Goal: Task Accomplishment & Management: Complete application form

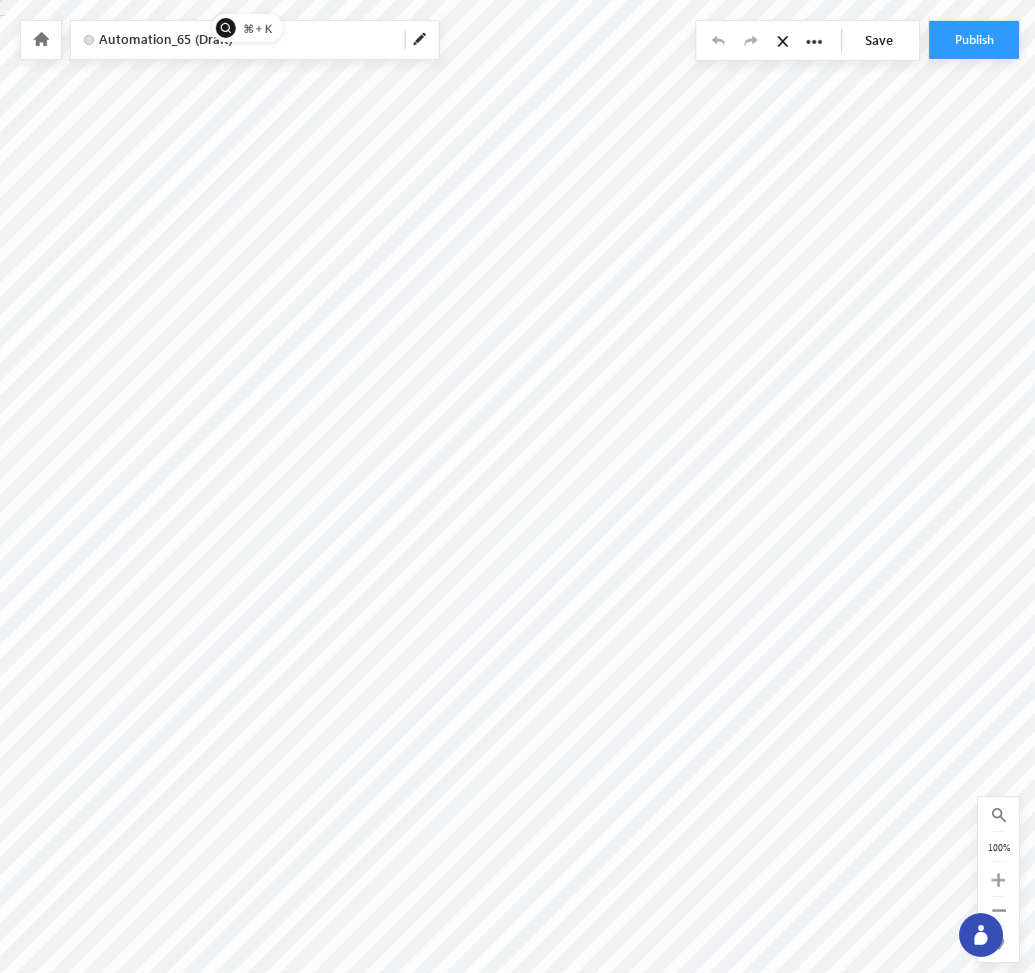
click at [40, 41] on icon at bounding box center [41, 39] width 16 height 14
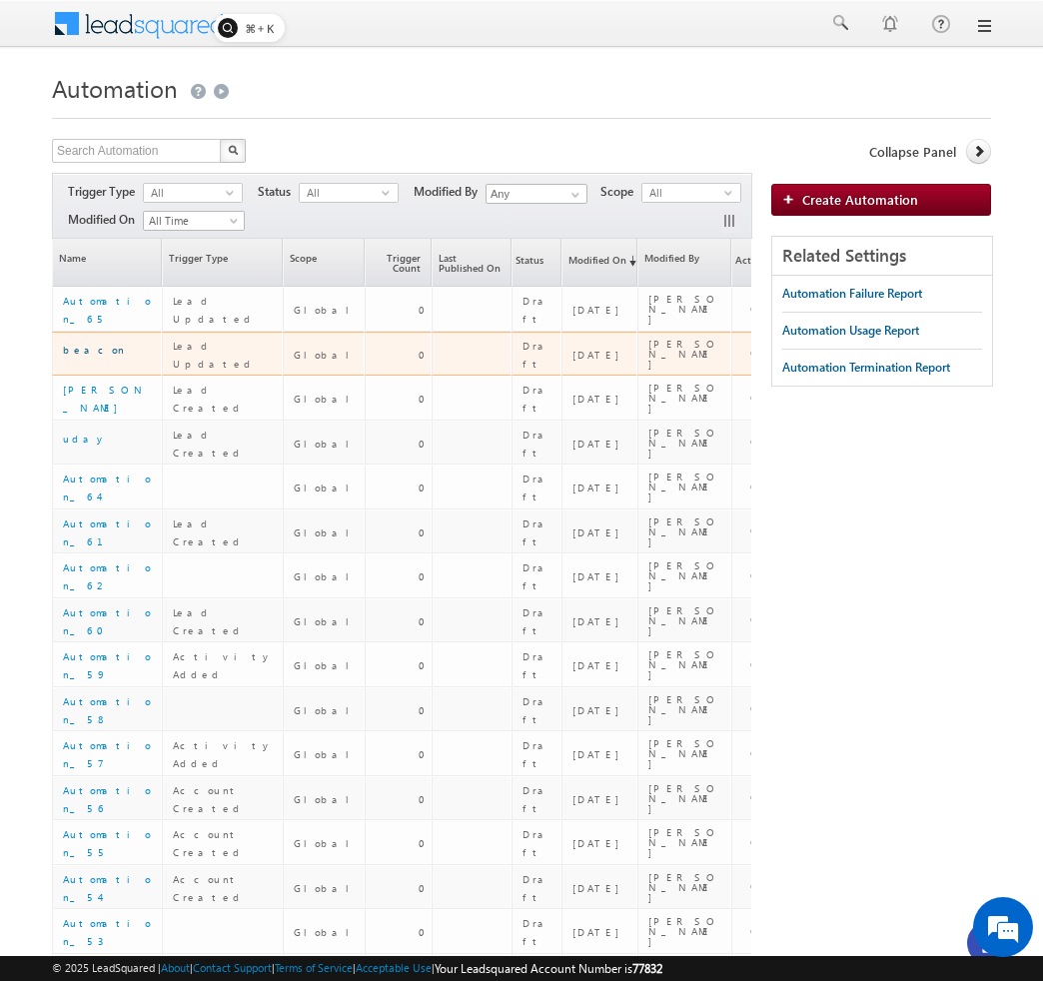
click at [88, 354] on link "beacon" at bounding box center [94, 350] width 62 height 12
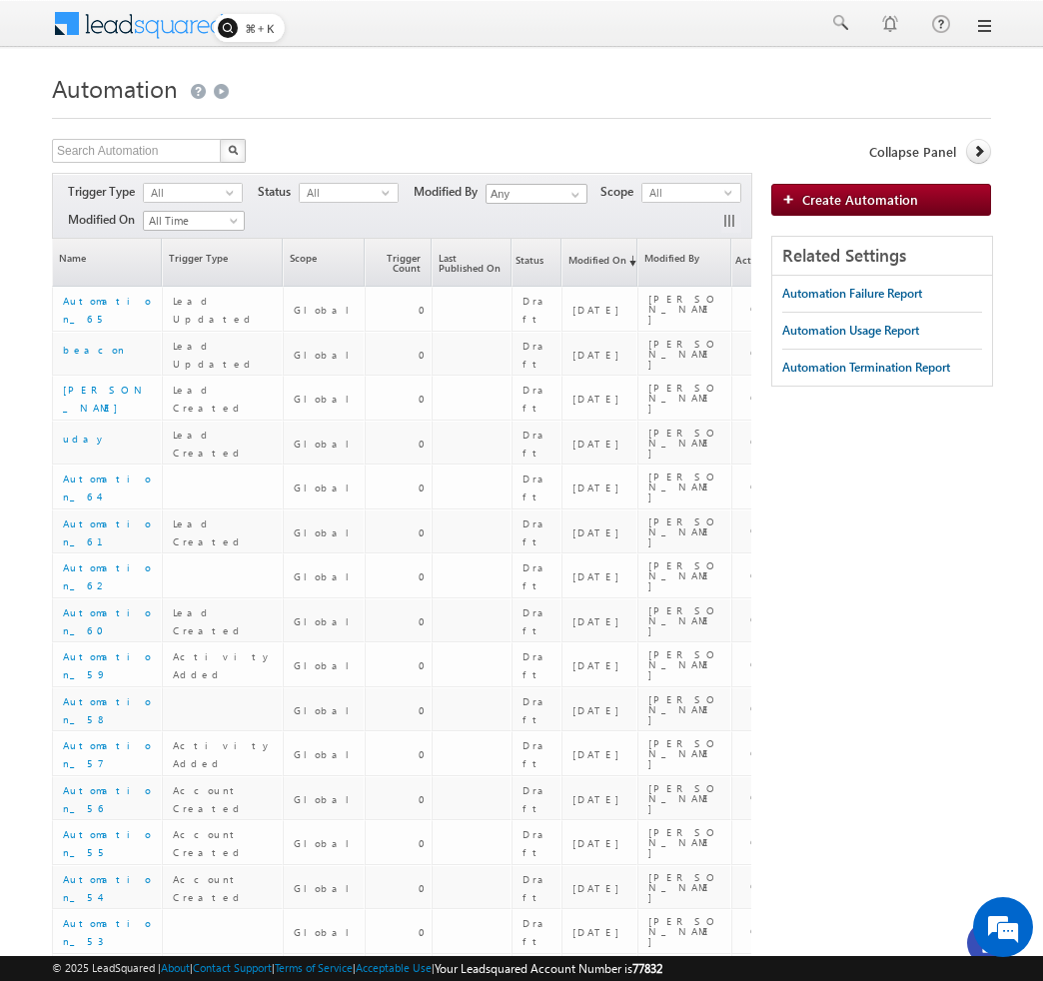
click at [853, 76] on h1 "Automation" at bounding box center [521, 86] width 939 height 39
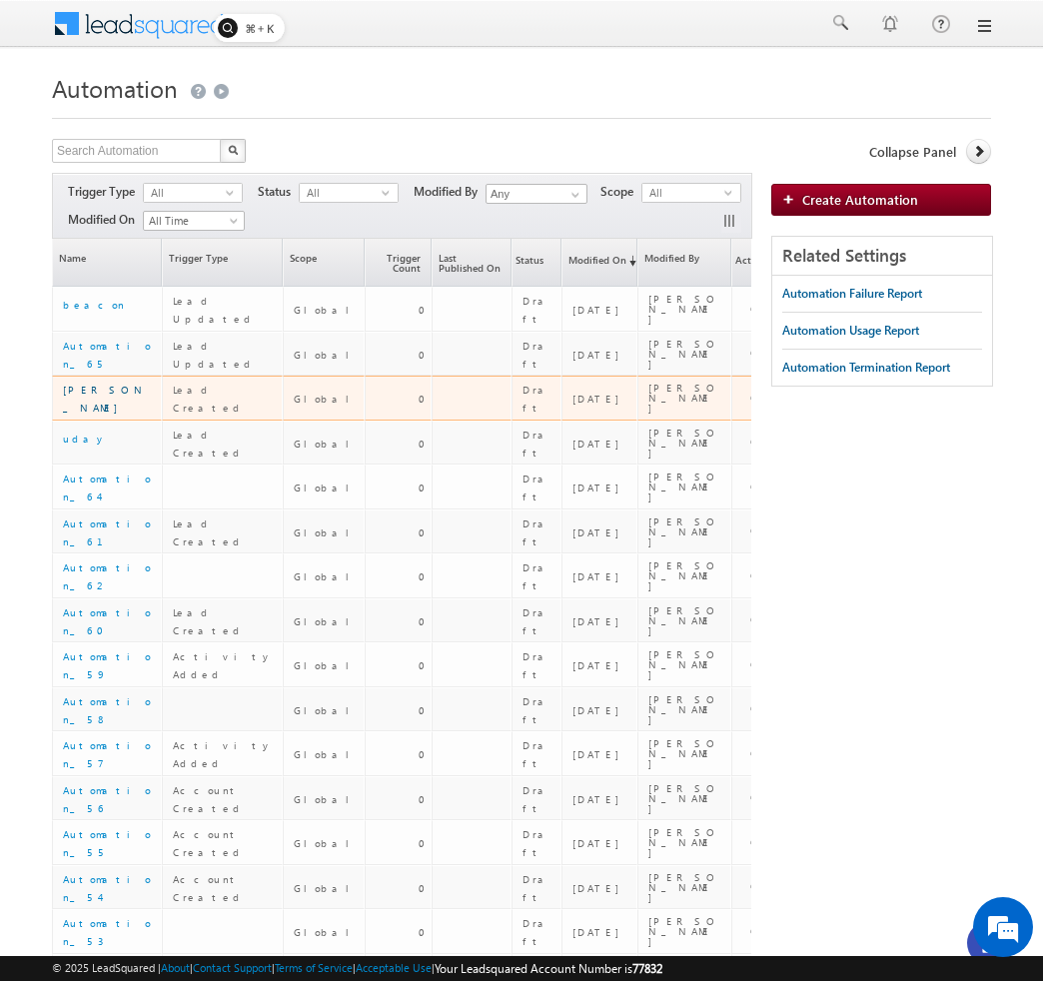
click at [82, 398] on link "sharath" at bounding box center [105, 399] width 84 height 30
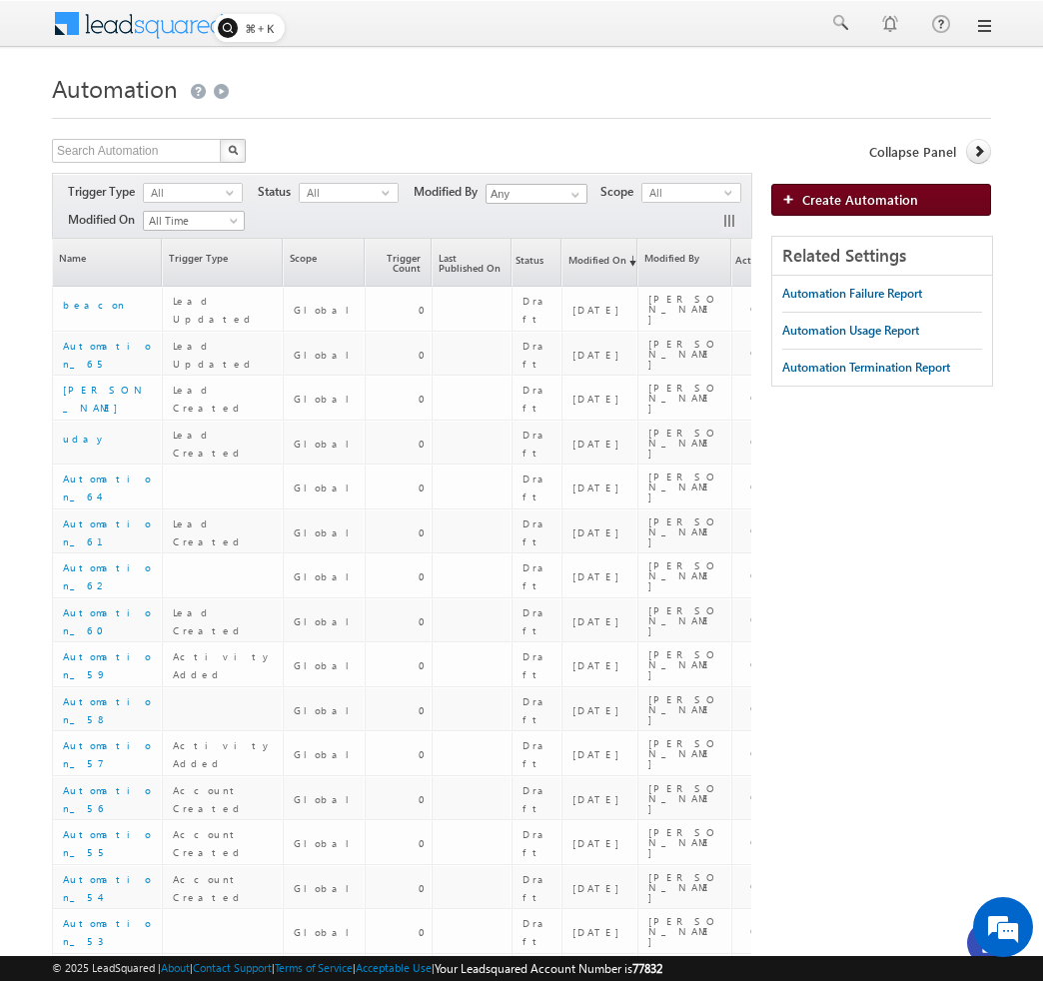
click at [890, 197] on span "Create Automation" at bounding box center [860, 199] width 116 height 17
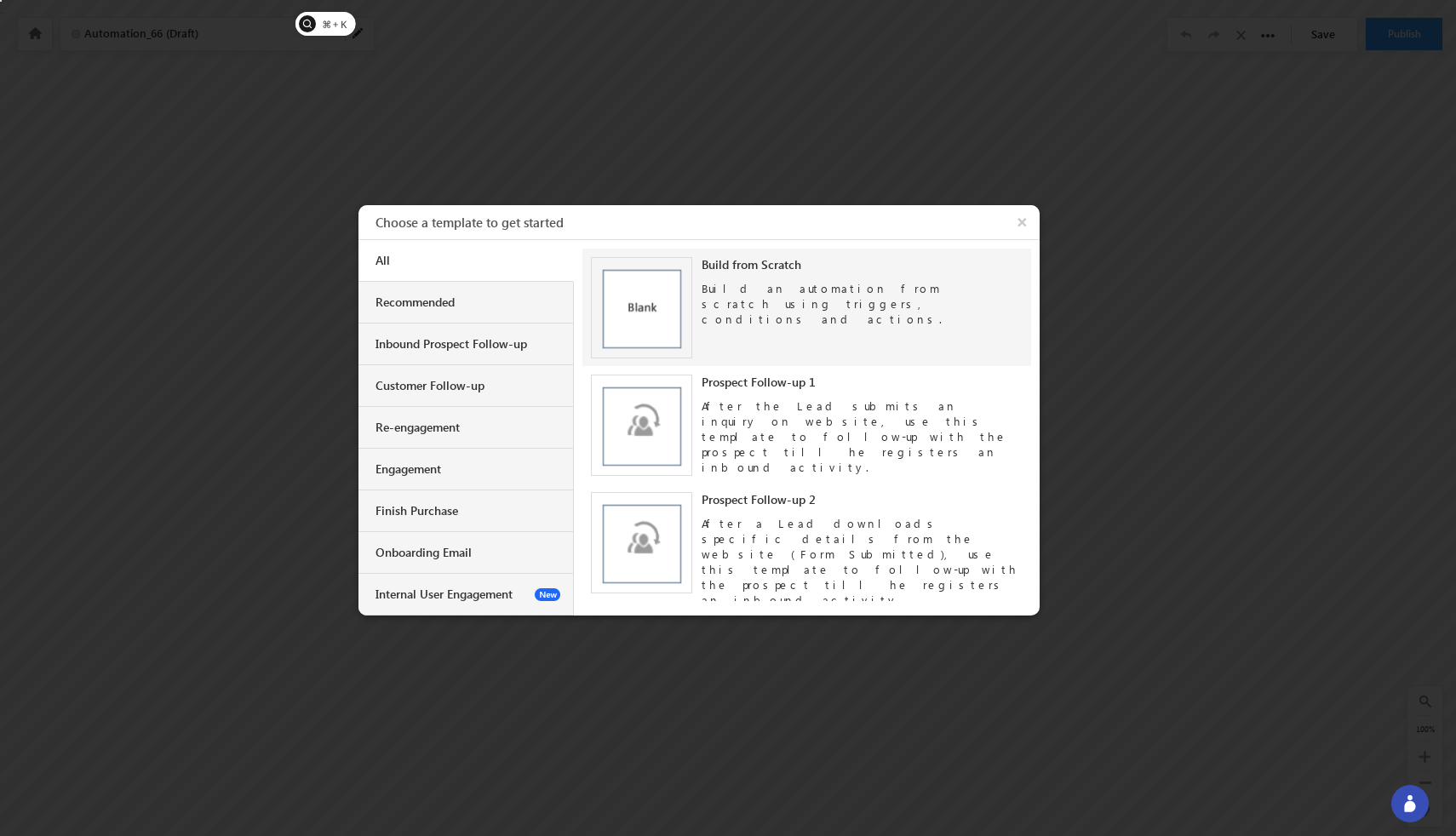
click at [821, 305] on div "Build an automation from scratch using triggers, conditions and actions." at bounding box center [862, 300] width 321 height 55
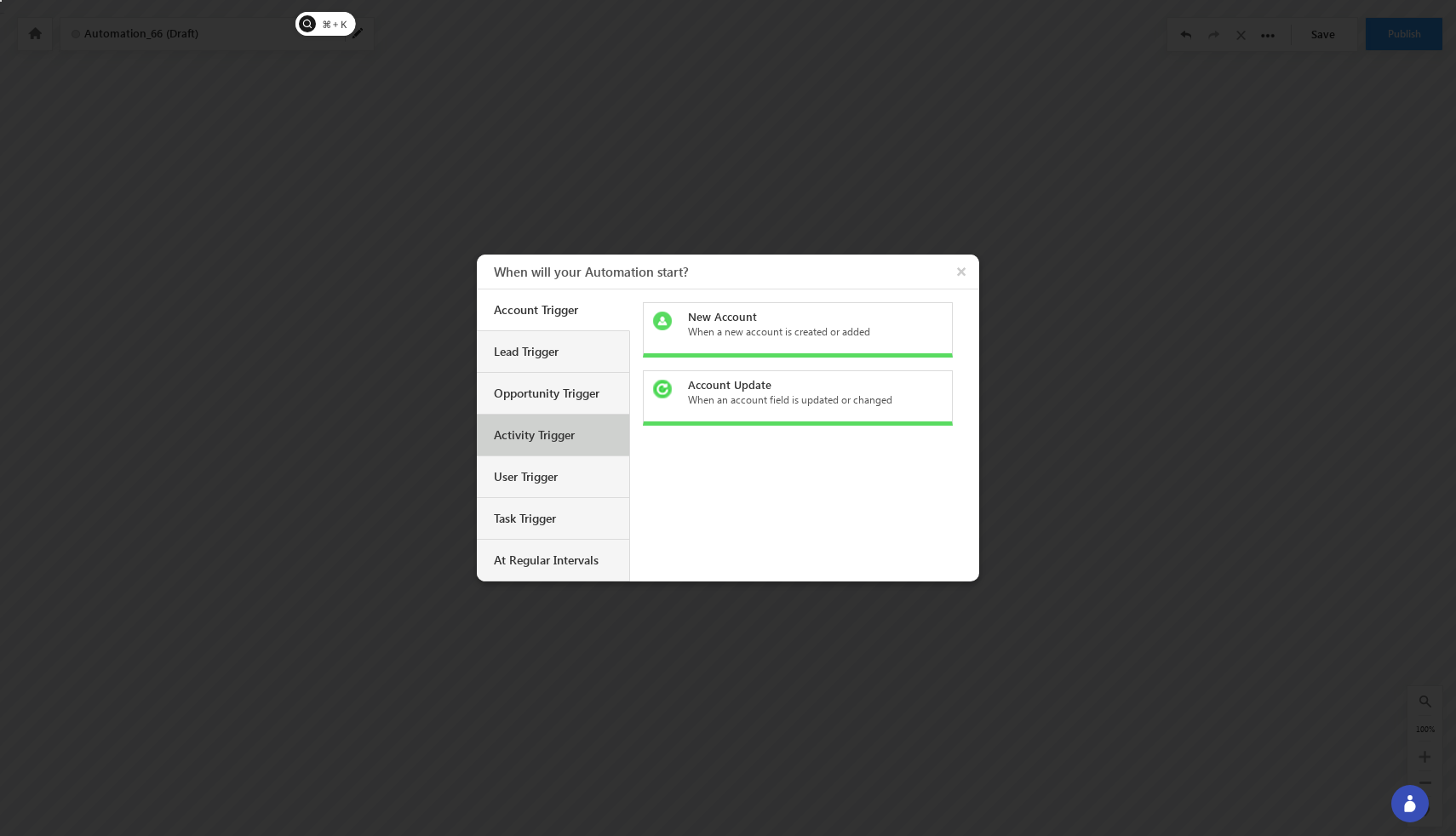
click at [547, 430] on div "Activity Trigger" at bounding box center [555, 435] width 123 height 15
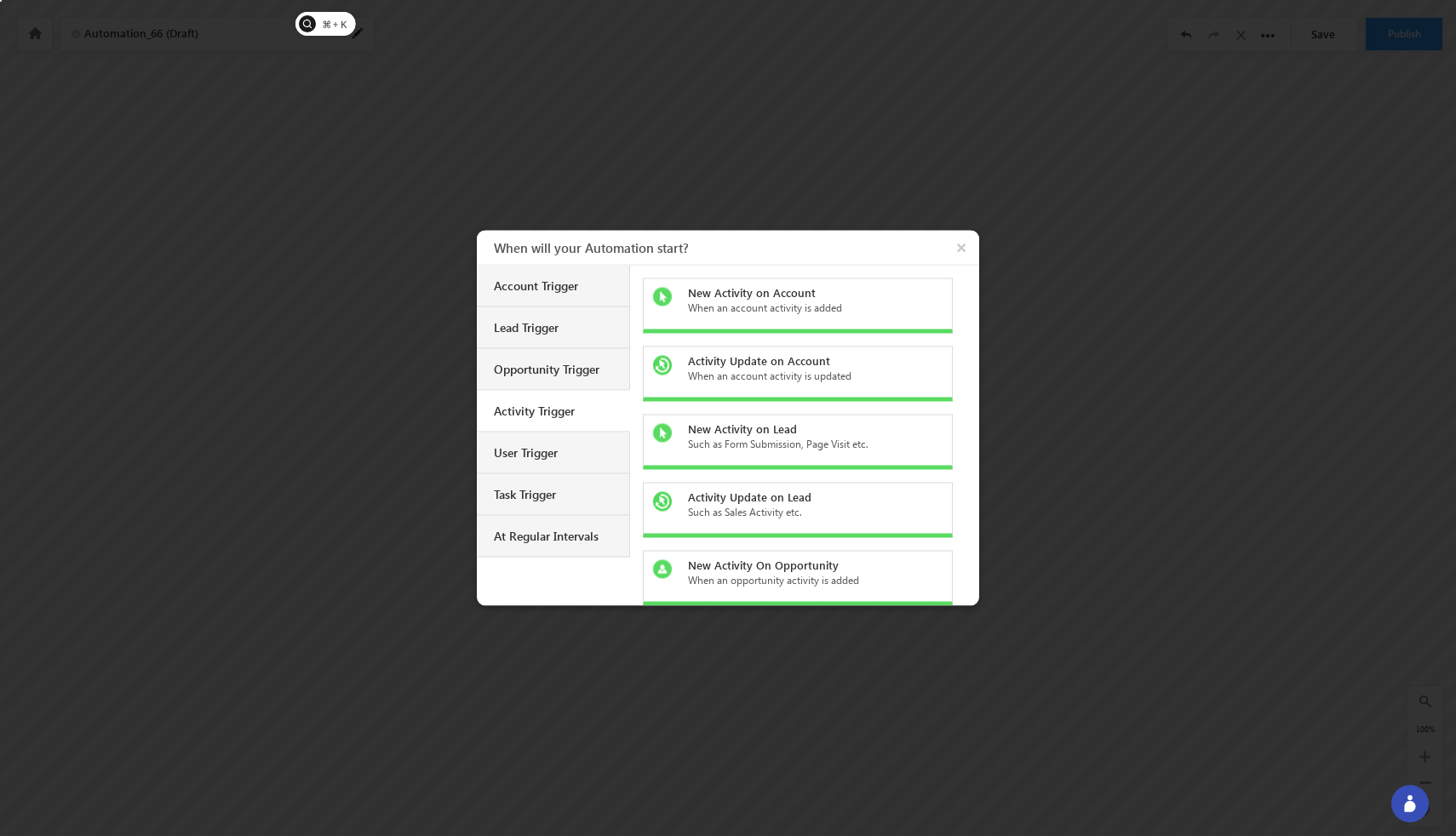
click at [726, 430] on div "New Activity on Lead" at bounding box center [808, 429] width 240 height 15
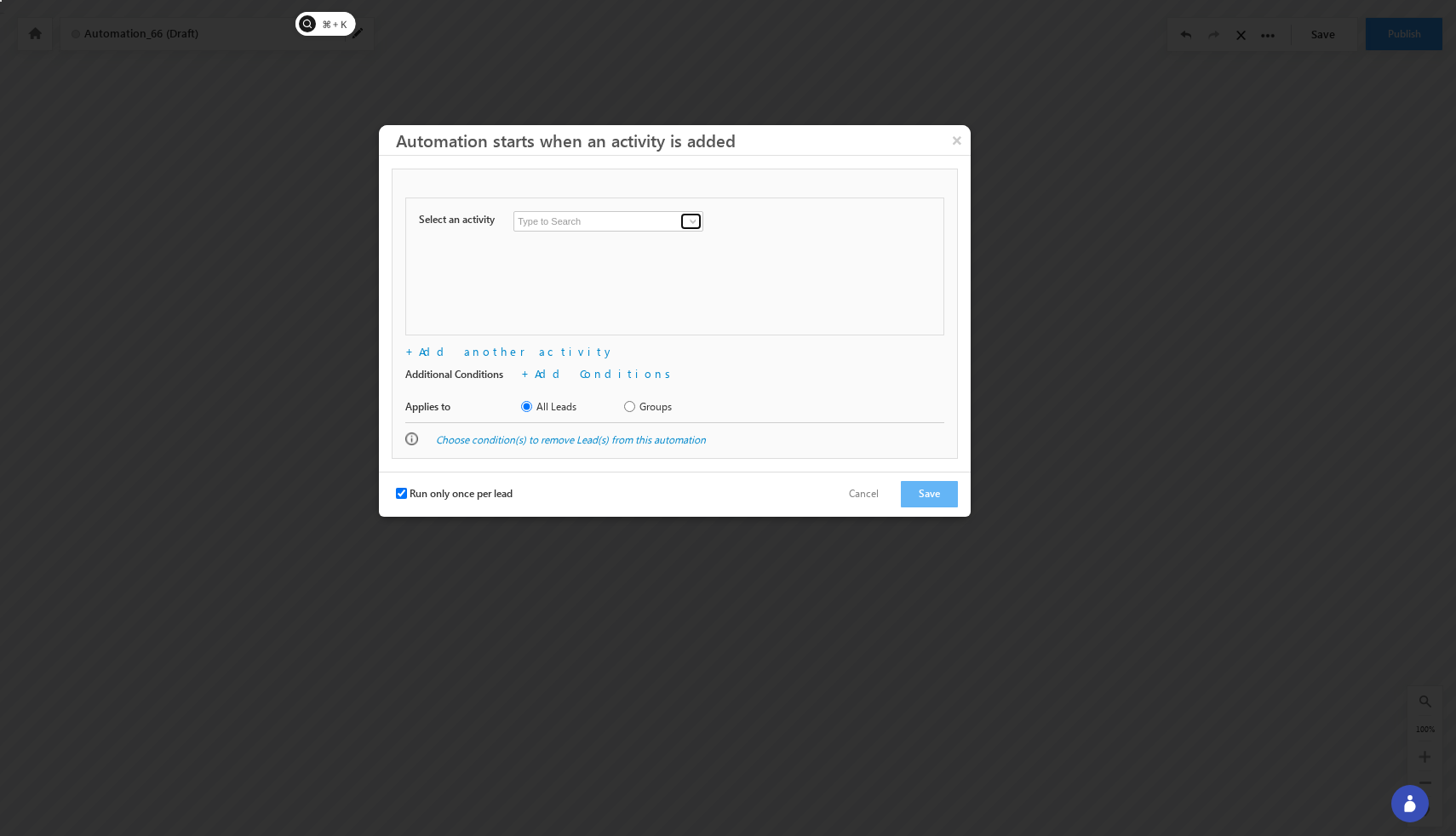
click at [694, 222] on span at bounding box center [693, 222] width 14 height 14
click at [599, 291] on link "Email Link Clicked" at bounding box center [608, 292] width 190 height 20
type input "Email Link Clicked"
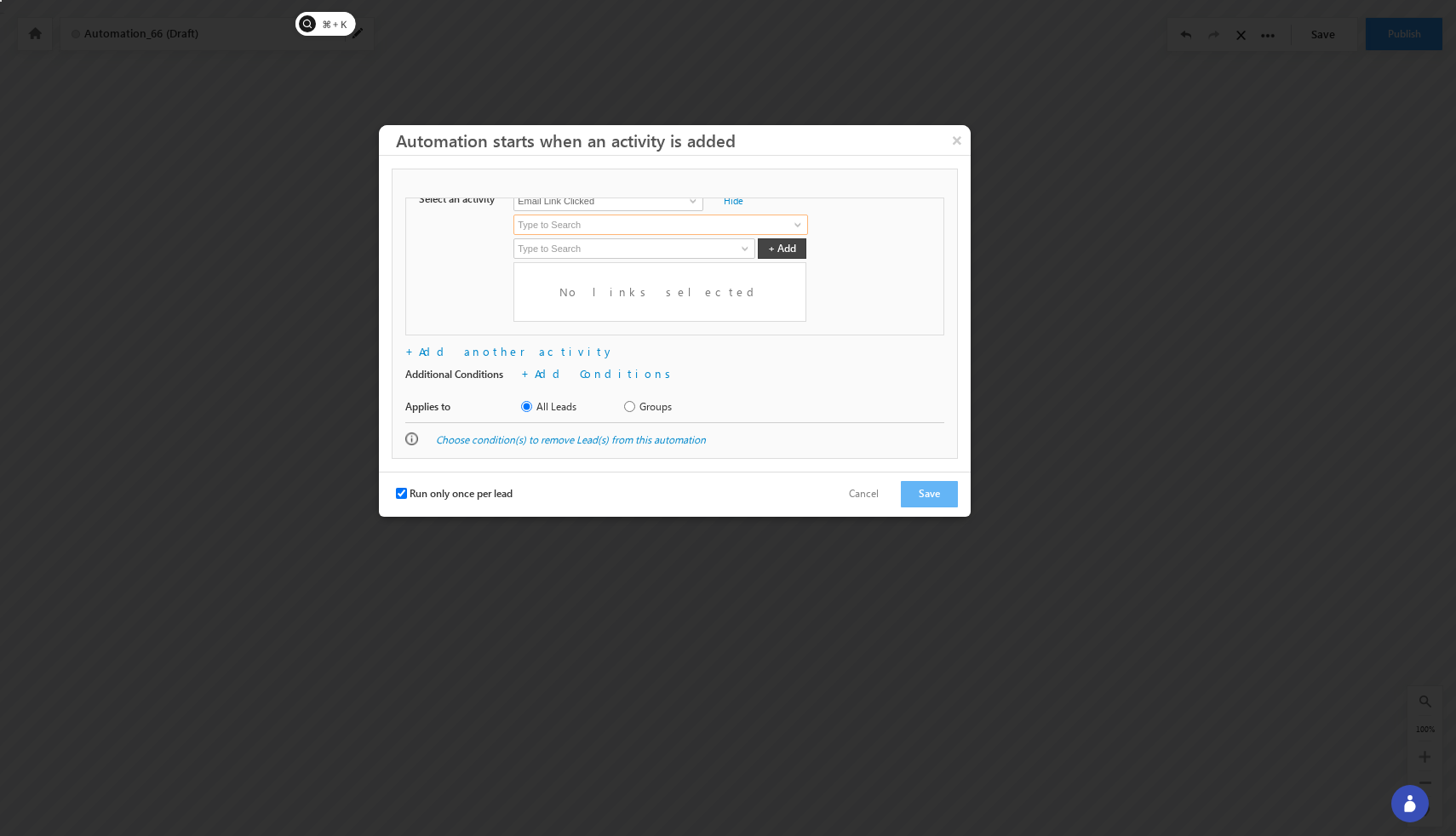
click at [621, 215] on input at bounding box center [661, 225] width 295 height 20
click at [796, 218] on span at bounding box center [798, 225] width 14 height 14
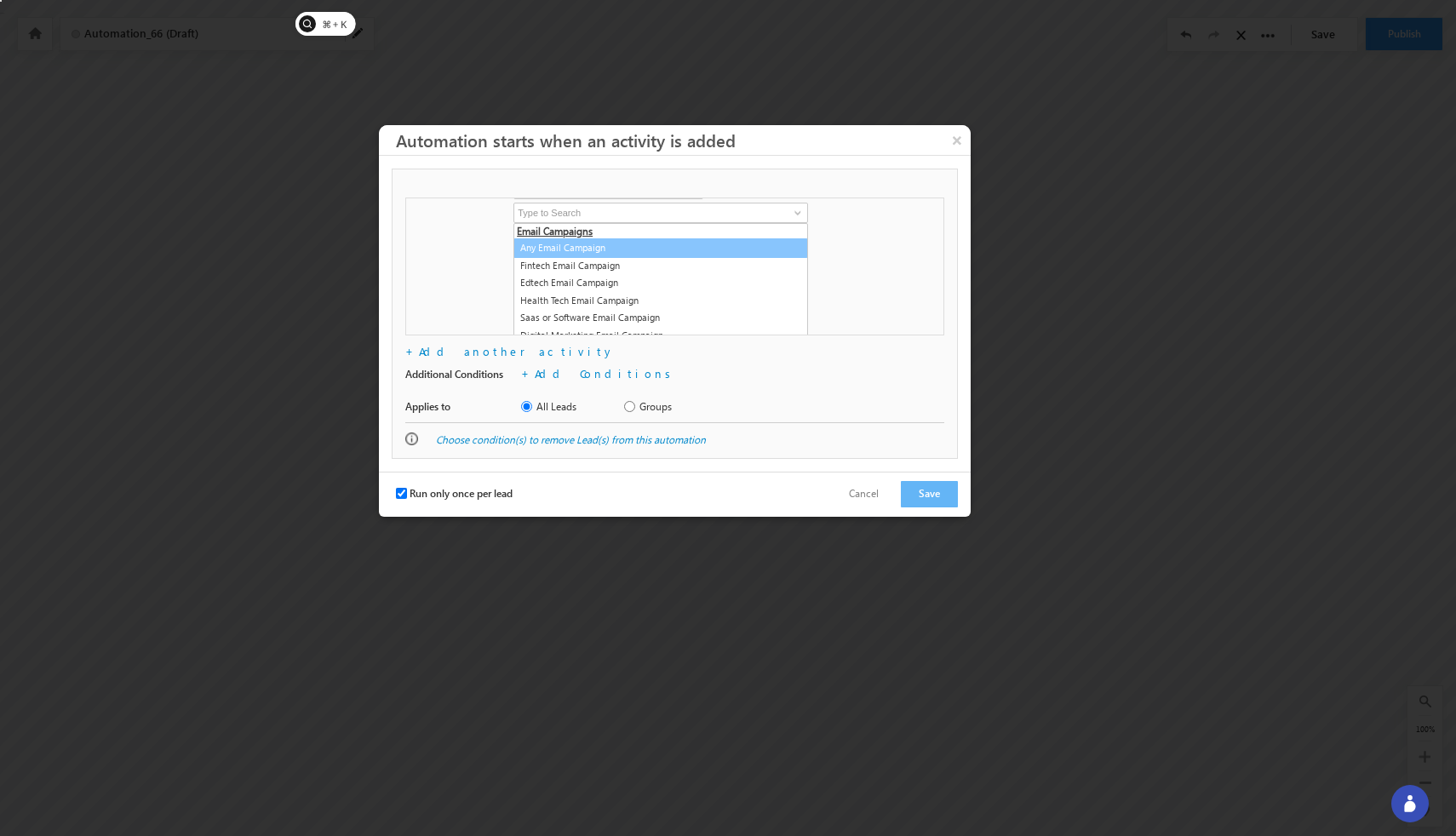
click at [875, 223] on div "Any Email Campaign Fintech Email Campaign Edtech Email Campaign Health Tech Ema…" at bounding box center [674, 257] width 511 height 107
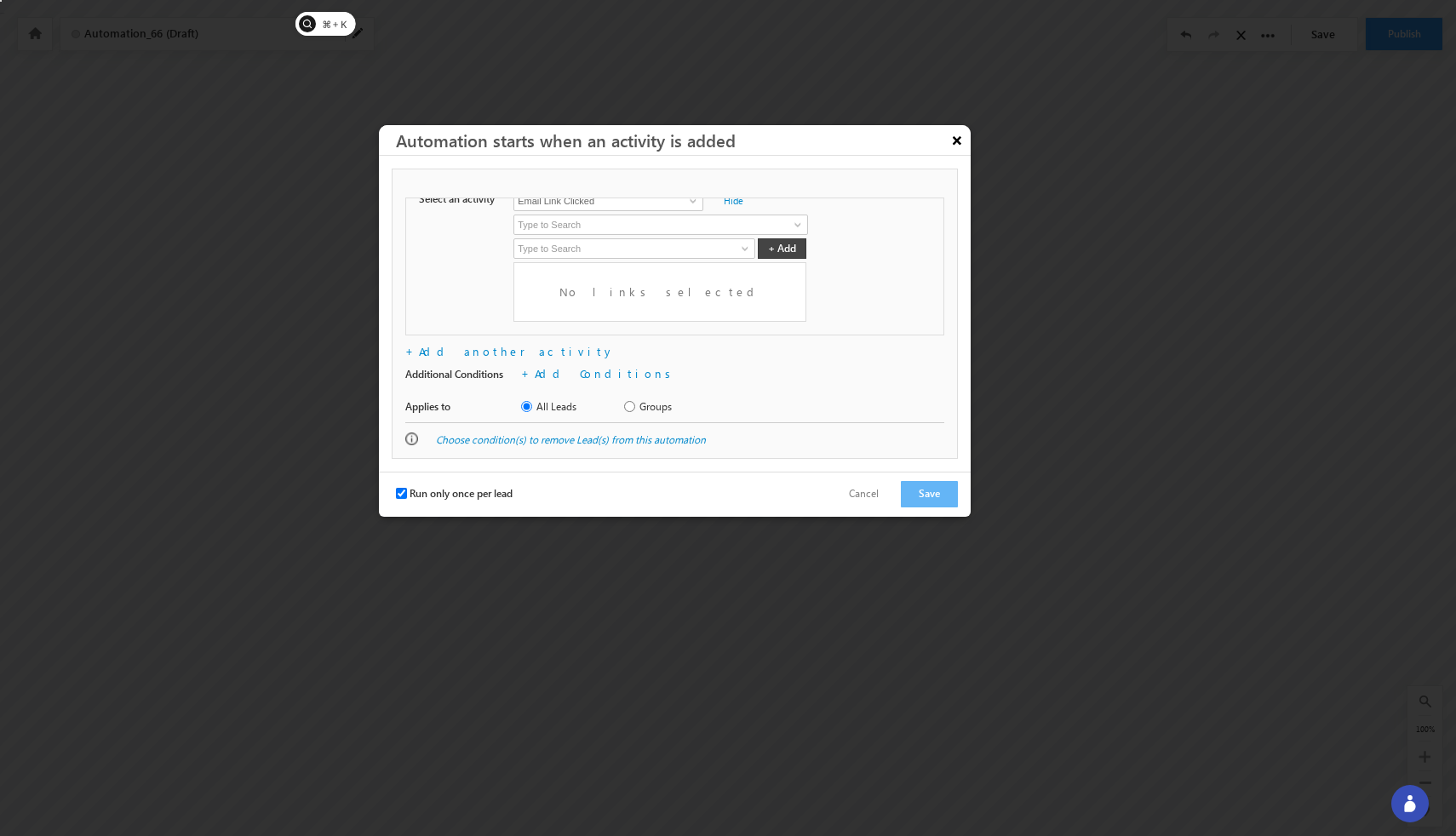
click at [888, 146] on button "×" at bounding box center [957, 140] width 27 height 30
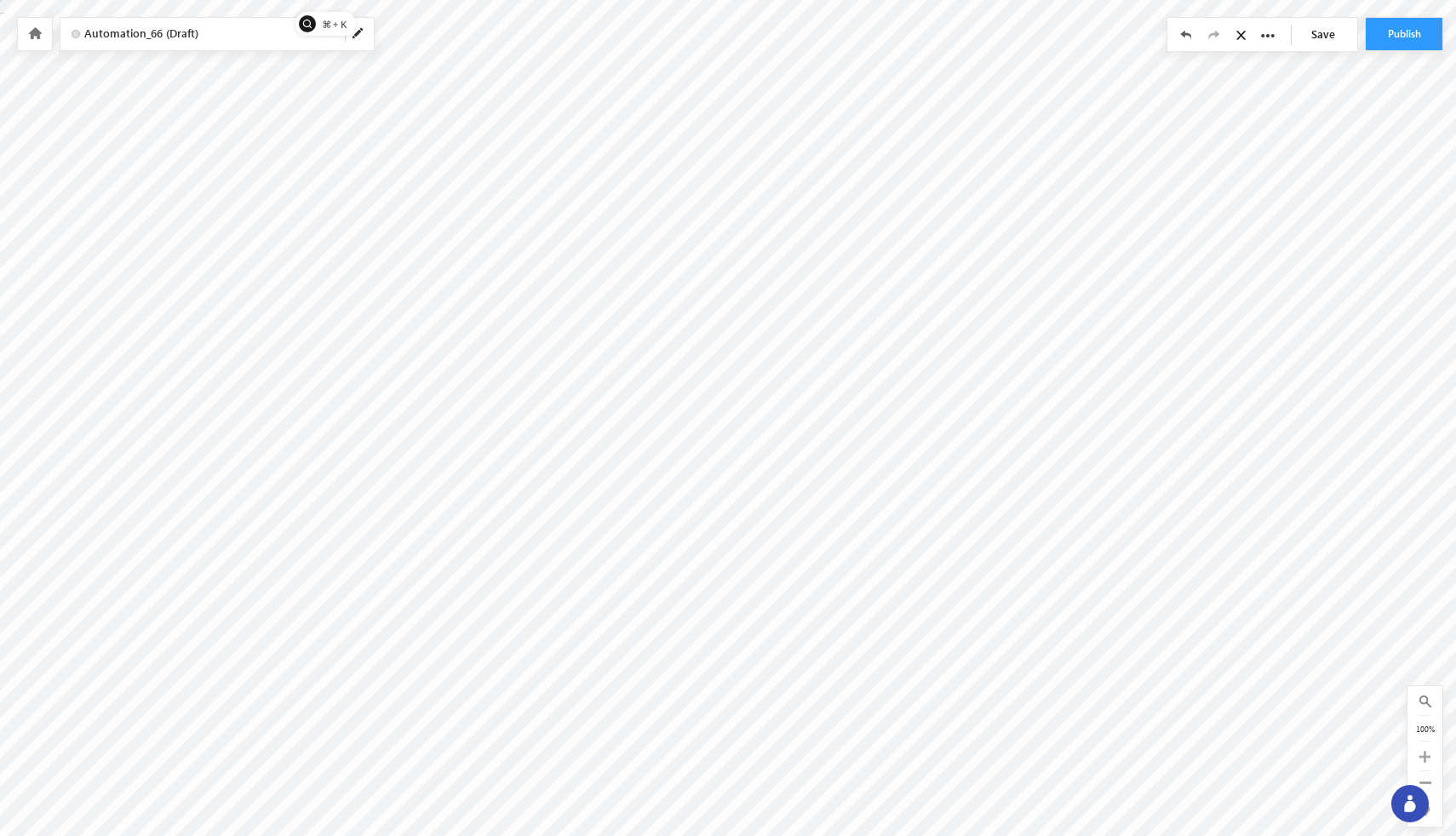
scroll to position [0, 0]
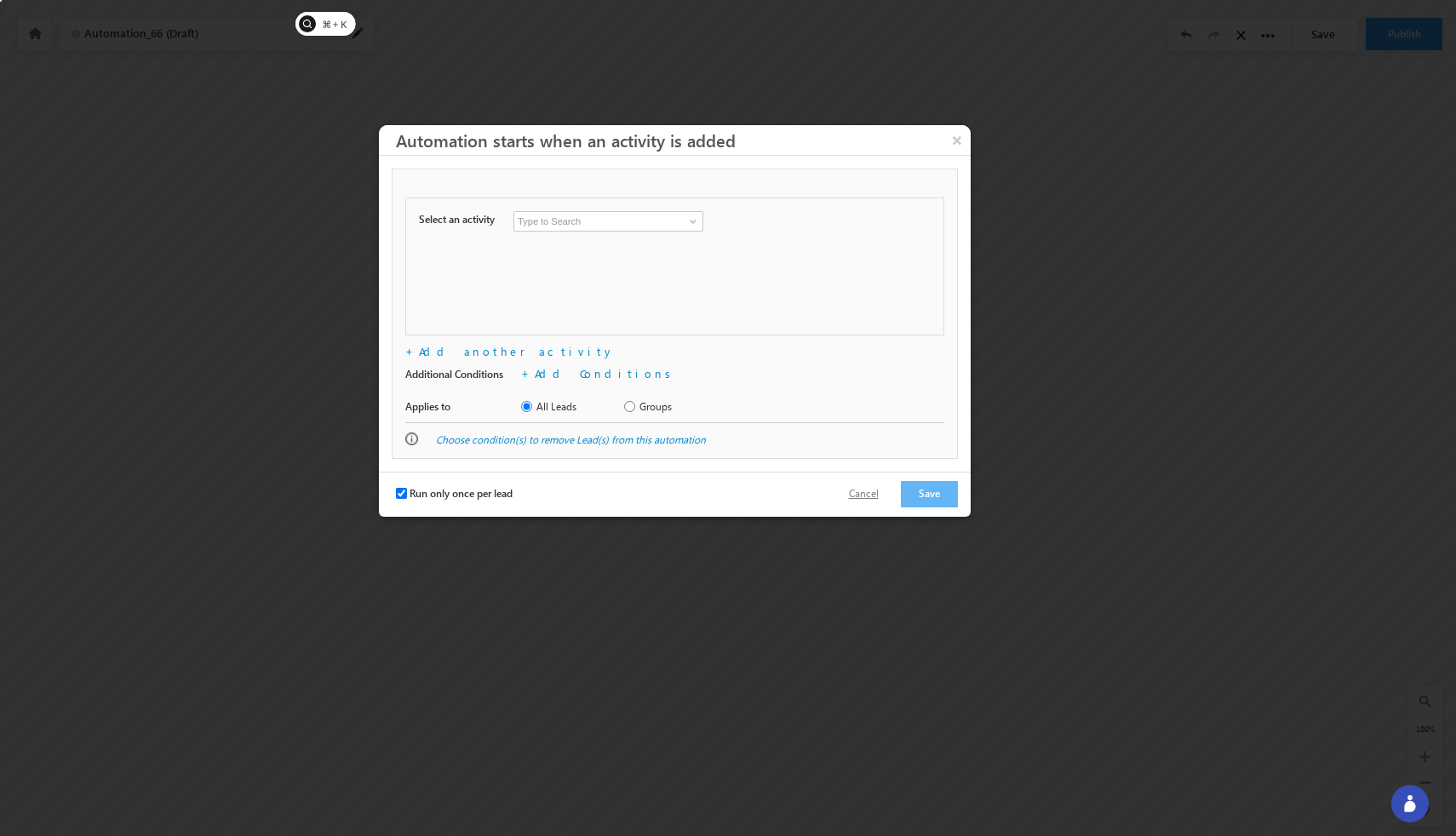
click at [888, 496] on button "Cancel" at bounding box center [864, 493] width 64 height 25
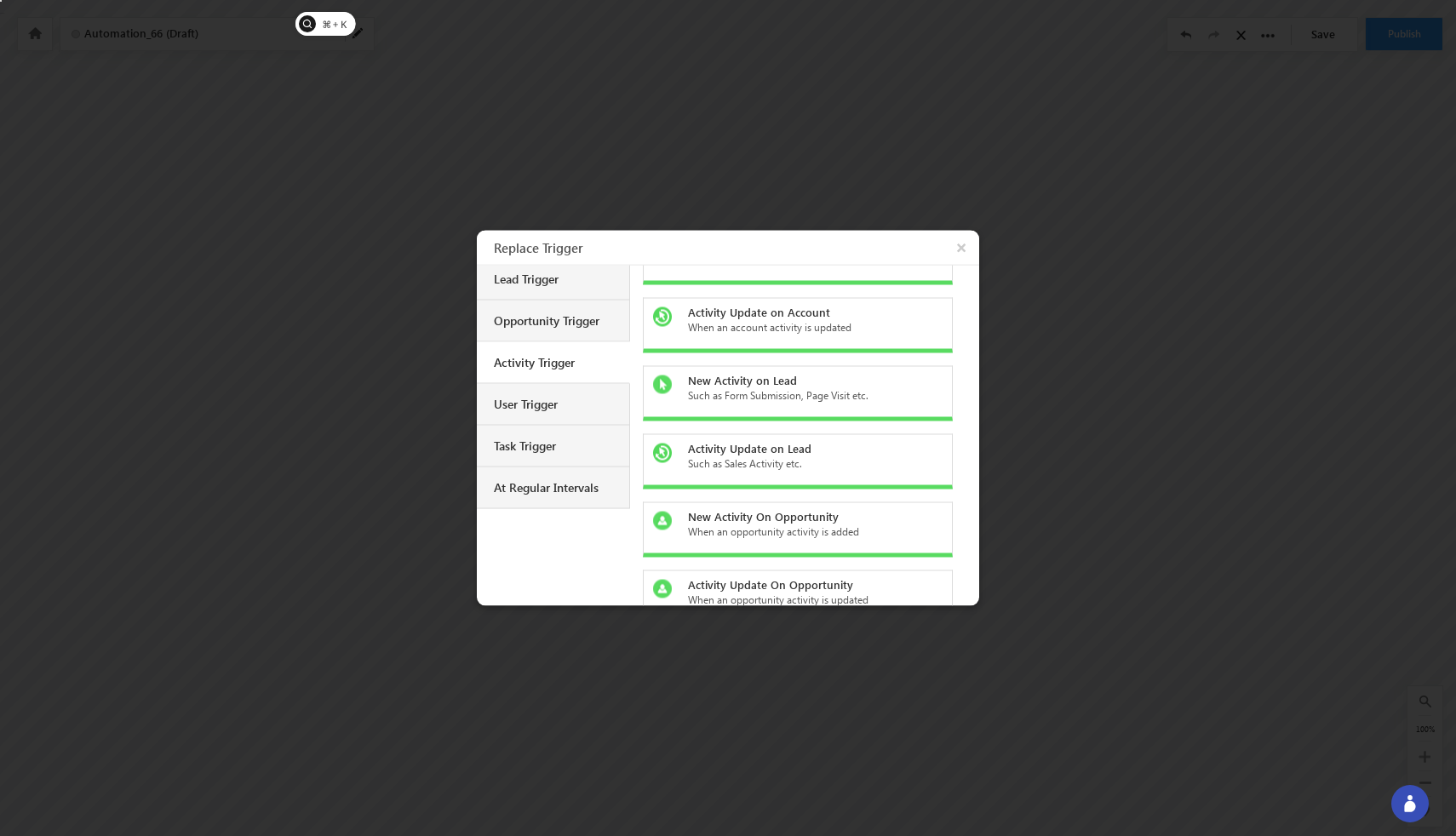
scroll to position [51, 0]
click at [520, 318] on div "Opportunity Trigger" at bounding box center [555, 319] width 123 height 15
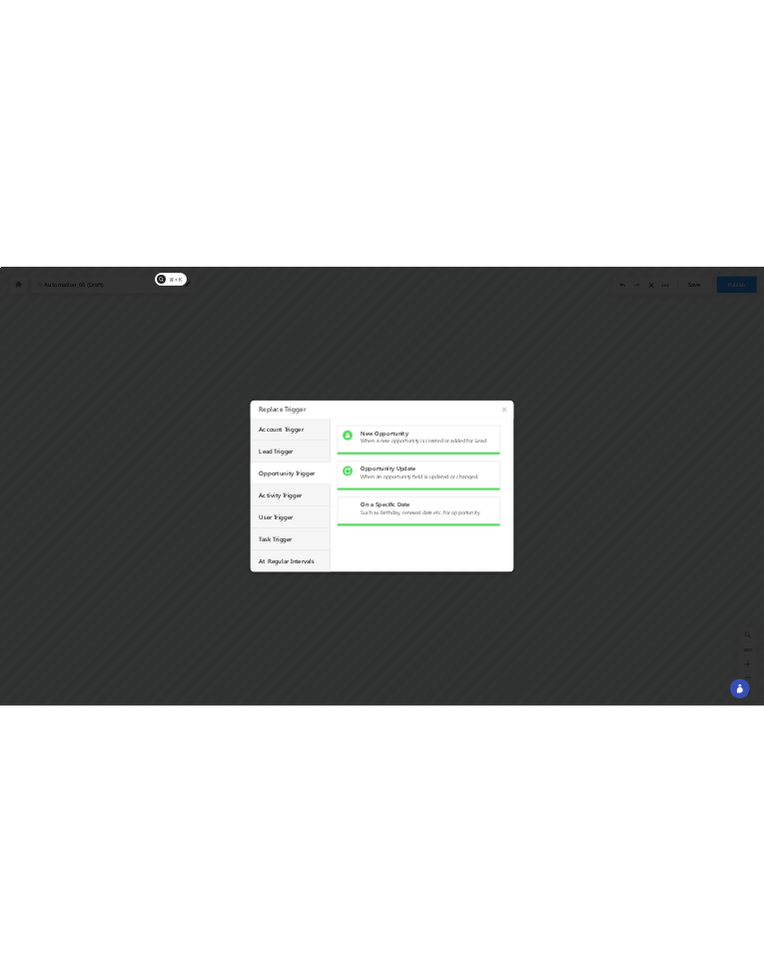
scroll to position [0, 0]
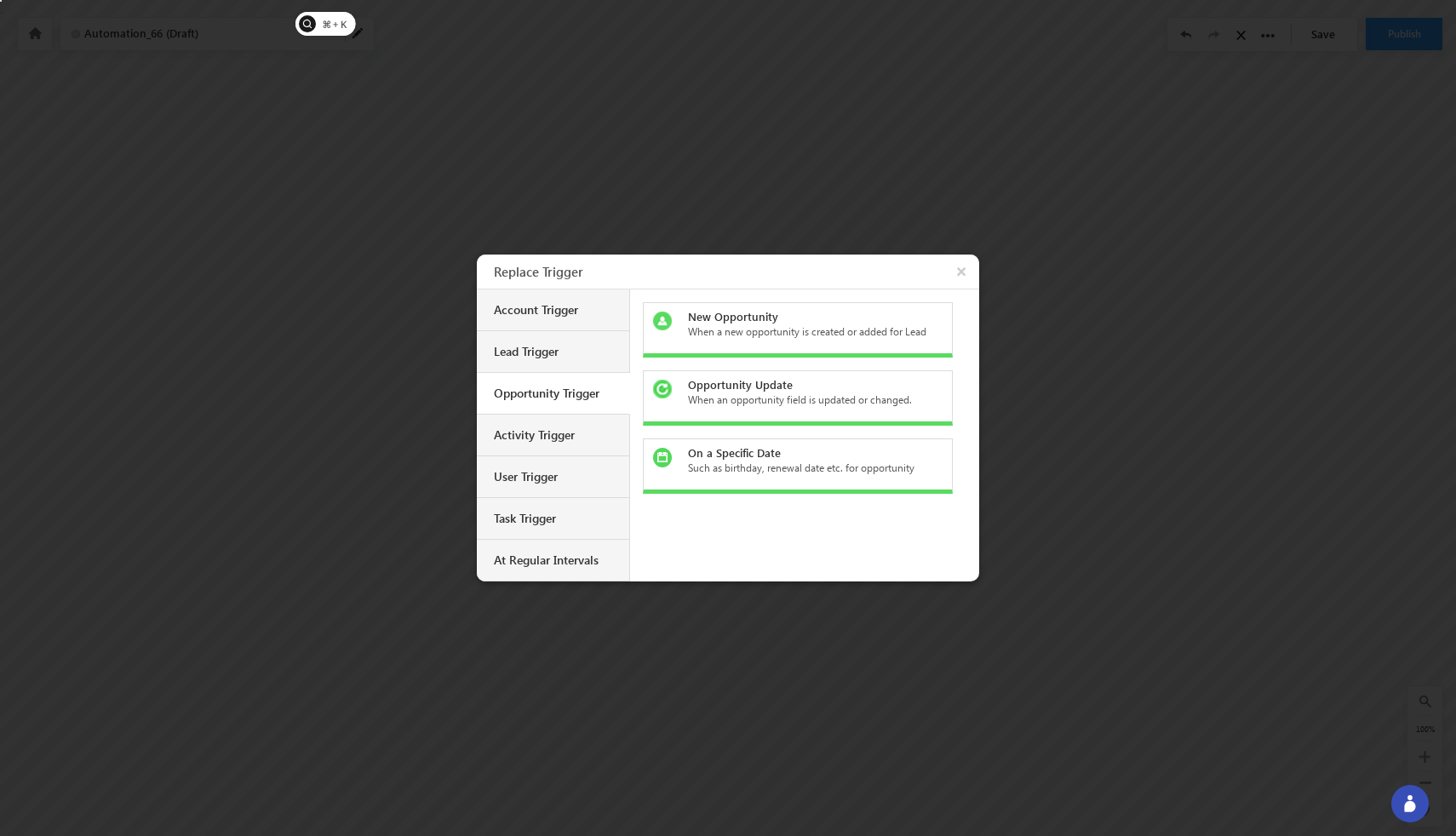
click at [783, 340] on div "When a new opportunity is created or added for Lead" at bounding box center [808, 332] width 240 height 15
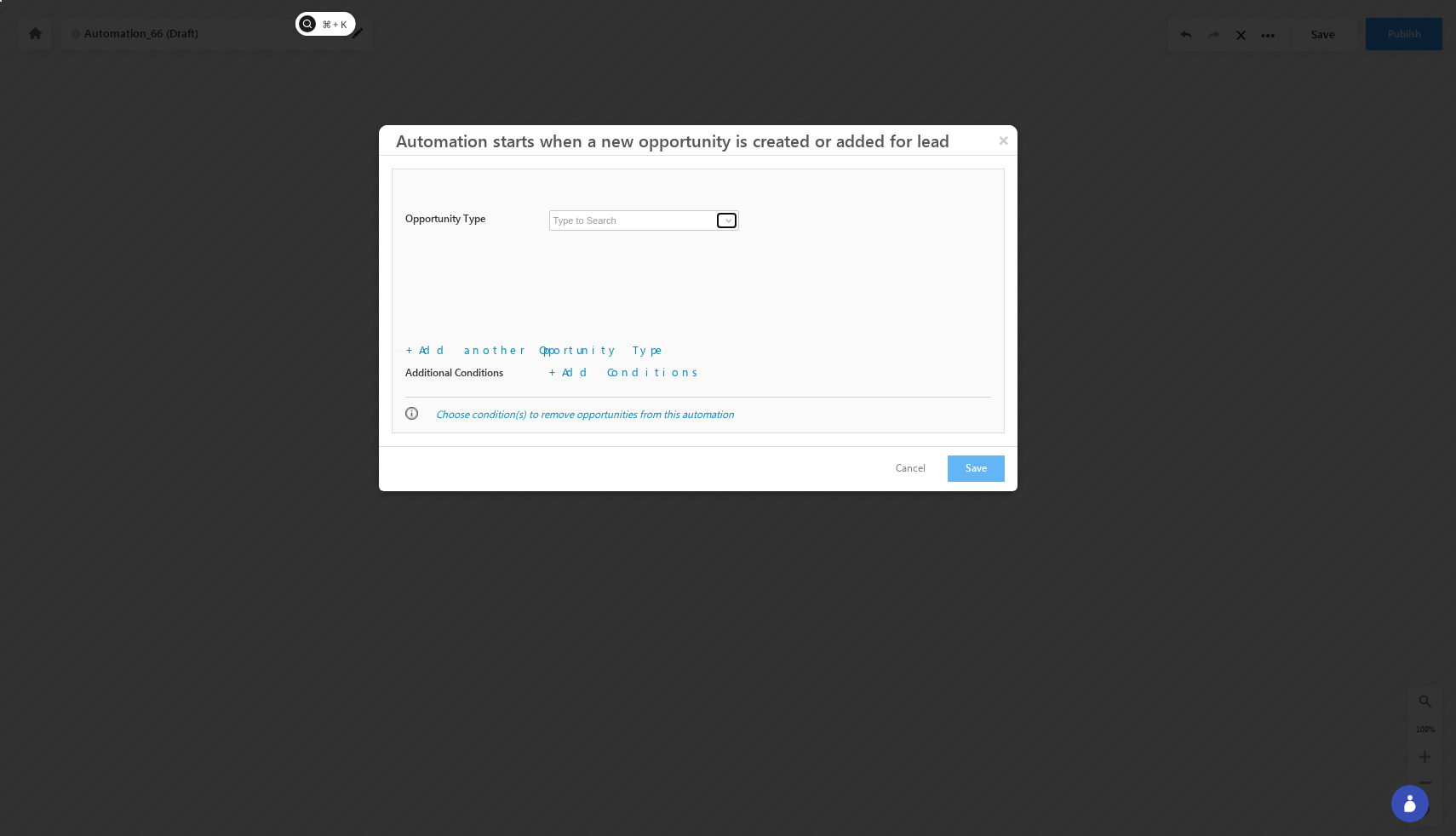
click at [729, 223] on span at bounding box center [729, 221] width 14 height 14
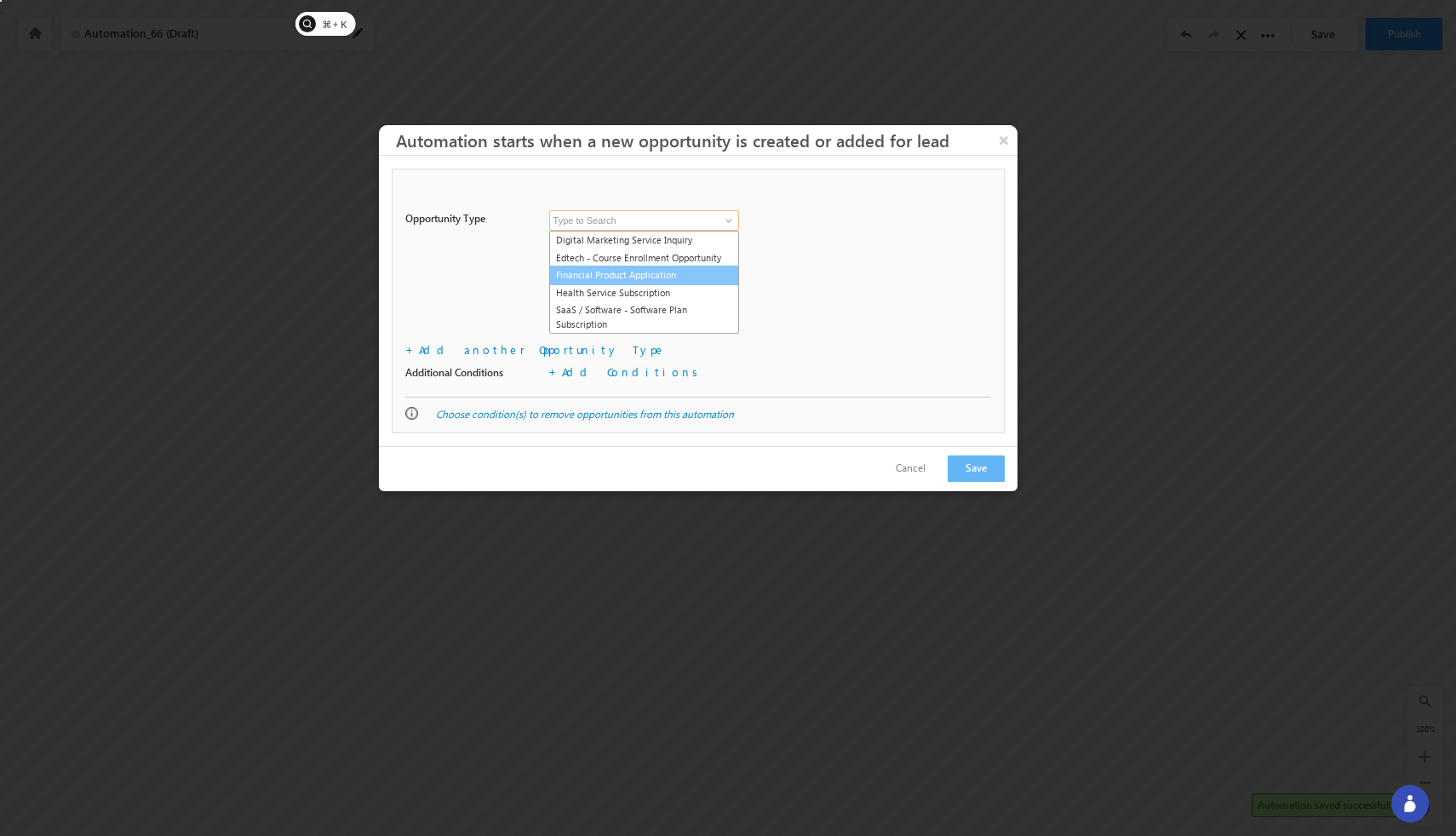
click at [664, 279] on link "Financial Product Application" at bounding box center [644, 275] width 190 height 20
type input "Financial Product Application"
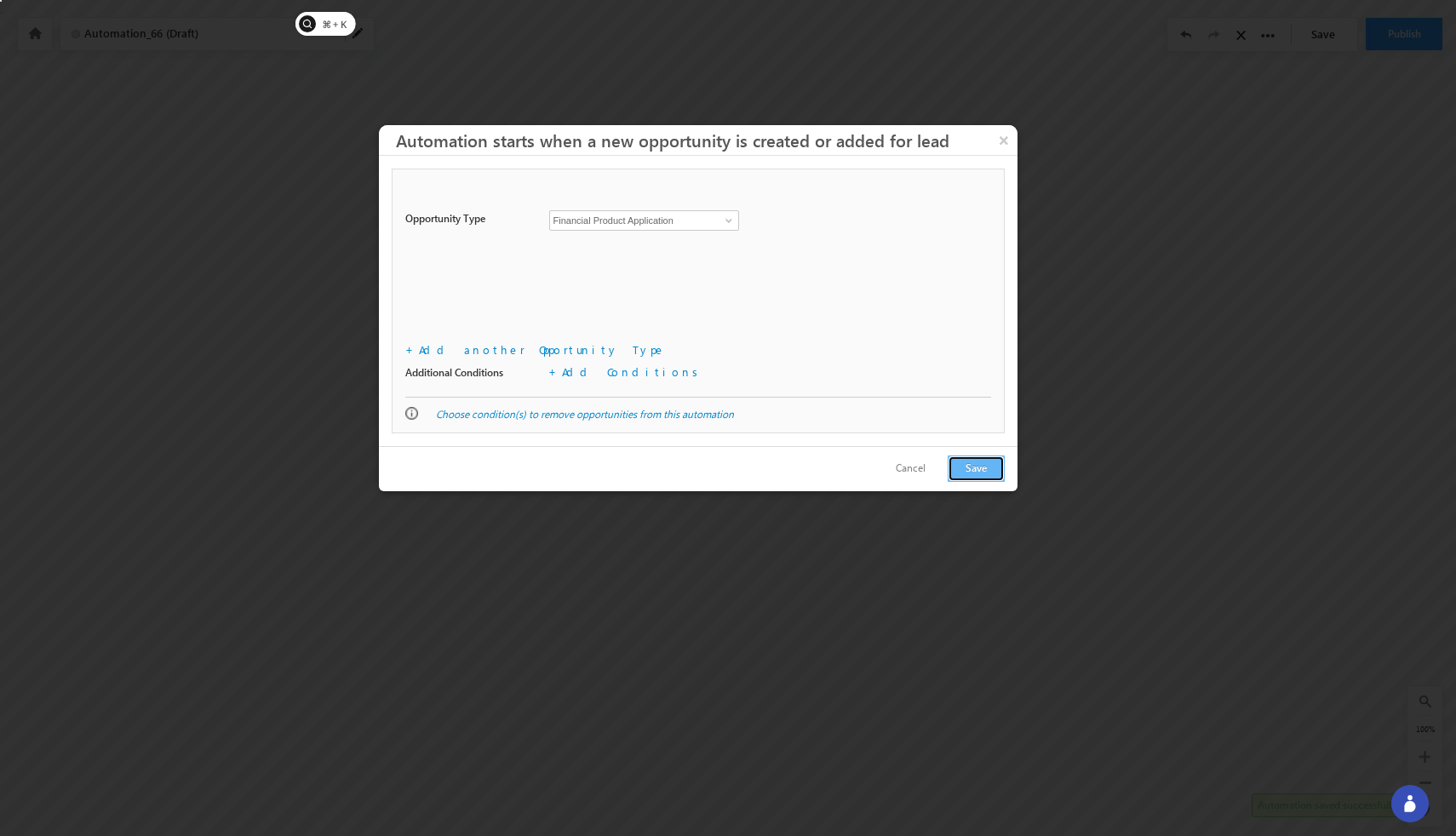
click at [888, 461] on button "Save" at bounding box center [976, 468] width 57 height 26
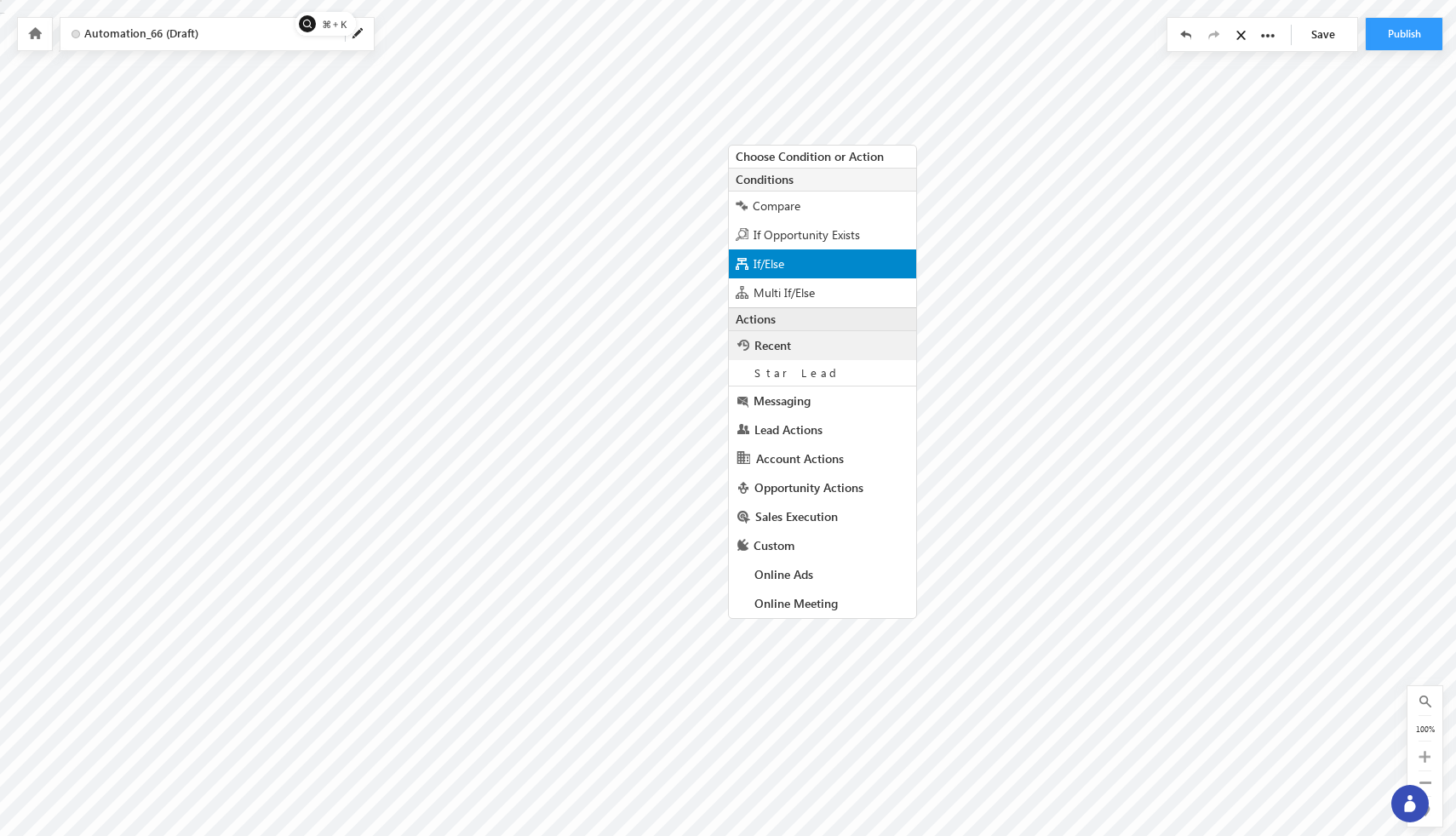
click at [767, 258] on span "If/Else" at bounding box center [769, 263] width 31 height 16
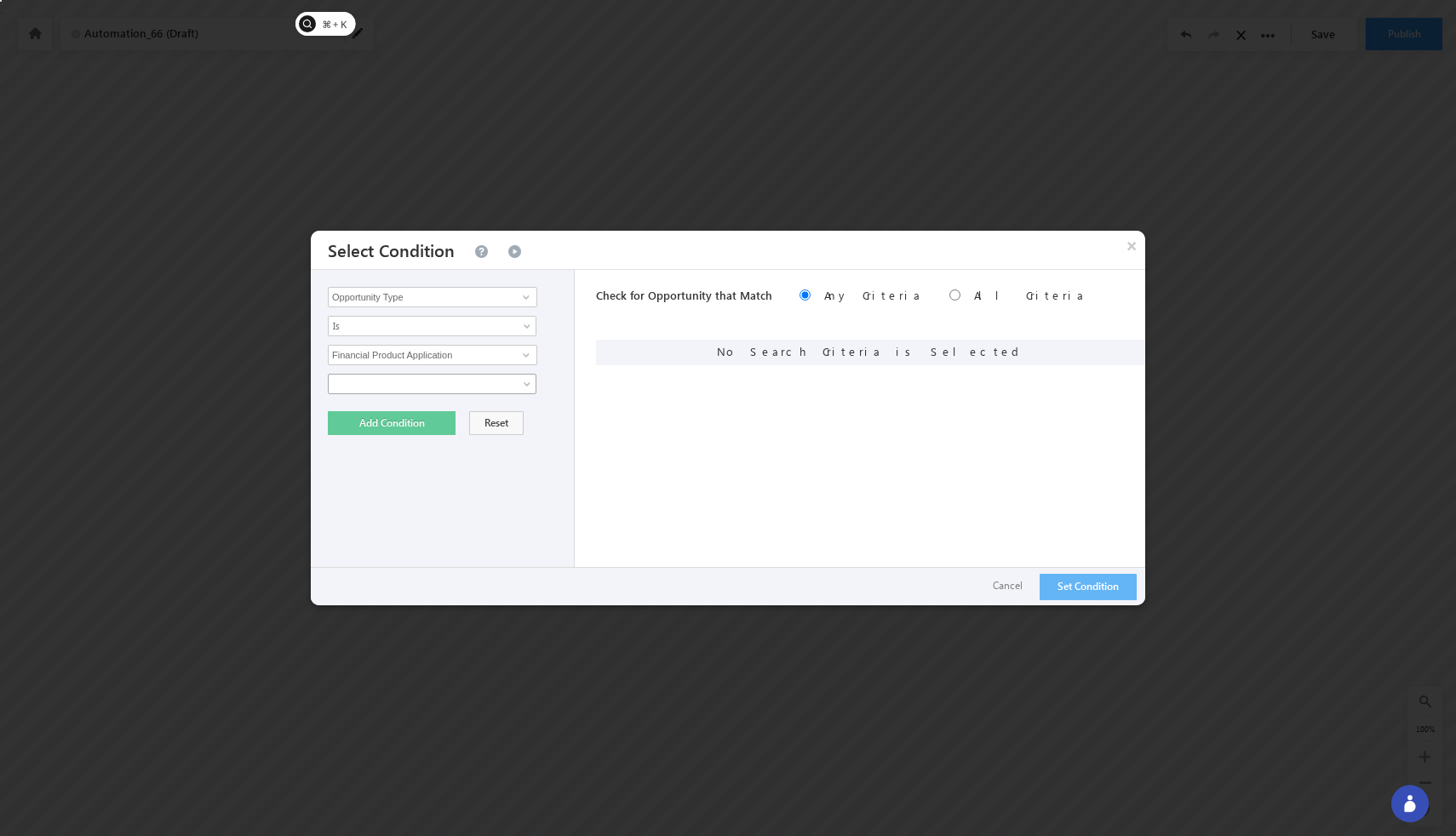
click at [523, 380] on span at bounding box center [529, 387] width 14 height 14
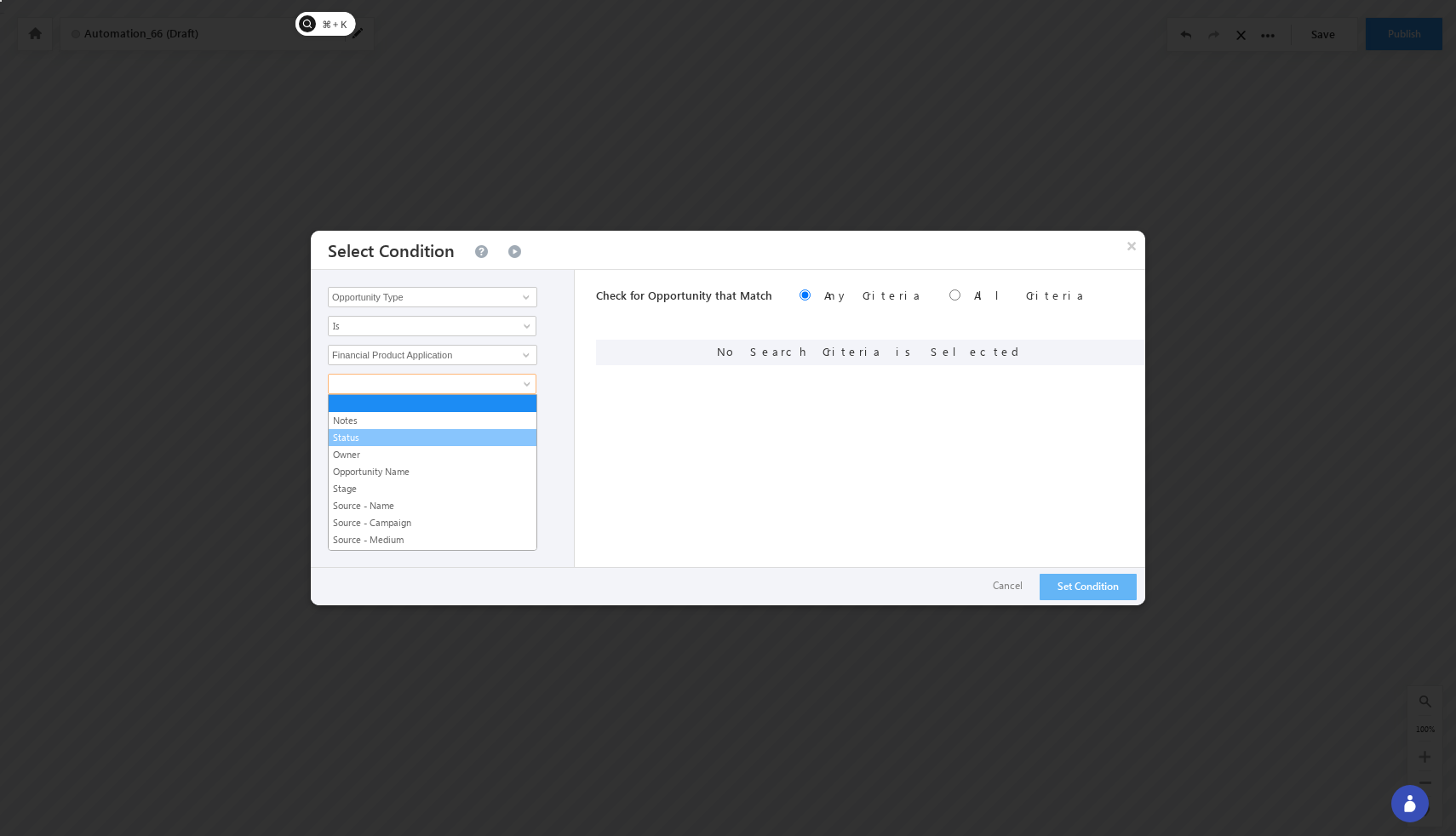
click at [485, 442] on link "Status" at bounding box center [433, 437] width 208 height 15
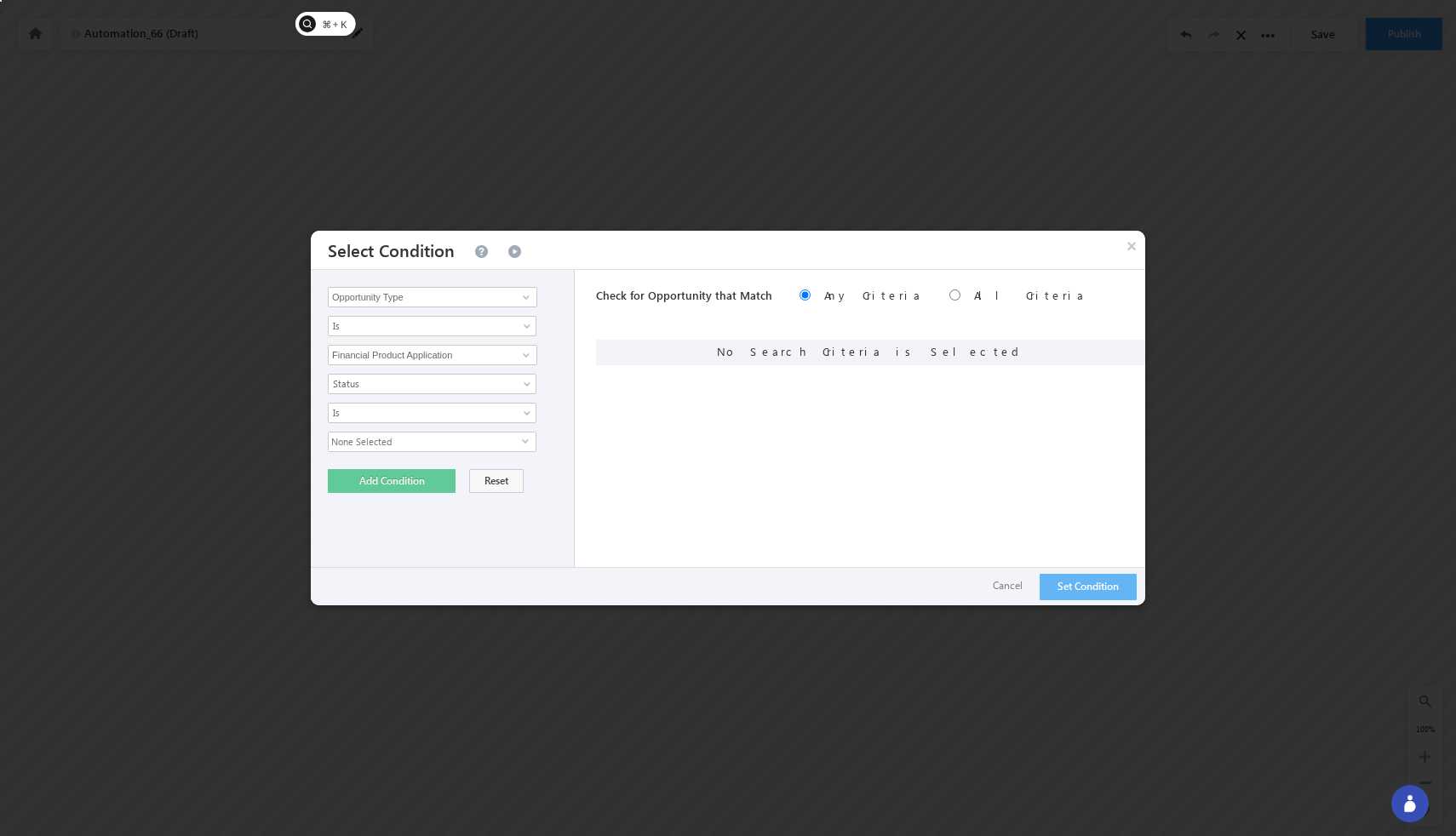
click at [523, 439] on span "select" at bounding box center [529, 440] width 14 height 8
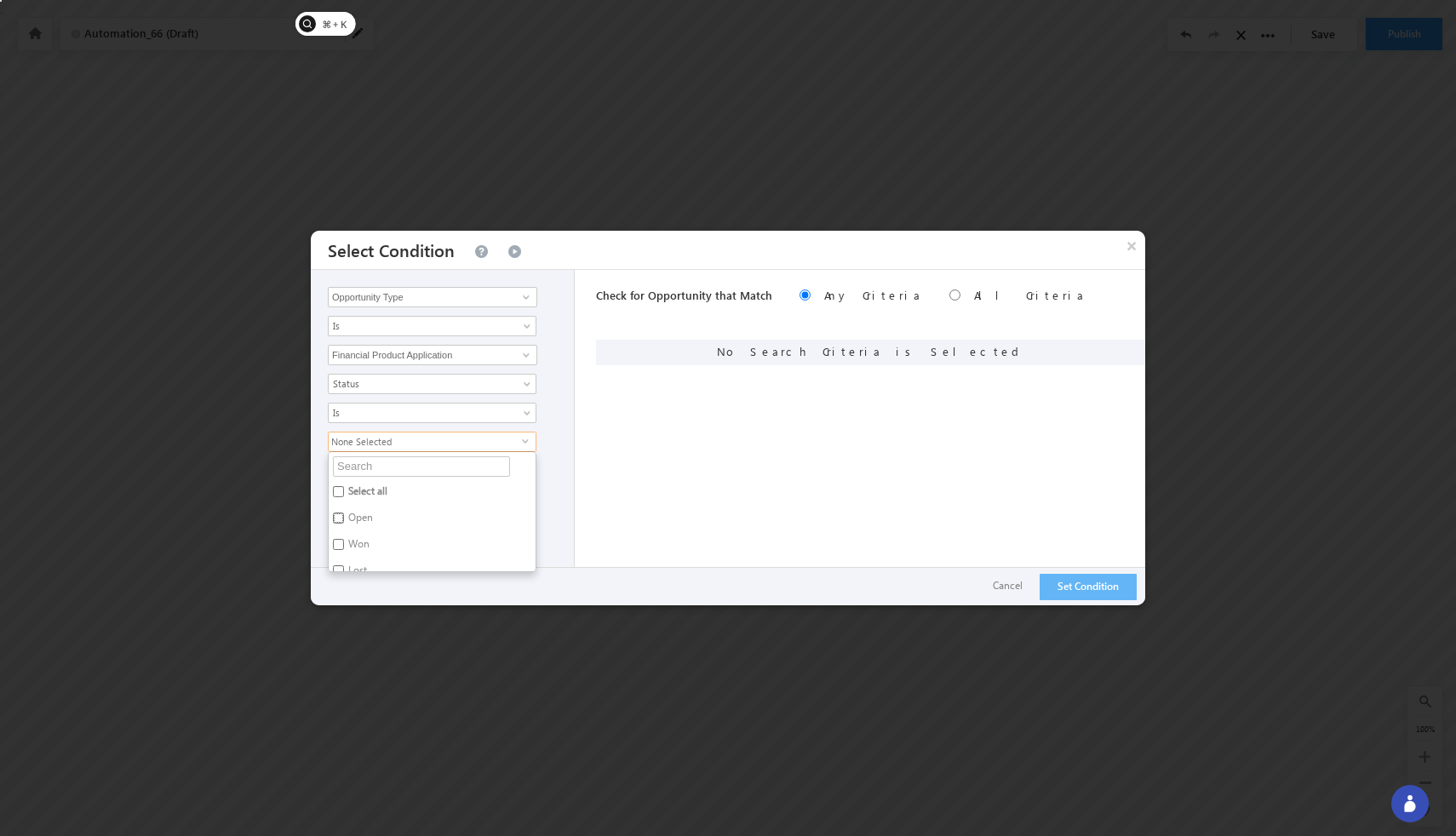
click at [339, 520] on input "Open" at bounding box center [338, 517] width 11 height 11
checkbox input "true"
click at [715, 514] on div "Check for Opportunity that Match Any Criteria All Criteria Note that the curren…" at bounding box center [870, 438] width 549 height 336
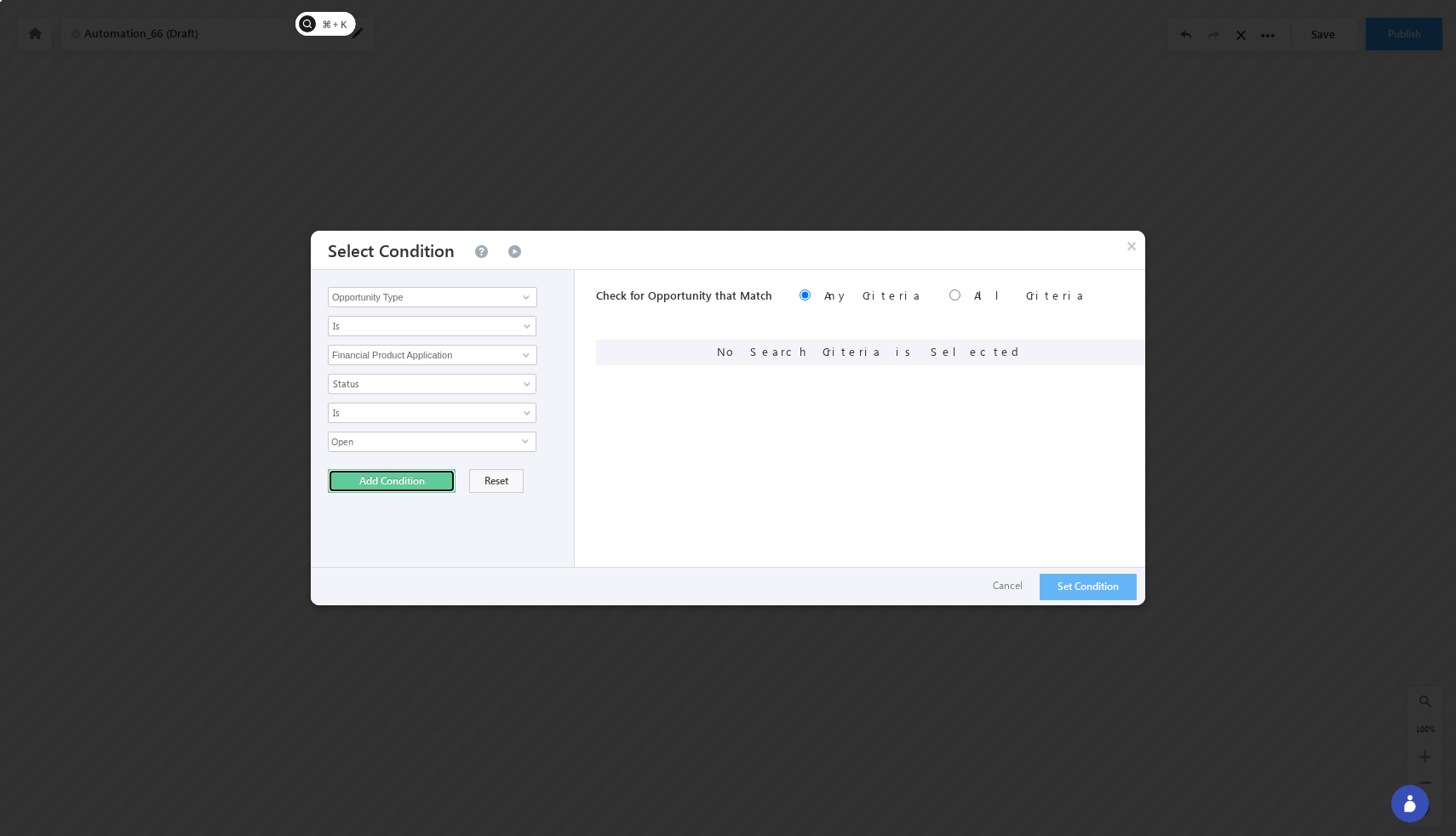
click at [415, 477] on button "Add Condition" at bounding box center [392, 481] width 128 height 24
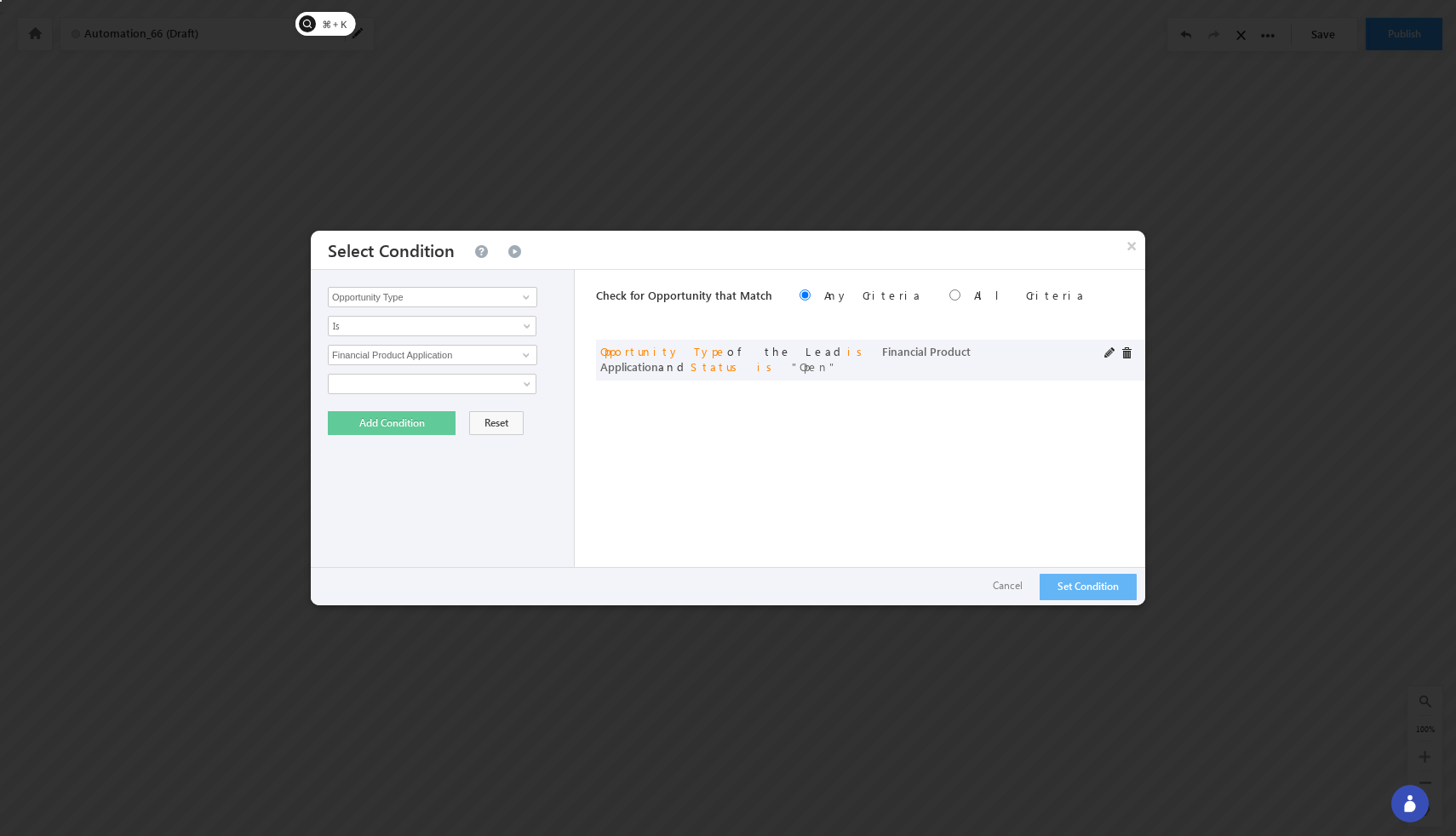
click at [794, 355] on span "Financial Product Application" at bounding box center [785, 359] width 370 height 30
copy span "Opportunity Type of the Lead is Financial Product Application and Status is Open"
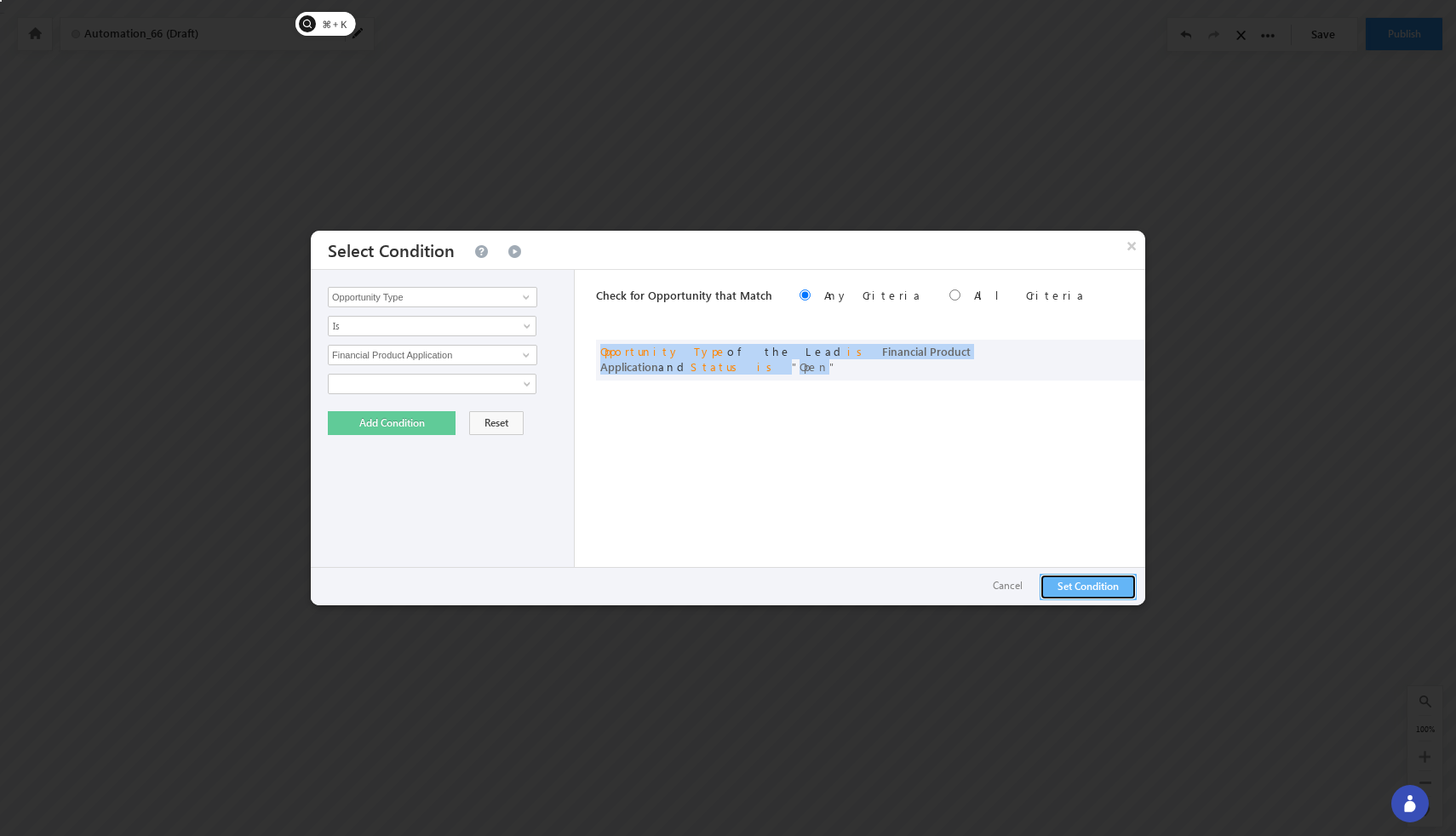
click at [888, 585] on button "Set Condition" at bounding box center [1089, 586] width 97 height 26
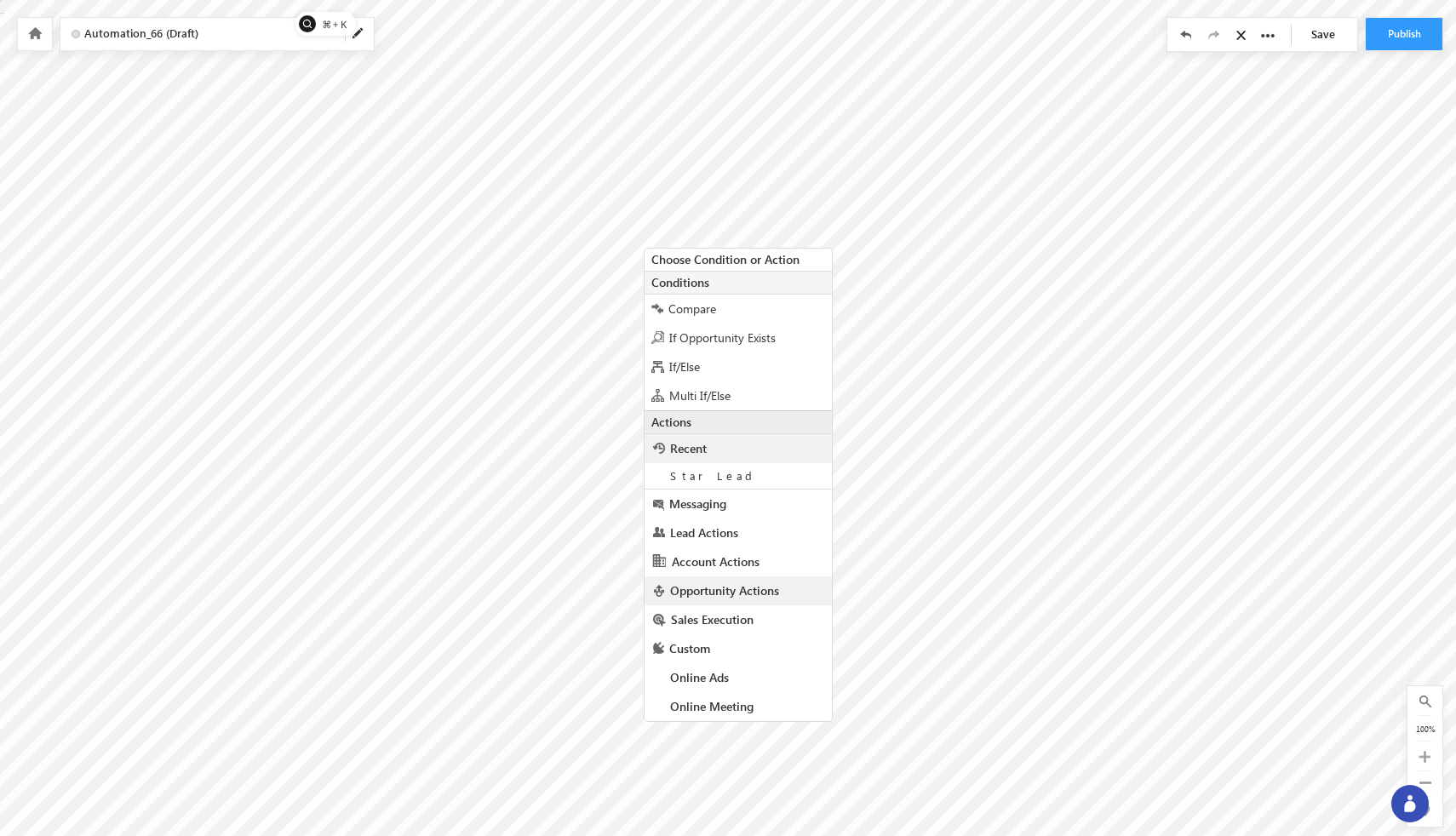
click at [696, 591] on span "Opportunity Actions" at bounding box center [725, 590] width 109 height 16
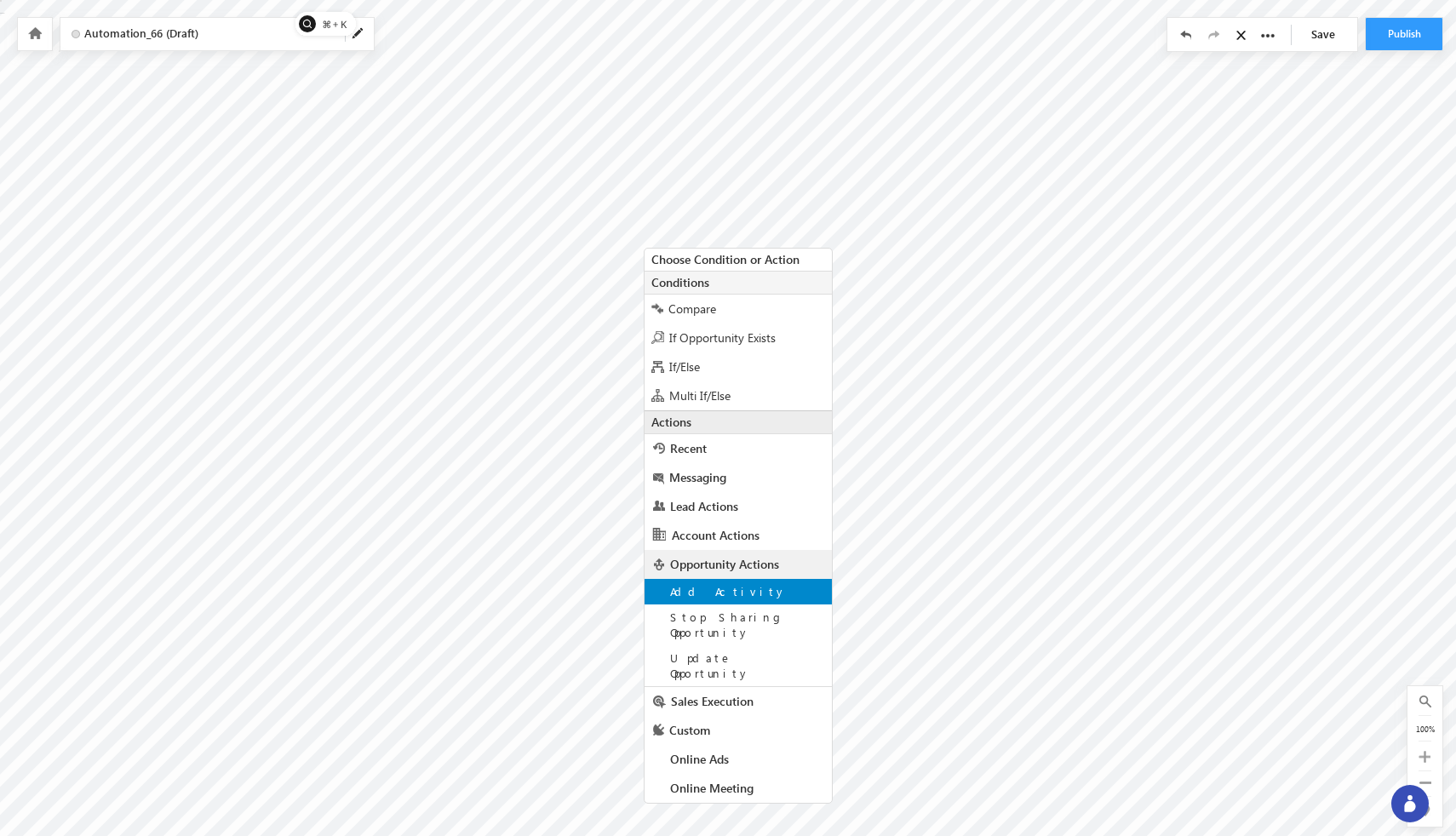
click at [705, 597] on span "Add Activity" at bounding box center [728, 591] width 117 height 14
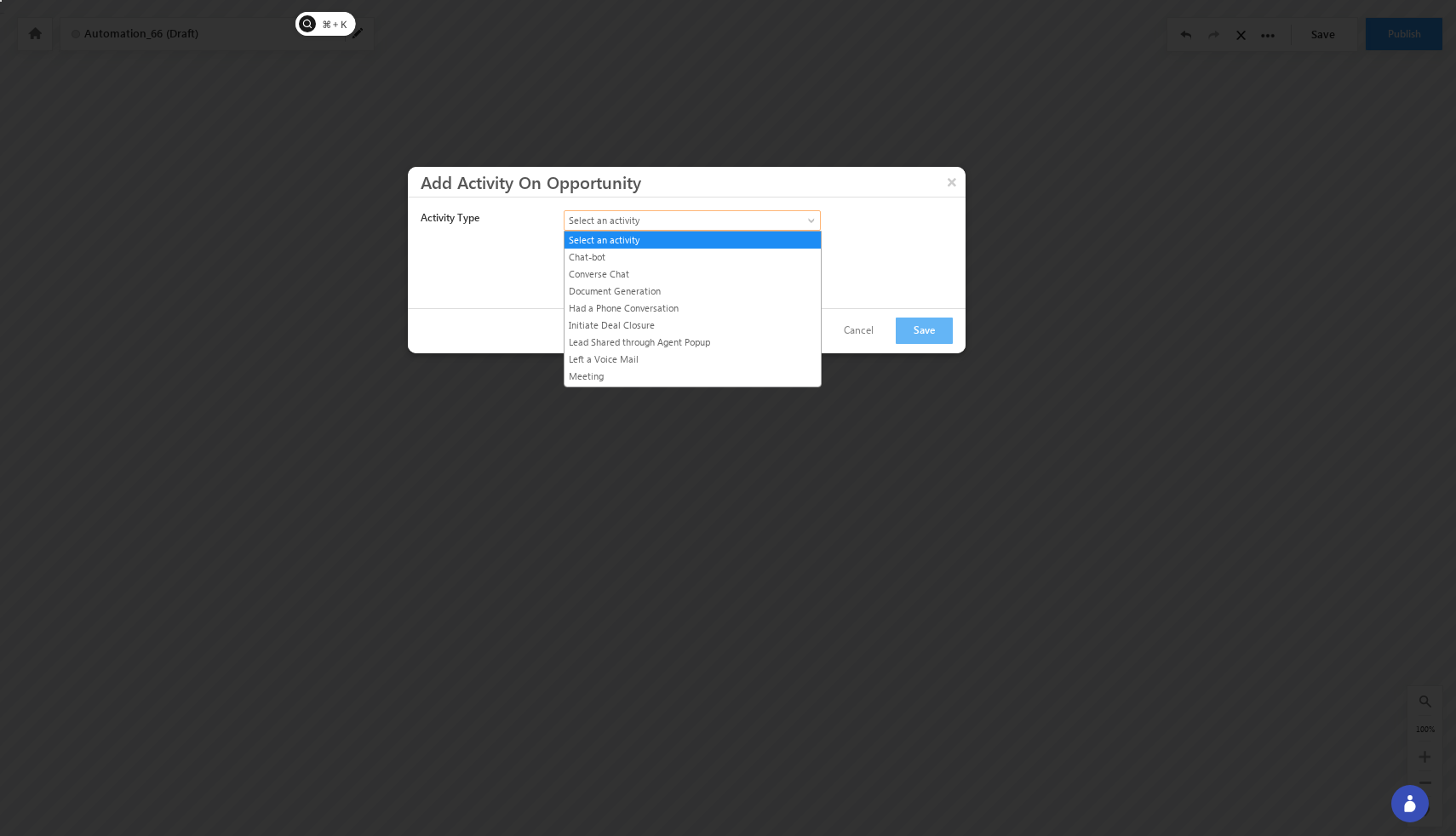
click at [758, 220] on span "Select an activity" at bounding box center [677, 221] width 226 height 15
click at [731, 271] on link "Converse Chat" at bounding box center [692, 274] width 257 height 15
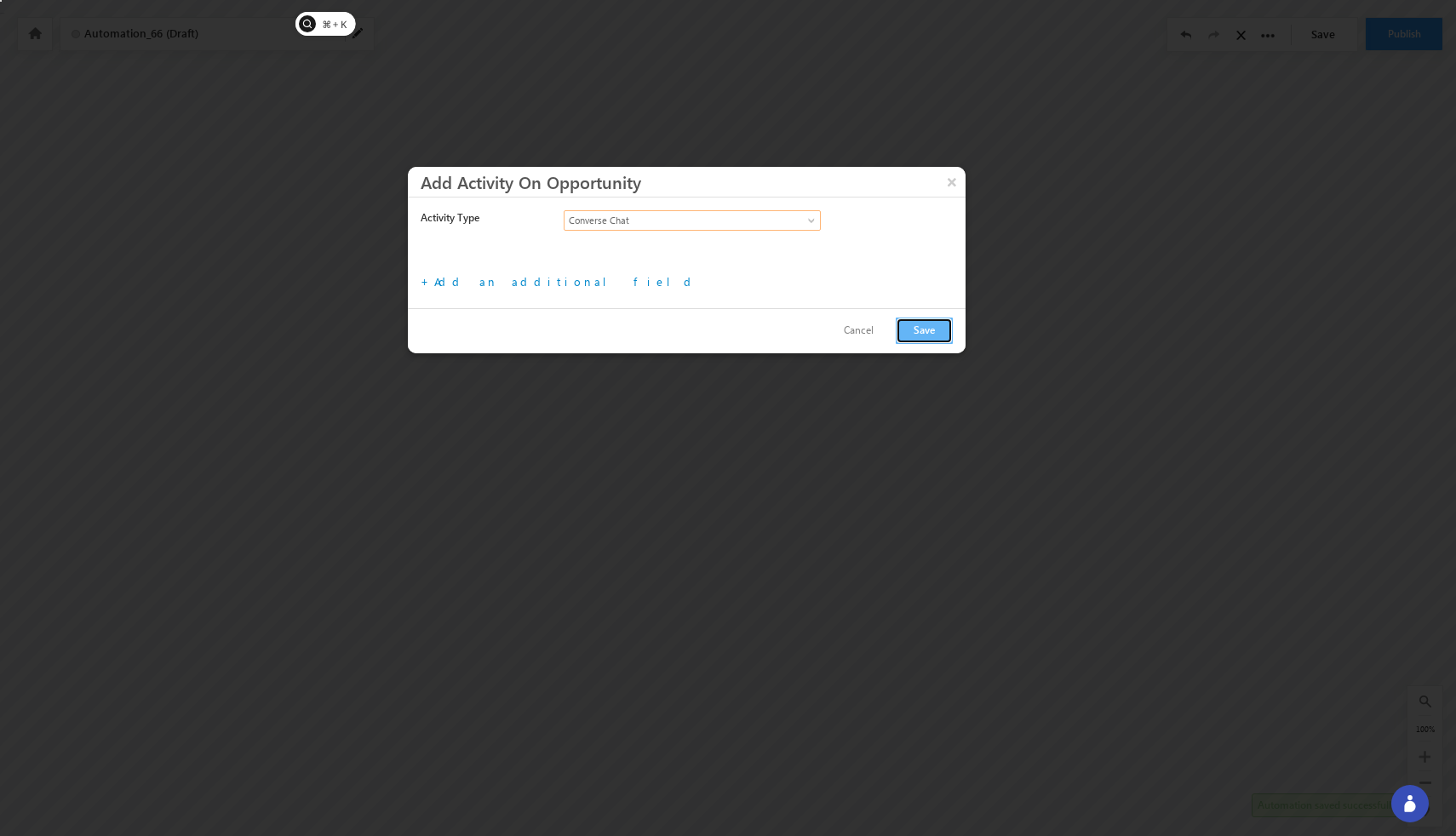
click at [888, 329] on button "Save" at bounding box center [924, 331] width 57 height 26
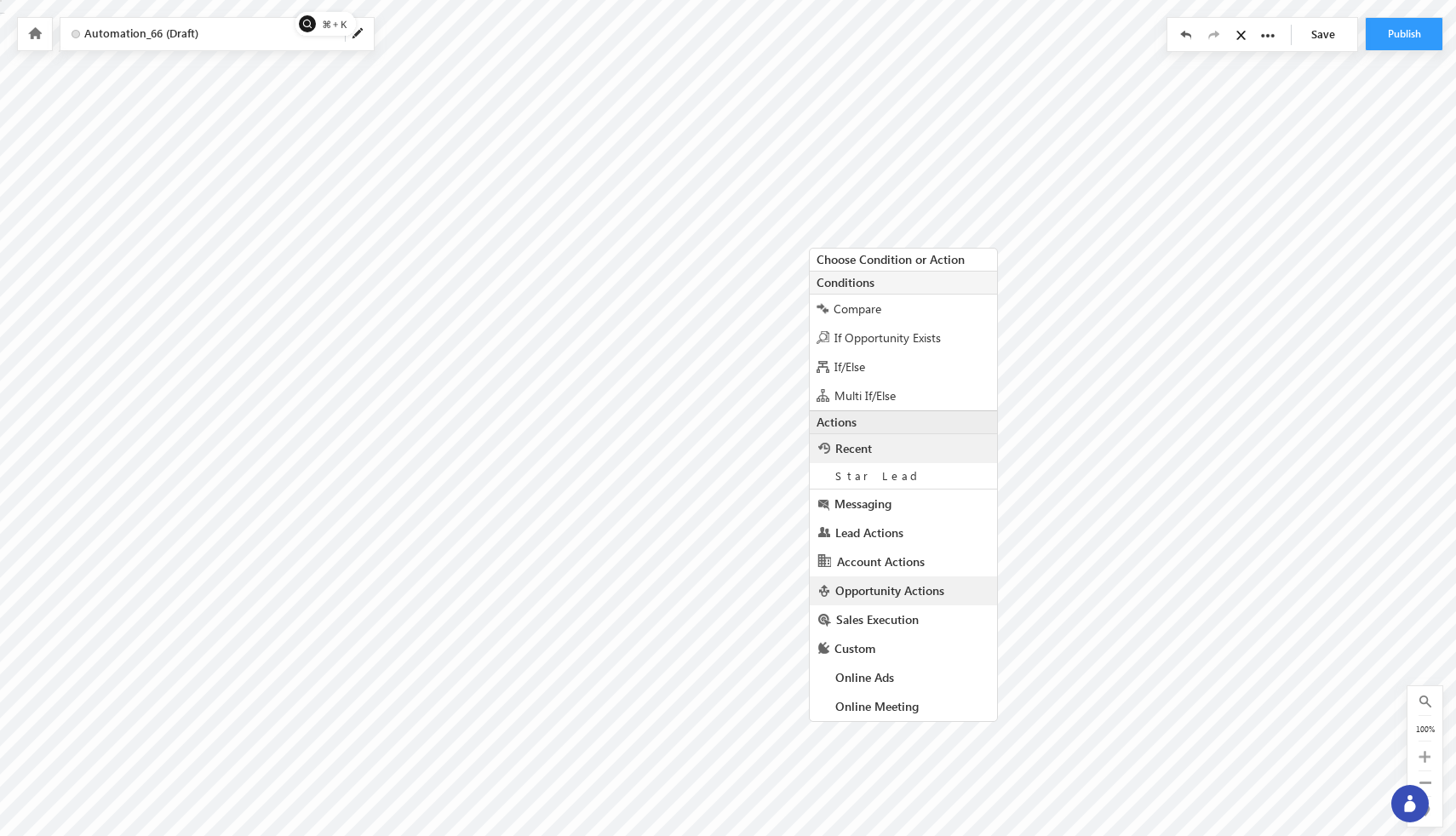
click at [888, 597] on span "Opportunity Actions" at bounding box center [890, 590] width 109 height 16
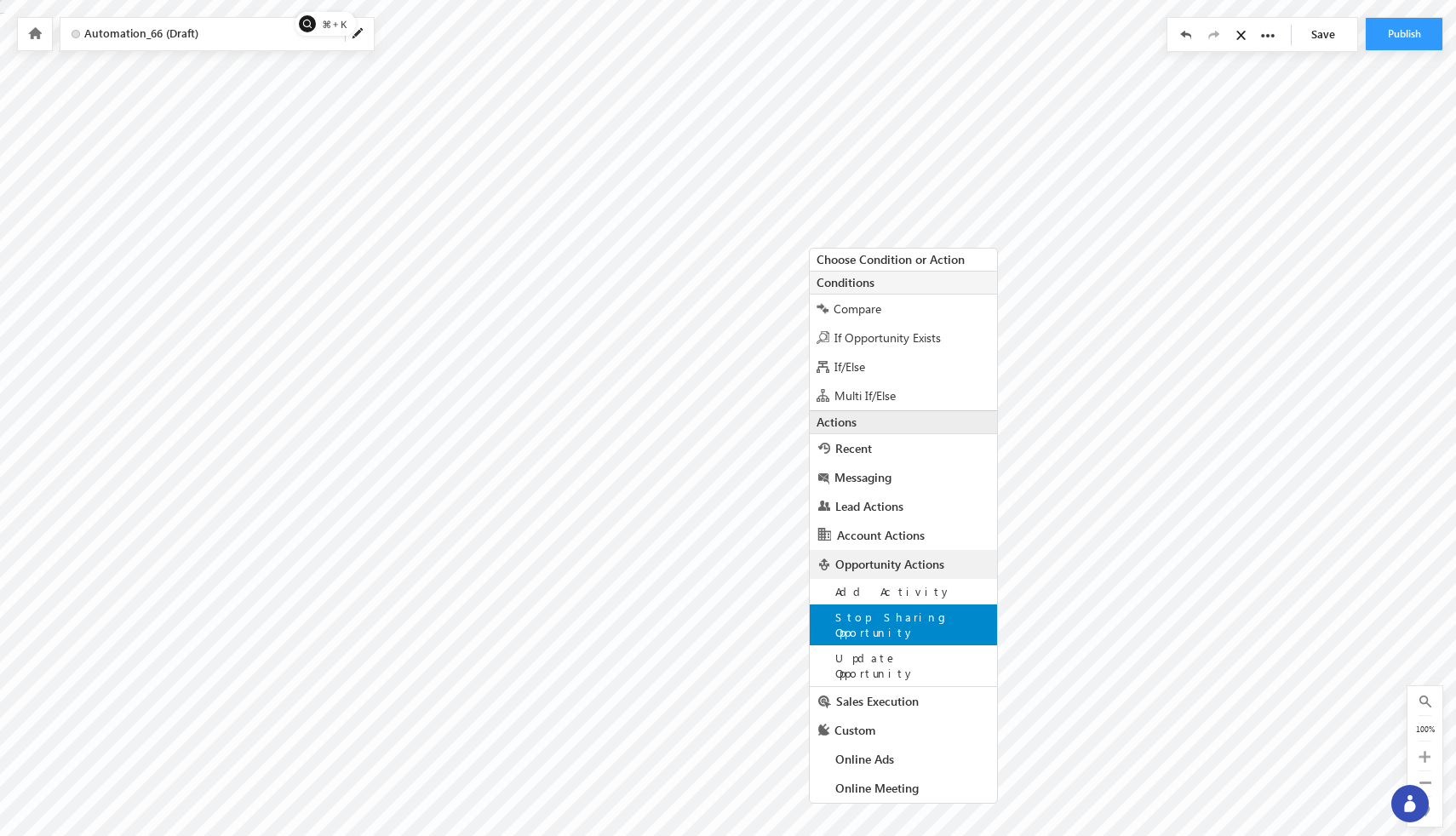
click at [888, 618] on span "Stop Sharing Opportunity" at bounding box center [893, 624] width 114 height 30
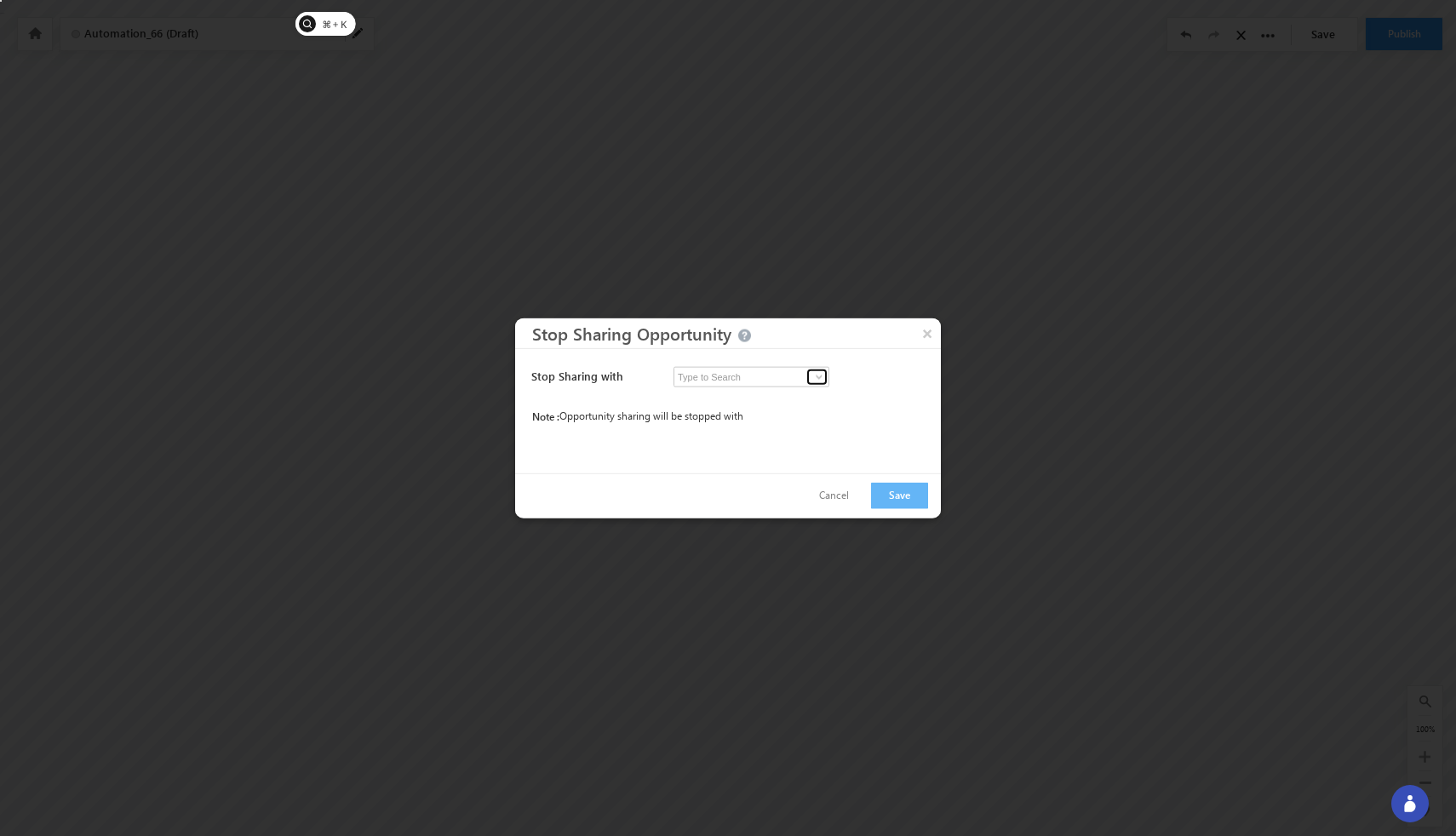
click at [812, 377] on span at bounding box center [819, 377] width 14 height 14
click at [771, 400] on link "No results found" at bounding box center [751, 396] width 156 height 20
type input "No results found"
click at [888, 497] on button "Save" at bounding box center [899, 494] width 57 height 26
click at [833, 496] on button "Cancel" at bounding box center [834, 494] width 64 height 25
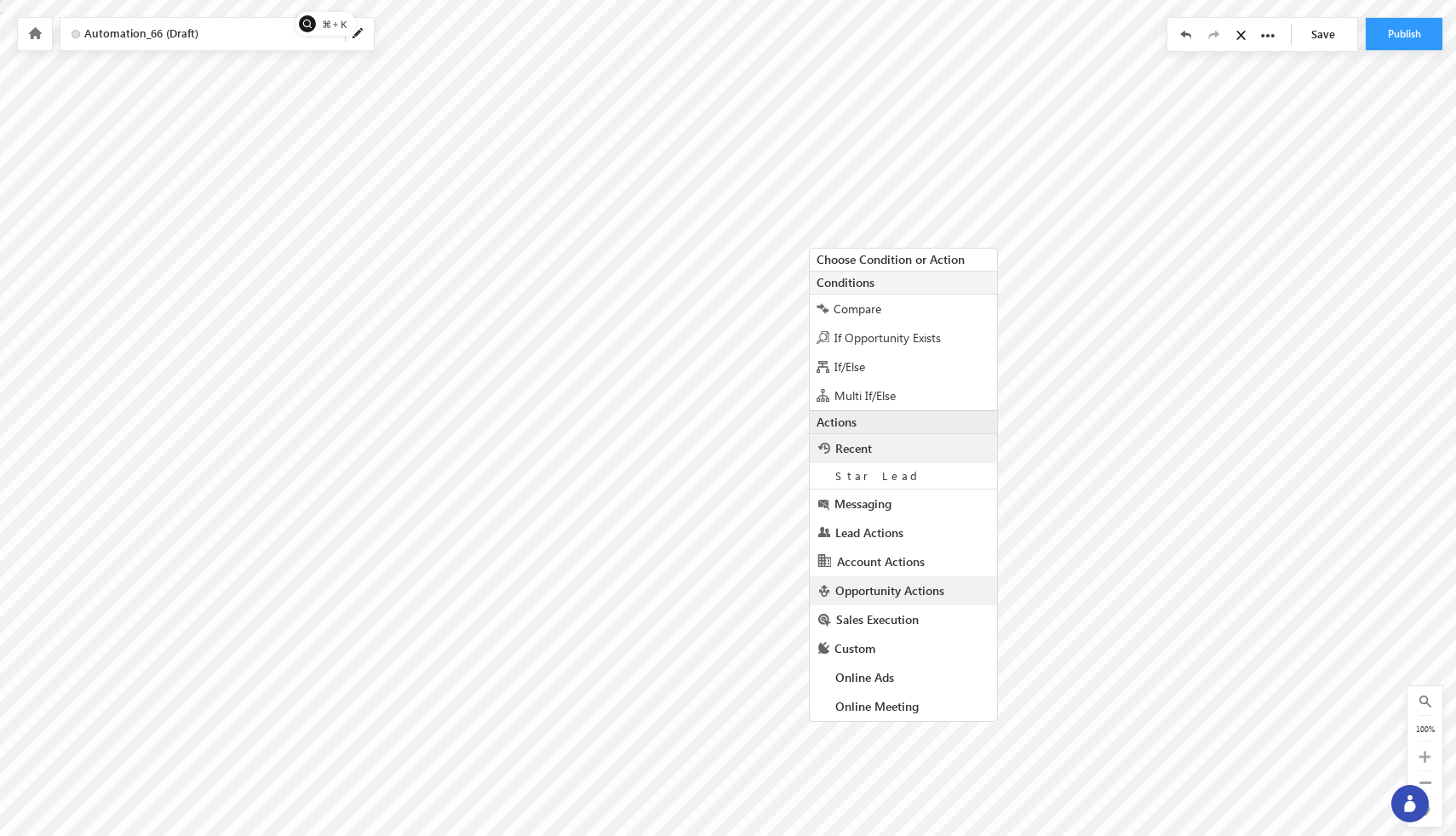
click at [880, 596] on span "Opportunity Actions" at bounding box center [890, 590] width 109 height 16
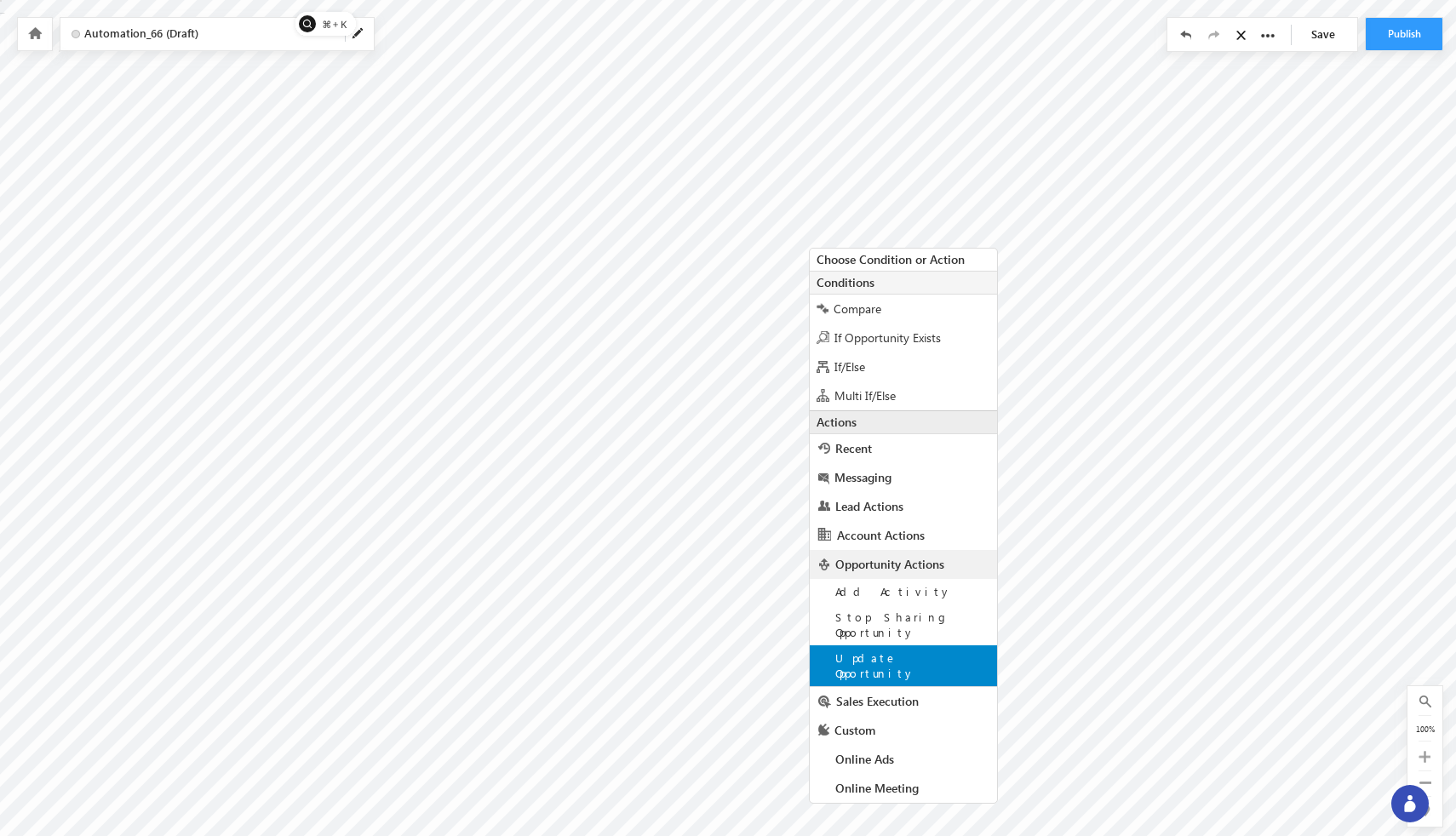
click at [888, 650] on span "Update Opportunity" at bounding box center [875, 665] width 80 height 30
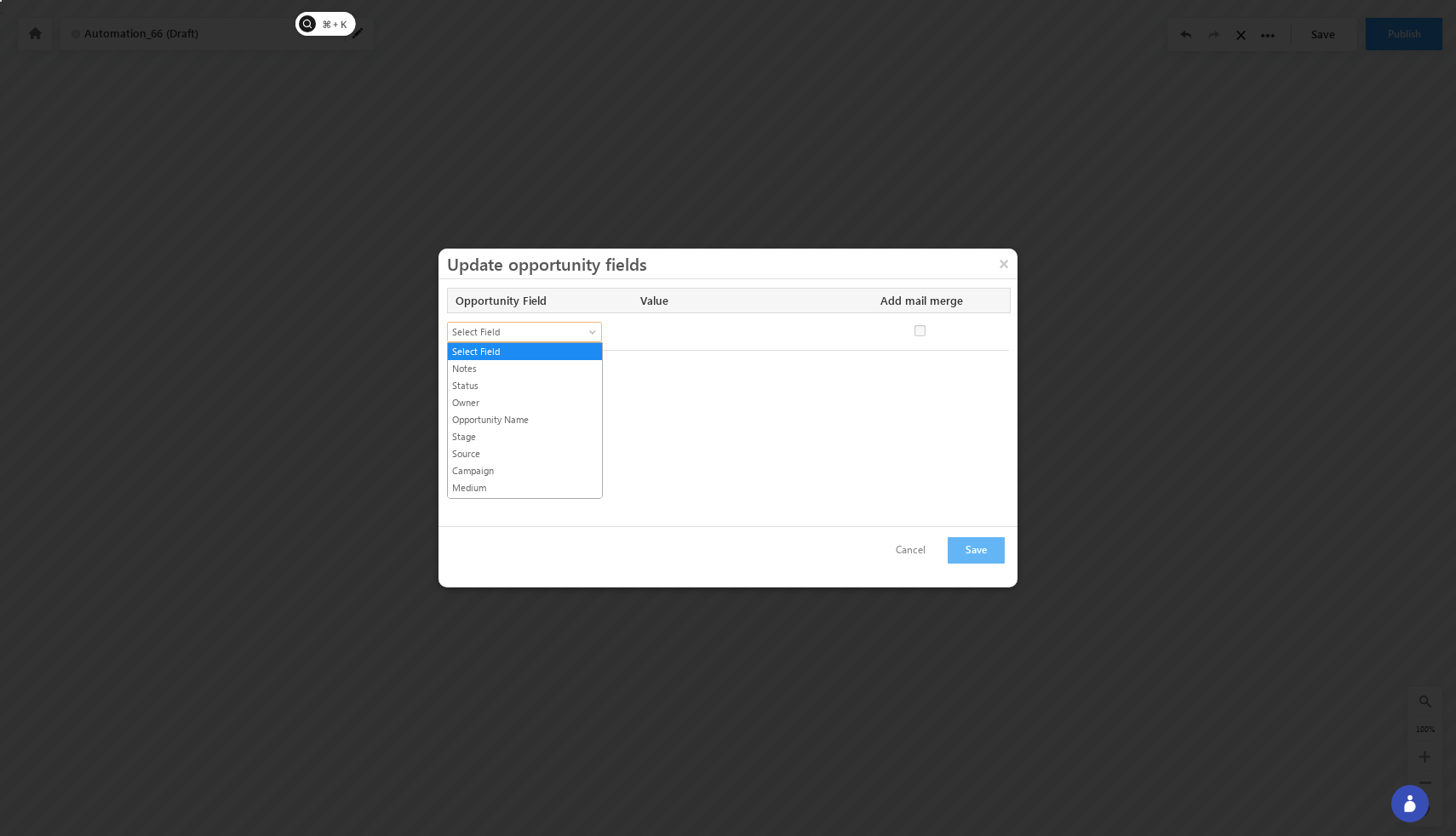
click at [593, 333] on span at bounding box center [594, 336] width 14 height 14
click at [555, 372] on link "Notes" at bounding box center [524, 368] width 154 height 15
click at [593, 333] on span at bounding box center [594, 336] width 14 height 14
click at [546, 405] on link "Owner" at bounding box center [524, 402] width 154 height 15
checkbox input "false"
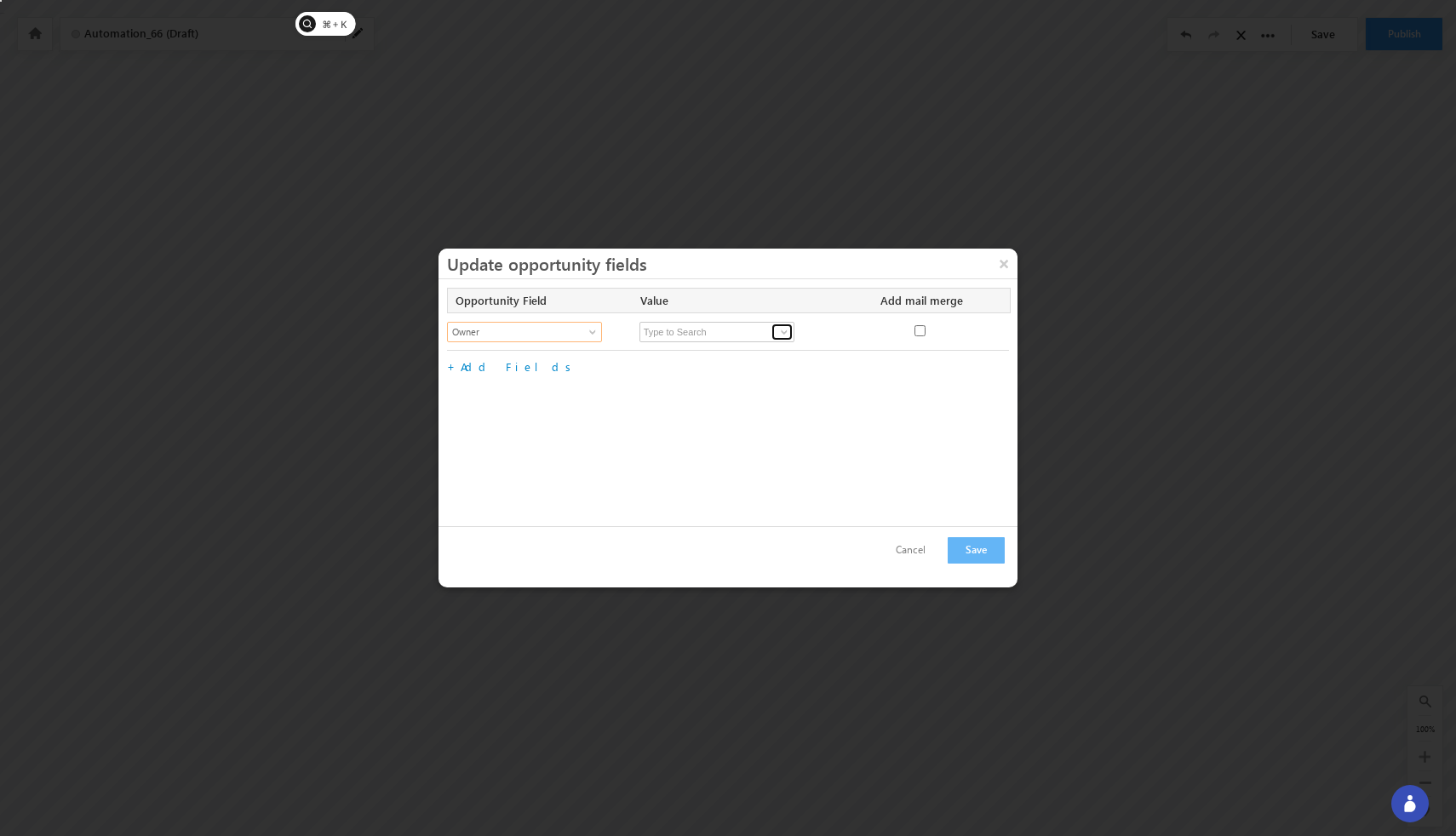
click at [782, 332] on span at bounding box center [784, 332] width 14 height 14
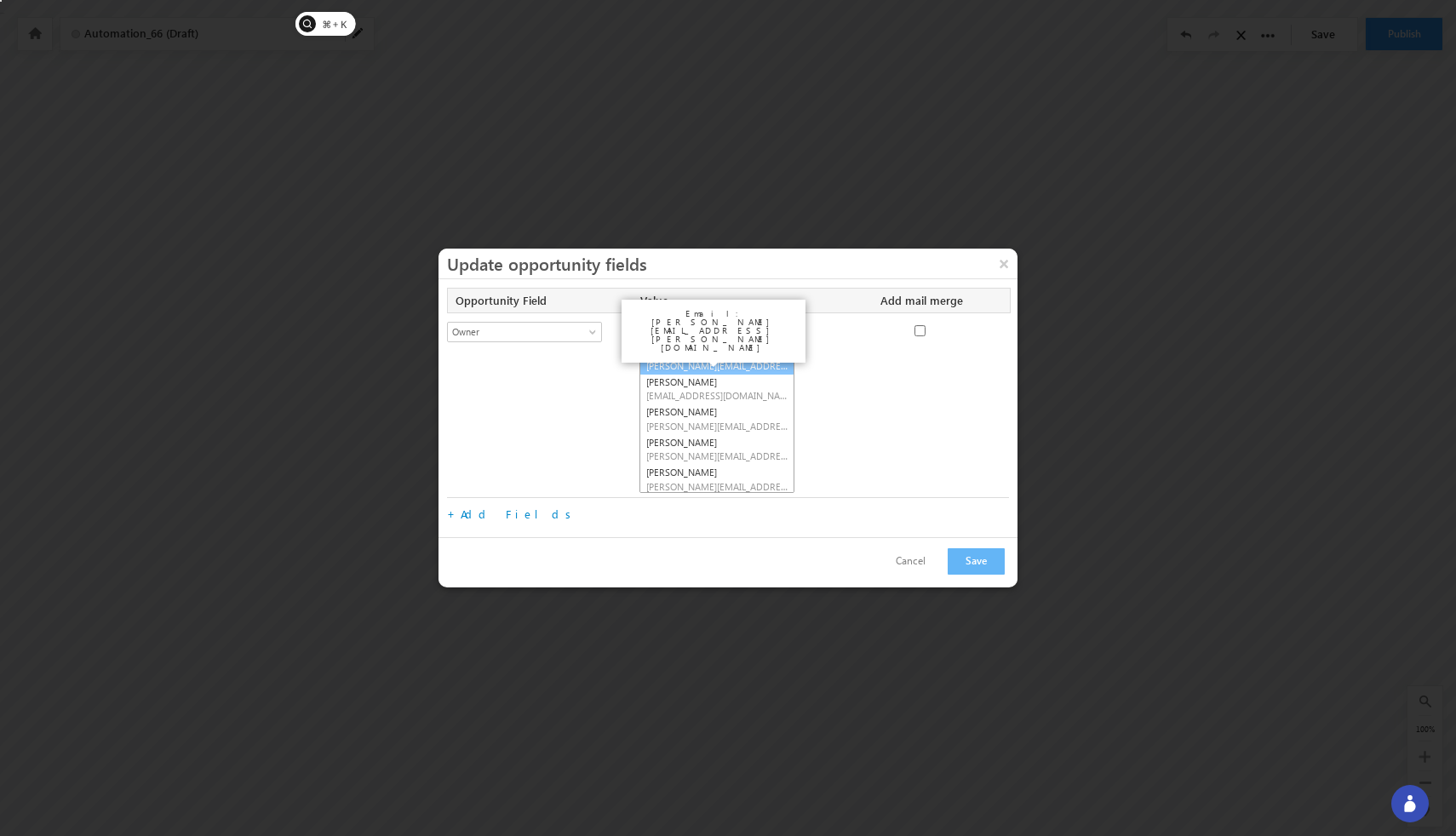
click at [731, 366] on span "vivek.sreerama+21@leadsquared.com" at bounding box center [717, 365] width 142 height 13
type input "Admin"
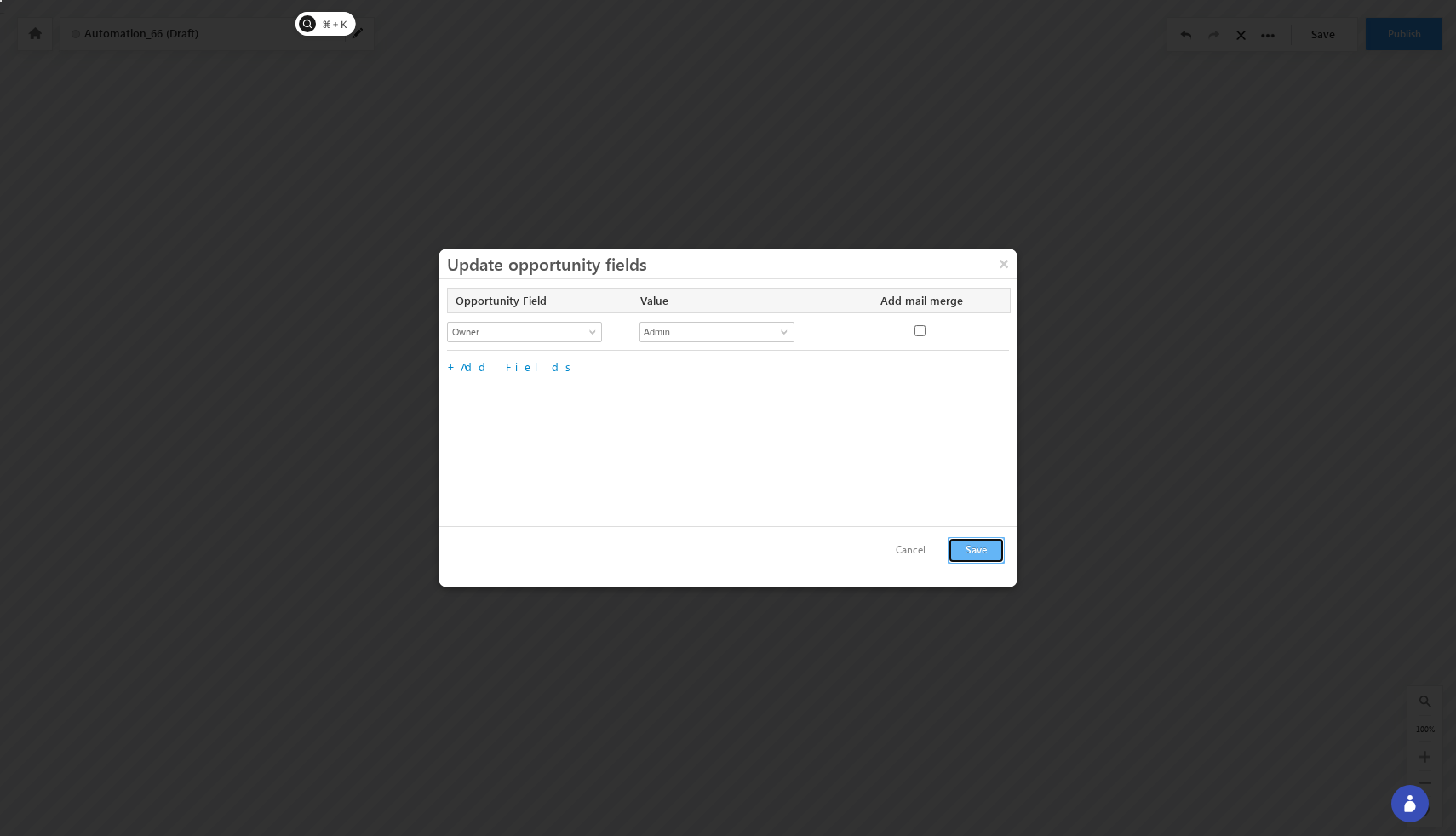
click at [888, 548] on button "Save" at bounding box center [976, 550] width 57 height 26
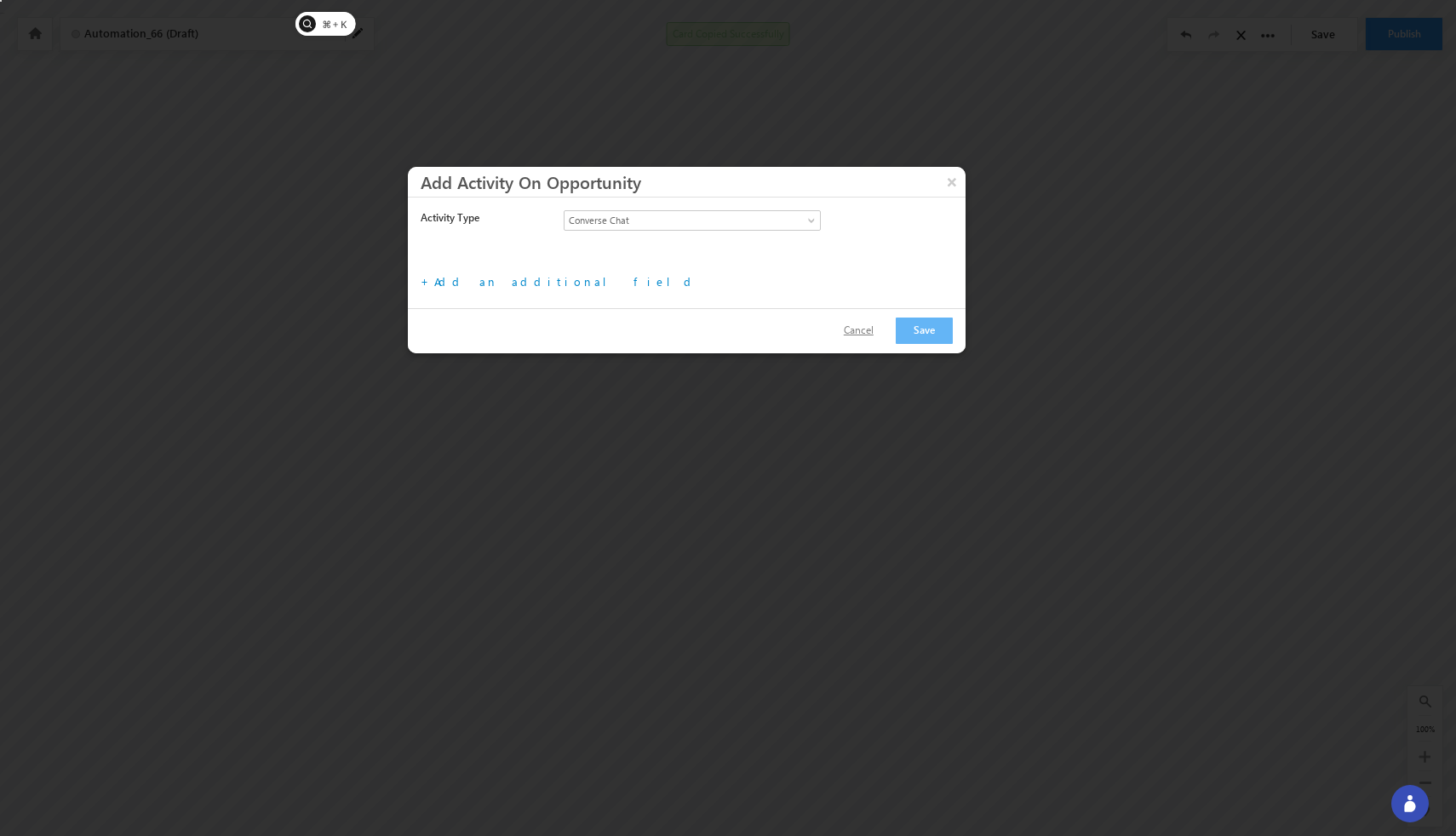
click at [864, 337] on button "Cancel" at bounding box center [858, 331] width 64 height 25
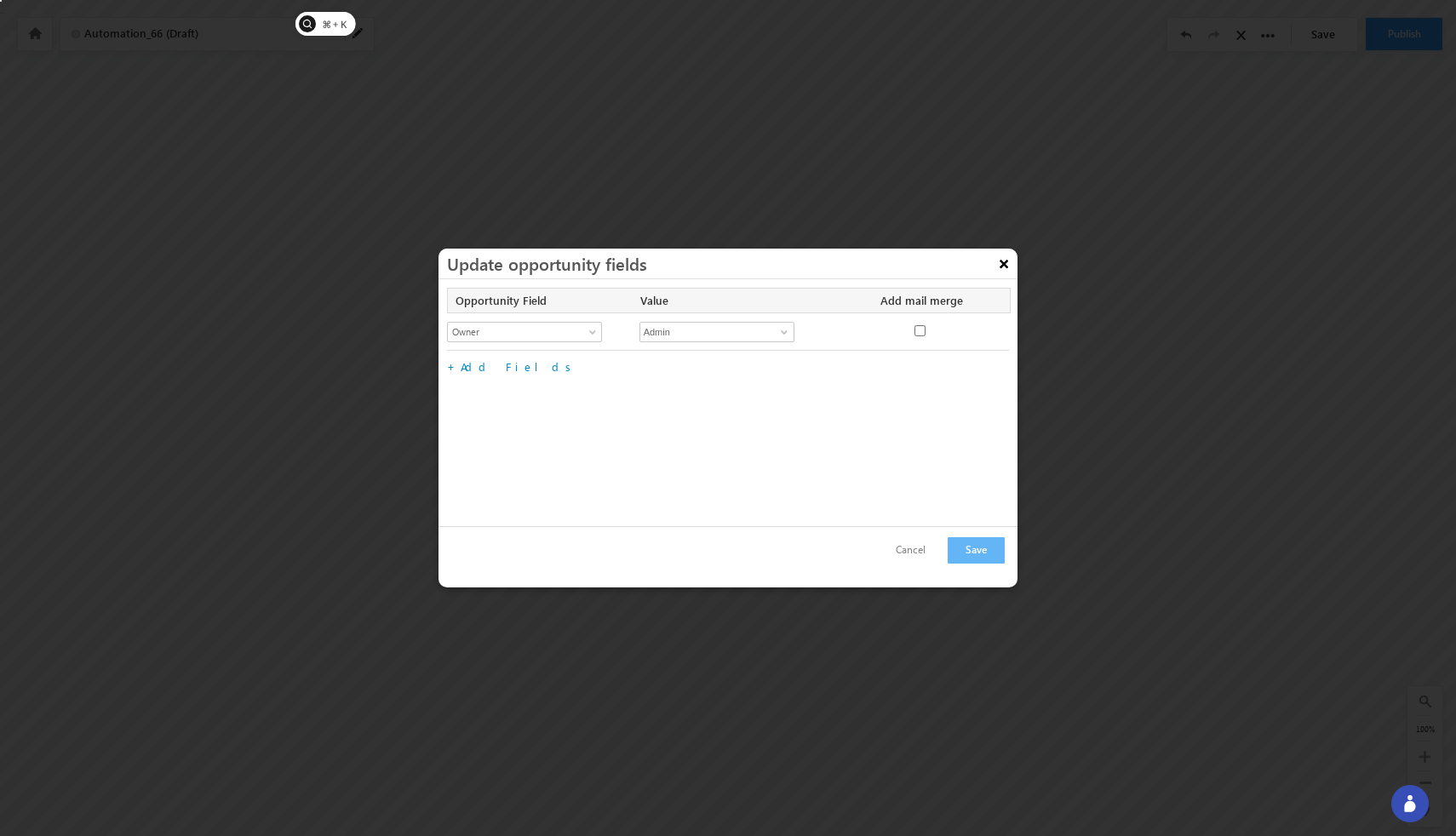
click at [888, 271] on button "×" at bounding box center [1004, 263] width 27 height 30
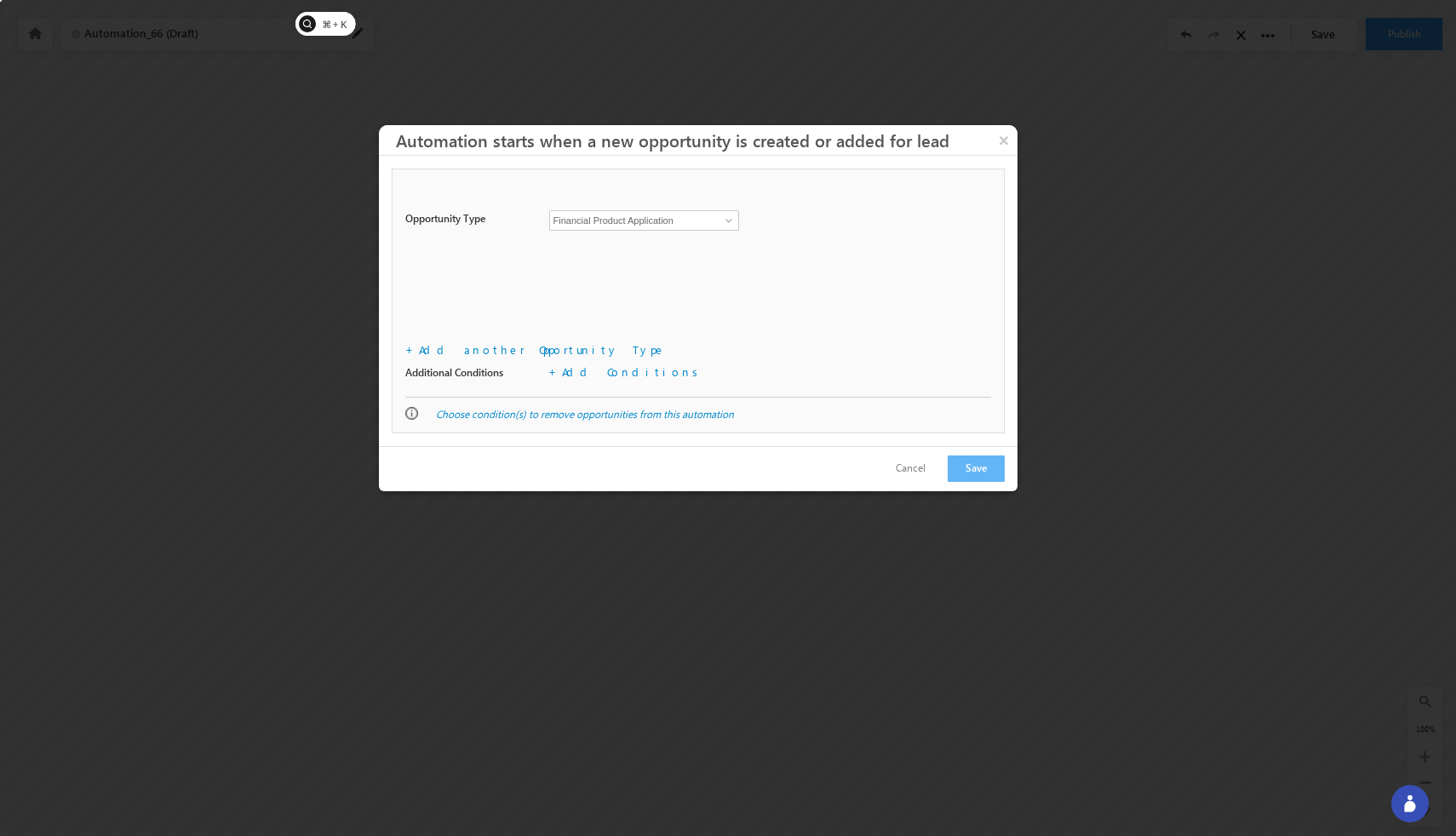
click at [583, 135] on h3 "Automation starts when a new opportunity is created or added for lead" at bounding box center [706, 140] width 621 height 30
click at [587, 145] on h3 "Automation starts when a new opportunity is created or added for lead" at bounding box center [706, 140] width 621 height 30
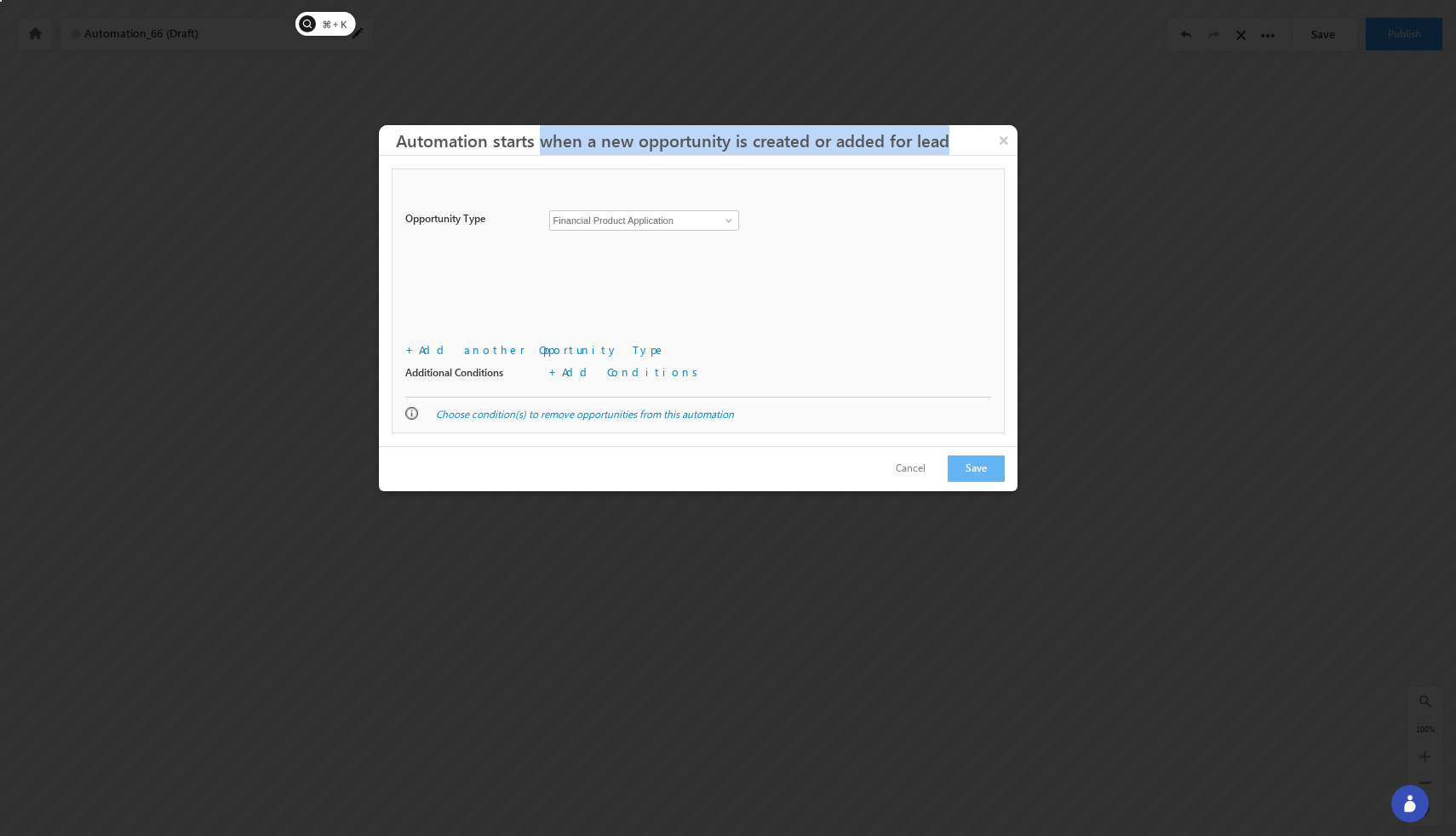
drag, startPoint x: 544, startPoint y: 144, endPoint x: 946, endPoint y: 141, distance: 402.0
click at [888, 141] on h3 "Automation starts when a new opportunity is created or added for lead" at bounding box center [706, 140] width 621 height 30
copy h3 "when a new opportunity is created or added for lead"
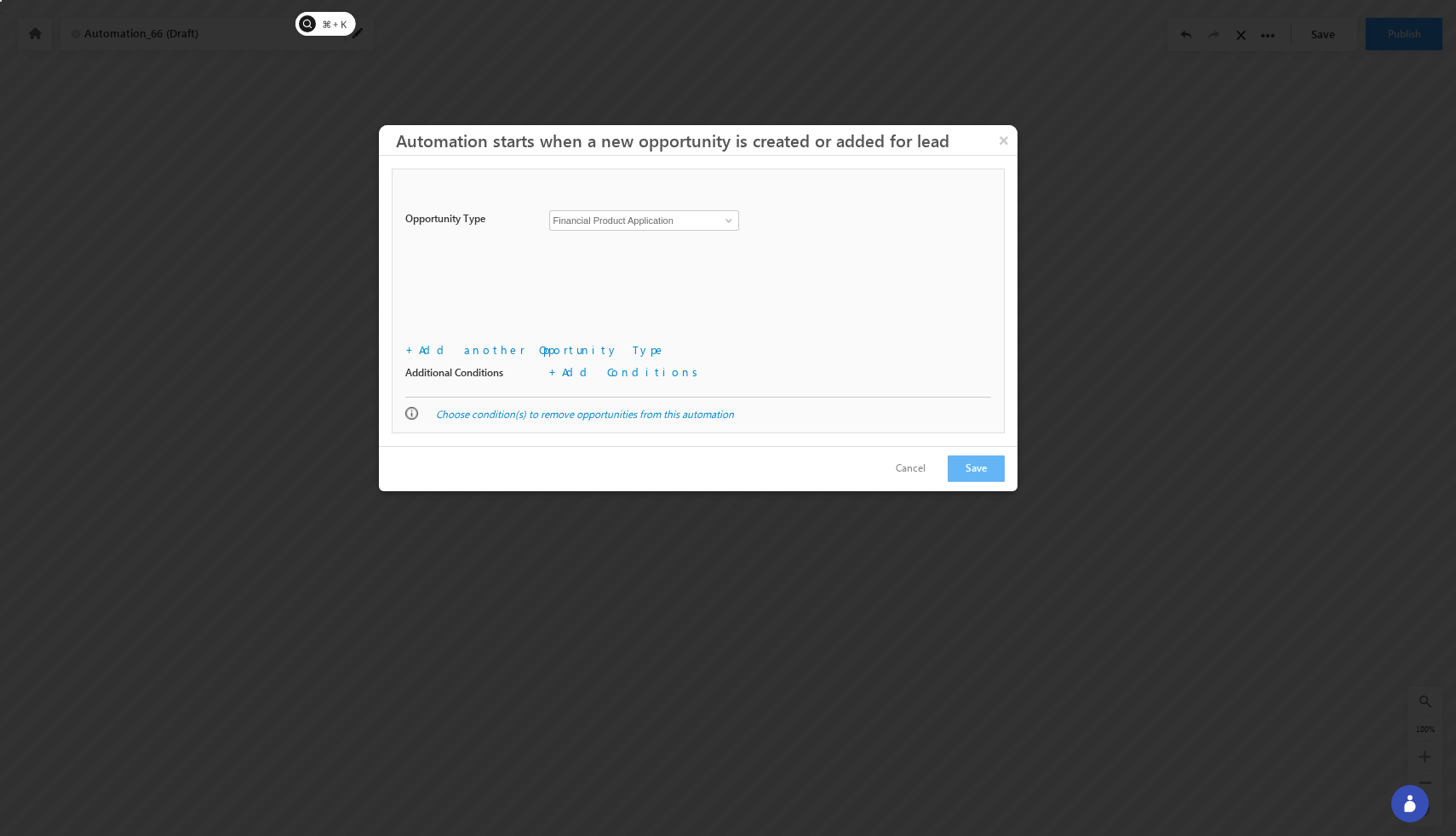
click at [519, 61] on div at bounding box center [728, 418] width 1456 height 836
click at [888, 147] on button "×" at bounding box center [1004, 140] width 27 height 30
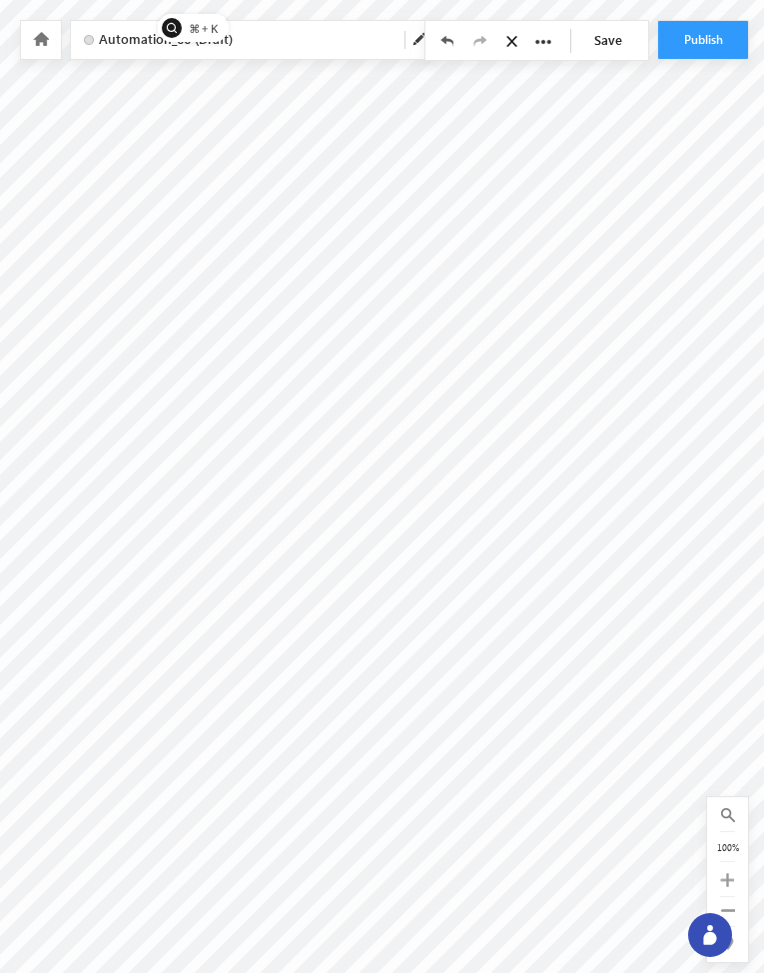
scroll to position [0, 429]
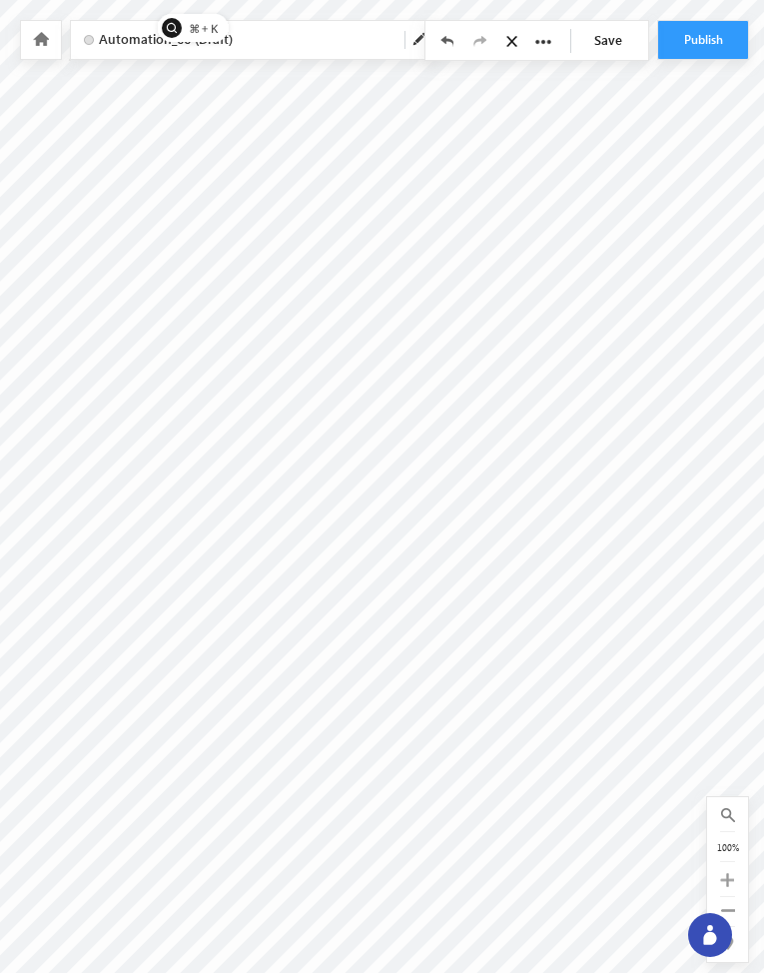
click at [618, 39] on link "Save" at bounding box center [613, 40] width 70 height 38
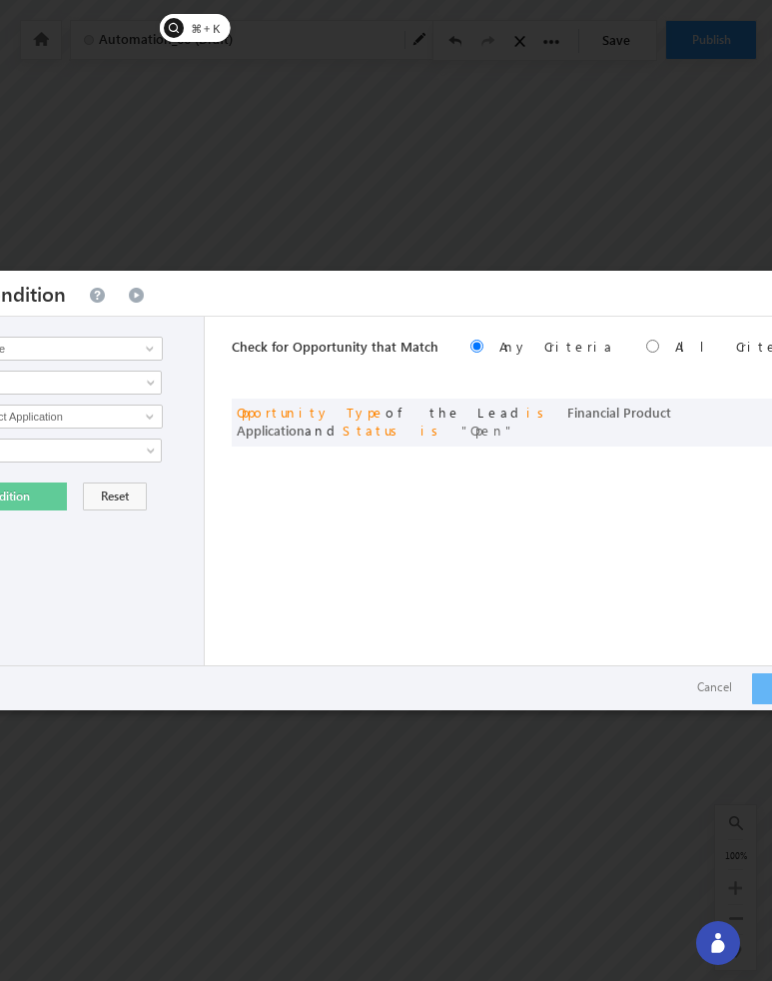
click at [654, 192] on div at bounding box center [386, 490] width 772 height 981
click at [712, 679] on button "Cancel" at bounding box center [714, 687] width 75 height 29
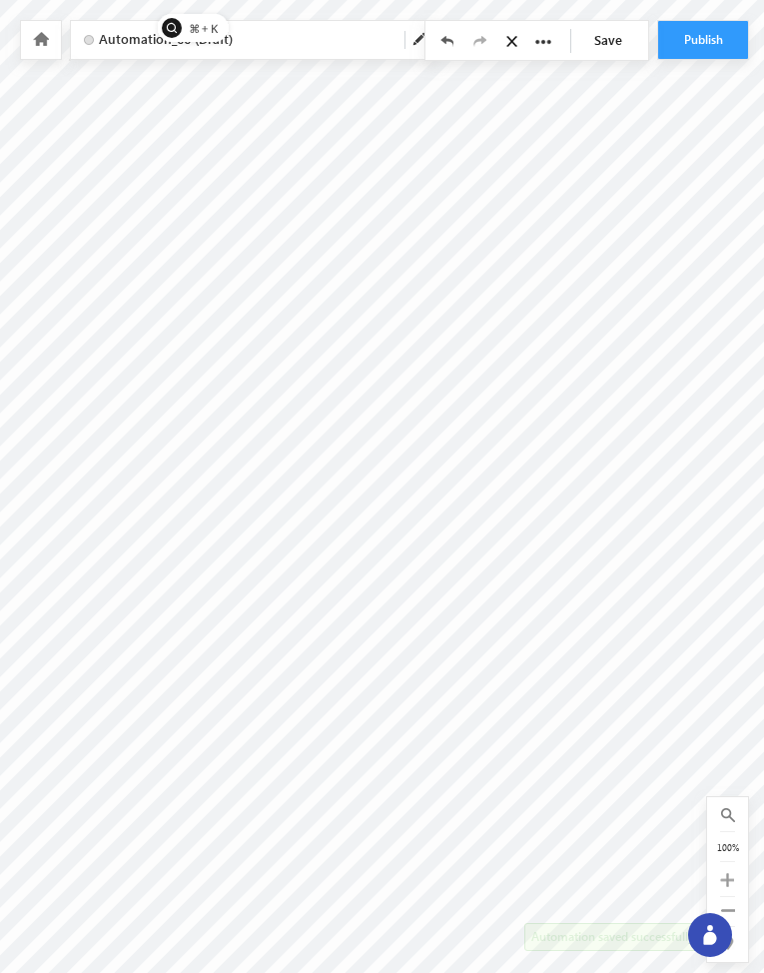
click at [56, 42] on div at bounding box center [41, 40] width 40 height 38
click at [26, 42] on div at bounding box center [41, 40] width 40 height 38
click at [46, 45] on icon at bounding box center [41, 39] width 16 height 14
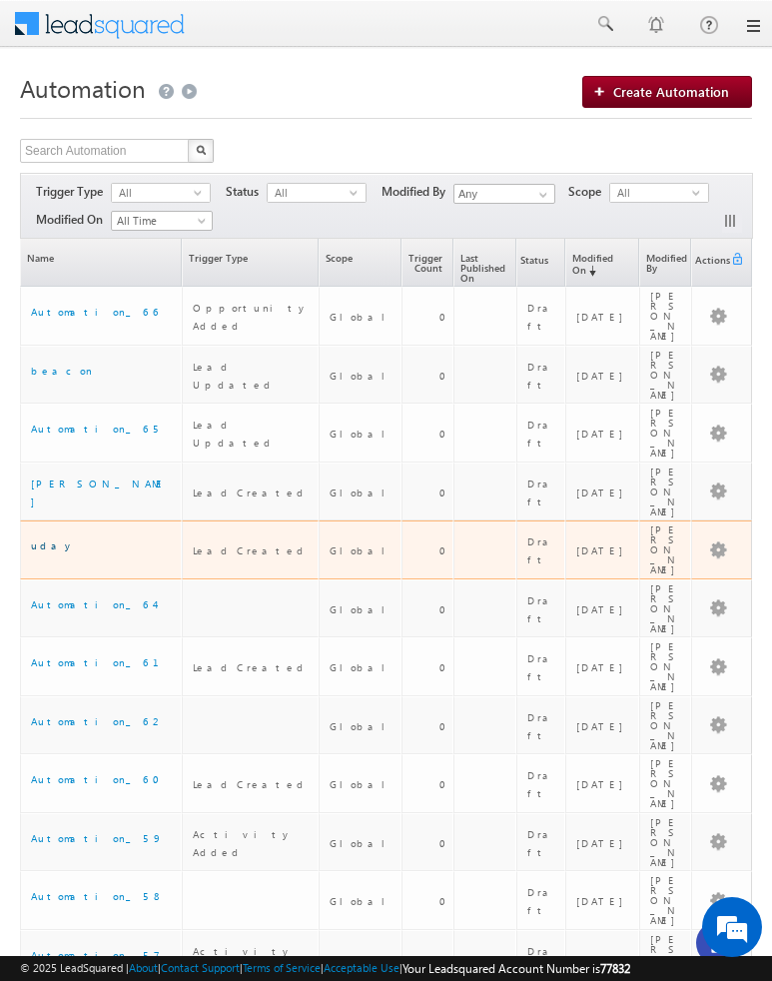
click at [47, 539] on link "uday" at bounding box center [53, 545] width 45 height 12
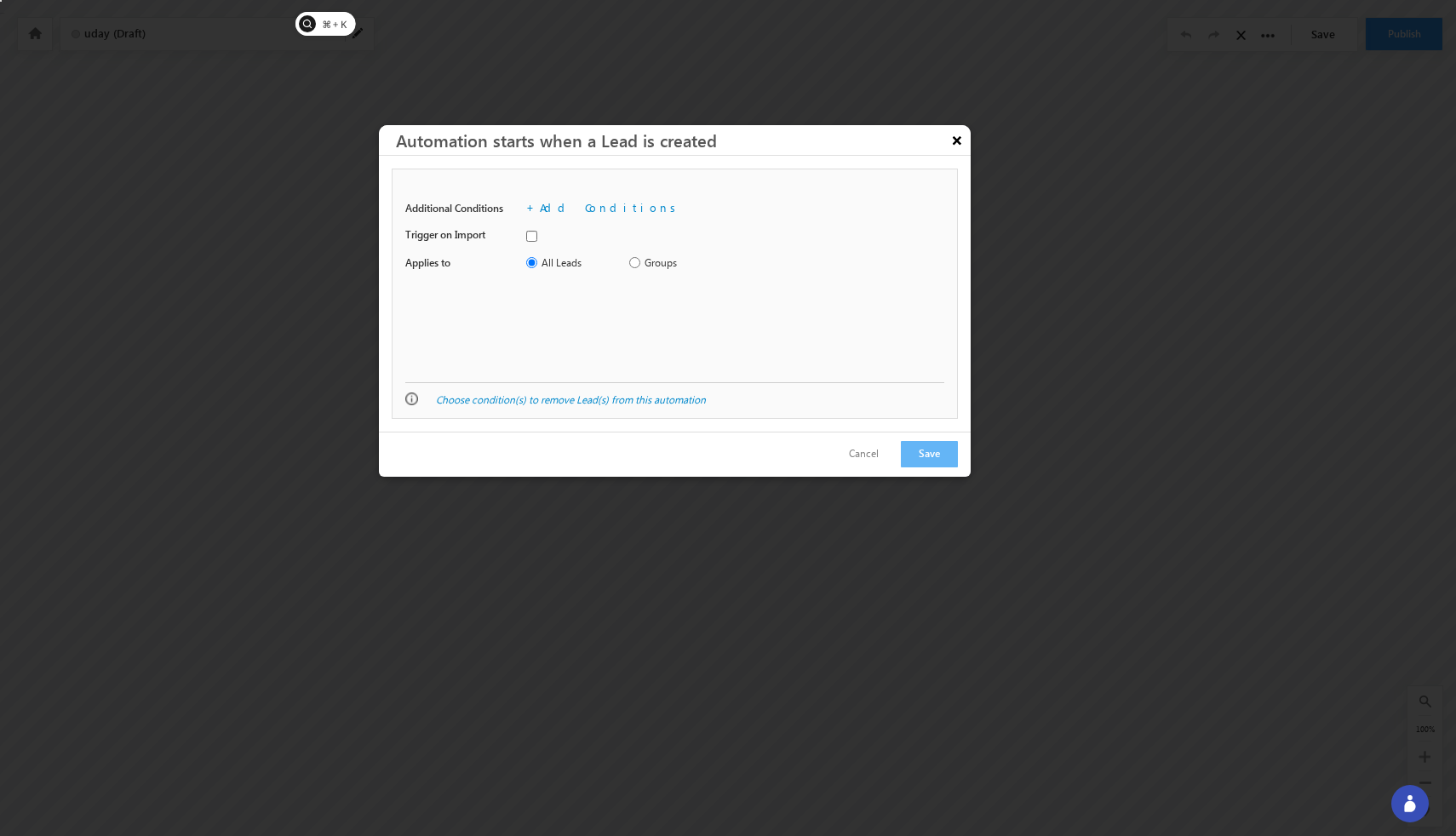
click at [657, 145] on button "×" at bounding box center [957, 140] width 27 height 30
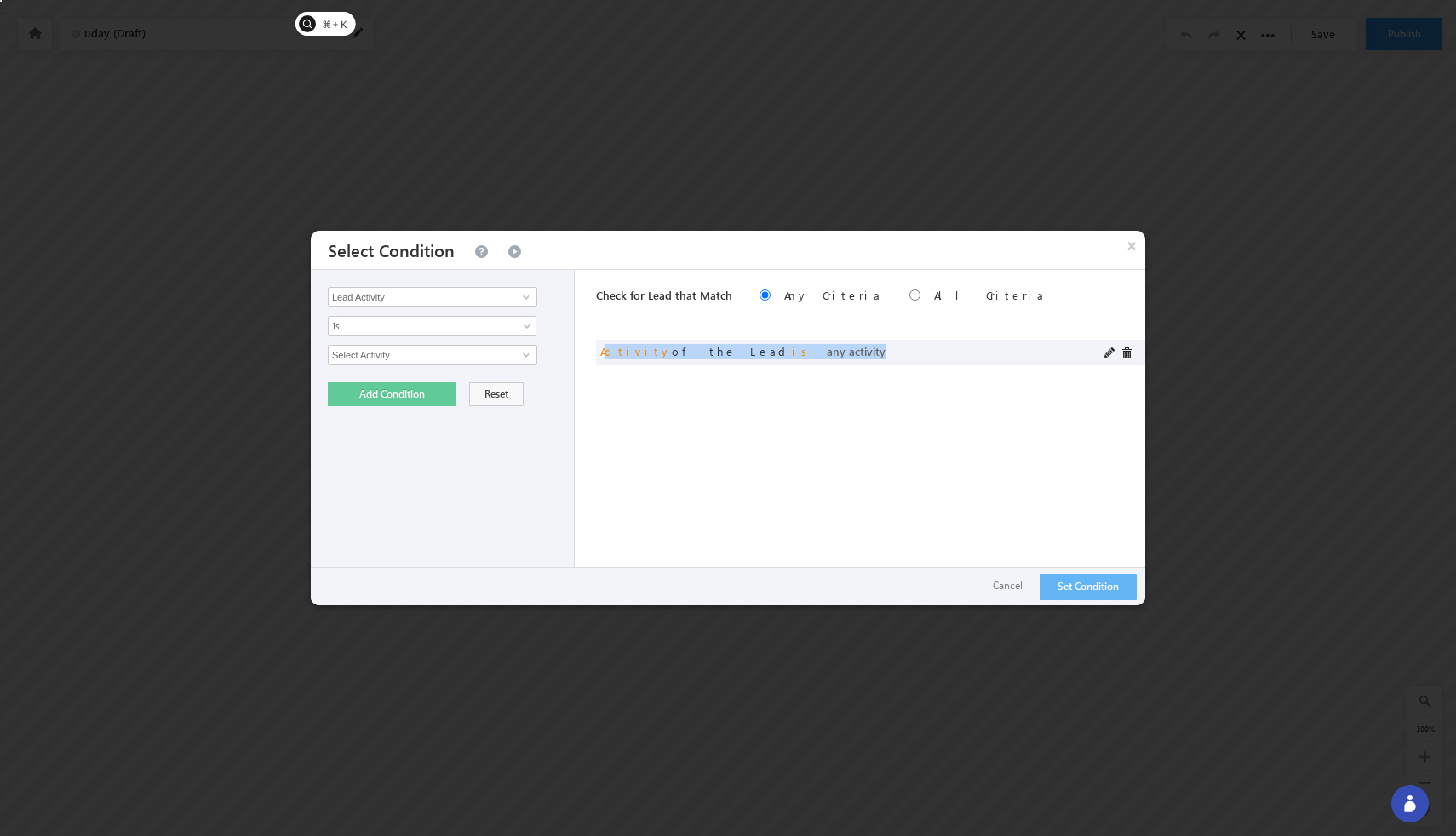
drag, startPoint x: 604, startPoint y: 354, endPoint x: 770, endPoint y: 354, distance: 166.0
click at [657, 354] on div "or Activity of the Lead is any activity" at bounding box center [747, 352] width 294 height 15
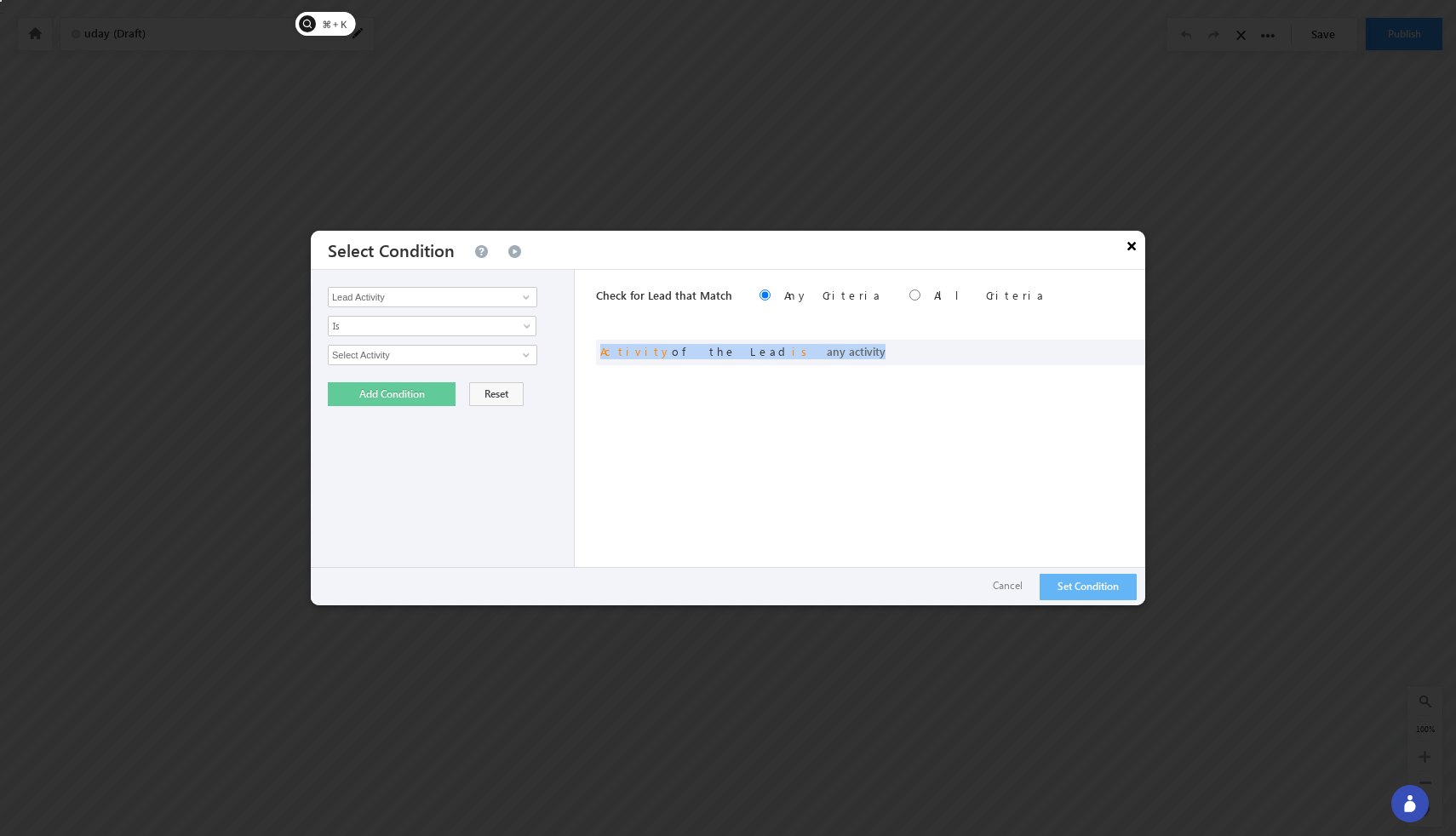
click at [657, 250] on button "×" at bounding box center [1131, 245] width 27 height 30
drag, startPoint x: 598, startPoint y: 353, endPoint x: 765, endPoint y: 358, distance: 167.1
click at [657, 358] on div "or Activity of the Lead is any activity" at bounding box center [870, 353] width 549 height 26
copy span "Activity of the Lead is any activity"
click at [568, 155] on div at bounding box center [728, 418] width 1456 height 836
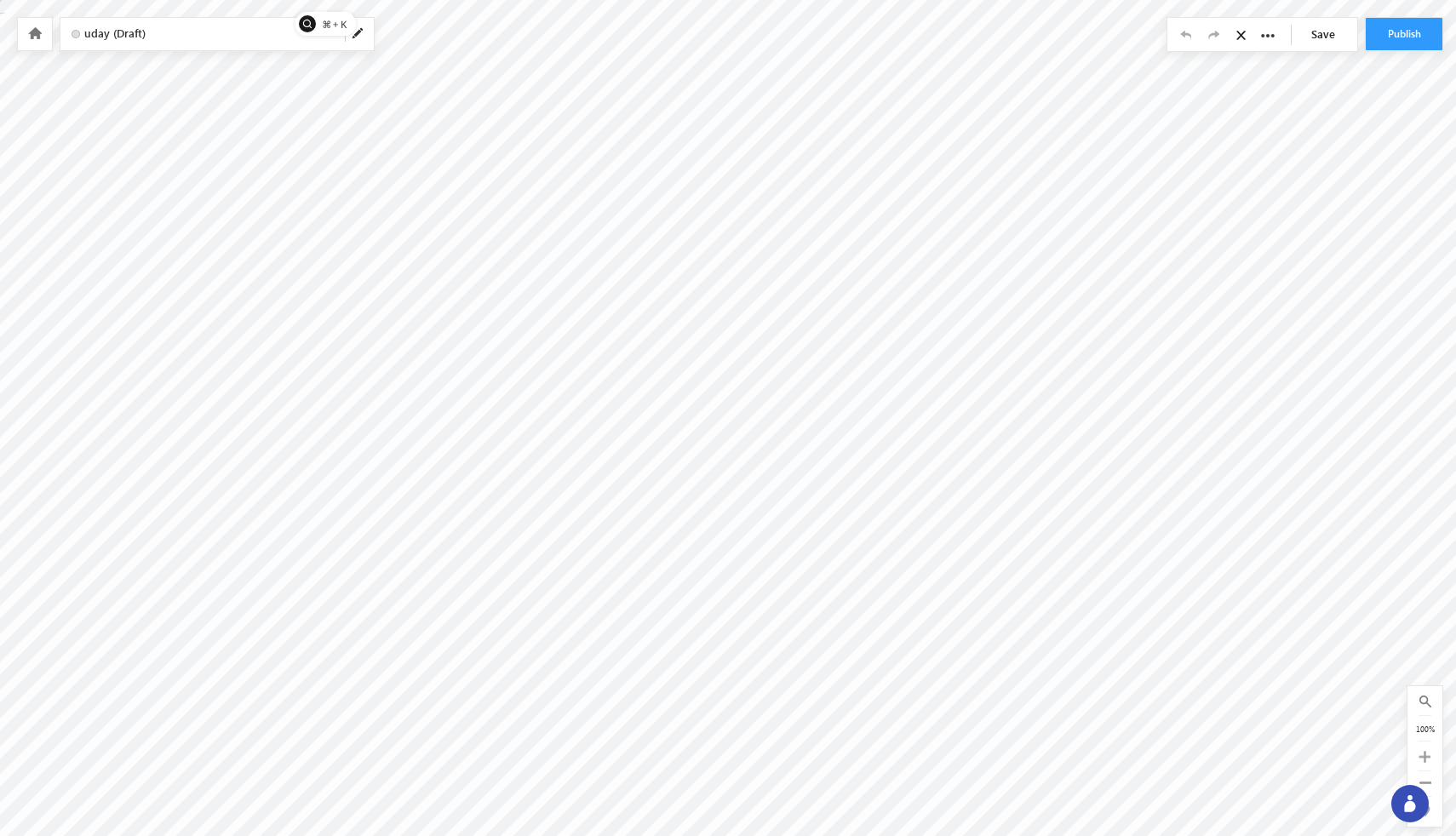
click at [657, 759] on icon at bounding box center [1424, 757] width 12 height 12
click at [657, 759] on div "0 of 0 125%" at bounding box center [1418, 749] width 35 height 141
click at [657, 783] on div "0 of 0 125%" at bounding box center [1418, 749] width 35 height 141
click at [657, 777] on icon at bounding box center [1418, 775] width 12 height 12
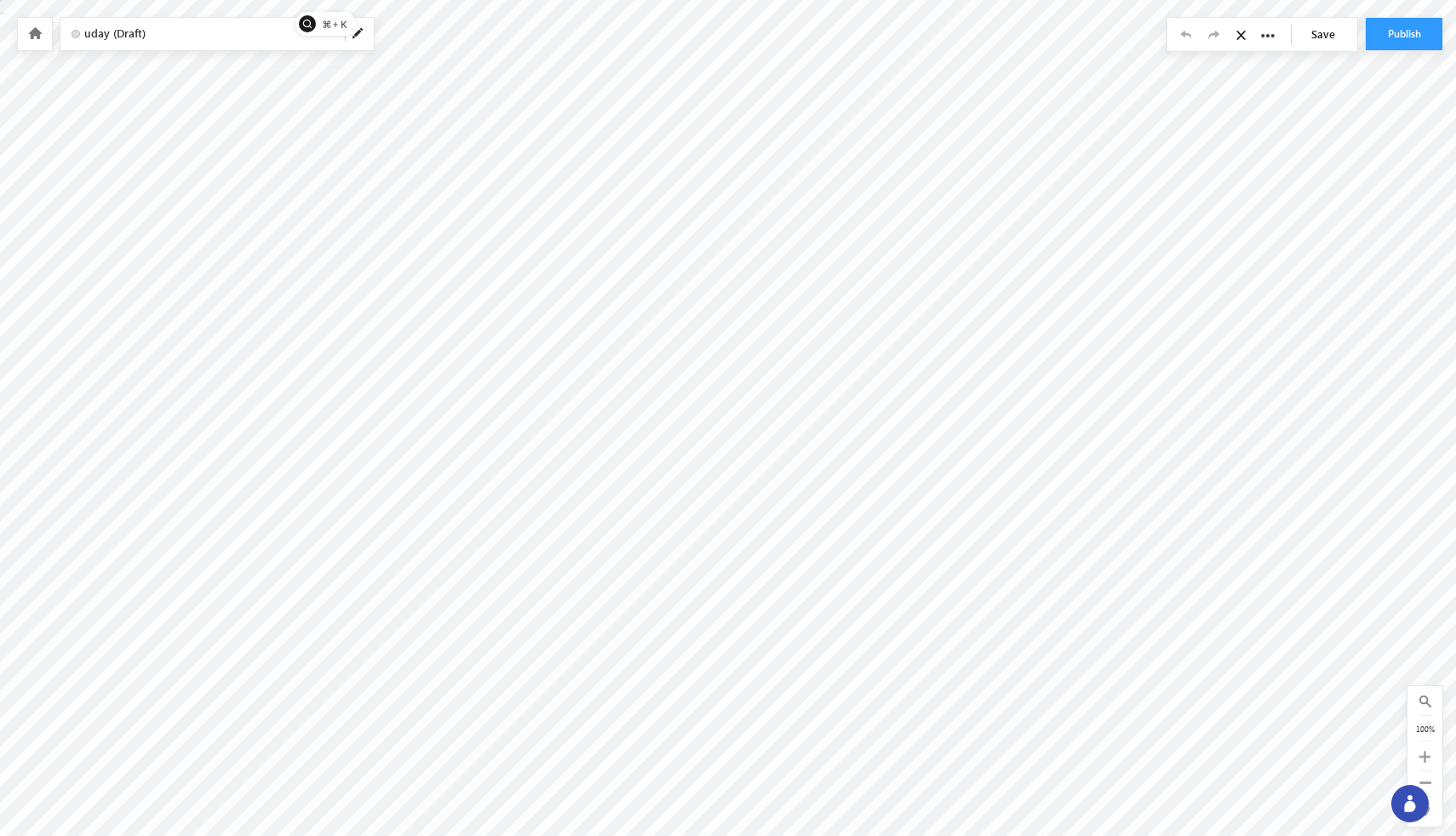
click at [657, 777] on icon at bounding box center [1425, 782] width 12 height 12
click at [657, 781] on icon at bounding box center [1425, 782] width 12 height 12
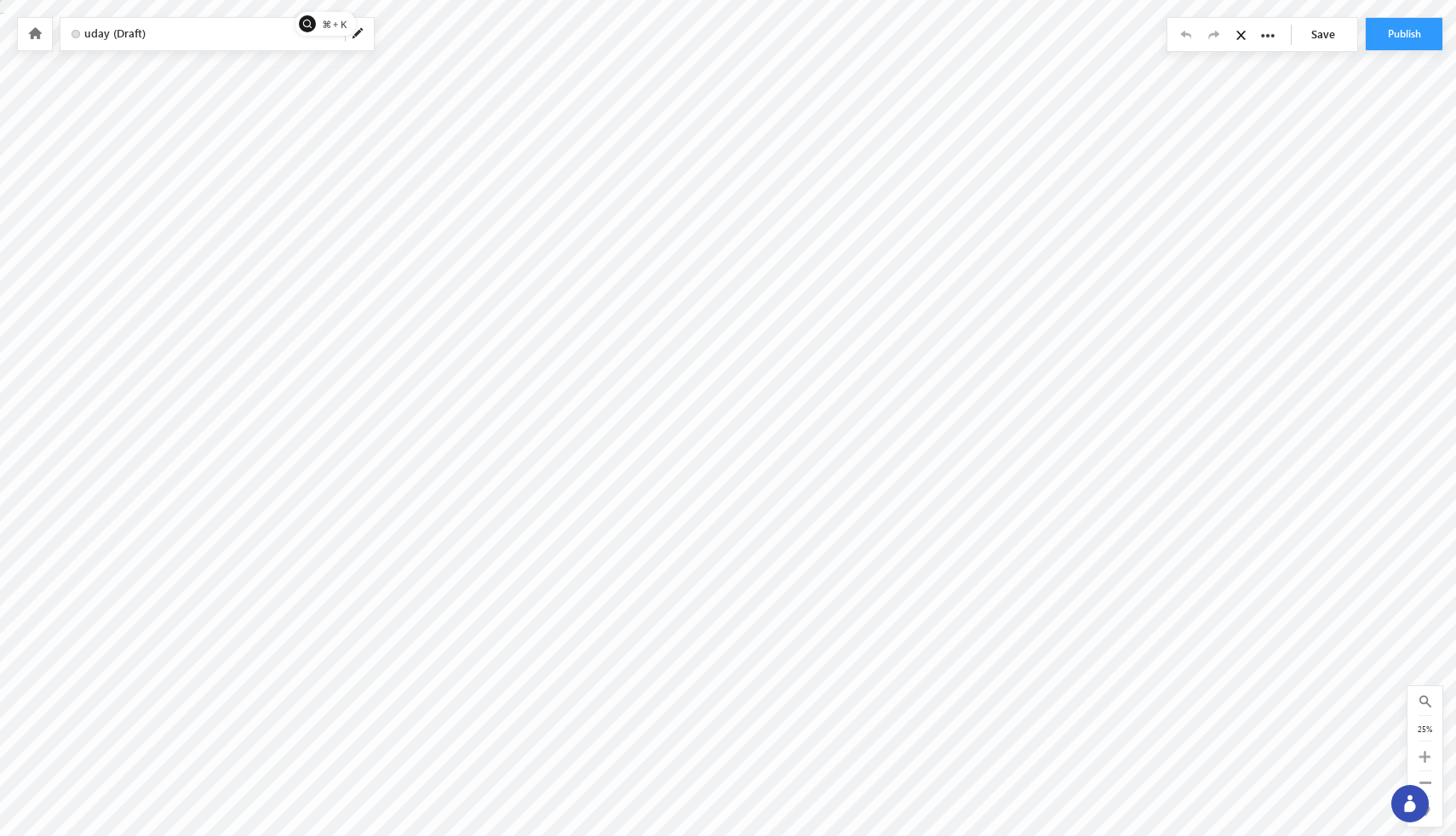
click at [657, 781] on icon at bounding box center [1425, 782] width 12 height 12
click at [657, 750] on div at bounding box center [1424, 756] width 21 height 20
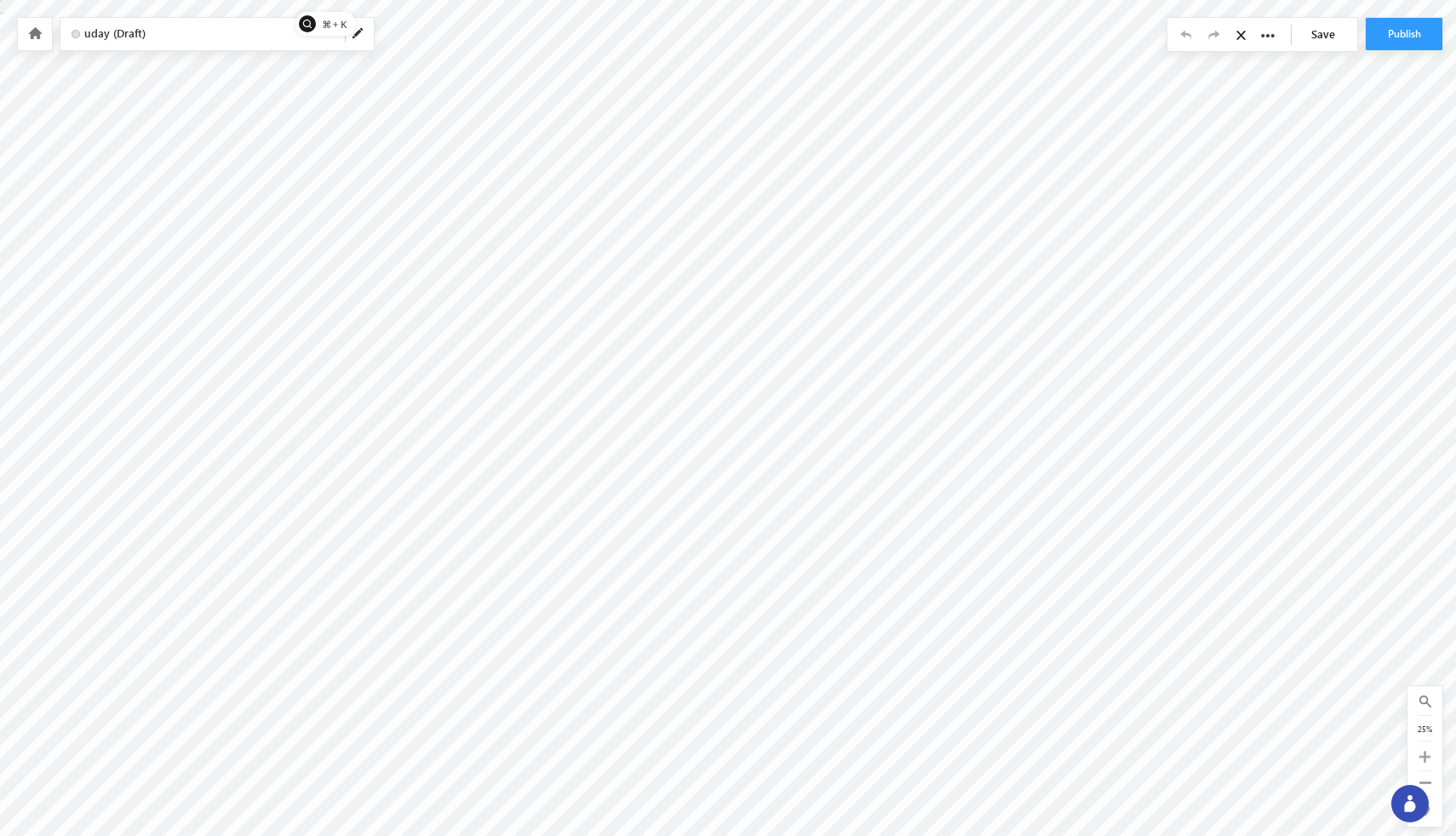
click at [657, 753] on icon at bounding box center [1424, 757] width 12 height 12
click at [657, 753] on icon at bounding box center [1418, 750] width 12 height 12
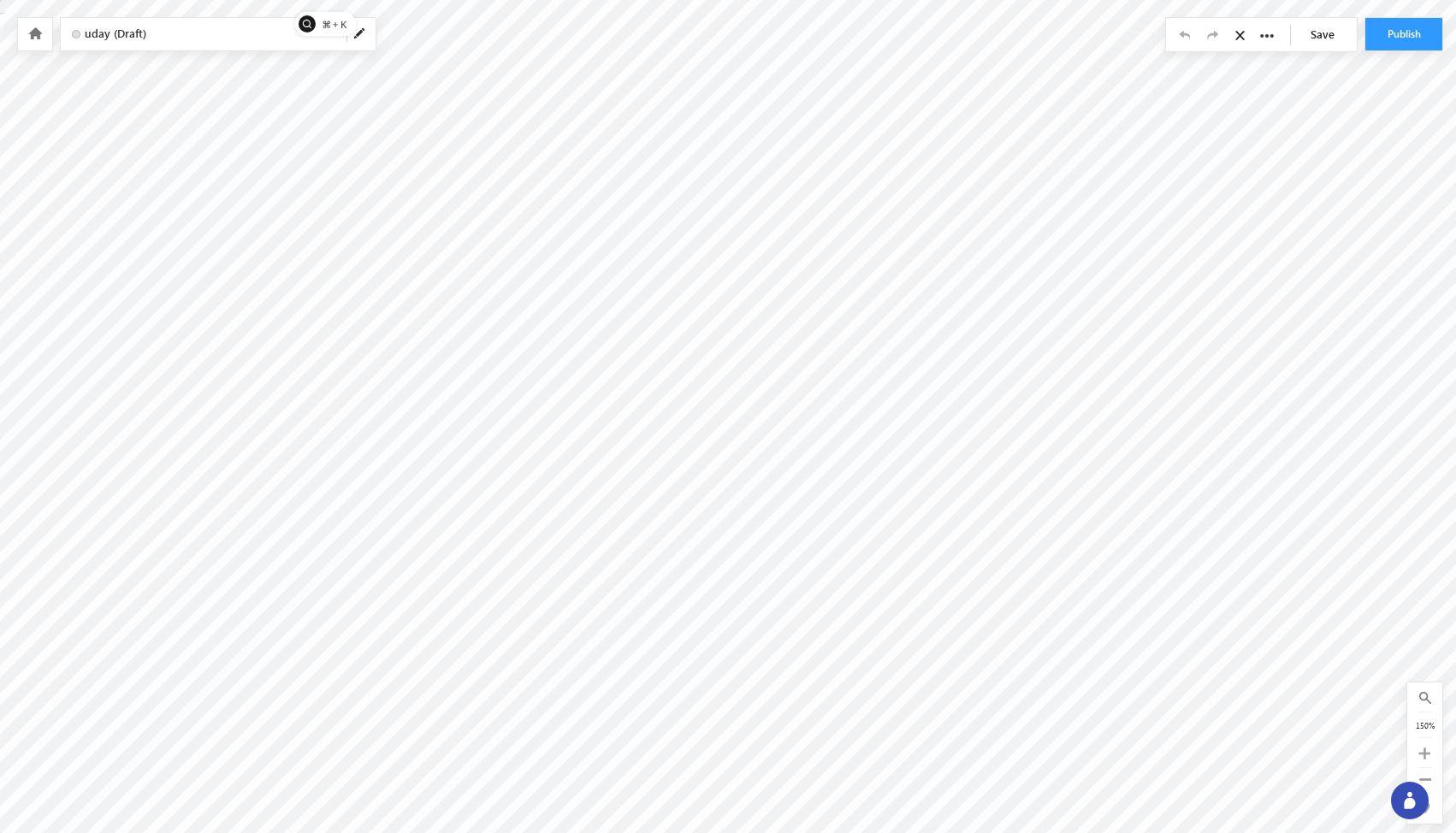
click at [660, 757] on icon at bounding box center [1424, 753] width 12 height 12
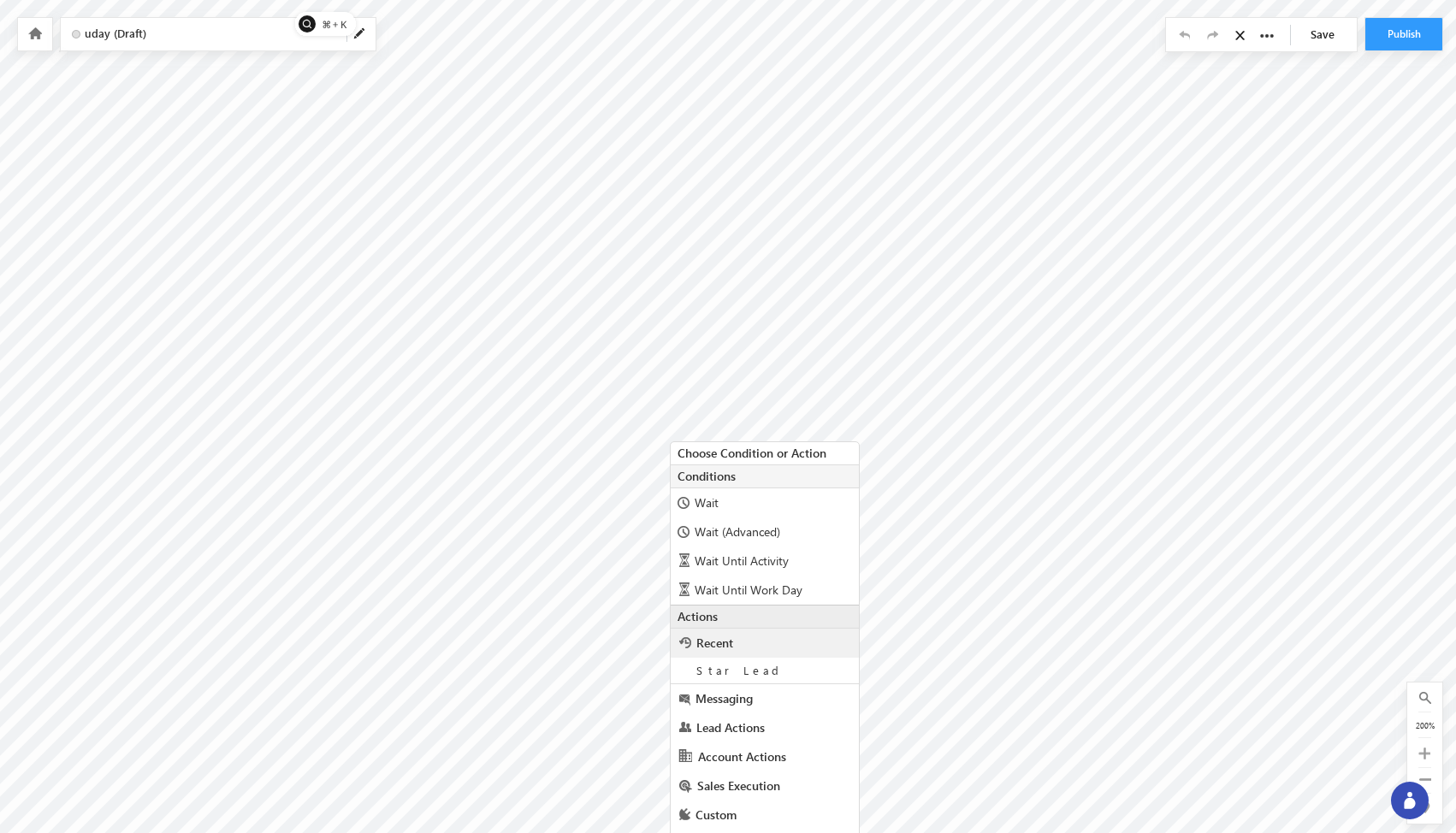
scroll to position [115, 0]
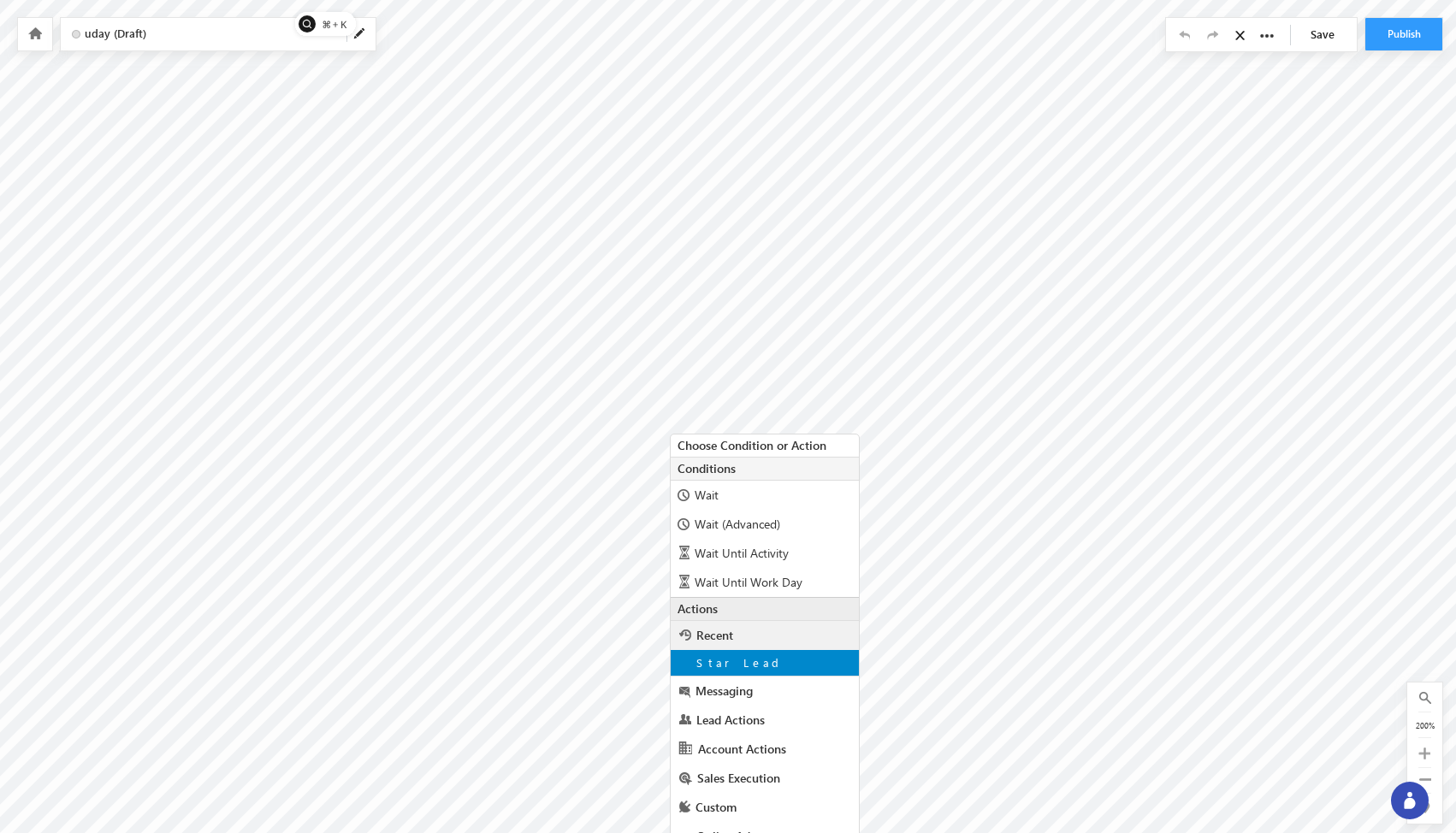
click at [660, 657] on span "Star Lead" at bounding box center [741, 662] width 89 height 15
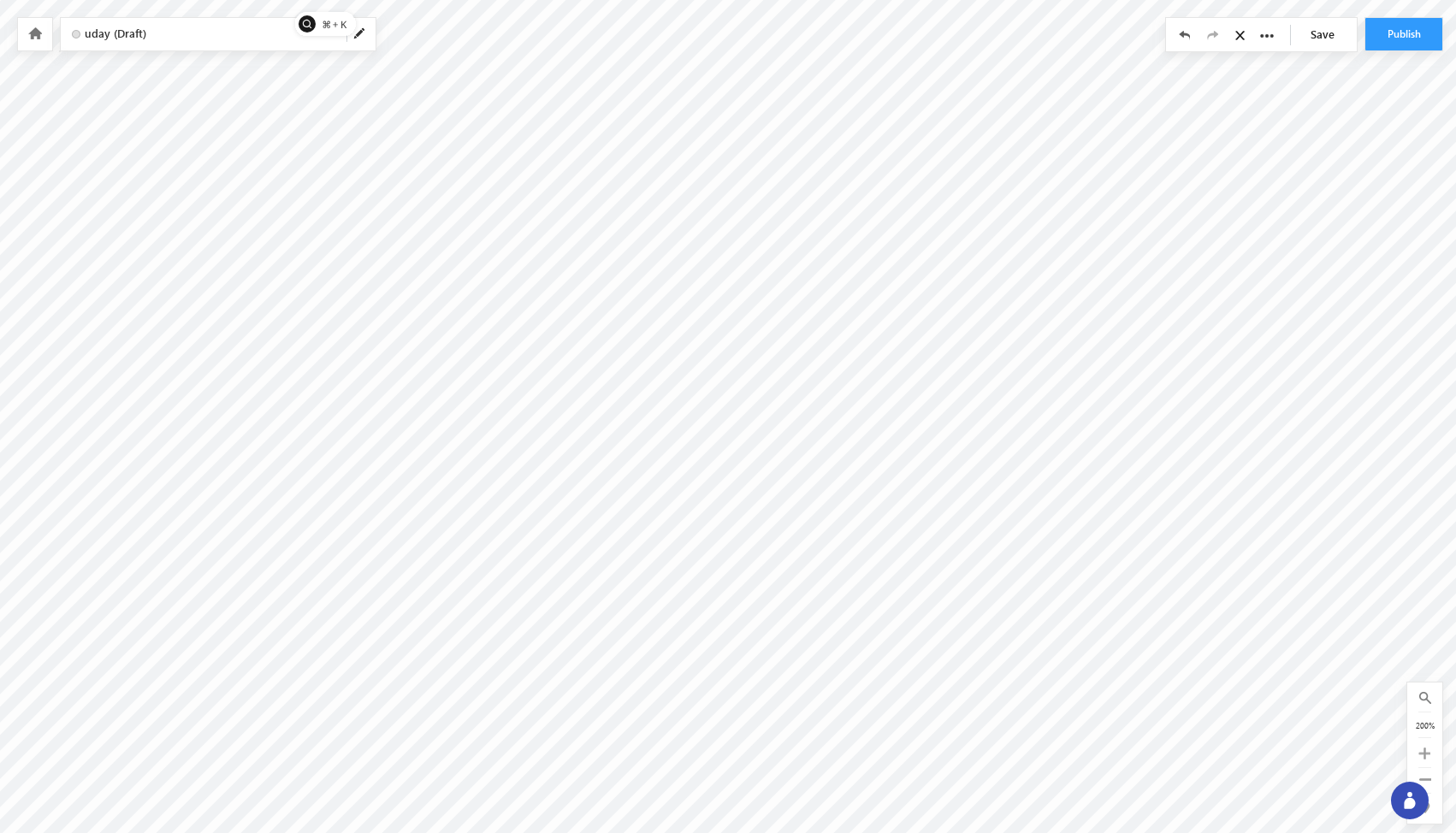
scroll to position [294, 0]
click at [32, 33] on icon at bounding box center [35, 33] width 14 height 12
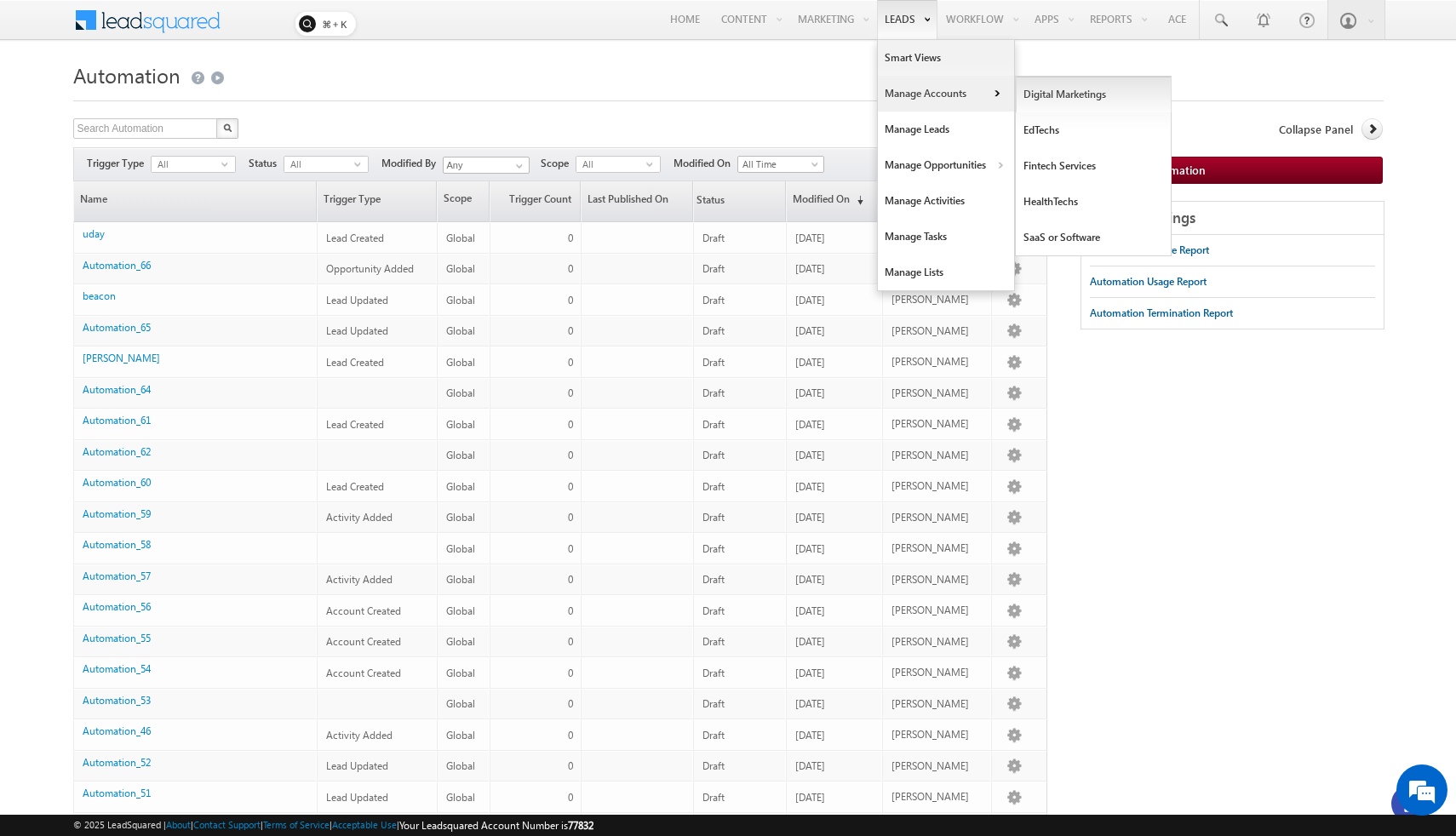
click at [1034, 94] on link "Digital Marketings" at bounding box center [1094, 95] width 156 height 36
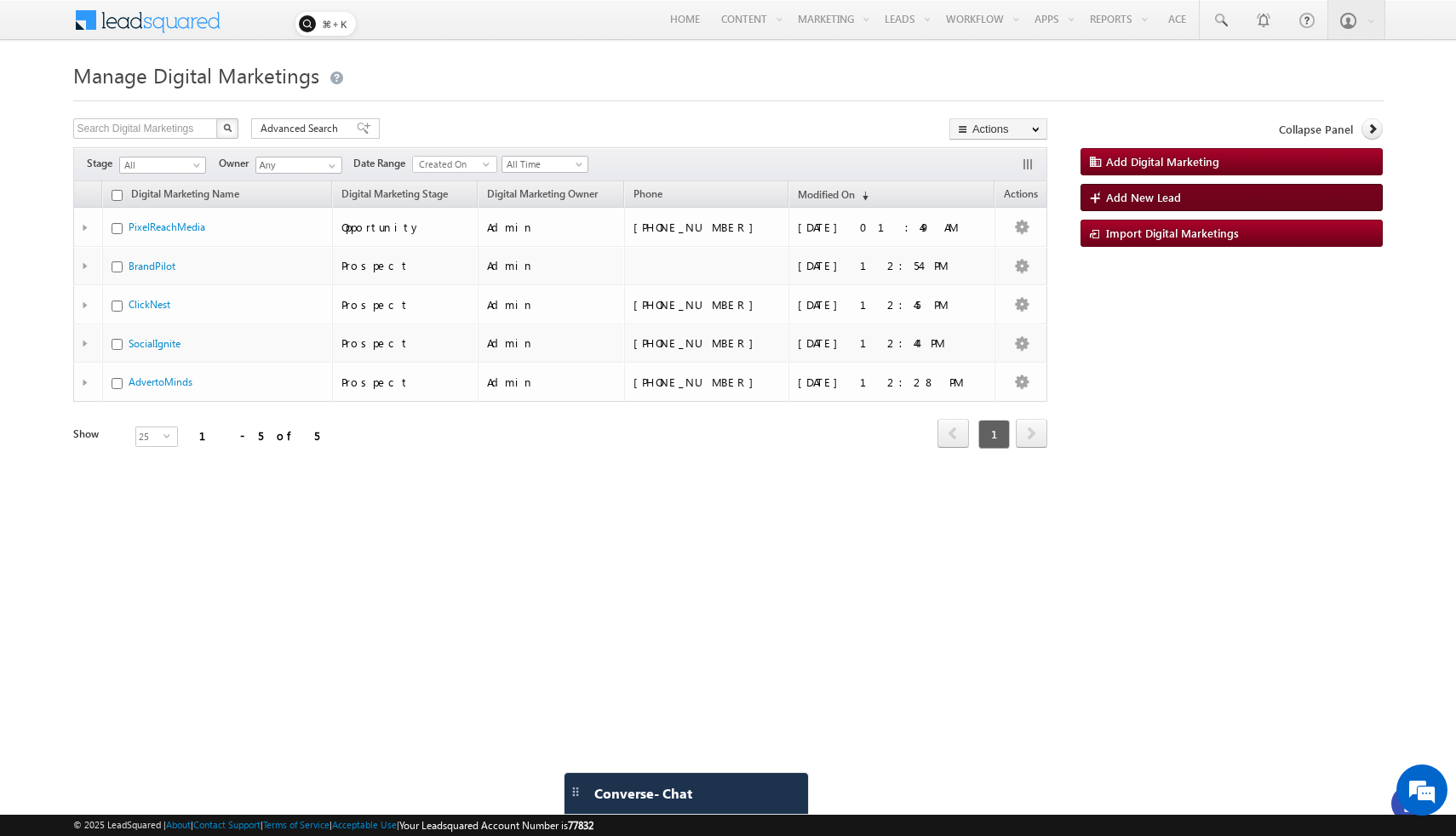
click at [1164, 205] on link "Add New Lead" at bounding box center [1231, 198] width 303 height 27
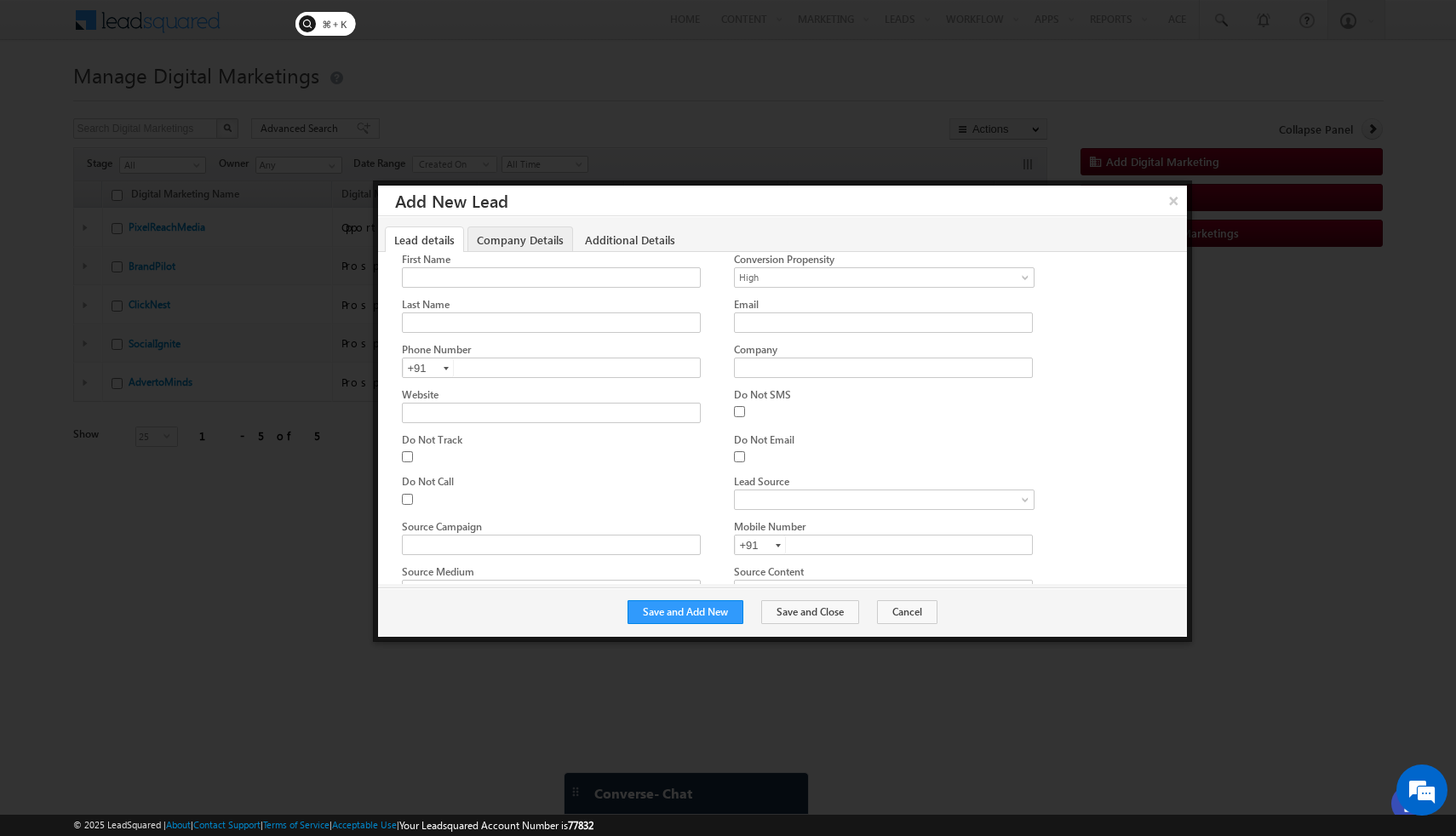
click at [511, 234] on link "Company Details" at bounding box center [520, 239] width 106 height 26
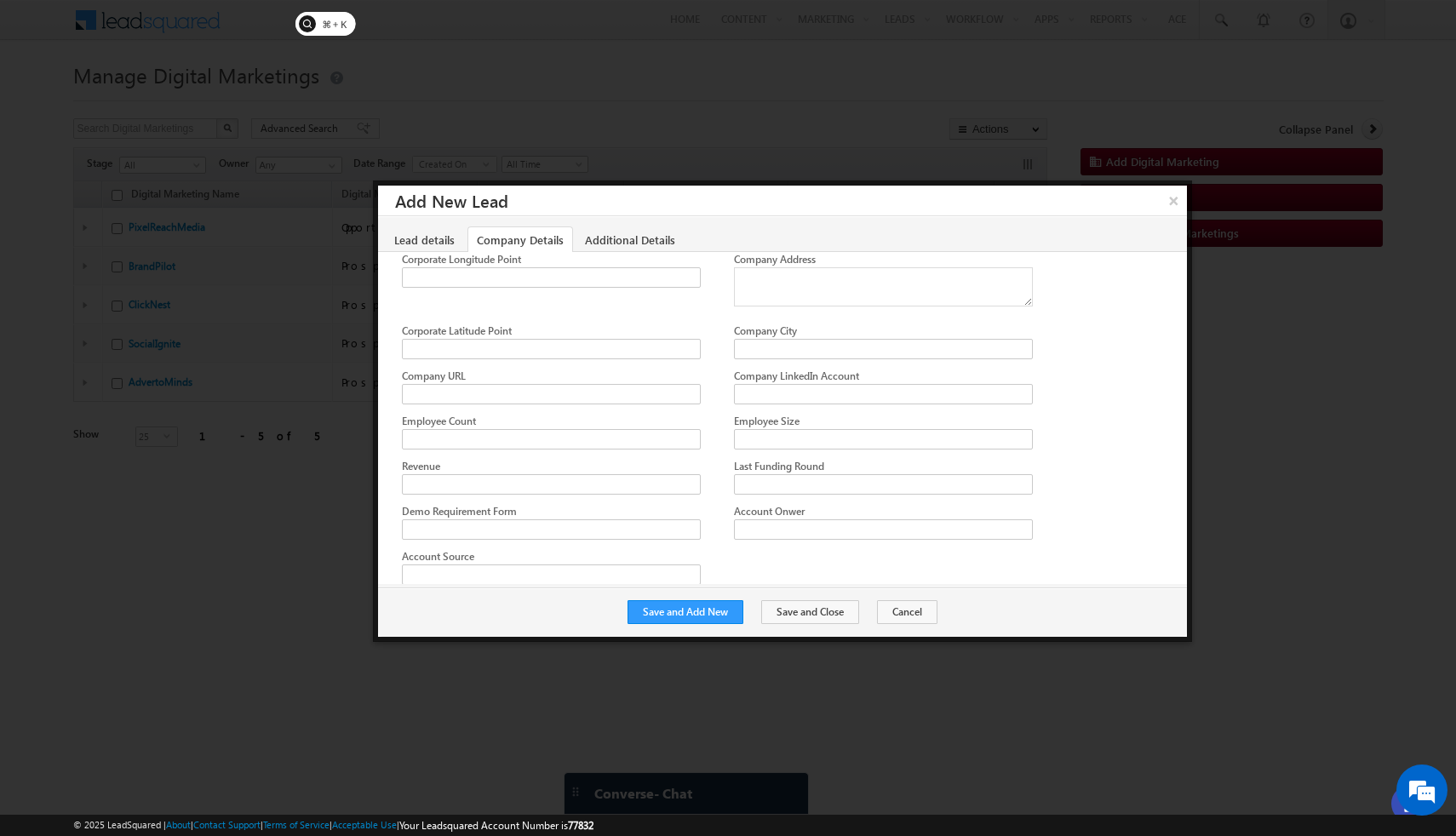
scroll to position [68, 0]
click at [605, 244] on link "Additional Details" at bounding box center [630, 239] width 109 height 26
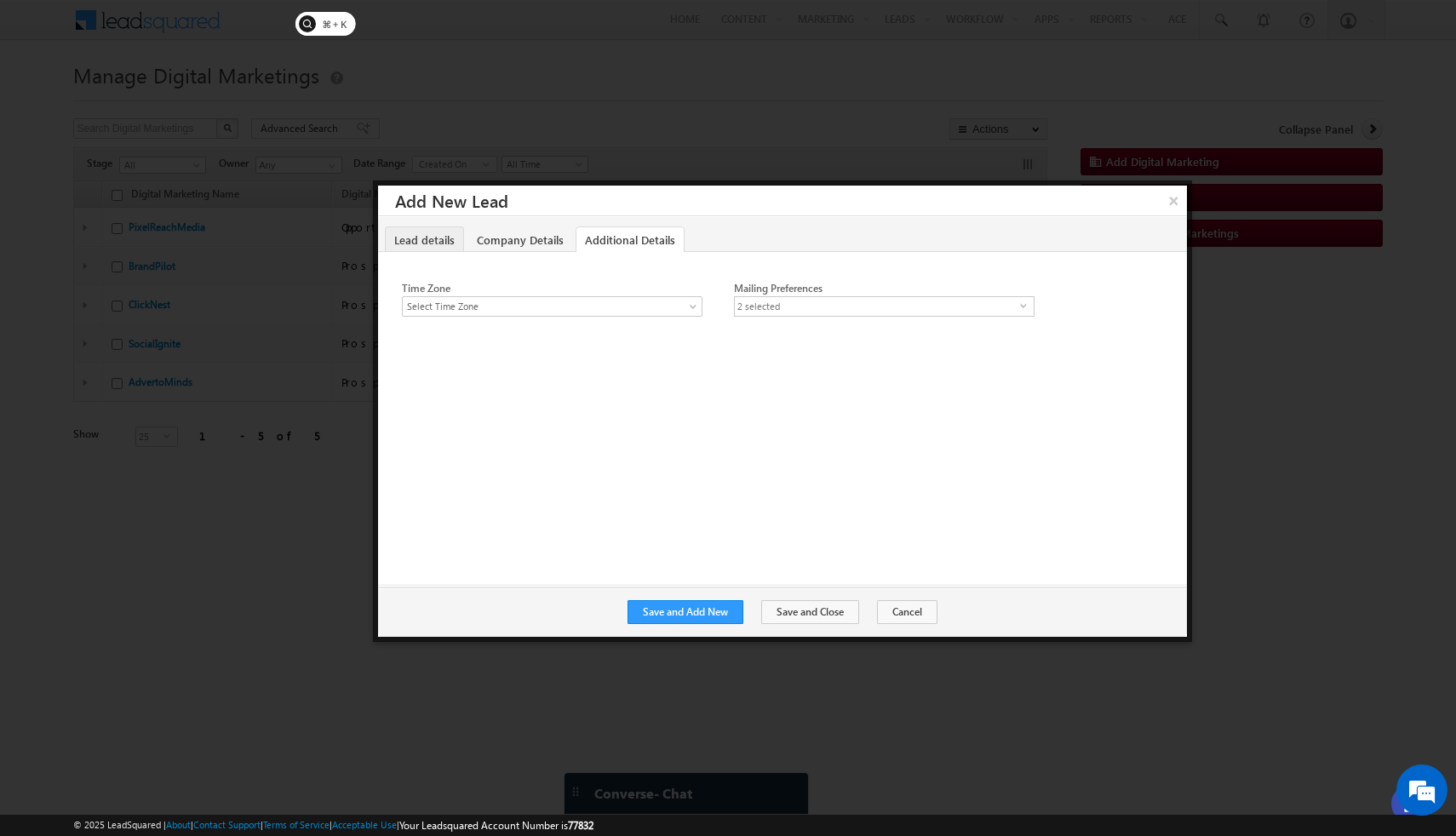
click at [433, 236] on link "Lead details" at bounding box center [424, 239] width 79 height 26
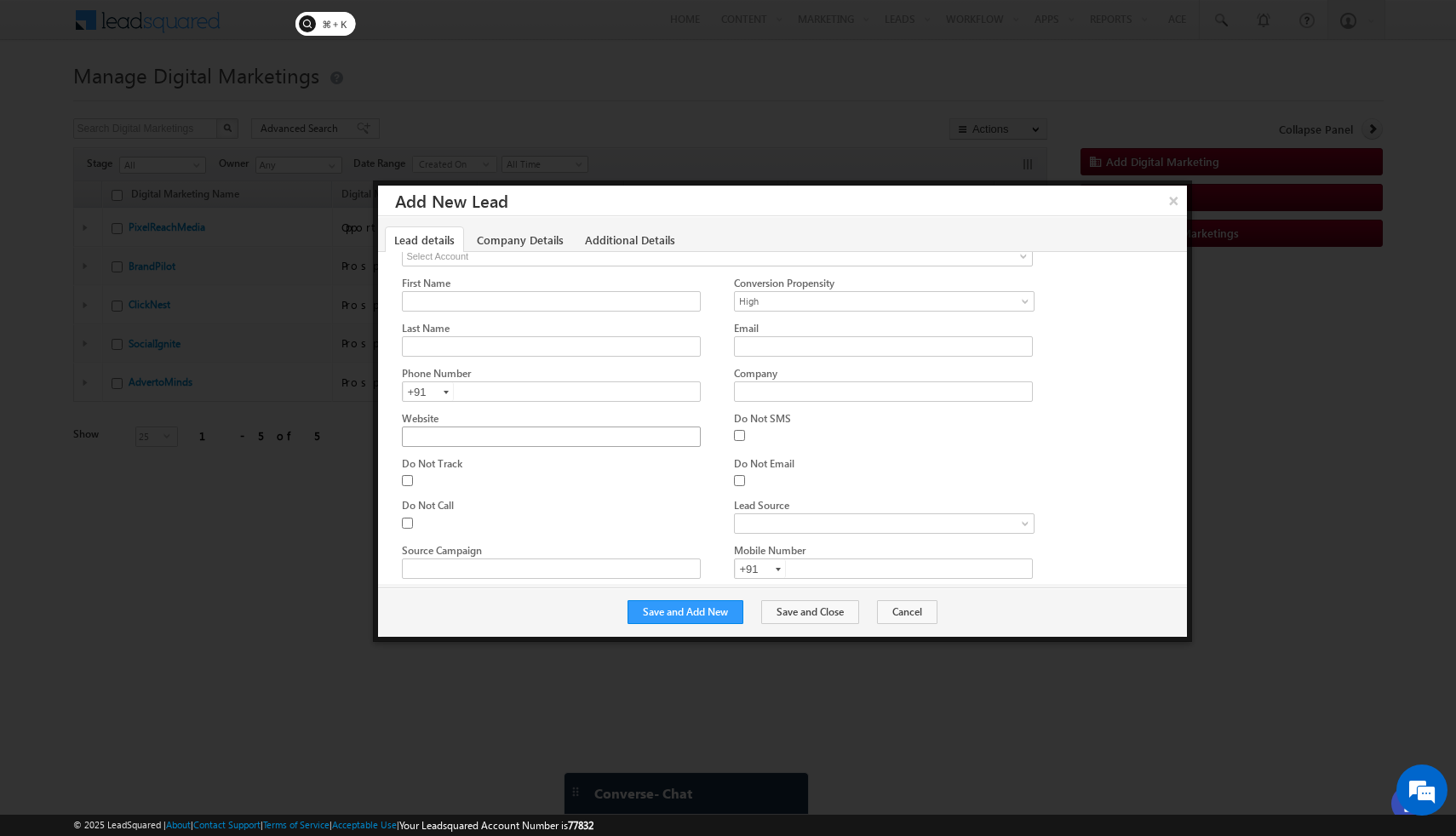
scroll to position [30, 0]
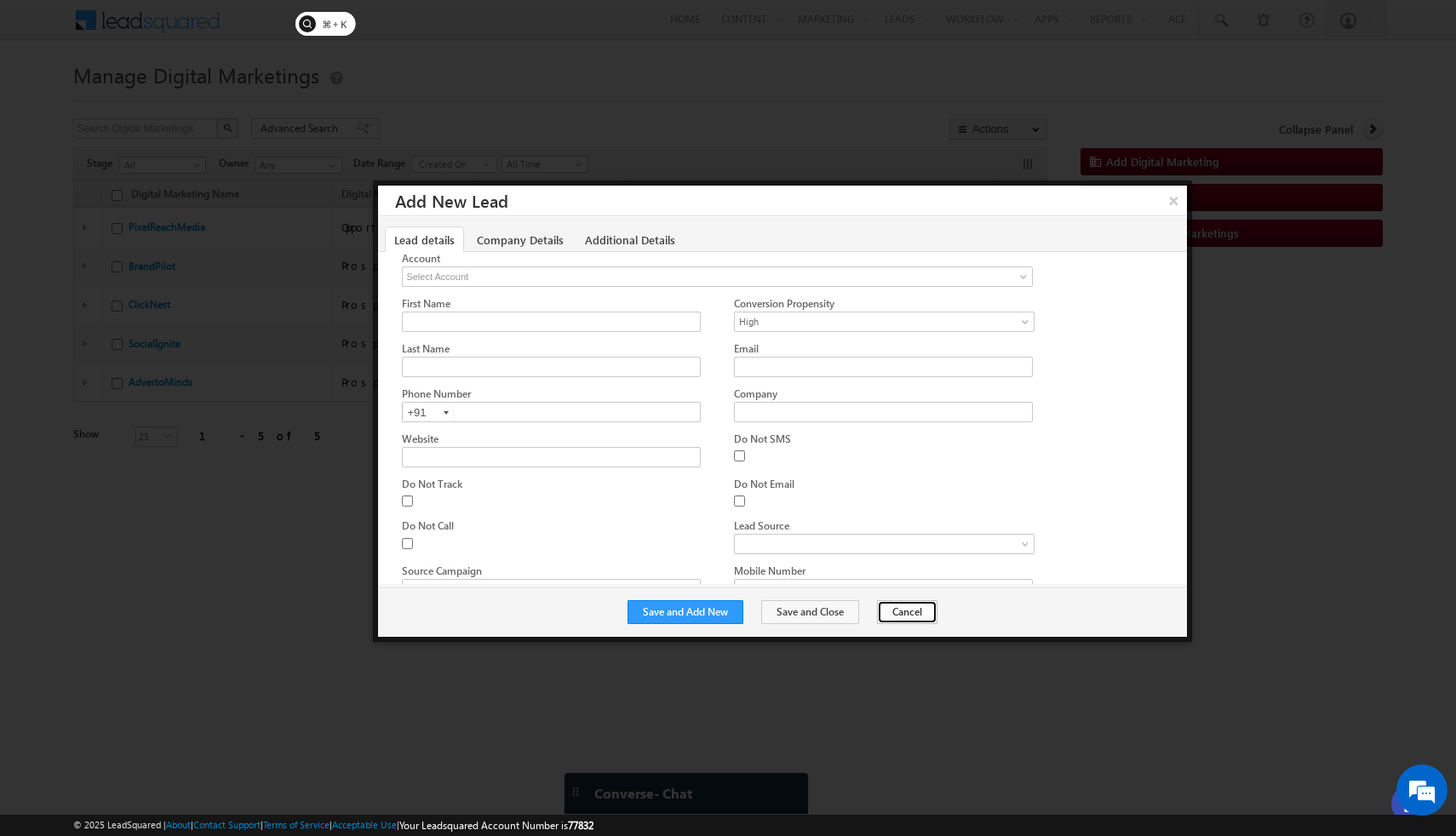
click at [900, 615] on button "Cancel" at bounding box center [907, 612] width 61 height 24
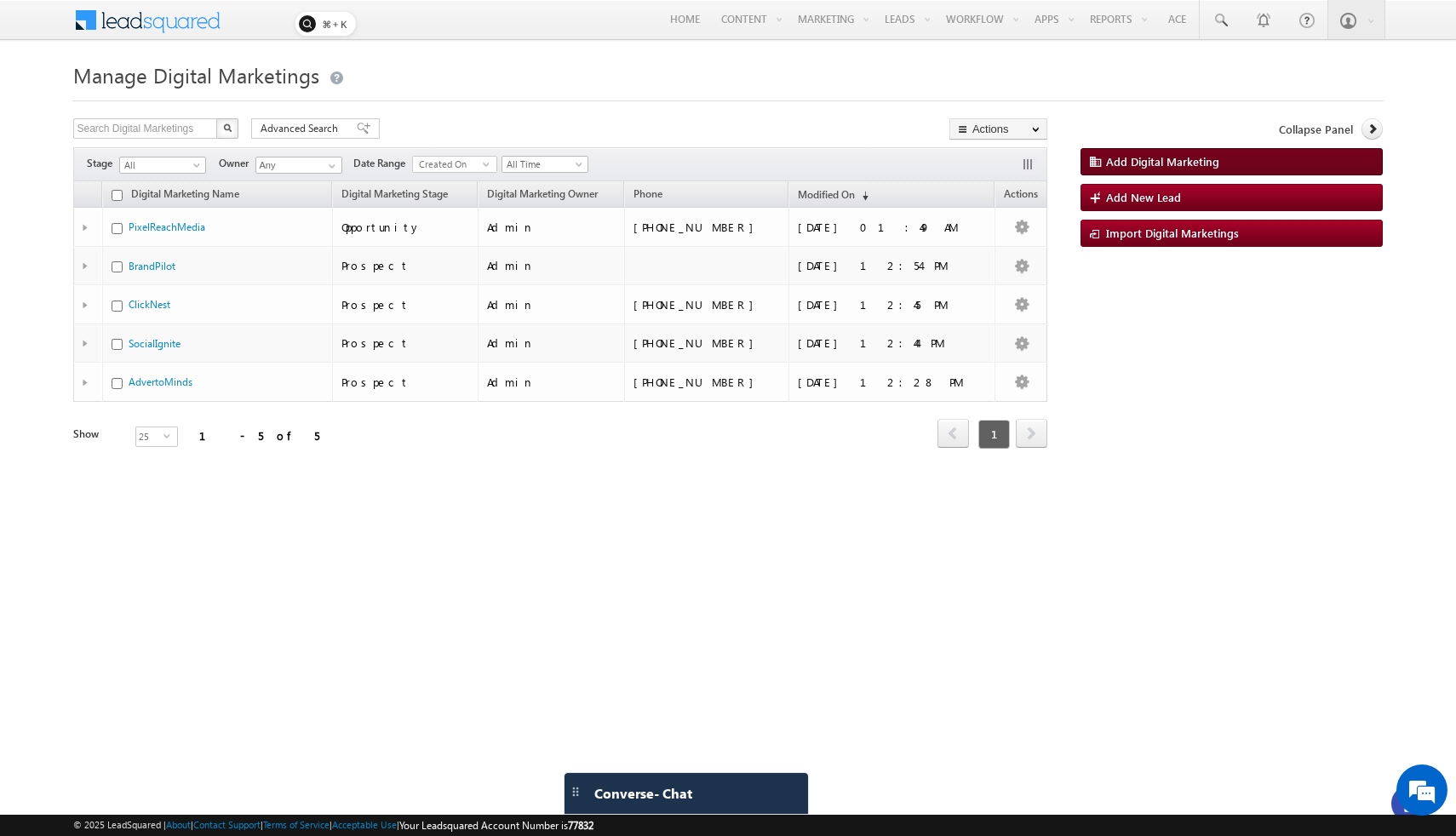
click at [1181, 165] on span "Add Digital Marketing" at bounding box center [1162, 161] width 113 height 14
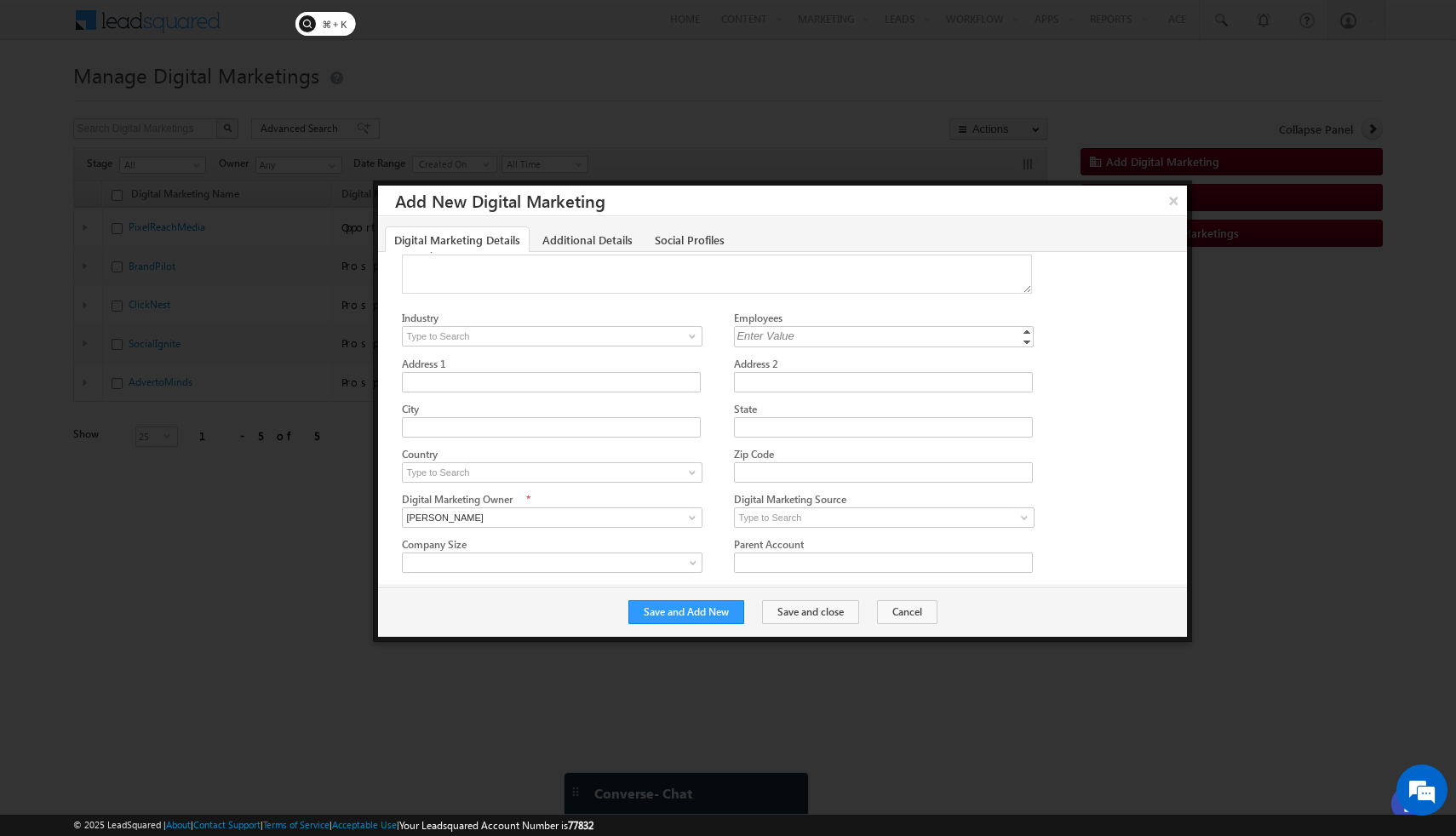
scroll to position [0, 0]
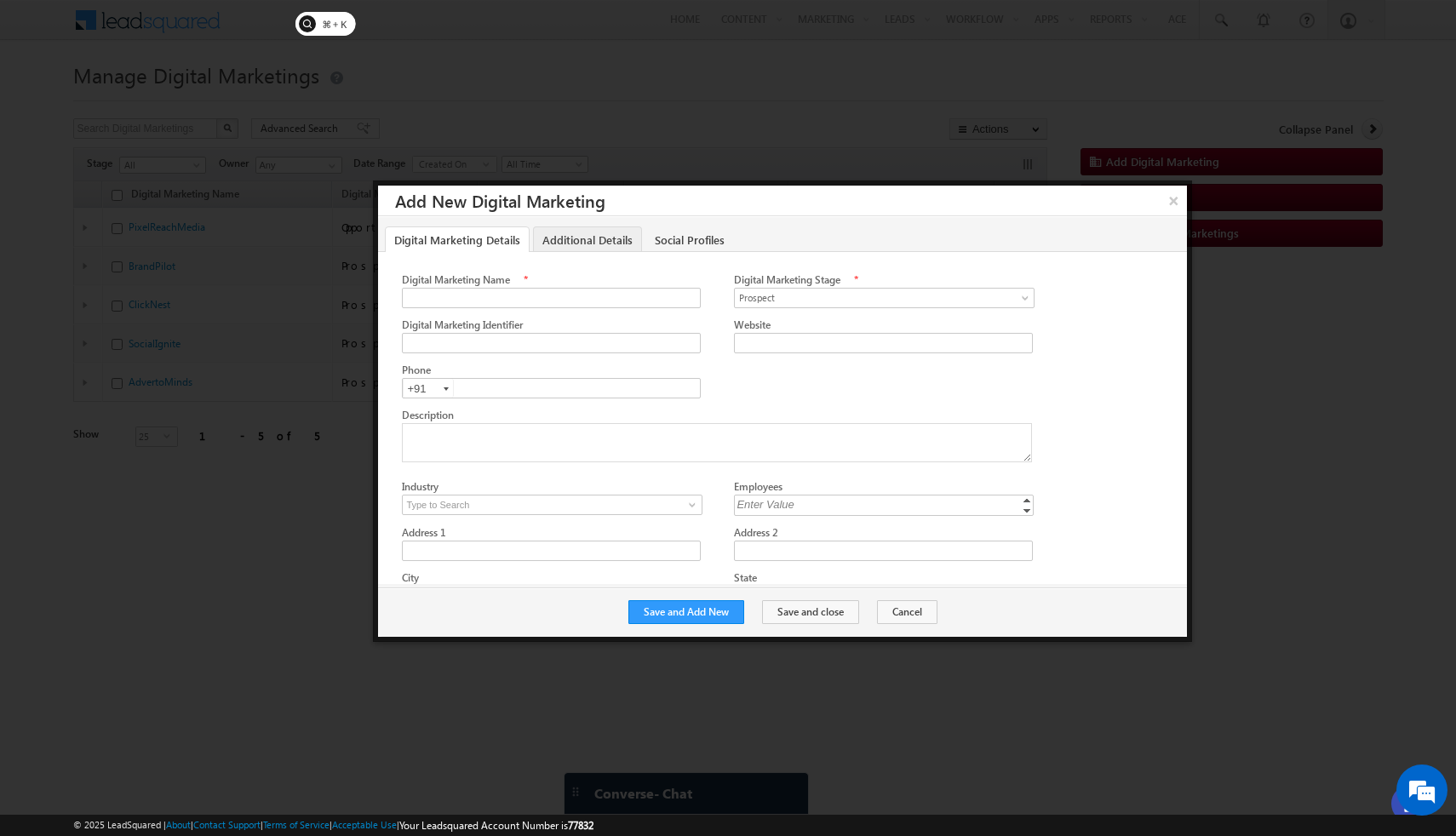
click at [599, 243] on link "Additional Details" at bounding box center [587, 239] width 109 height 26
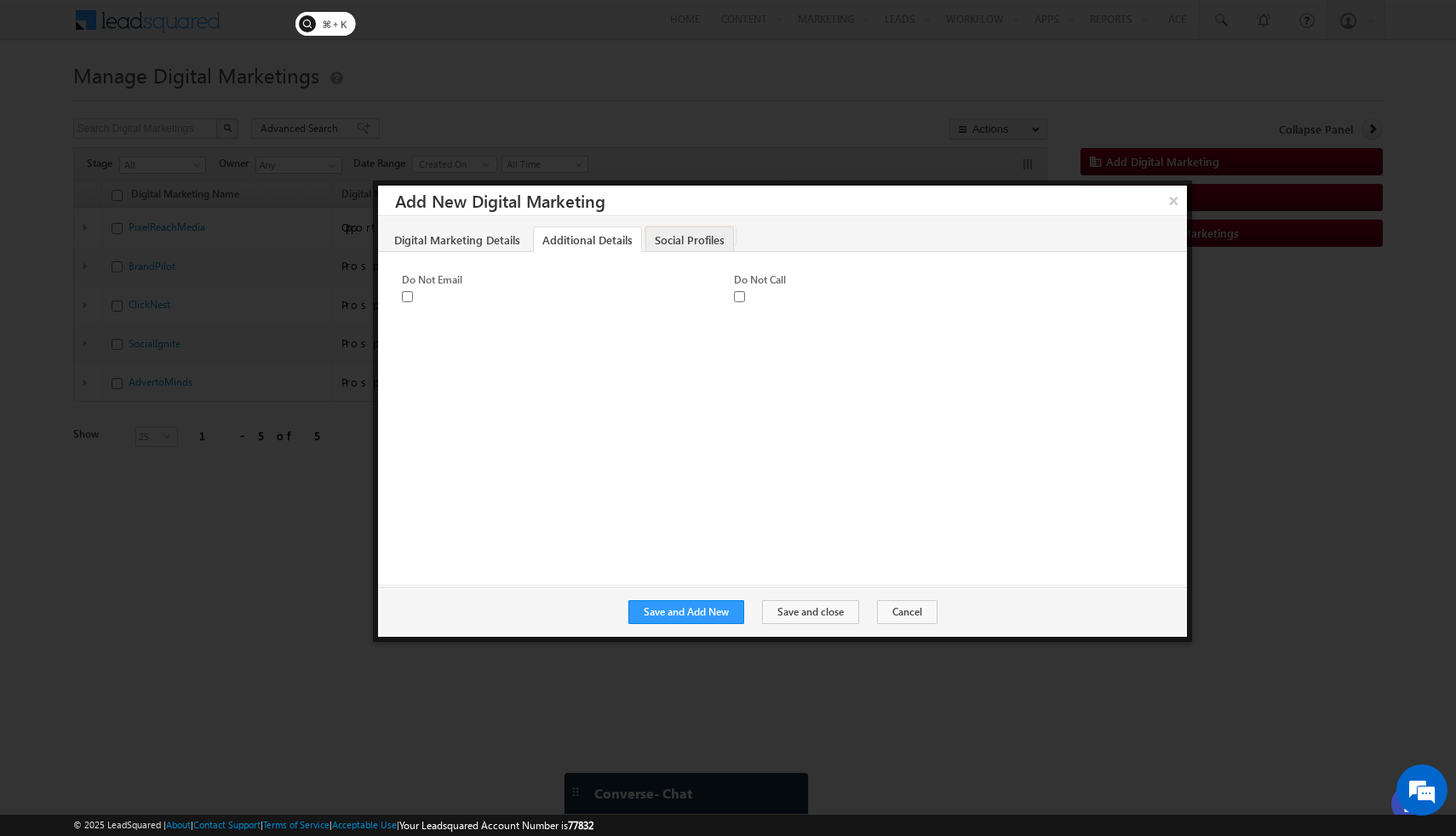
click at [692, 243] on link "Social Profiles" at bounding box center [690, 239] width 89 height 26
click at [896, 618] on button "Cancel" at bounding box center [907, 612] width 61 height 24
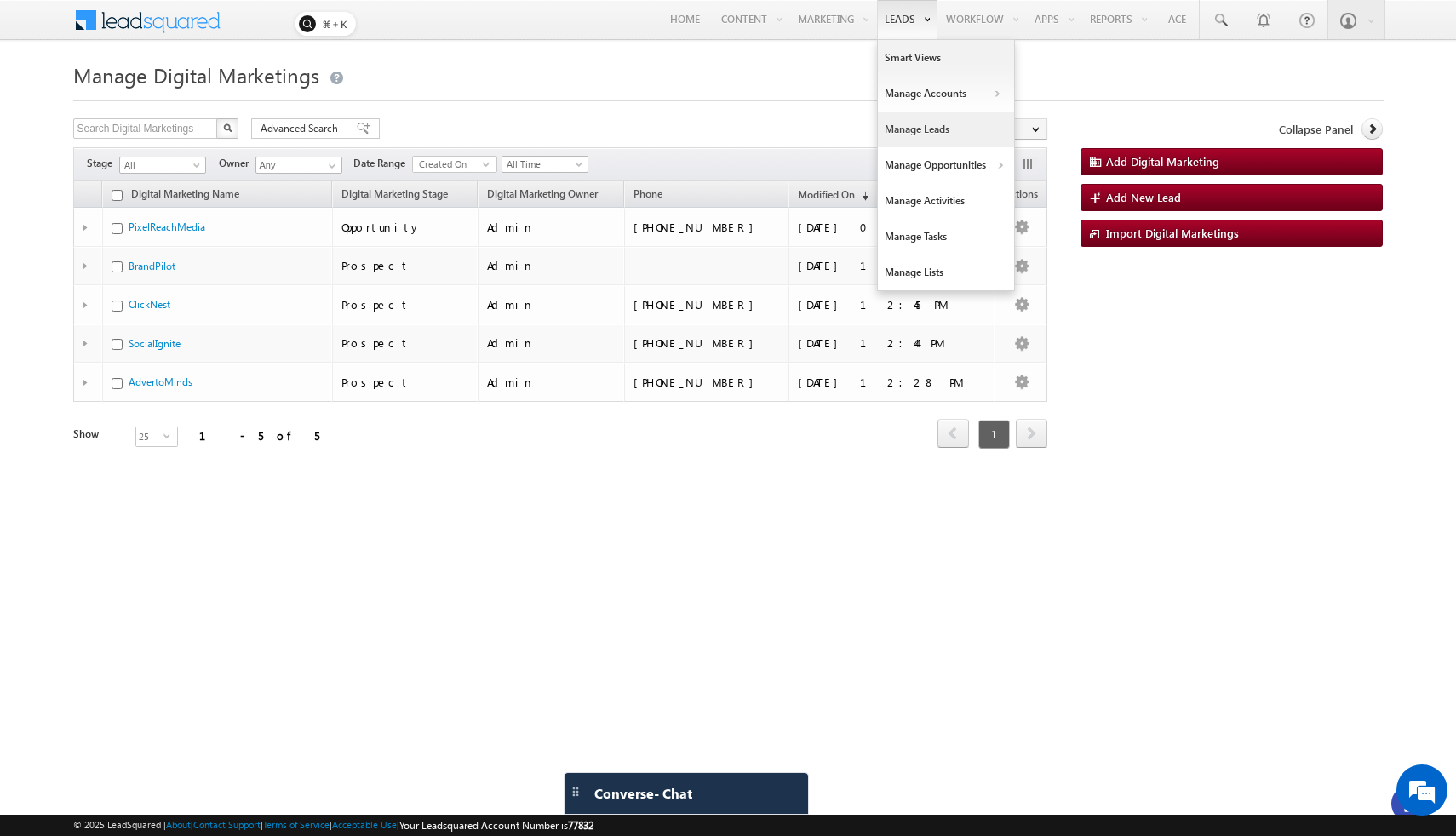
click at [919, 126] on link "Manage Leads" at bounding box center [946, 130] width 136 height 36
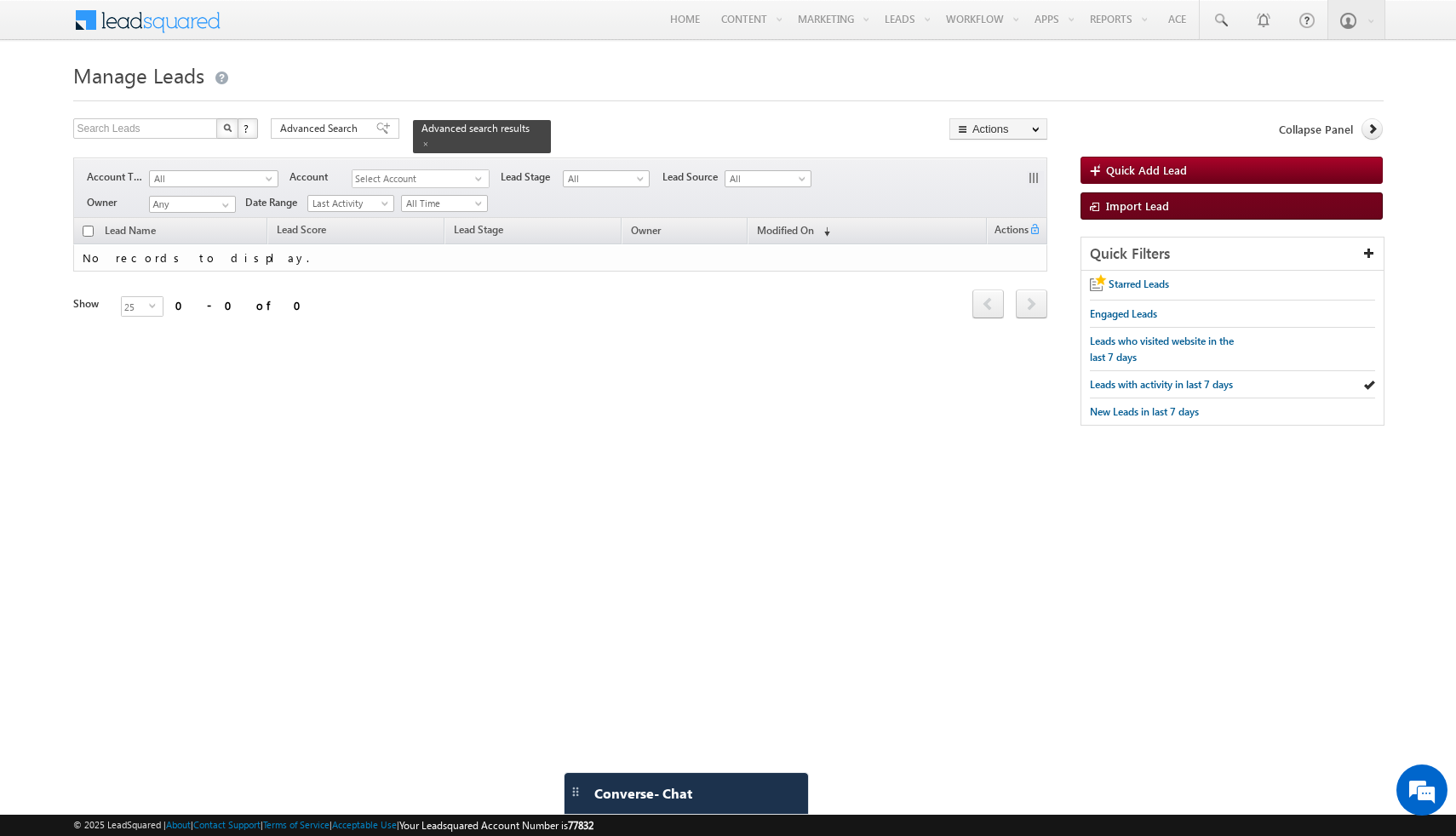
click at [1161, 201] on span "Import Lead" at bounding box center [1137, 205] width 63 height 14
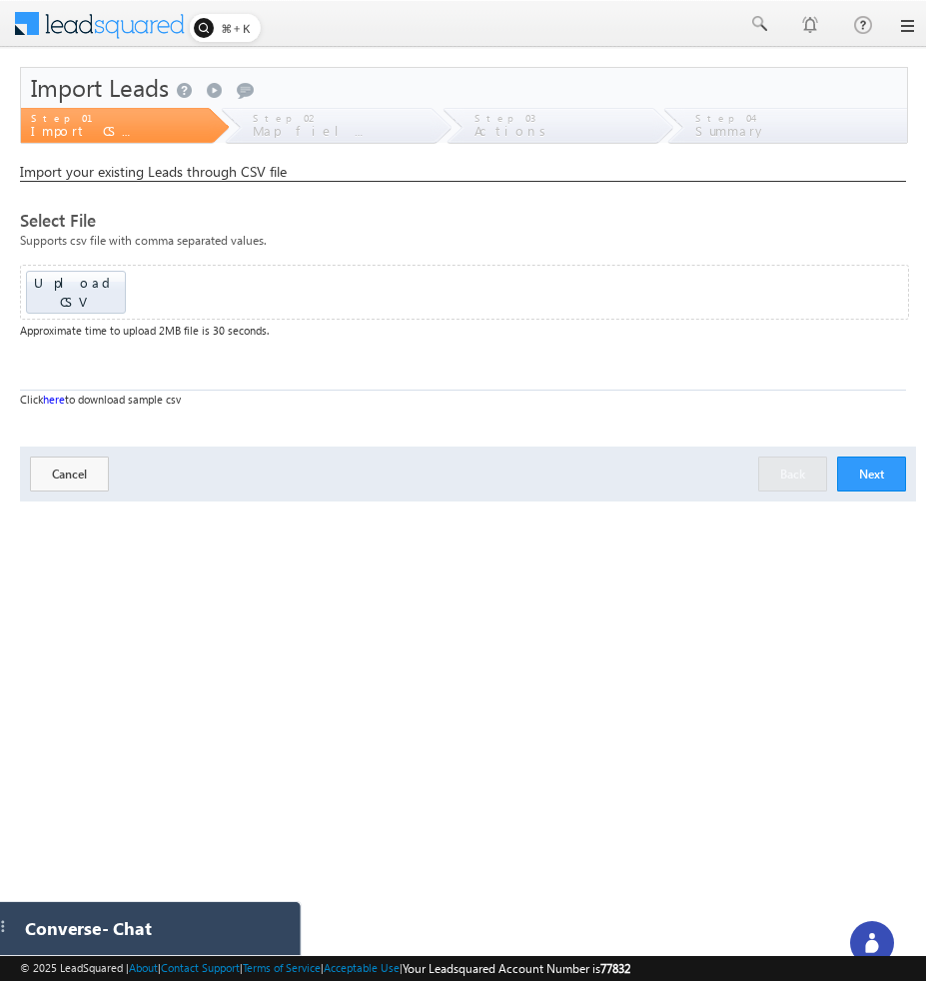
drag, startPoint x: 677, startPoint y: 933, endPoint x: 6, endPoint y: 636, distance: 733.8
click at [6, 616] on html "Menu [GEOGRAPHIC_DATA][PERSON_NAME] a@bea con.l" at bounding box center [463, 308] width 926 height 616
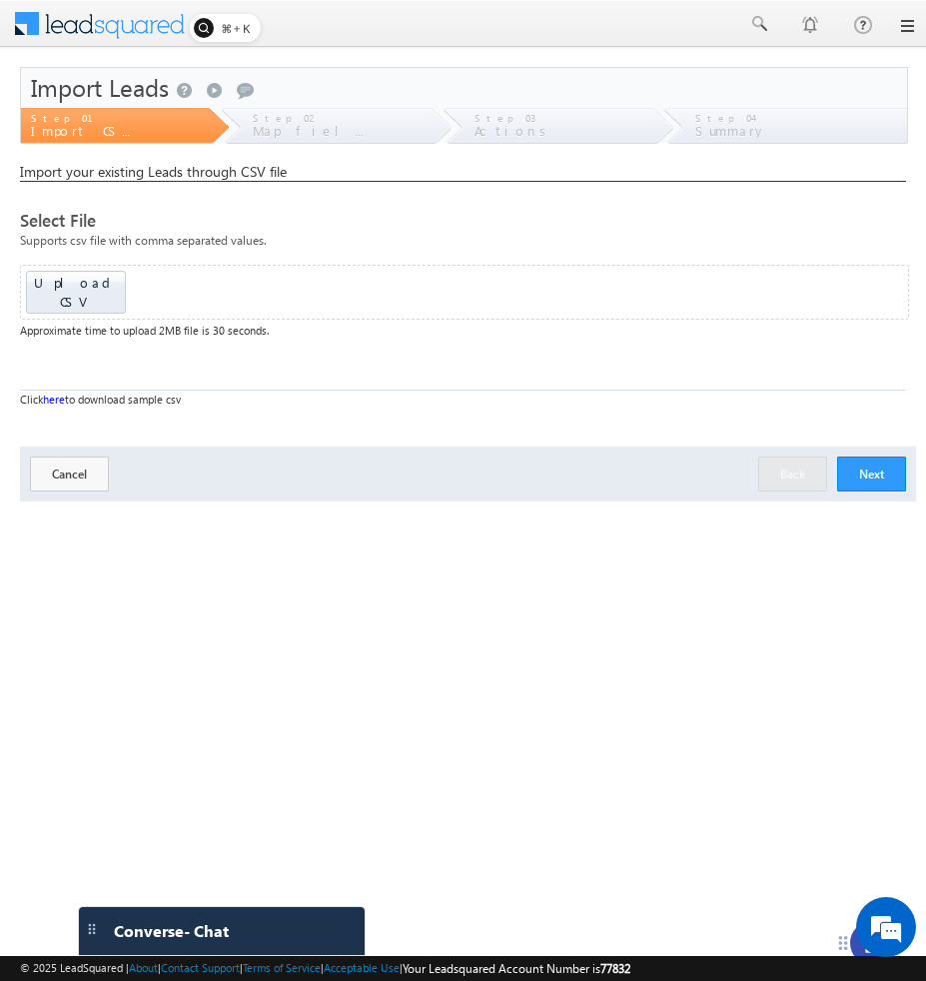
drag, startPoint x: 840, startPoint y: 945, endPoint x: 840, endPoint y: 877, distance: 67.9
click at [840, 935] on icon at bounding box center [843, 943] width 16 height 16
click at [841, 616] on html "Menu [GEOGRAPHIC_DATA][PERSON_NAME] a@bea con.l" at bounding box center [463, 308] width 926 height 616
drag, startPoint x: 839, startPoint y: 912, endPoint x: 852, endPoint y: 849, distance: 64.3
click at [852, 849] on icon at bounding box center [856, 850] width 9 height 14
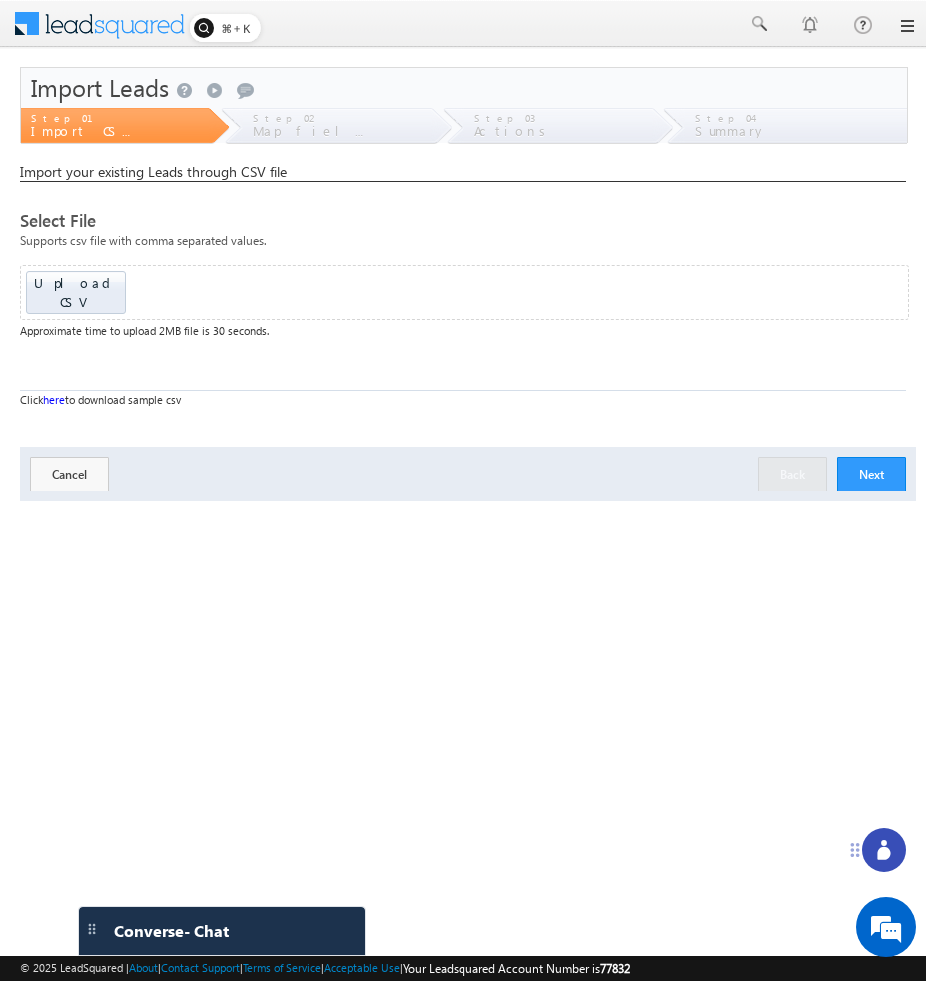
click at [880, 855] on icon at bounding box center [883, 853] width 13 height 13
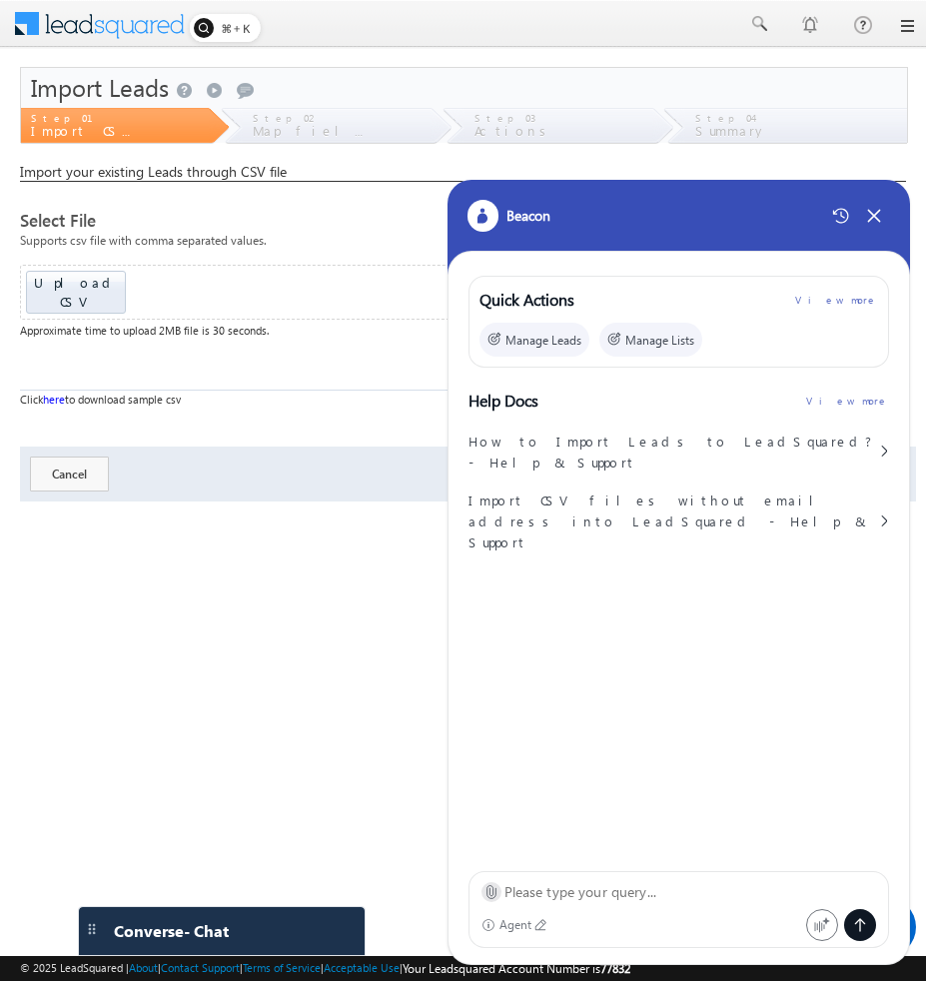
click at [489, 891] on icon at bounding box center [490, 892] width 9 height 13
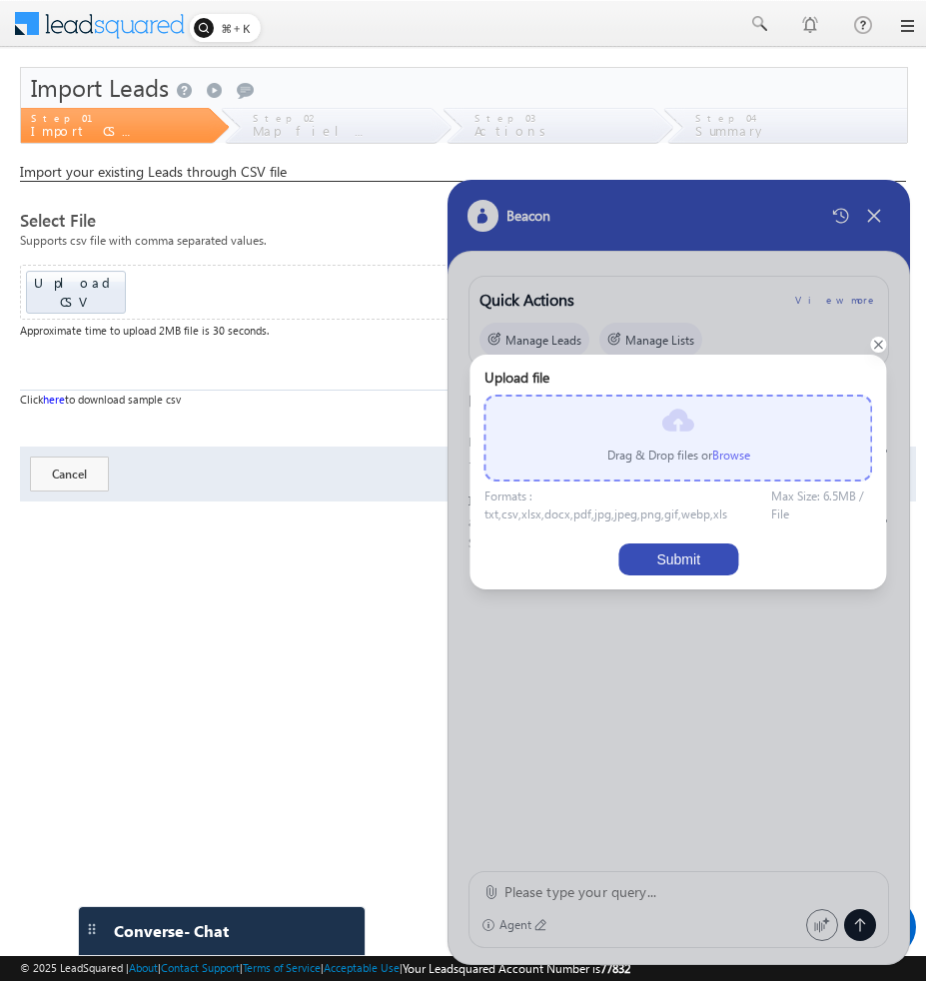
click at [716, 456] on label "Browse" at bounding box center [731, 454] width 38 height 15
click at [0, 0] on input "file" at bounding box center [0, 0] width 0 height 0
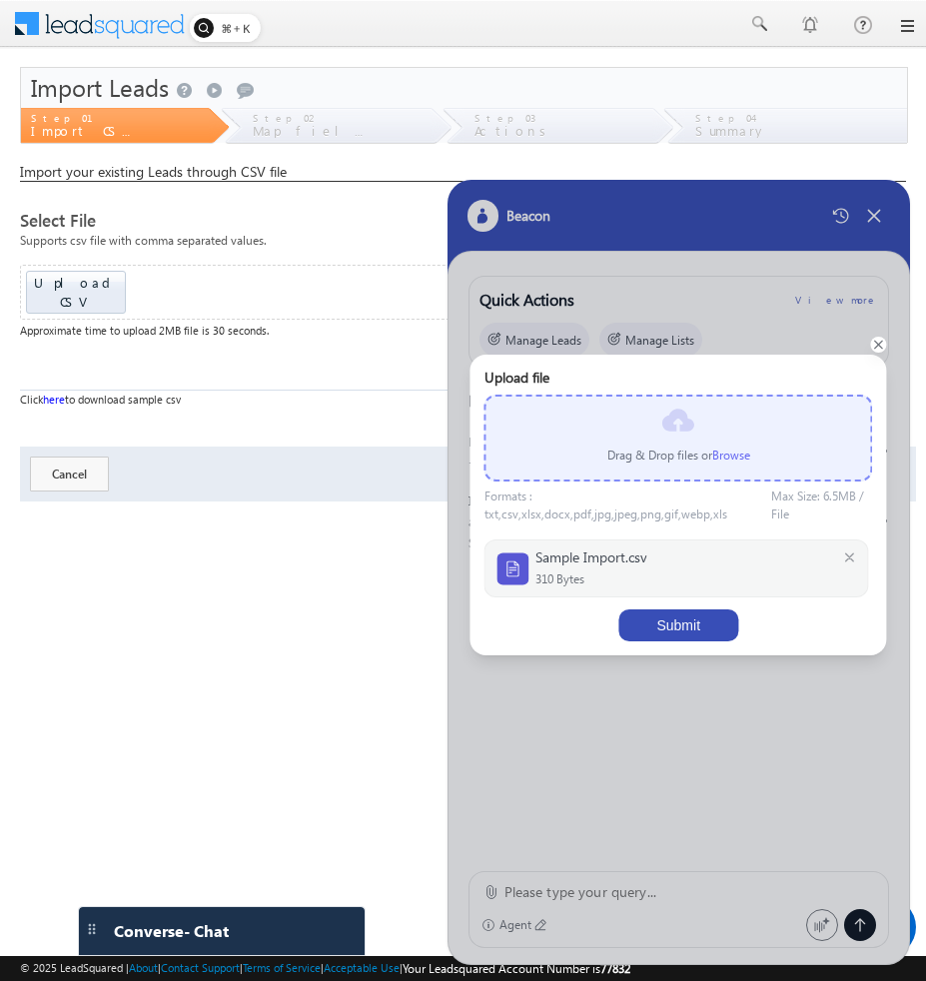
click at [670, 620] on button "Submit" at bounding box center [678, 625] width 120 height 32
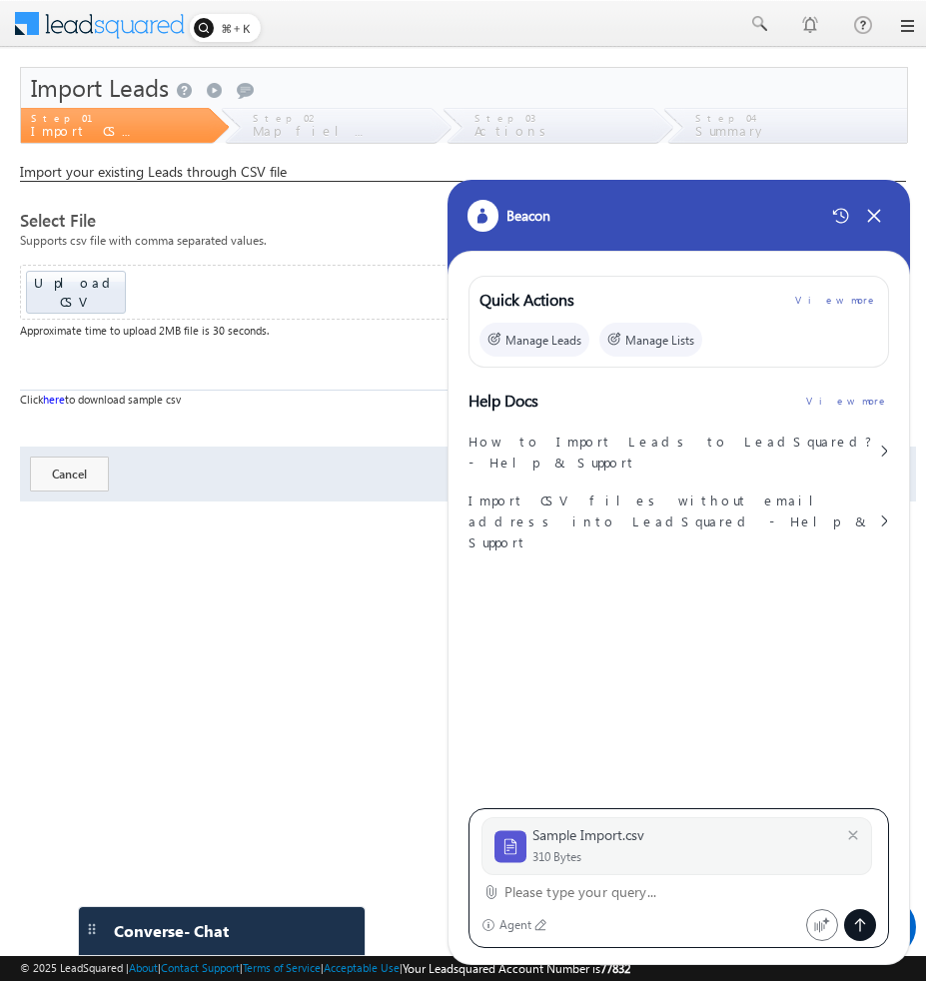
click at [590, 898] on textarea at bounding box center [690, 892] width 373 height 24
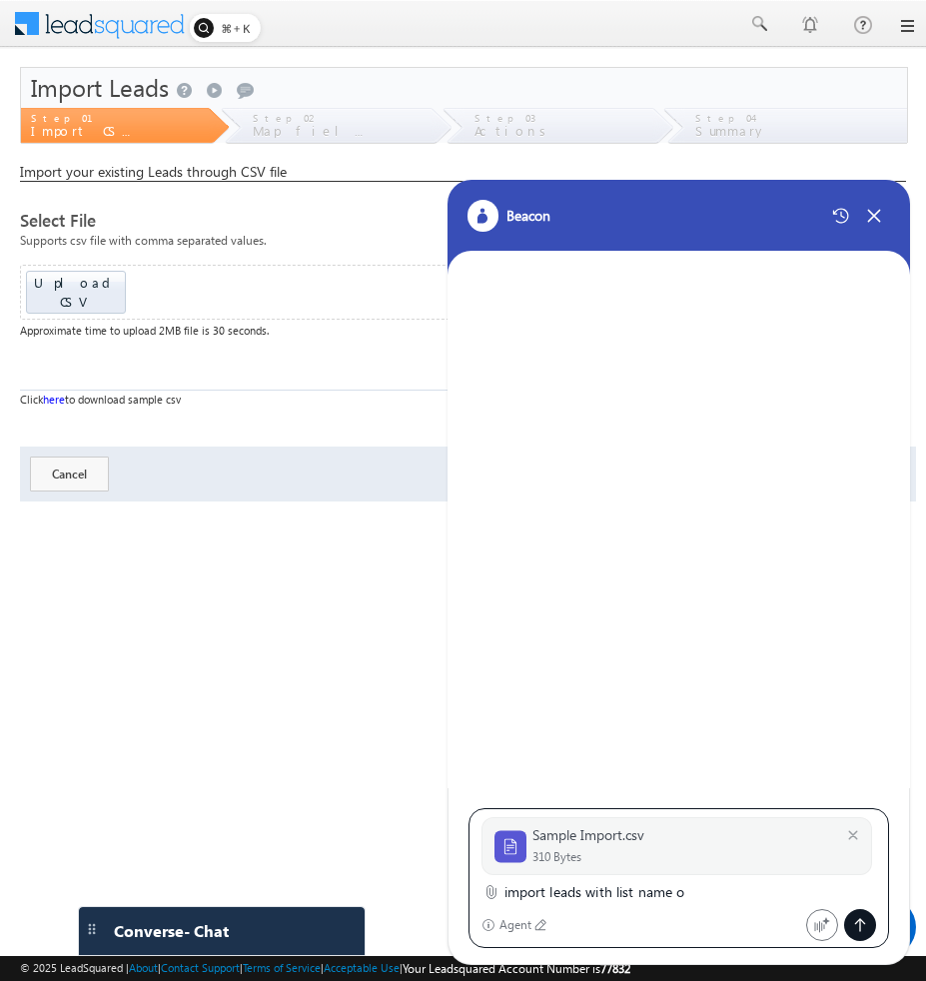
type textarea "import leads with list name ok"
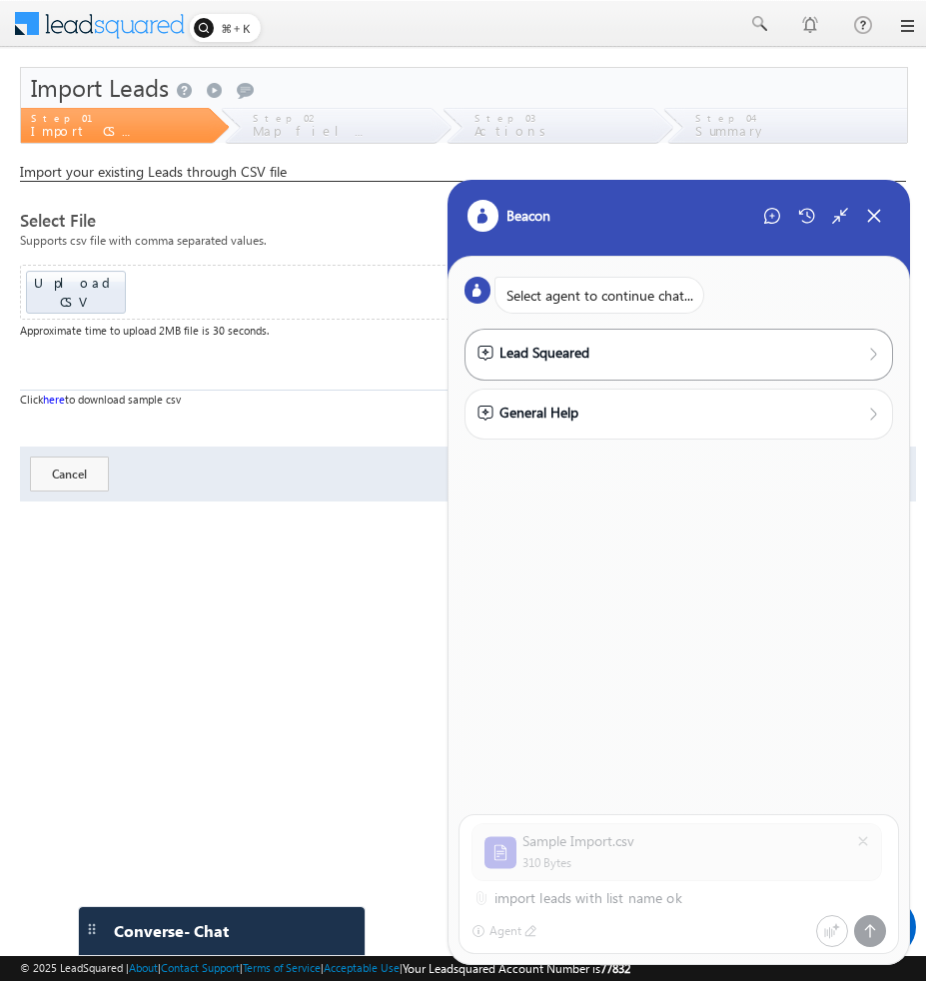
click at [612, 356] on div "Lead Squeared" at bounding box center [679, 353] width 404 height 22
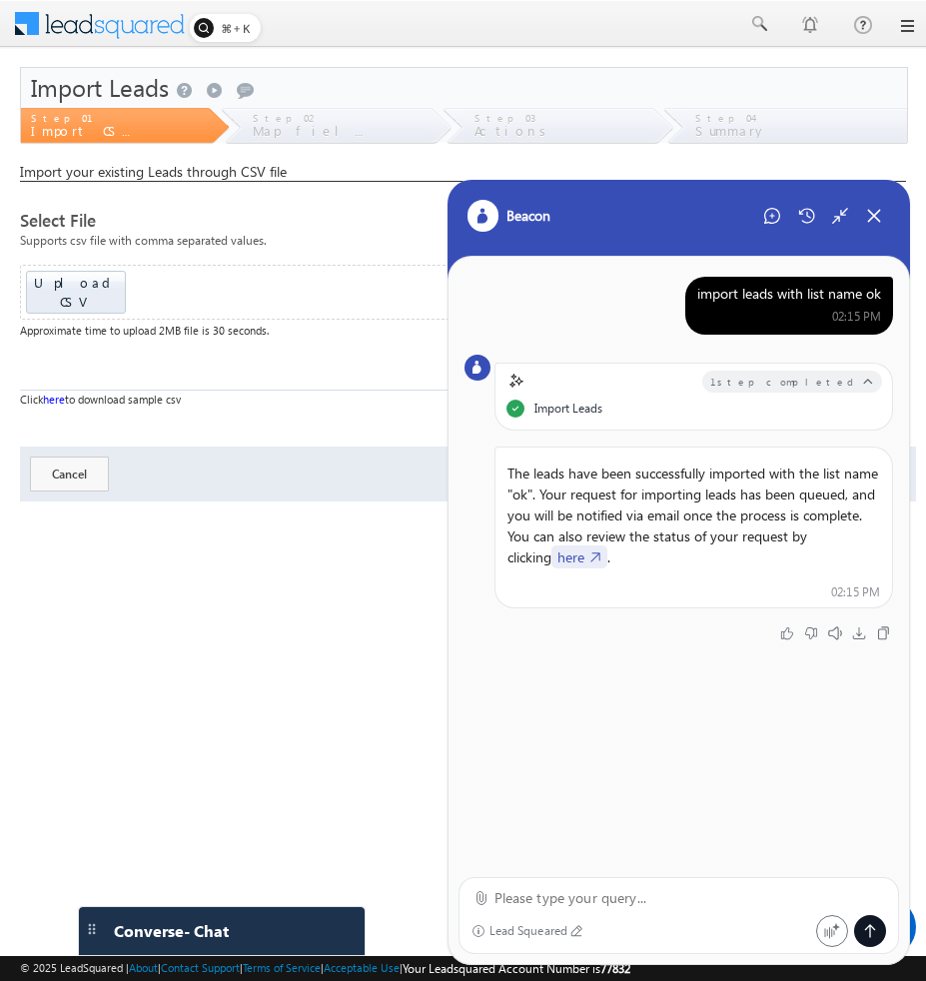
click at [316, 130] on label "Map fields" at bounding box center [308, 131] width 110 height 13
click at [841, 219] on icon at bounding box center [840, 216] width 18 height 18
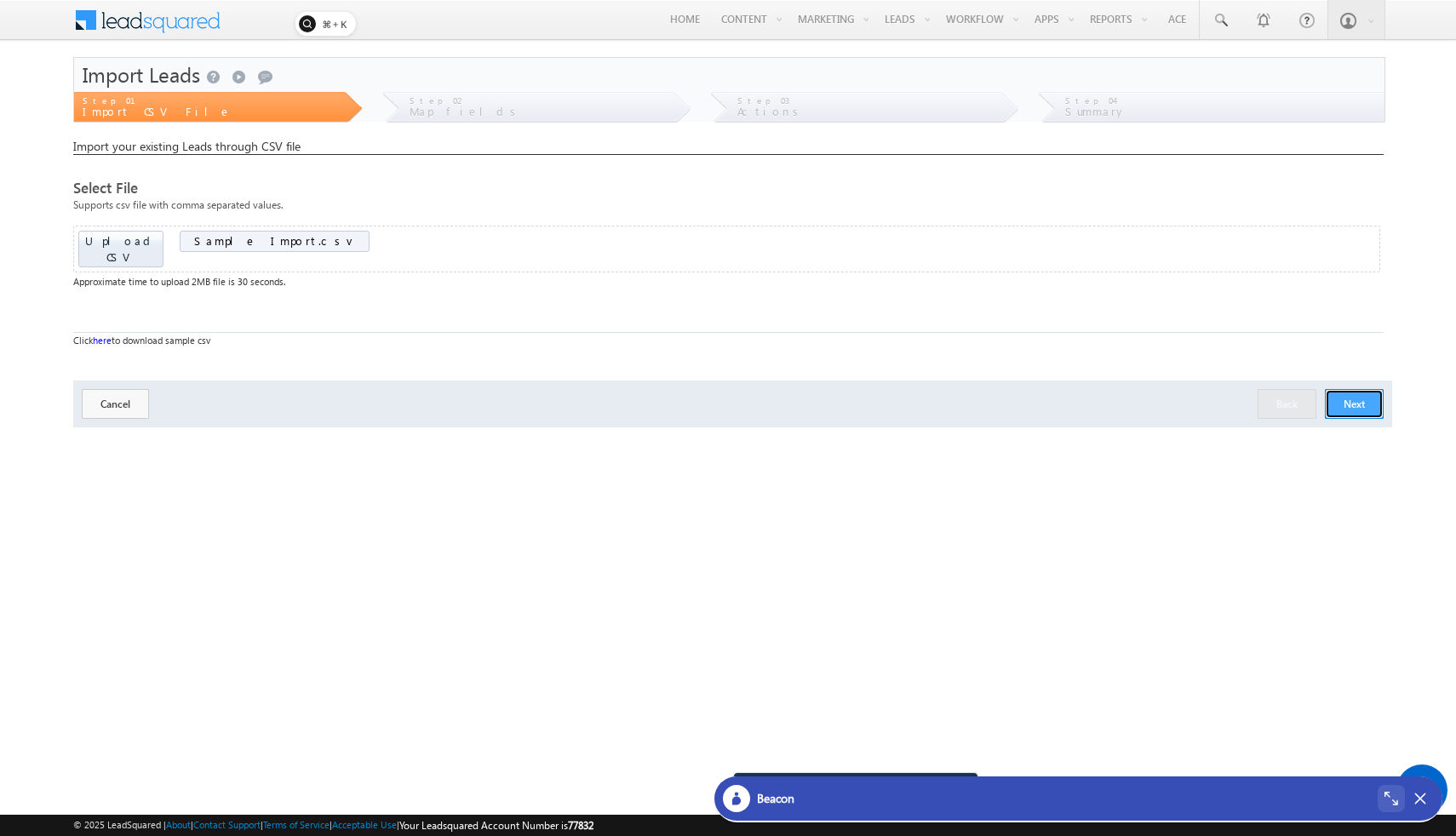
click at [789, 389] on button "Next" at bounding box center [1354, 403] width 59 height 30
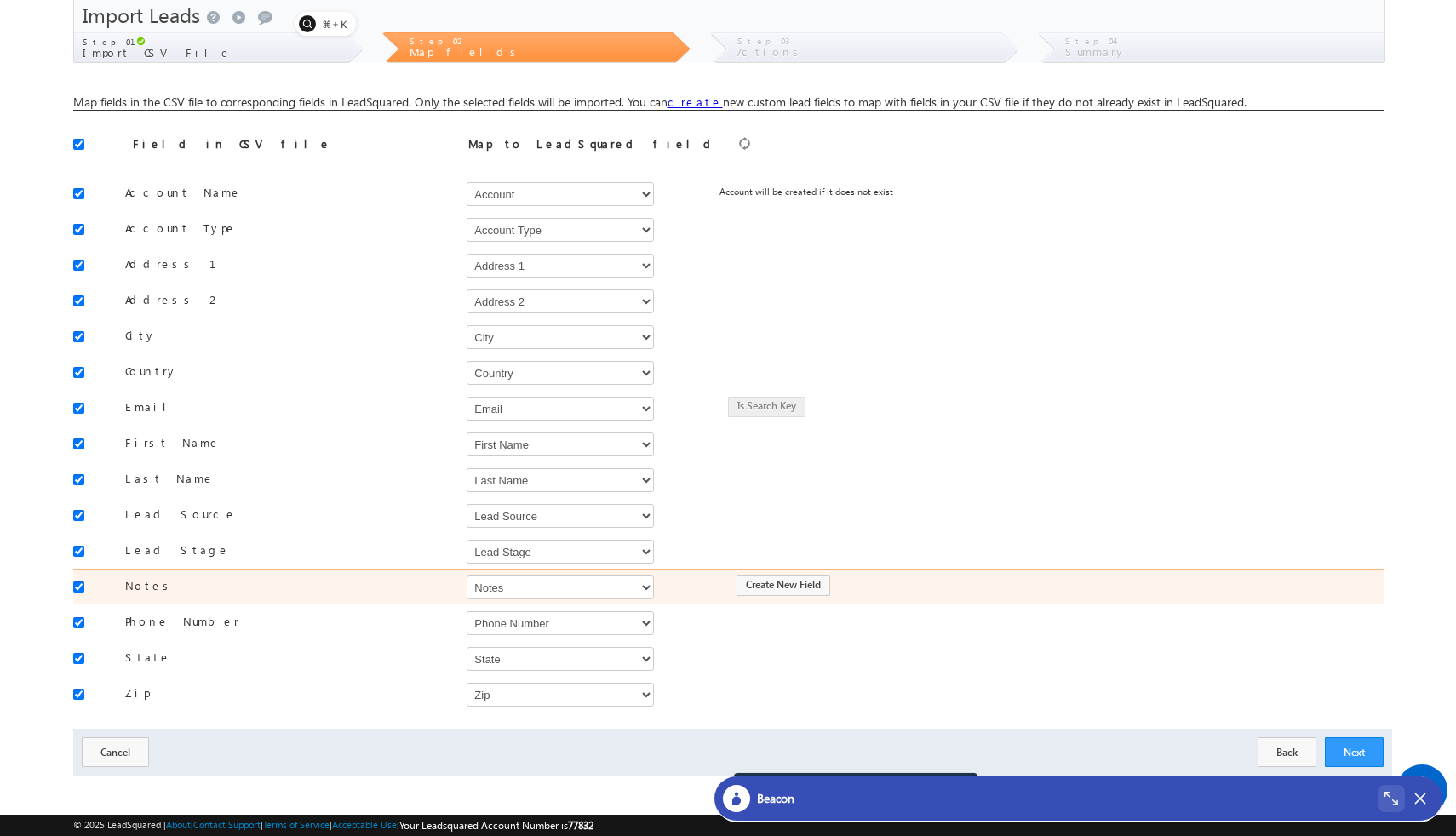
scroll to position [68, 0]
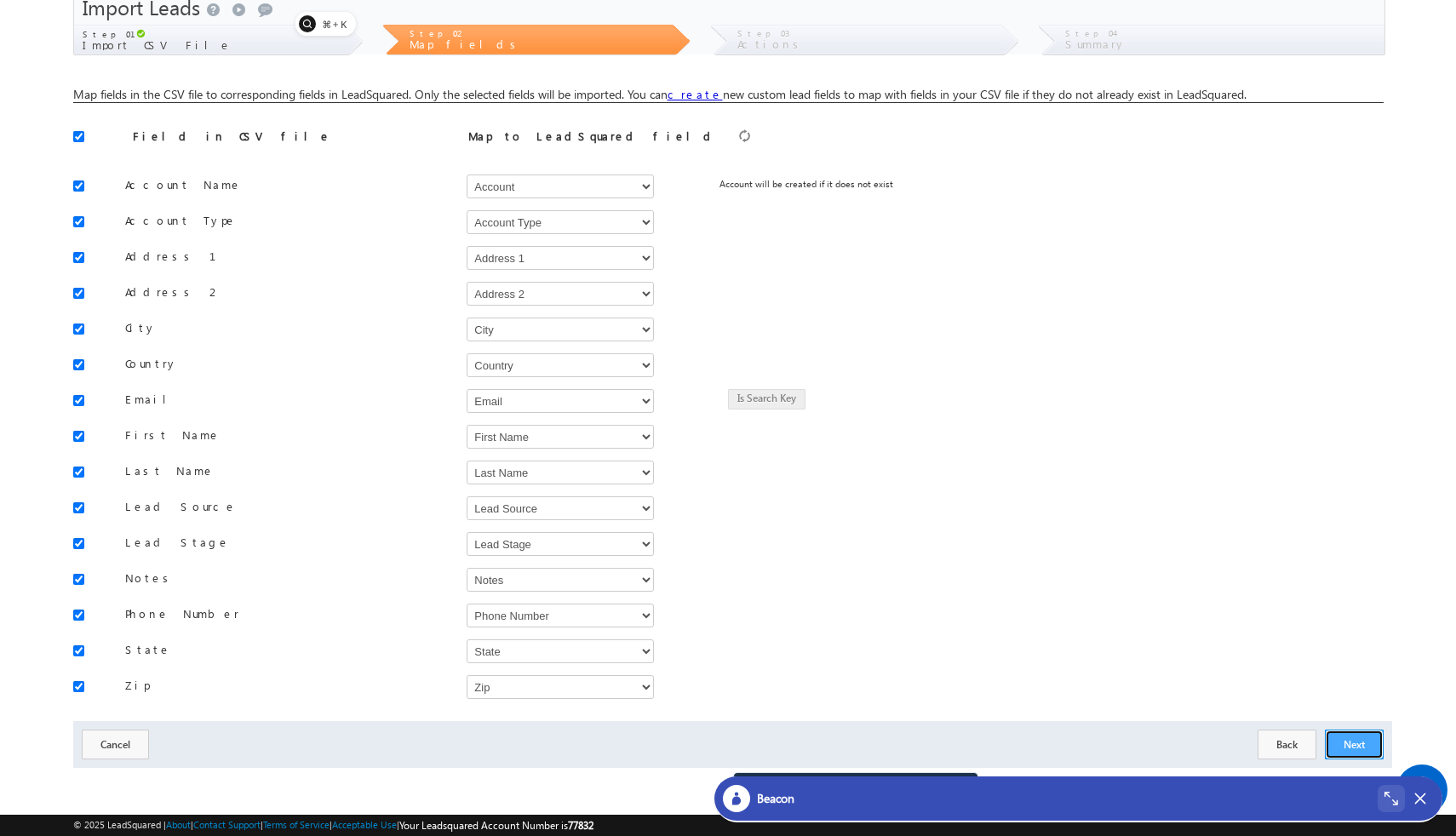
click at [789, 741] on button "Next" at bounding box center [1354, 744] width 59 height 30
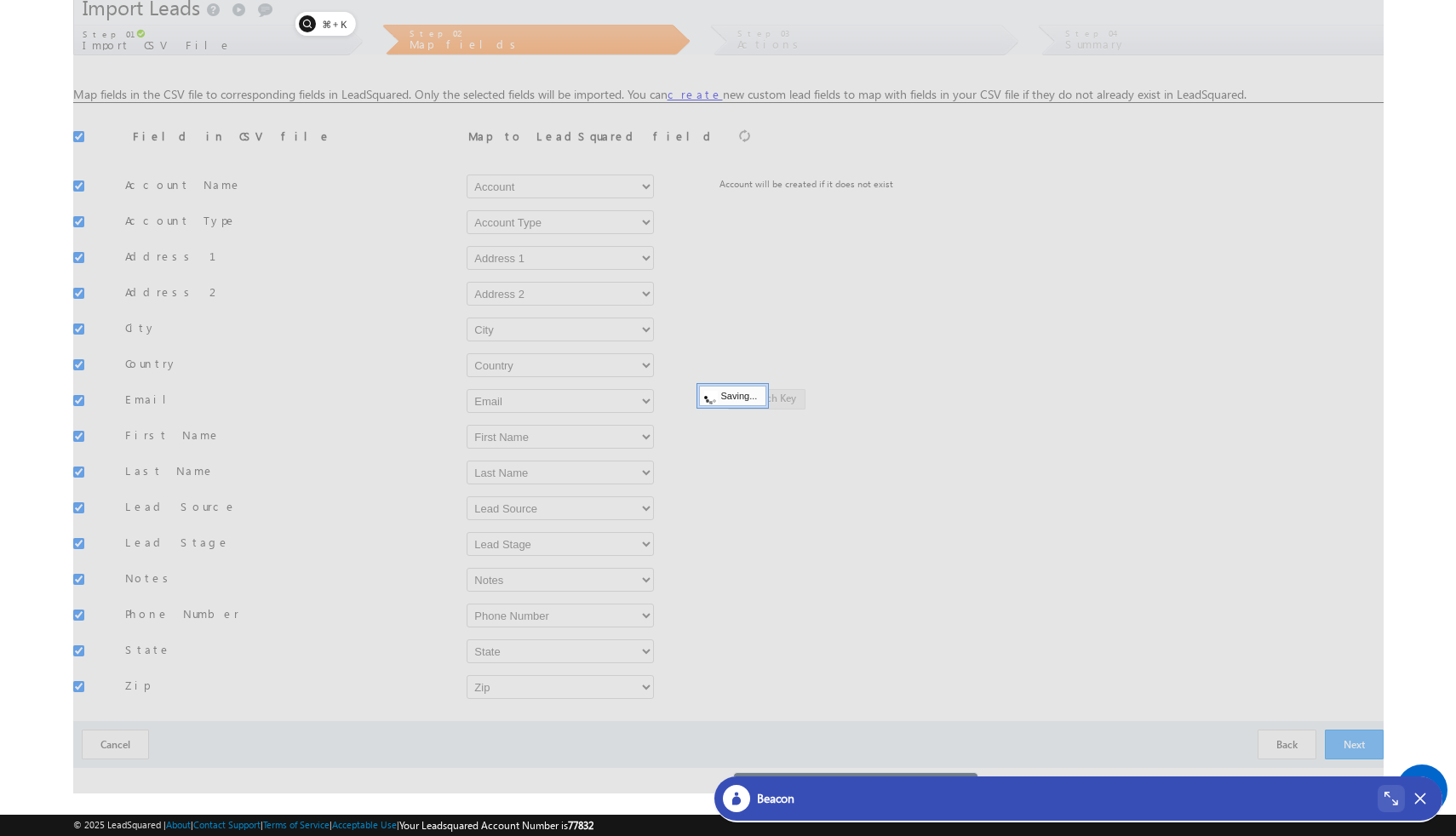
scroll to position [0, 0]
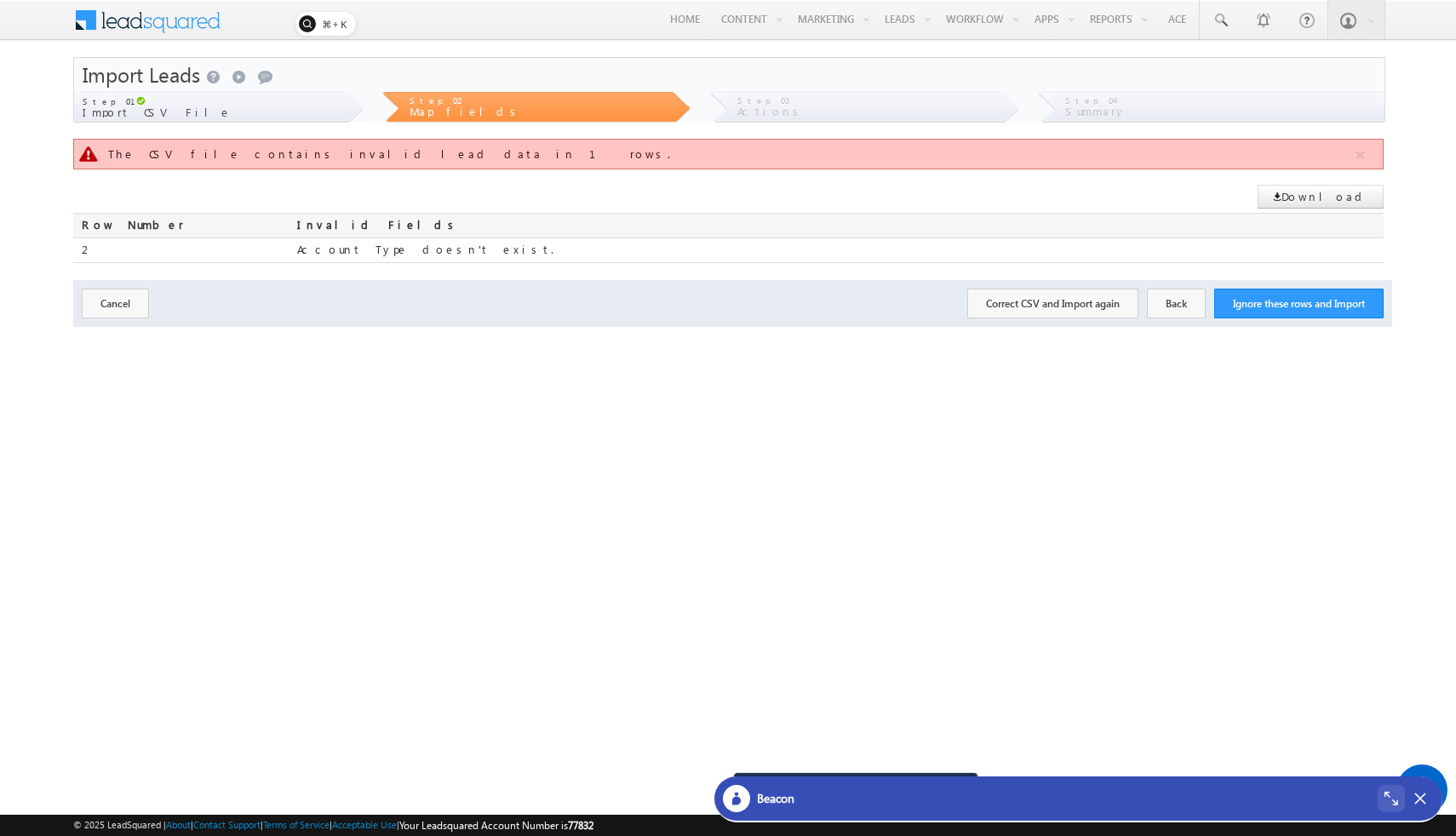
click at [304, 151] on div "The CSV file contains invalid lead data in 1 rows." at bounding box center [731, 154] width 1245 height 15
click at [174, 154] on div "The CSV file contains invalid lead data in 1 rows." at bounding box center [731, 154] width 1245 height 15
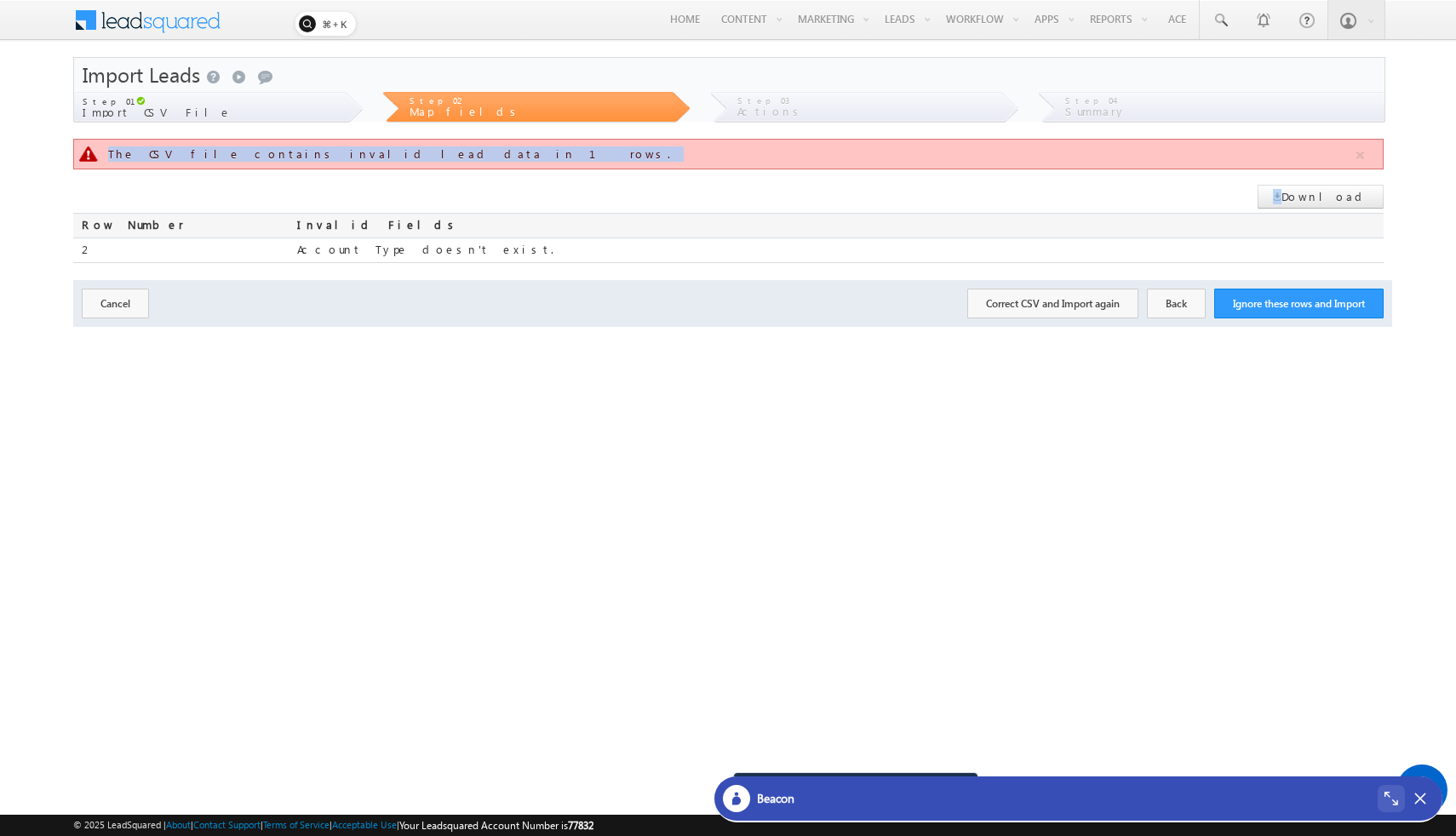
click at [174, 154] on div "The CSV file contains invalid lead data in 1 rows." at bounding box center [731, 154] width 1245 height 15
drag, startPoint x: 59, startPoint y: 232, endPoint x: 526, endPoint y: 252, distance: 467.4
click at [526, 252] on body "Menu Bhavya Bhavy a@bea con.l i" at bounding box center [728, 262] width 1456 height 525
click at [526, 252] on div "Account Type doesn't exist." at bounding box center [841, 251] width 1086 height 24
click at [303, 256] on div "Account Type doesn't exist." at bounding box center [841, 251] width 1086 height 24
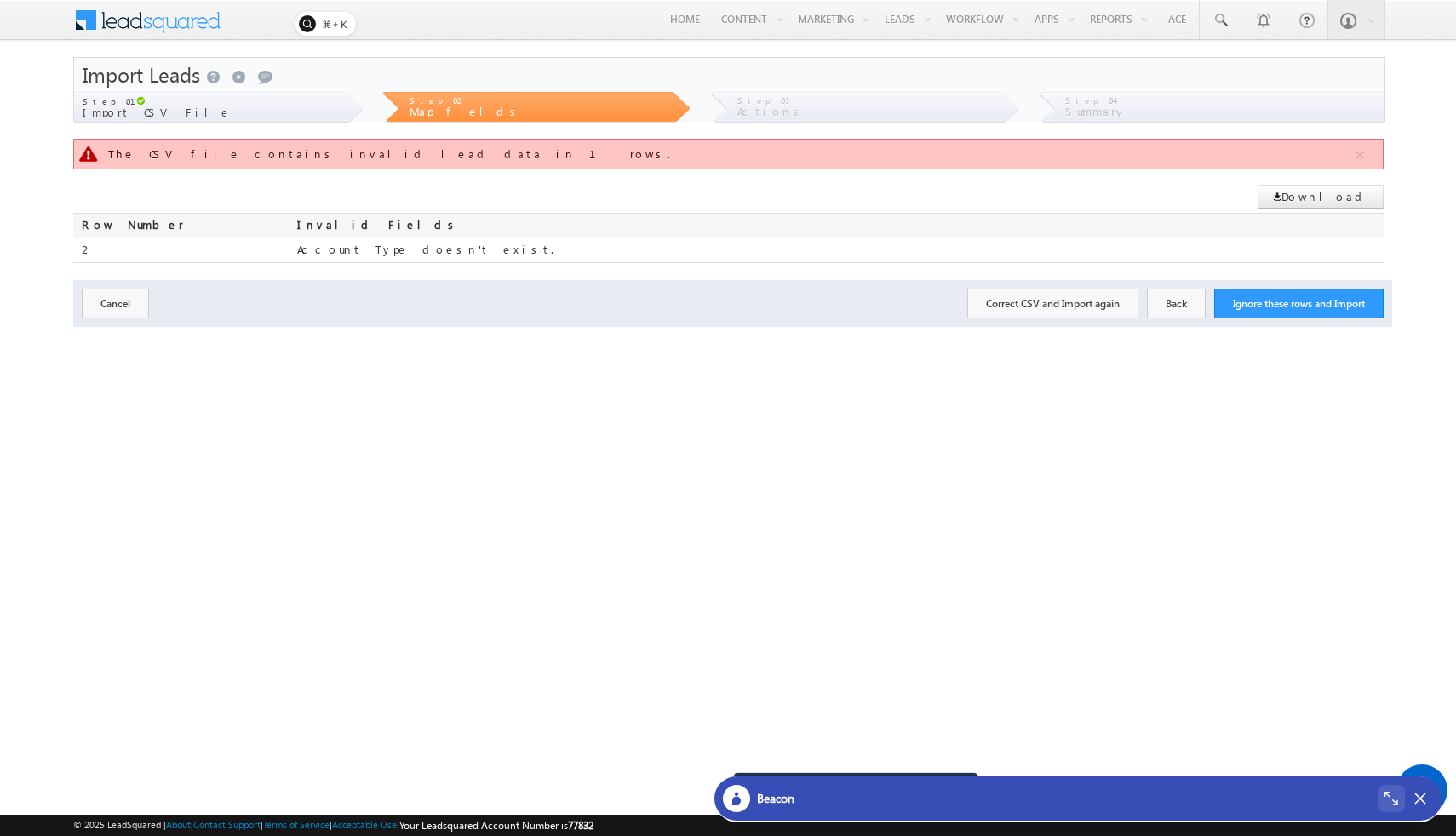
click at [303, 256] on div "Account Type doesn't exist." at bounding box center [841, 251] width 1086 height 24
click at [289, 101] on div "Step 01" at bounding box center [214, 99] width 263 height 14
click at [126, 301] on button "Cancel" at bounding box center [115, 303] width 67 height 30
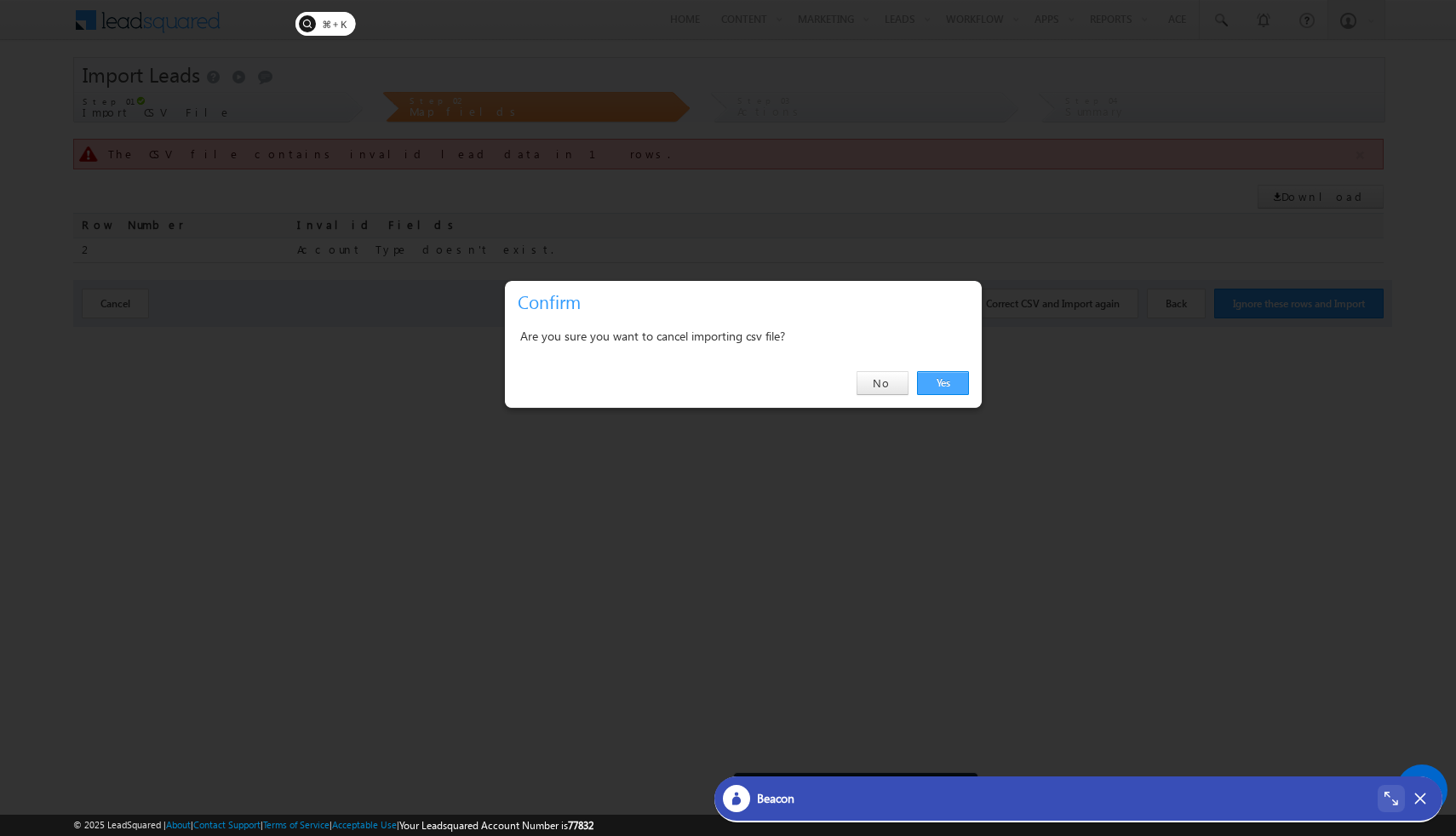
click at [789, 378] on link "Yes" at bounding box center [943, 383] width 52 height 24
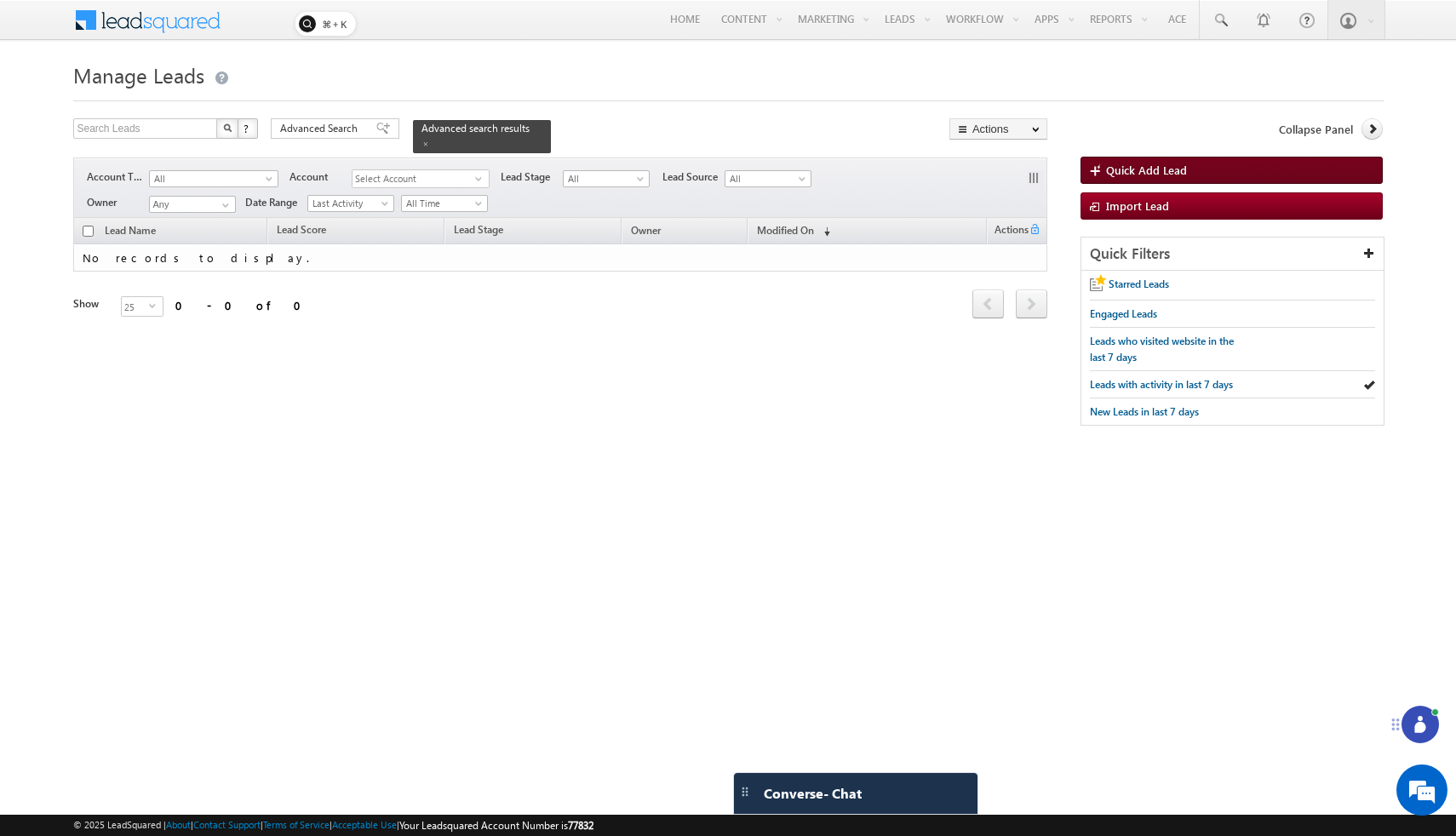
click at [1135, 170] on span "Quick Add Lead" at bounding box center [1146, 170] width 81 height 14
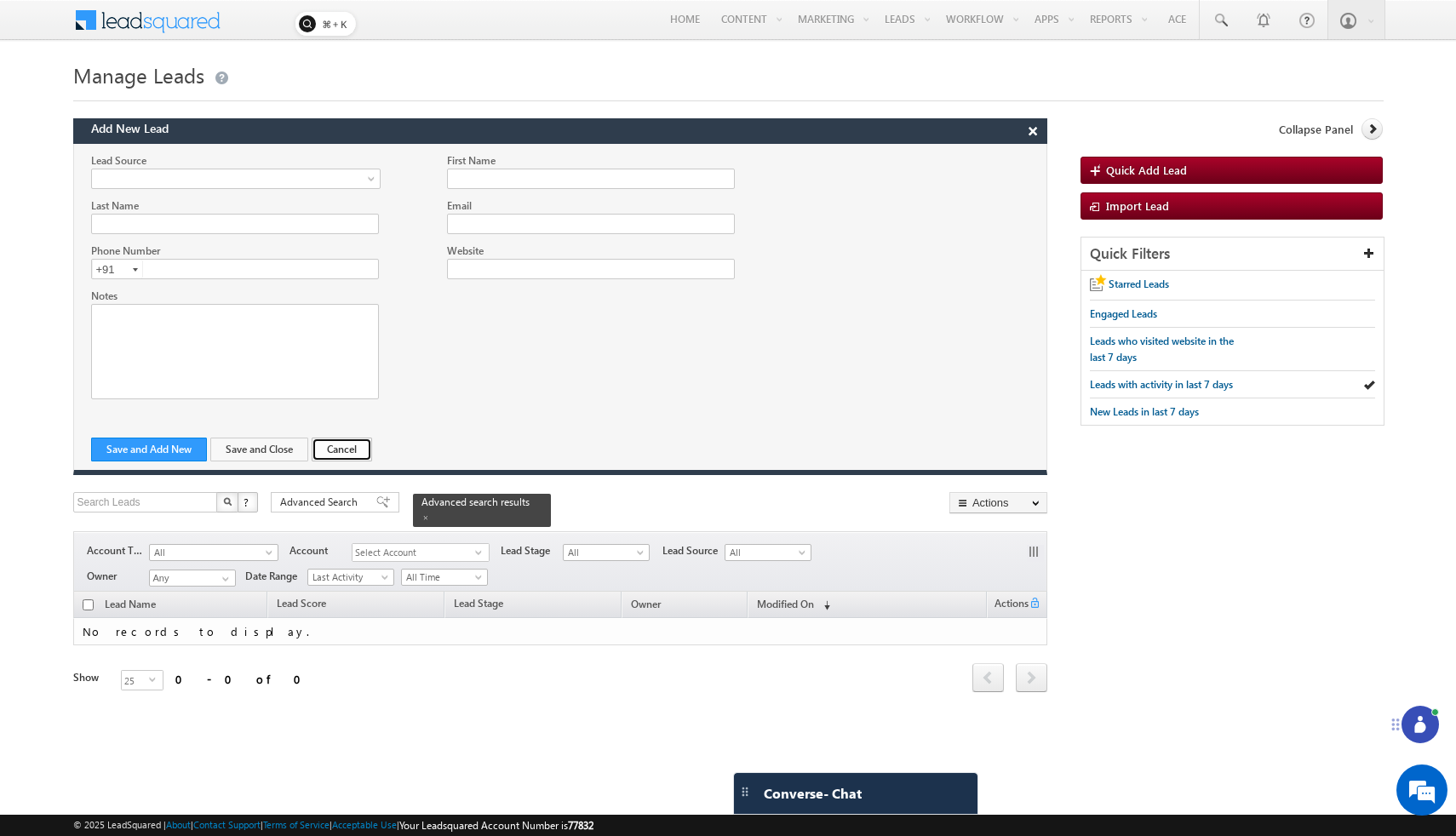
click at [361, 444] on button "Cancel" at bounding box center [342, 449] width 61 height 24
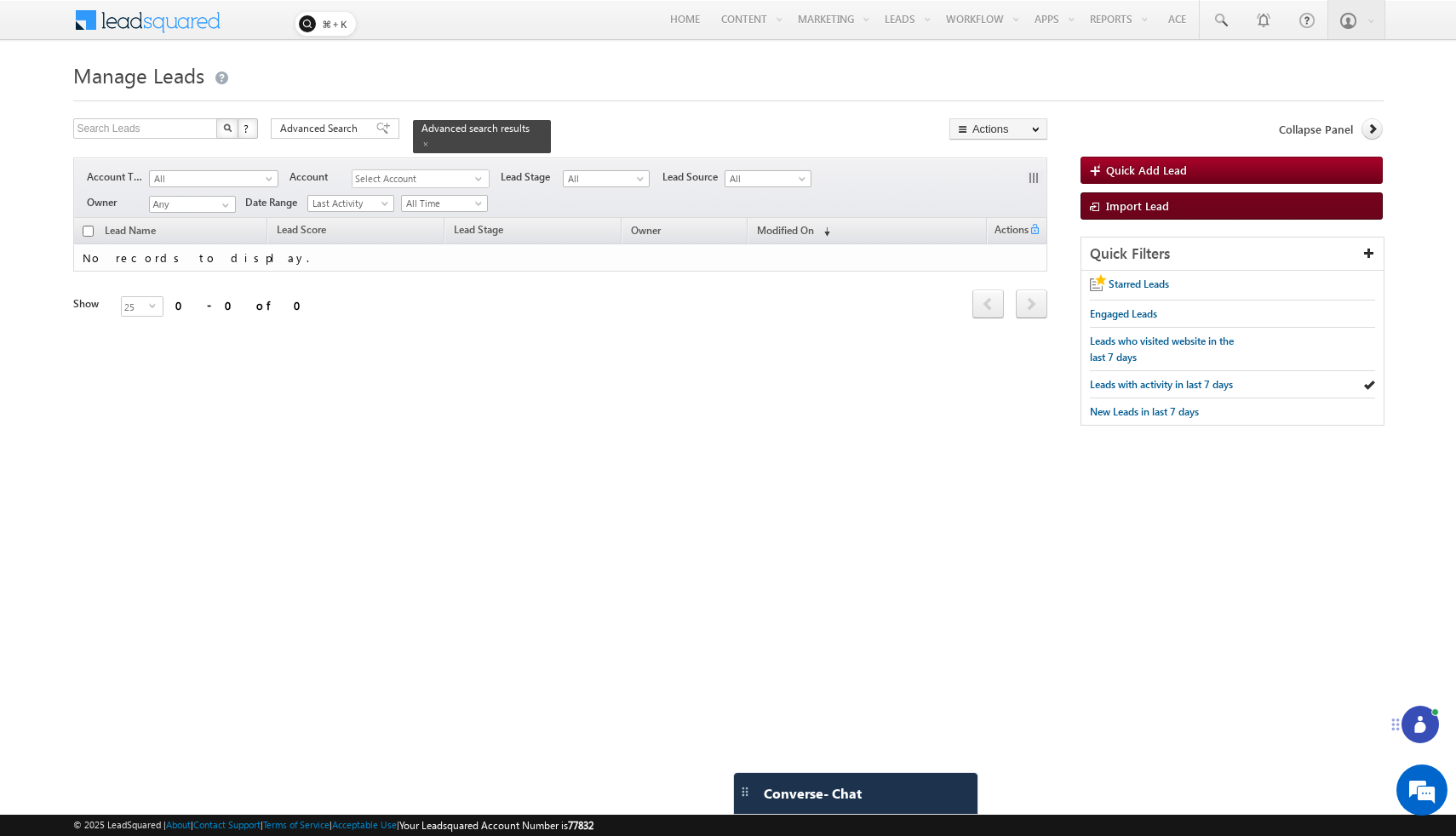
click at [1142, 204] on span "Import Lead" at bounding box center [1137, 205] width 63 height 14
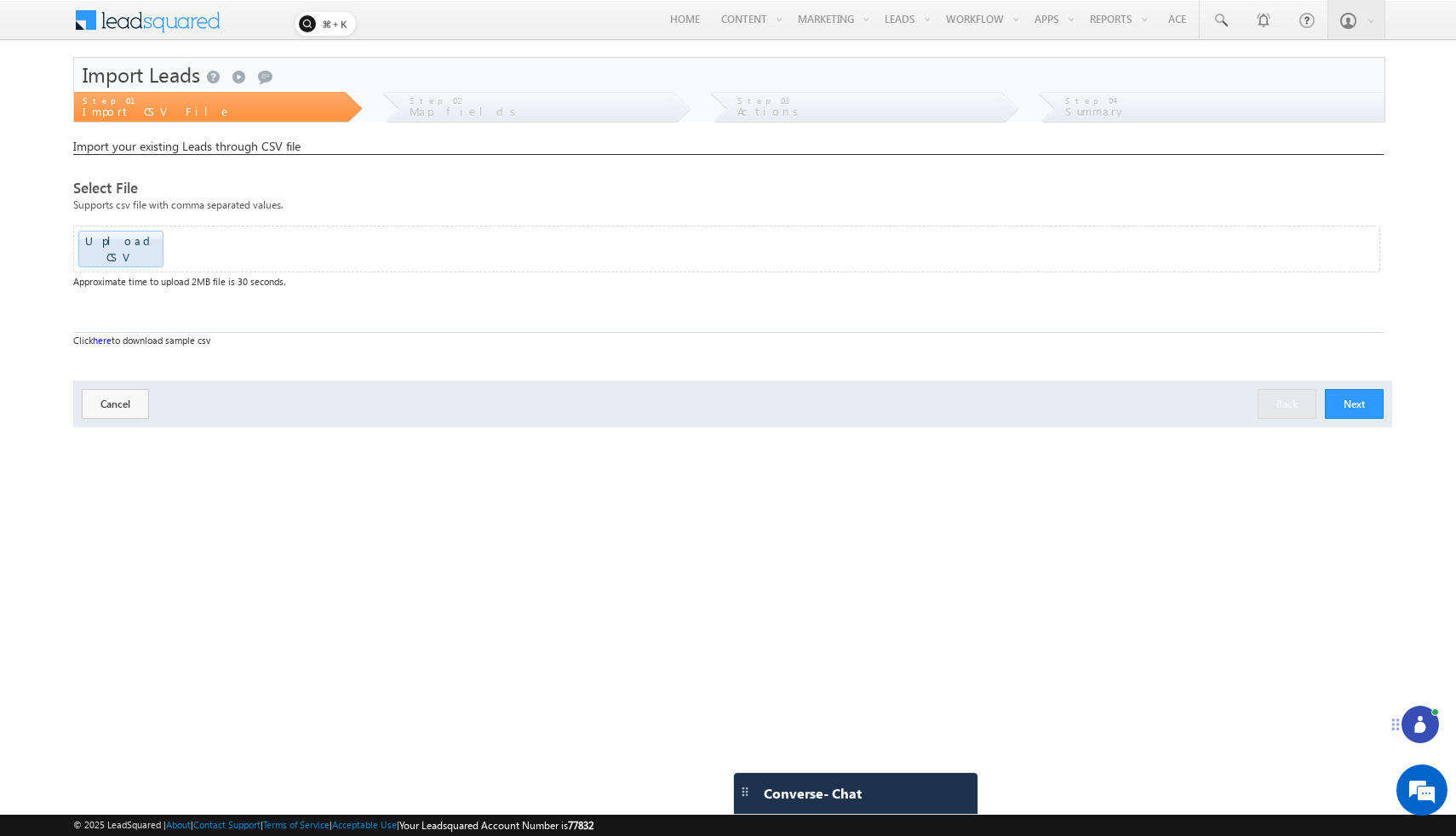
click at [1342, 392] on button "Next" at bounding box center [1354, 403] width 59 height 30
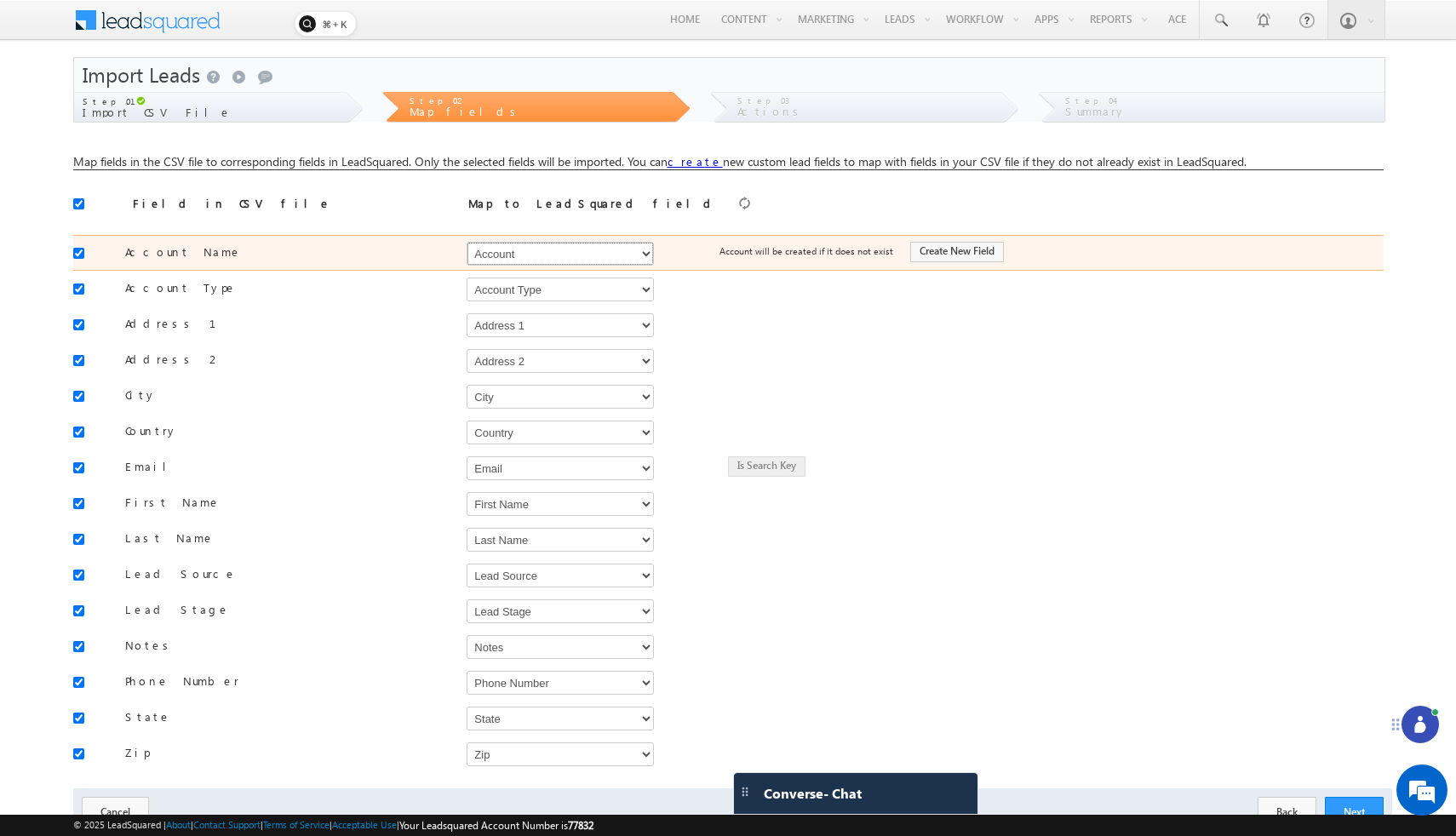
click at [642, 257] on select "Select Select Account Account Type Account Onwer Account Source Address 1 Addre…" at bounding box center [560, 254] width 188 height 24
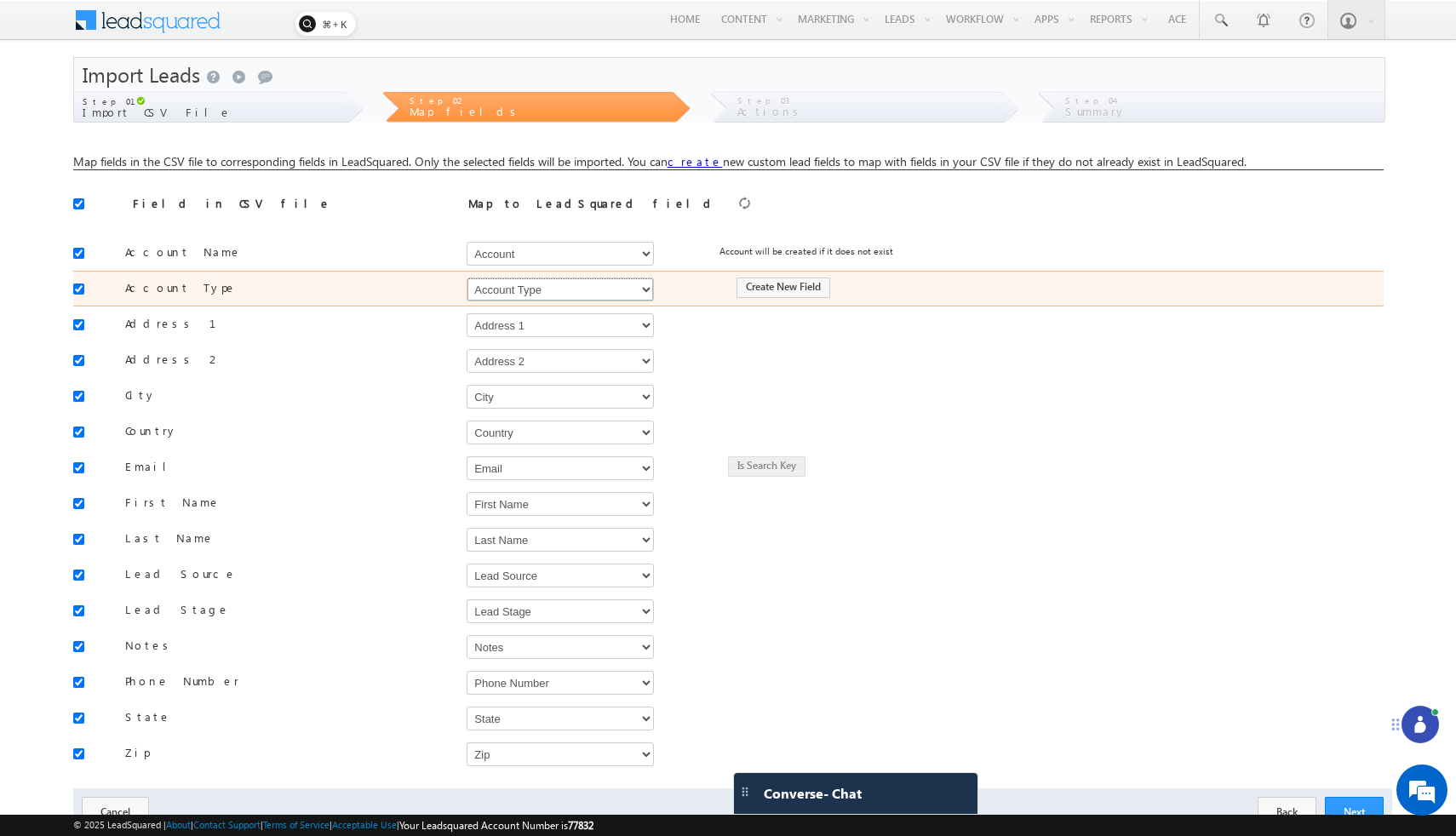
click at [646, 287] on select "Select Select Account Account Type Account Onwer Account Source Address 1 Addre…" at bounding box center [560, 290] width 188 height 24
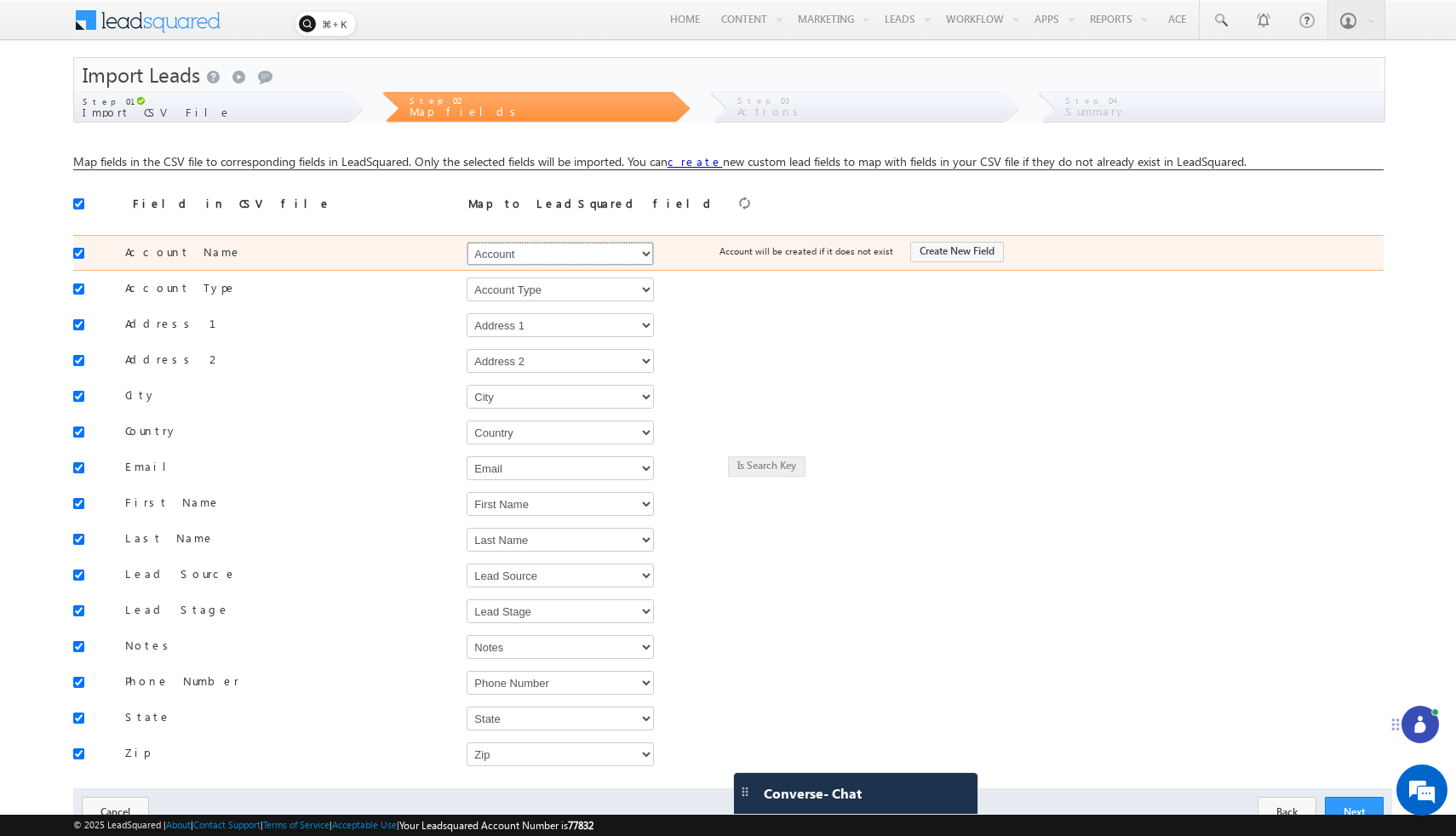
click at [650, 256] on select "Select Select Account Account Type Account Onwer Account Source Address 1 Addre…" at bounding box center [560, 254] width 188 height 24
click at [648, 256] on select "Select Select Account Account Type Account Onwer Account Source Address 1 Addre…" at bounding box center [560, 254] width 188 height 24
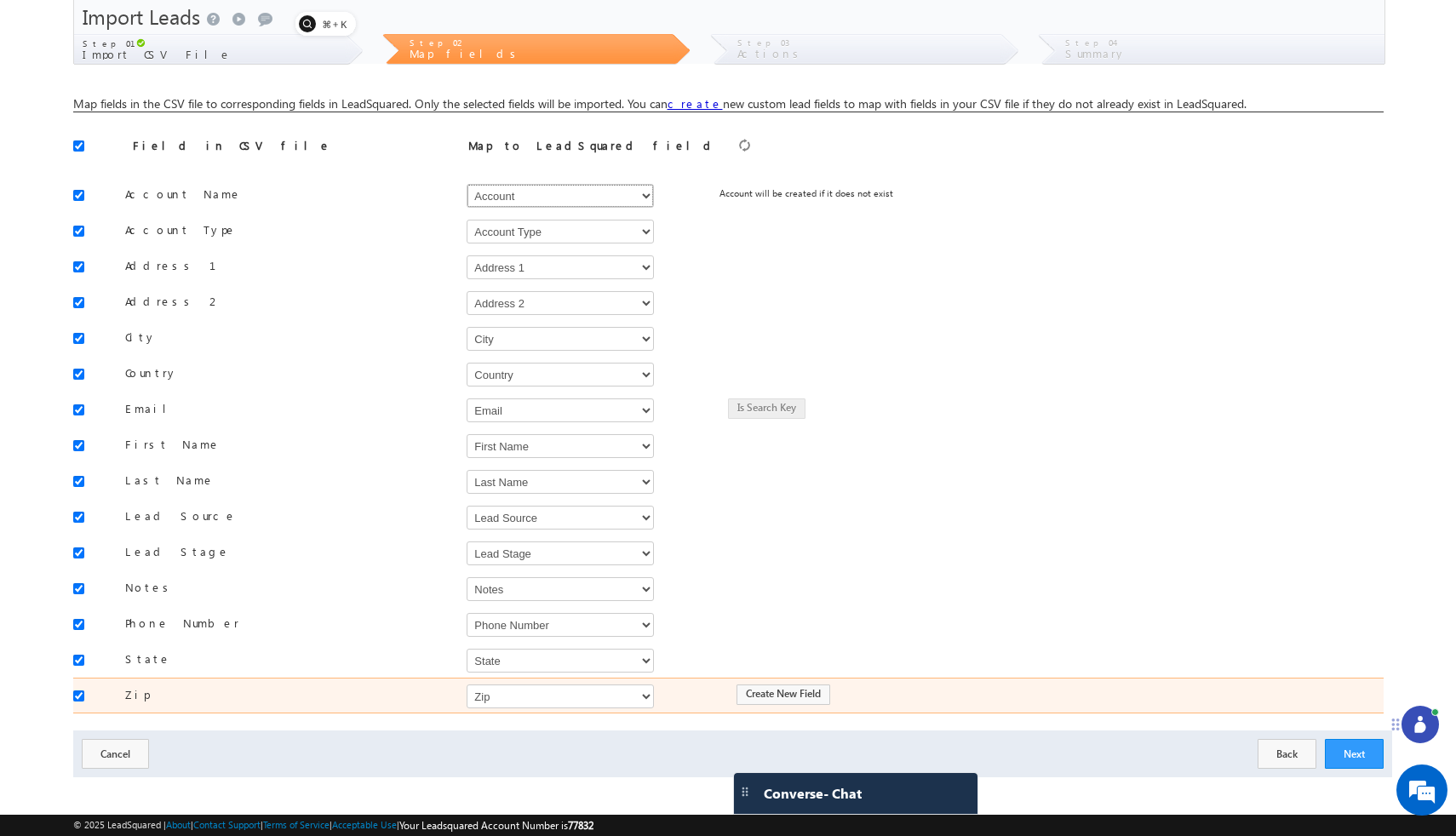
scroll to position [68, 0]
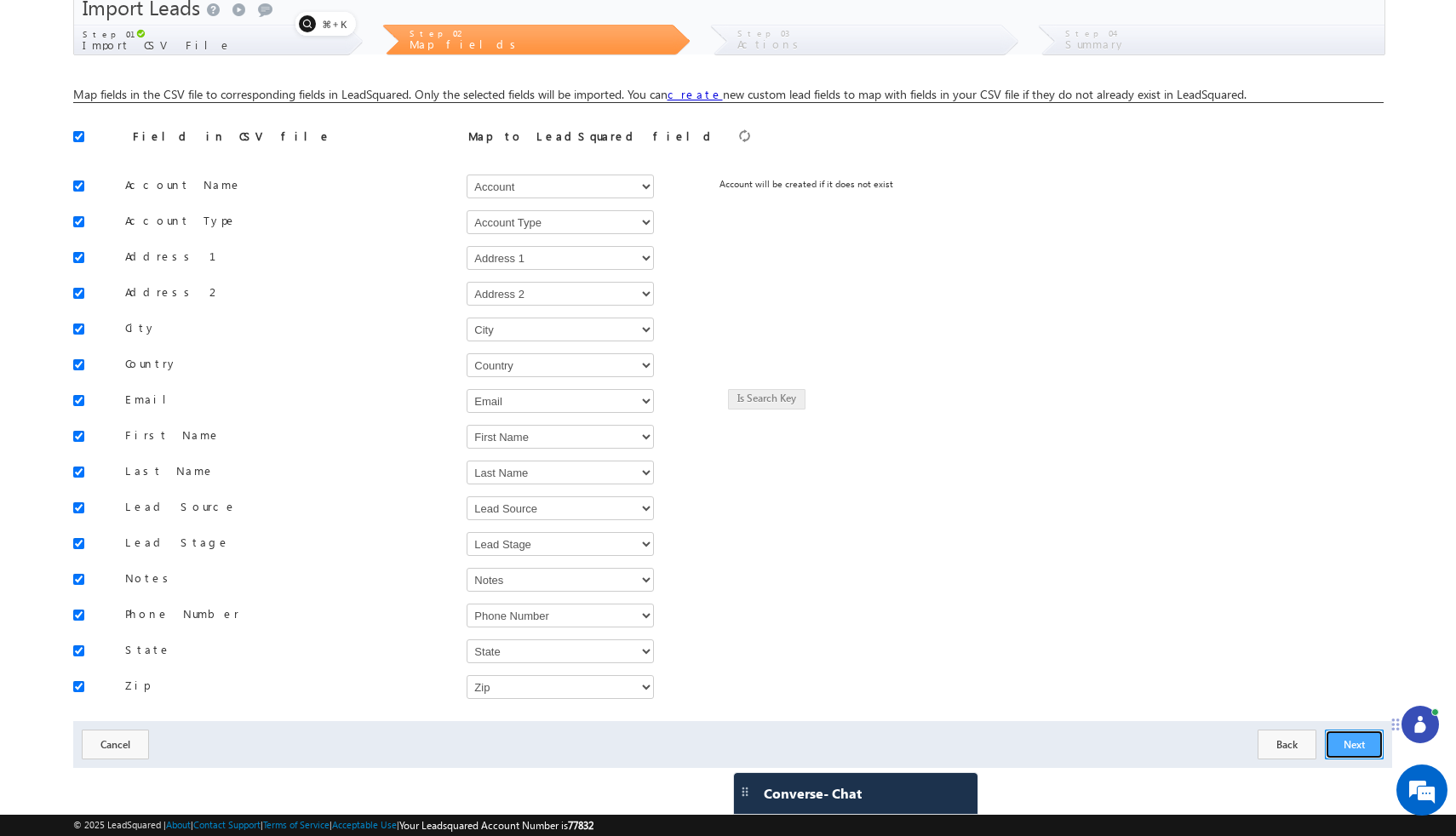
click at [1358, 747] on button "Next" at bounding box center [1354, 744] width 59 height 30
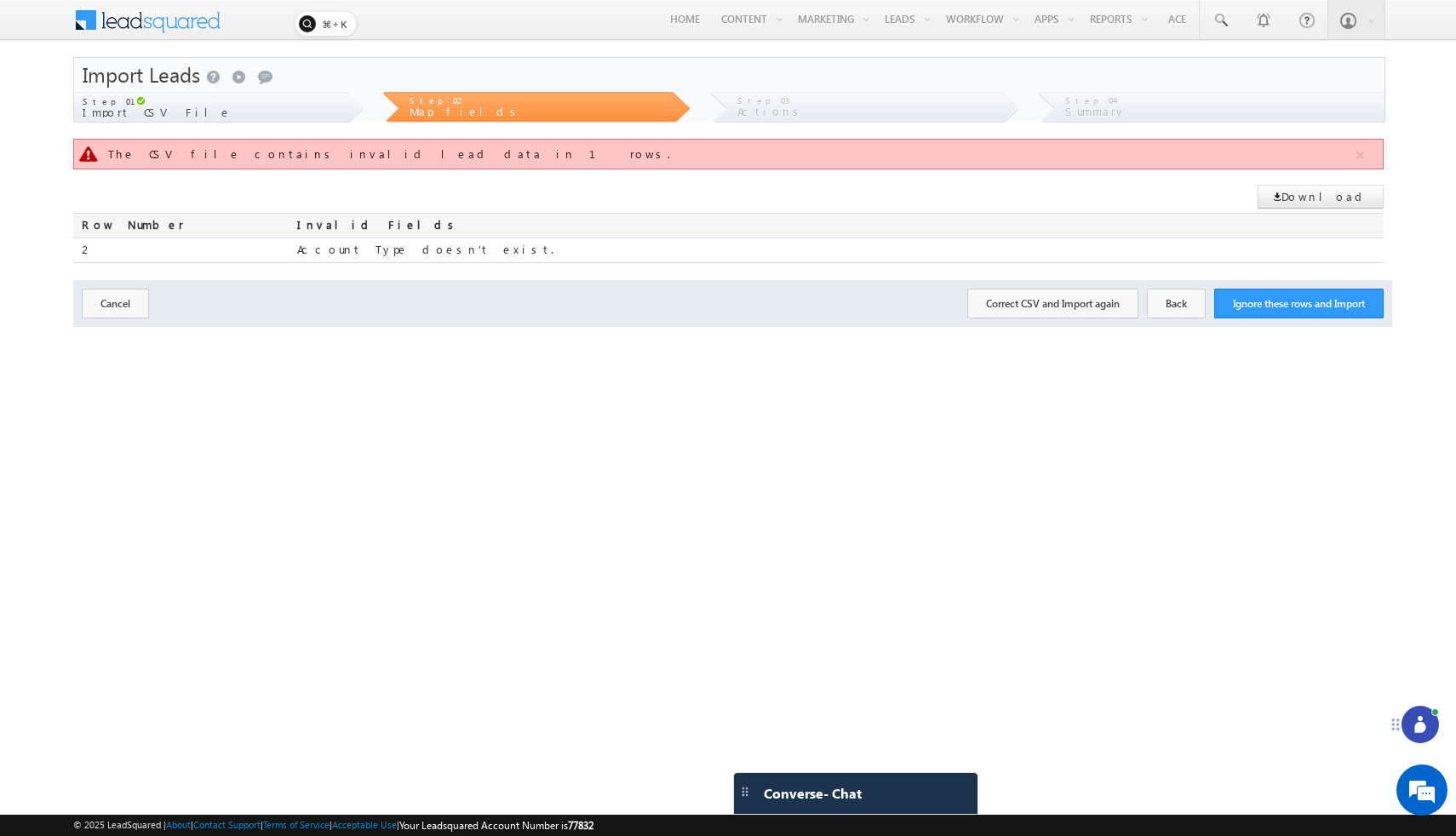
scroll to position [0, 0]
click at [1182, 316] on button "Back" at bounding box center [1176, 303] width 59 height 30
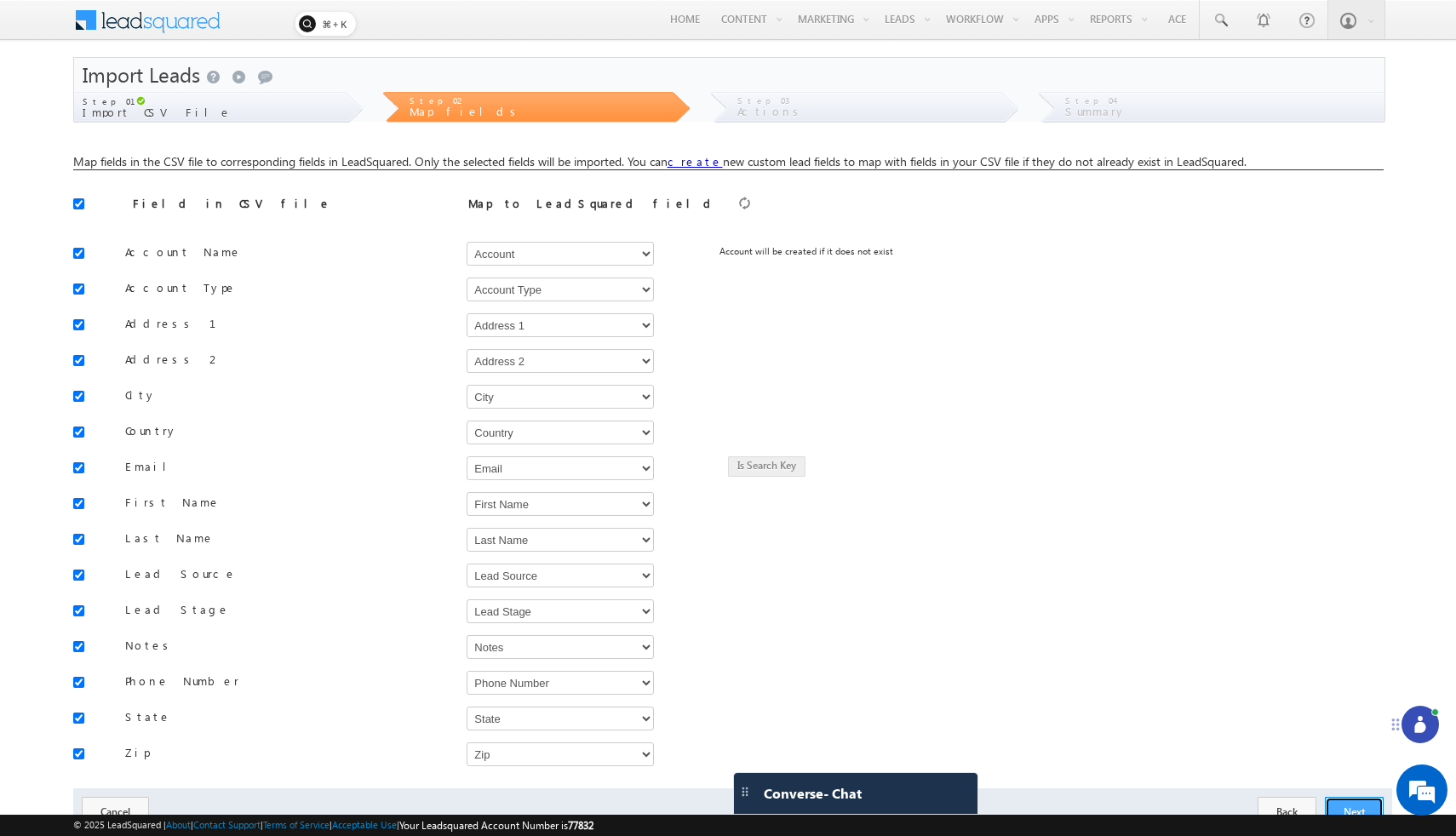
click at [1346, 810] on button "Next" at bounding box center [1354, 811] width 59 height 30
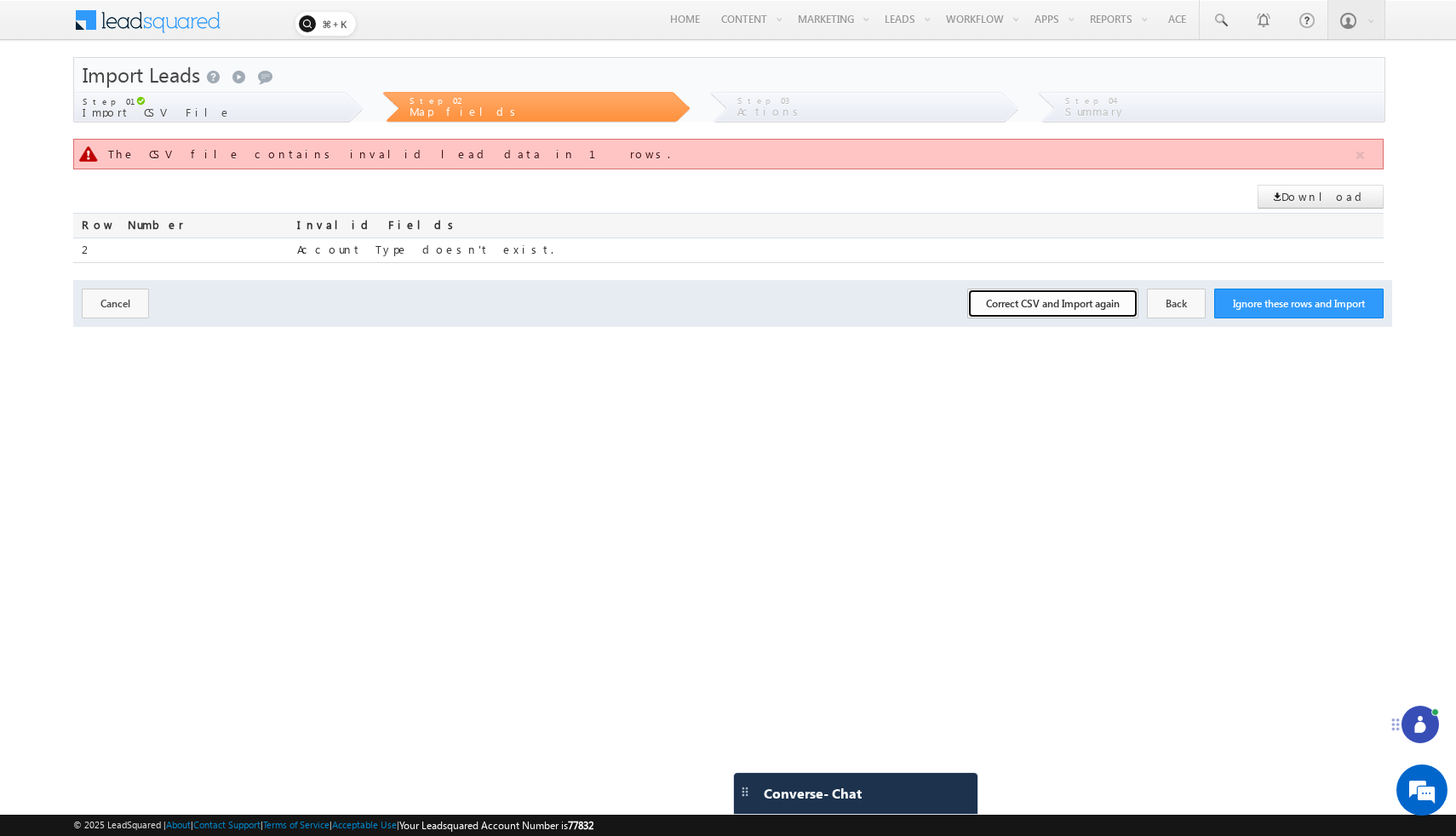
click at [1049, 308] on button "Correct CSV and Import again" at bounding box center [1053, 303] width 171 height 30
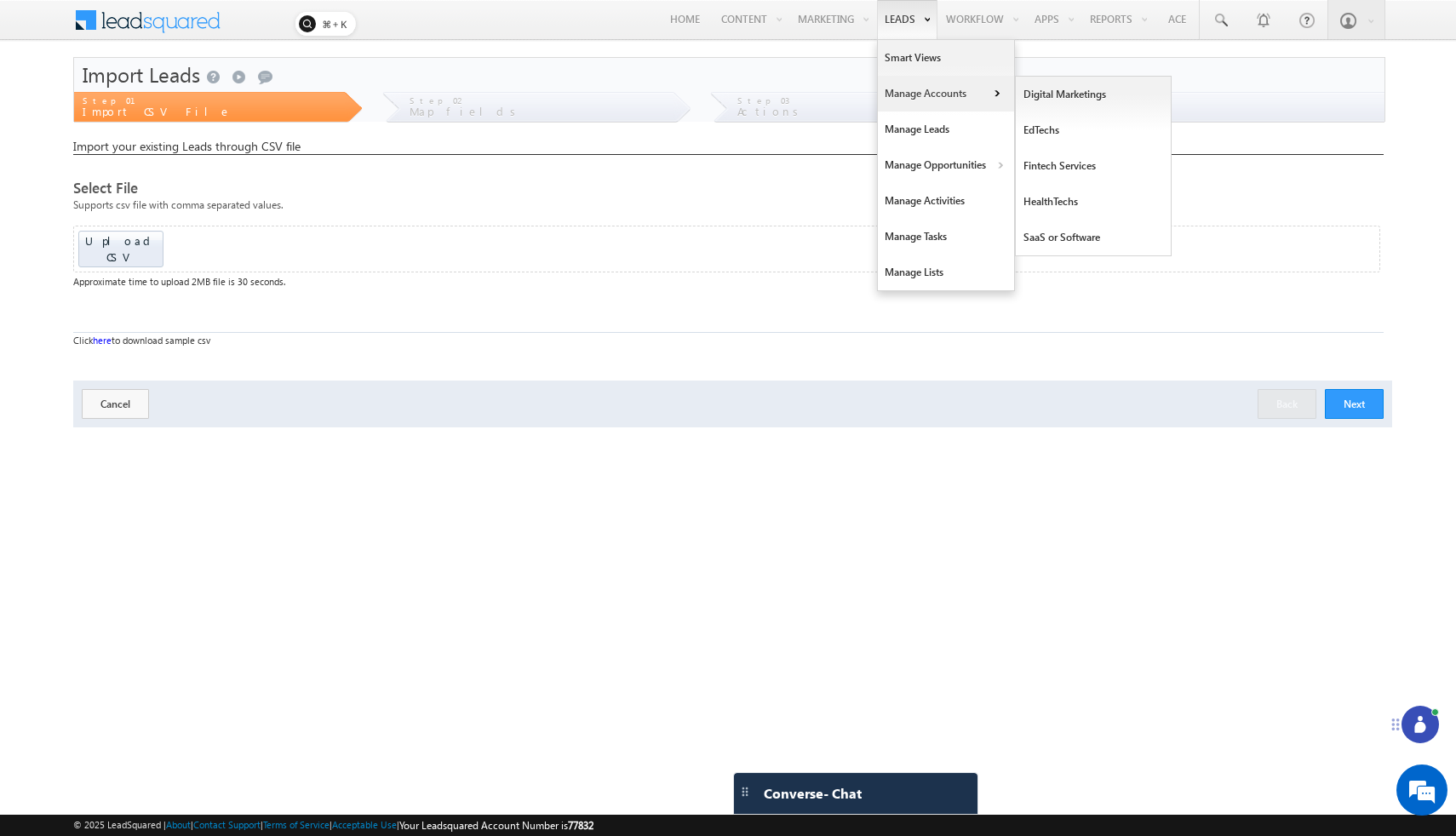
click at [961, 93] on link "Manage Accounts" at bounding box center [946, 94] width 136 height 36
click at [919, 130] on link "Manage Leads" at bounding box center [946, 130] width 136 height 36
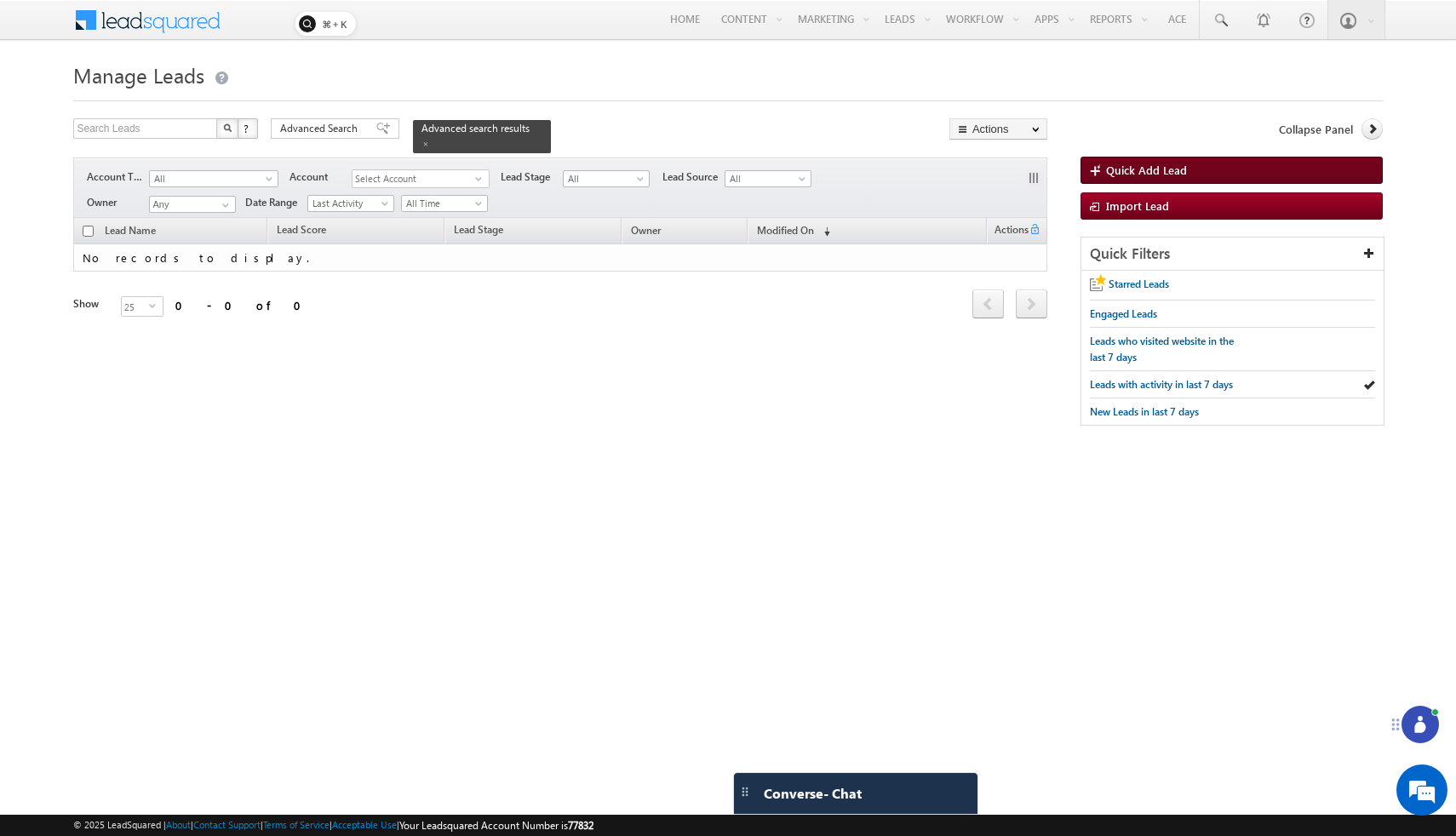
click at [1206, 164] on link "Quick Add Lead" at bounding box center [1231, 170] width 303 height 27
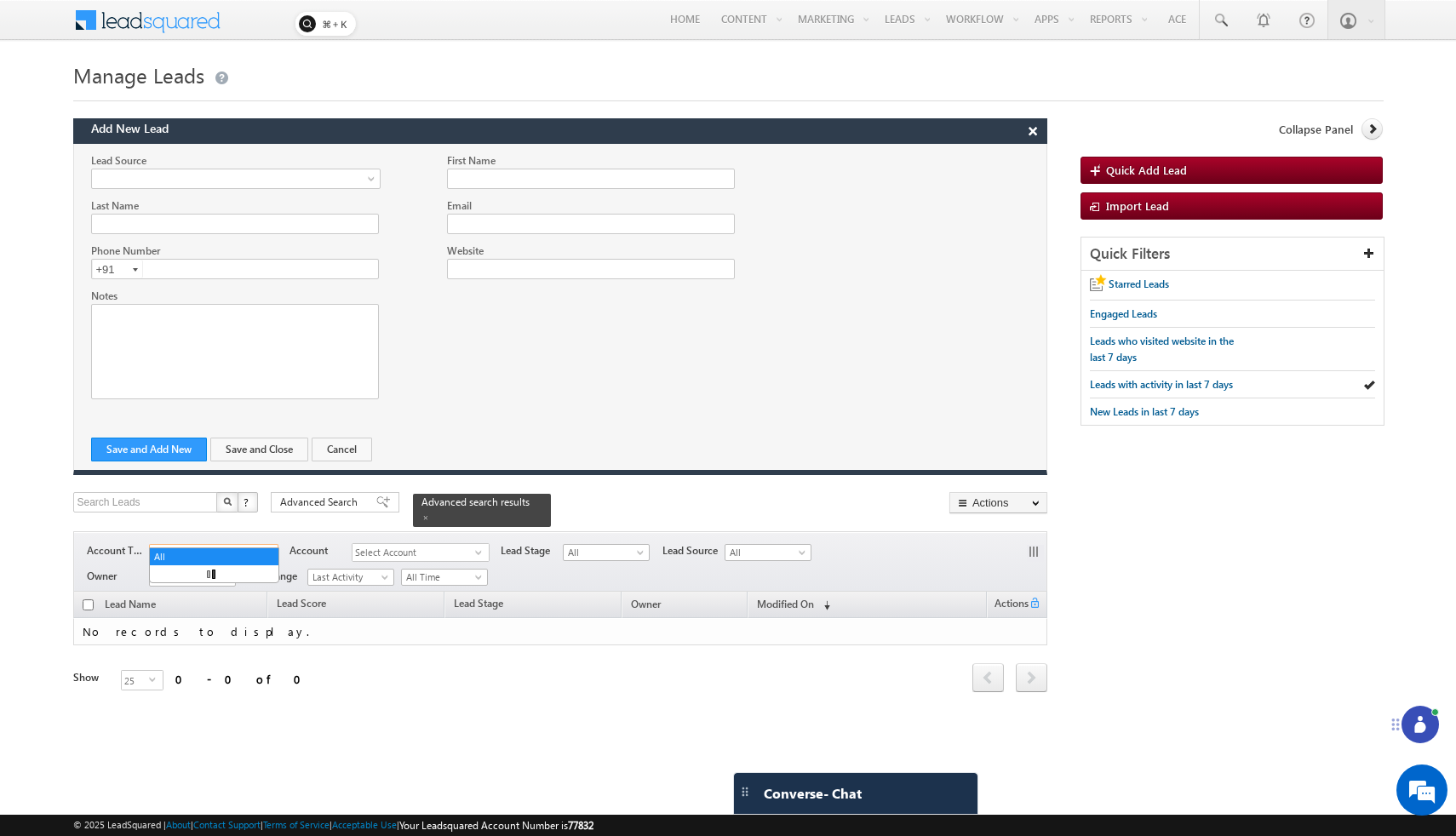
click at [228, 545] on span "All" at bounding box center [209, 552] width 118 height 15
click at [783, 676] on div "Refresh first prev next last 0 - 0 of 0" at bounding box center [560, 669] width 974 height 49
click at [1161, 199] on span "Import Lead" at bounding box center [1137, 205] width 63 height 14
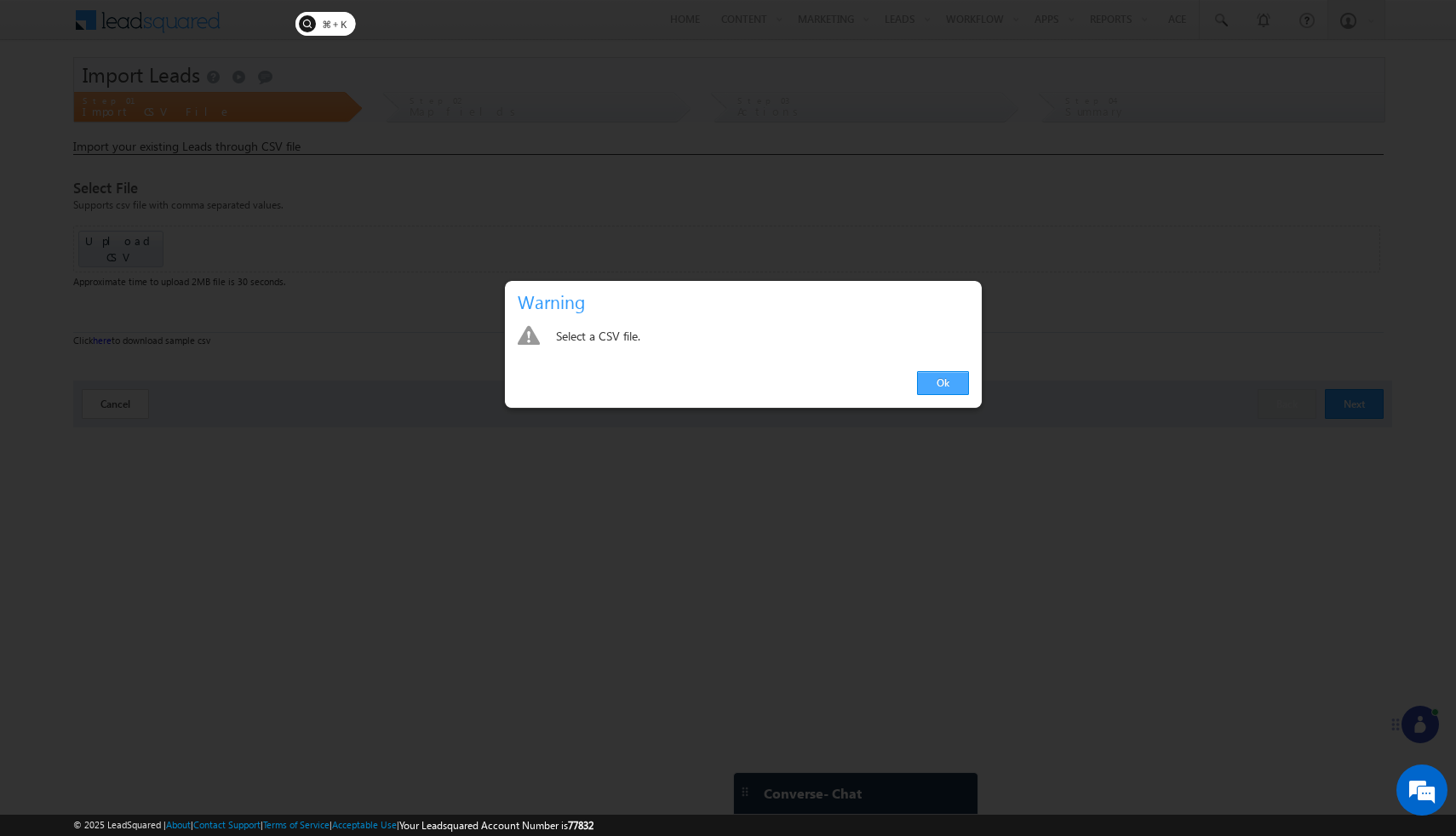
click at [937, 383] on link "Ok" at bounding box center [943, 383] width 52 height 24
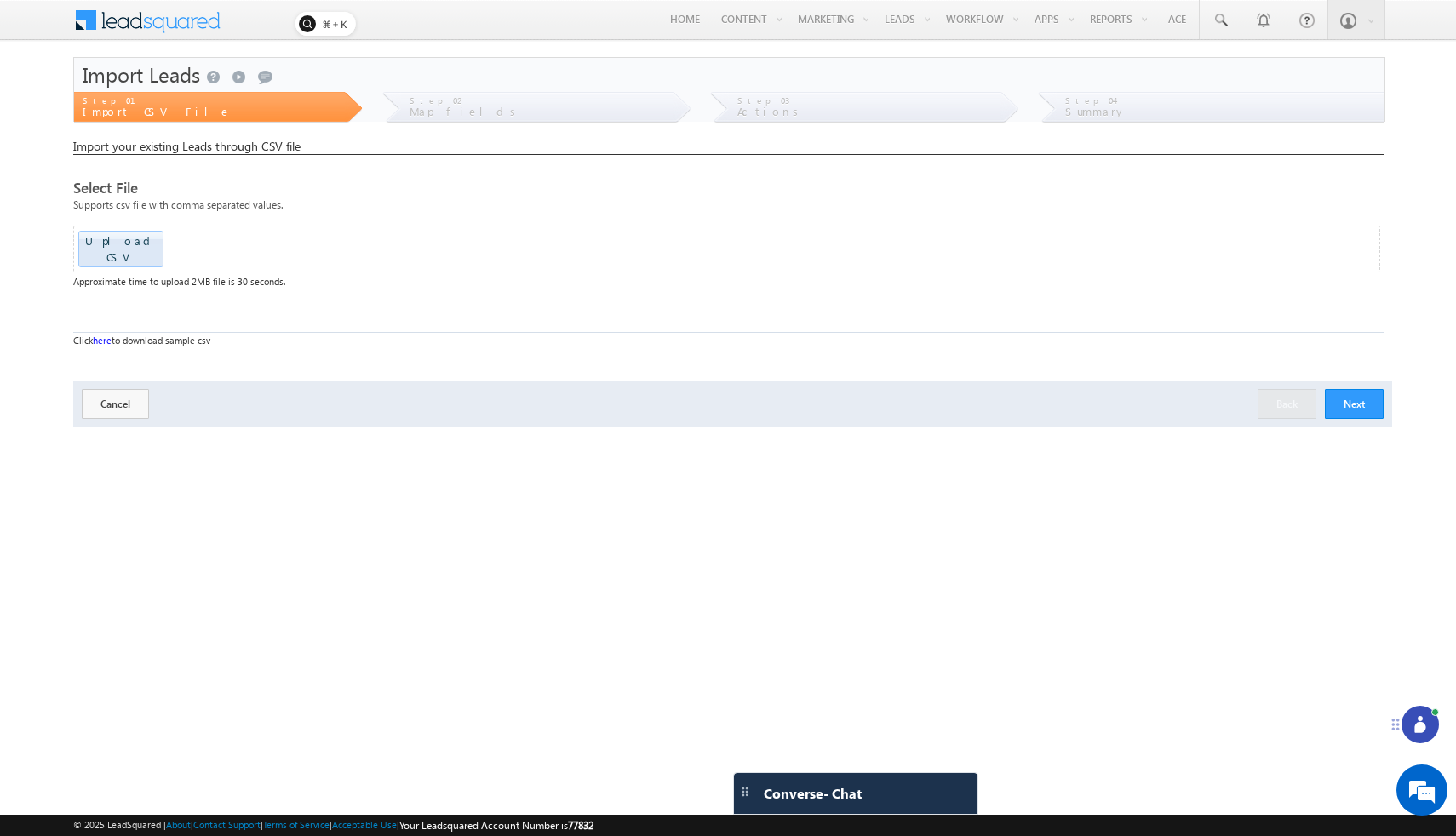
click at [1350, 389] on button "Next" at bounding box center [1354, 403] width 59 height 30
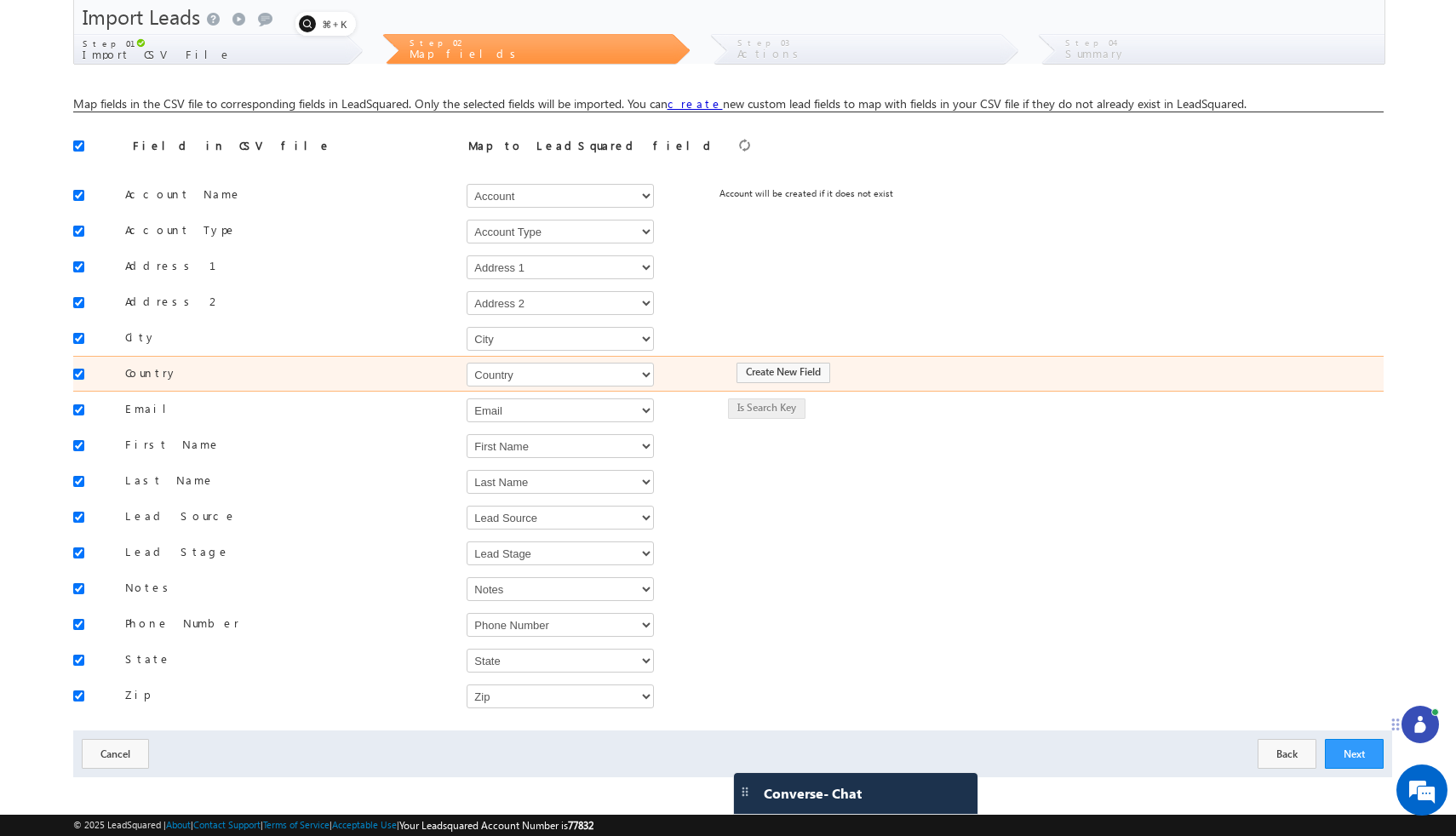
scroll to position [68, 0]
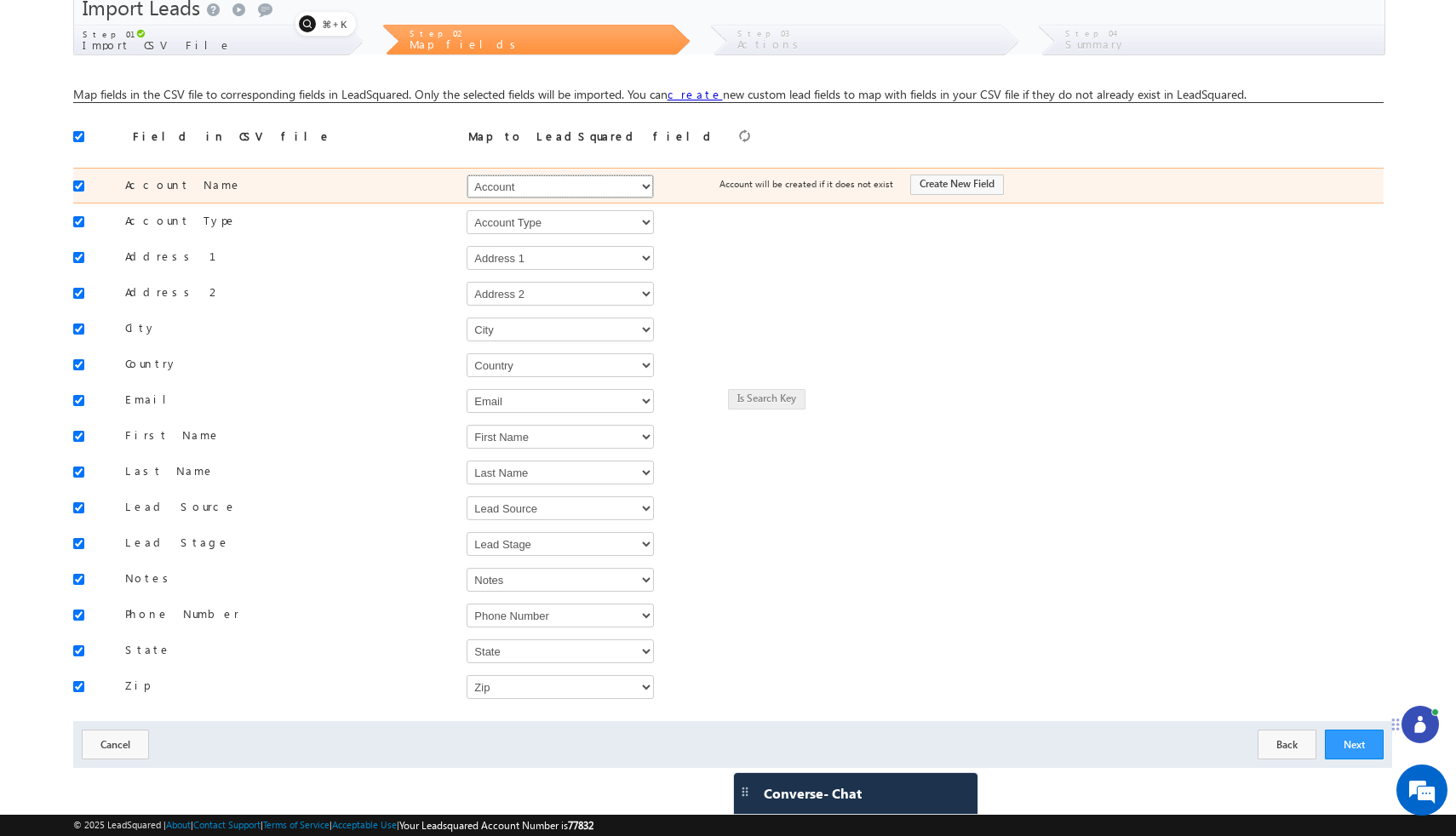
click at [645, 181] on select "Select Select Account Account Type Account Onwer Account Source Address 1 Addre…" at bounding box center [560, 187] width 188 height 24
click at [966, 183] on button "Create New Field" at bounding box center [957, 185] width 94 height 20
type input "Account Name"
type input "50"
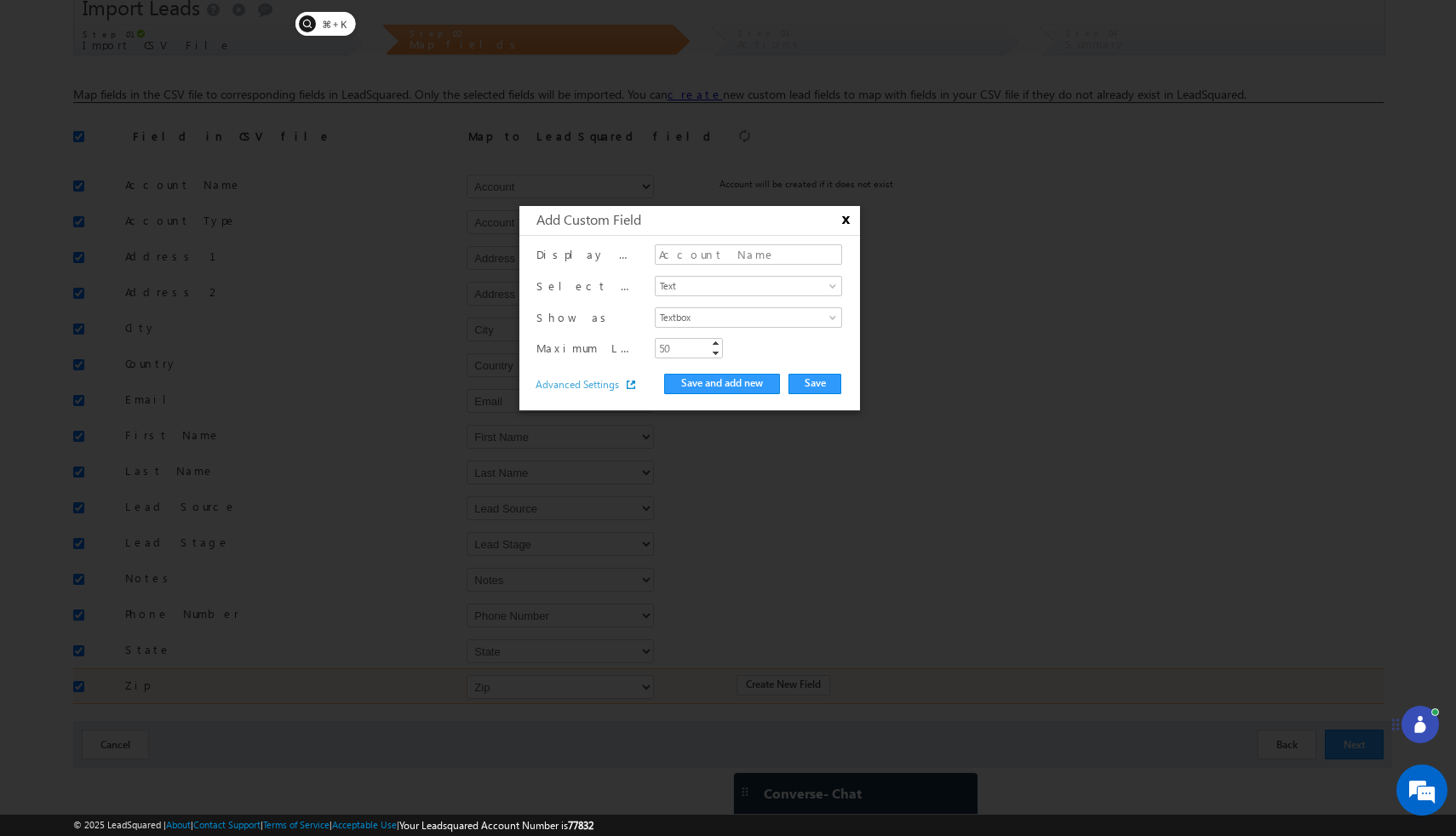
click at [846, 222] on button "x" at bounding box center [844, 220] width 20 height 16
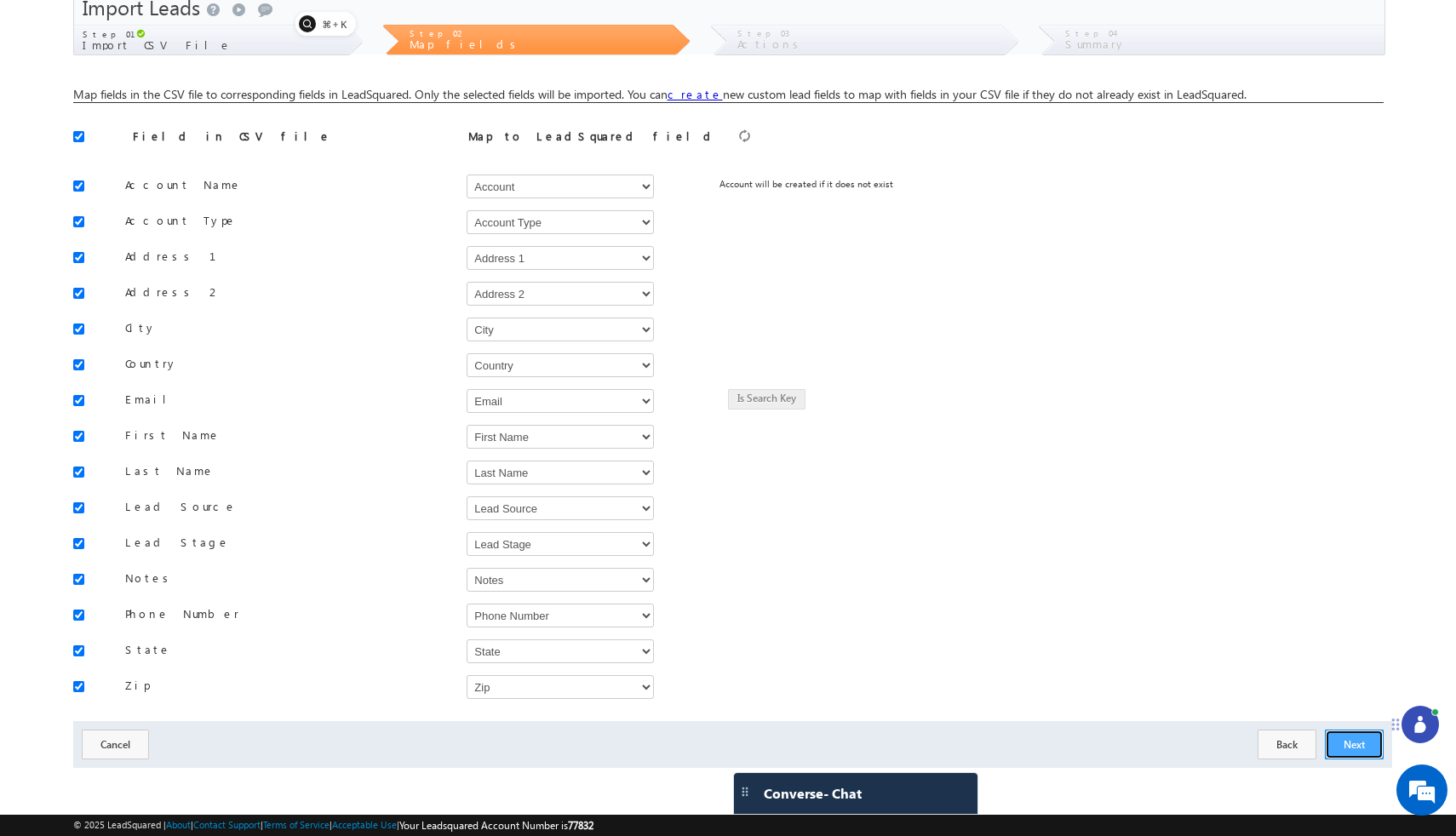
click at [1361, 736] on button "Next" at bounding box center [1354, 744] width 59 height 30
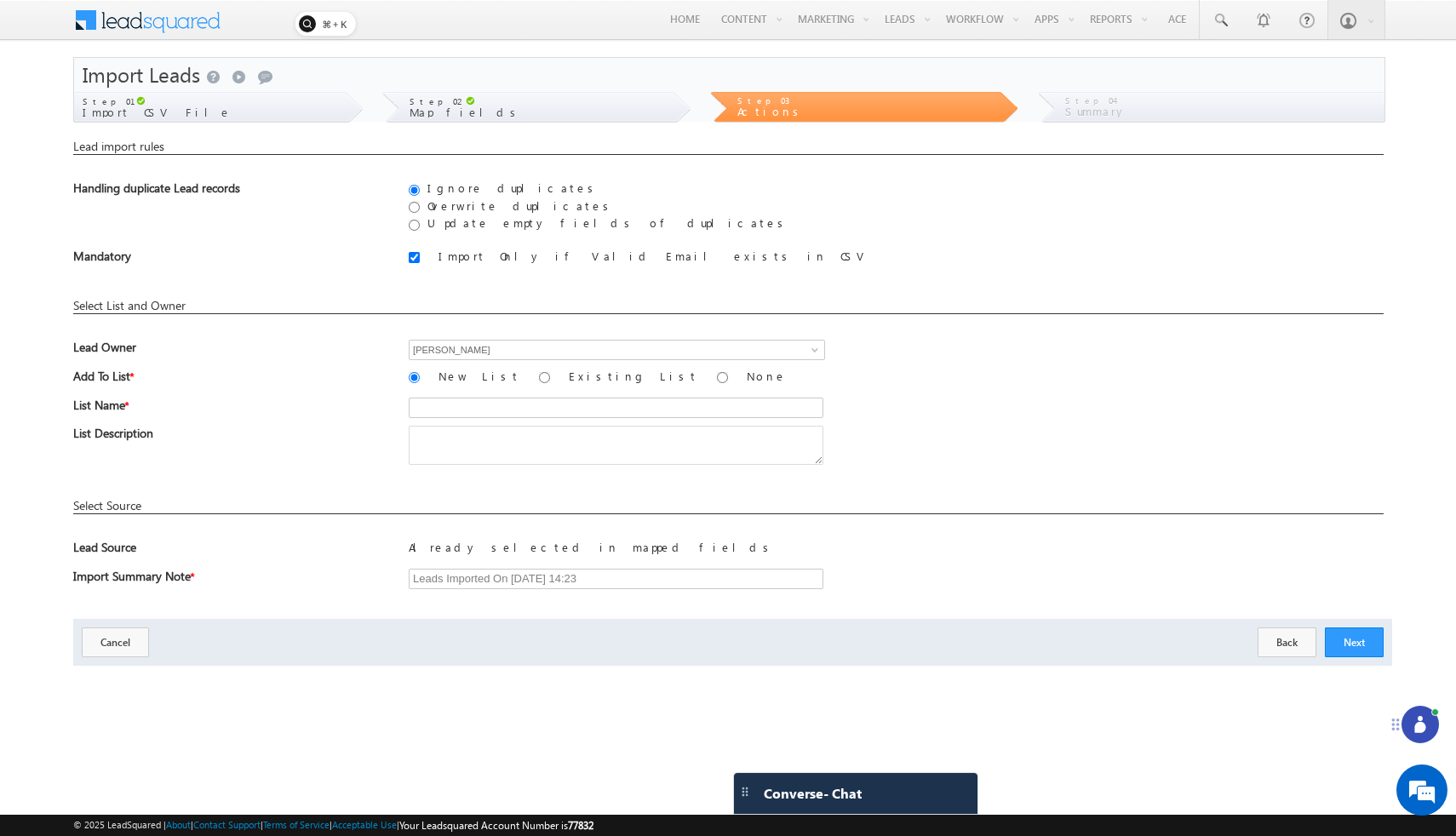
scroll to position [0, 0]
click at [1345, 644] on button "Next" at bounding box center [1354, 642] width 59 height 30
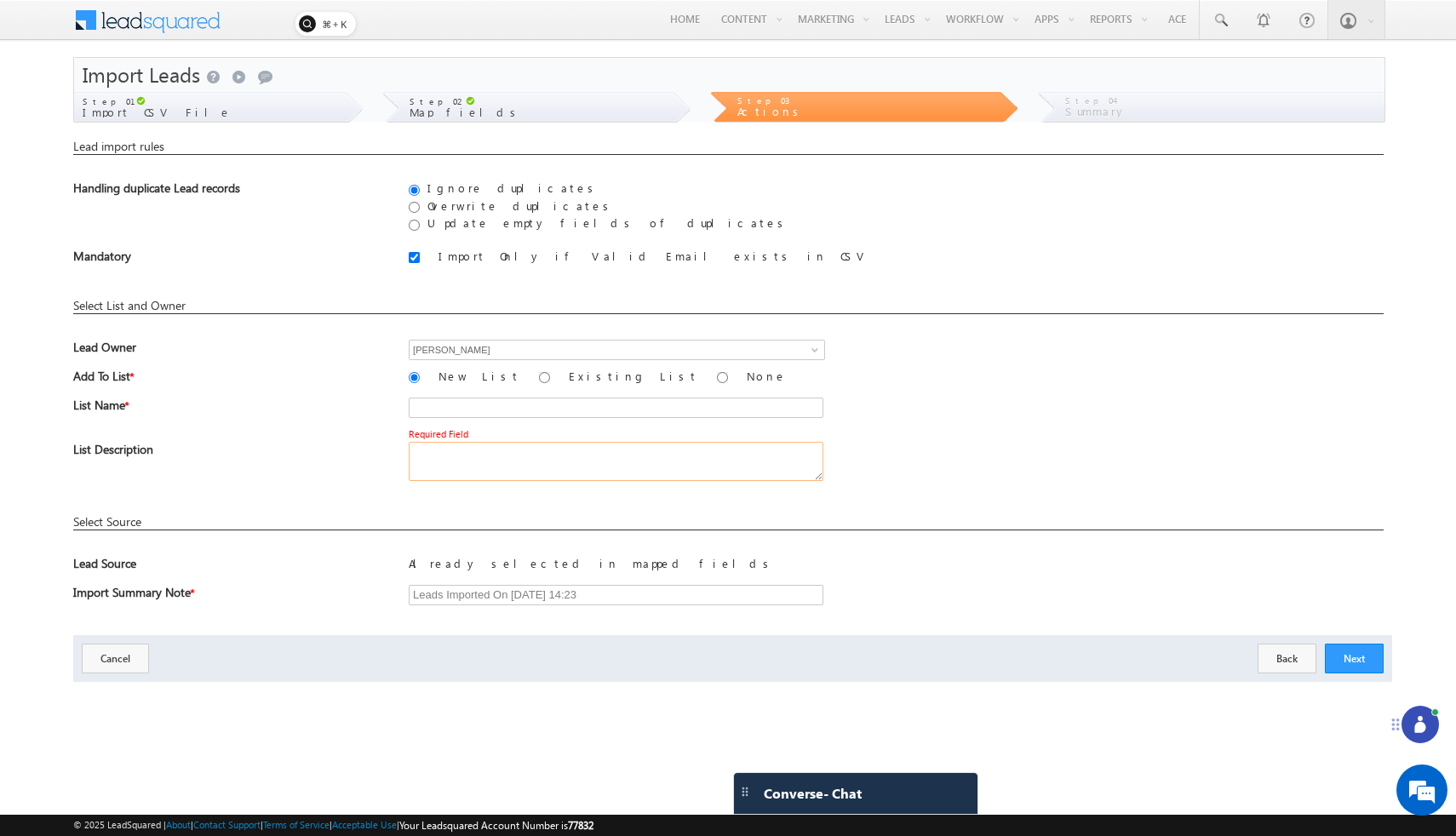
click at [529, 469] on textarea at bounding box center [615, 461] width 414 height 39
type textarea "bfcxb"
click at [458, 409] on input "text" at bounding box center [615, 407] width 414 height 20
type input "vbcbv"
click at [1348, 649] on button "Next" at bounding box center [1354, 658] width 59 height 30
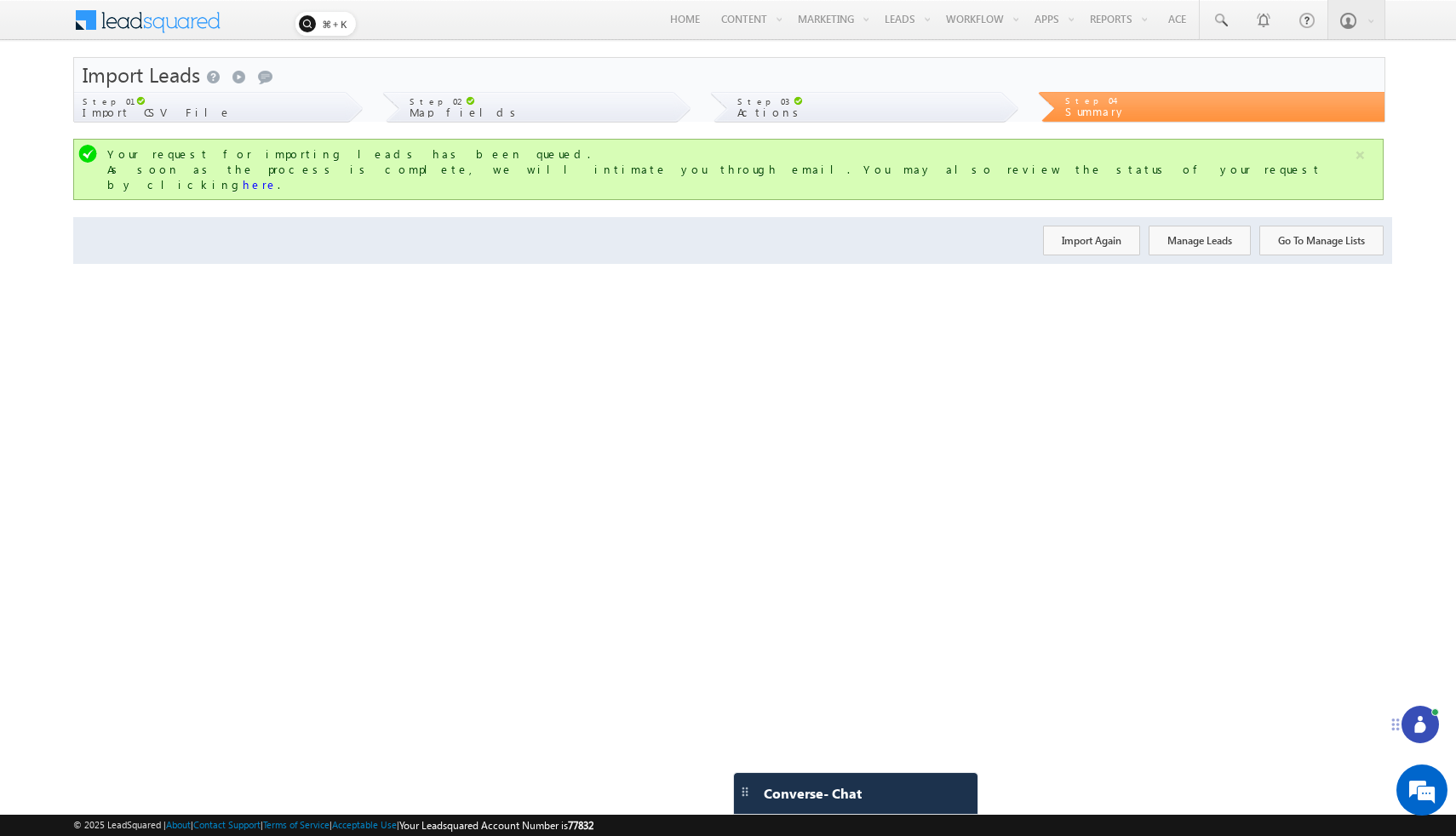
click at [449, 106] on div "Step 02" at bounding box center [540, 99] width 263 height 14
click at [441, 112] on span "Map fields" at bounding box center [465, 112] width 113 height 14
click at [435, 102] on span "Step 02" at bounding box center [435, 101] width 52 height 10
click at [458, 112] on span "Map fields" at bounding box center [465, 112] width 113 height 14
click at [448, 84] on div "Import Leads Send a smile Send a frown Submit feedback" at bounding box center [729, 75] width 1310 height 34
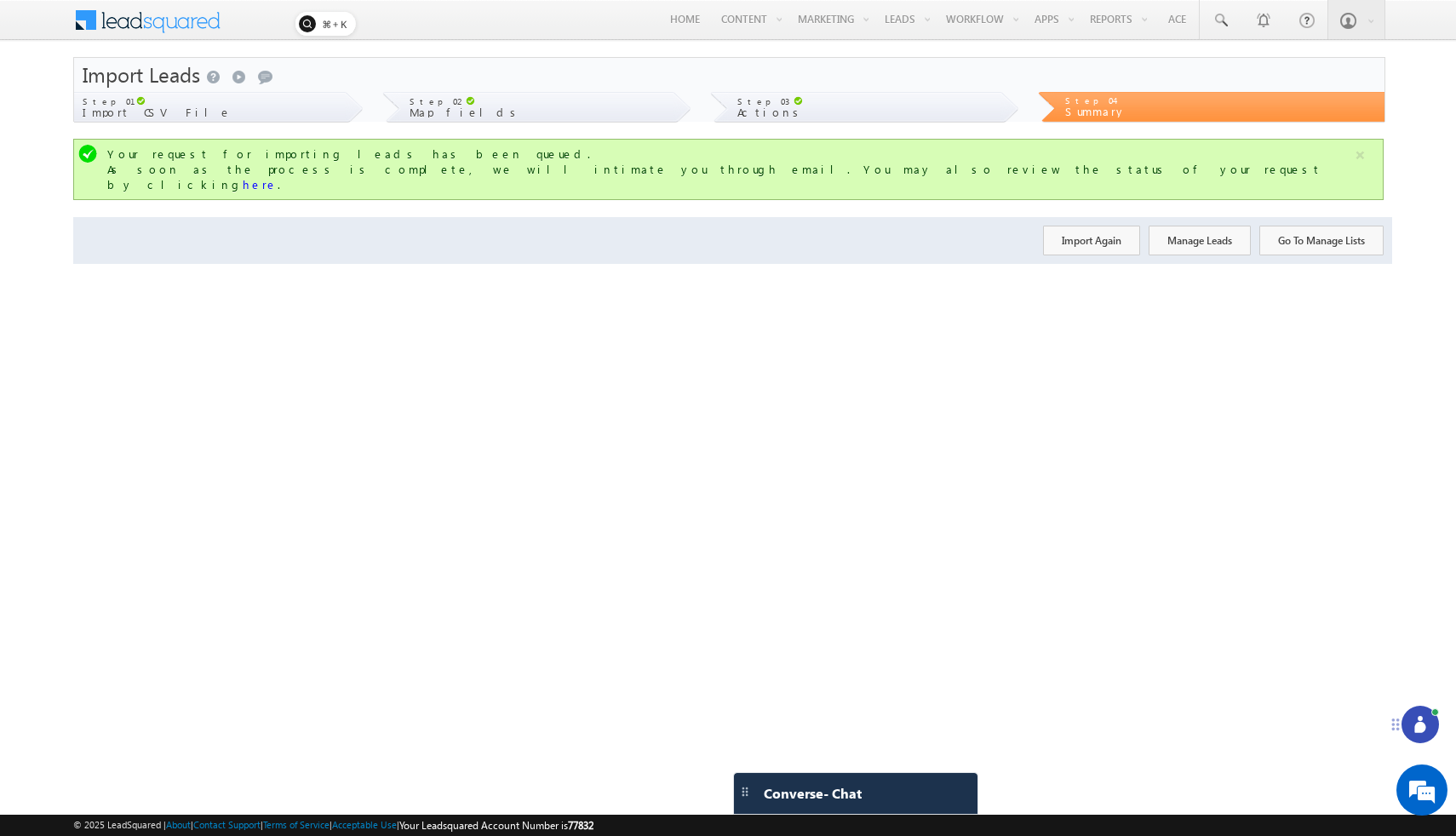
click at [465, 103] on span at bounding box center [470, 101] width 9 height 9
click at [1187, 231] on button "Manage Leads" at bounding box center [1199, 240] width 102 height 30
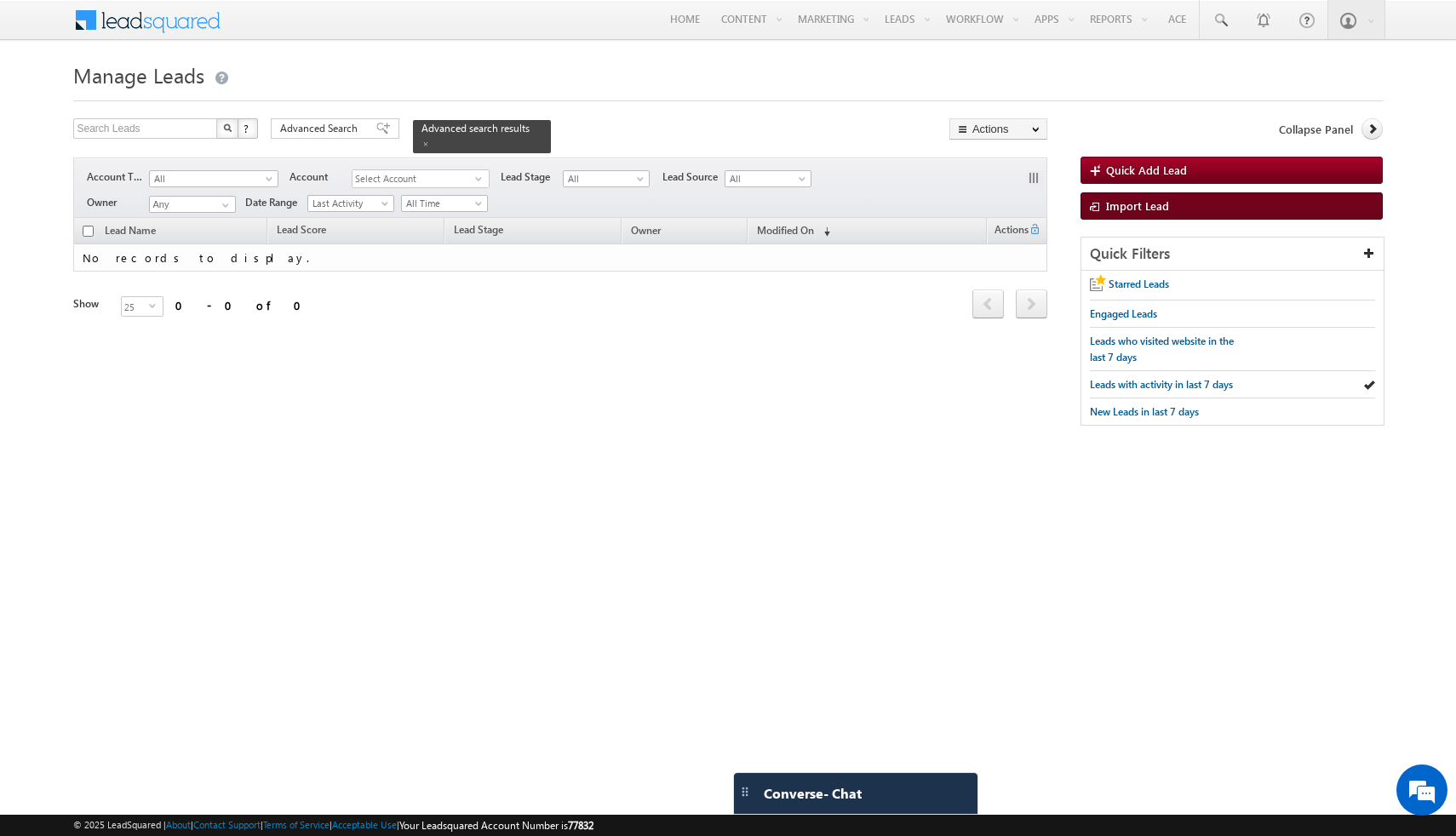
click at [1199, 210] on link "Import Lead" at bounding box center [1231, 206] width 303 height 27
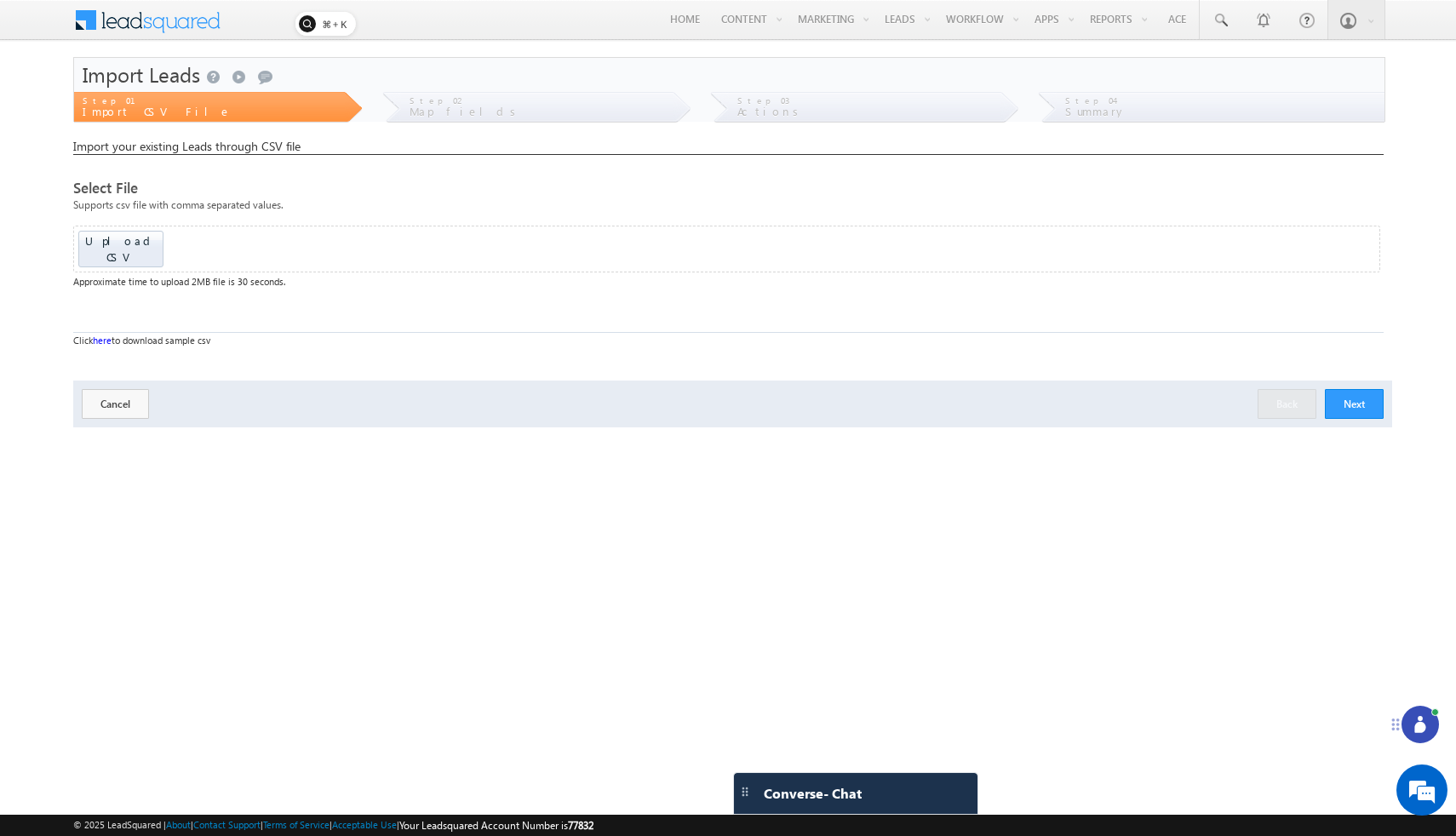
click at [434, 119] on div "Step 02 Map fields" at bounding box center [536, 107] width 272 height 32
click at [434, 101] on span "Step 02" at bounding box center [435, 101] width 52 height 10
click at [449, 147] on div "Import your existing Leads through CSV file" at bounding box center [728, 147] width 1310 height 16
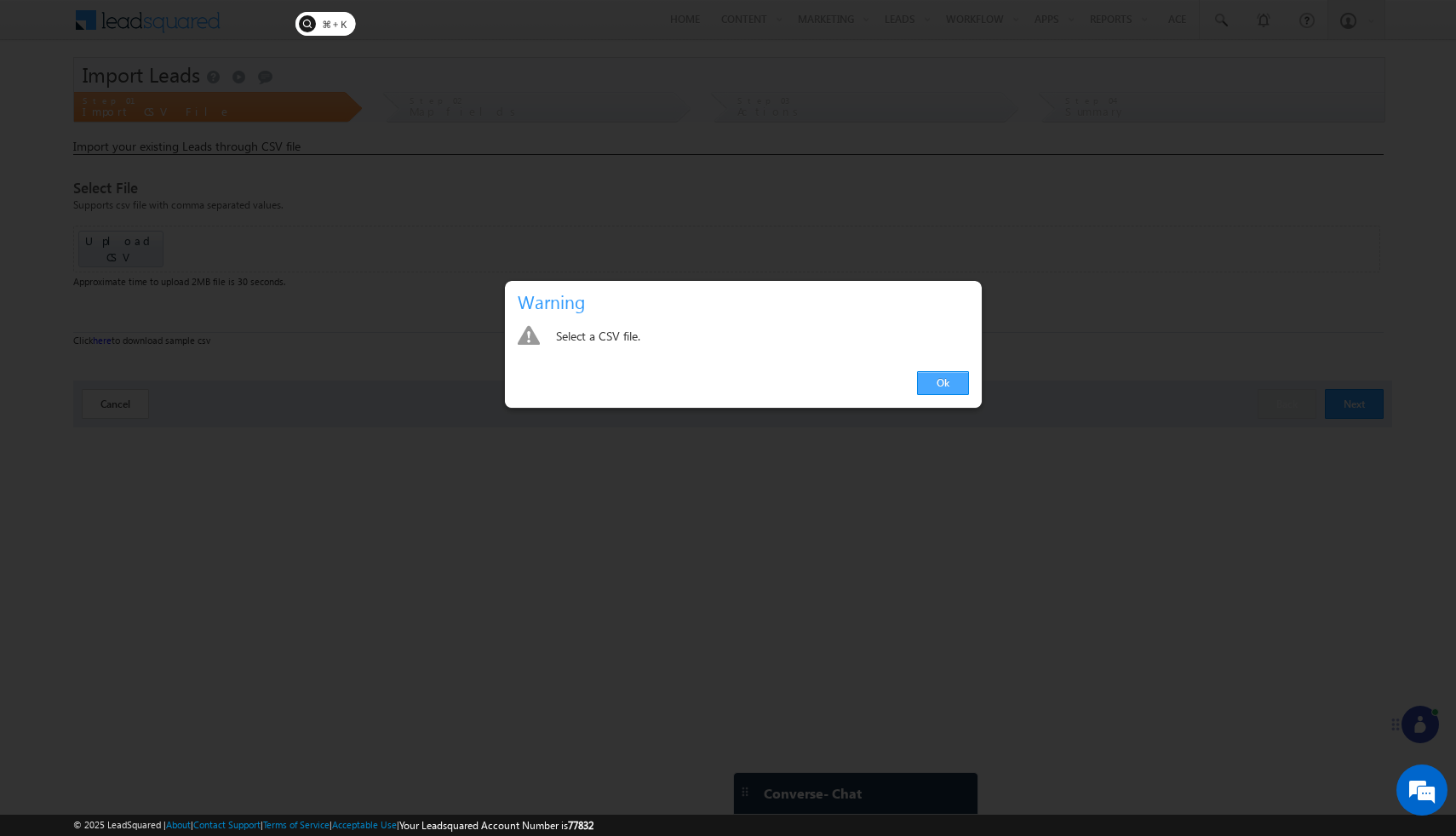
click at [941, 388] on link "Ok" at bounding box center [943, 383] width 52 height 24
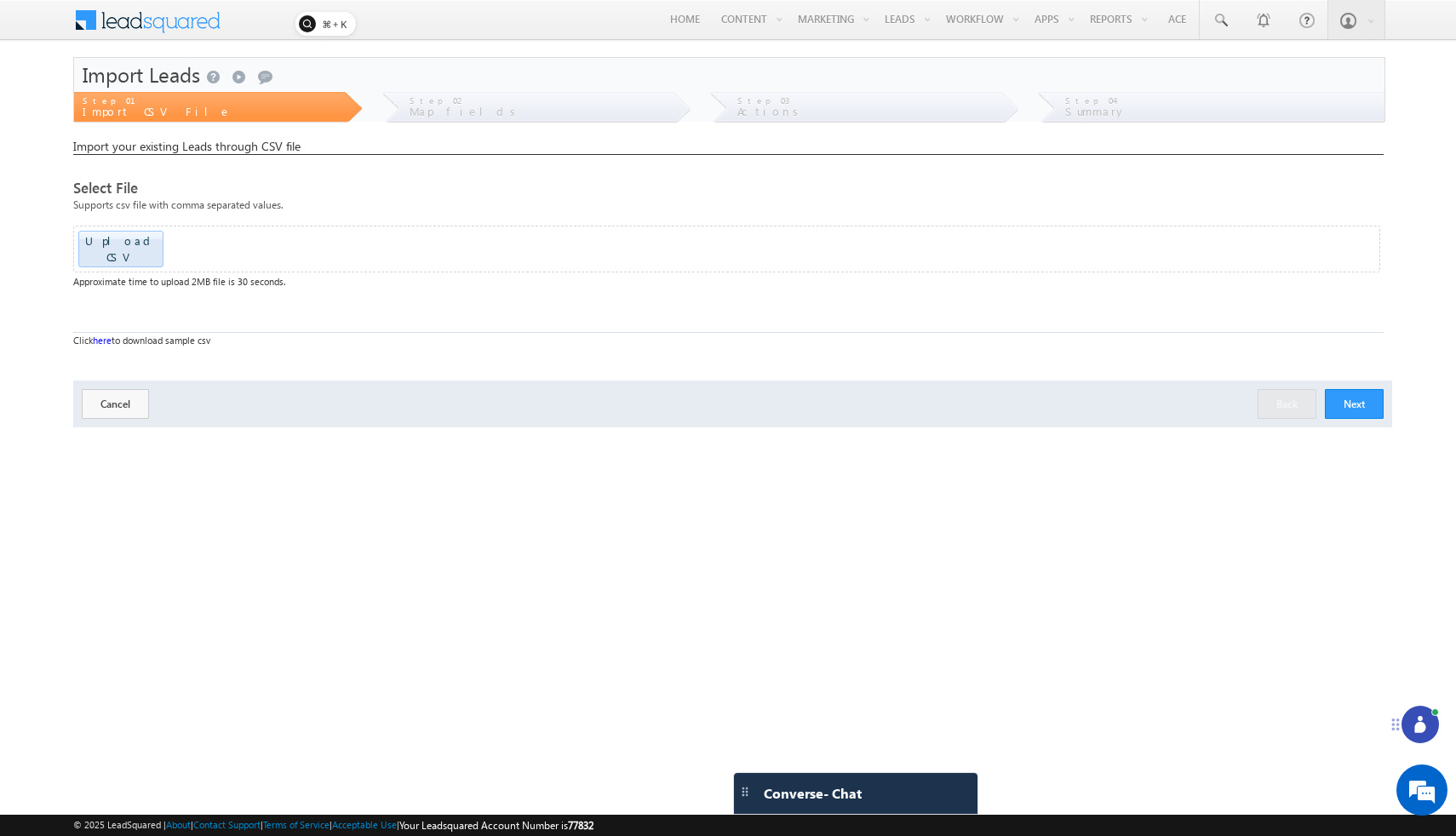
click at [1358, 390] on button "Next" at bounding box center [1354, 403] width 59 height 30
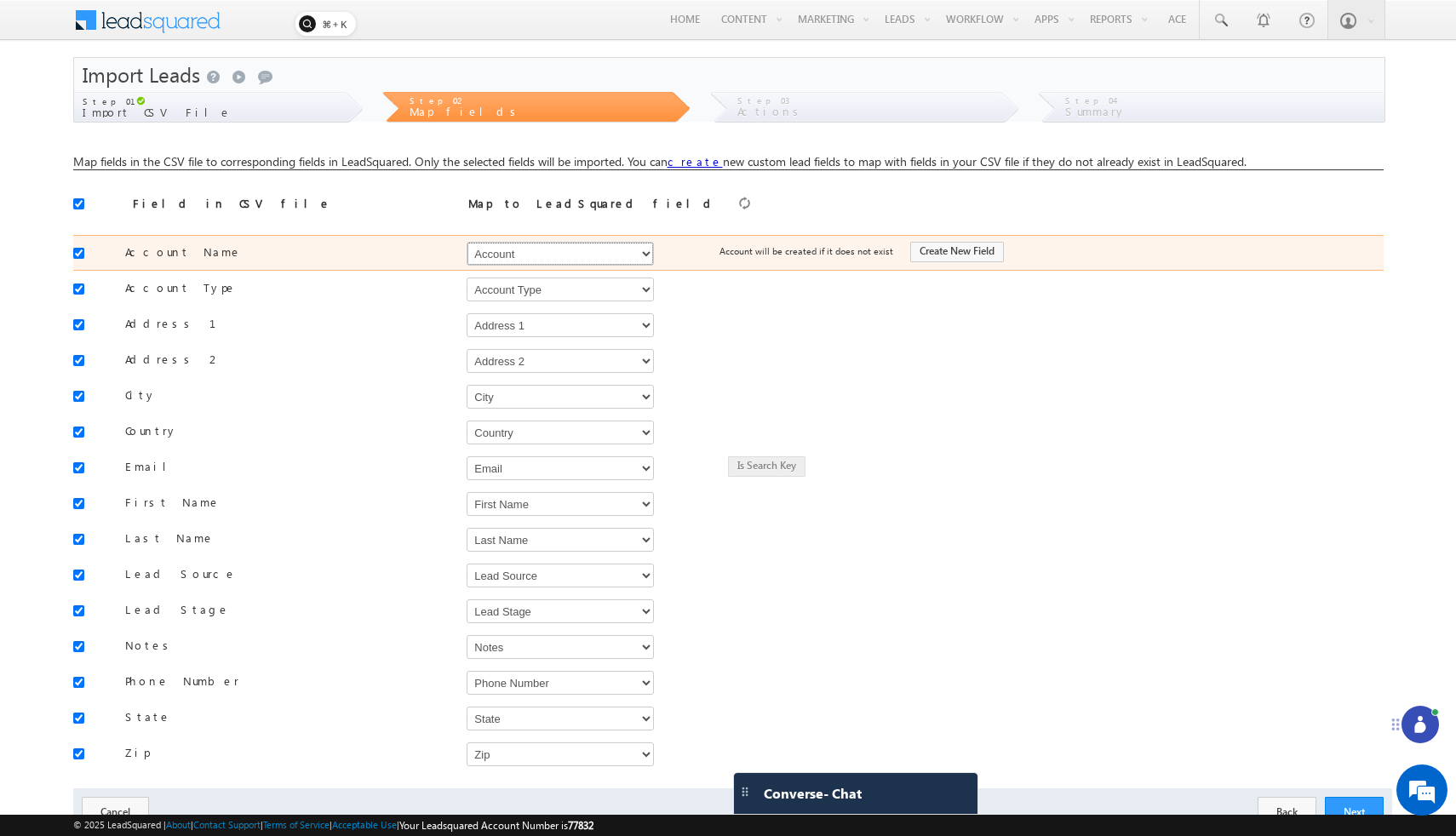
click at [642, 255] on select "Select Select Account Account Type Account Onwer Account Source Address 1 Addre…" at bounding box center [560, 254] width 188 height 24
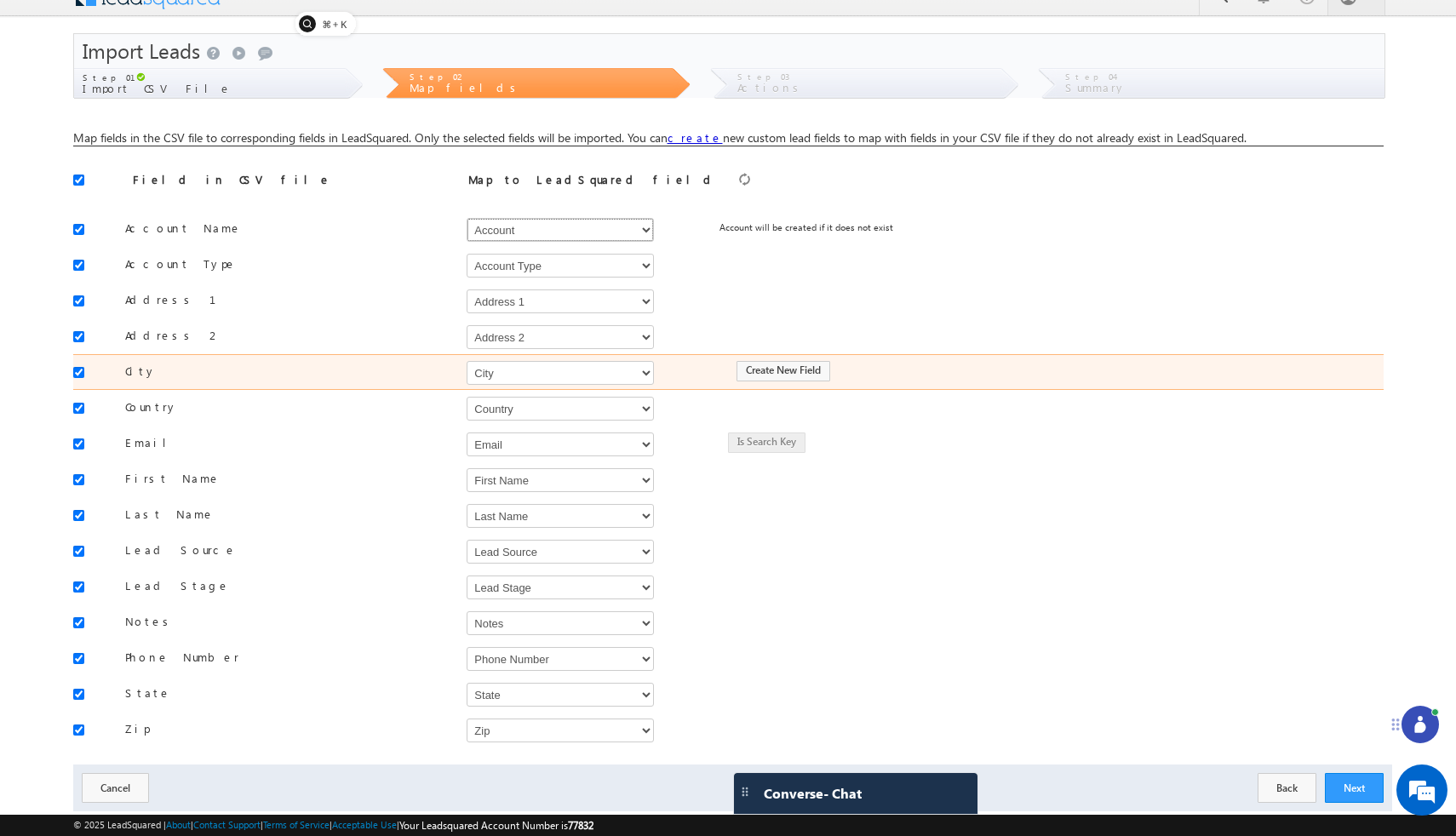
scroll to position [20, 0]
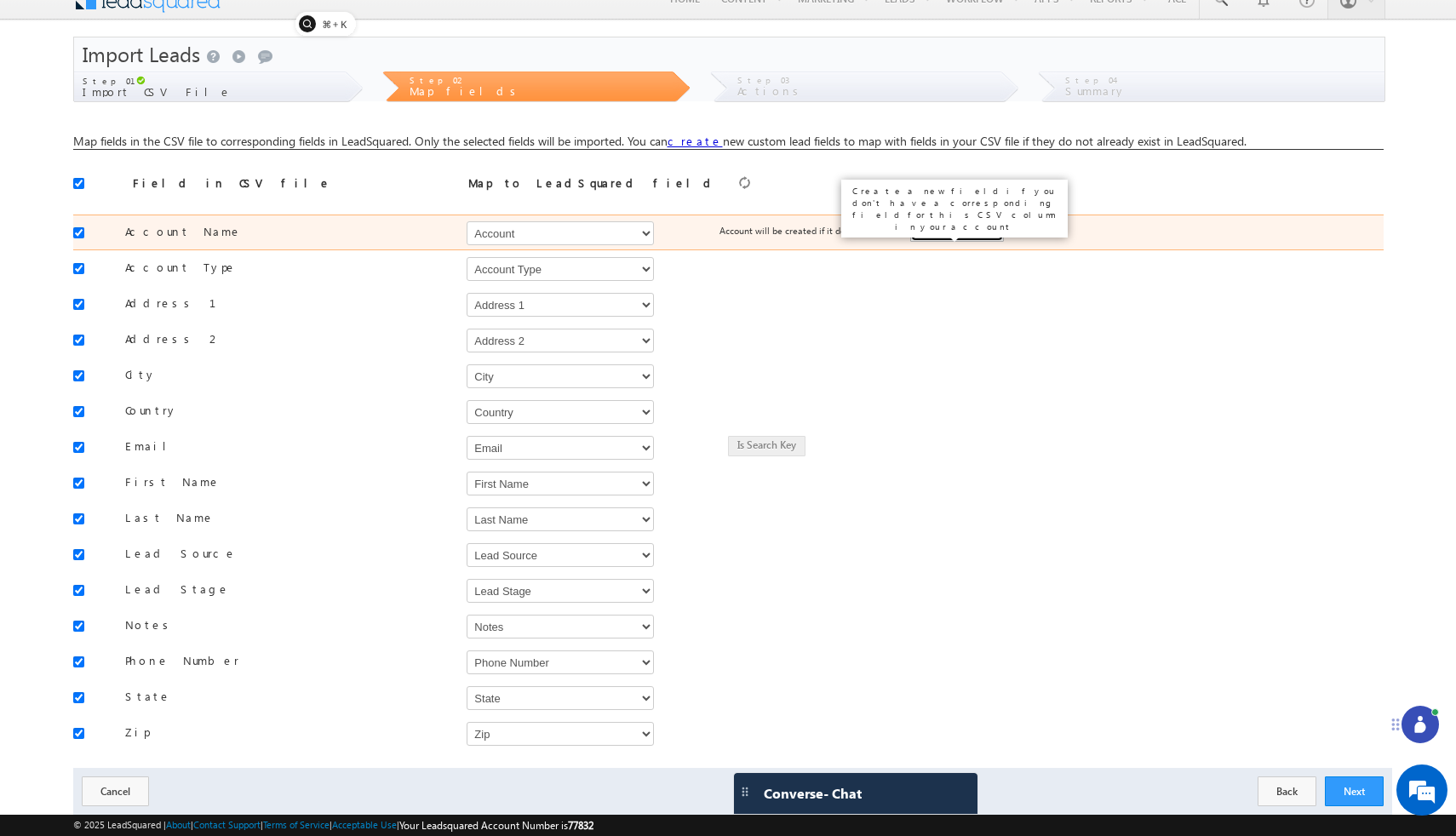
click at [925, 236] on button "Create New Field" at bounding box center [957, 232] width 94 height 20
type input "Account Name"
type input "50"
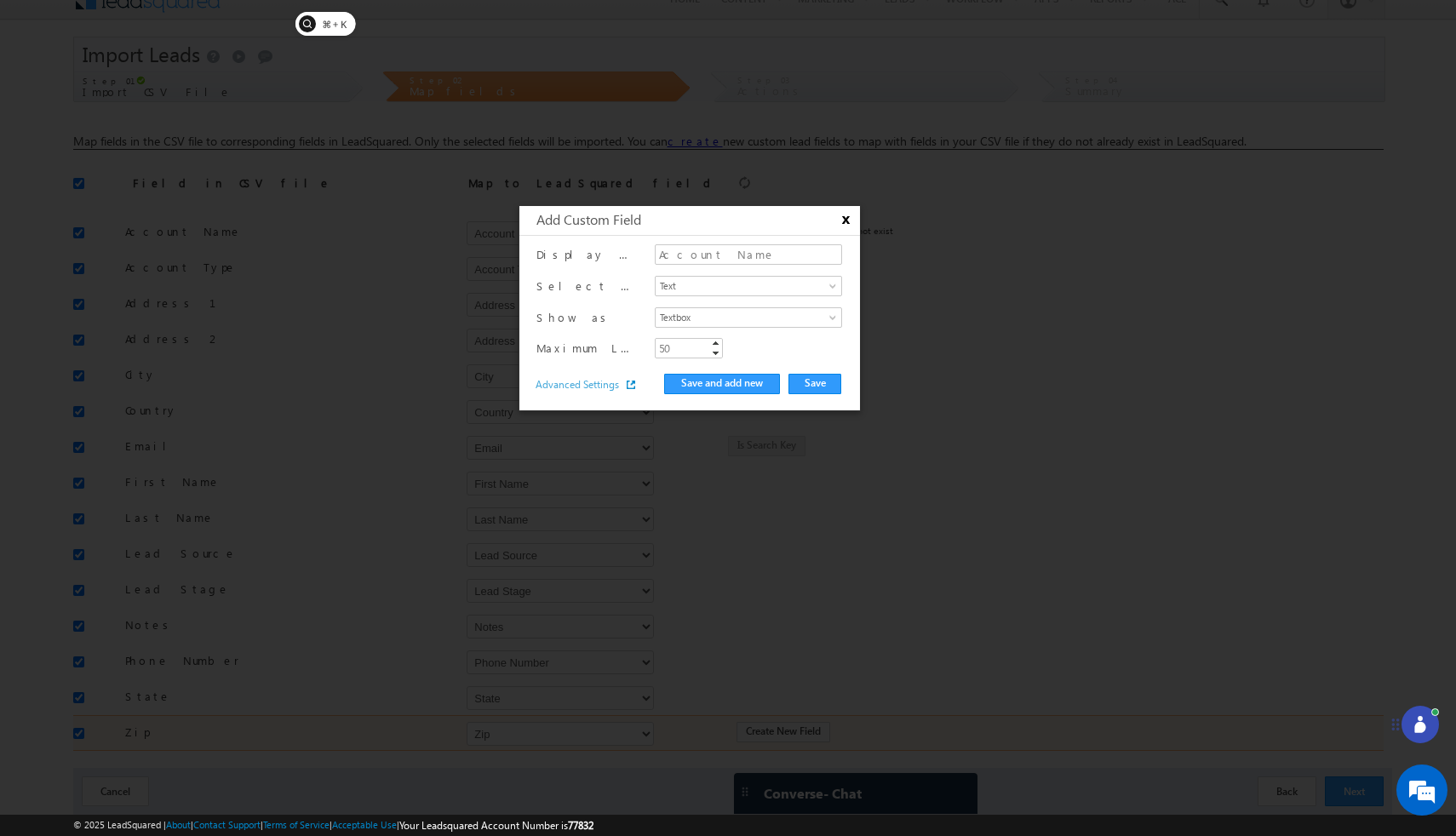
click at [843, 217] on button "x" at bounding box center [844, 220] width 20 height 16
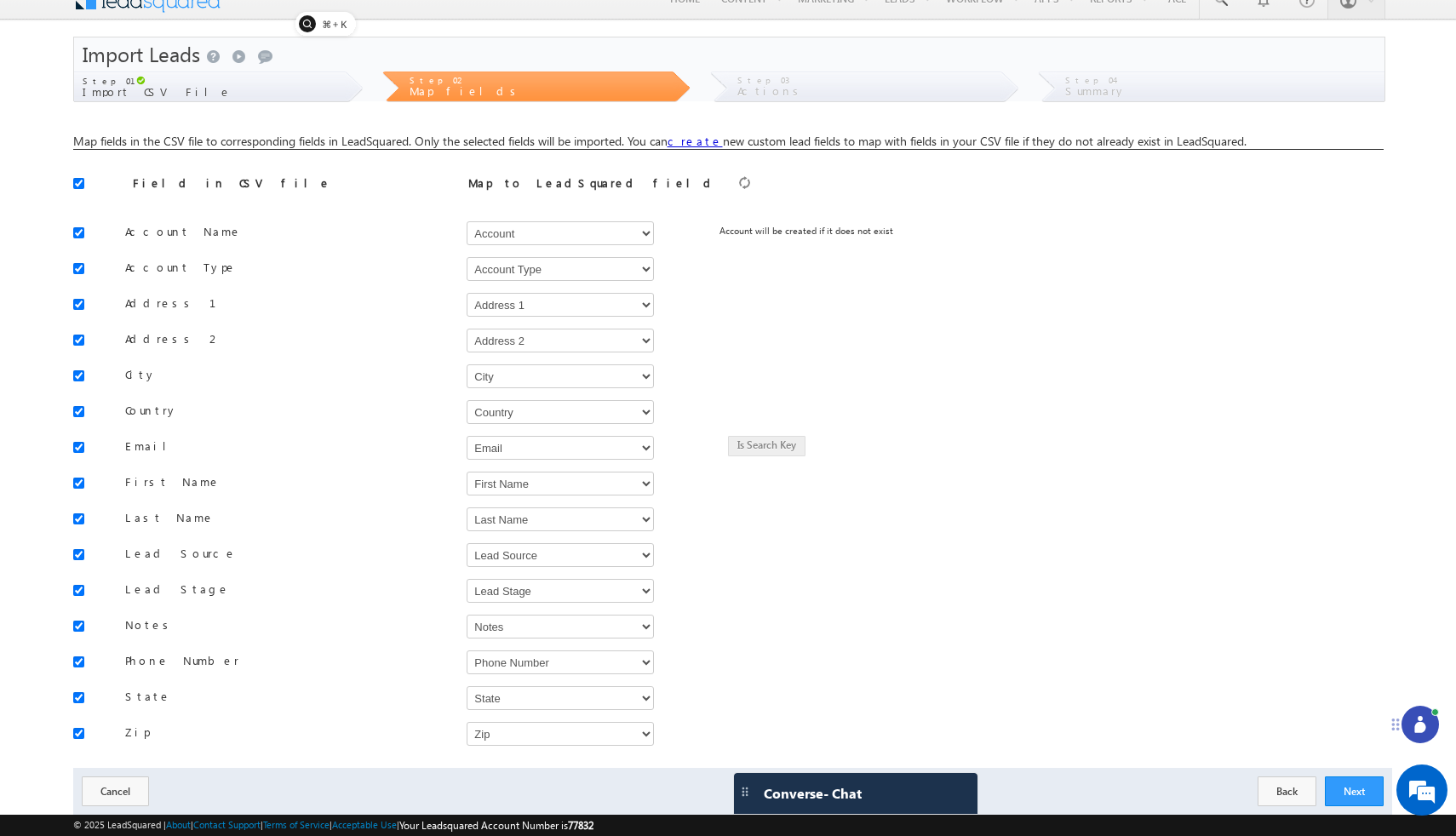
click at [668, 182] on div "Map to LeadSquared field" at bounding box center [619, 187] width 303 height 24
click at [739, 182] on img at bounding box center [744, 182] width 11 height 13
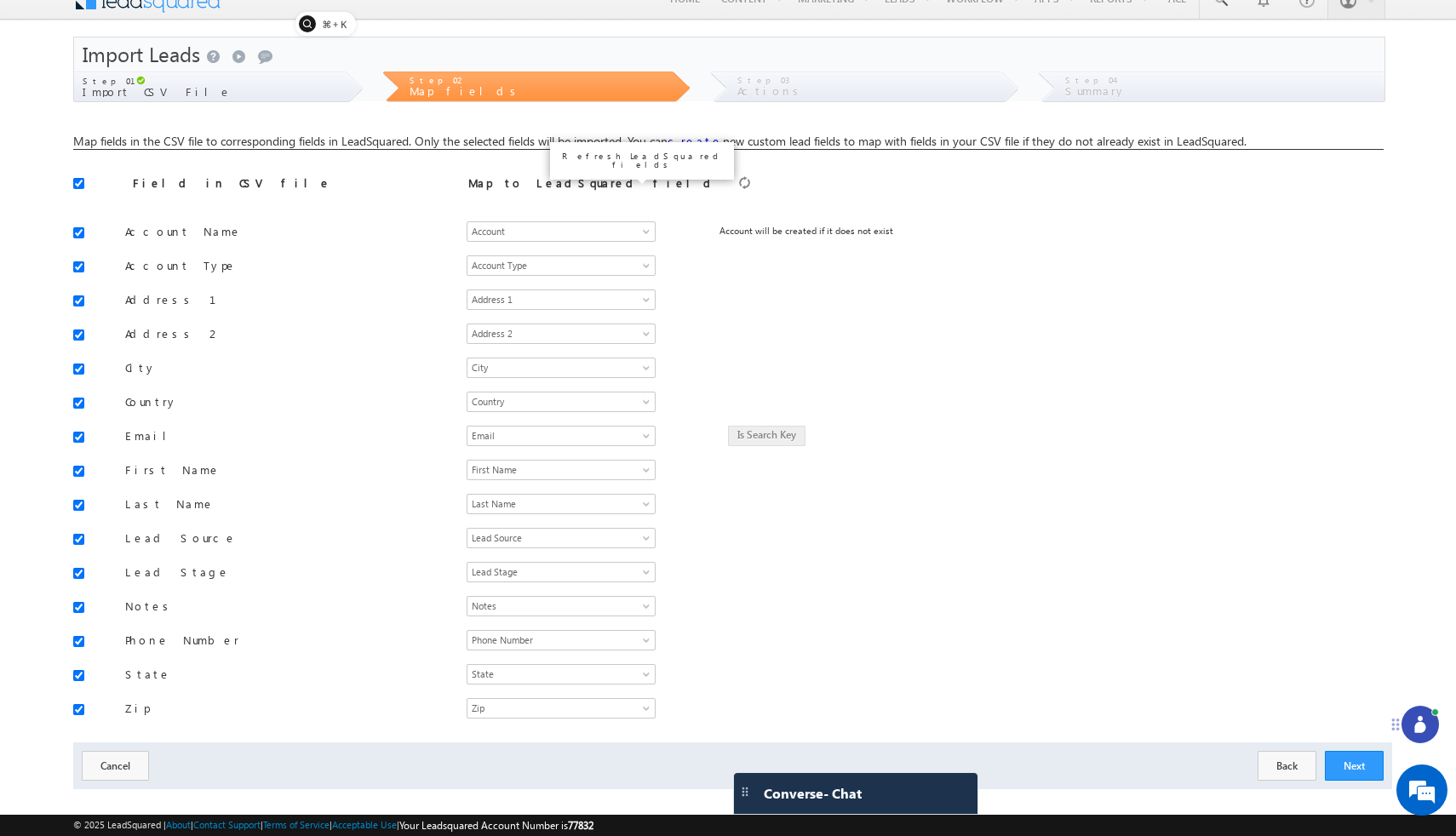
click at [739, 182] on img at bounding box center [744, 182] width 11 height 13
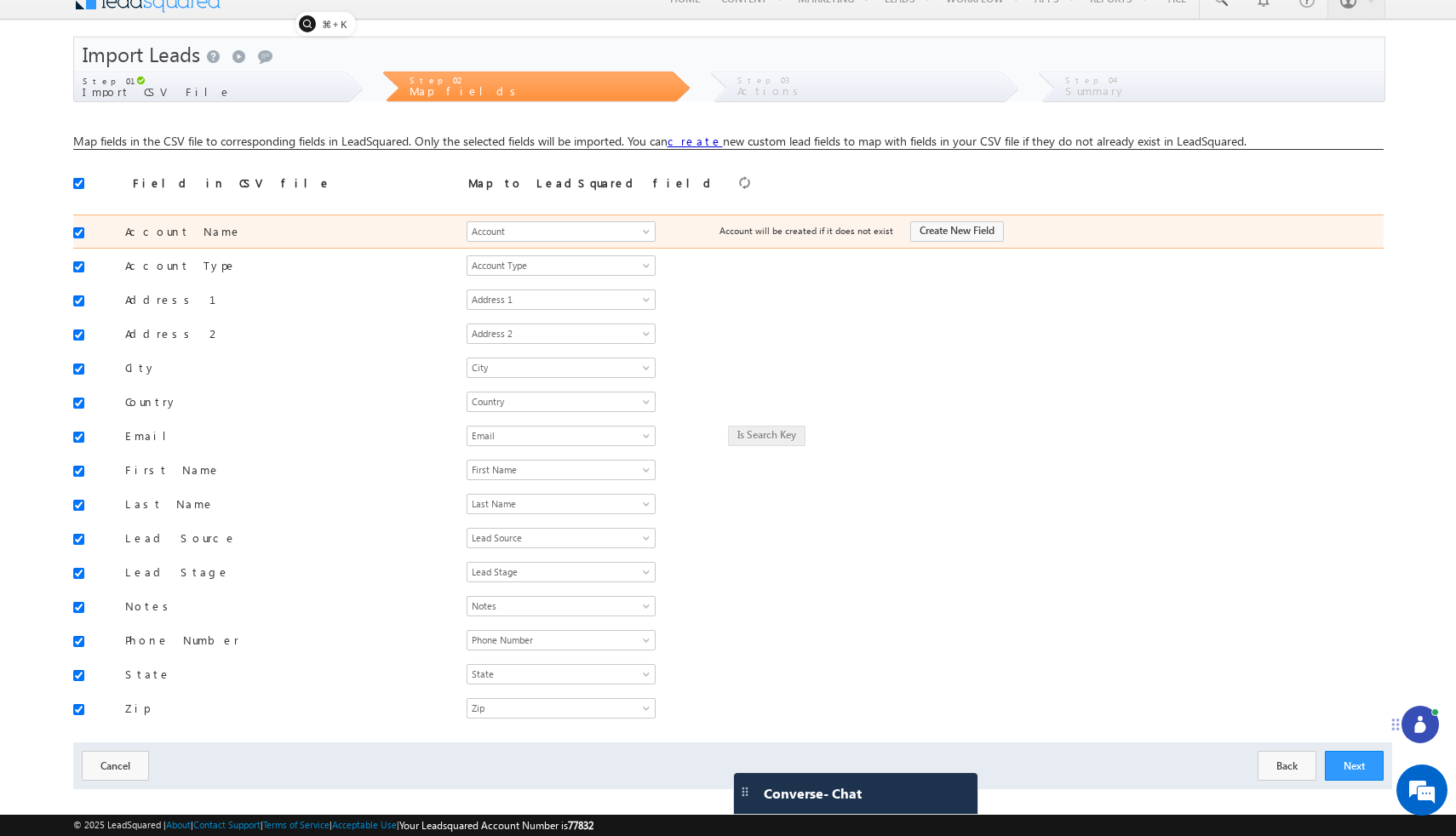
click at [628, 221] on div "Select Account Account Type Account Onwer Account Source Address 1 Address 2 Ag…" at bounding box center [584, 232] width 236 height 24
click at [644, 229] on span at bounding box center [648, 235] width 14 height 14
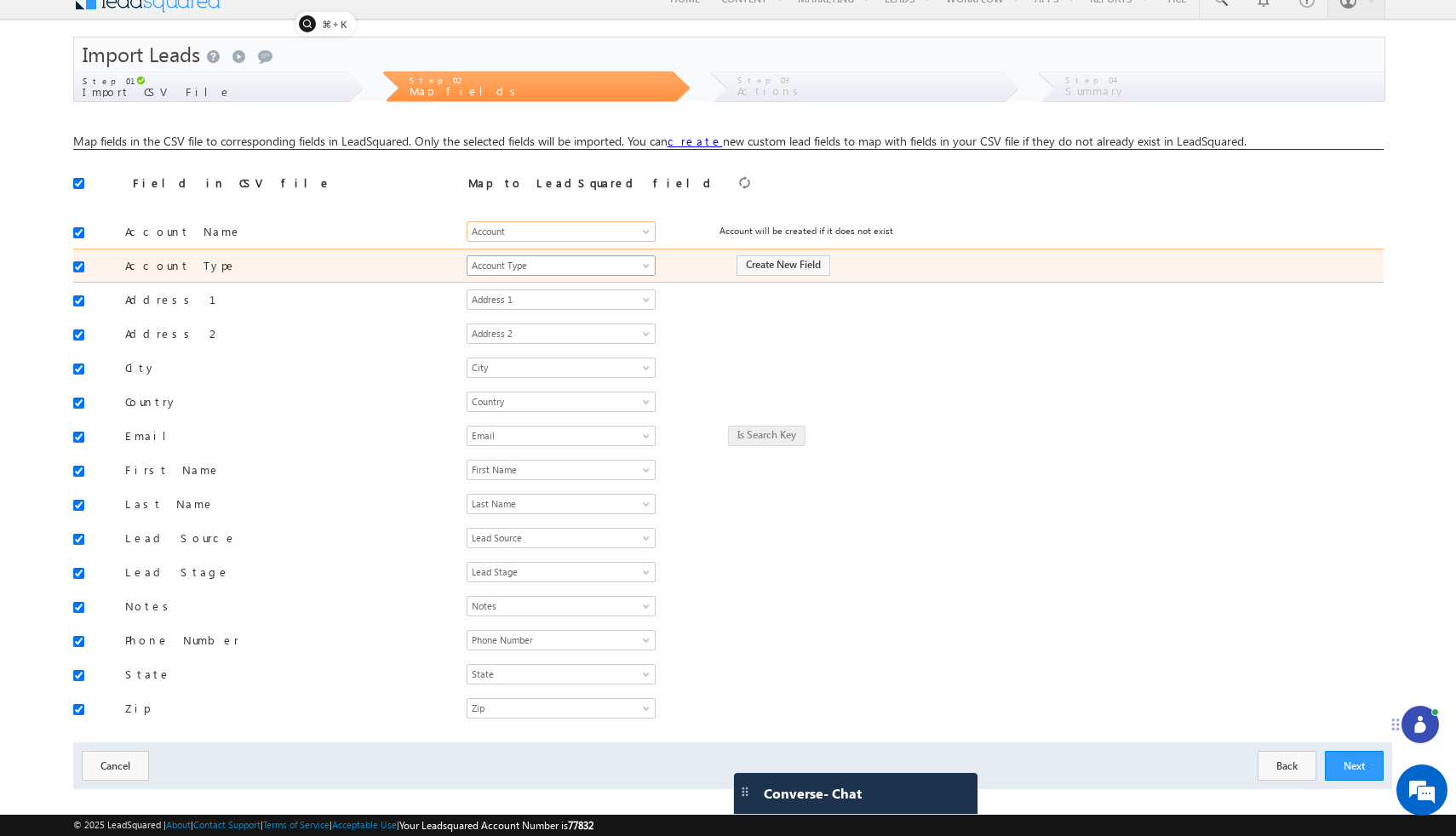
click at [649, 261] on link "Account Type" at bounding box center [561, 266] width 189 height 20
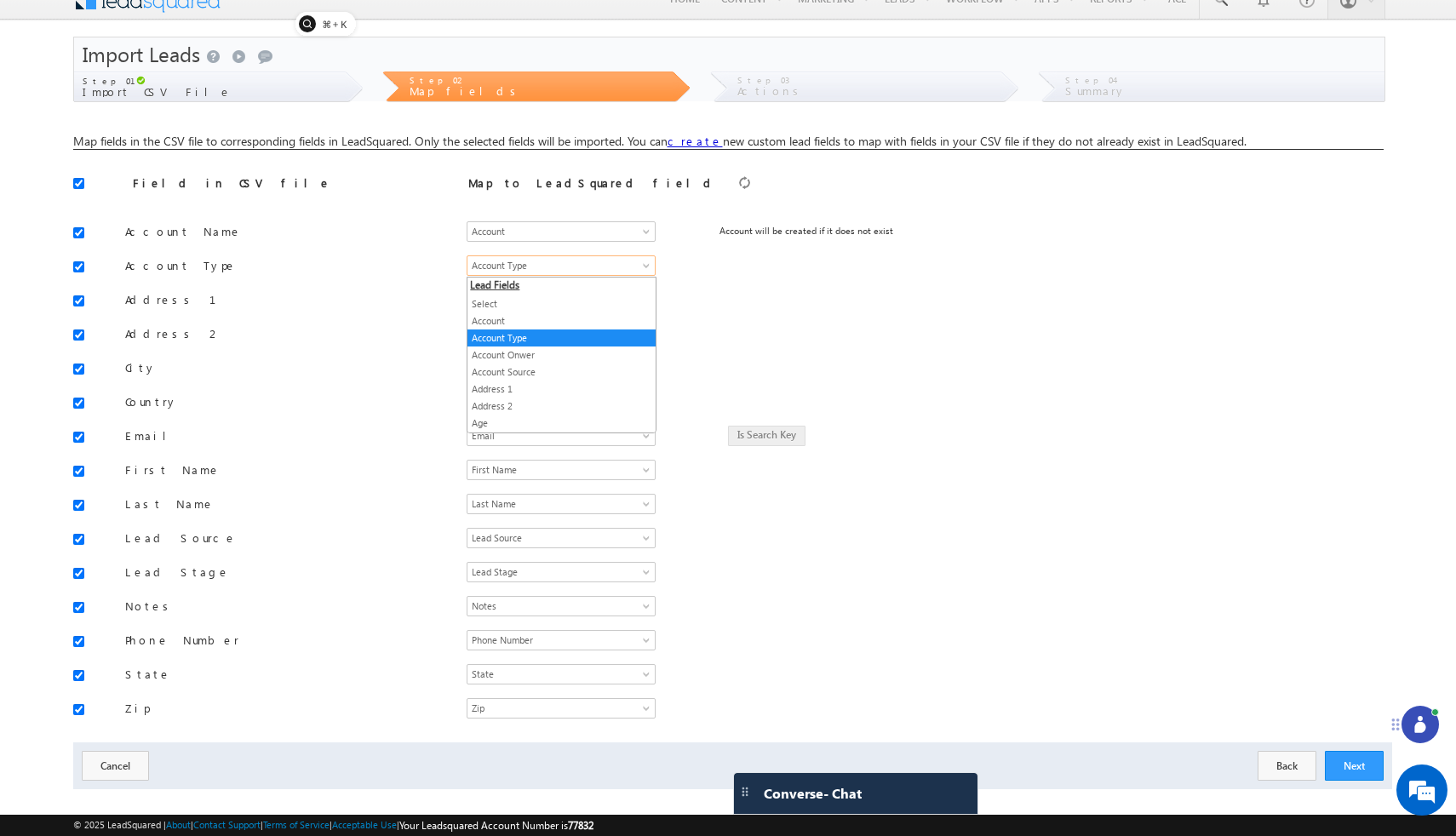
click at [495, 287] on span "Lead Fields" at bounding box center [561, 287] width 188 height 17
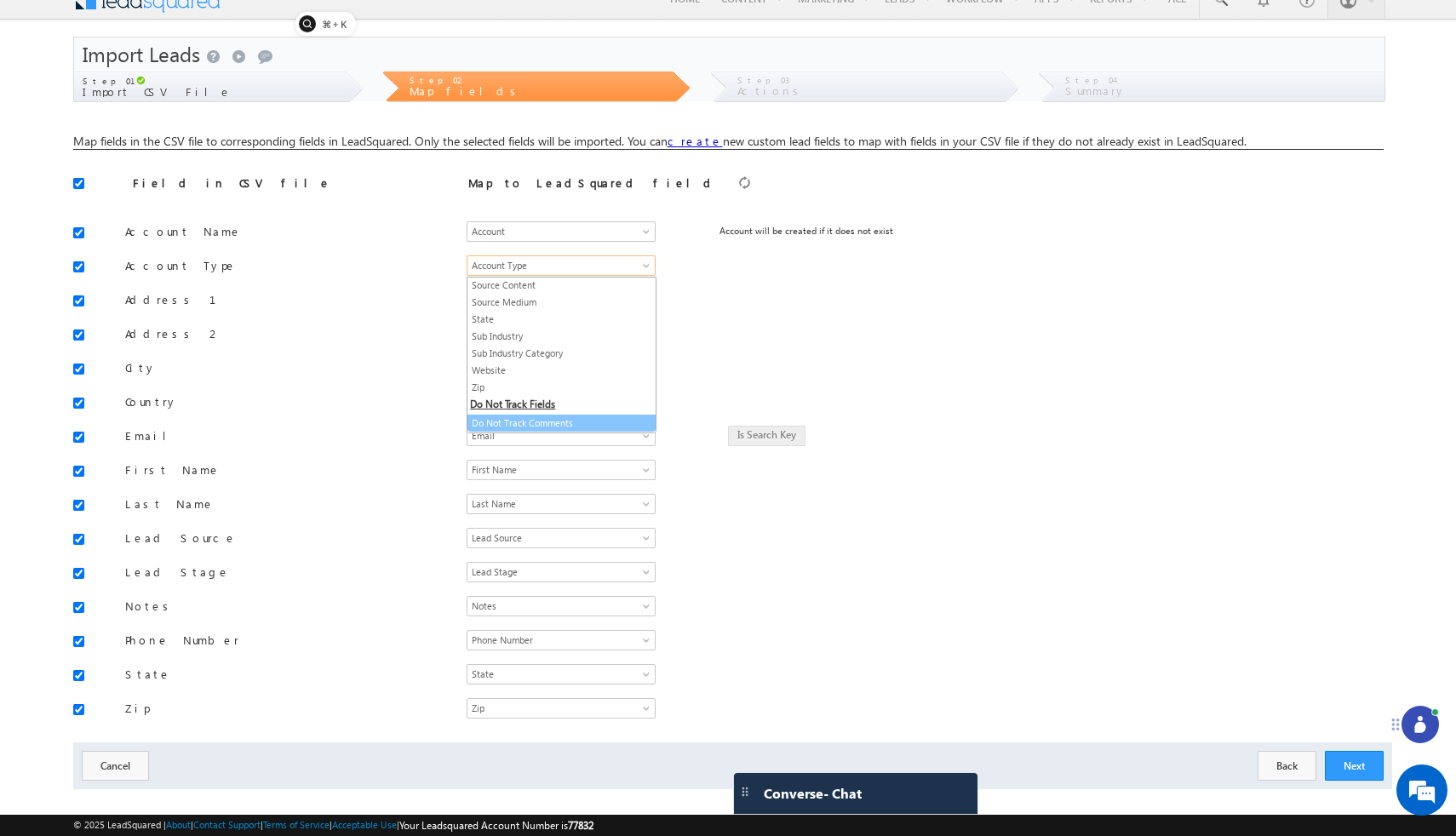
click at [531, 419] on link "Do Not Track Comments" at bounding box center [561, 423] width 188 height 15
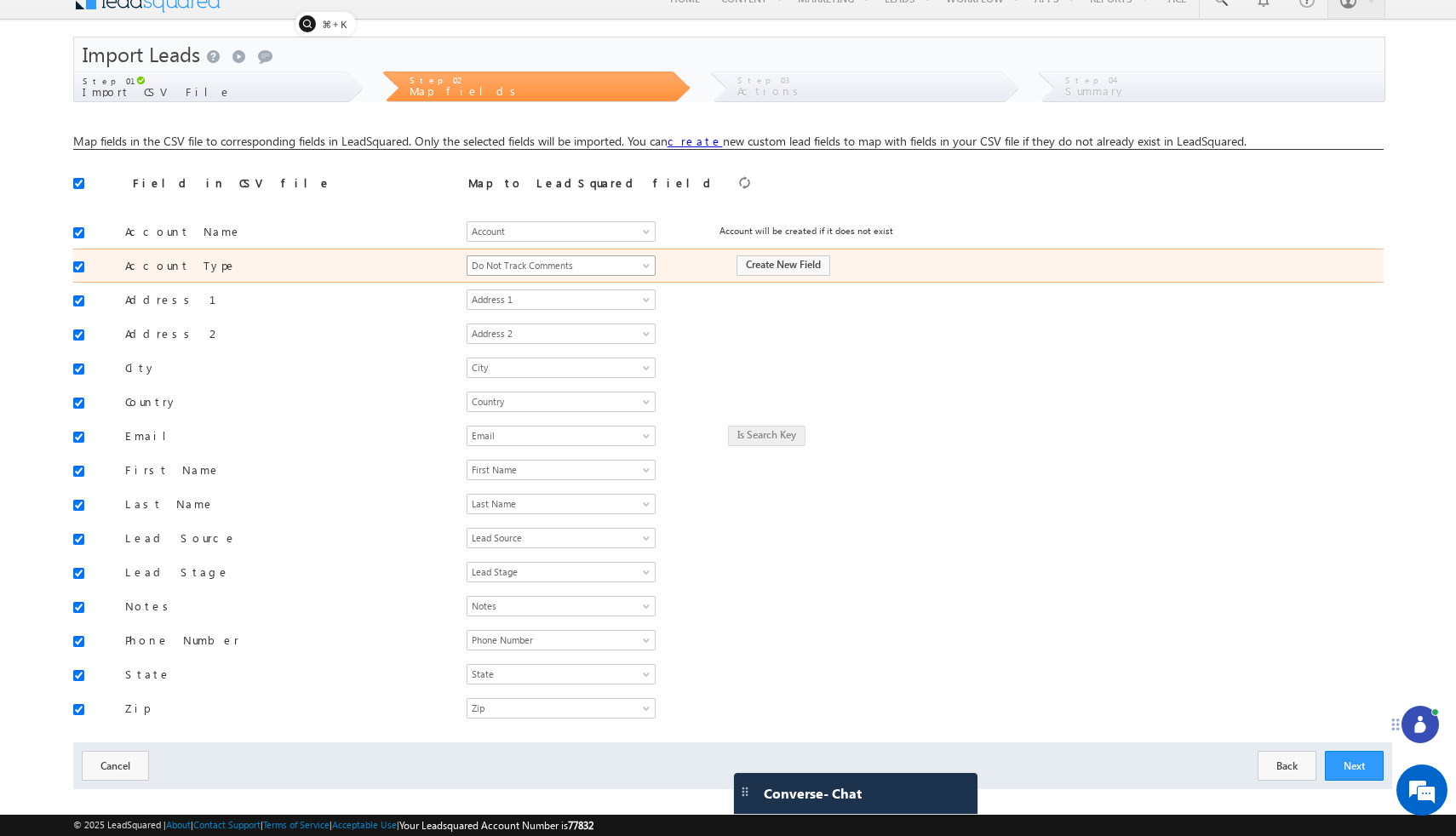
click at [641, 268] on span at bounding box center [648, 269] width 14 height 14
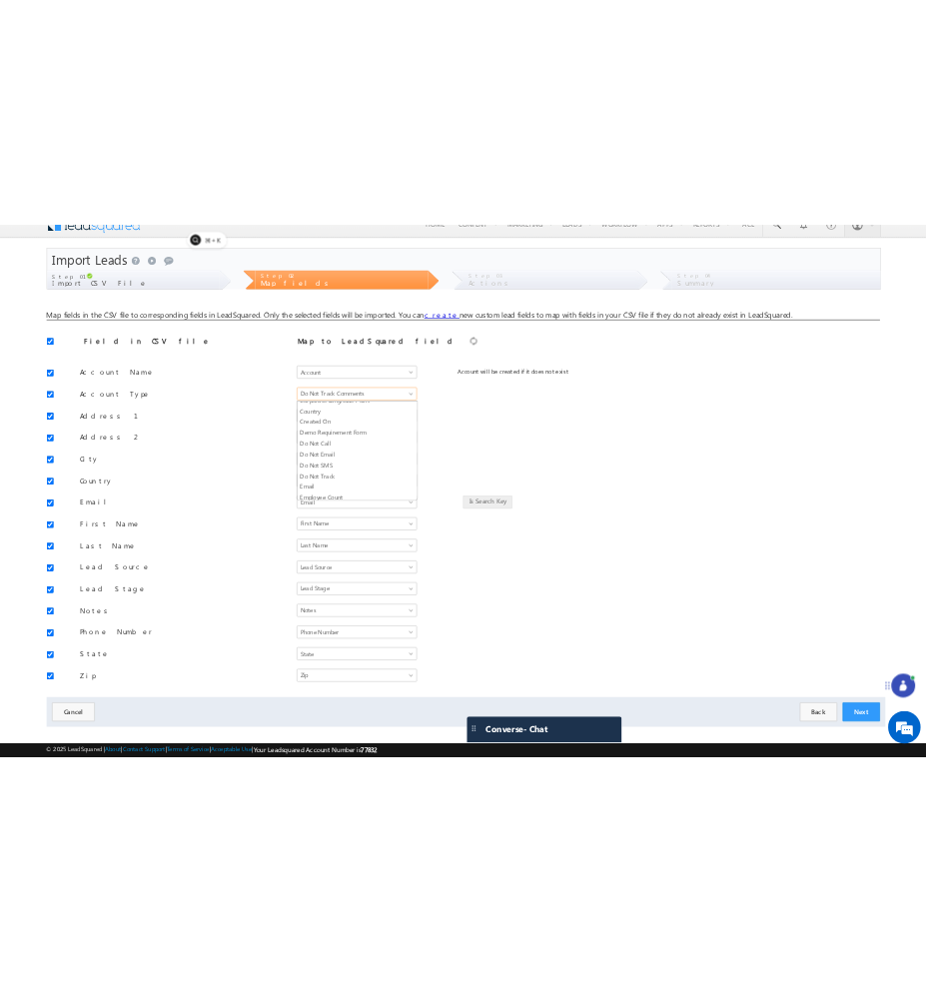
scroll to position [0, 0]
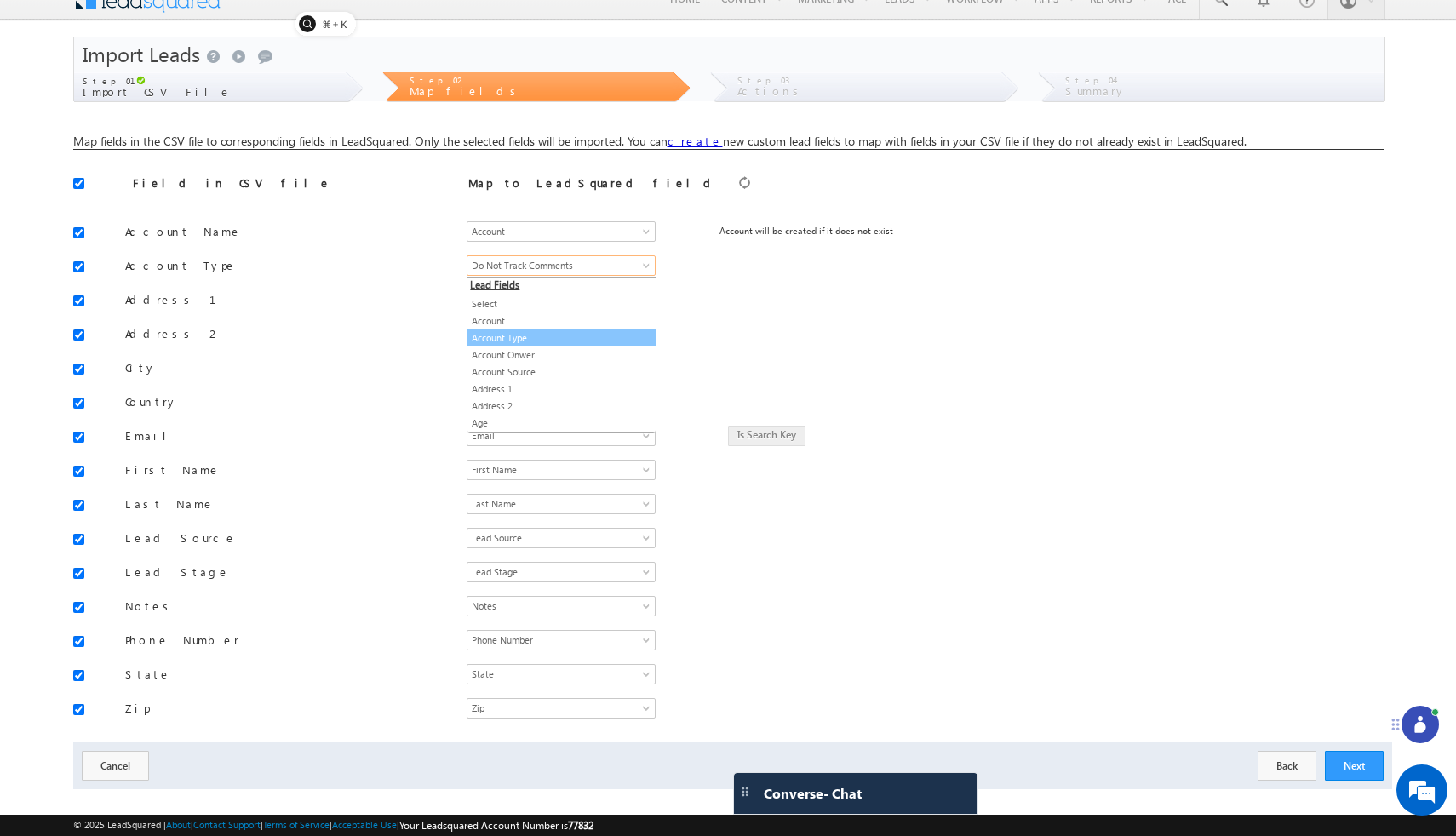
click at [565, 331] on link "Account Type" at bounding box center [561, 338] width 188 height 15
click at [699, 188] on div "Map to LeadSquared field" at bounding box center [619, 187] width 303 height 24
click at [691, 139] on link "create" at bounding box center [695, 141] width 55 height 14
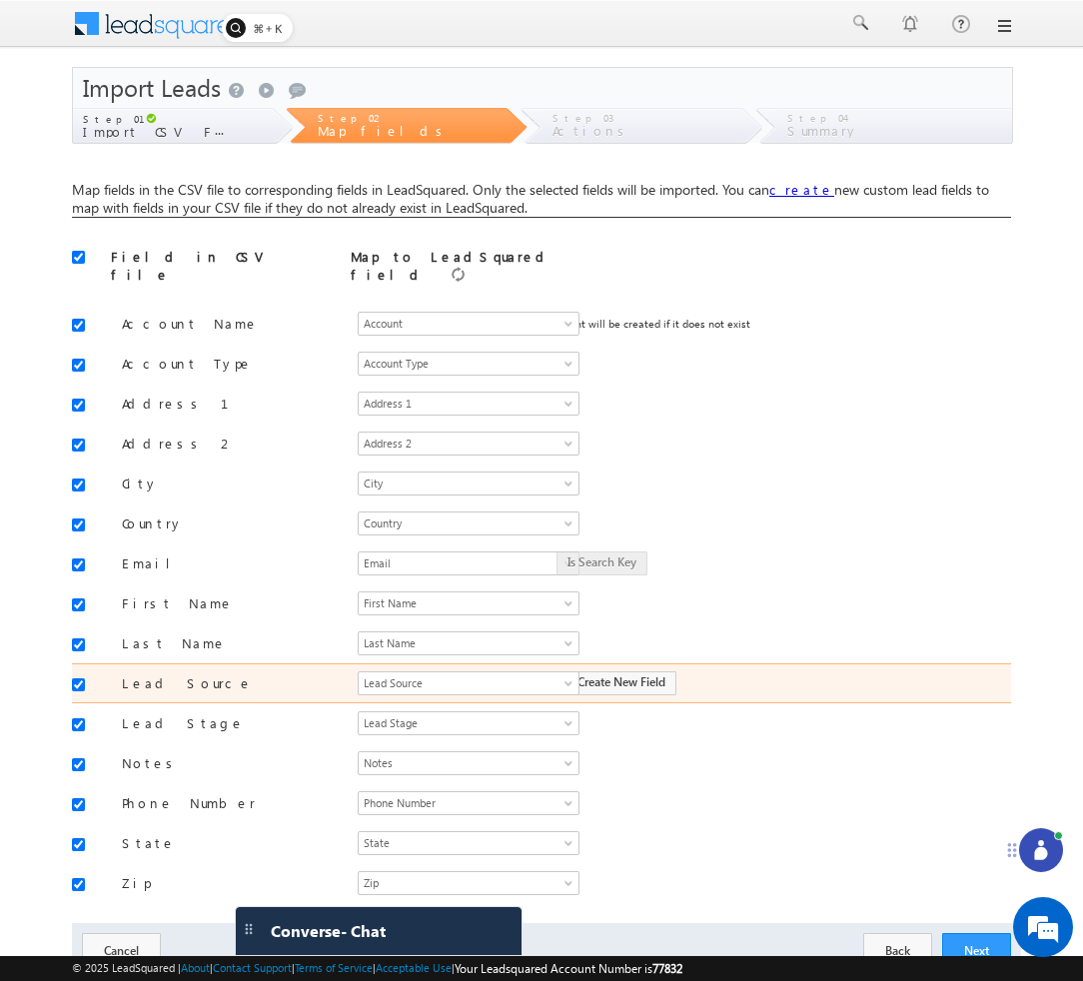
scroll to position [68, 0]
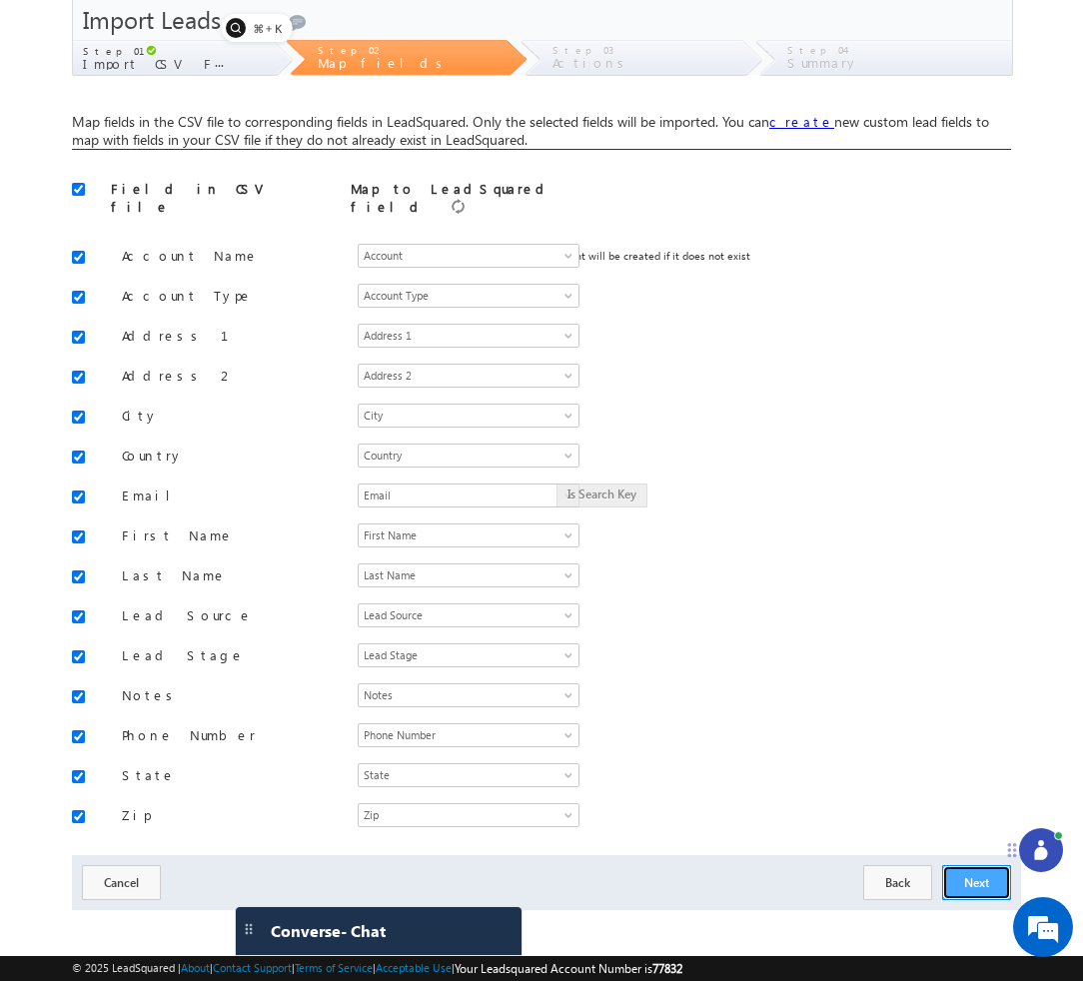
click at [949, 866] on button "Next" at bounding box center [976, 882] width 69 height 35
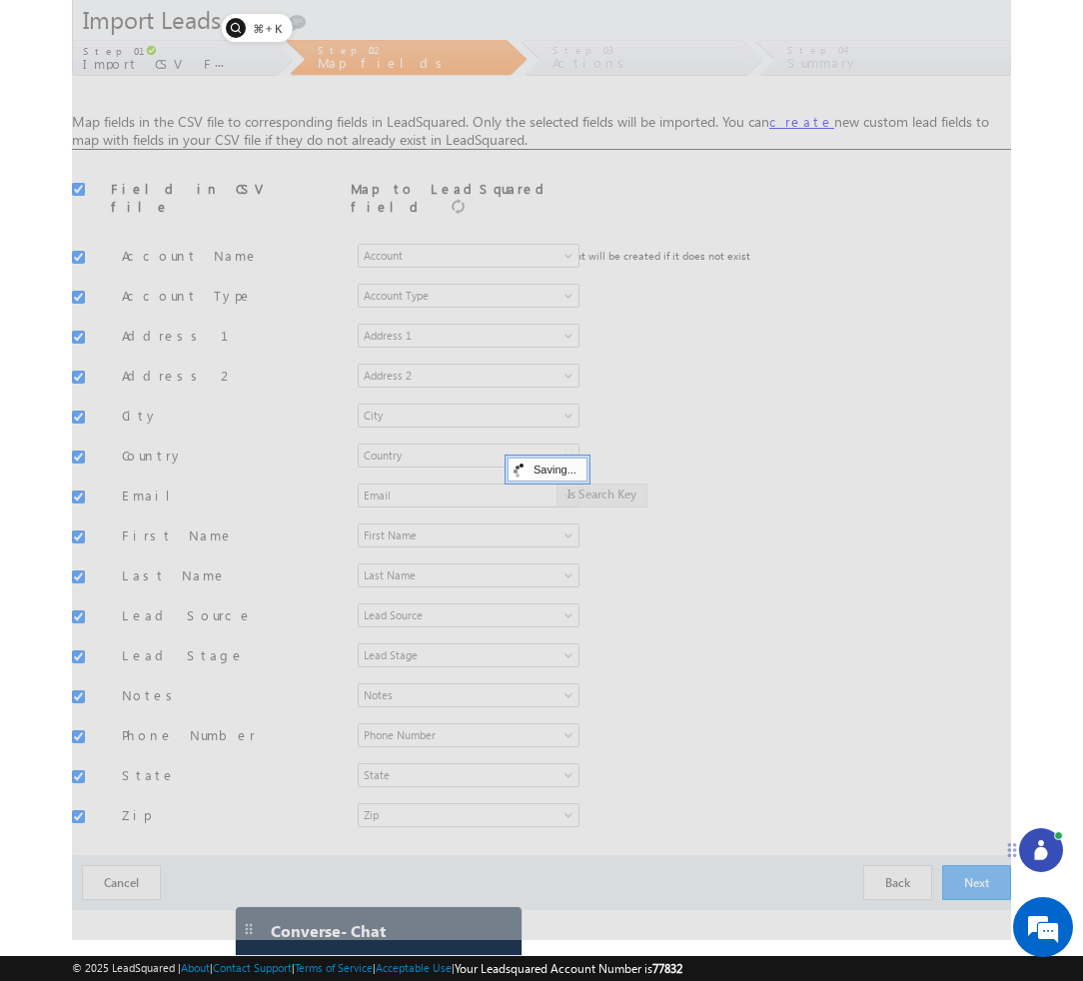
scroll to position [0, 0]
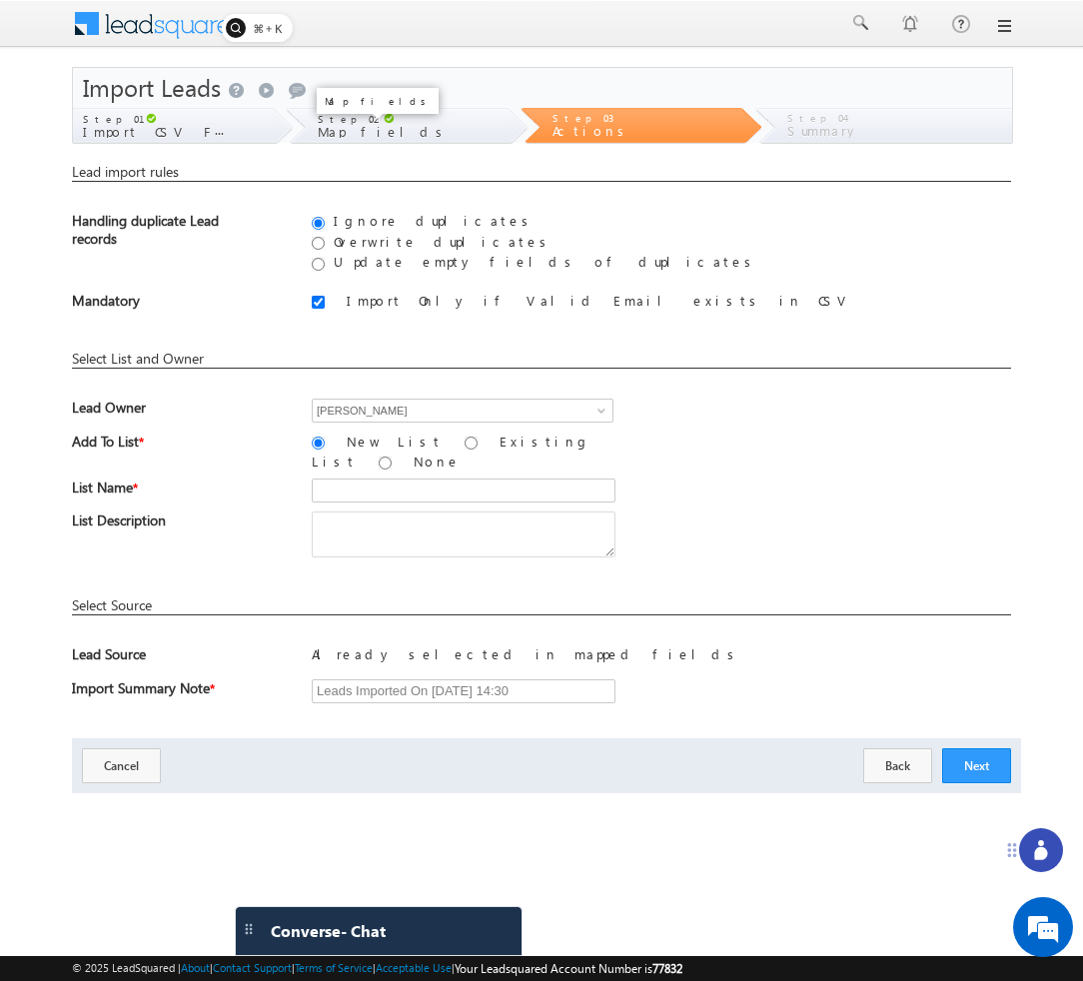
click at [347, 134] on span "Map fields" at bounding box center [384, 131] width 132 height 17
click at [1005, 31] on link at bounding box center [1003, 26] width 16 height 16
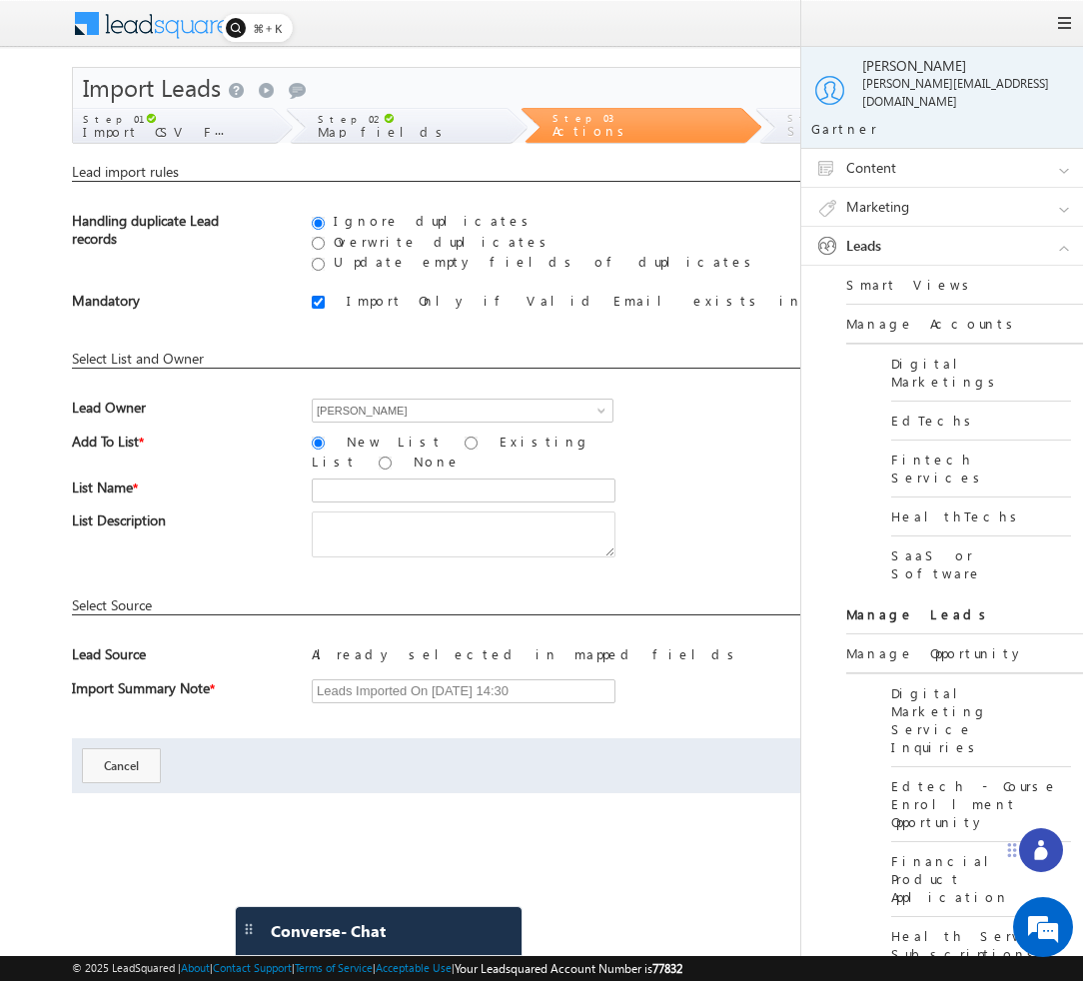
click at [1059, 234] on link "Leads" at bounding box center [951, 246] width 300 height 38
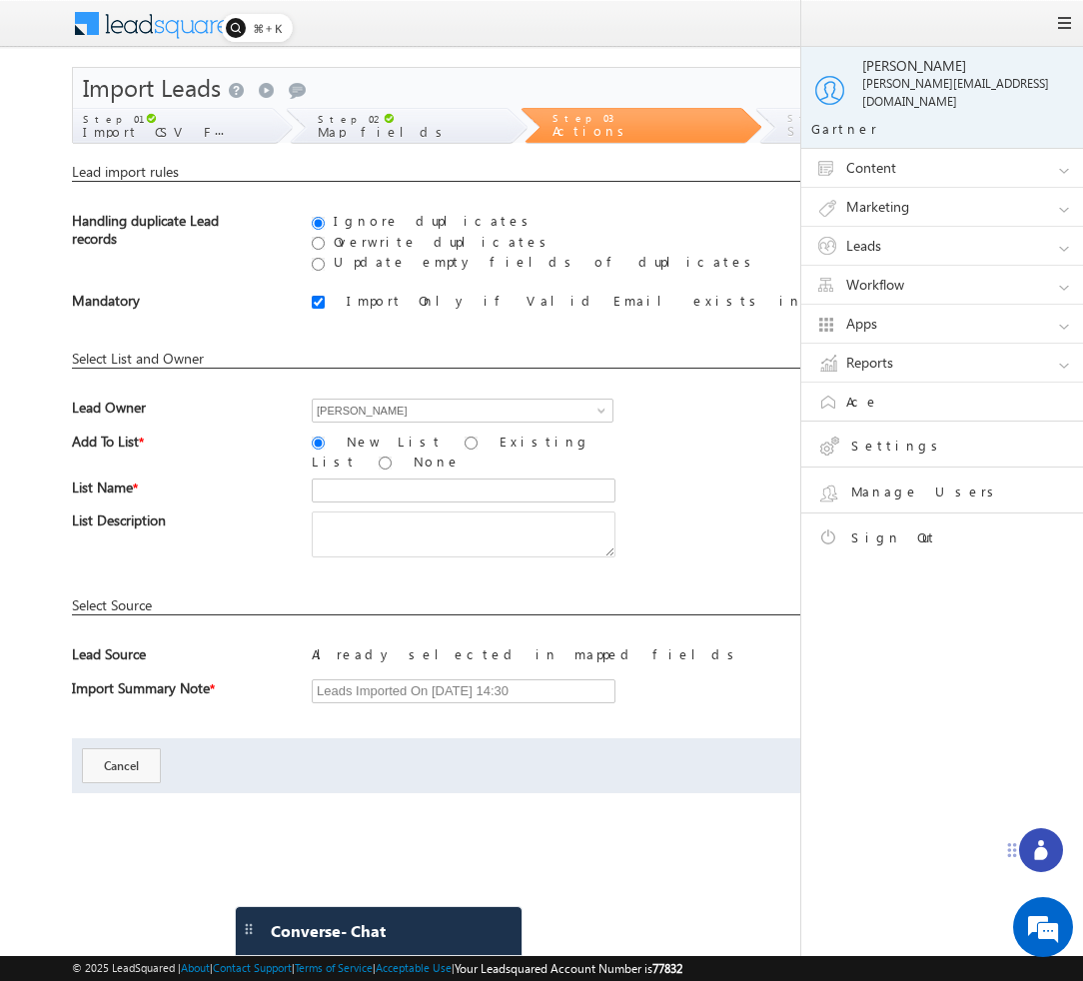
click at [1059, 234] on link "Leads" at bounding box center [951, 246] width 300 height 38
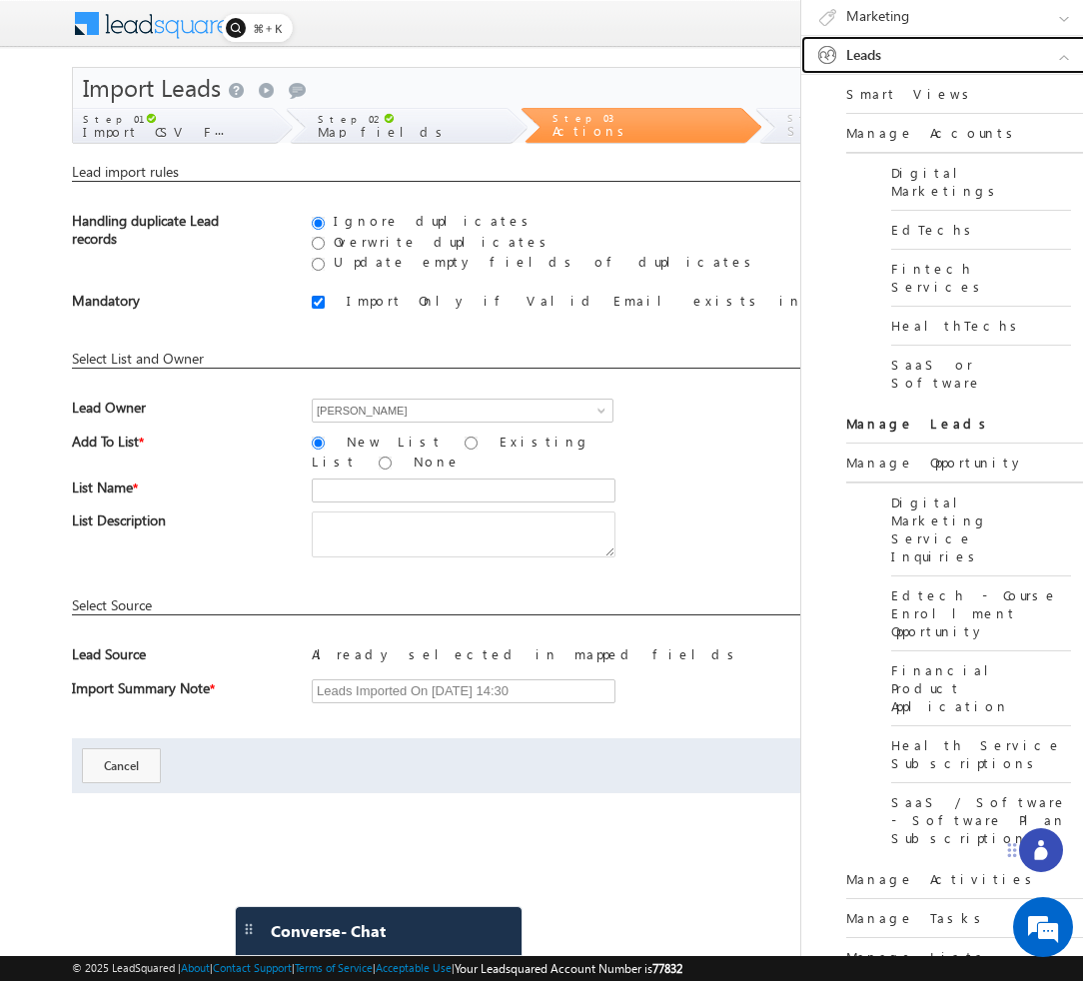
scroll to position [194, 0]
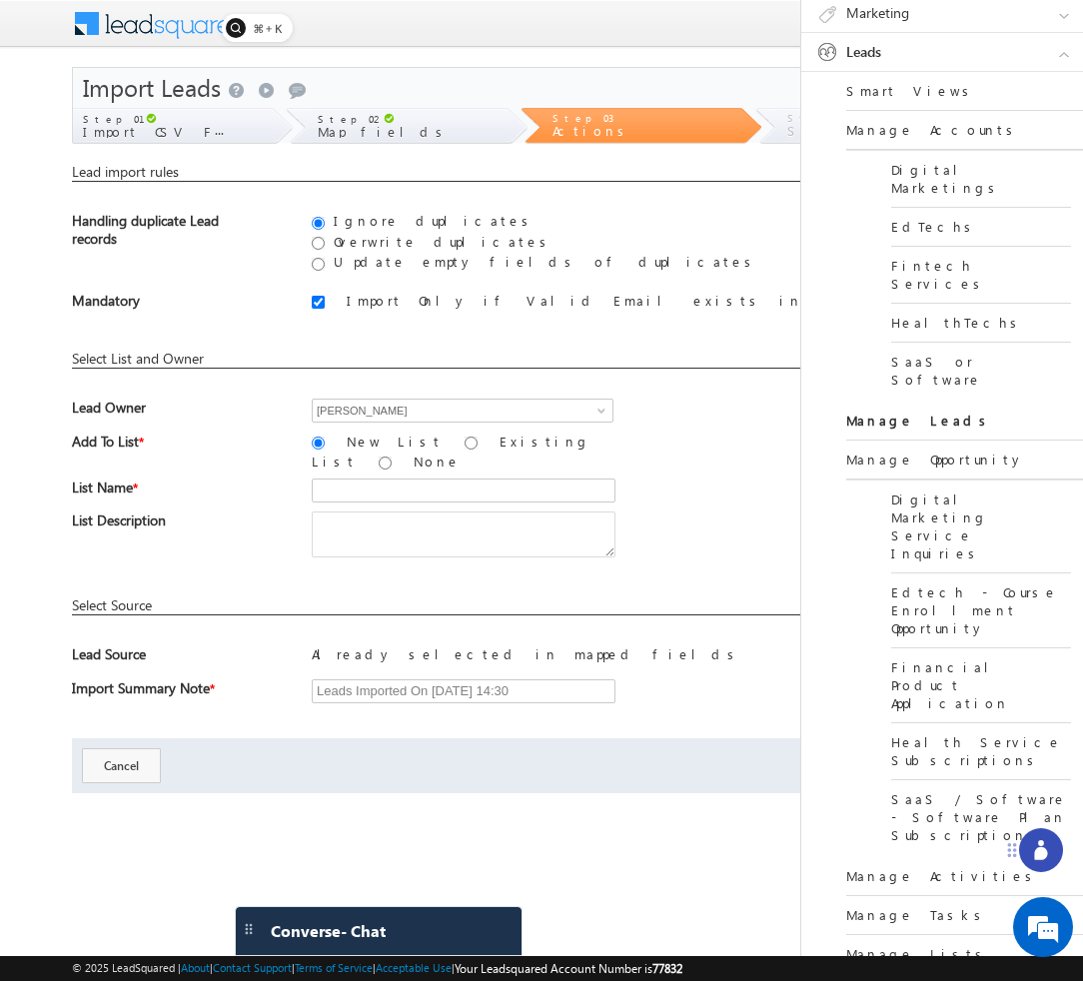
click at [902, 896] on link "Manage Tasks" at bounding box center [966, 915] width 240 height 39
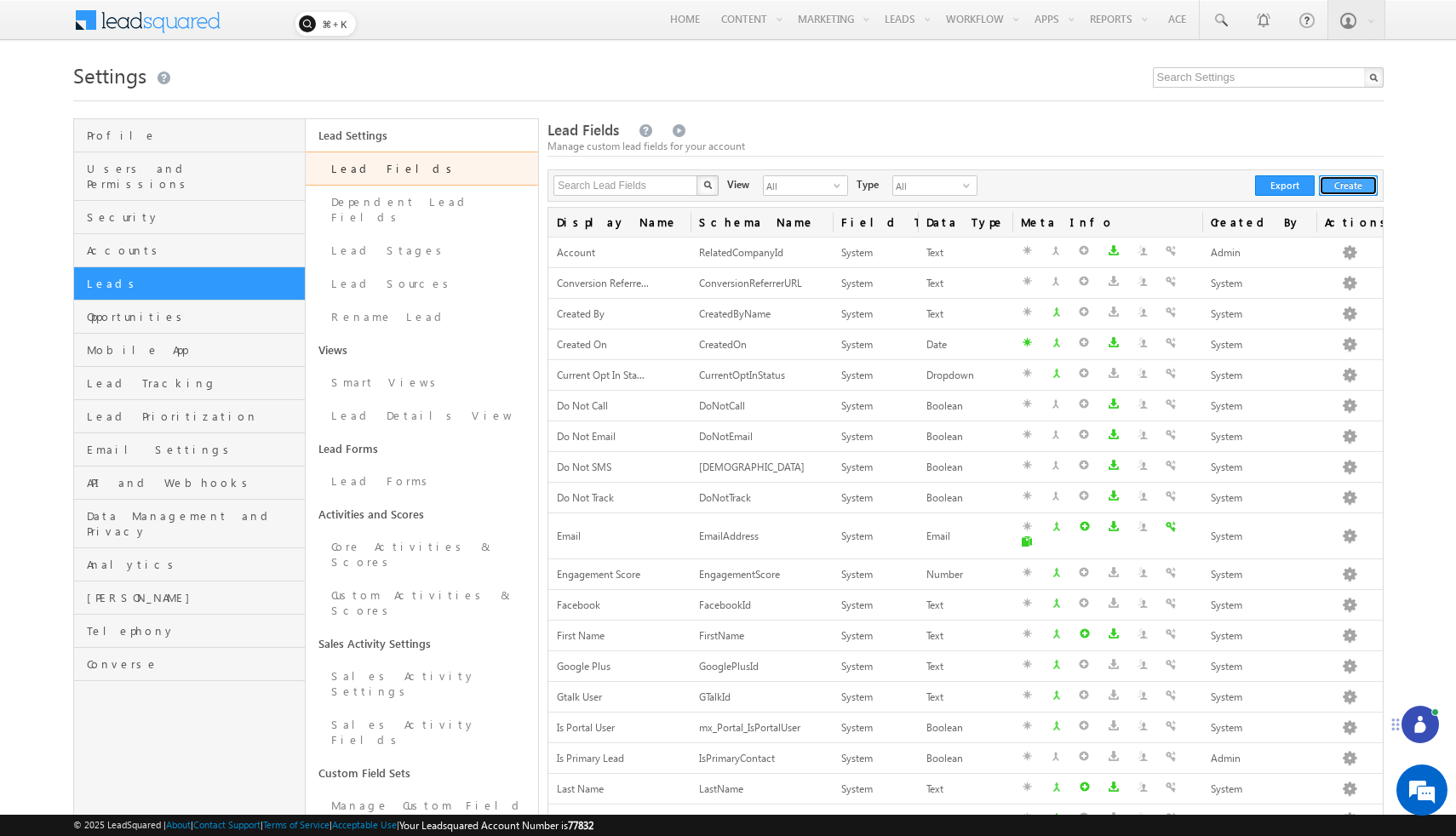
click at [1326, 190] on button "Create" at bounding box center [1348, 186] width 59 height 20
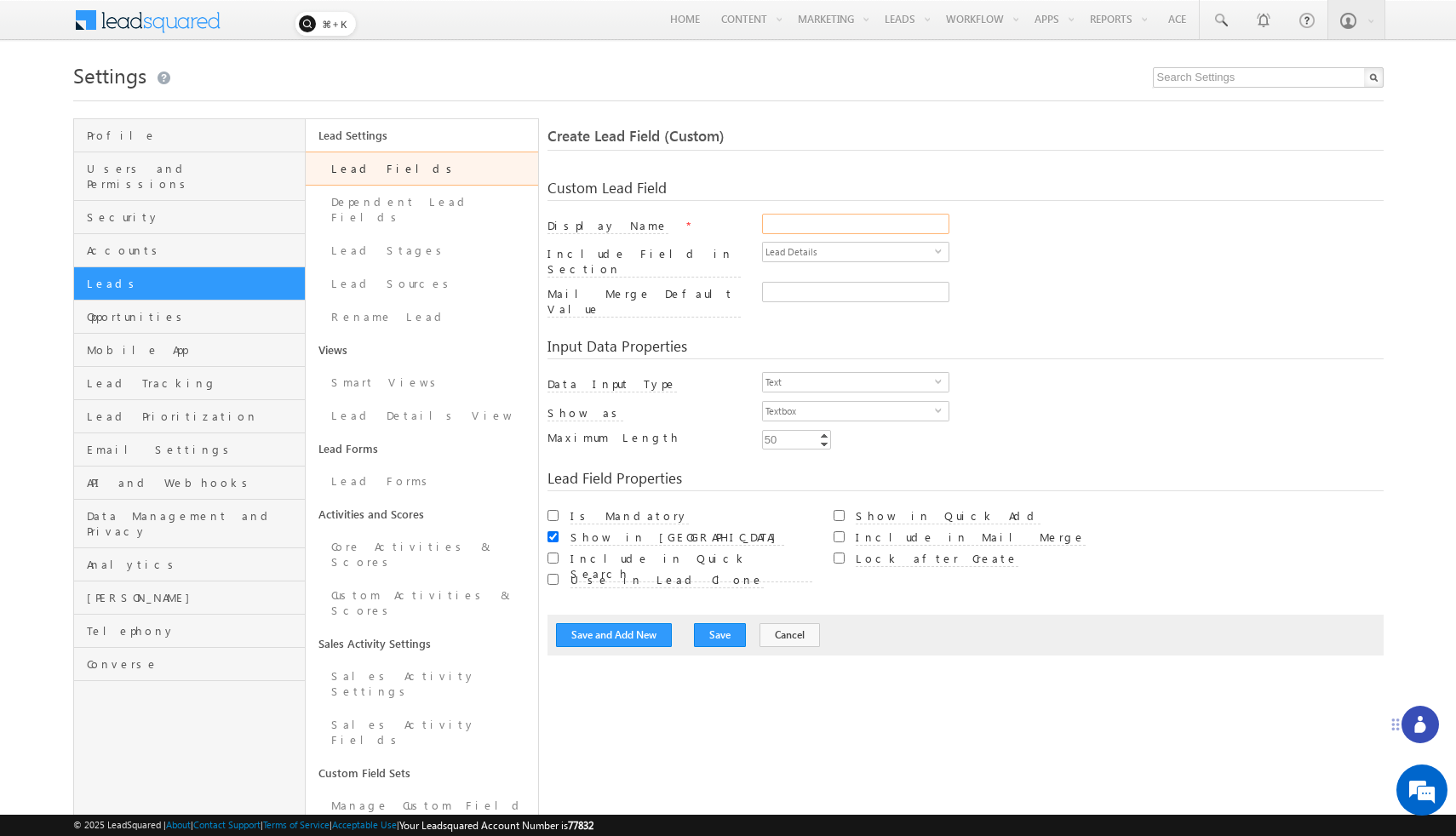
click at [803, 225] on input "Display Name" at bounding box center [856, 224] width 188 height 20
click at [973, 430] on div "Min Enter Value Increment Decrement 50 50 Increment Decrement" at bounding box center [1072, 441] width 621 height 24
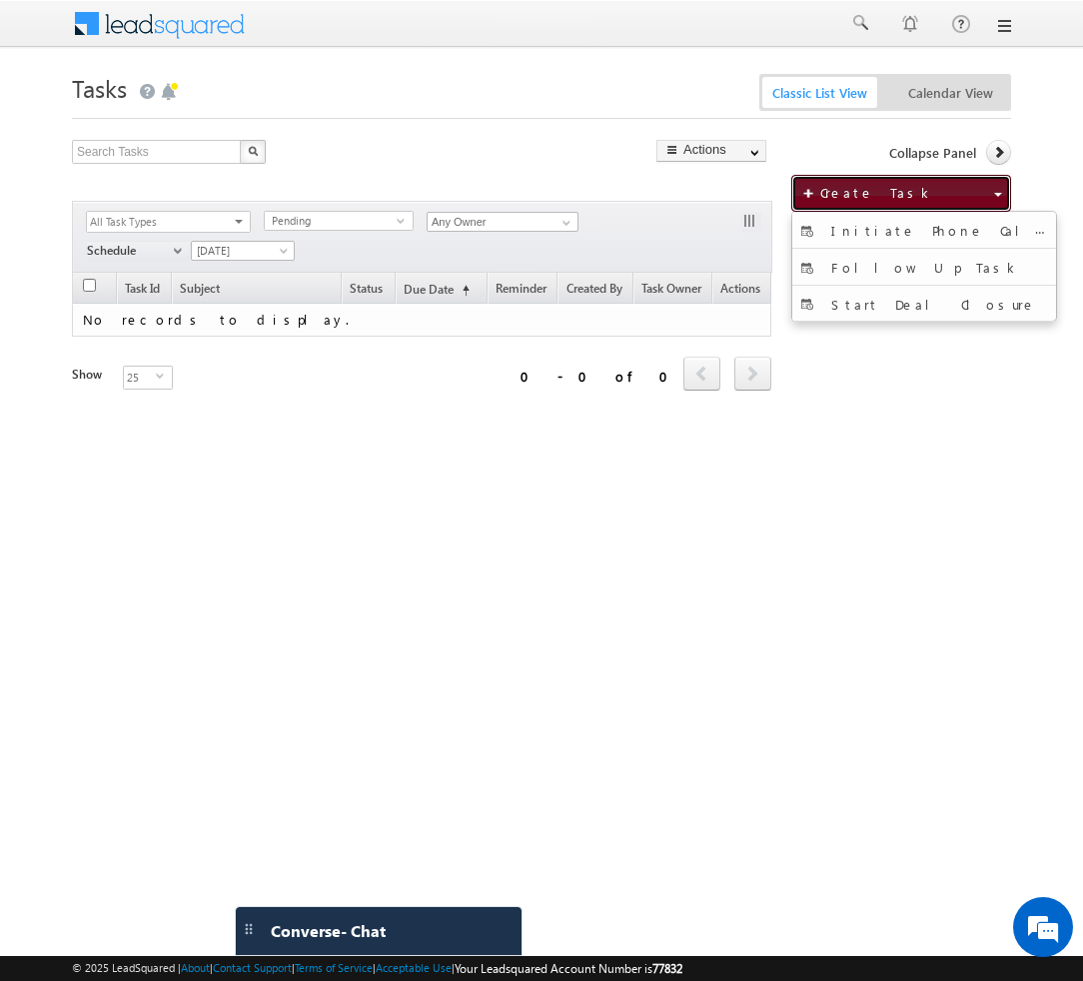
click at [860, 194] on span "Create Task" at bounding box center [877, 192] width 114 height 17
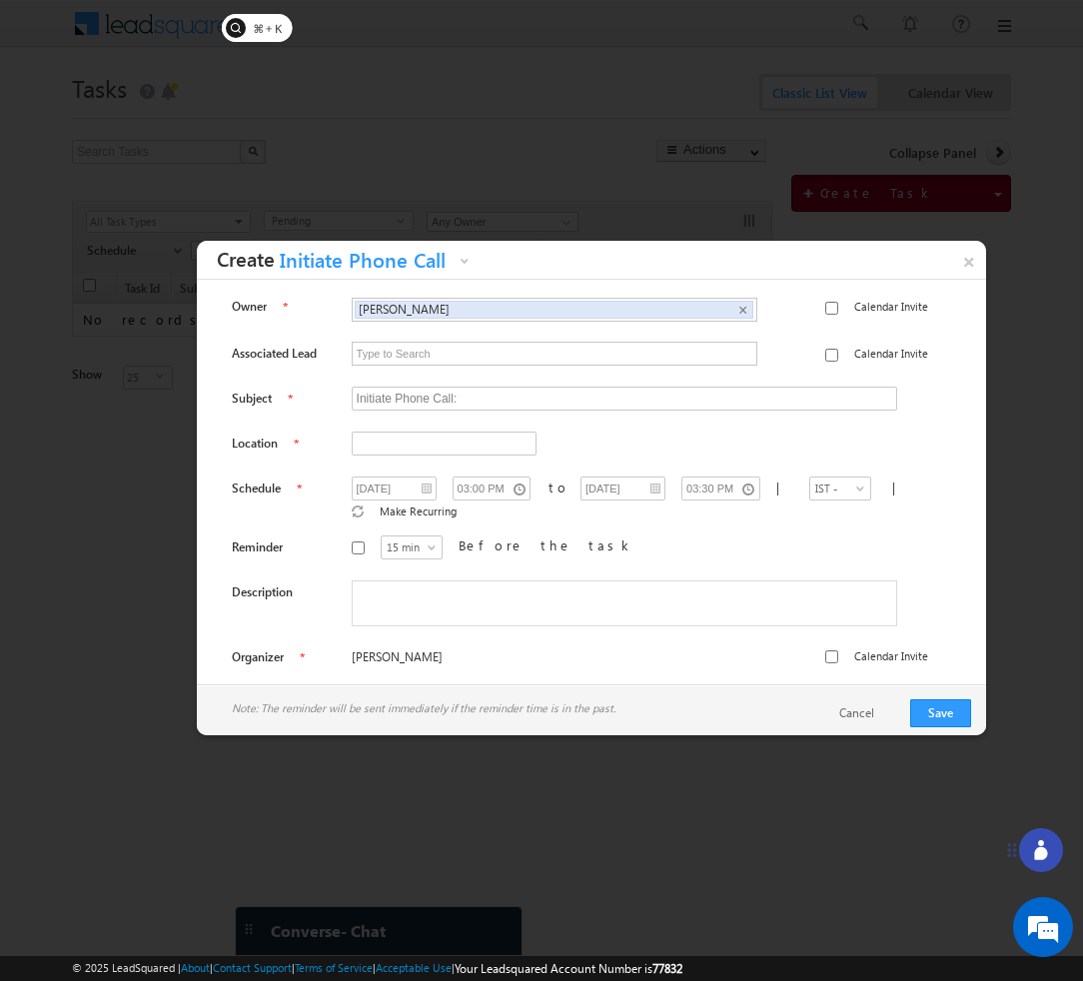
click at [826, 152] on div at bounding box center [541, 490] width 1083 height 981
click at [974, 252] on link "×" at bounding box center [968, 258] width 35 height 35
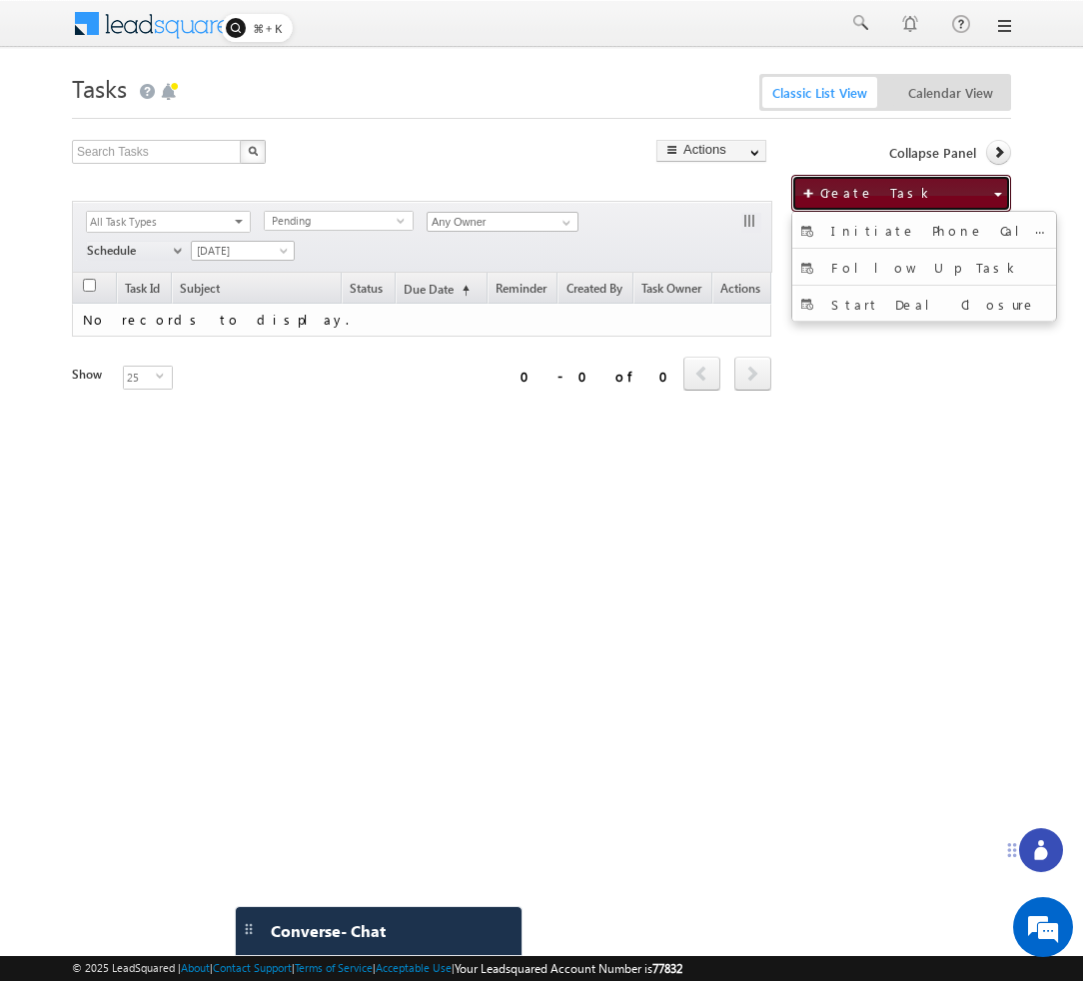
click at [910, 204] on button "Create Task" at bounding box center [901, 193] width 220 height 37
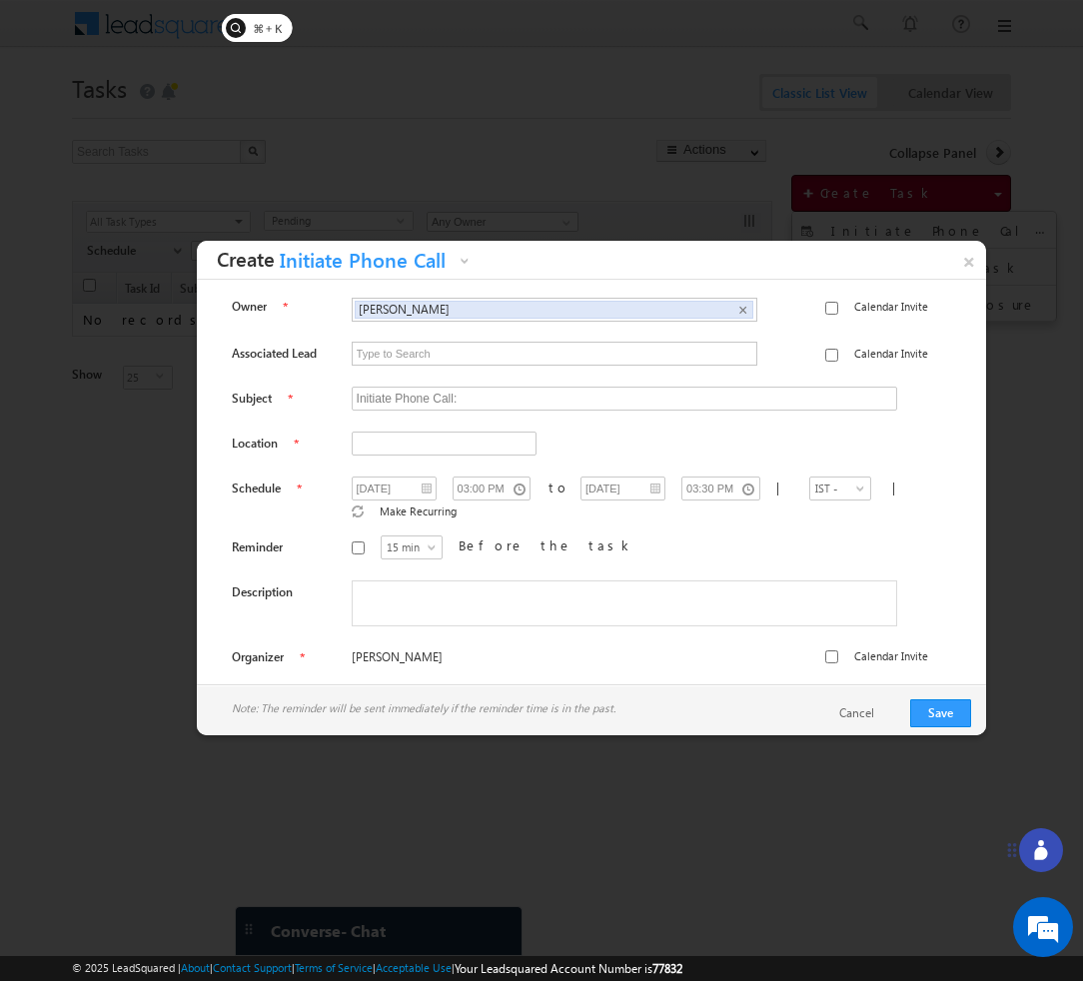
click at [910, 204] on div at bounding box center [541, 490] width 1083 height 981
click at [965, 255] on link "×" at bounding box center [968, 258] width 35 height 35
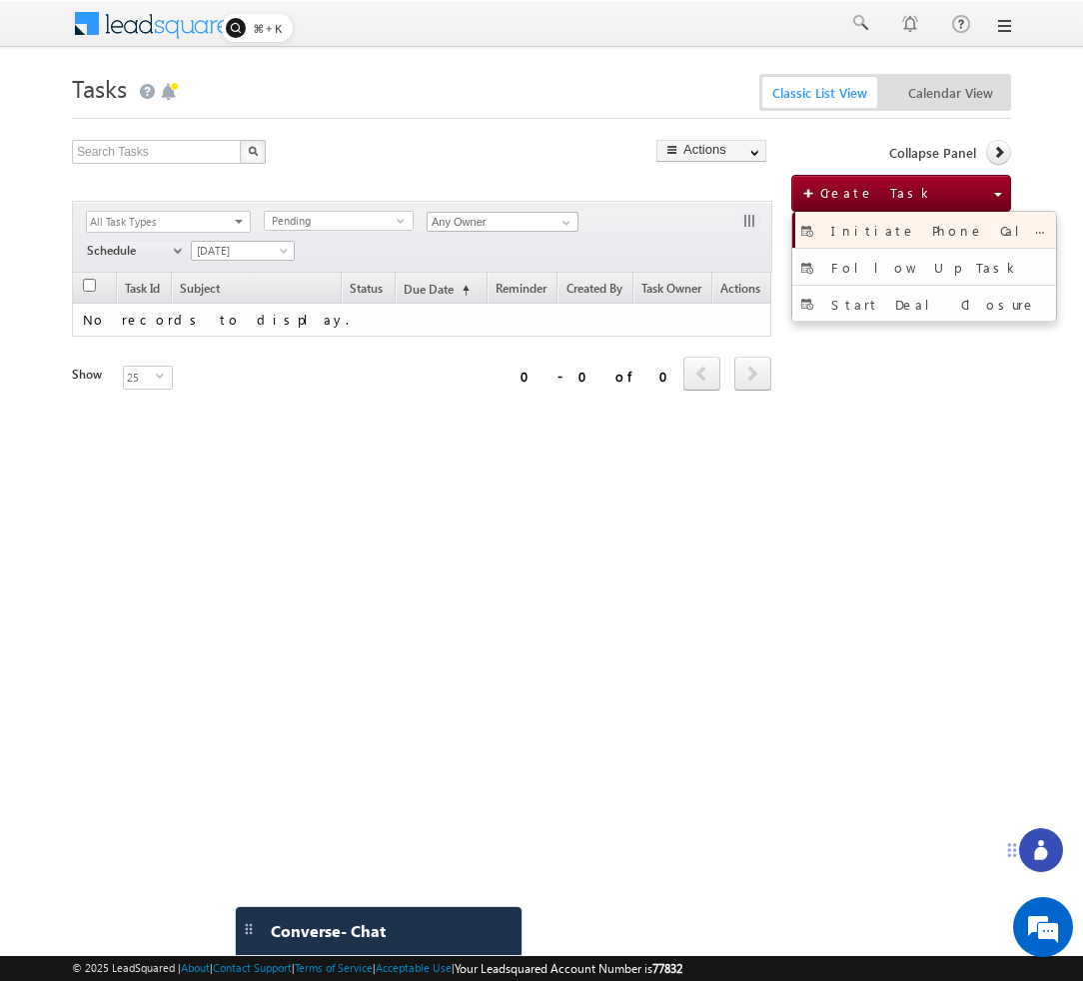
click at [897, 228] on span "Initiate Phone Call" at bounding box center [943, 229] width 224 height 19
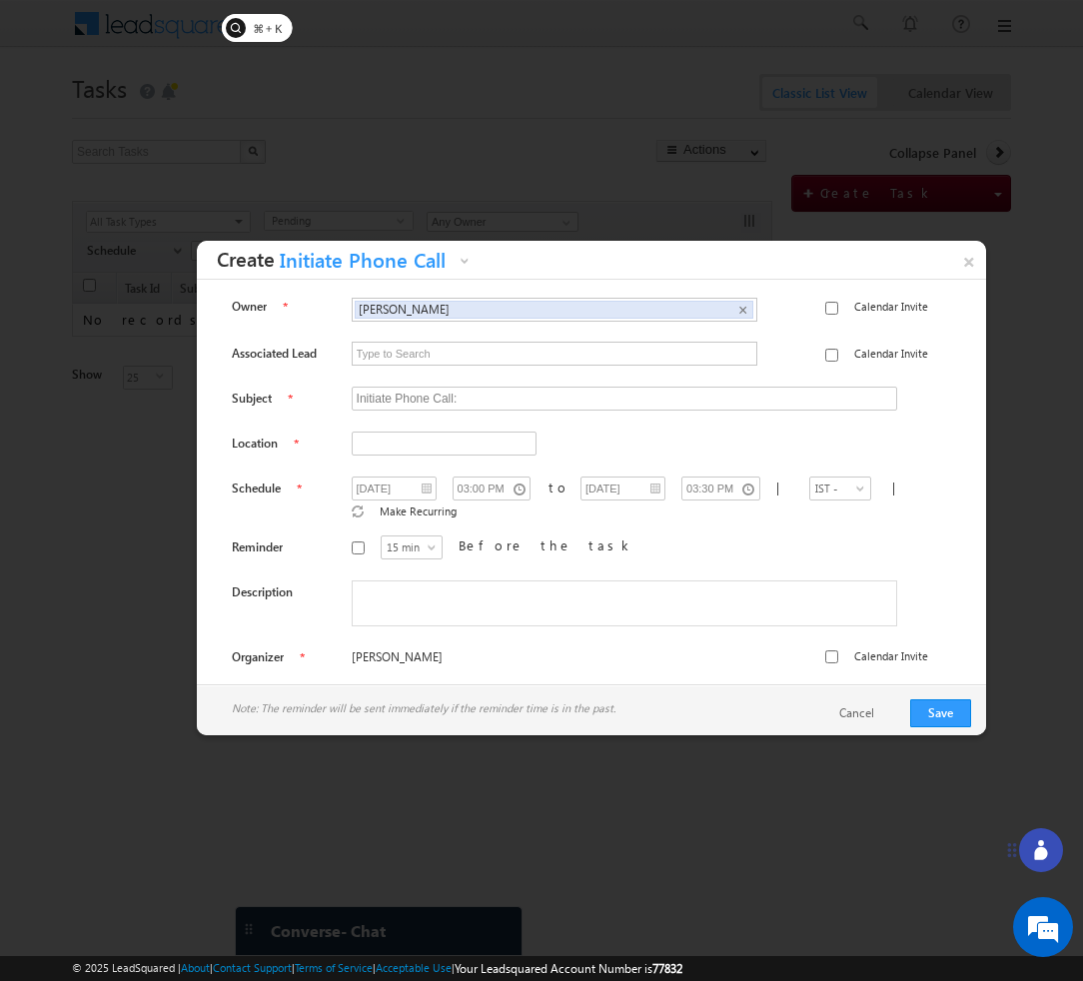
scroll to position [7, 0]
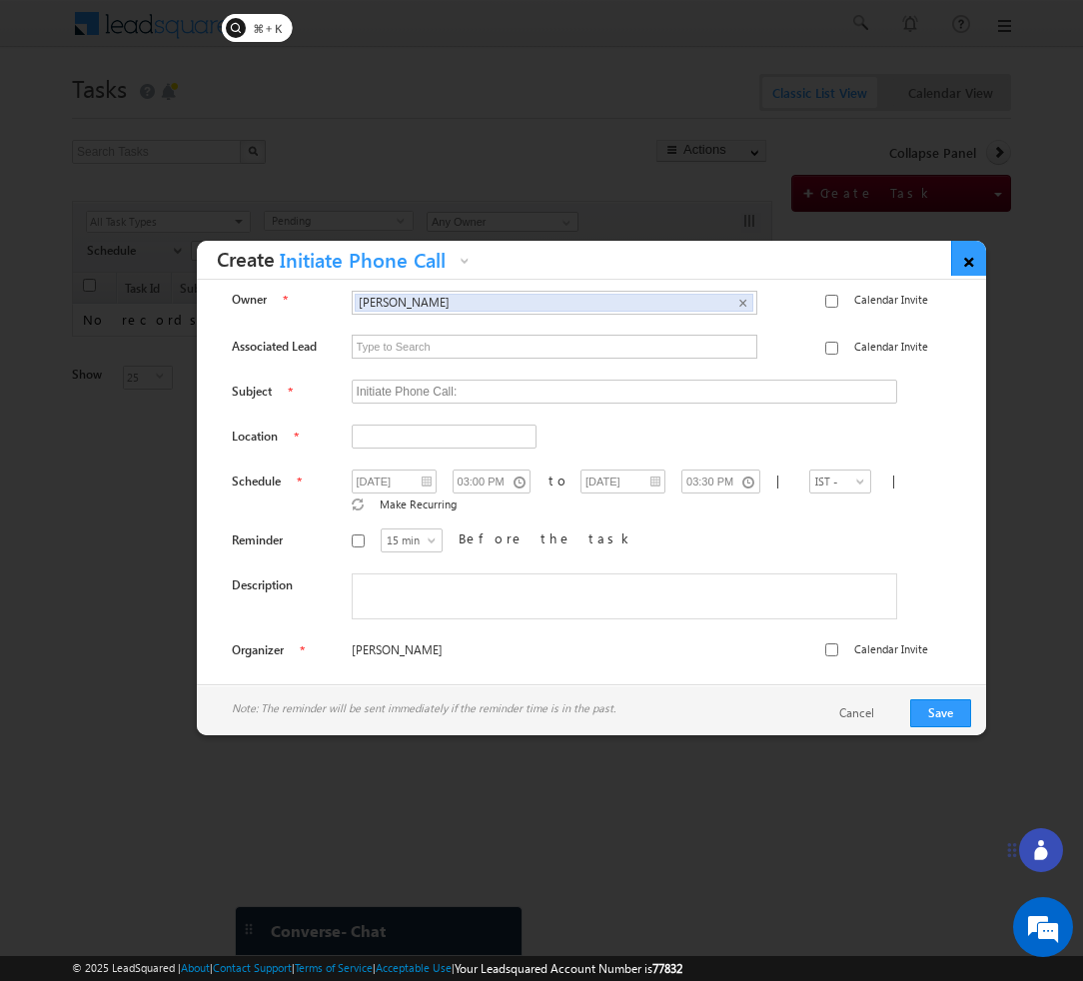
click at [968, 261] on link "×" at bounding box center [968, 258] width 35 height 35
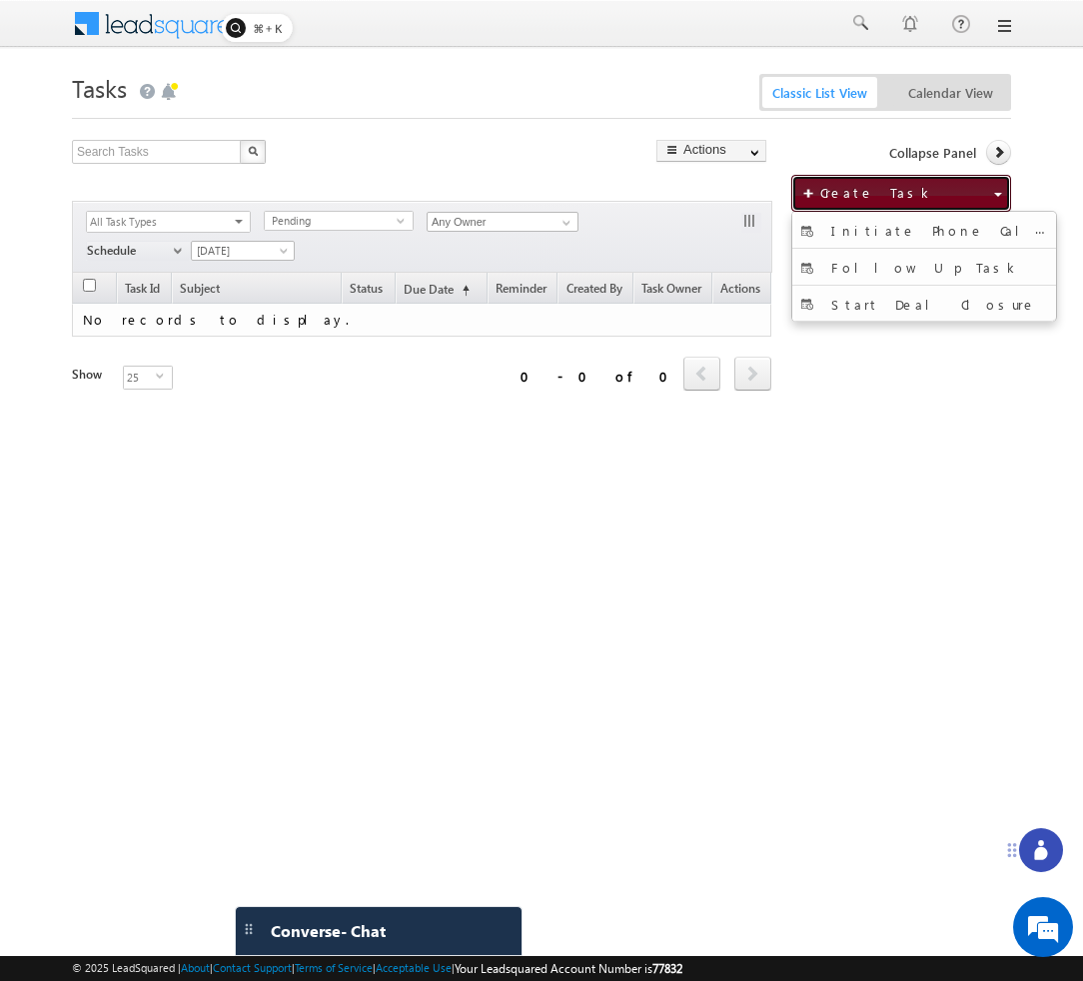
click at [992, 202] on button "Create Task" at bounding box center [901, 193] width 220 height 37
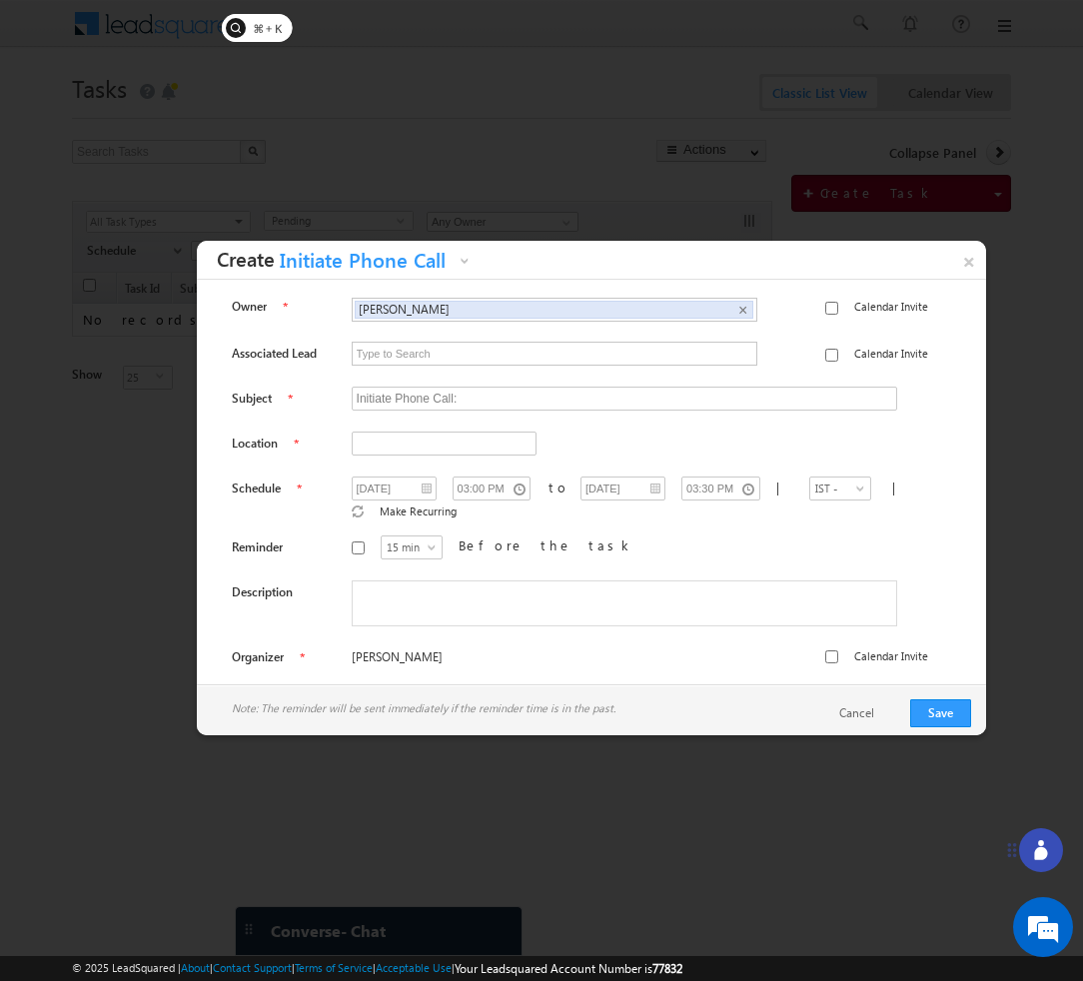
click at [985, 214] on div at bounding box center [541, 490] width 1083 height 981
click at [993, 184] on div at bounding box center [541, 490] width 1083 height 981
click at [971, 244] on link "×" at bounding box center [968, 258] width 35 height 35
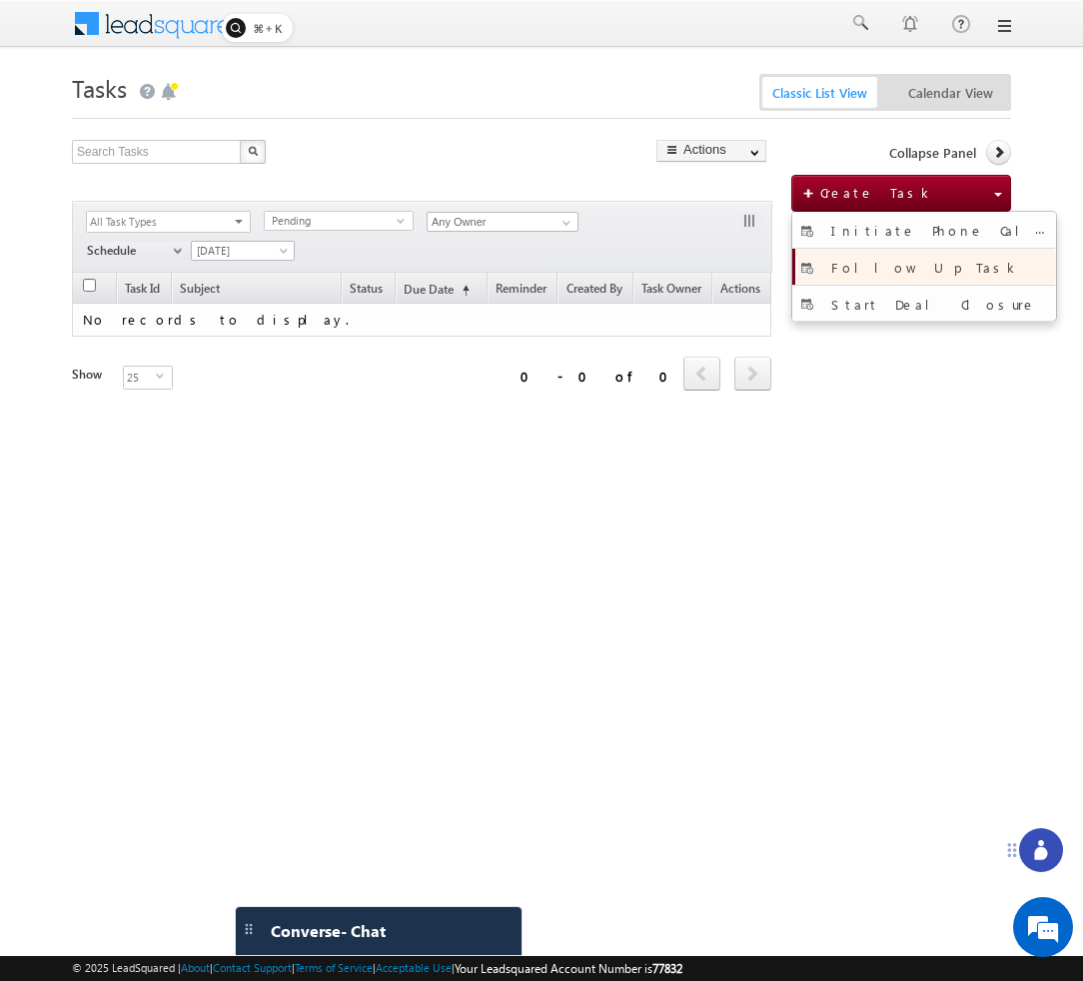
click at [949, 263] on link "Follow Up Task" at bounding box center [924, 267] width 264 height 36
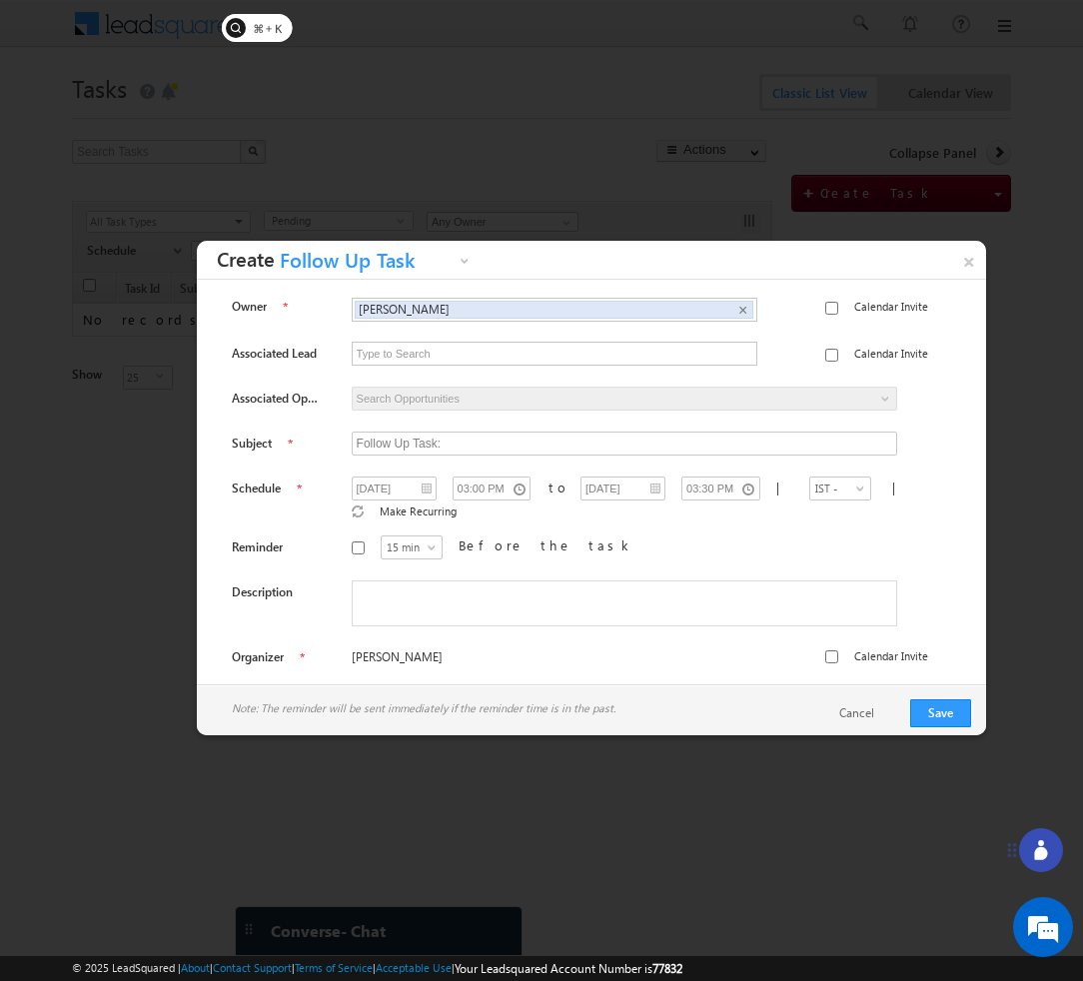
click at [990, 284] on div at bounding box center [541, 490] width 1083 height 981
click at [970, 259] on link "×" at bounding box center [968, 258] width 35 height 35
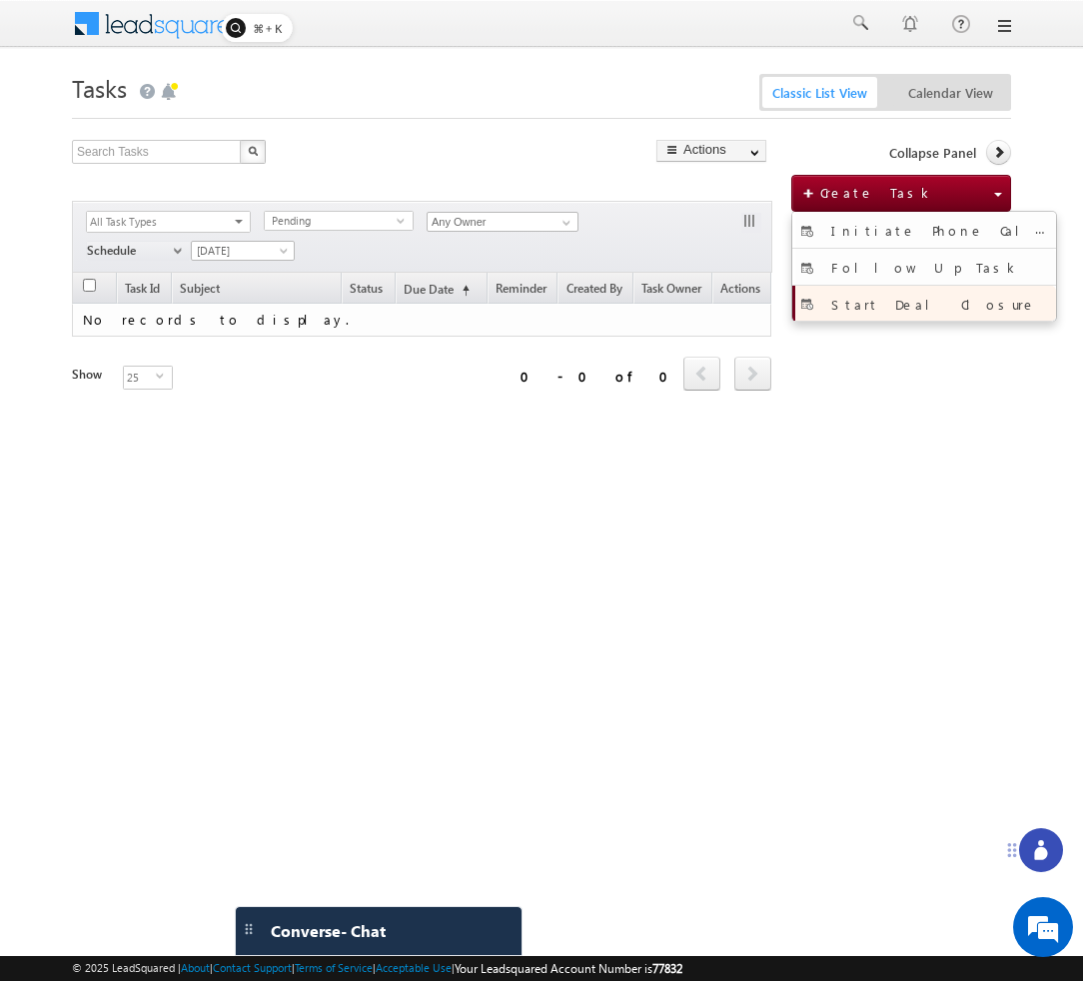
click at [915, 297] on span "Start Deal Closure" at bounding box center [933, 303] width 205 height 17
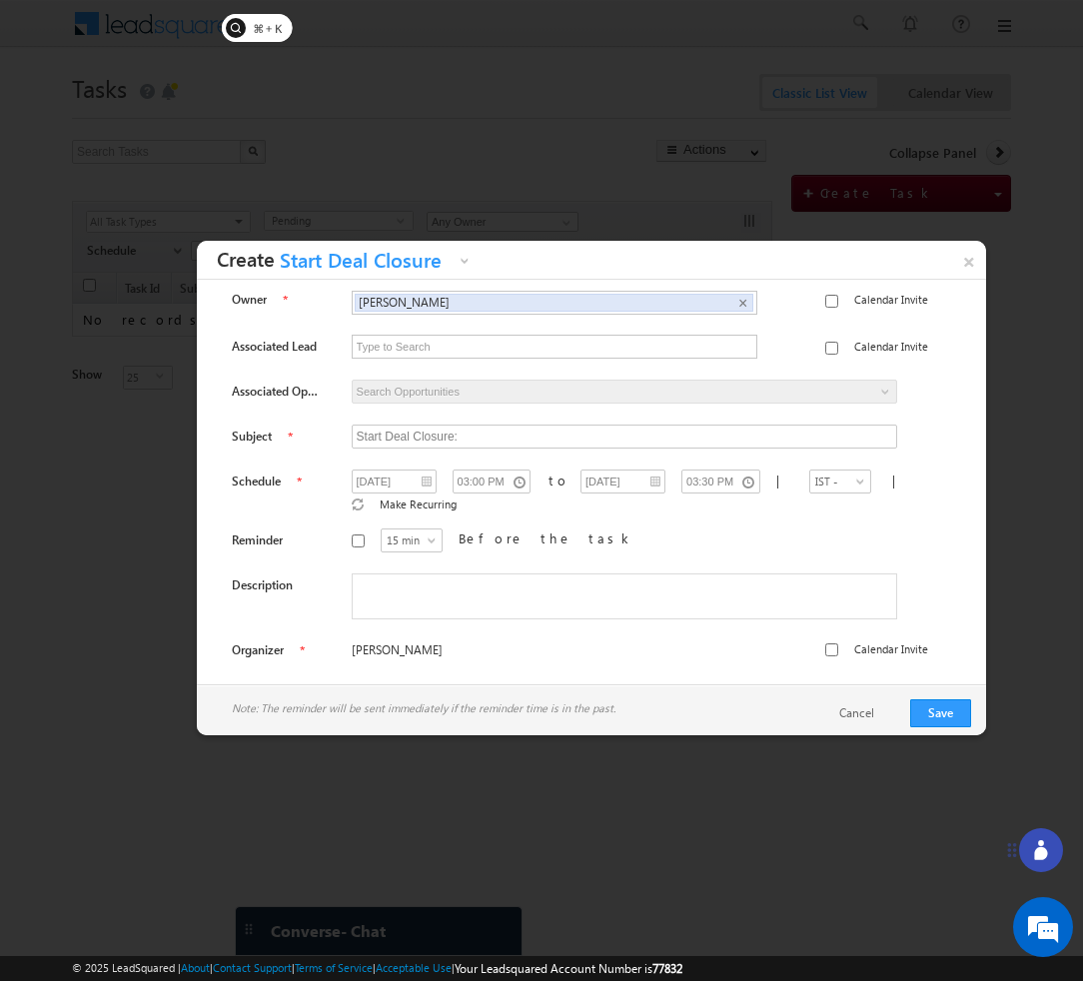
scroll to position [0, 0]
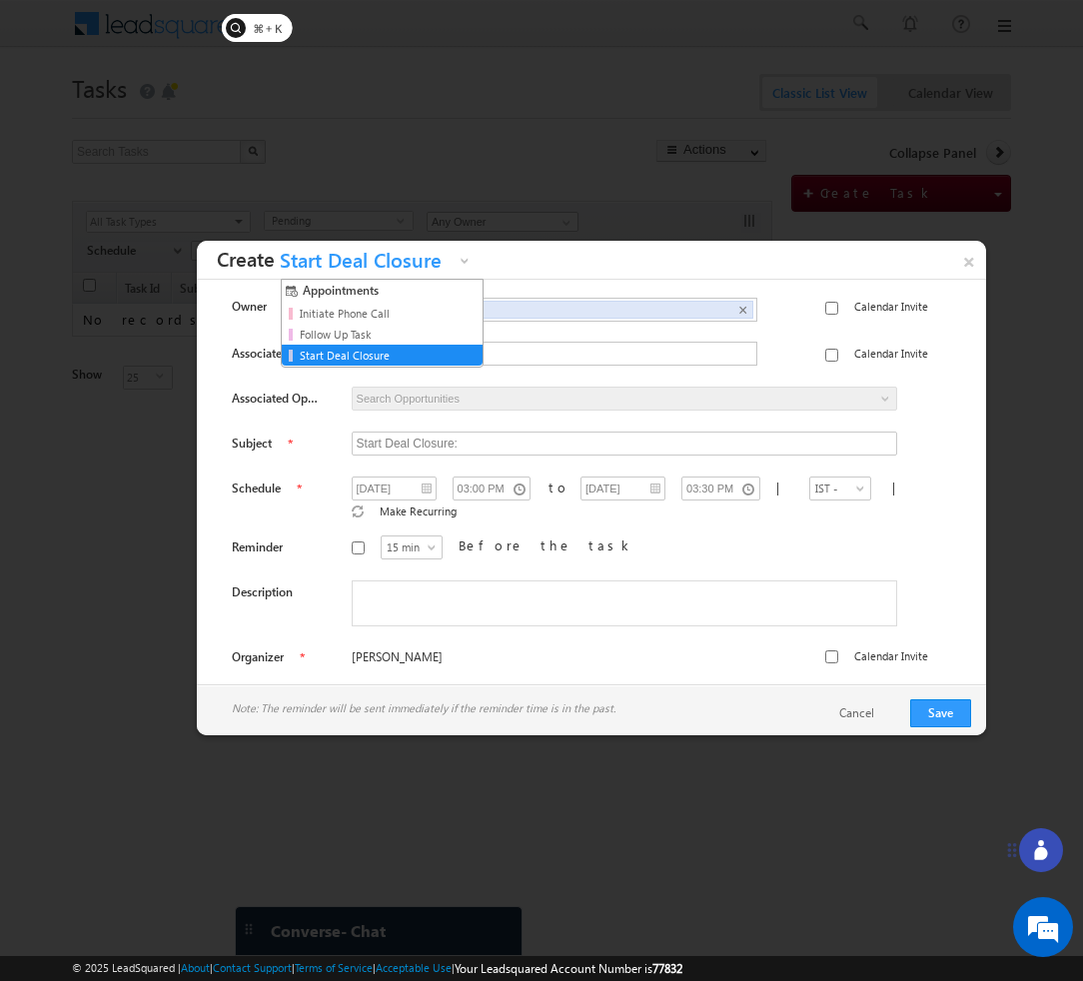
click at [452, 256] on span "Start Deal Closure" at bounding box center [365, 265] width 180 height 31
click at [556, 131] on div at bounding box center [541, 490] width 1083 height 981
click at [901, 204] on div at bounding box center [541, 490] width 1083 height 981
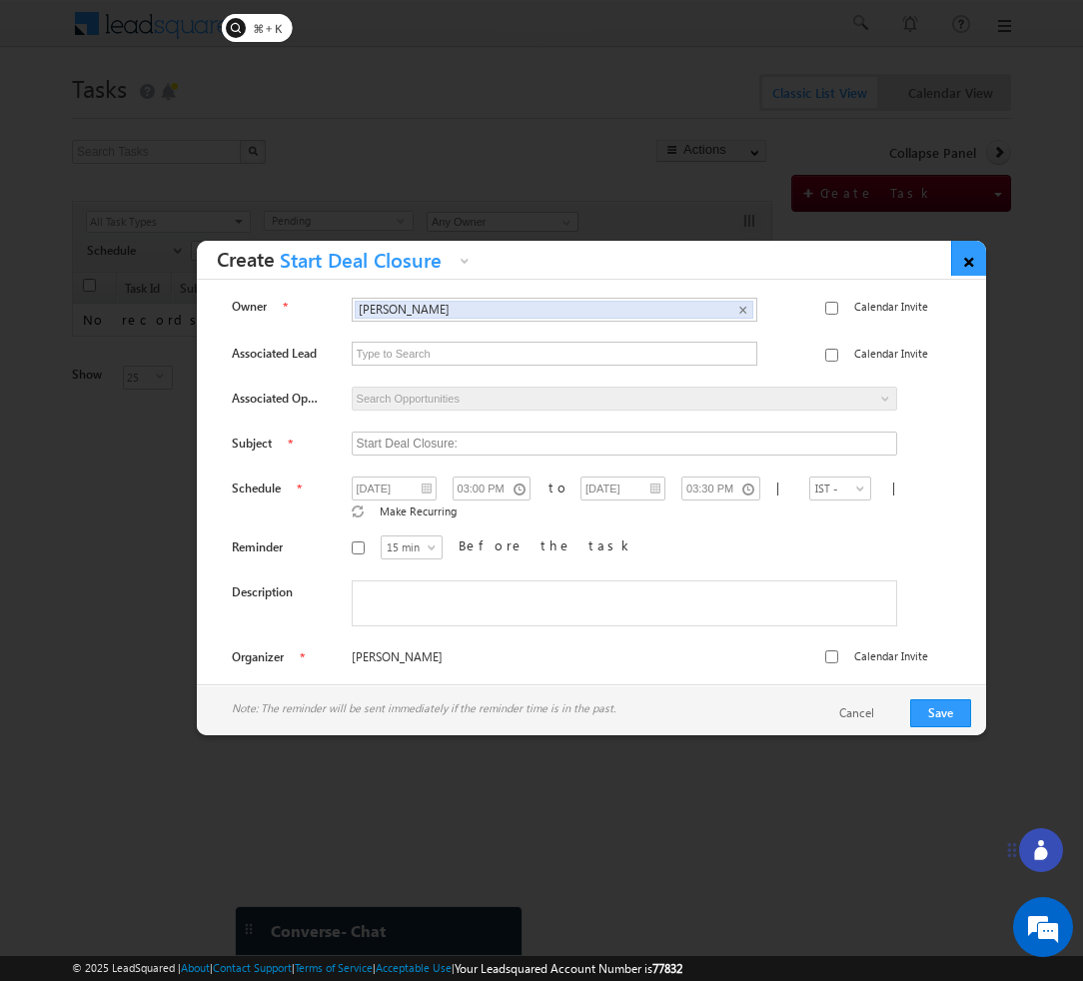
click at [963, 257] on link "×" at bounding box center [968, 258] width 35 height 35
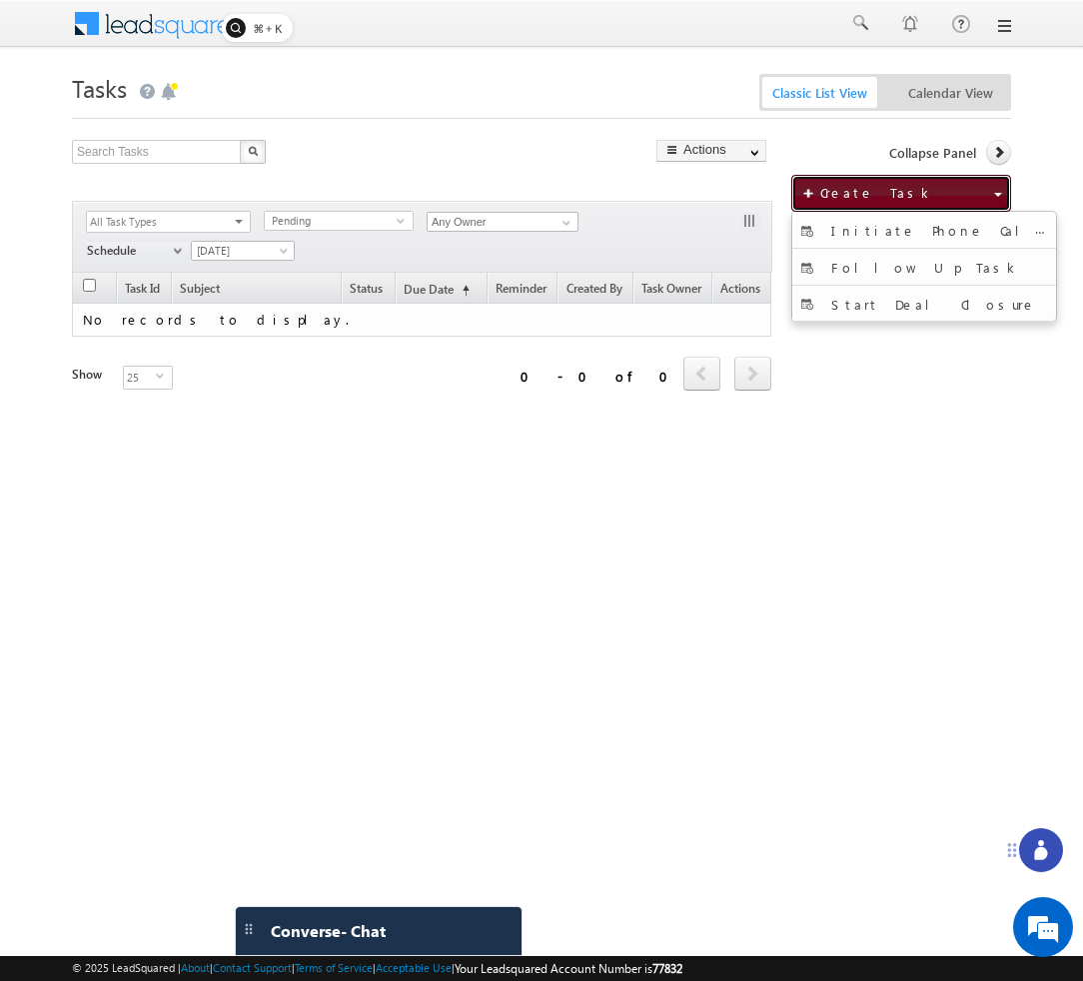
click at [910, 189] on button "Create Task" at bounding box center [901, 193] width 220 height 37
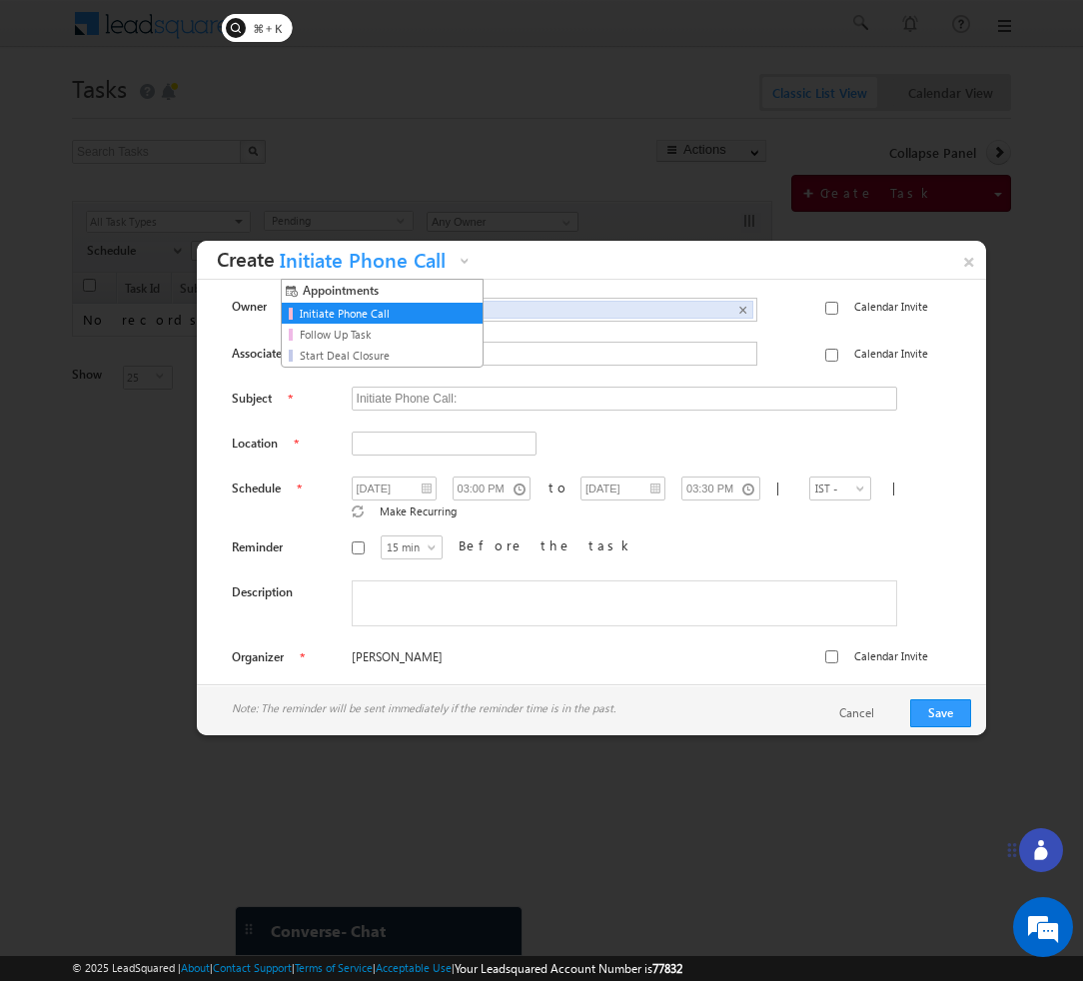
click at [436, 255] on span "Initiate Phone Call" at bounding box center [365, 265] width 180 height 31
click at [424, 334] on link "Follow Up Task" at bounding box center [385, 335] width 181 height 18
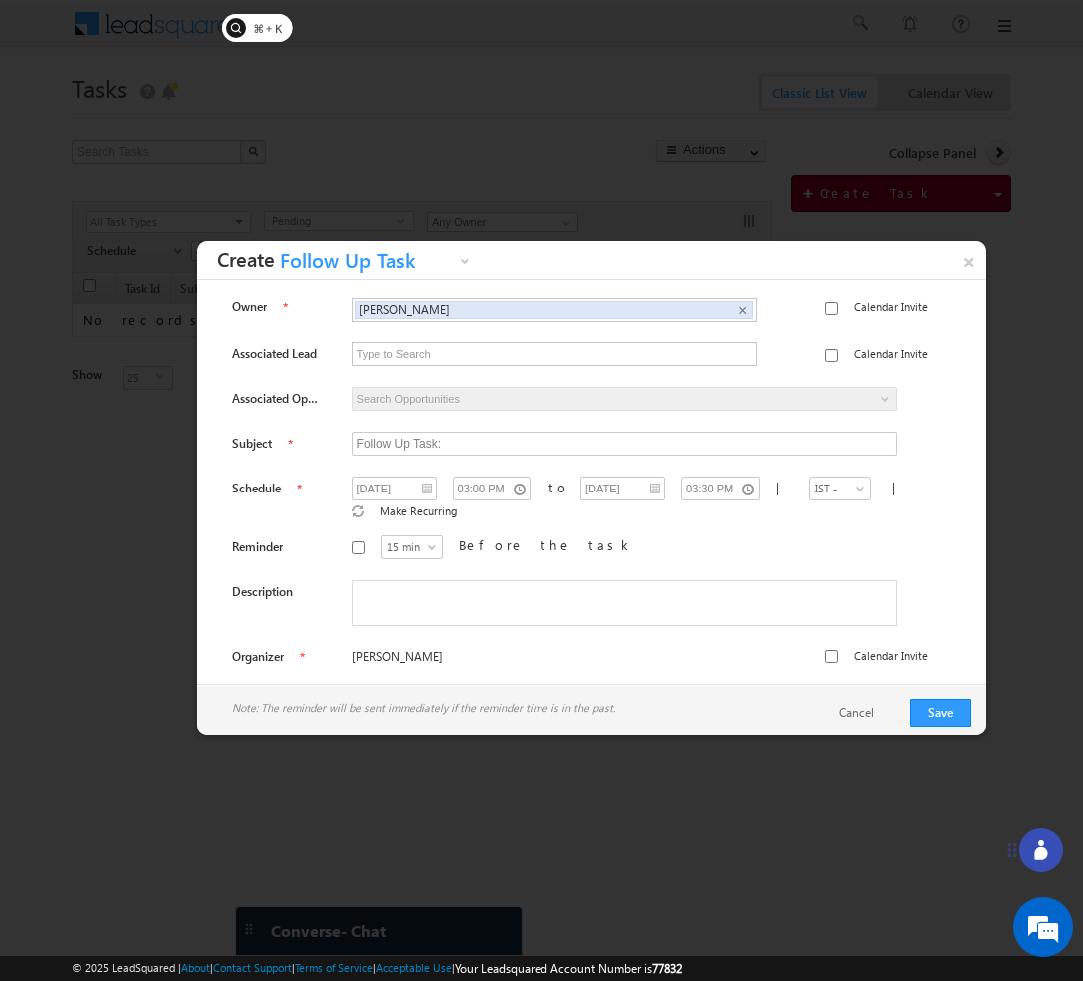
click at [425, 257] on span "Follow Up Task" at bounding box center [365, 265] width 180 height 31
click at [414, 313] on link "Initiate Phone Call" at bounding box center [385, 314] width 181 height 18
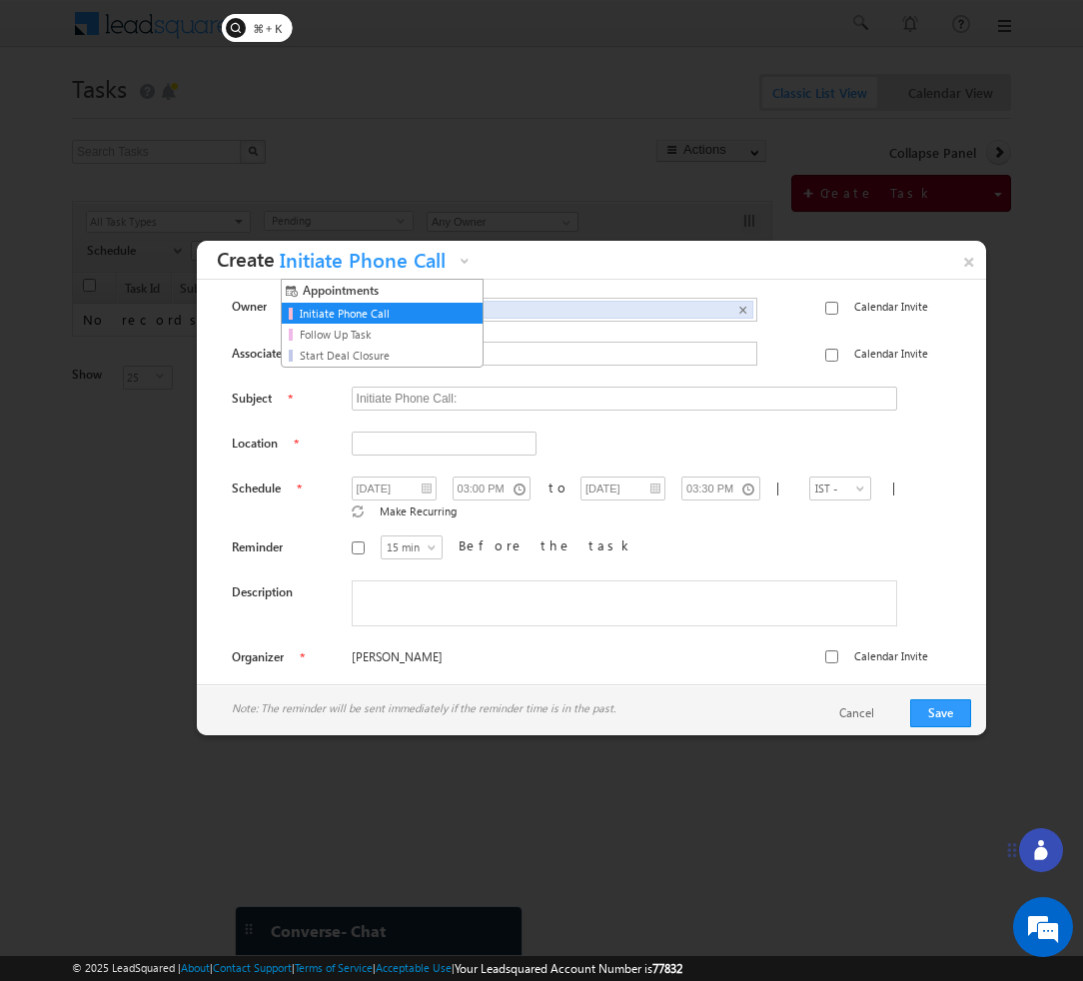
click at [426, 261] on span "Initiate Phone Call" at bounding box center [365, 265] width 180 height 31
click at [406, 329] on link "Follow Up Task" at bounding box center [385, 335] width 181 height 18
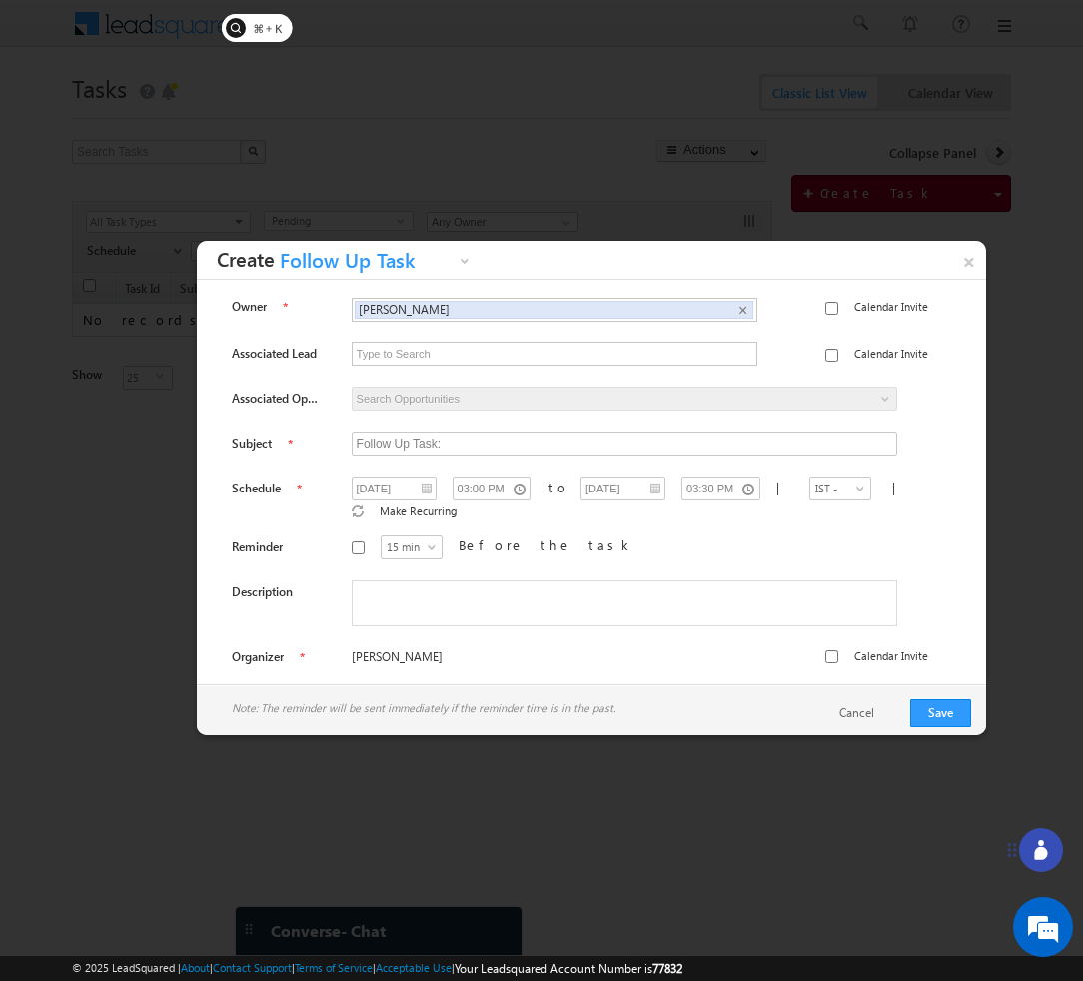
click at [408, 270] on span "Follow Up Task" at bounding box center [365, 265] width 180 height 31
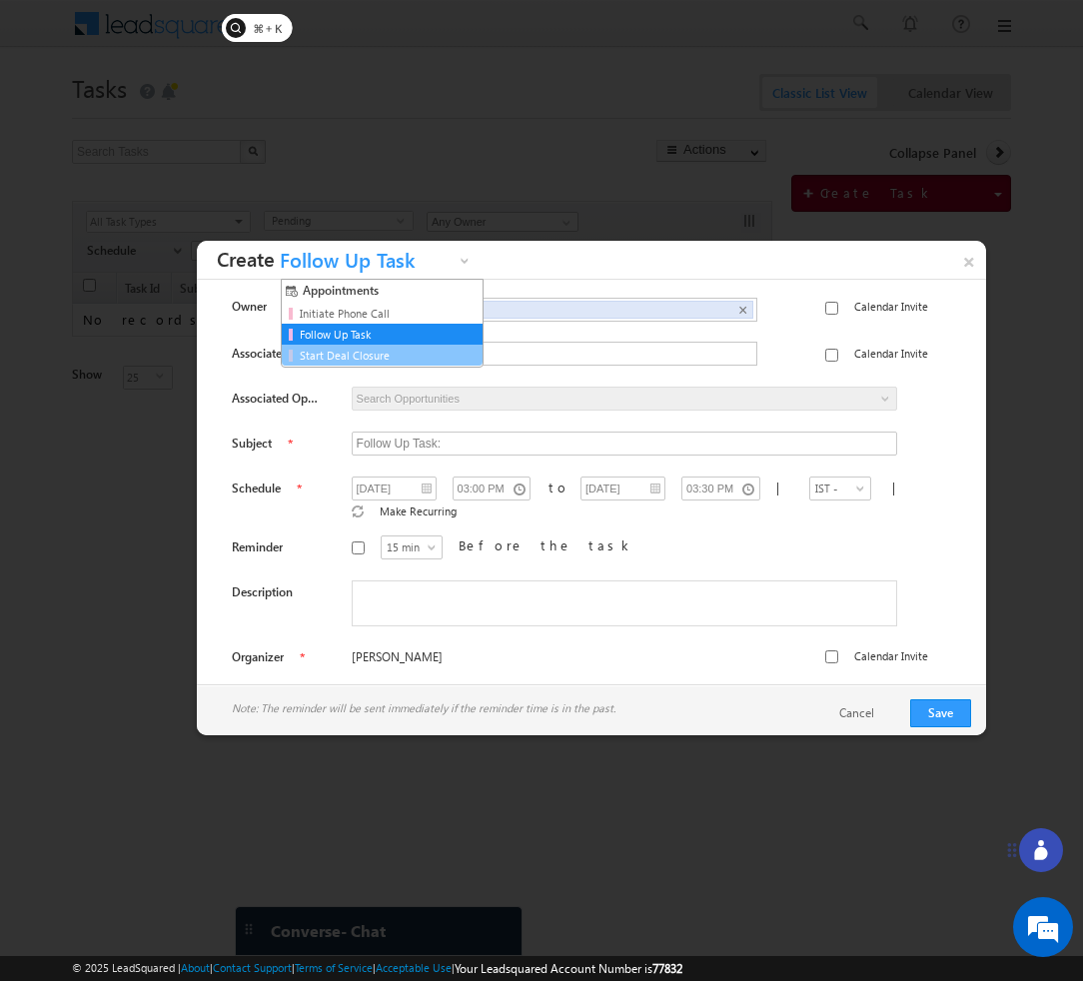
click at [407, 364] on li "Start Deal Closure" at bounding box center [382, 355] width 201 height 21
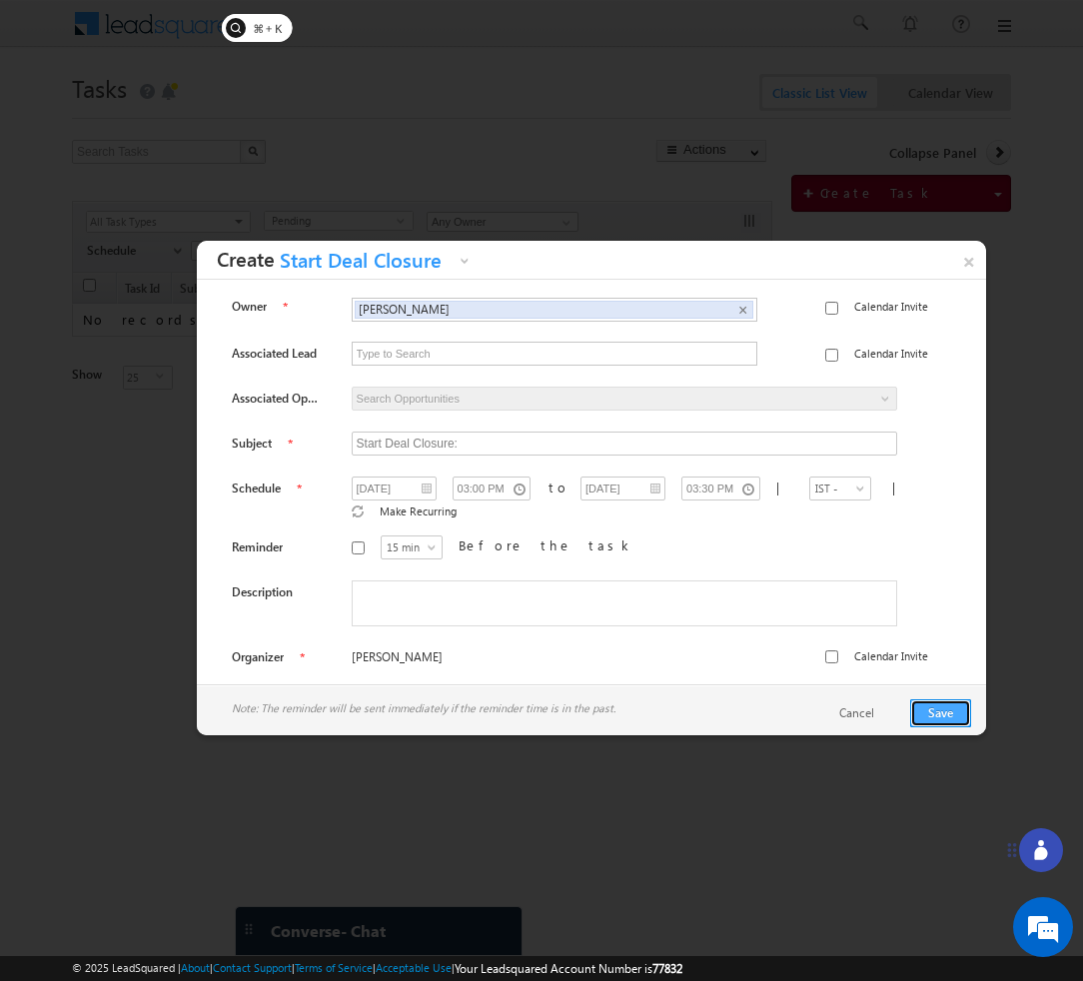
click at [954, 714] on button "Save" at bounding box center [940, 713] width 61 height 28
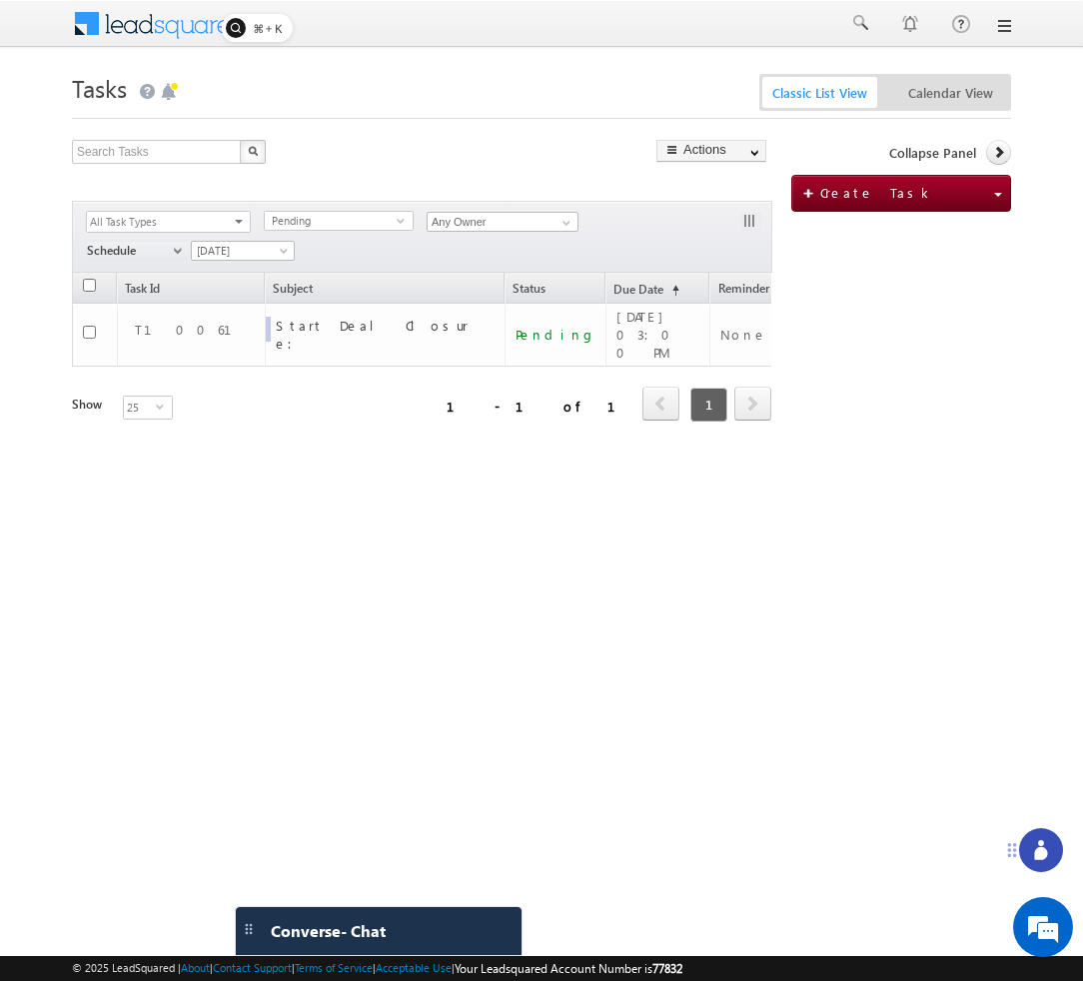
click at [1005, 30] on link at bounding box center [1003, 26] width 16 height 16
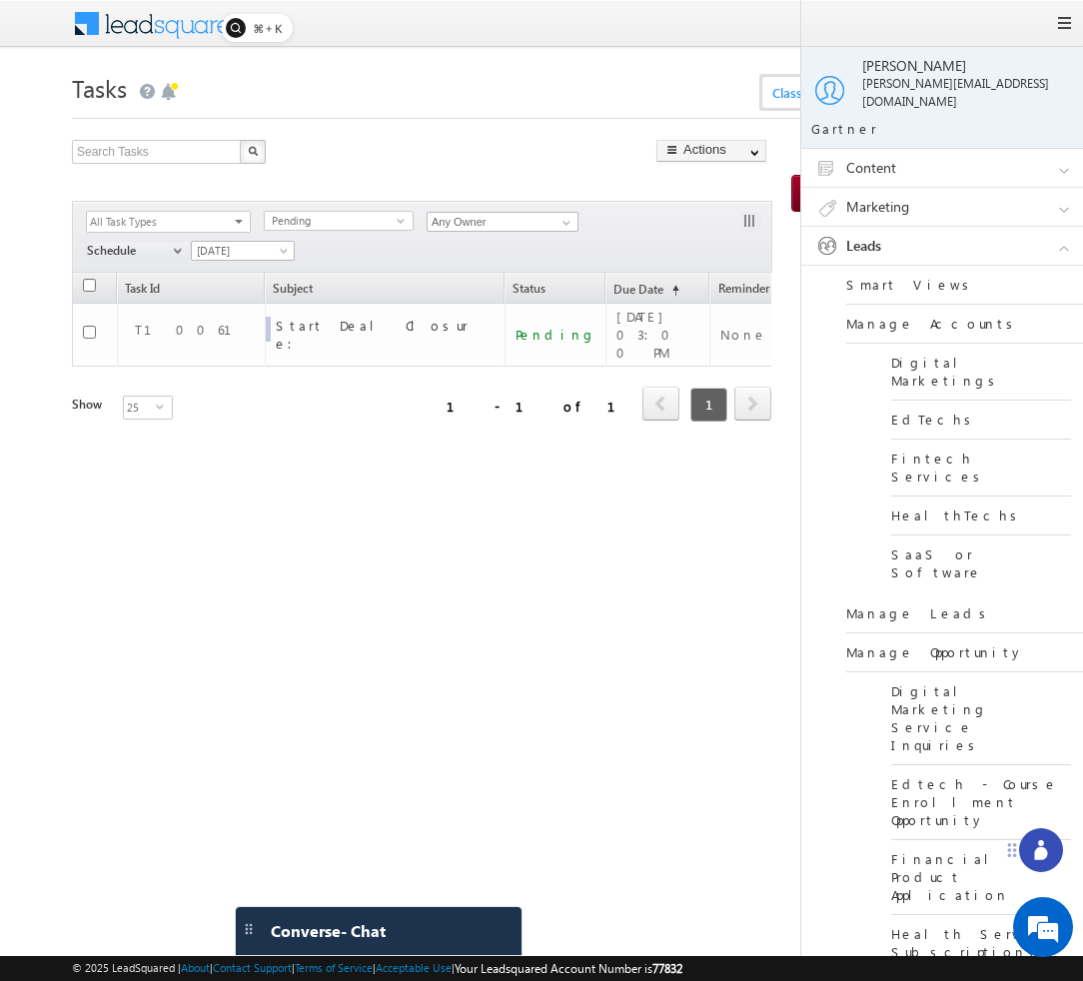
click at [923, 594] on link "Manage Leads" at bounding box center [966, 613] width 240 height 39
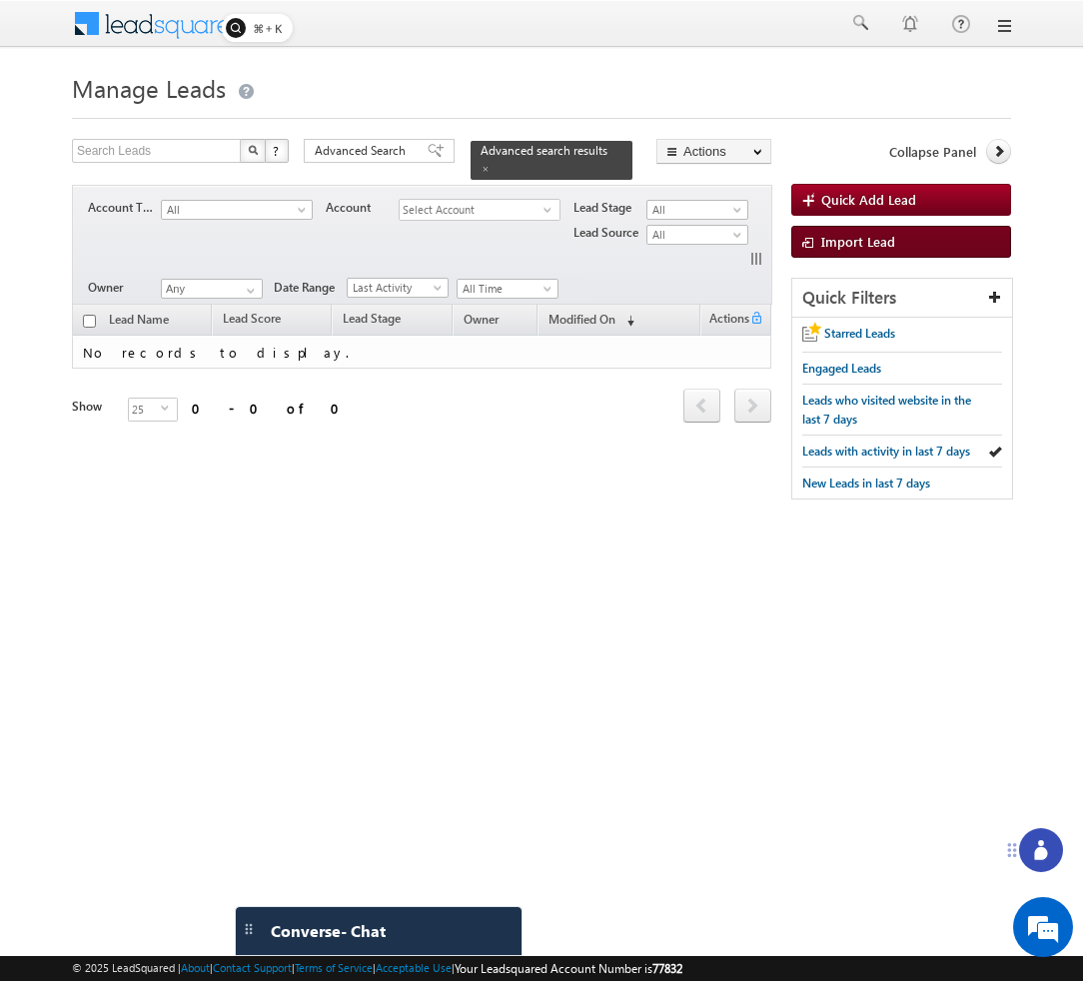
click at [846, 251] on link "Import Lead" at bounding box center [901, 242] width 220 height 32
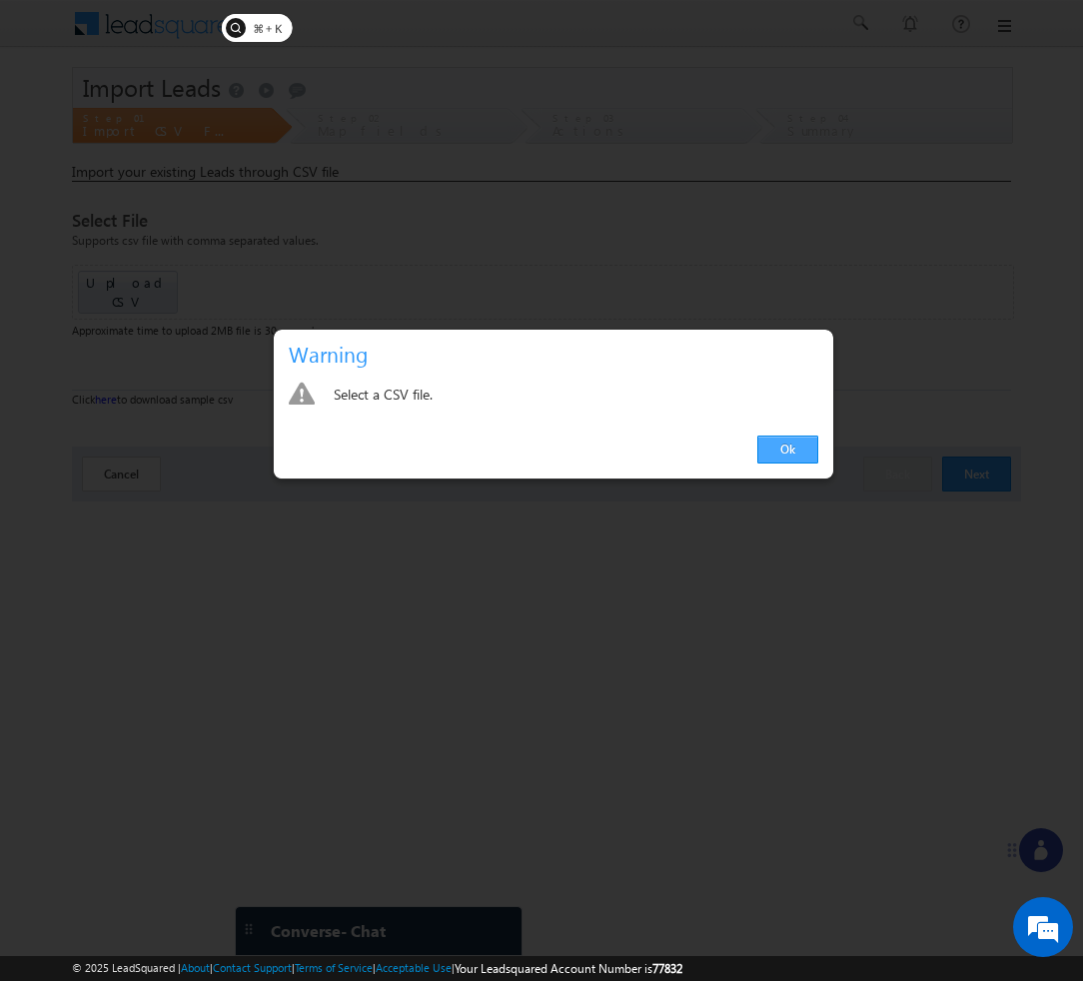
click at [775, 455] on link "Ok" at bounding box center [787, 449] width 61 height 28
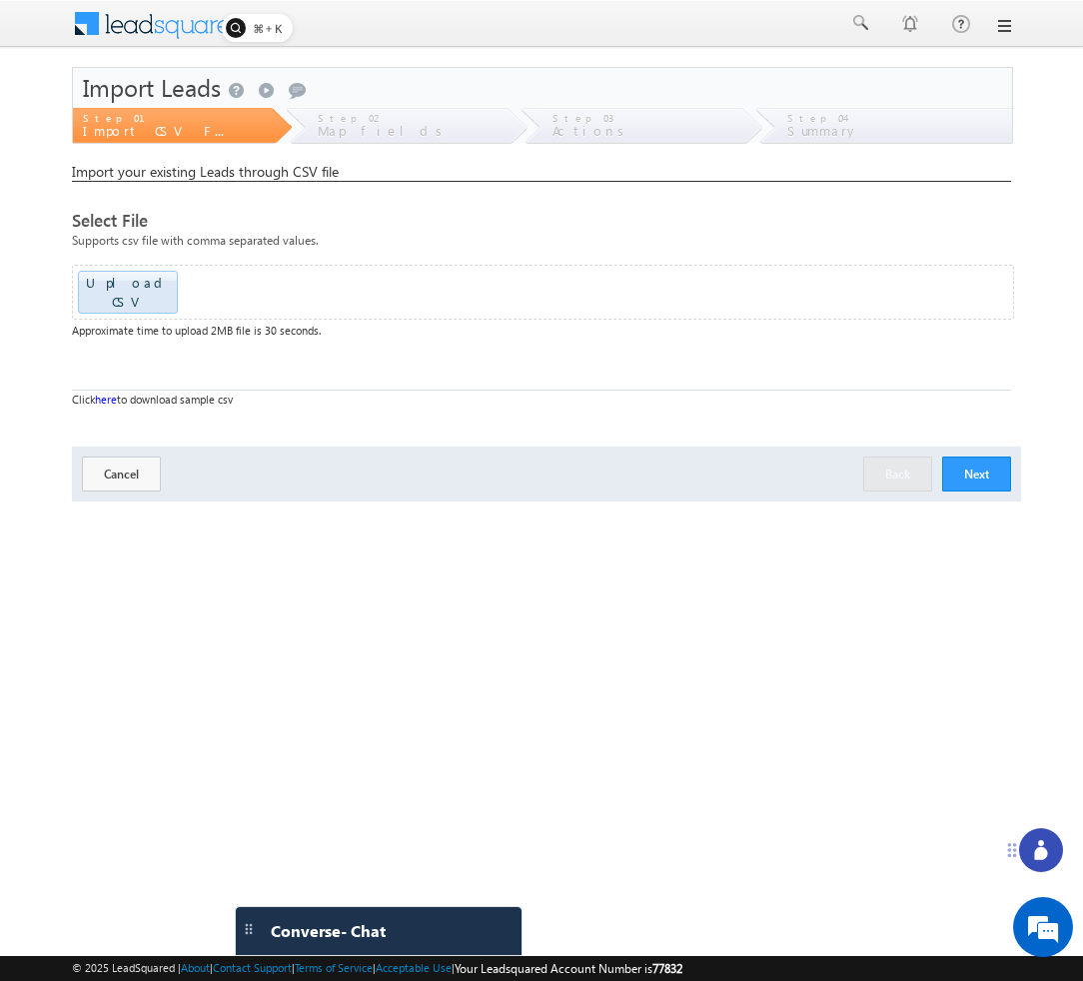
click at [956, 456] on button "Next" at bounding box center [976, 473] width 69 height 35
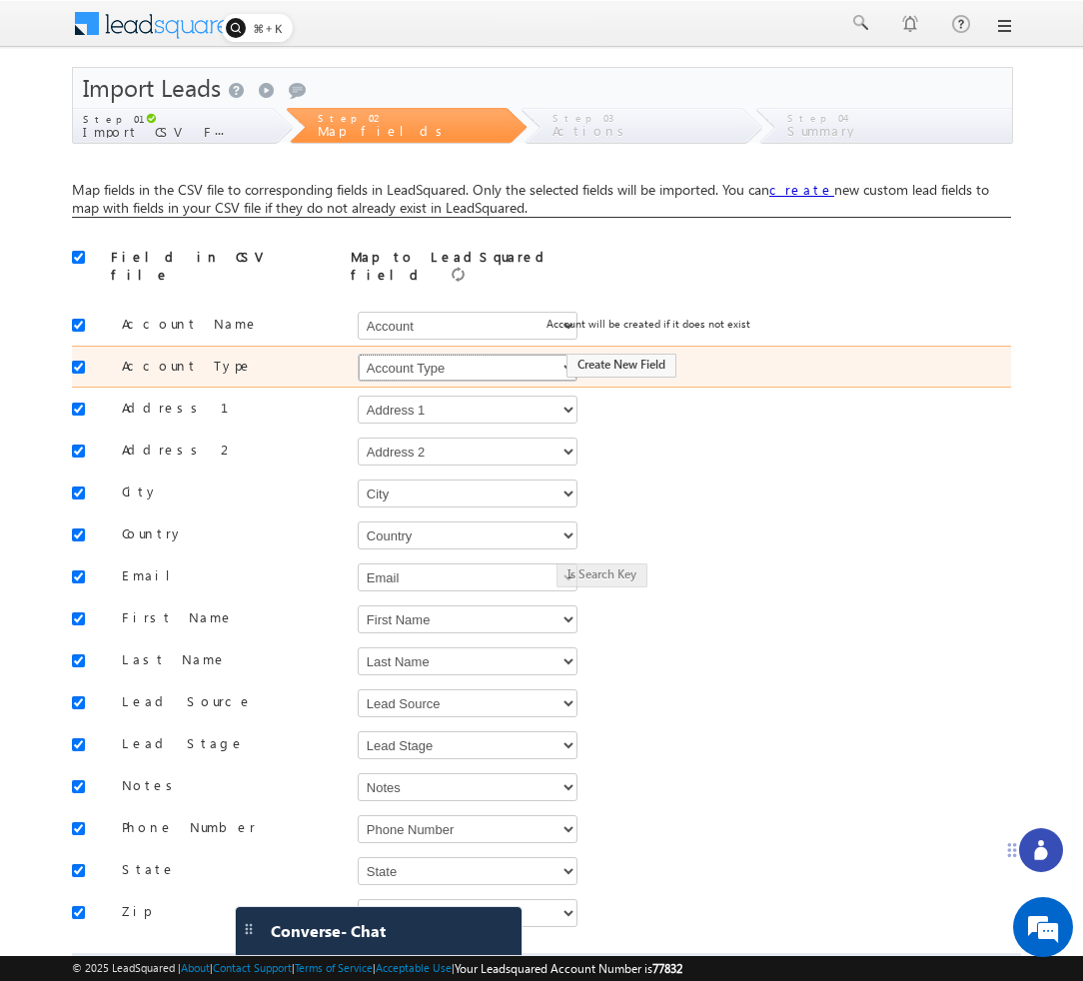
click at [529, 354] on select "Select Select Account Account Type Account Onwer Account Source Address 1 Addre…" at bounding box center [468, 368] width 220 height 28
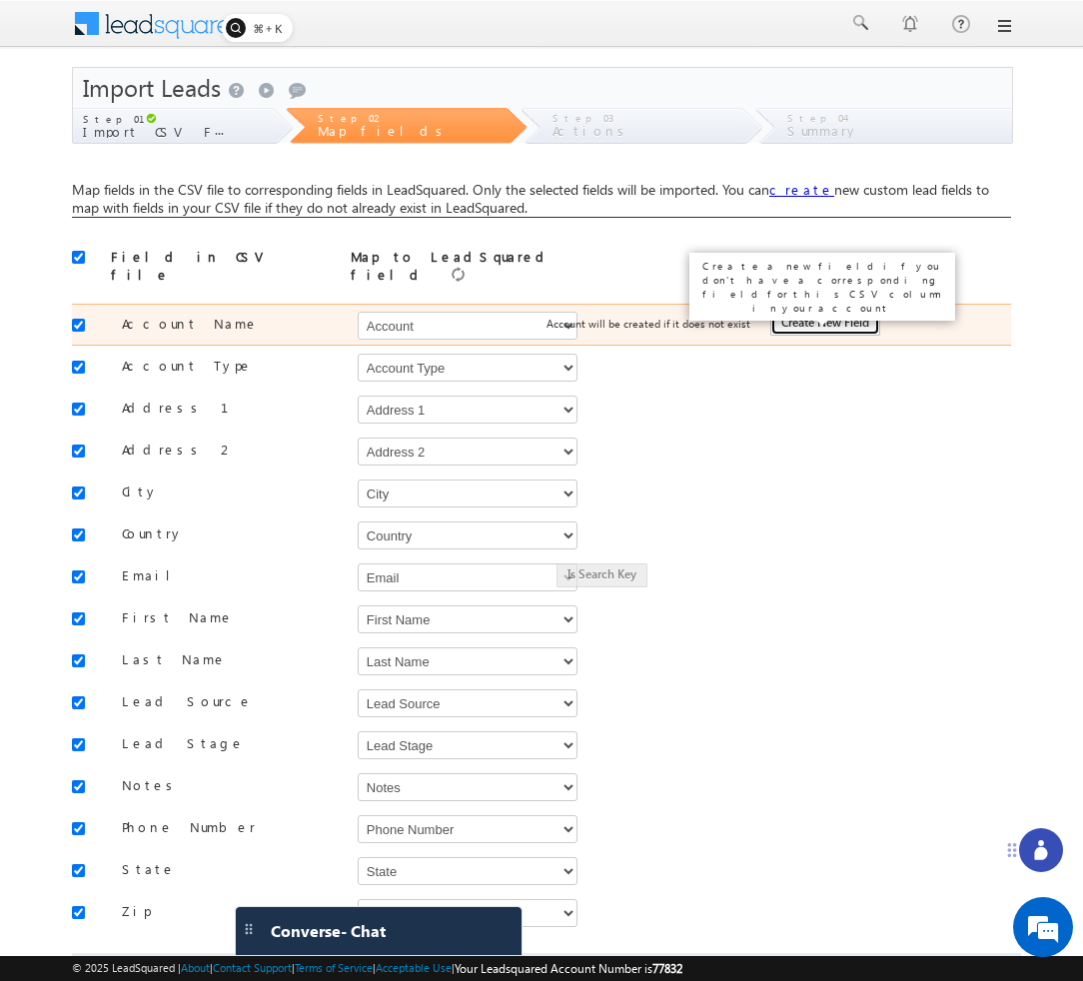
click at [772, 314] on button "Create New Field" at bounding box center [825, 324] width 110 height 24
type input "Account Name"
type input "50"
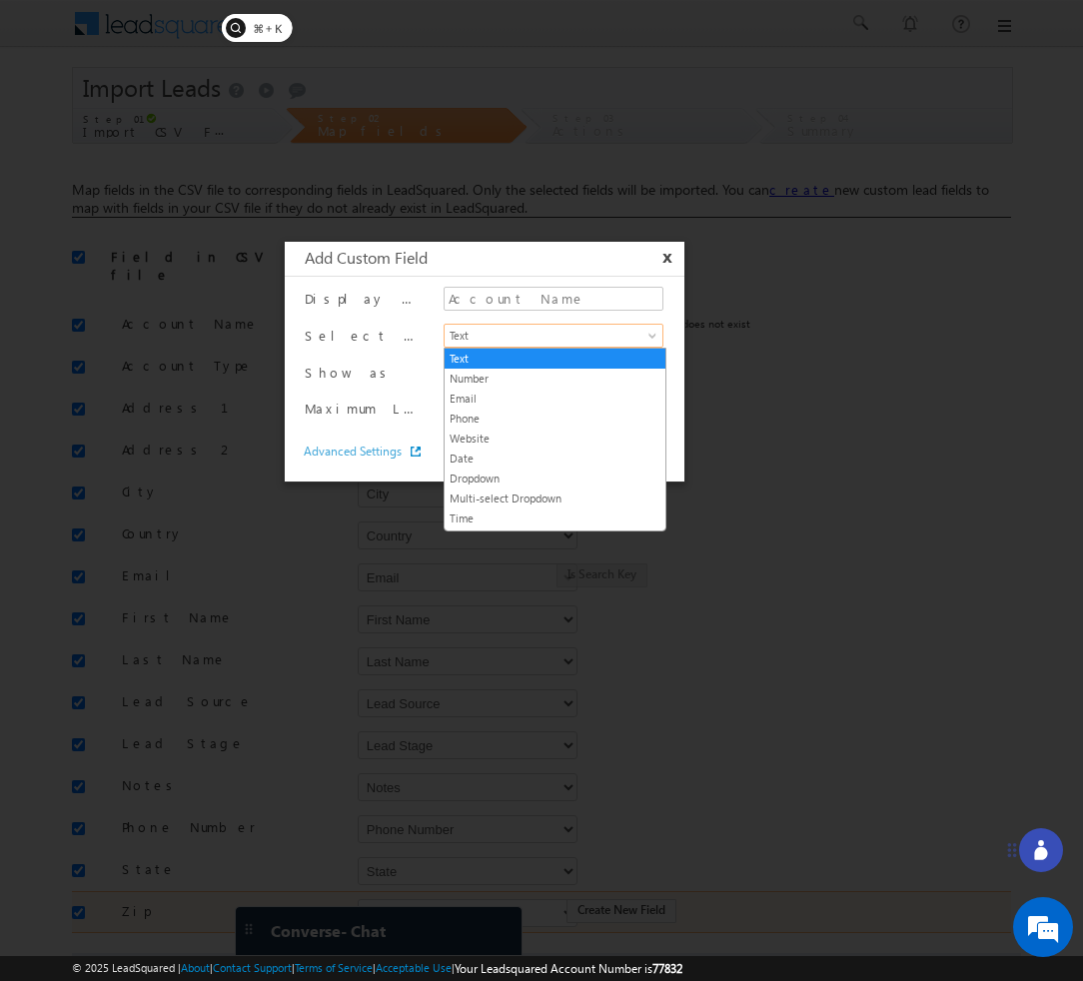
click at [646, 334] on span at bounding box center [654, 340] width 16 height 16
click at [896, 393] on div at bounding box center [541, 490] width 1083 height 981
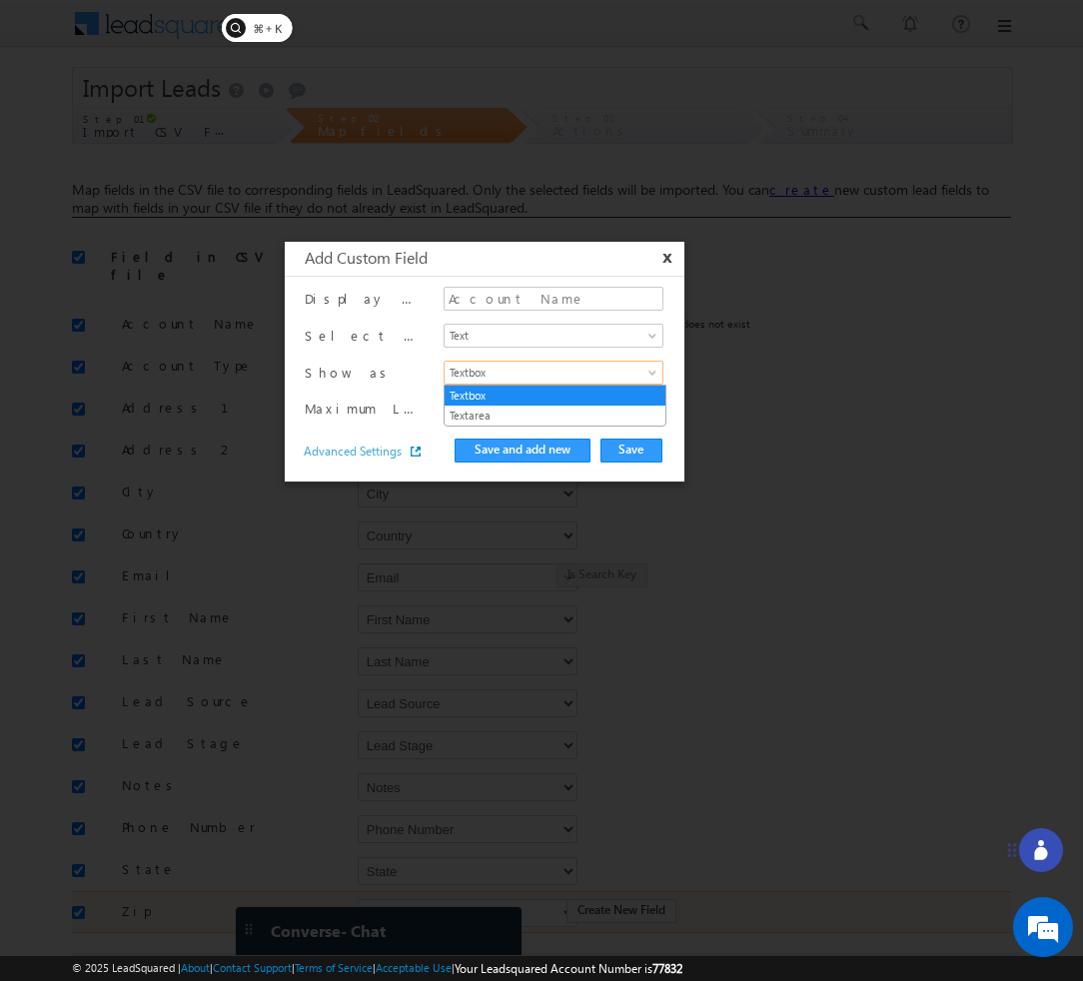
click at [624, 372] on span "Textbox" at bounding box center [541, 373] width 195 height 18
click at [622, 403] on link "Textbox" at bounding box center [554, 396] width 221 height 18
click at [622, 377] on span "Textbox" at bounding box center [541, 373] width 195 height 18
click at [593, 415] on link "Textarea" at bounding box center [554, 416] width 221 height 18
click at [595, 371] on span "Textarea" at bounding box center [541, 373] width 195 height 18
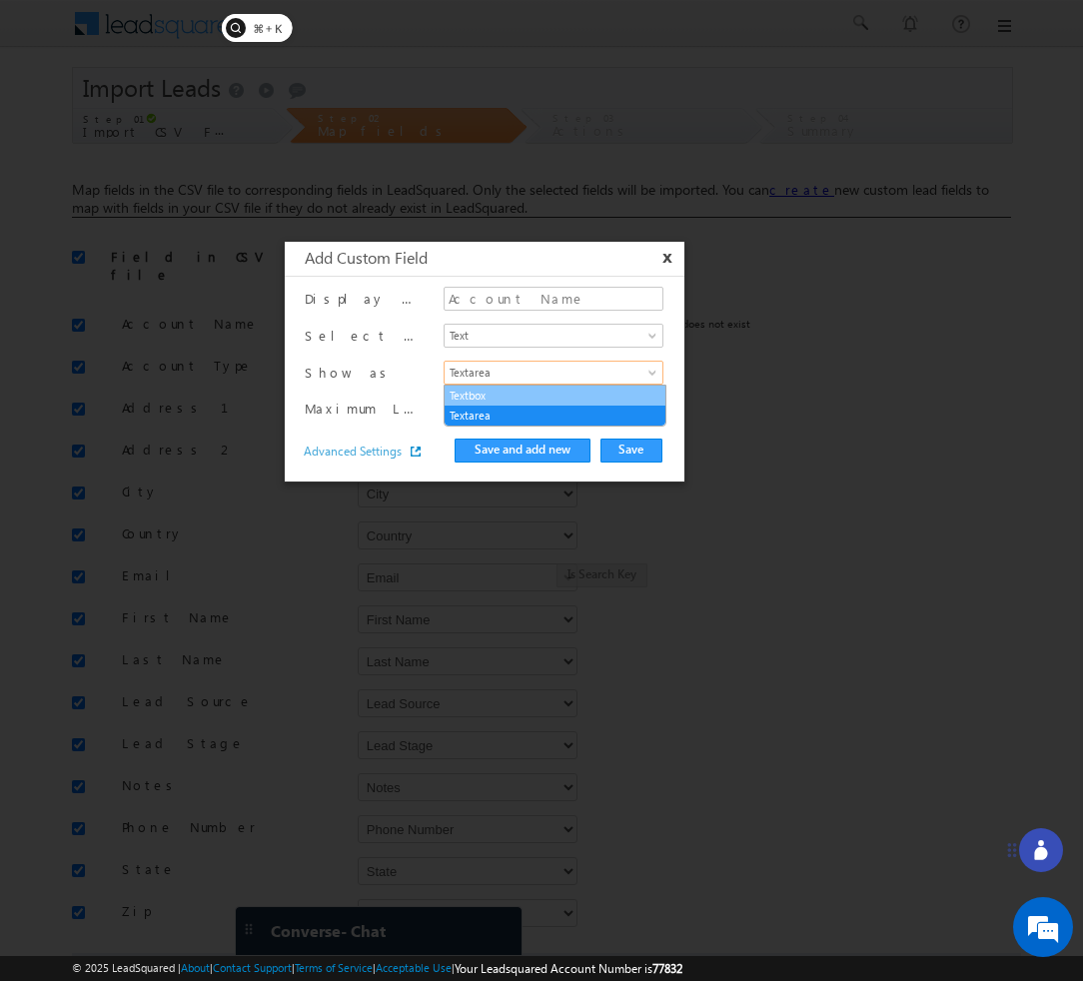
click at [581, 393] on link "Textbox" at bounding box center [554, 396] width 221 height 18
type input "50"
click at [581, 333] on span "Text" at bounding box center [541, 336] width 195 height 18
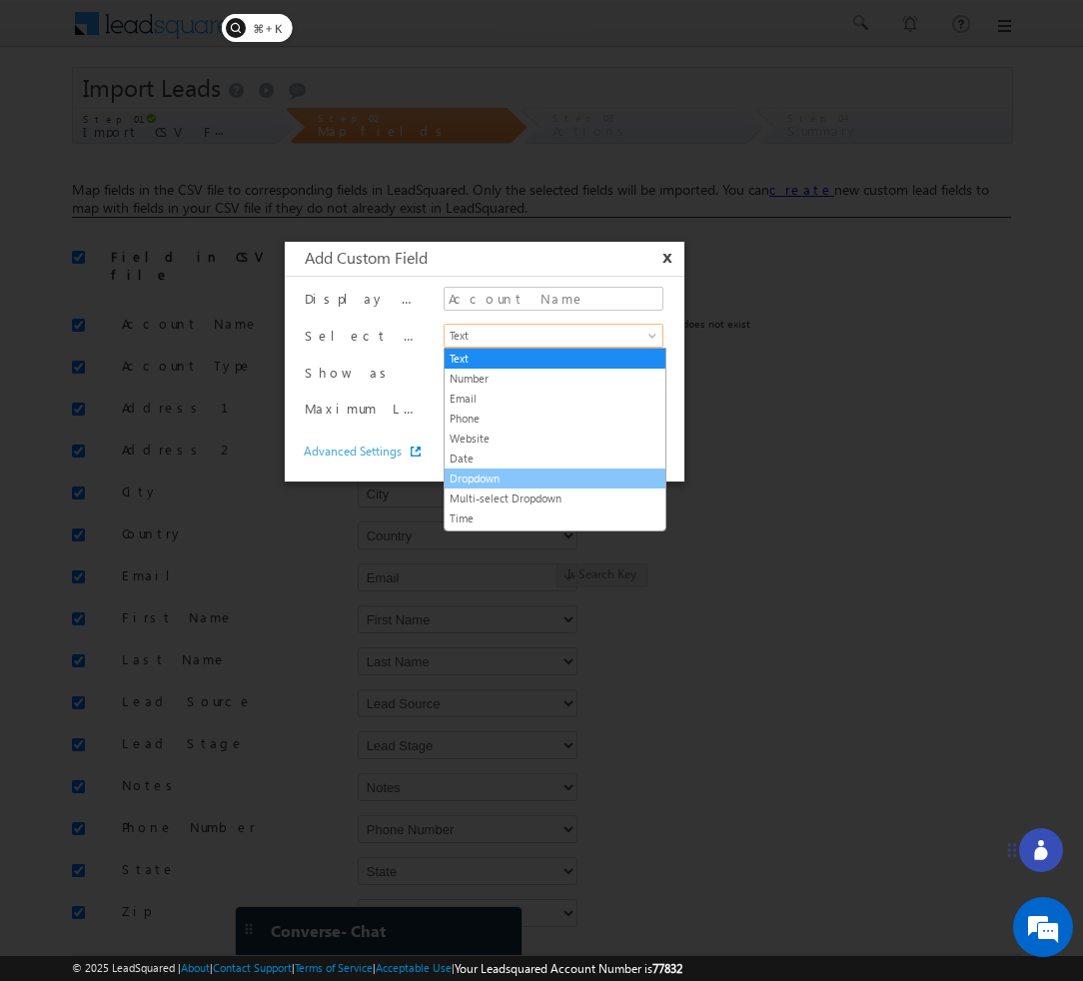
scroll to position [18, 0]
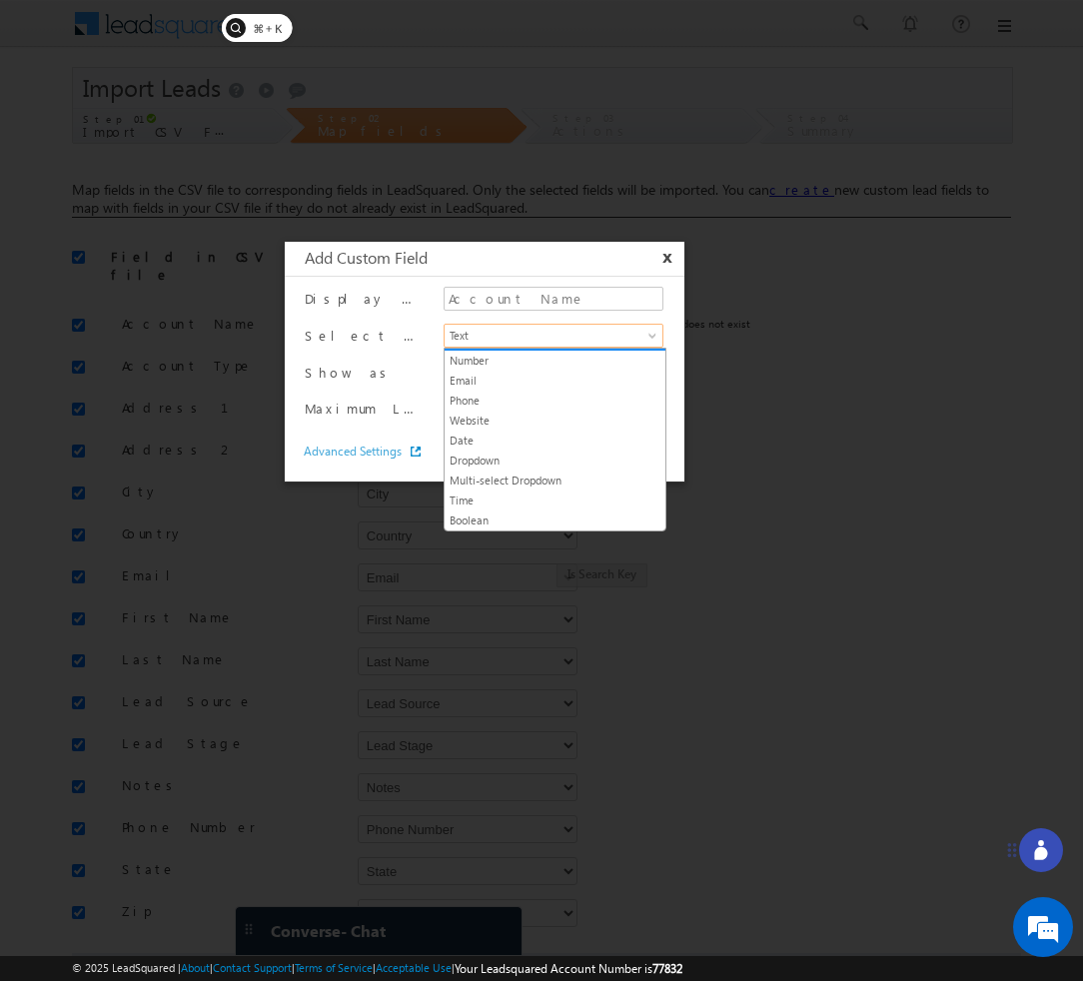
click at [832, 380] on div at bounding box center [541, 490] width 1083 height 981
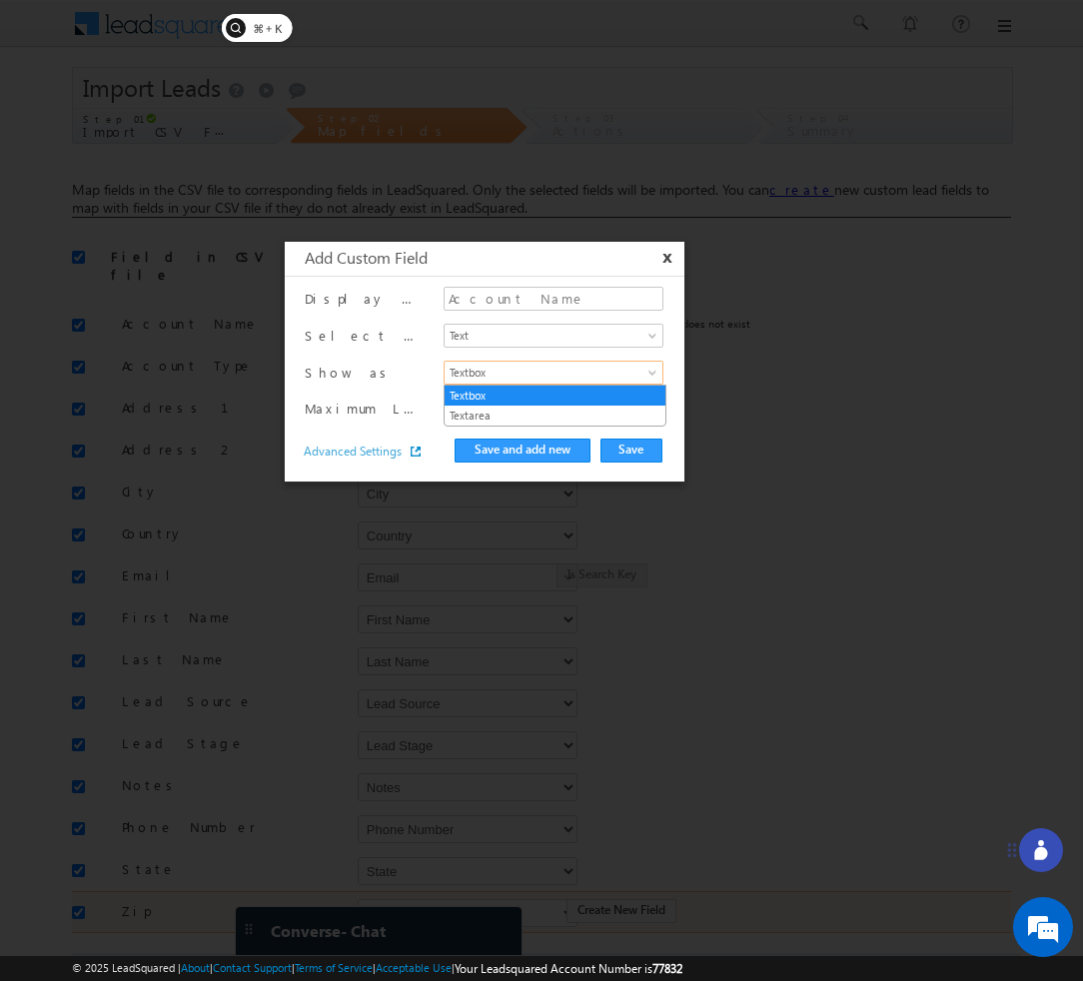
click at [617, 381] on span "Textbox" at bounding box center [541, 373] width 195 height 18
click at [714, 360] on div at bounding box center [541, 490] width 1083 height 981
click at [668, 260] on button "x" at bounding box center [664, 258] width 24 height 19
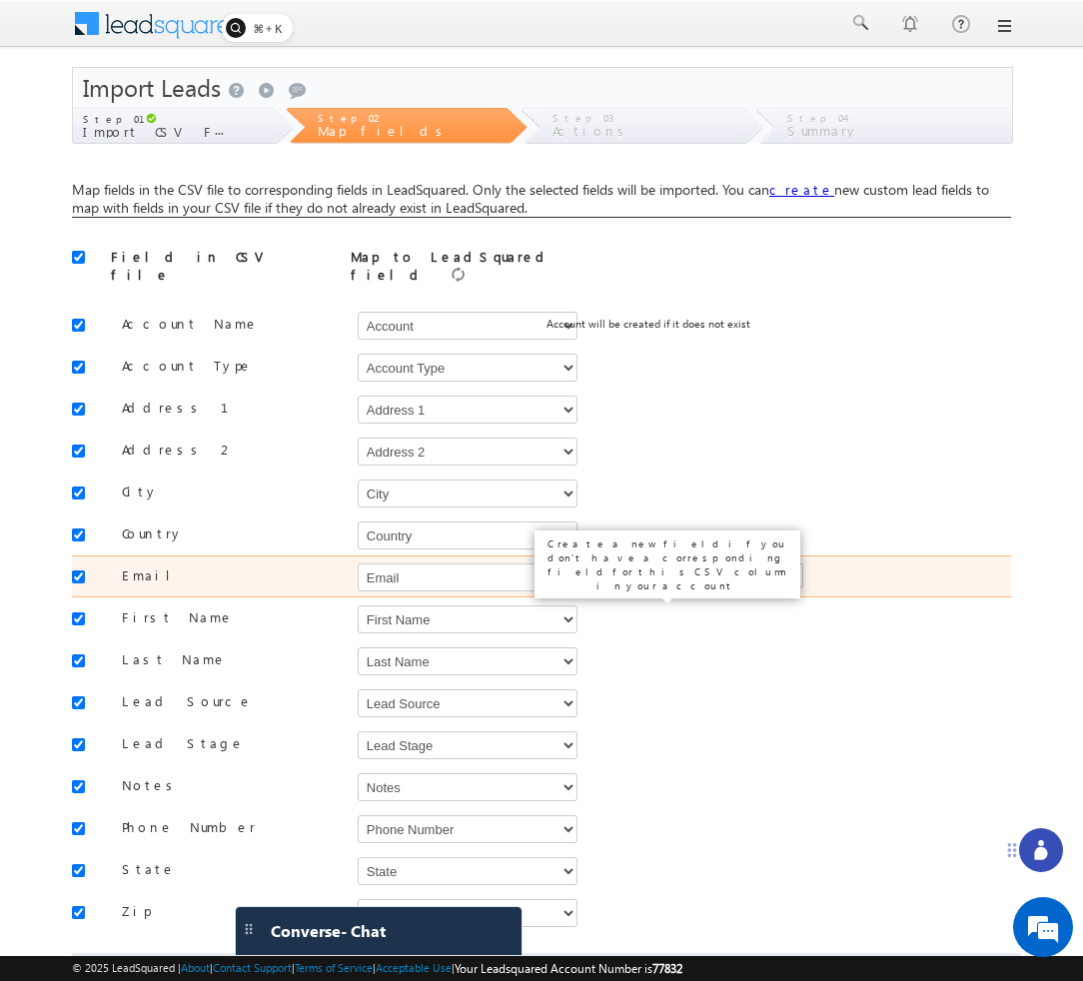
scroll to position [98, 0]
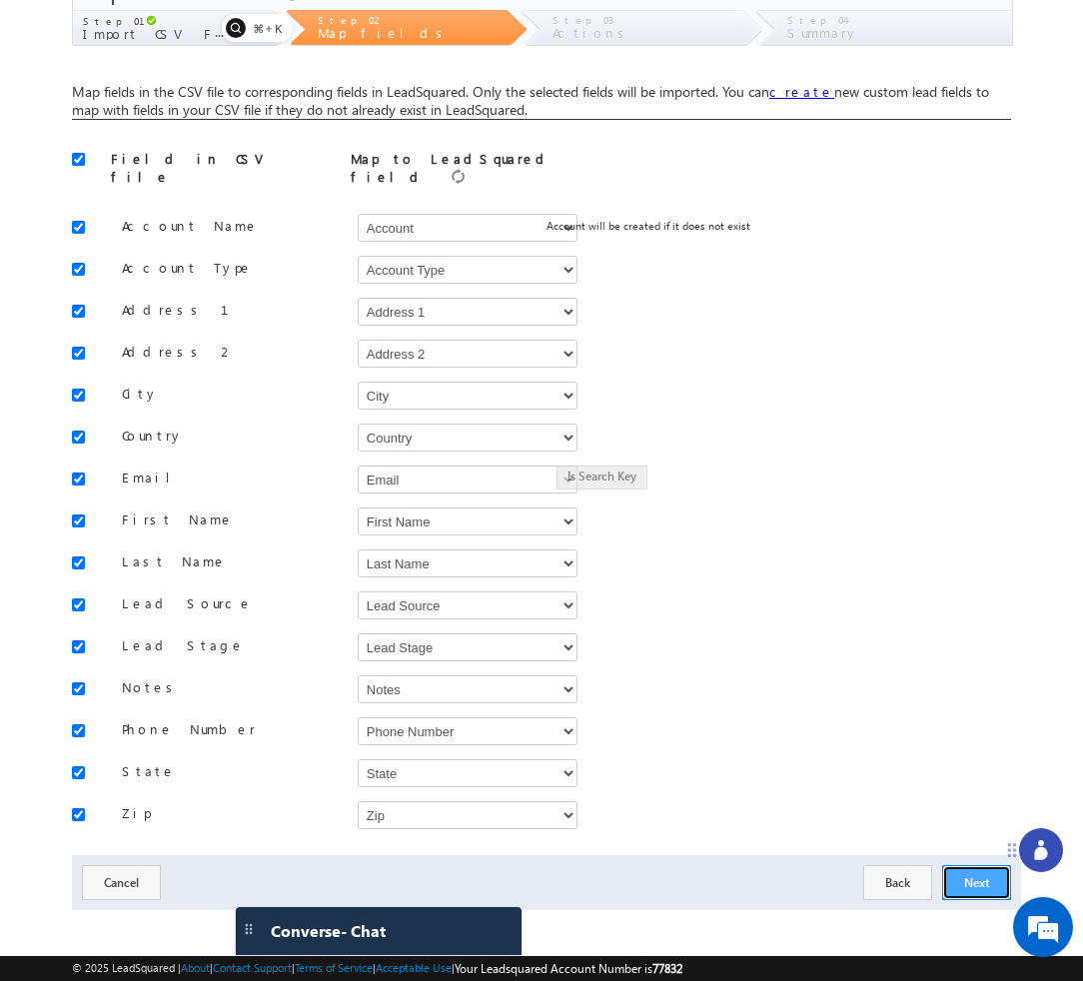
click at [970, 876] on button "Next" at bounding box center [976, 882] width 69 height 35
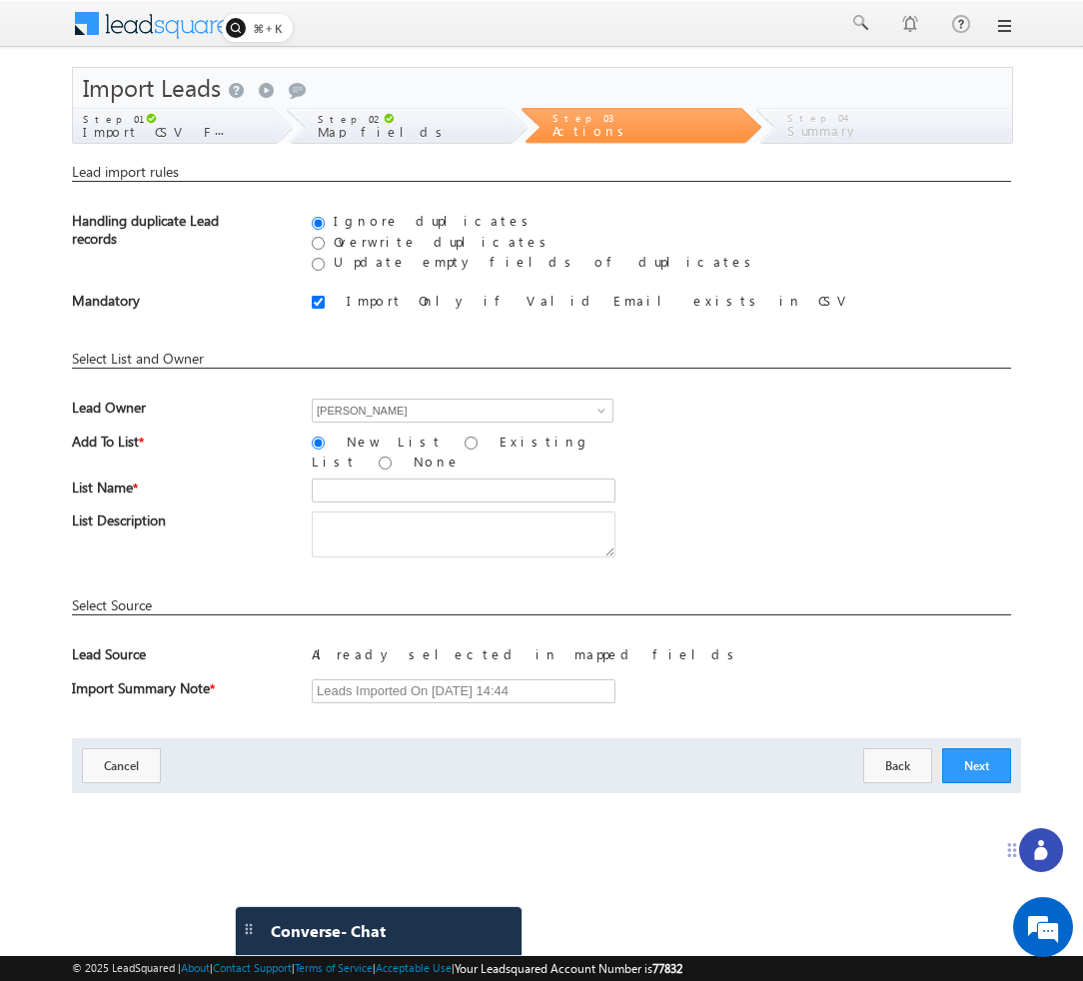
scroll to position [0, 0]
click at [579, 417] on input "[PERSON_NAME]" at bounding box center [463, 411] width 302 height 24
click at [594, 417] on span at bounding box center [601, 411] width 16 height 16
click at [601, 412] on span at bounding box center [601, 411] width 16 height 16
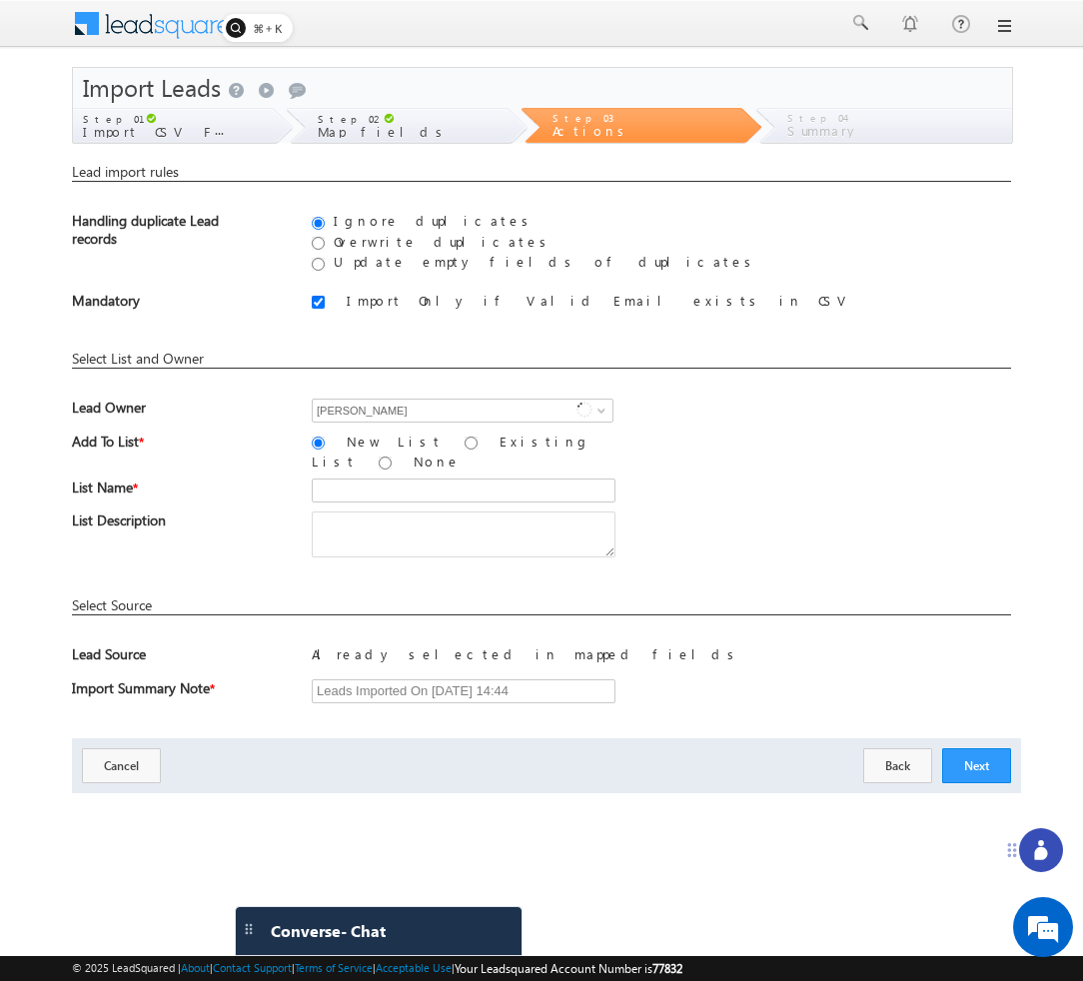
click at [662, 402] on div "Lead Owner Bhavya Bhavya Admin Ashish Kumar Hota Bala Srikanth Bhavya Bhoomika …" at bounding box center [541, 416] width 939 height 34
click at [530, 412] on input "[PERSON_NAME]" at bounding box center [463, 411] width 302 height 24
click at [658, 376] on div "Lead import rules You do not have permissions to update these leads. You do not…" at bounding box center [541, 440] width 939 height 555
click at [601, 409] on span at bounding box center [601, 411] width 16 height 16
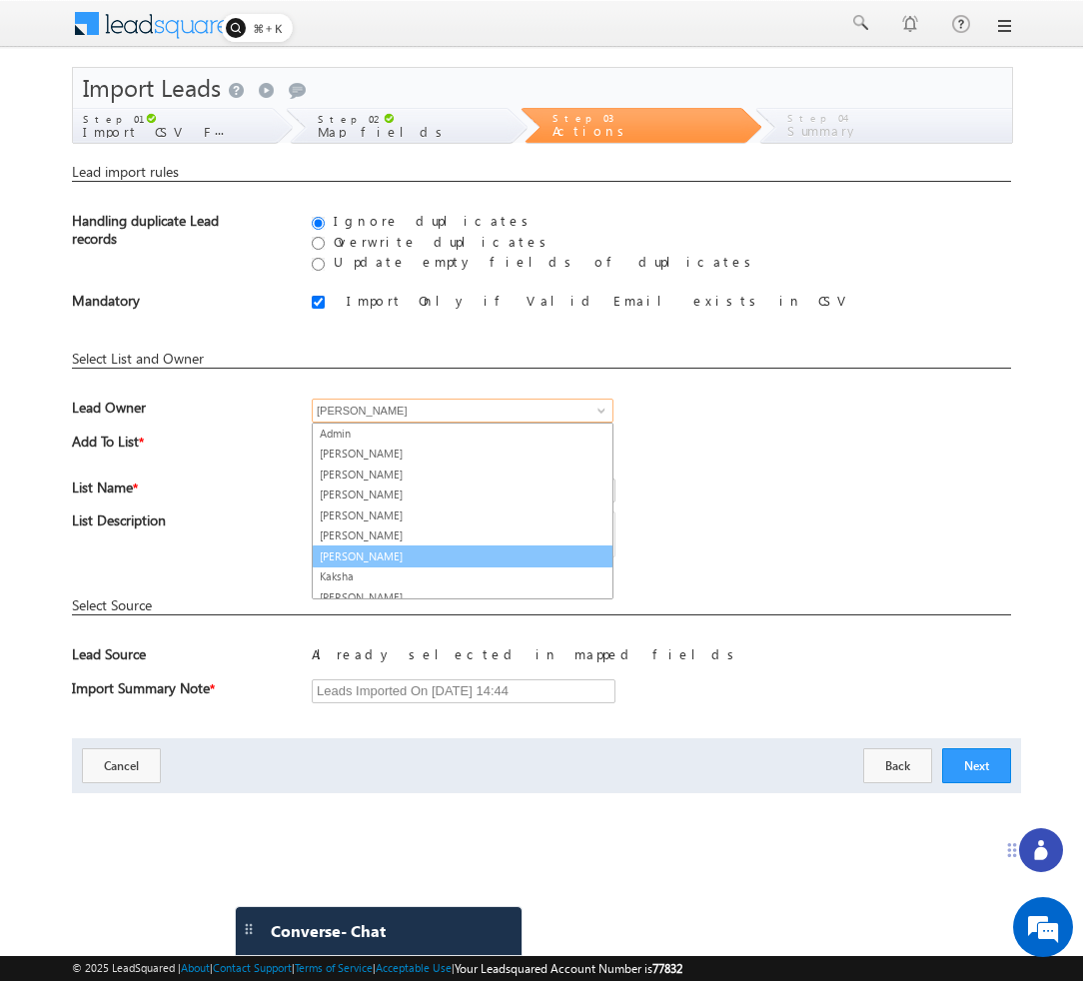
scroll to position [112, 0]
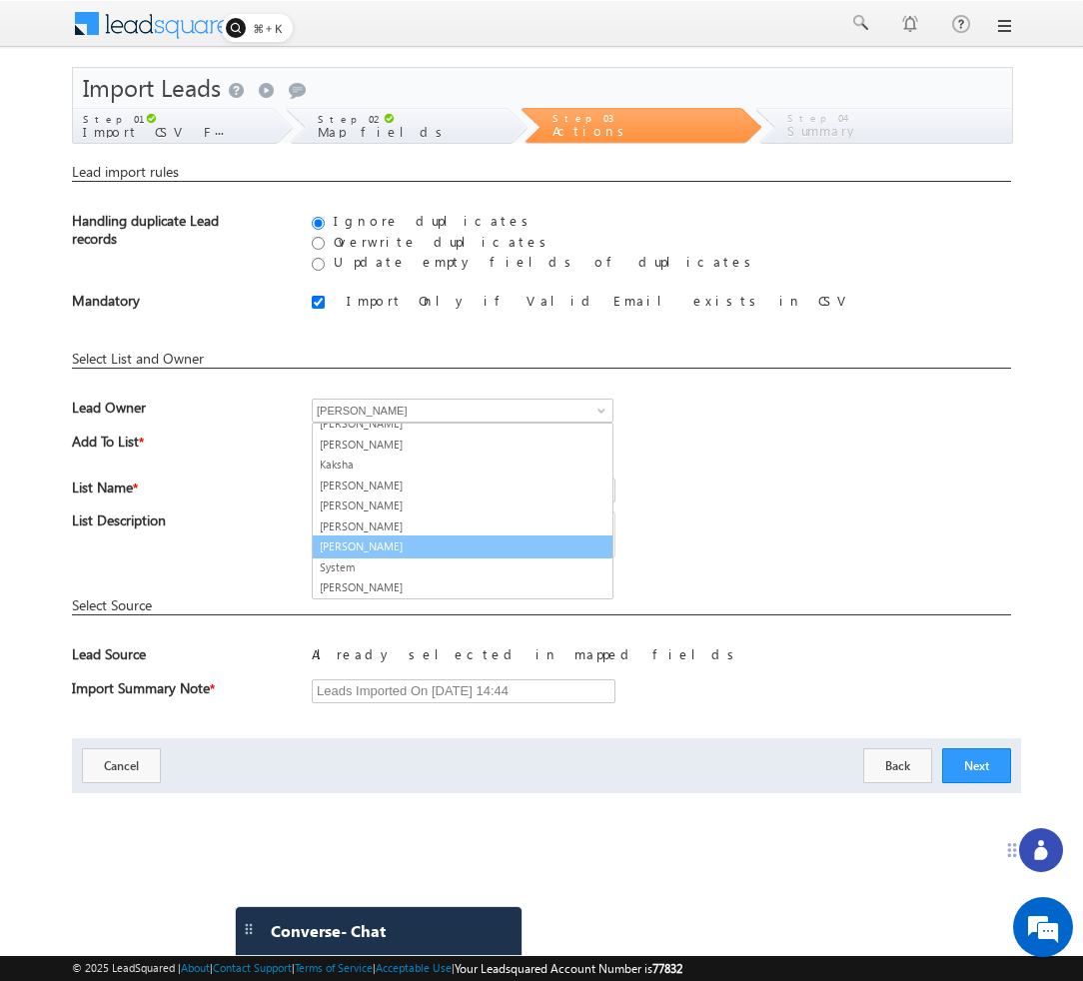
click at [822, 478] on div "List Name *" at bounding box center [541, 494] width 939 height 33
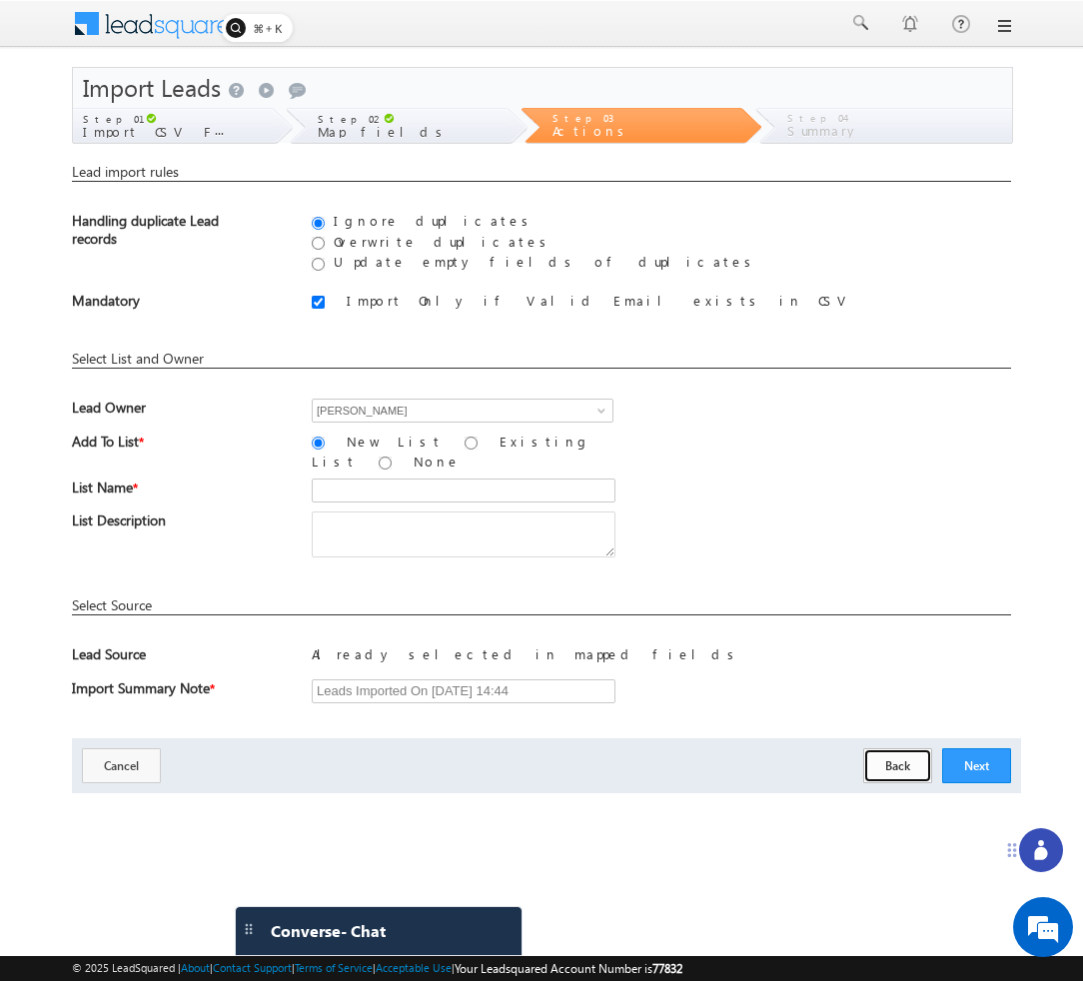
click at [870, 751] on button "Back" at bounding box center [897, 765] width 69 height 35
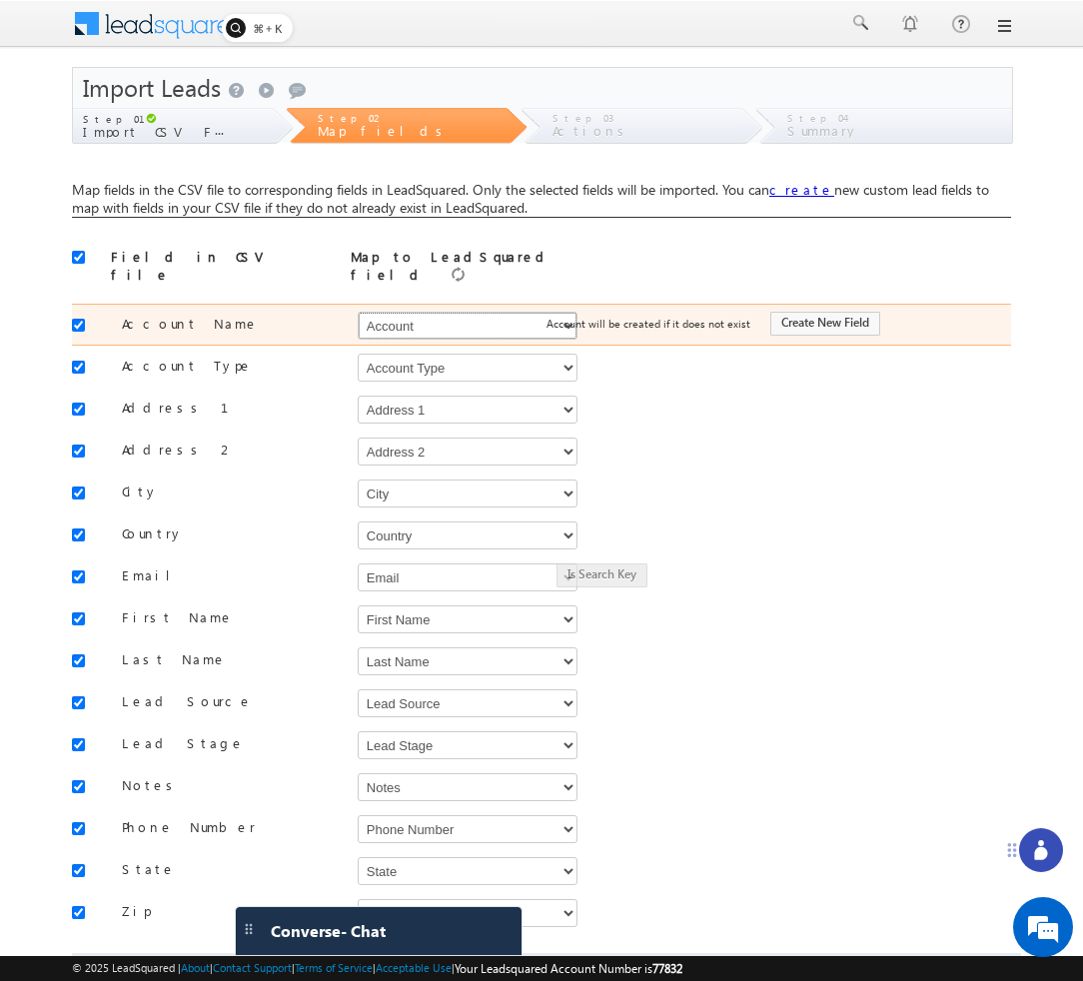
click at [512, 329] on select "Select Select Account Account Type Account Onwer Account Source Address 1 Addre…" at bounding box center [468, 326] width 220 height 28
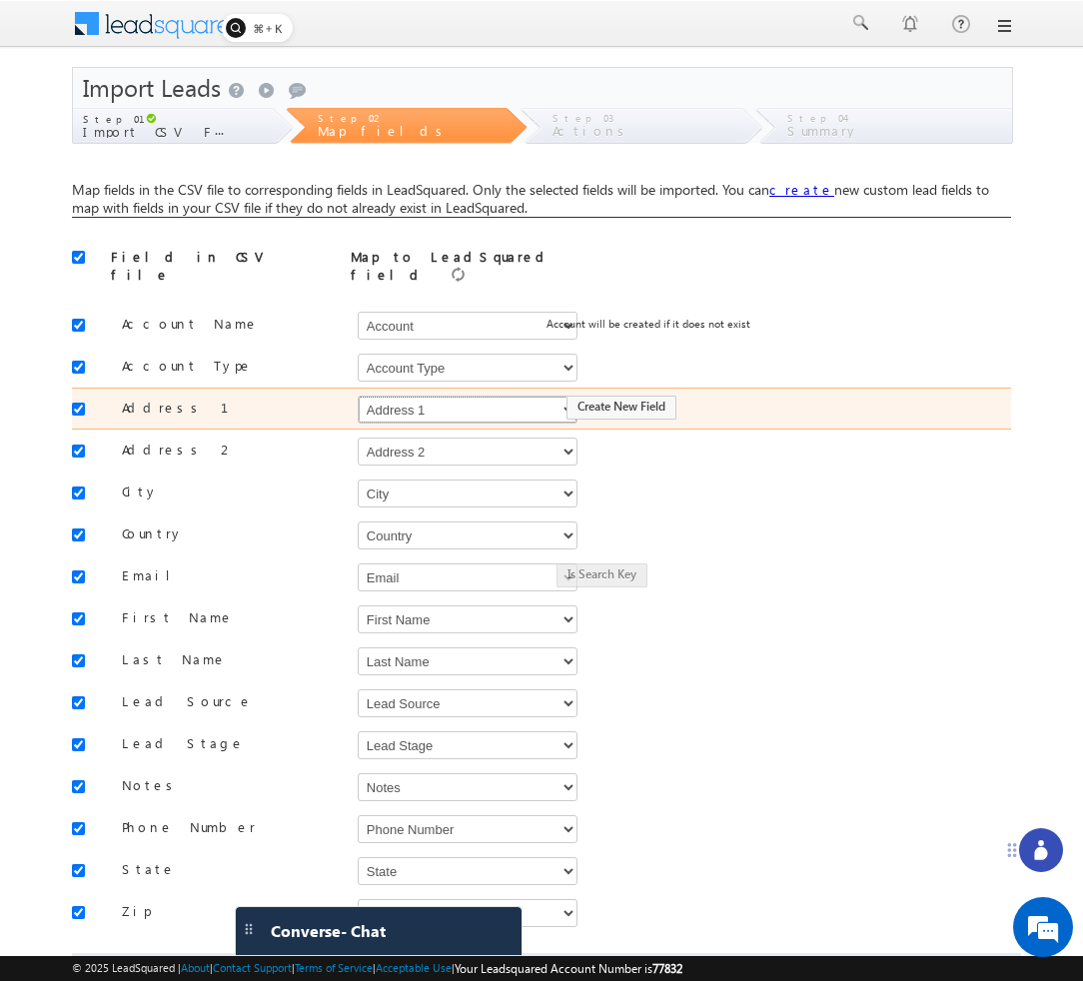
click at [476, 403] on select "Select Select Account Account Type Account Onwer Account Source Address 1 Addre…" at bounding box center [468, 410] width 220 height 28
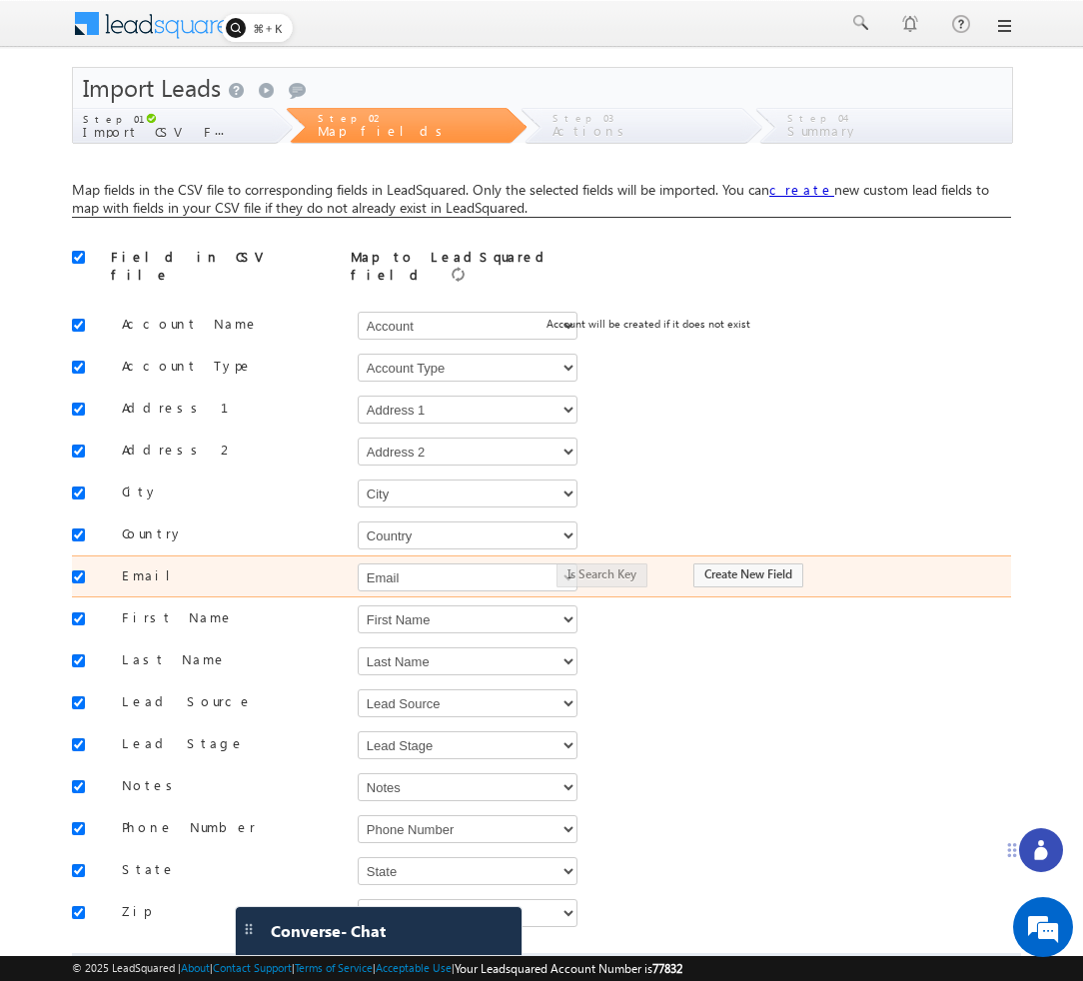
click at [796, 586] on div "Email Select Select Account Account Type Account Onwer Account Source Address 1…" at bounding box center [541, 576] width 939 height 42
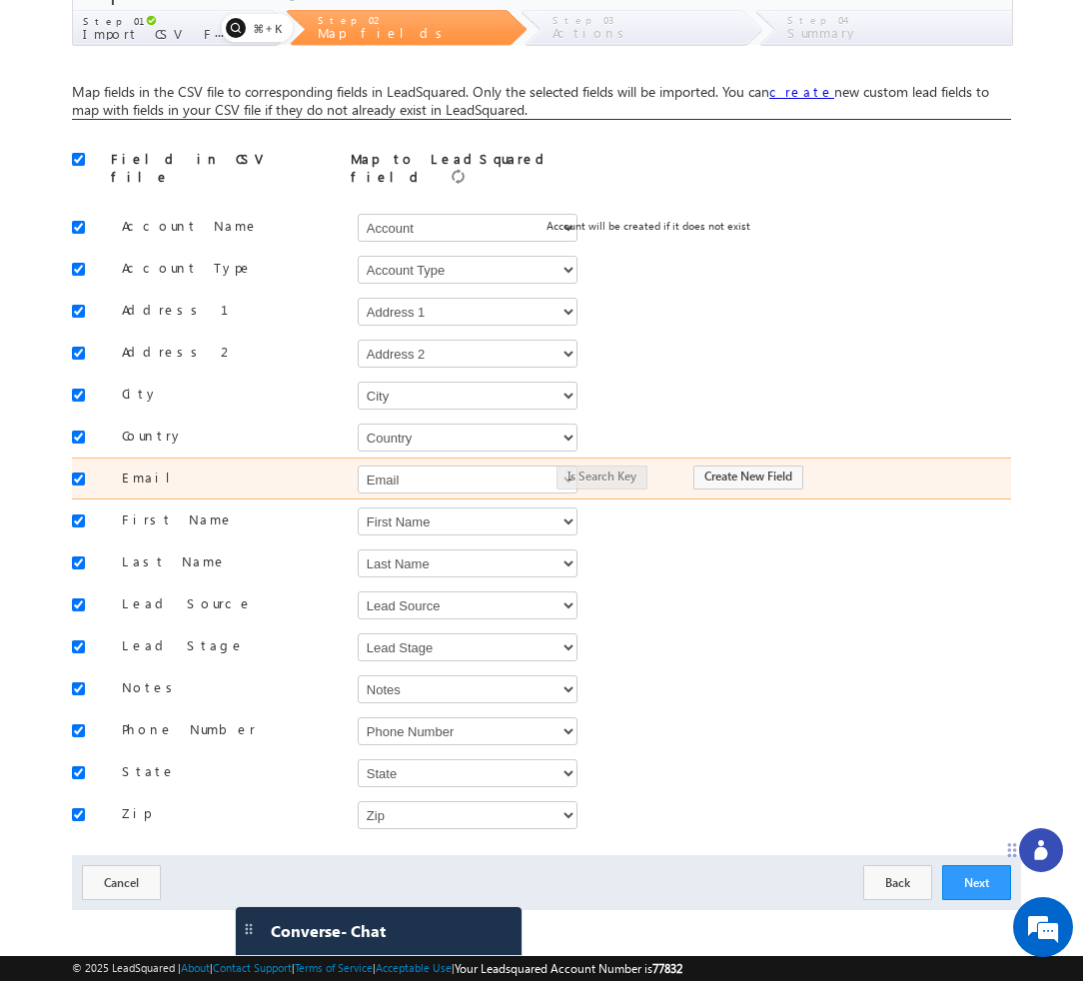
scroll to position [0, 0]
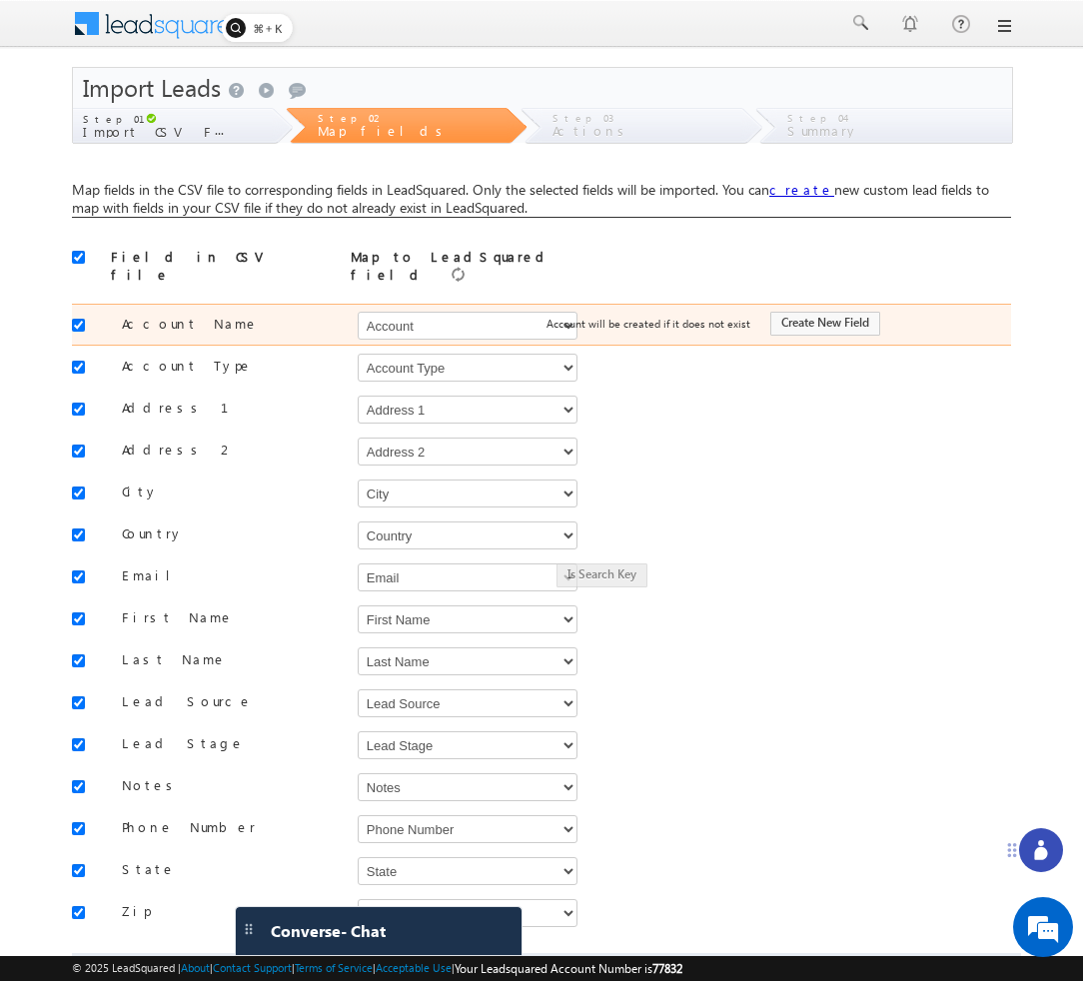
click at [553, 321] on div "Account will be created if it does not exist" at bounding box center [648, 322] width 204 height 17
click at [564, 318] on span "Account will be created if it does not exist" at bounding box center [648, 323] width 204 height 13
click at [447, 315] on select "Select Select Account Account Type Account Onwer Account Source Address 1 Addre…" at bounding box center [468, 326] width 220 height 28
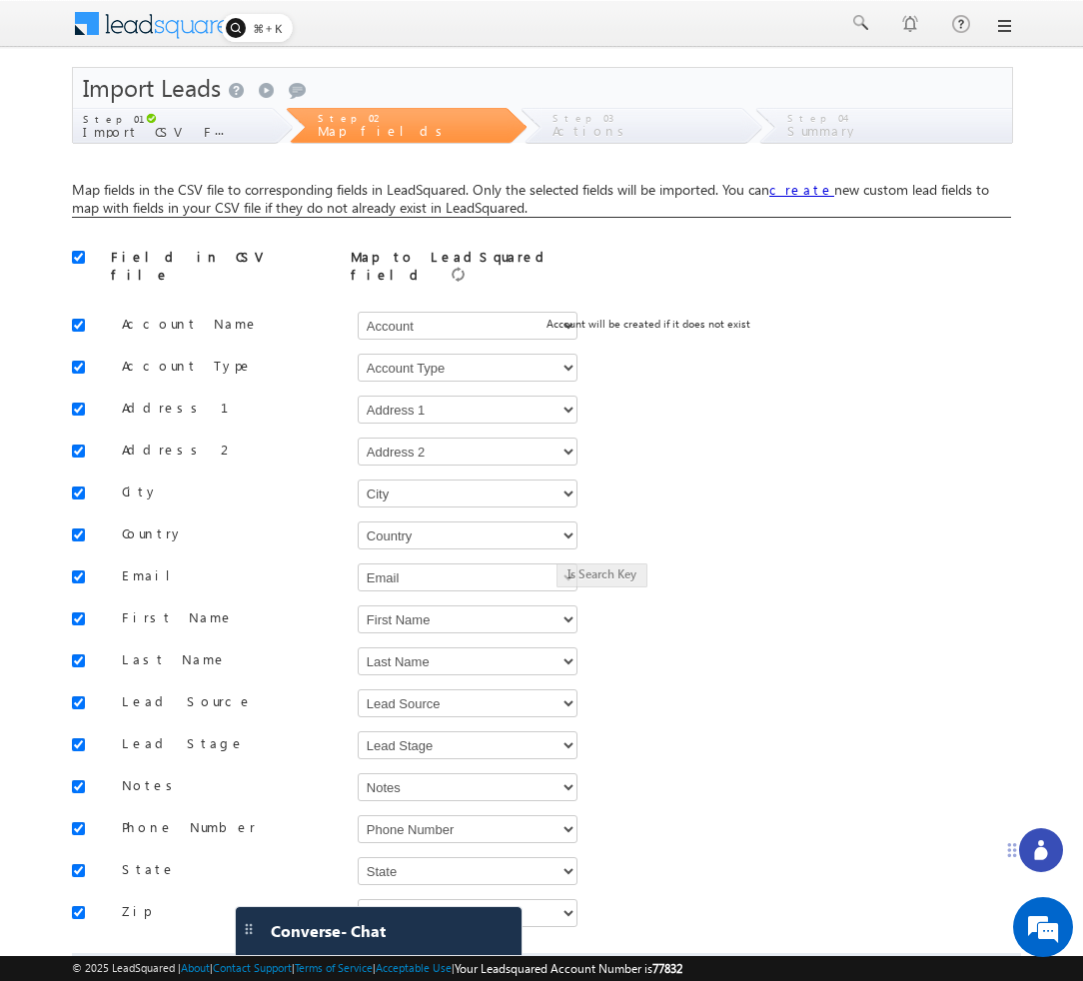
click at [679, 255] on div "Field in CSV file Map to LeadSquared field" at bounding box center [541, 267] width 939 height 38
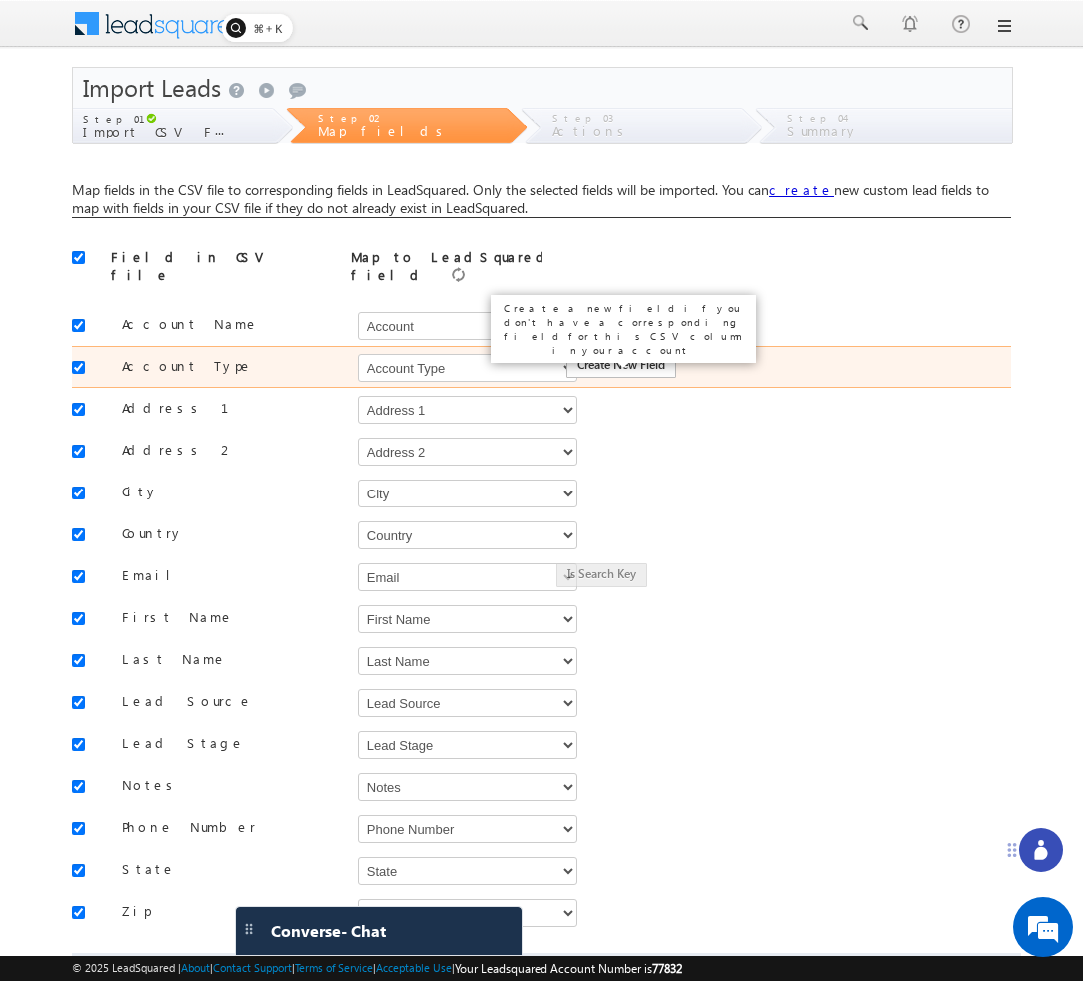
scroll to position [98, 0]
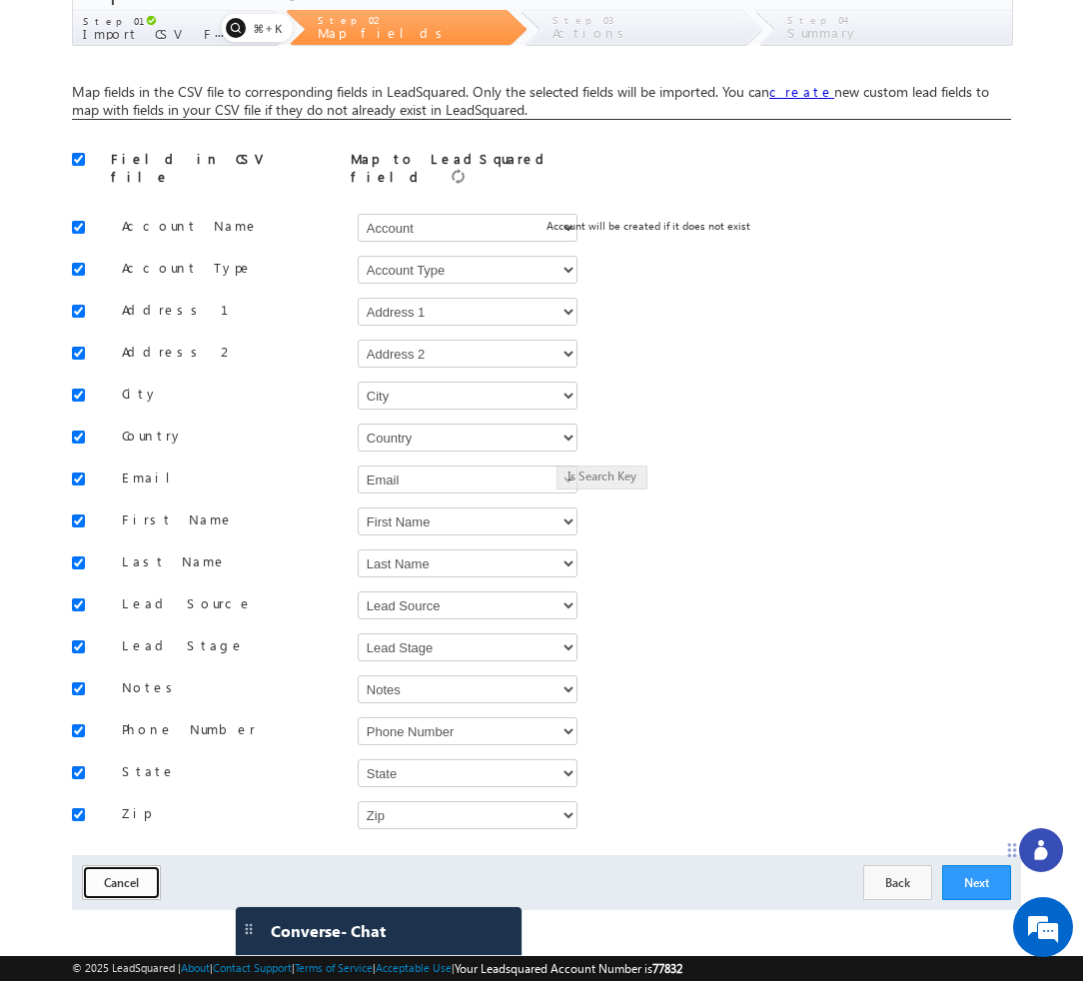
click at [134, 873] on button "Cancel" at bounding box center [121, 882] width 79 height 35
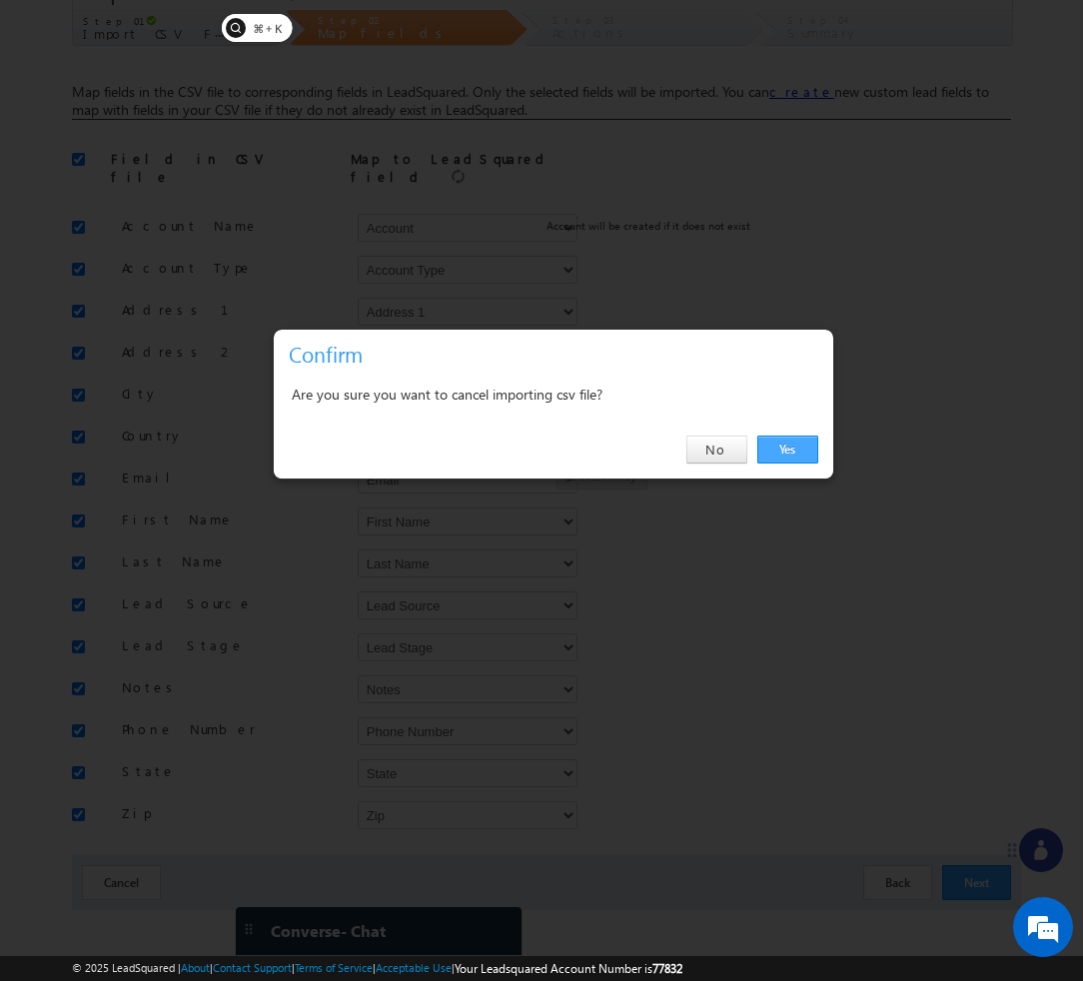
click at [794, 438] on link "Yes" at bounding box center [787, 449] width 61 height 28
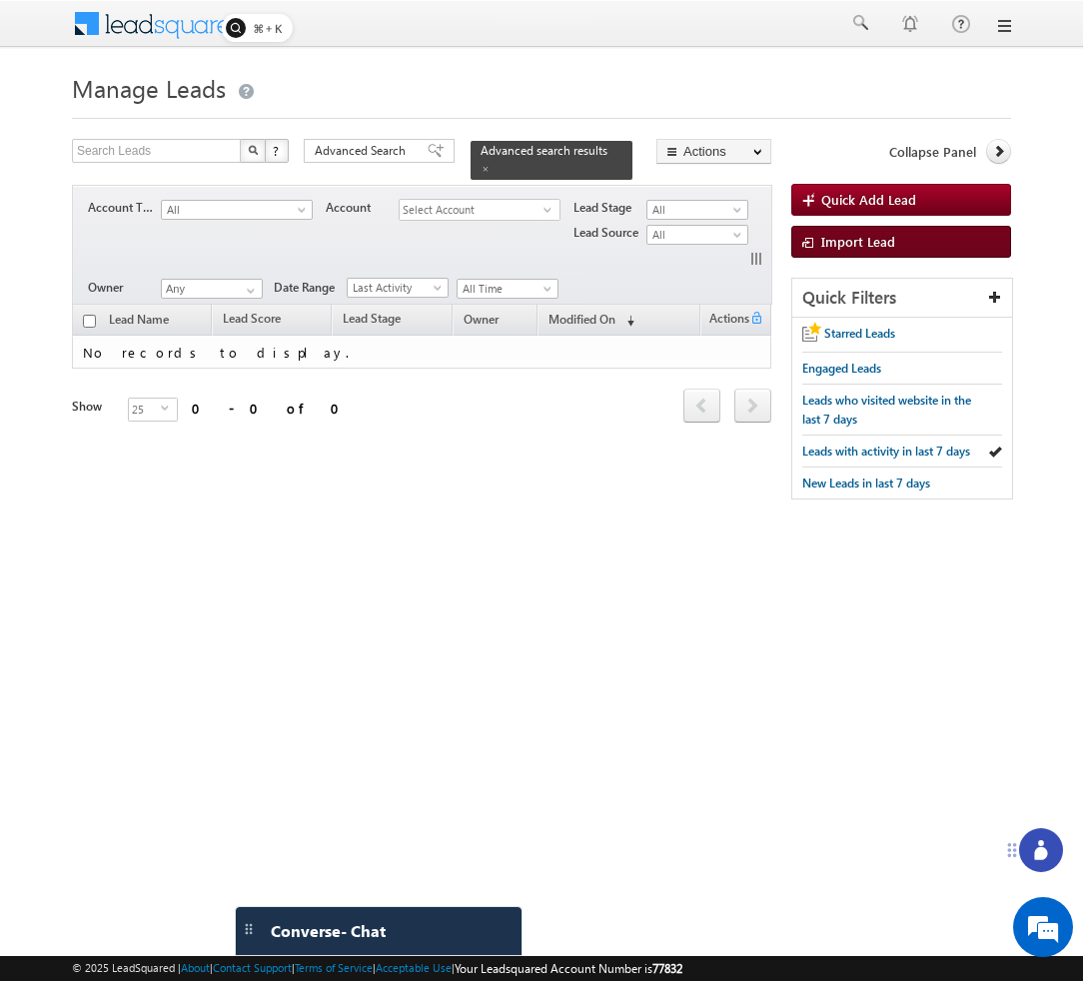
click at [913, 238] on link "Import Lead" at bounding box center [901, 242] width 220 height 32
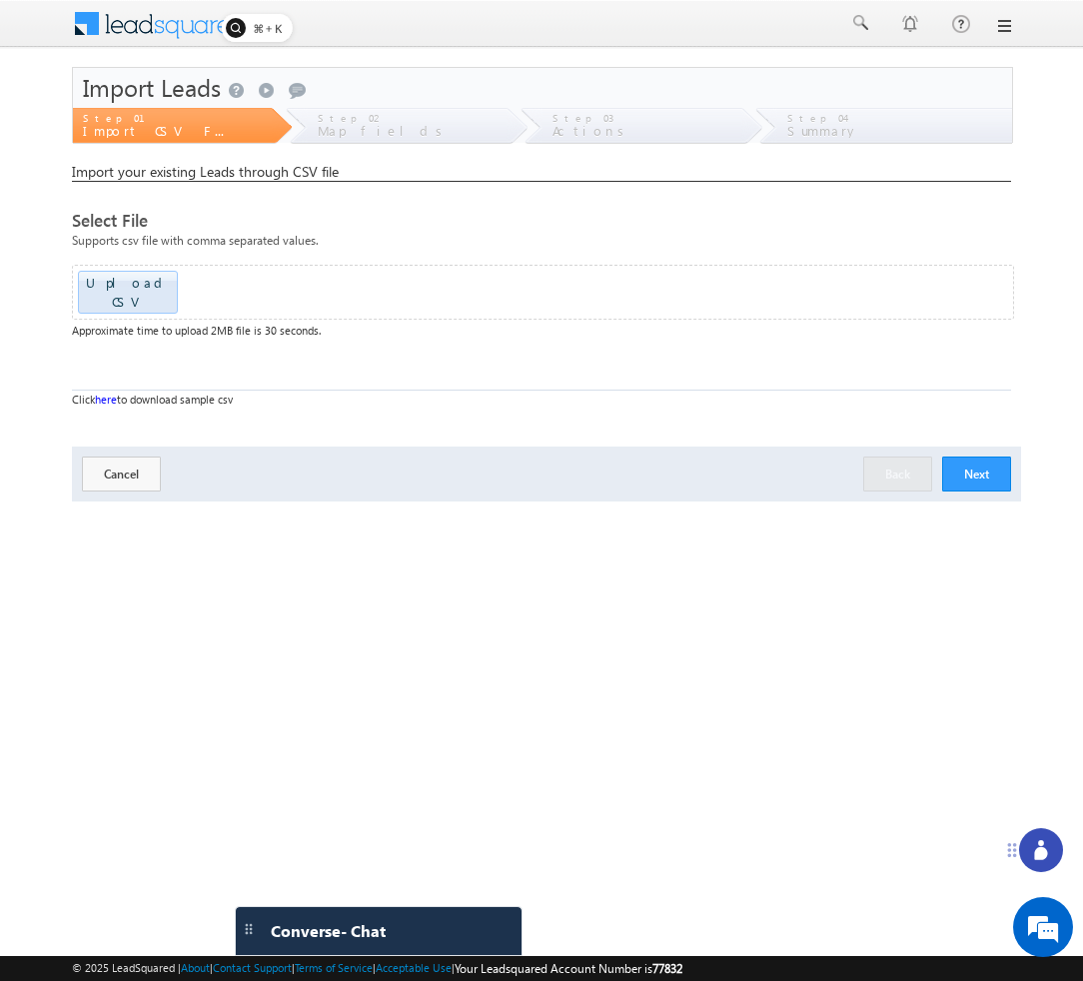
click at [967, 456] on button "Next" at bounding box center [976, 473] width 69 height 35
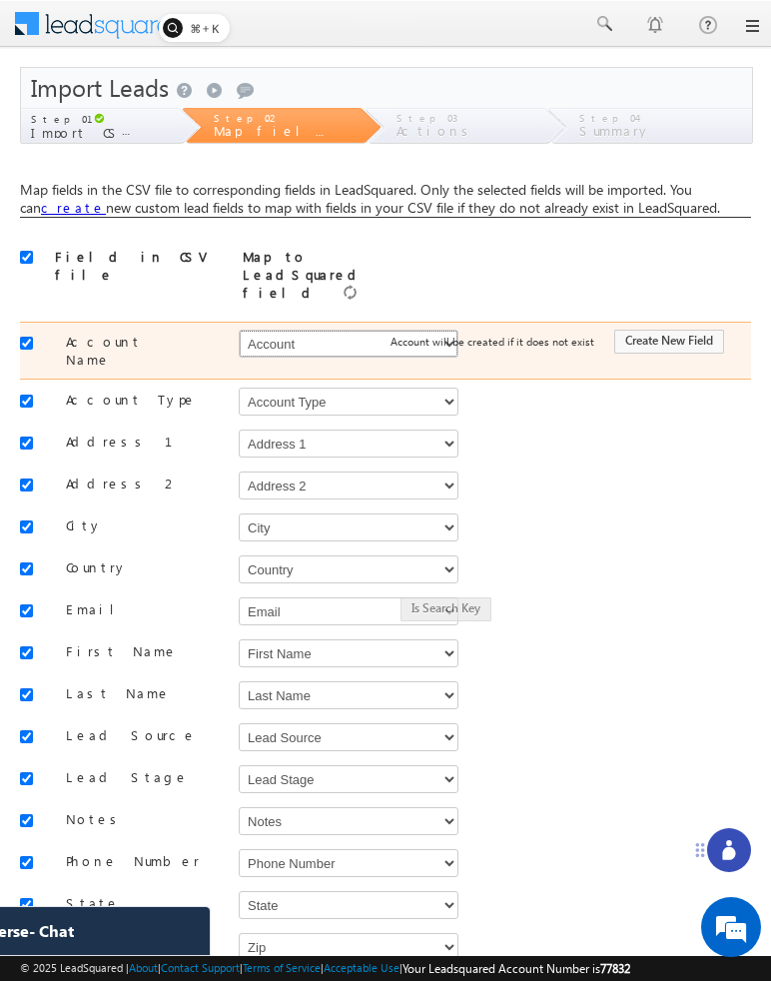
click at [353, 330] on select "Select Select Account Account Type Account Onwer Account Source Address 1 Addre…" at bounding box center [349, 344] width 220 height 28
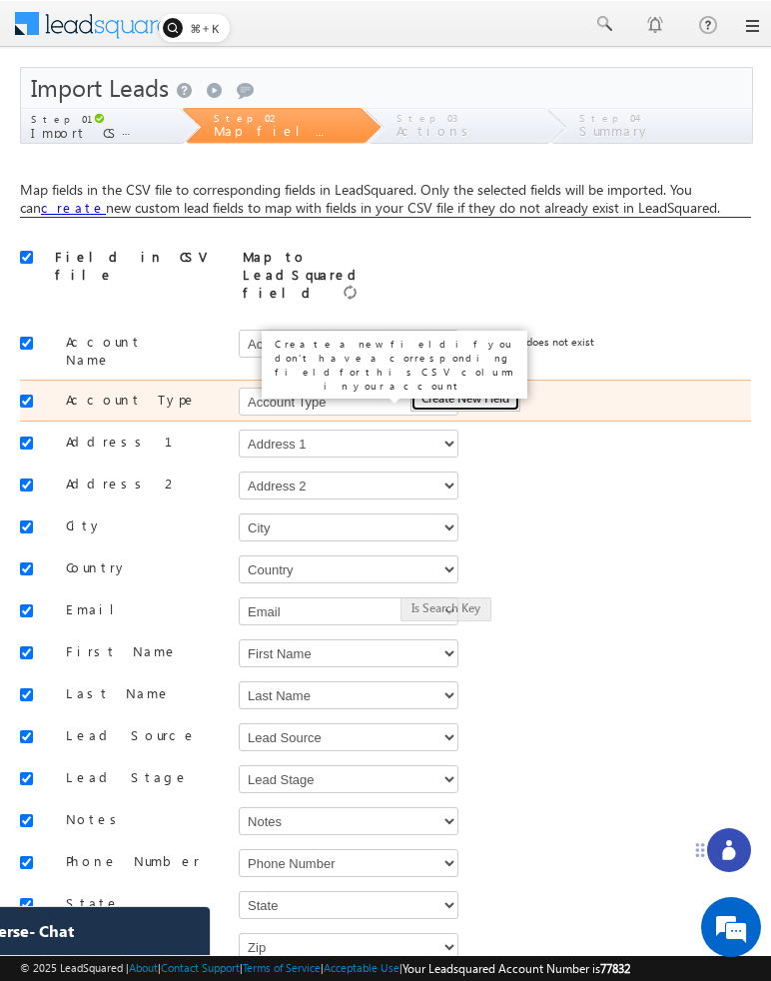
click at [436, 388] on button "Create New Field" at bounding box center [466, 400] width 110 height 24
type input "Account Type"
type input "50"
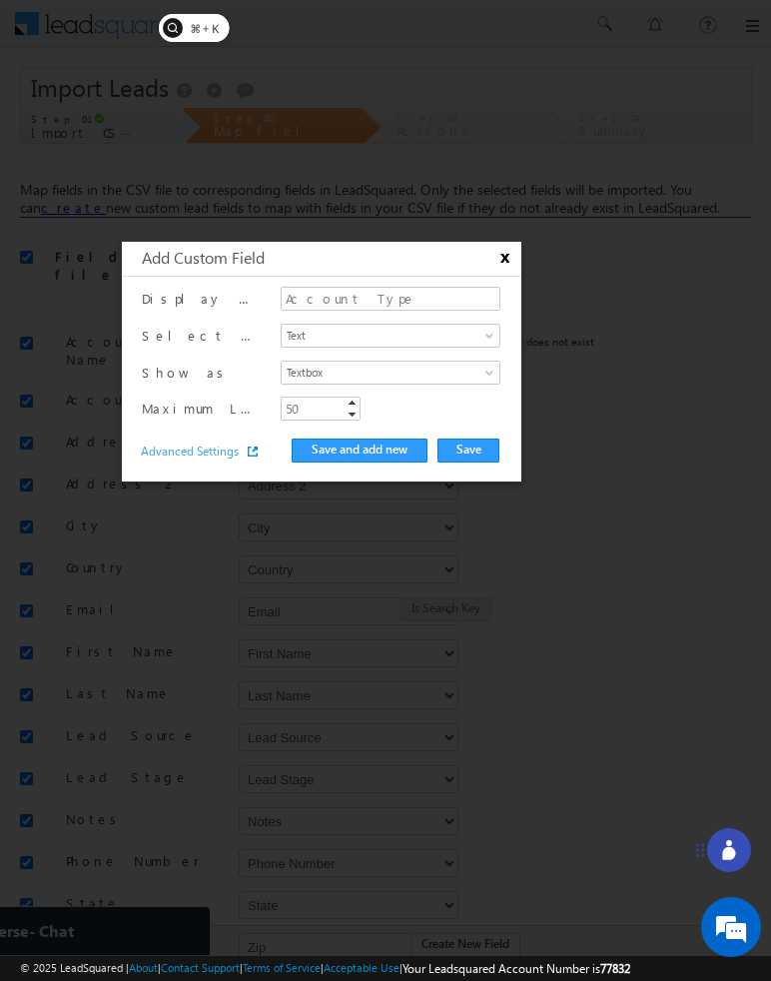
click at [505, 260] on button "x" at bounding box center [502, 258] width 24 height 19
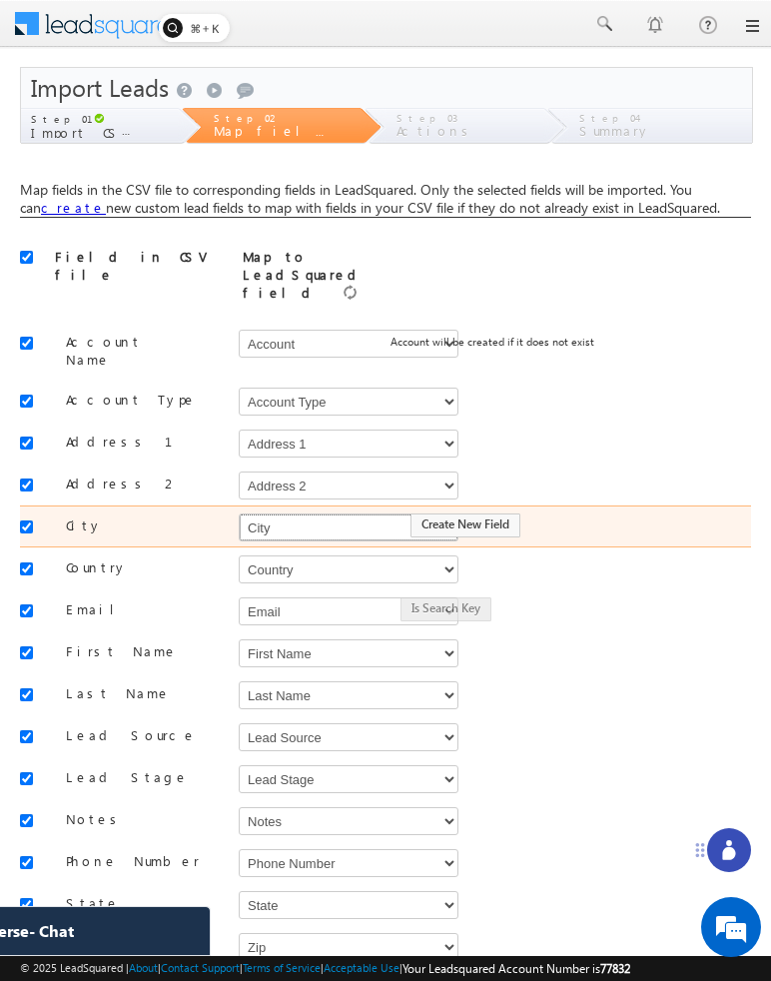
click at [333, 513] on select "Select Select Account Account Type Account Onwer Account Source Address 1 Addre…" at bounding box center [349, 527] width 220 height 28
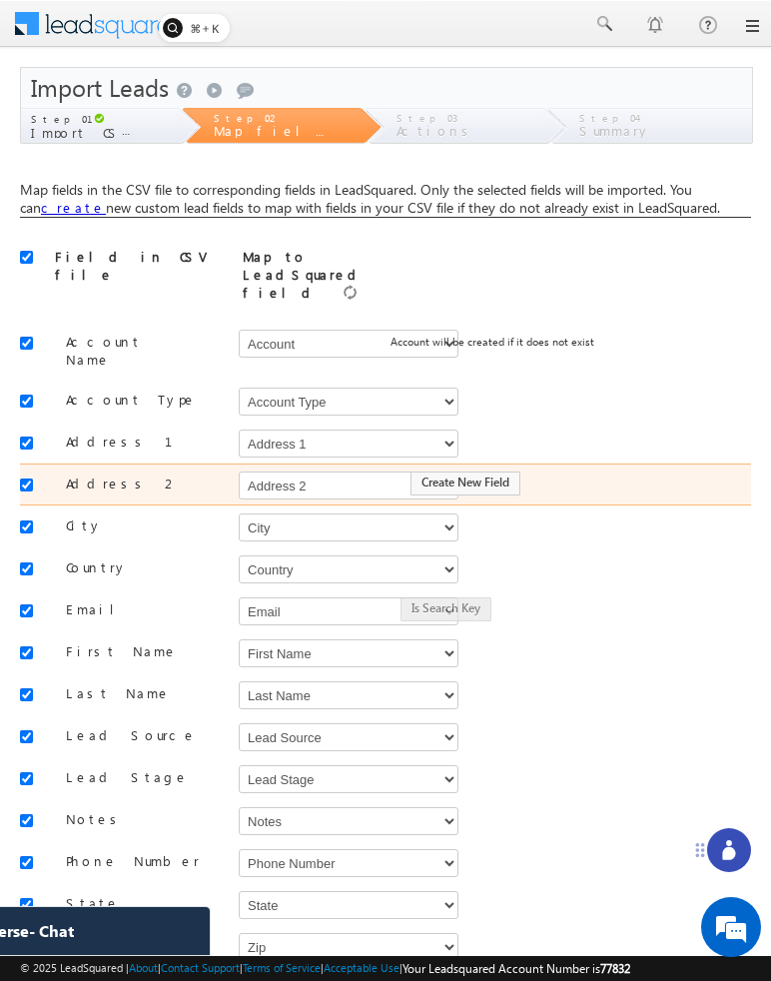
scroll to position [108, 0]
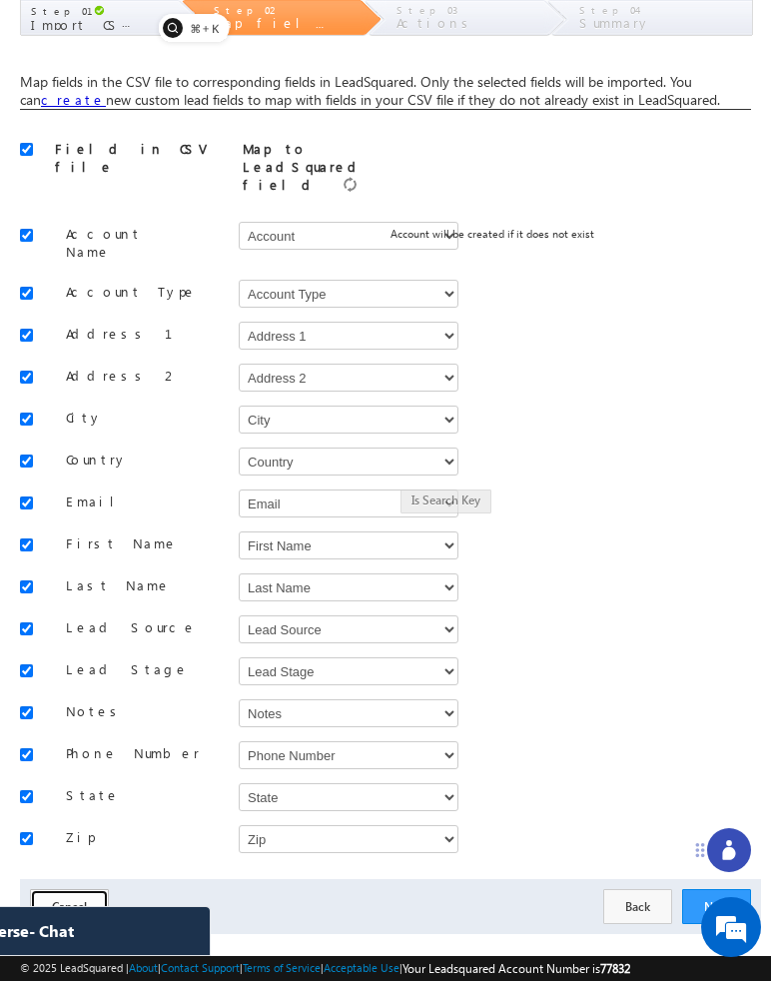
click at [87, 889] on button "Cancel" at bounding box center [69, 906] width 79 height 35
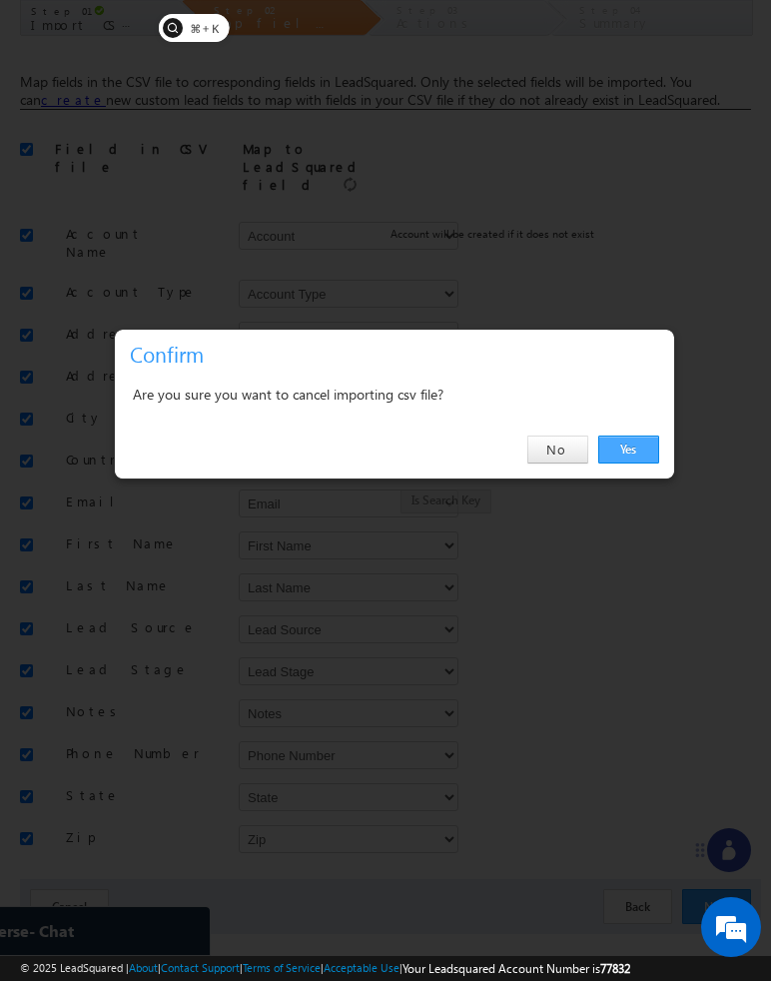
click at [628, 442] on link "Yes" at bounding box center [628, 449] width 61 height 28
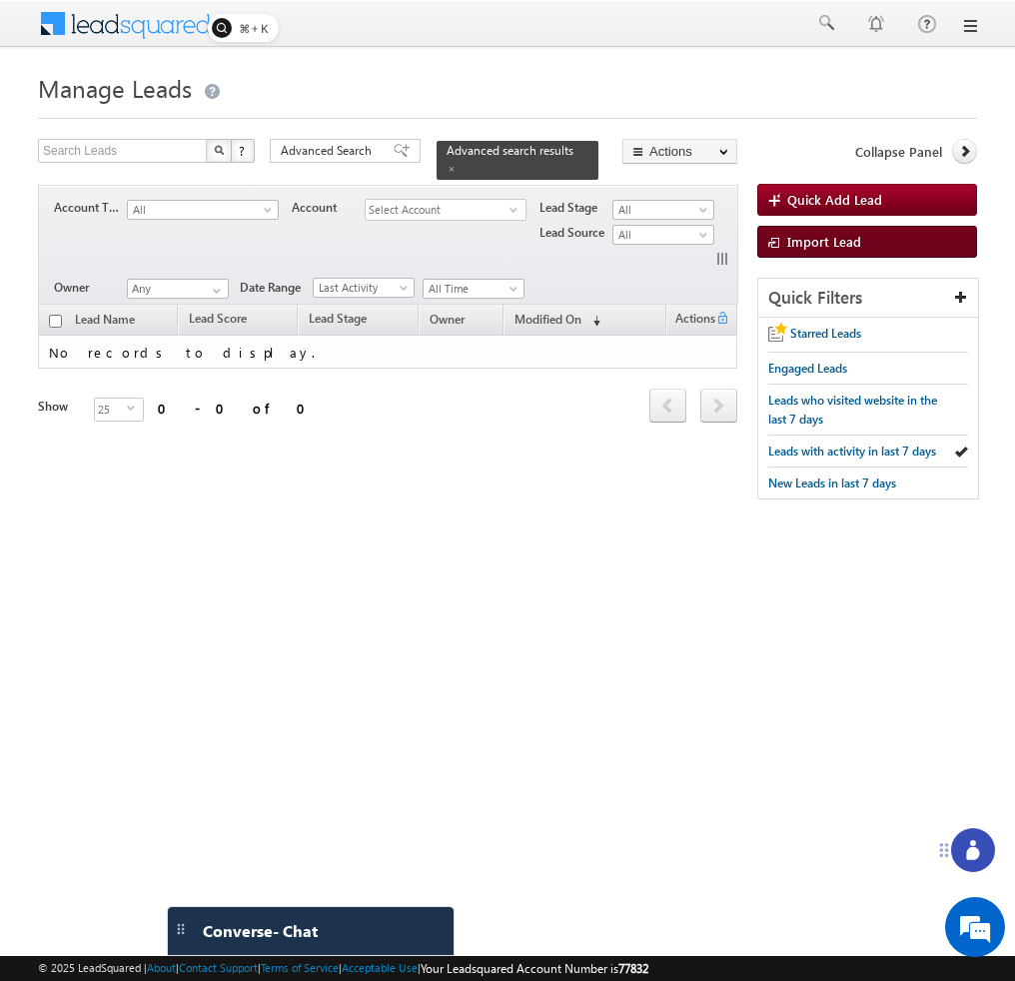
click at [770, 249] on span "Import Lead" at bounding box center [824, 241] width 74 height 17
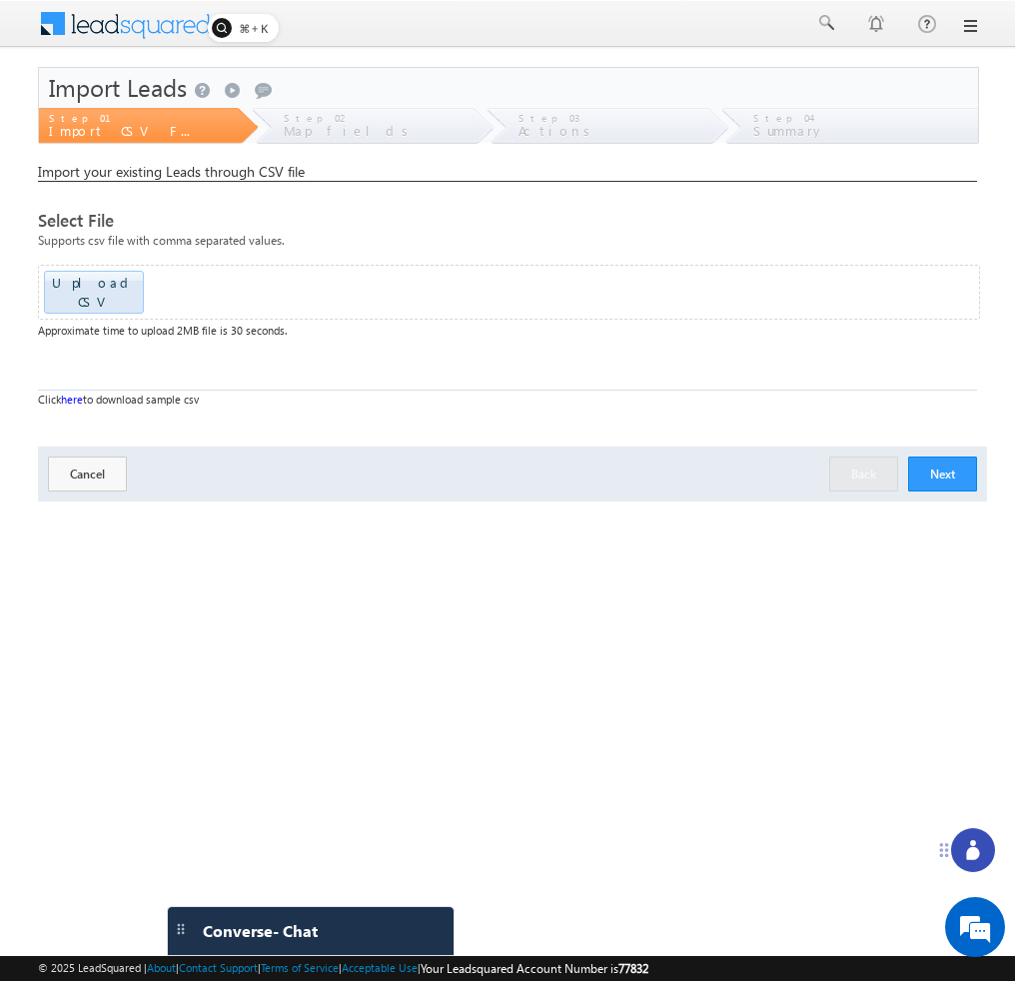
click at [949, 457] on button "Next" at bounding box center [942, 473] width 69 height 35
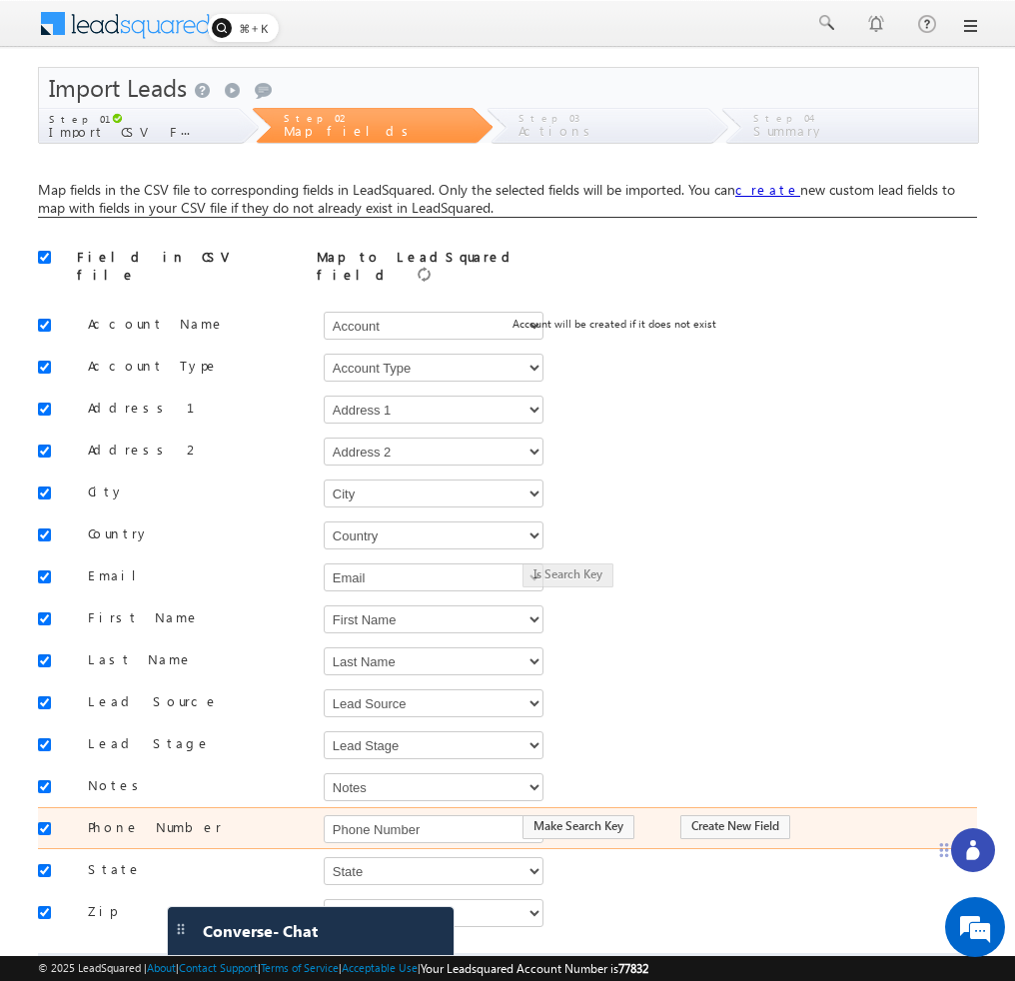
scroll to position [98, 0]
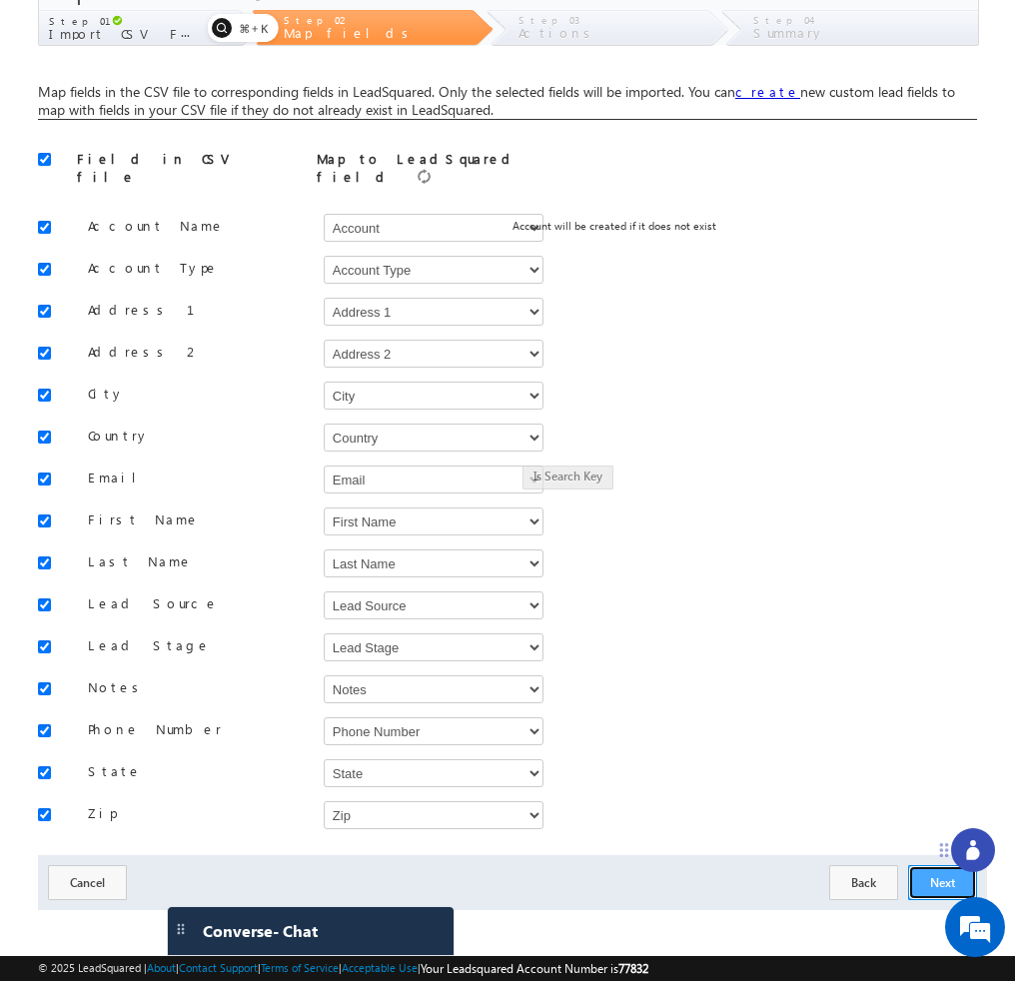
click at [922, 871] on button "Next" at bounding box center [942, 882] width 69 height 35
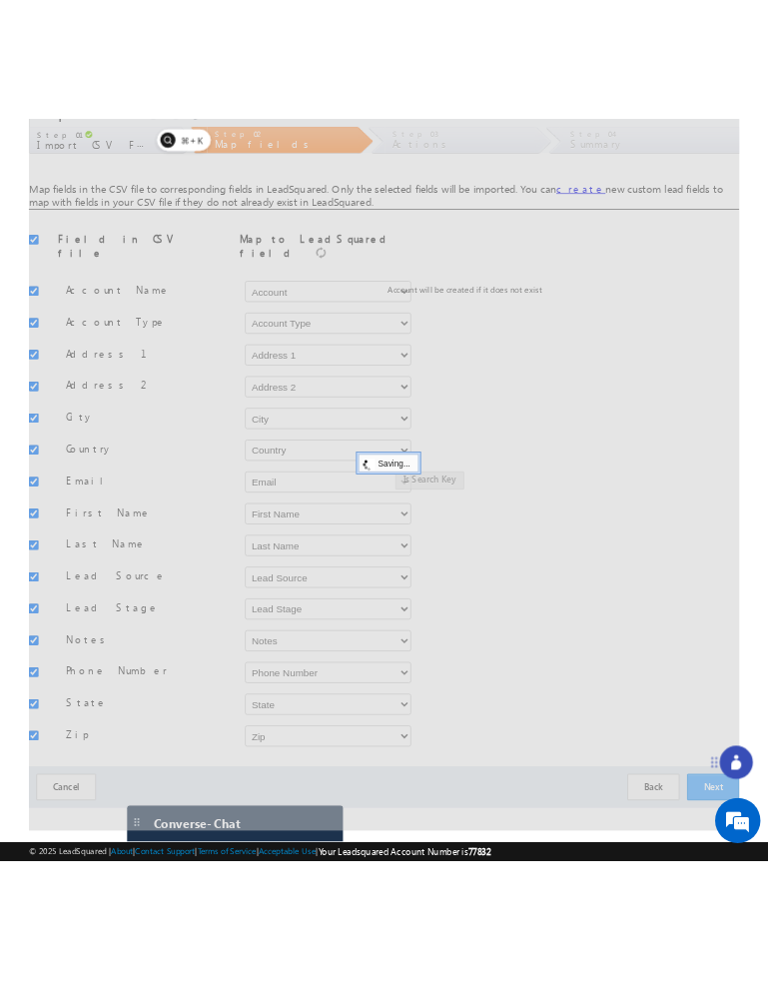
scroll to position [0, 0]
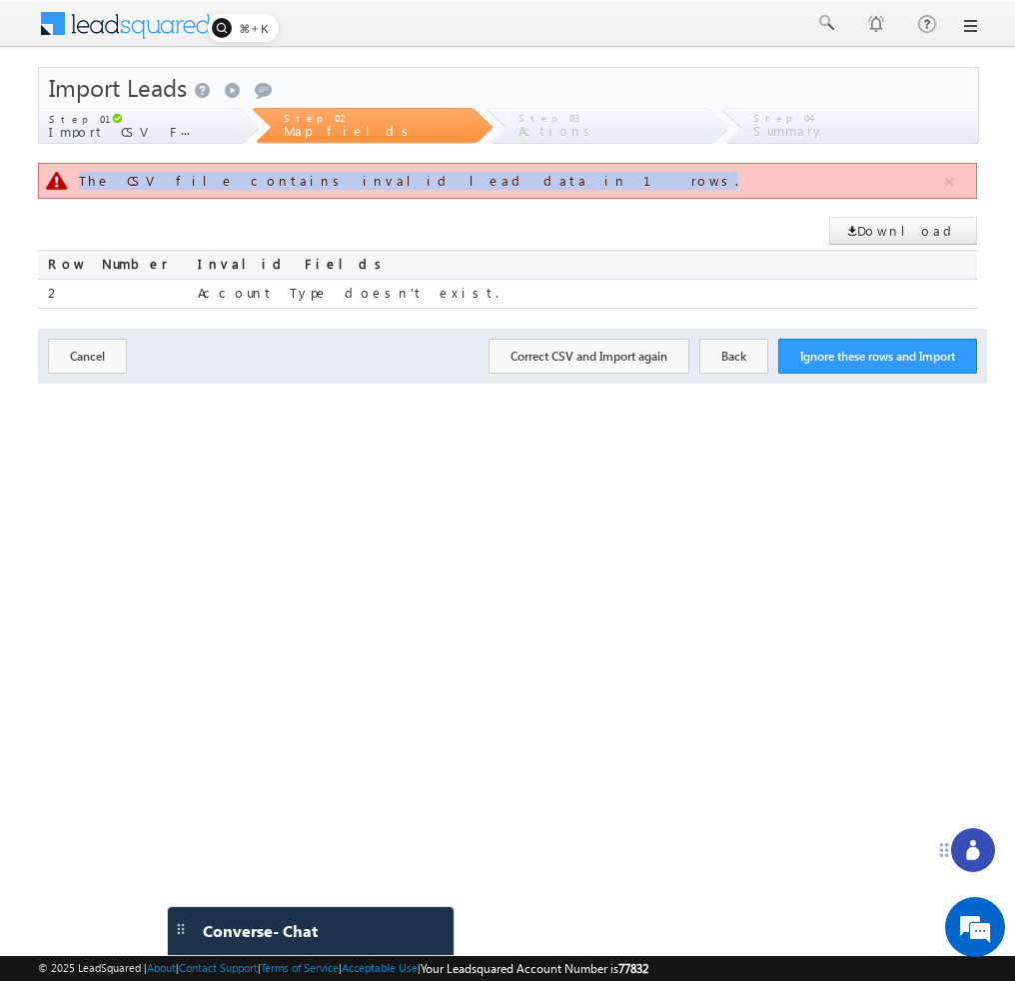
drag, startPoint x: 76, startPoint y: 178, endPoint x: 356, endPoint y: 186, distance: 279.8
click at [356, 186] on div "The CSV file contains invalid lead data in 1 rows." at bounding box center [507, 181] width 939 height 36
copy div "The CSV file contains invalid lead data in 1 rows."
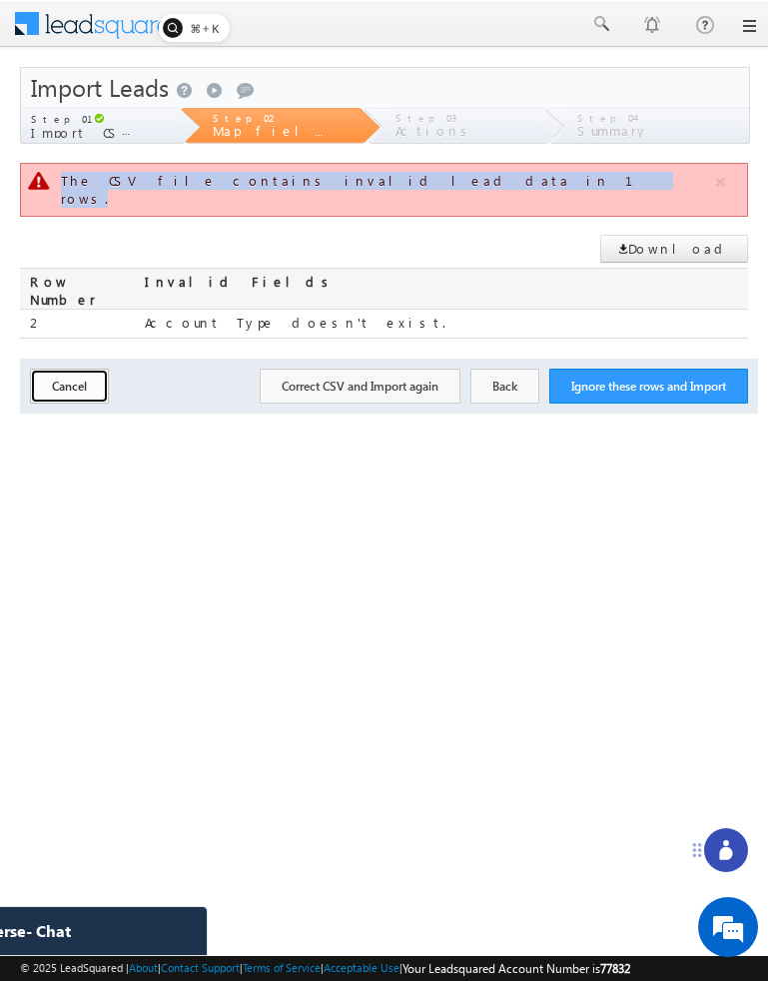
click at [60, 369] on button "Cancel" at bounding box center [69, 386] width 79 height 35
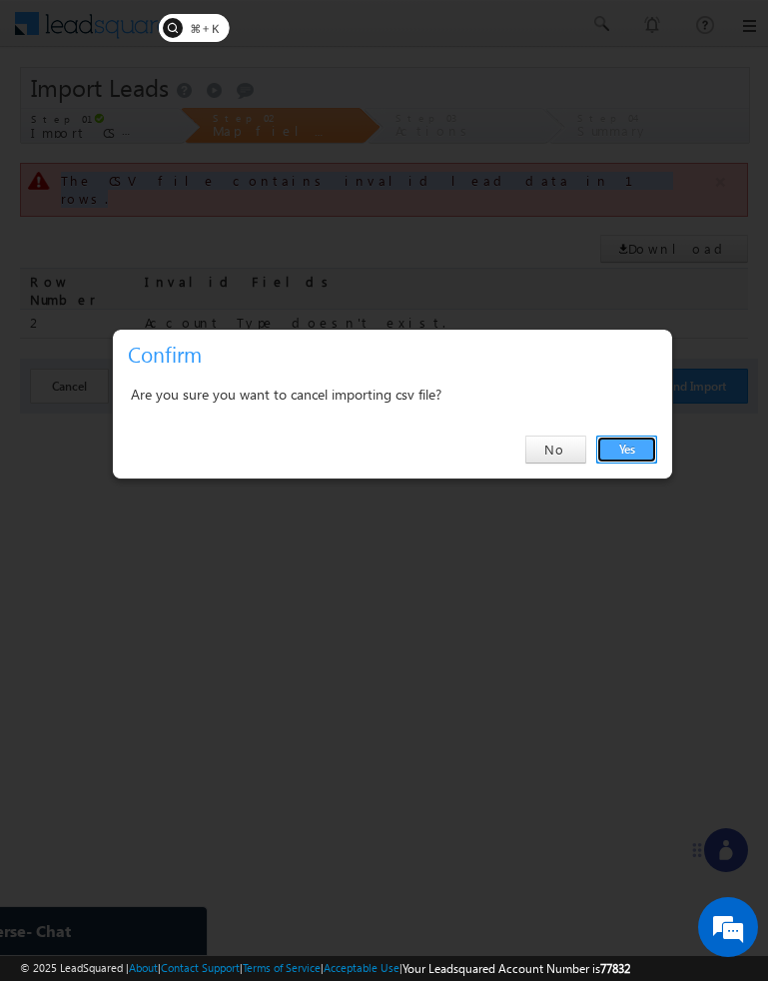
click at [625, 454] on link "Yes" at bounding box center [626, 449] width 61 height 28
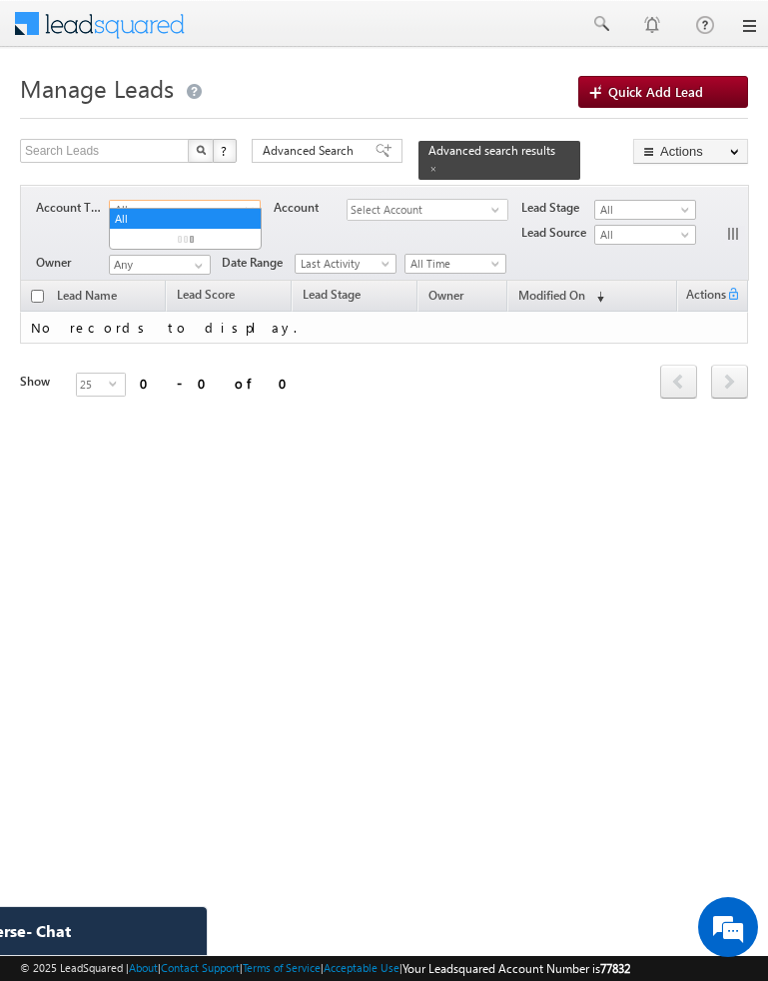
click at [230, 201] on span "All" at bounding box center [179, 210] width 138 height 18
click at [241, 319] on td "No records to display." at bounding box center [384, 328] width 728 height 33
click at [241, 200] on link "All" at bounding box center [185, 210] width 152 height 20
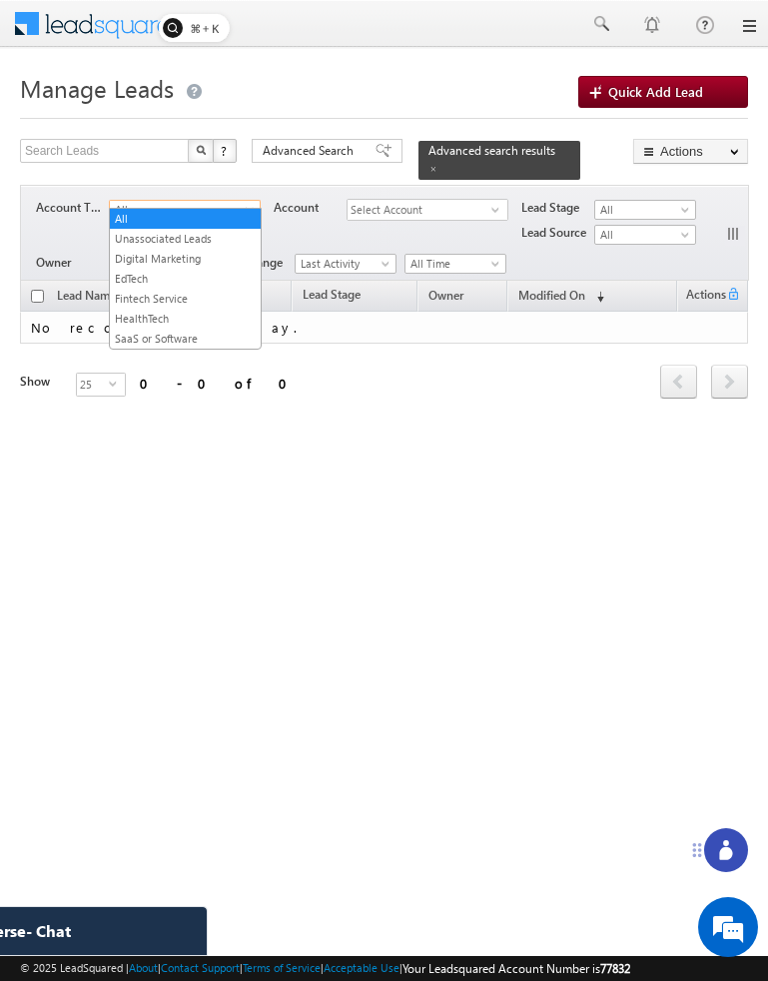
click at [557, 571] on body "Menu [GEOGRAPHIC_DATA][PERSON_NAME] a@bea con.l i" at bounding box center [384, 308] width 768 height 616
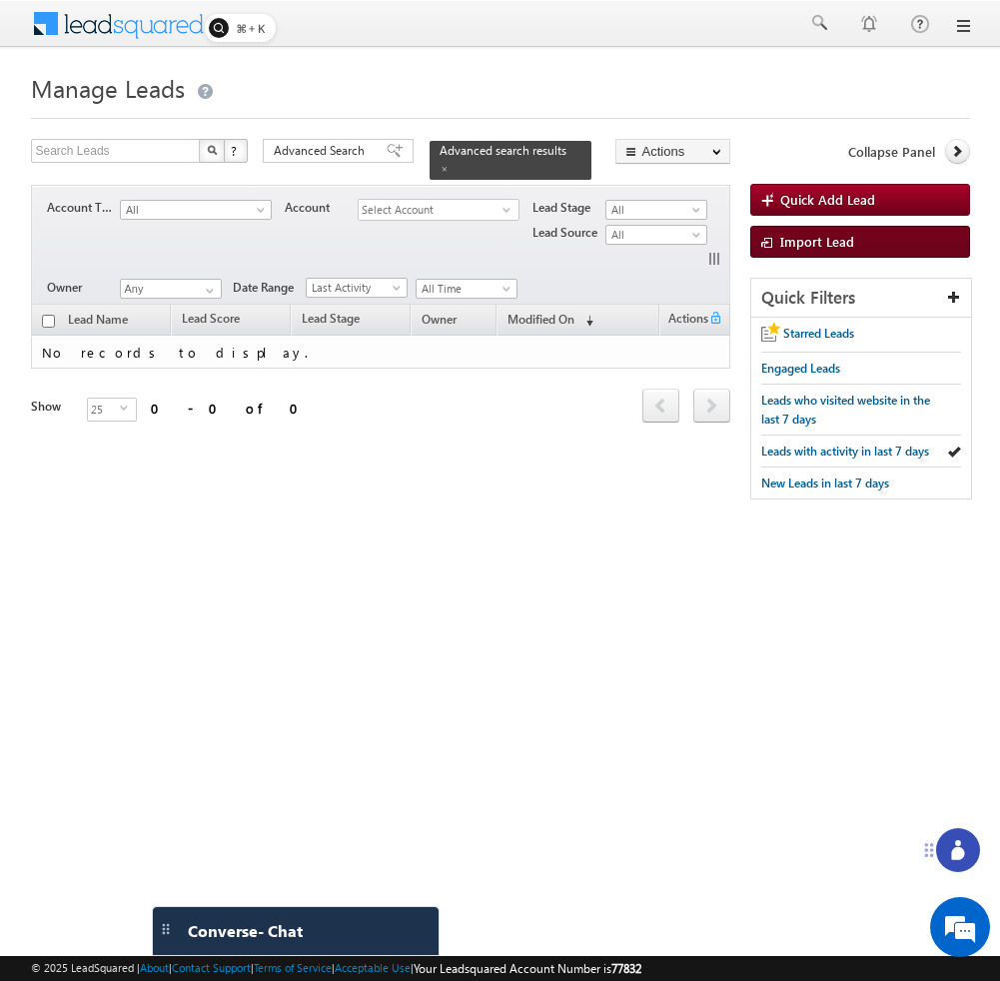
click at [767, 242] on link "Import Lead" at bounding box center [860, 242] width 220 height 32
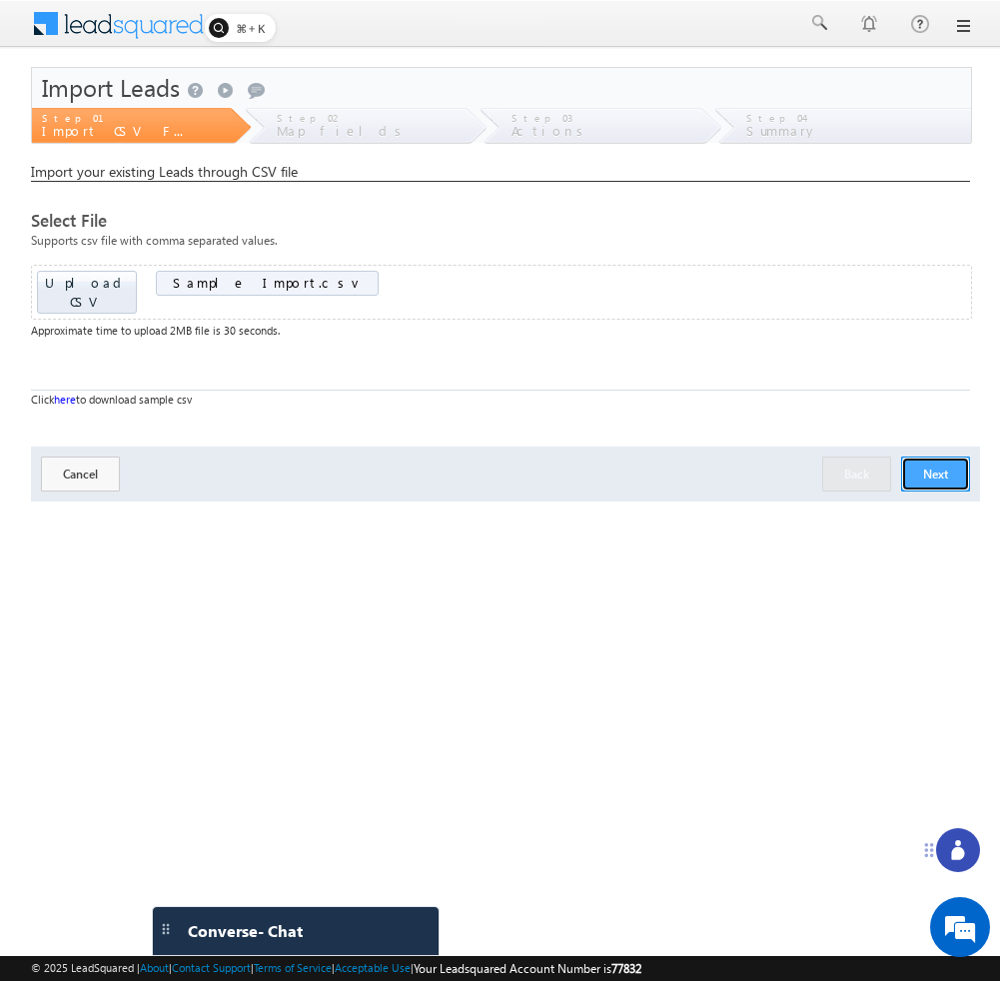
click at [925, 456] on button "Next" at bounding box center [935, 473] width 69 height 35
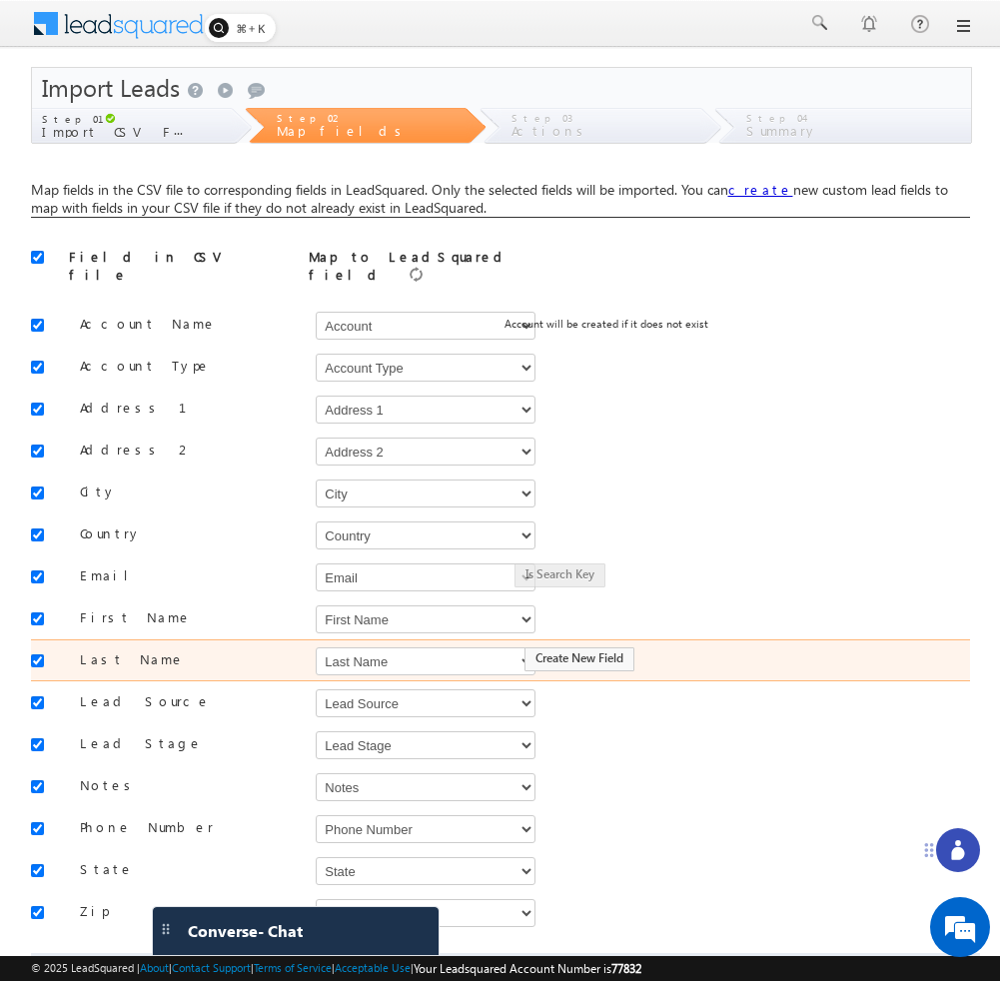
scroll to position [98, 0]
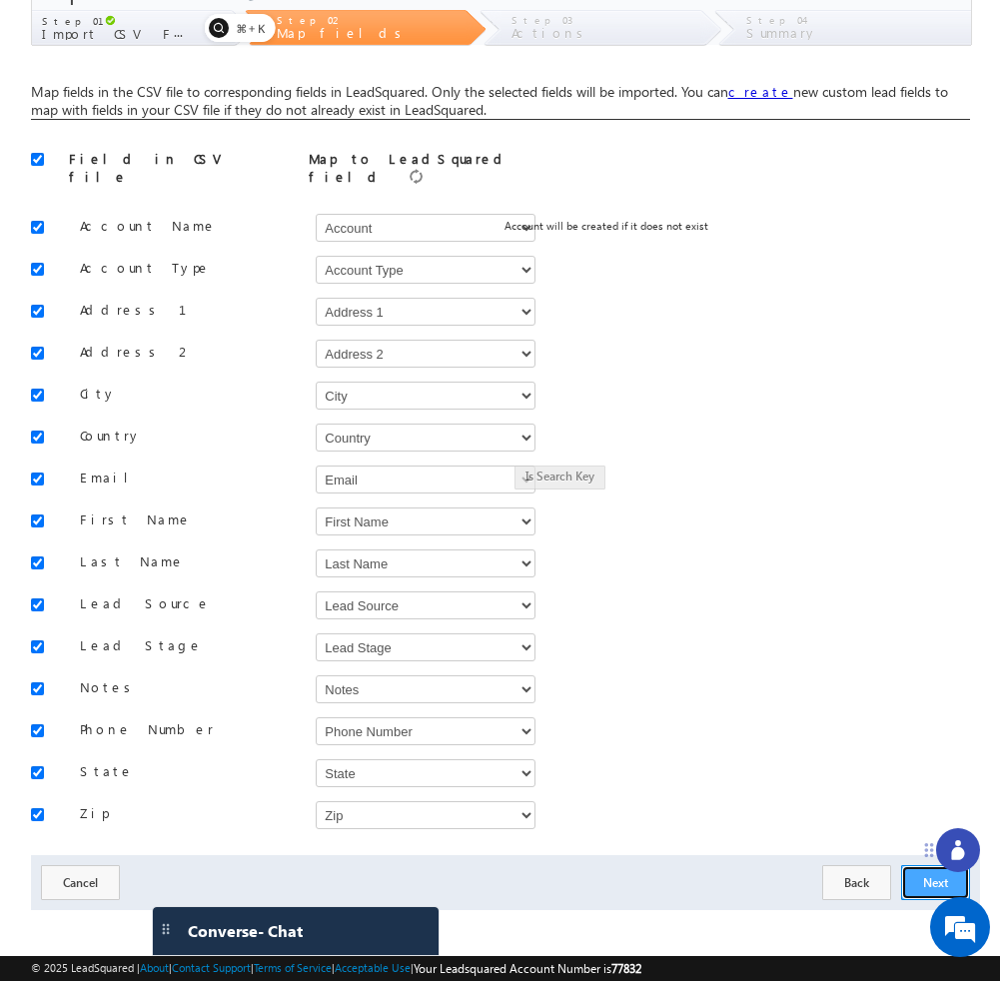
click at [915, 881] on button "Next" at bounding box center [935, 882] width 69 height 35
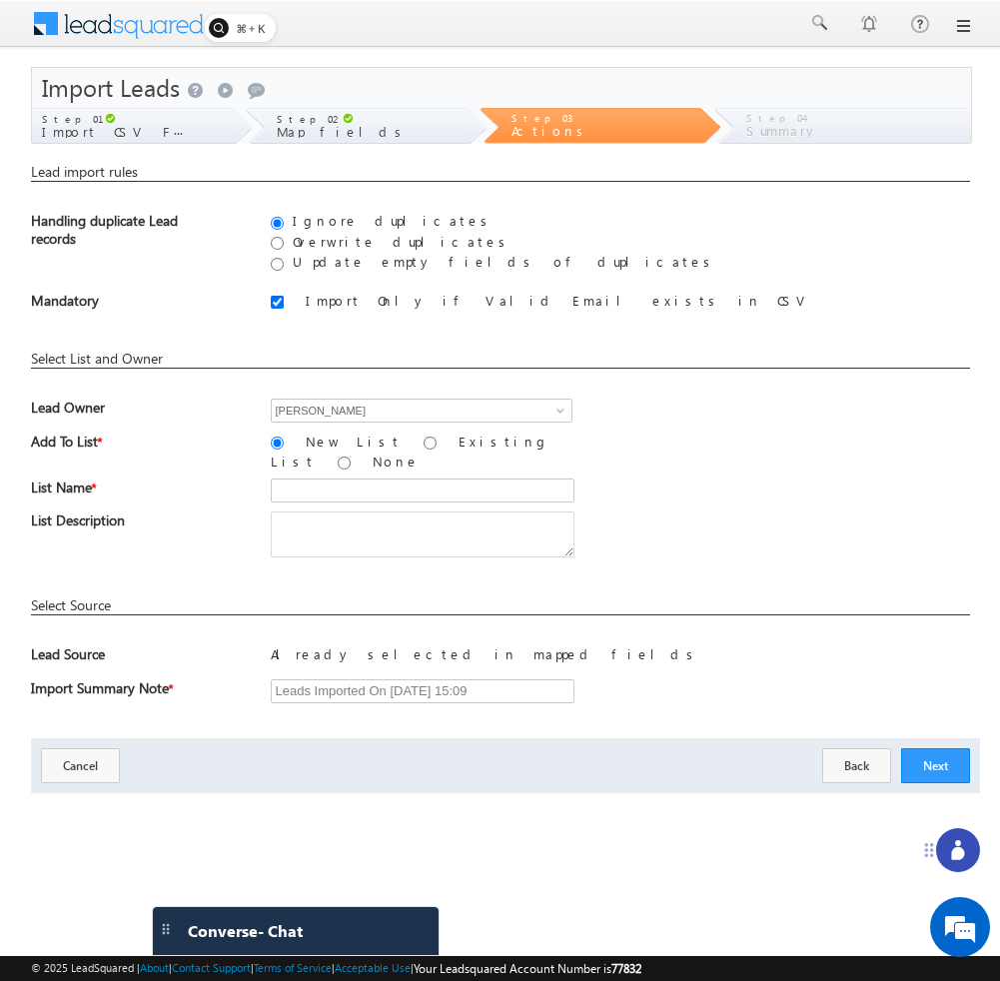
scroll to position [0, 0]
click at [846, 764] on button "Back" at bounding box center [856, 765] width 69 height 35
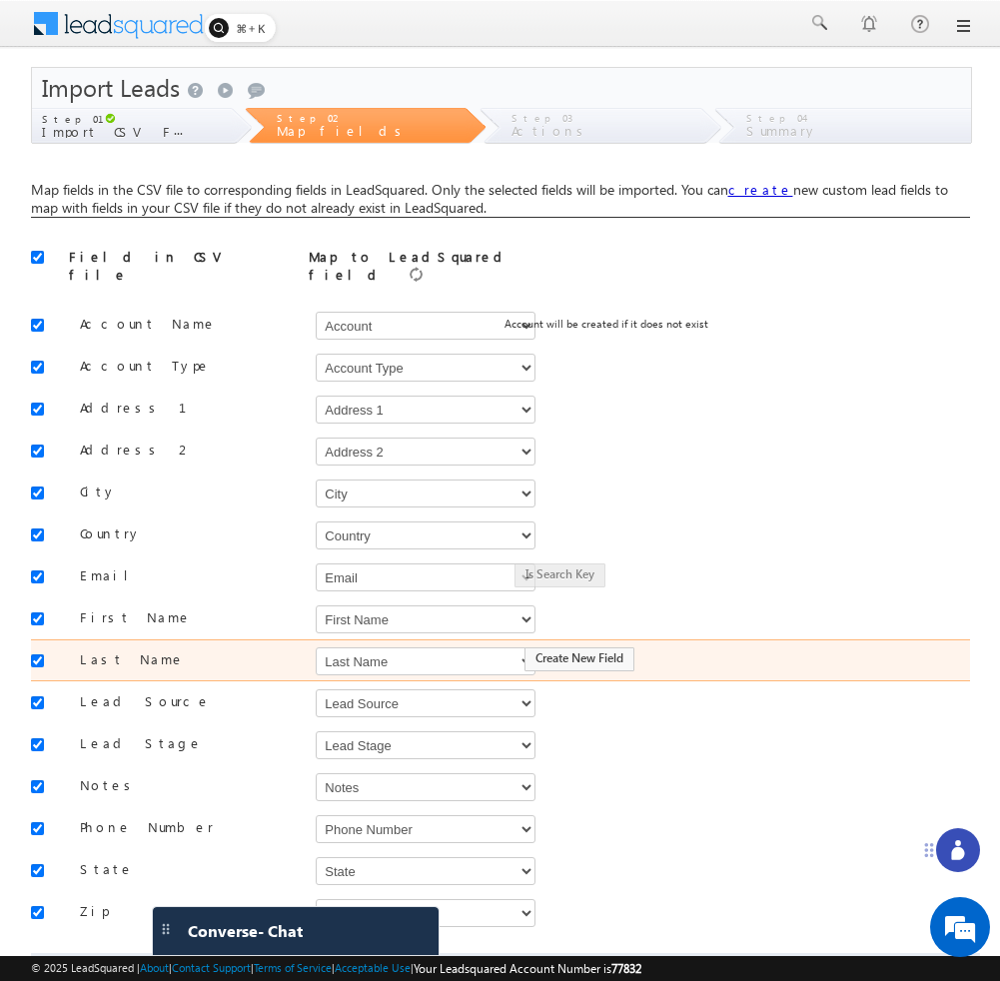
scroll to position [98, 0]
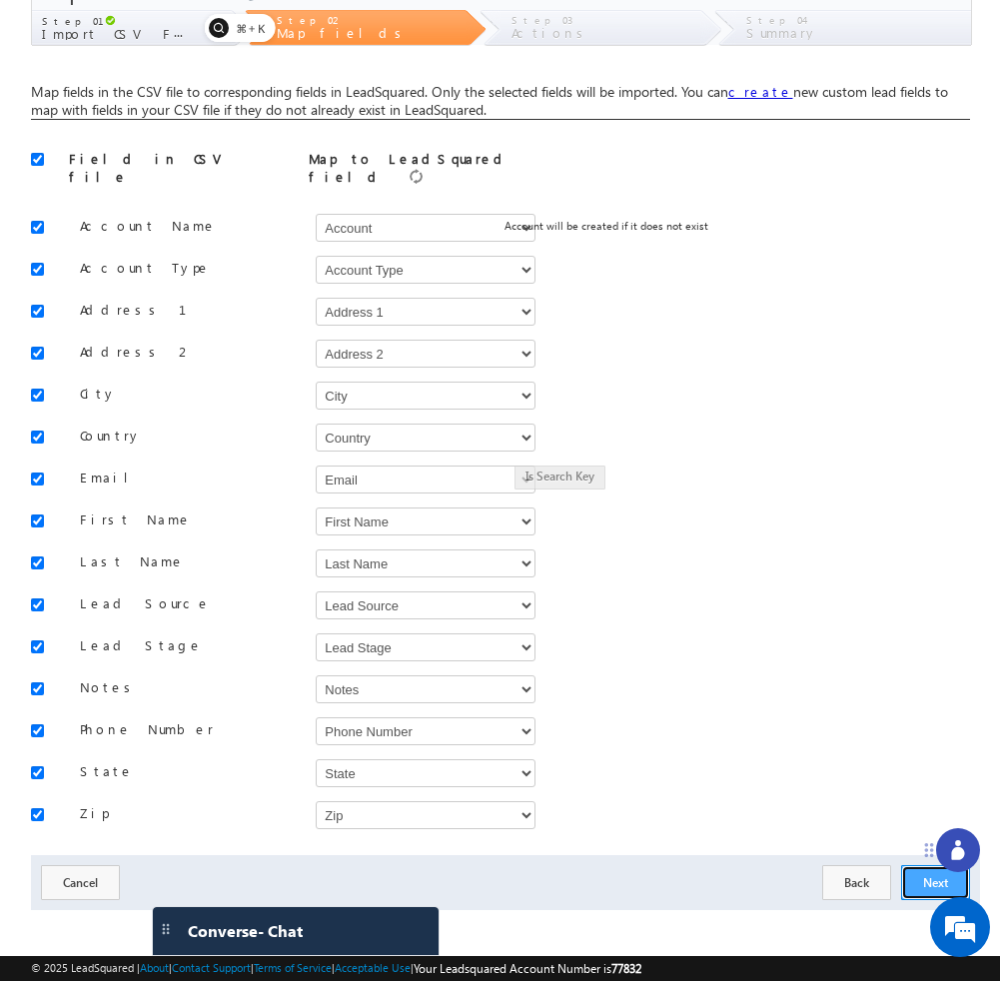
click at [903, 871] on button "Next" at bounding box center [935, 882] width 69 height 35
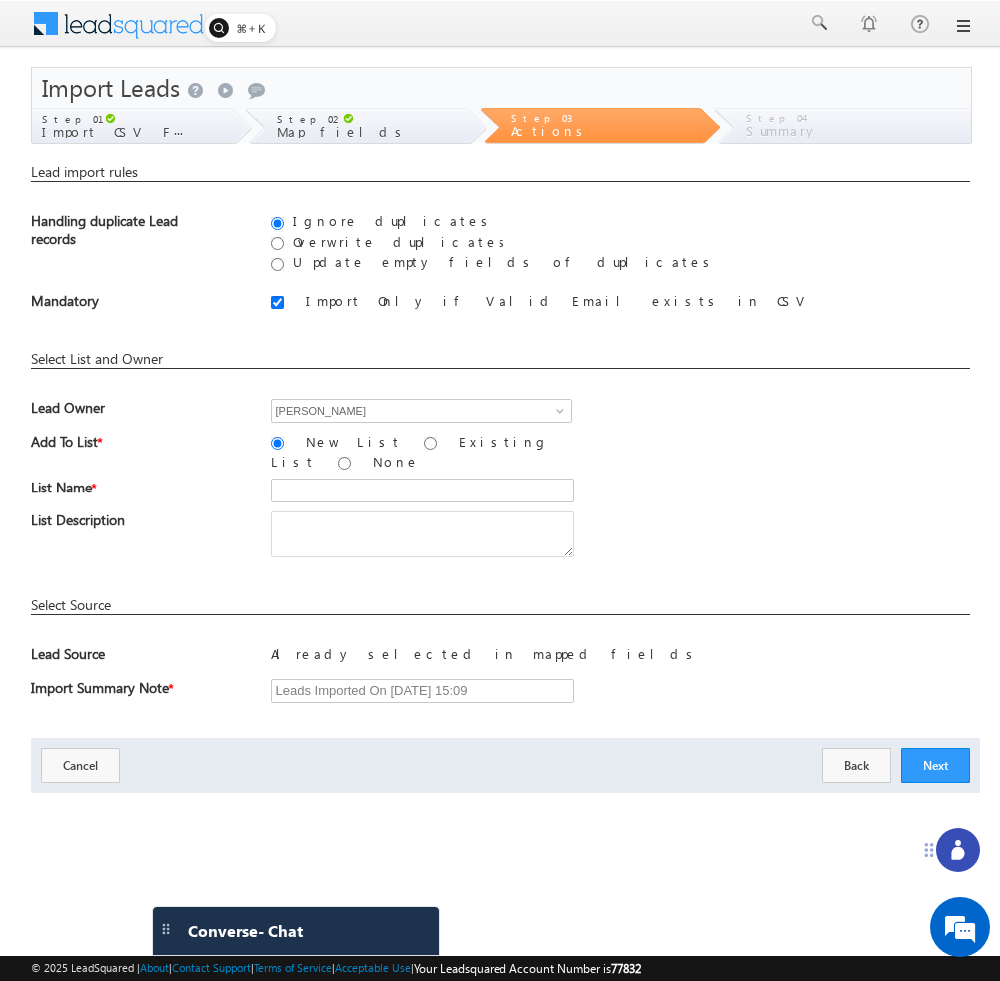
scroll to position [0, 0]
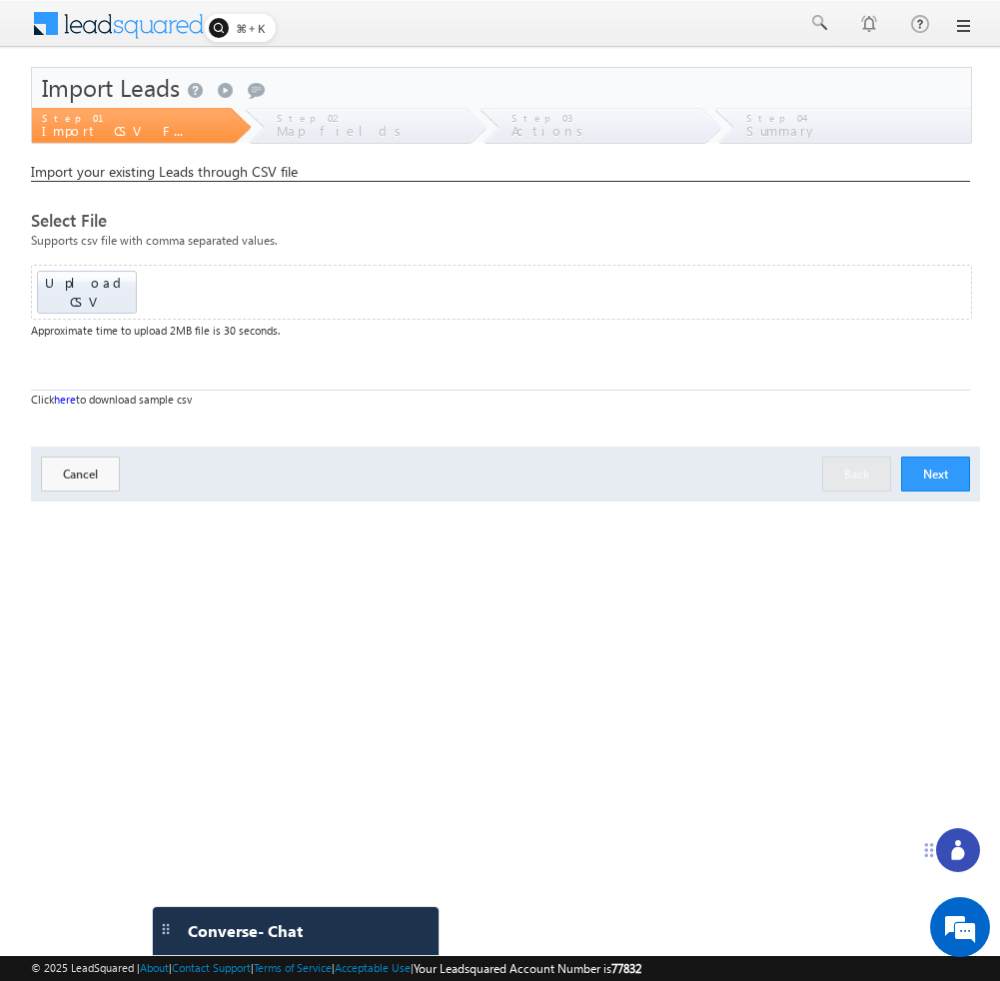
click at [957, 852] on icon at bounding box center [957, 853] width 13 height 13
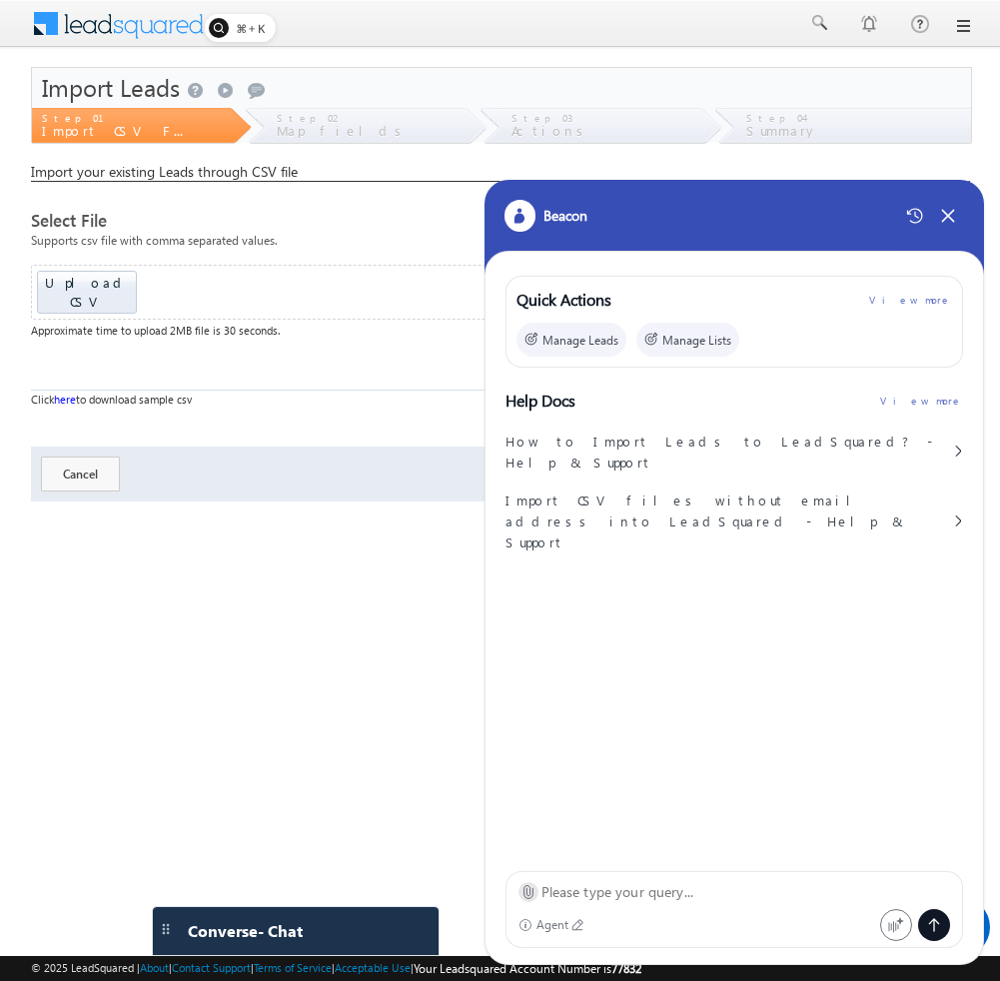
click at [525, 896] on icon at bounding box center [527, 891] width 15 height 15
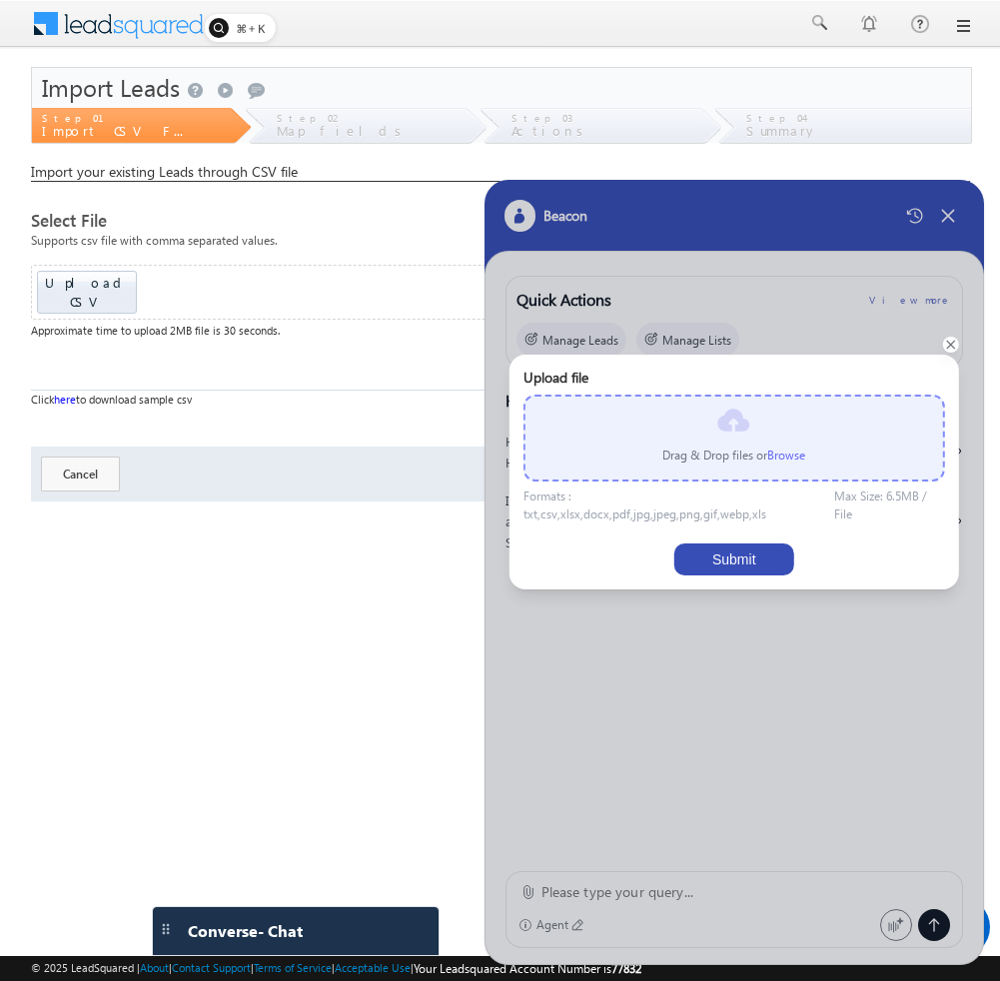
click at [792, 448] on label "Browse" at bounding box center [786, 454] width 38 height 15
click at [0, 0] on input "file" at bounding box center [0, 0] width 0 height 0
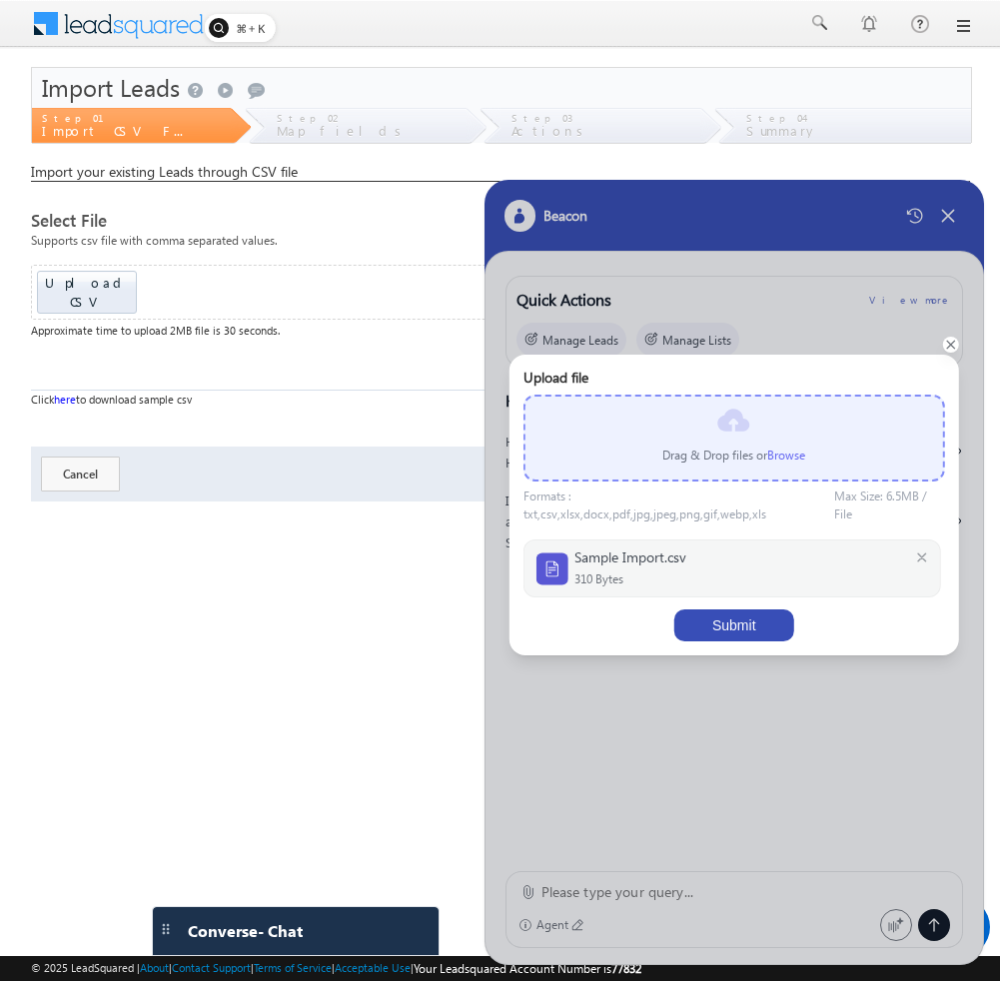
click at [722, 631] on button "Submit" at bounding box center [734, 625] width 120 height 32
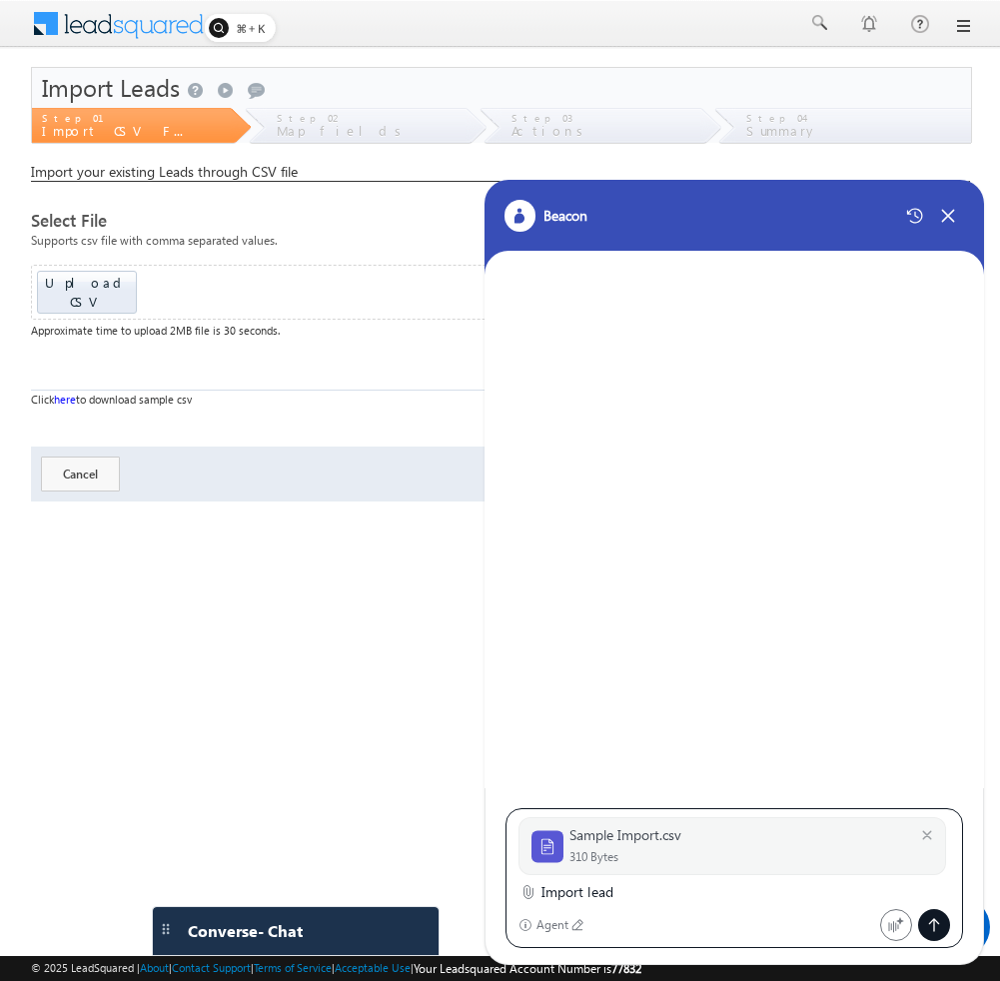
type textarea "Import leads"
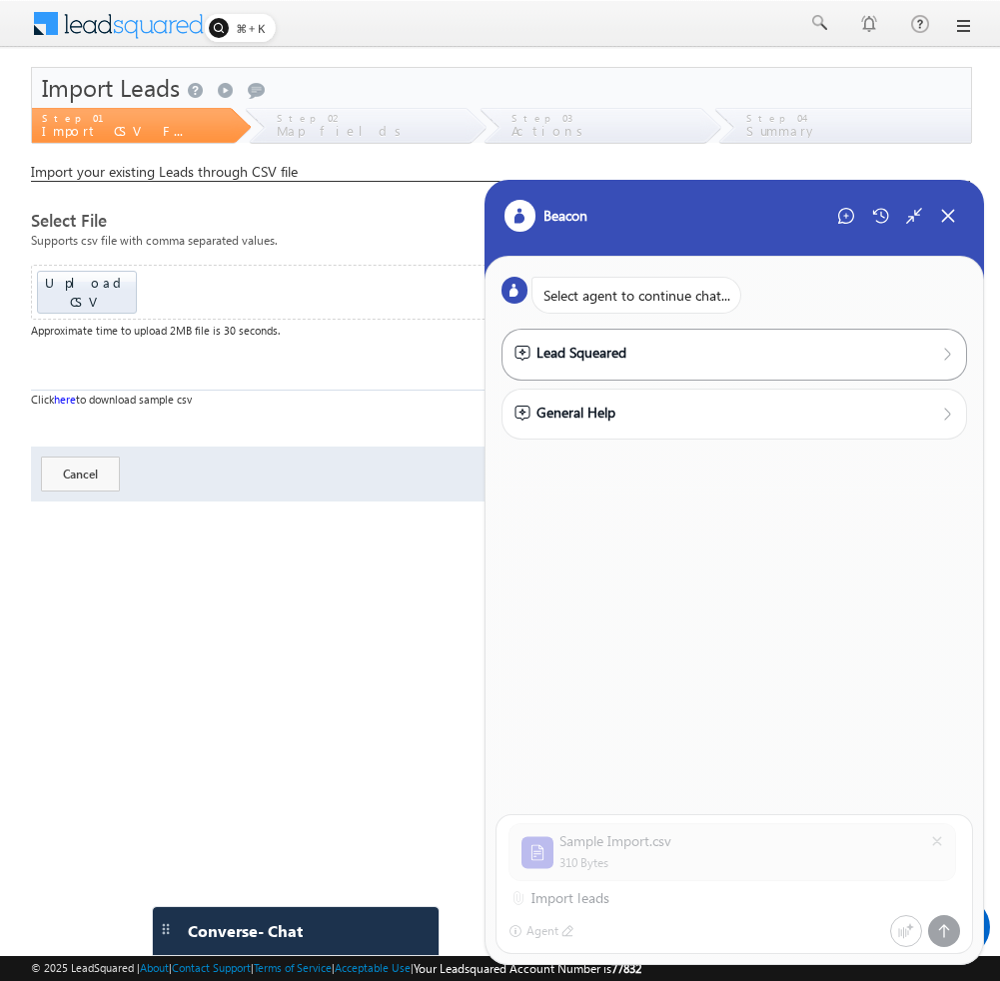
click at [748, 360] on div "Lead Squeared" at bounding box center [734, 353] width 440 height 22
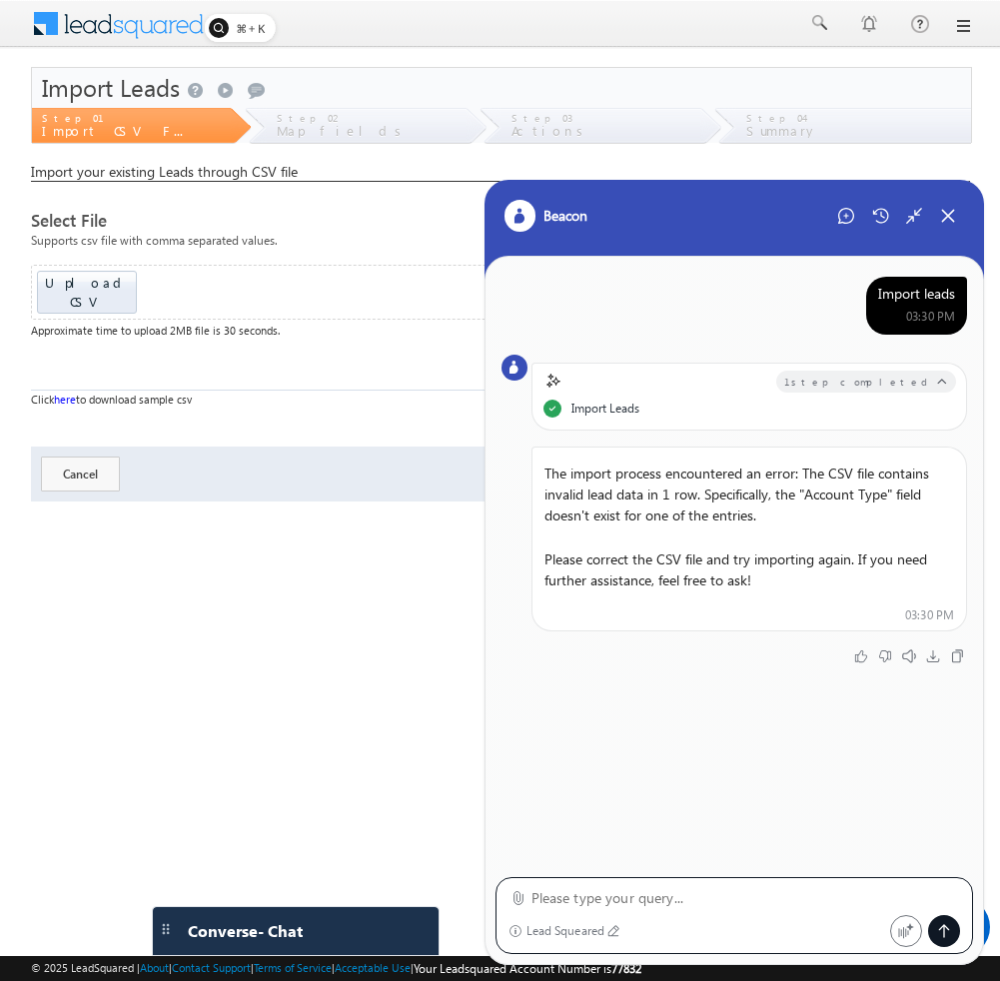
click at [906, 296] on div "Import leads" at bounding box center [916, 294] width 77 height 18
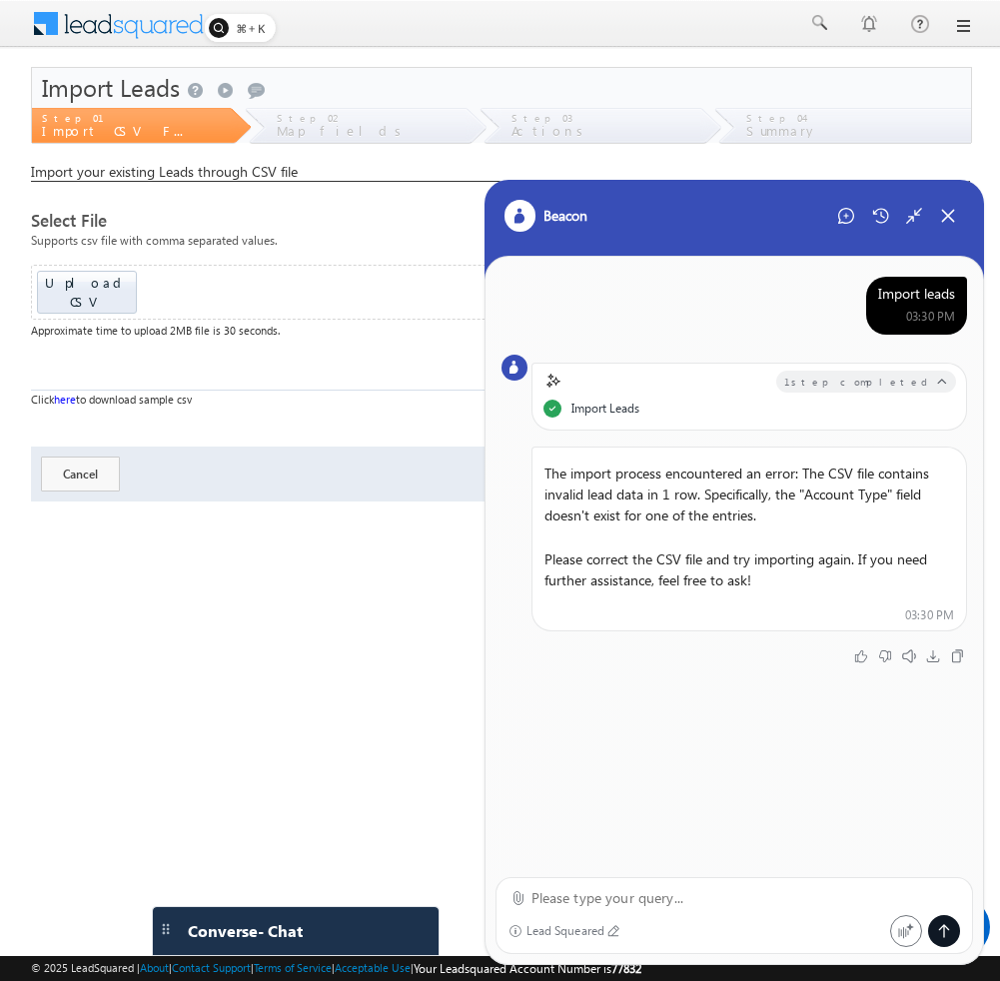
click at [906, 296] on div "Import leads" at bounding box center [916, 294] width 77 height 18
click at [850, 222] on icon at bounding box center [846, 216] width 16 height 16
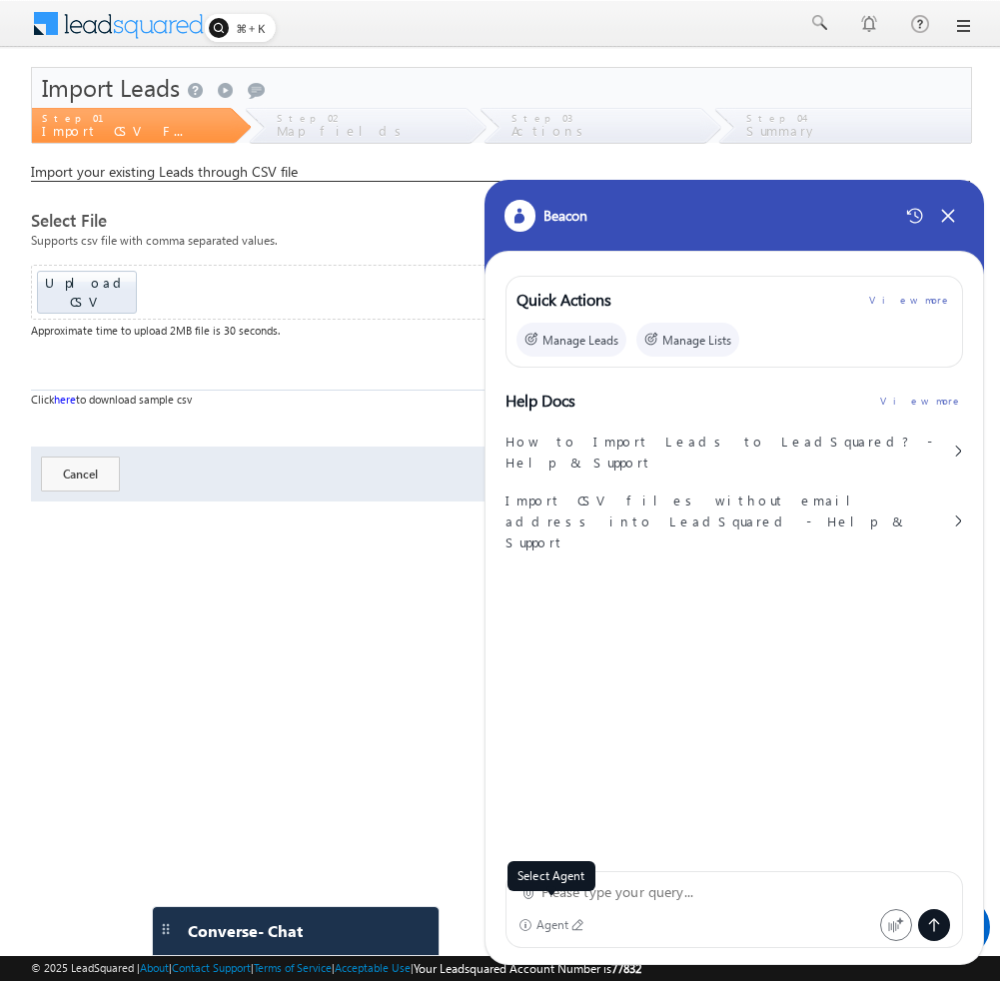
click at [568, 924] on div "Agent Select Agent" at bounding box center [551, 925] width 67 height 14
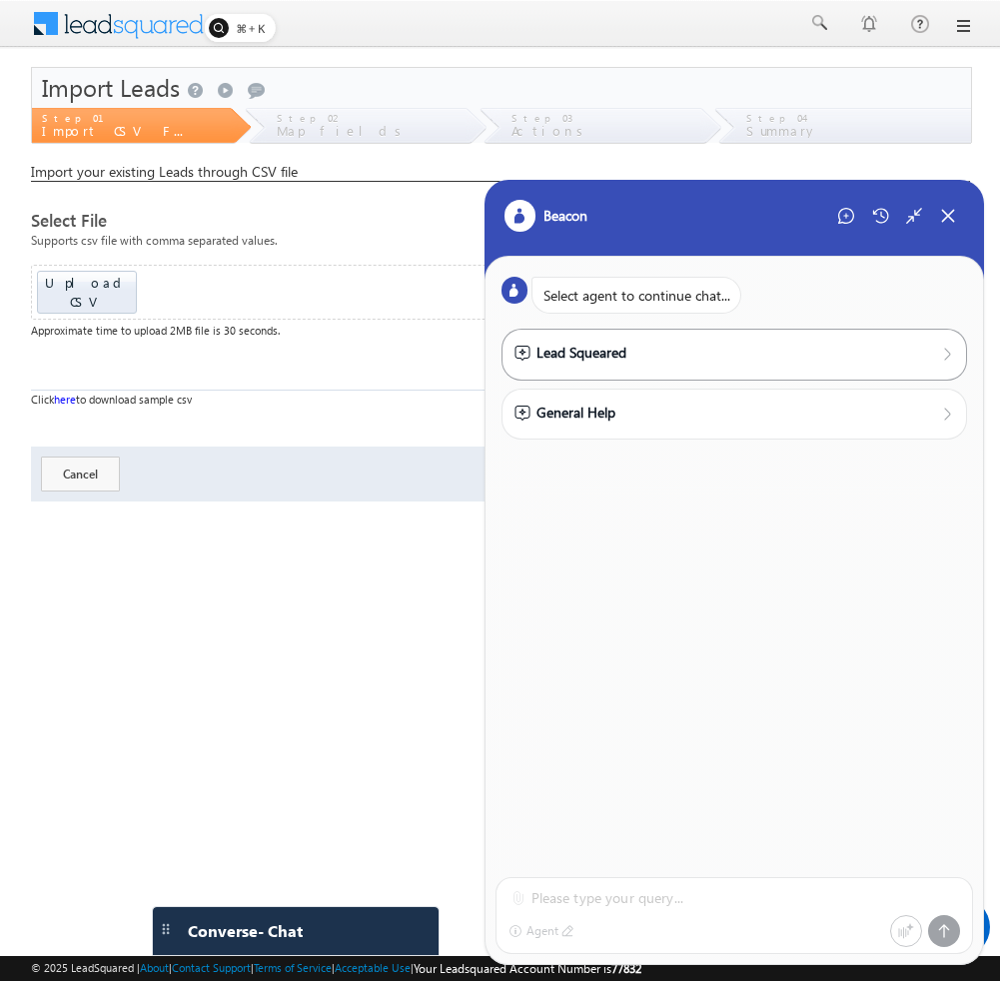
click at [699, 357] on div "Lead Squeared" at bounding box center [734, 353] width 440 height 22
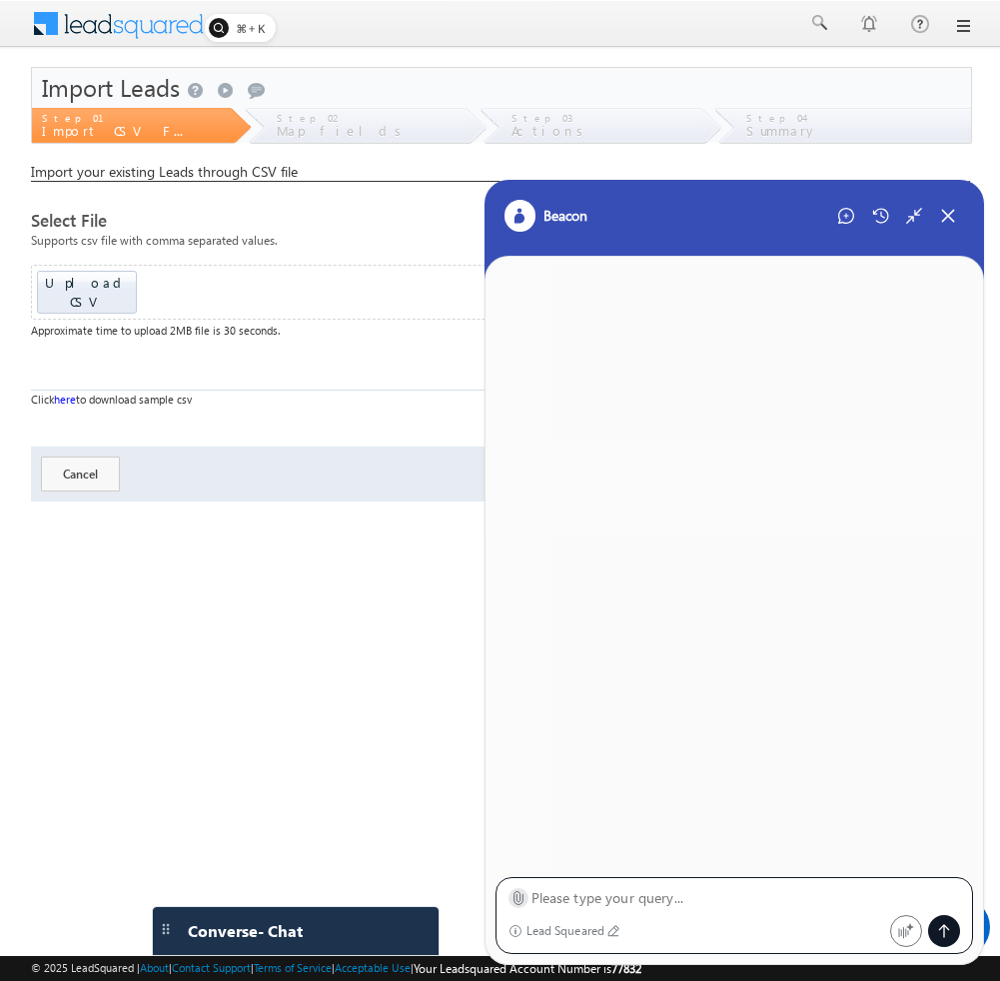
click at [510, 898] on icon at bounding box center [517, 897] width 15 height 15
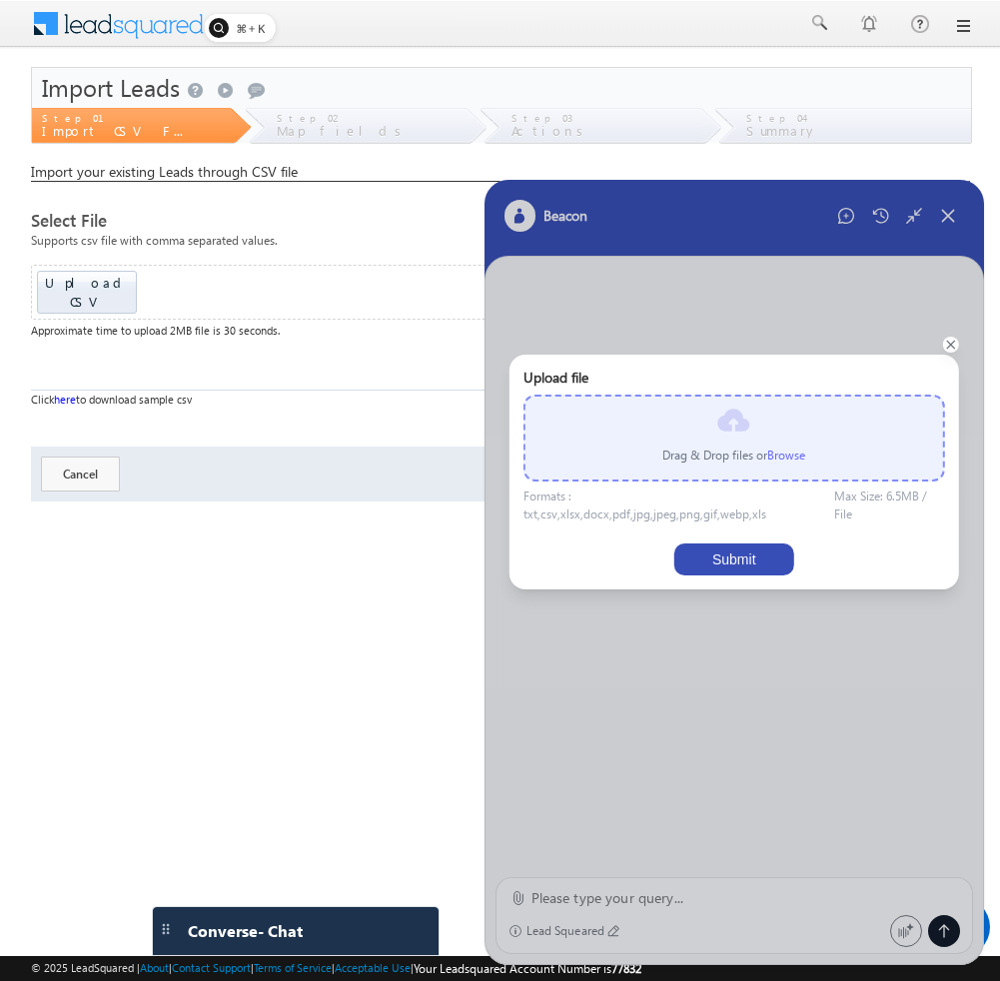
click at [779, 458] on label "Browse" at bounding box center [786, 454] width 38 height 15
click at [0, 0] on input "file" at bounding box center [0, 0] width 0 height 0
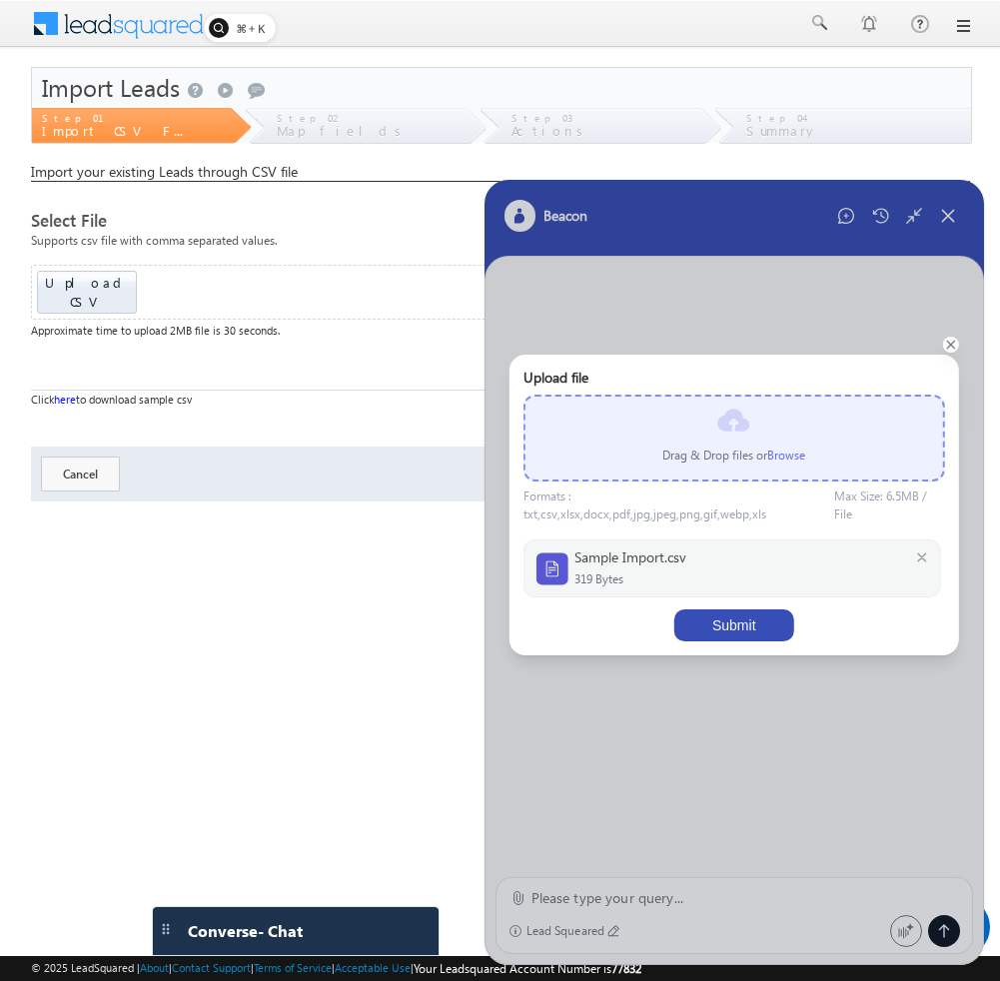
click at [739, 614] on button "Submit" at bounding box center [734, 625] width 120 height 32
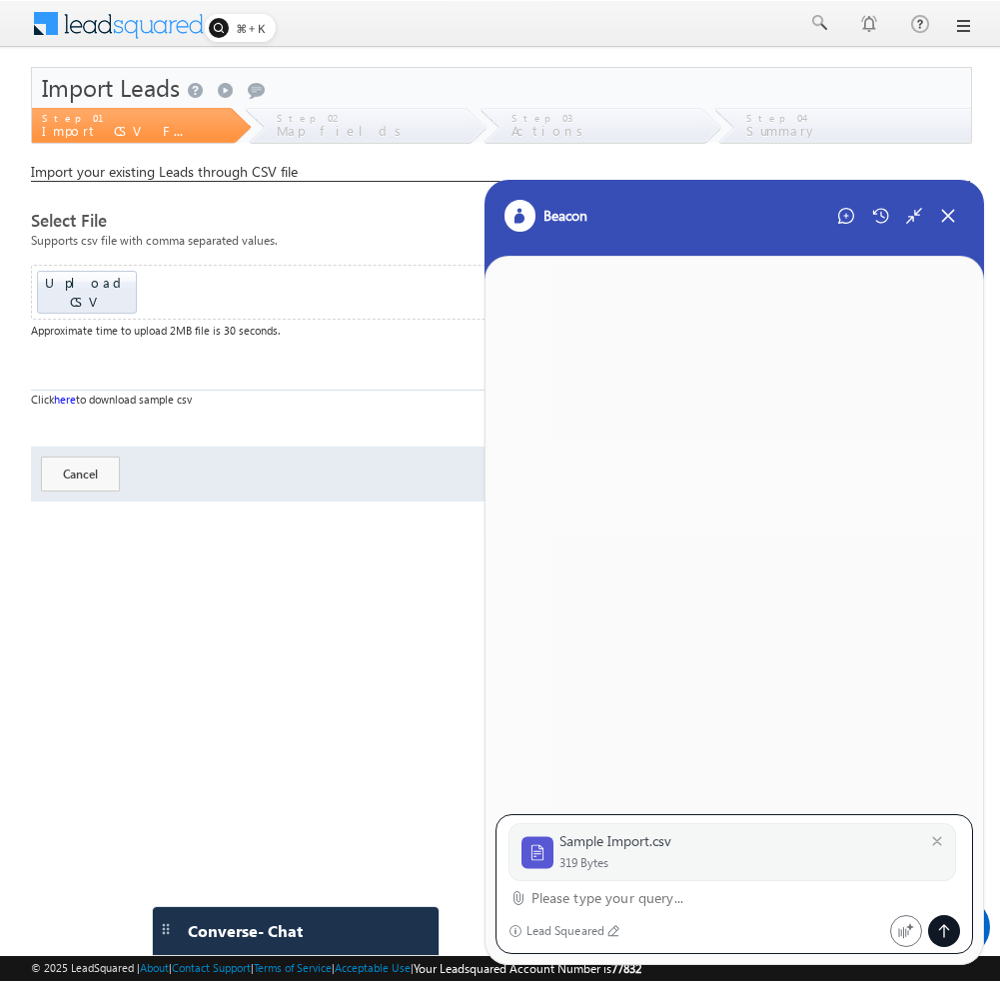
paste textarea "Import leads"
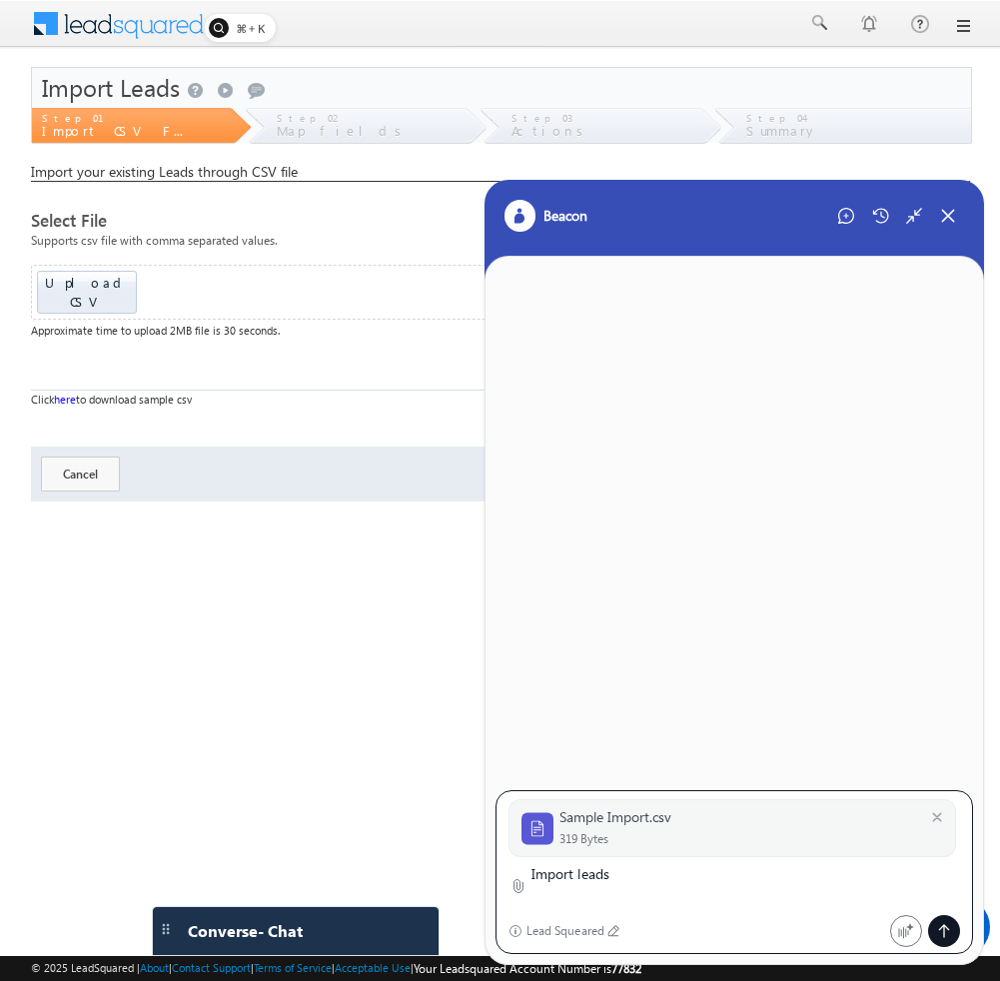
type textarea "Import leads"
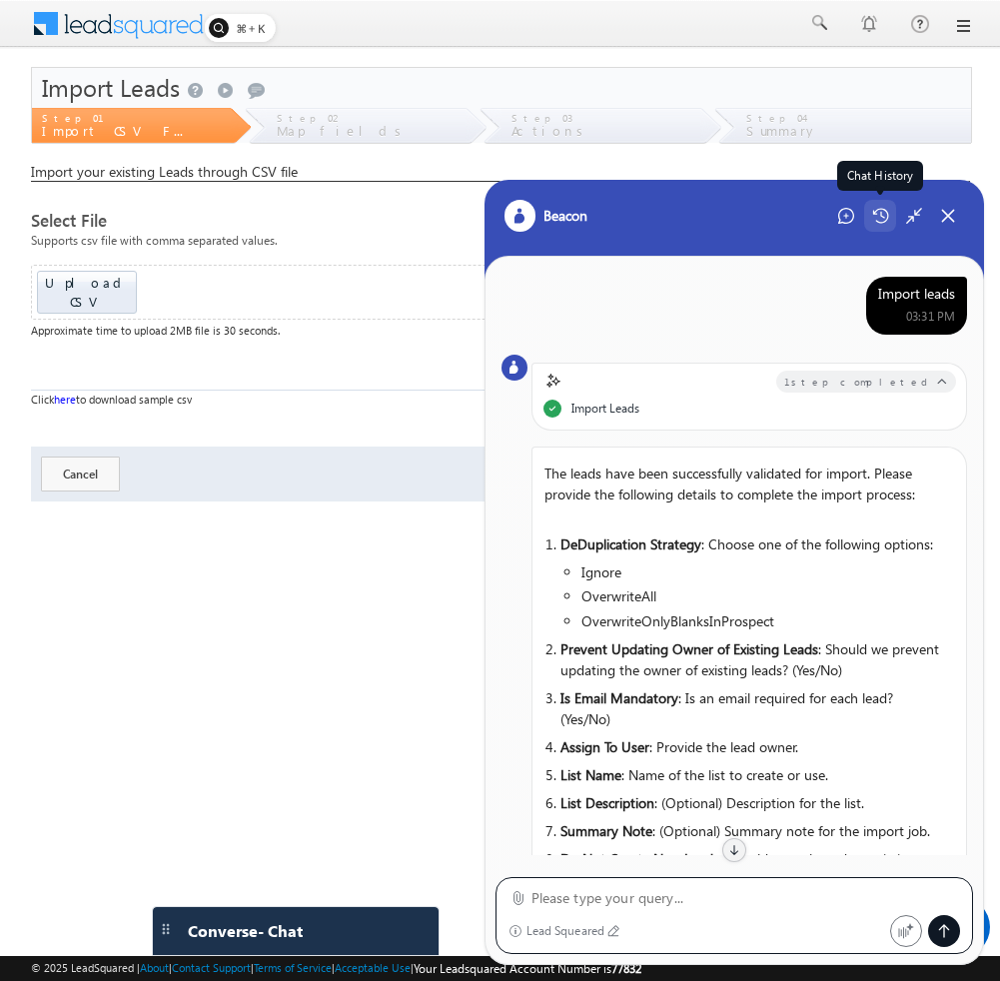
click at [878, 217] on icon at bounding box center [880, 216] width 17 height 16
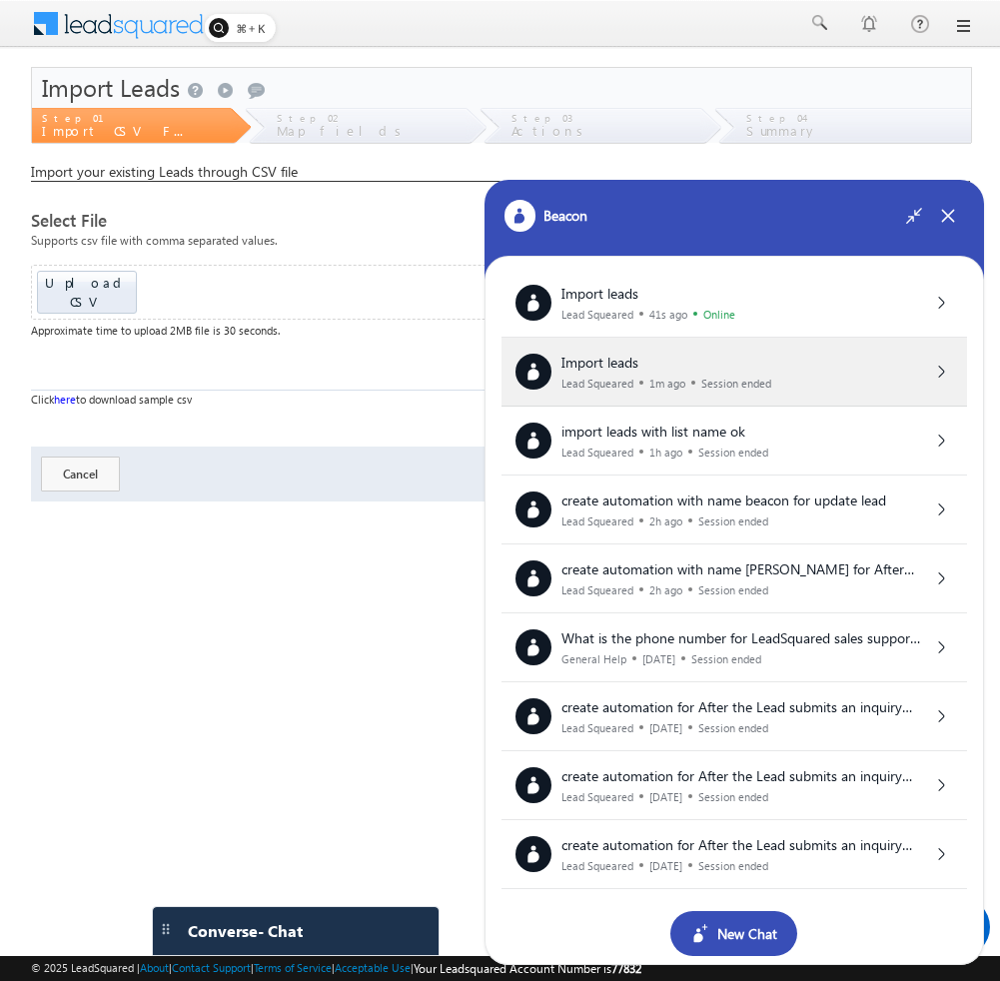
click at [712, 367] on div "Import leads" at bounding box center [666, 363] width 210 height 17
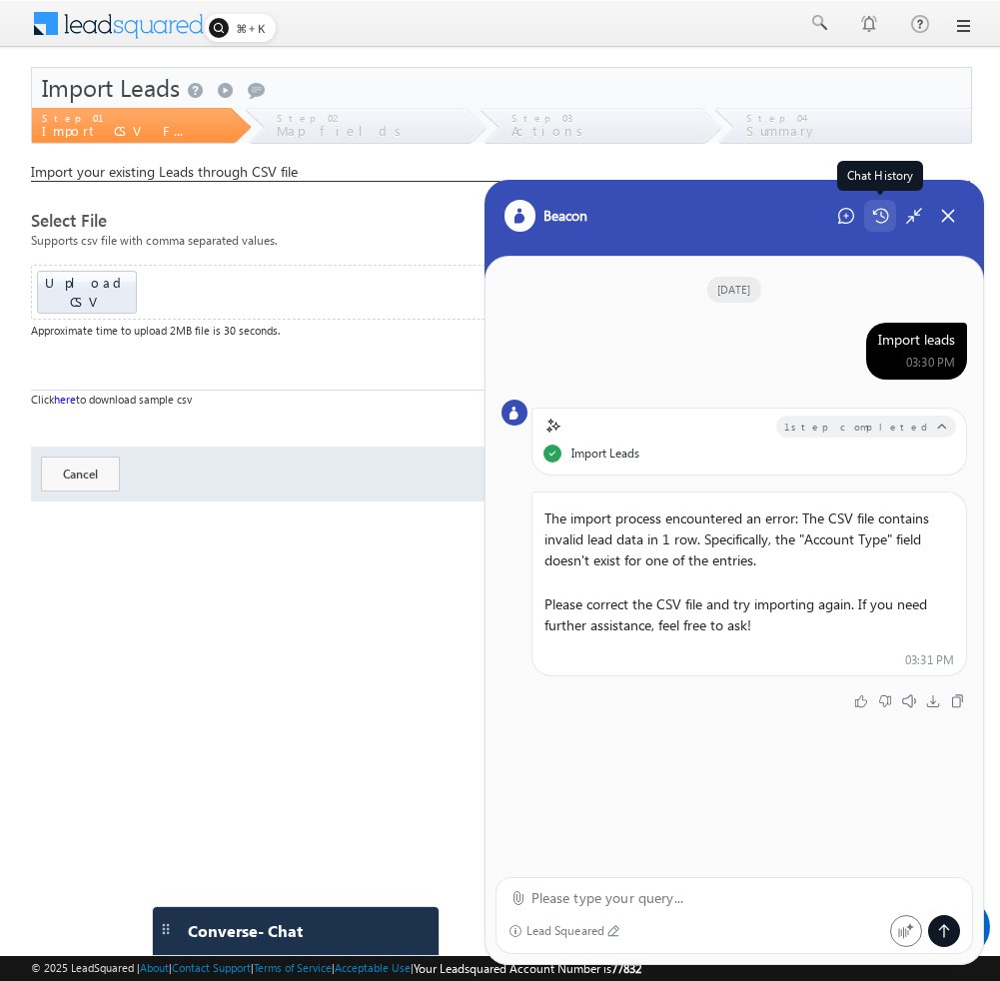
click at [882, 222] on icon at bounding box center [880, 216] width 16 height 15
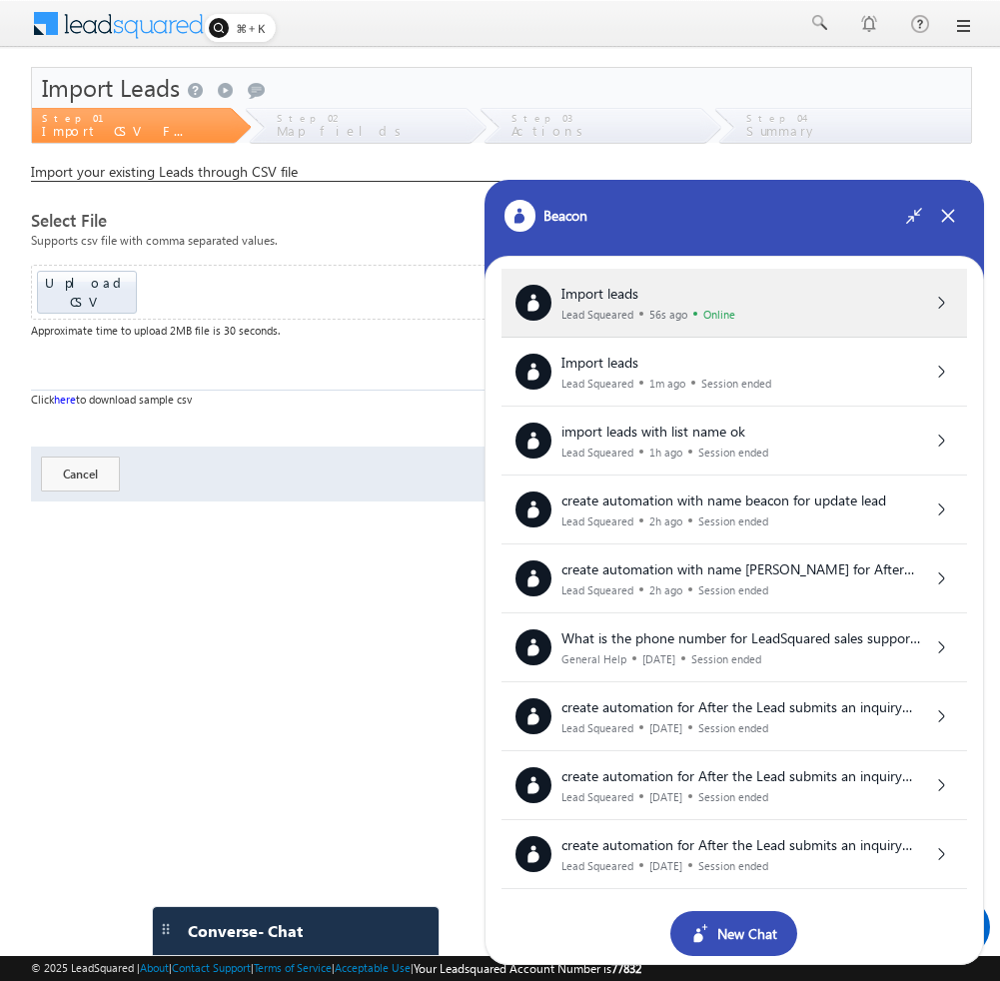
click at [752, 285] on div "Import leads Lead Squeared 56s ago Online" at bounding box center [734, 303] width 438 height 36
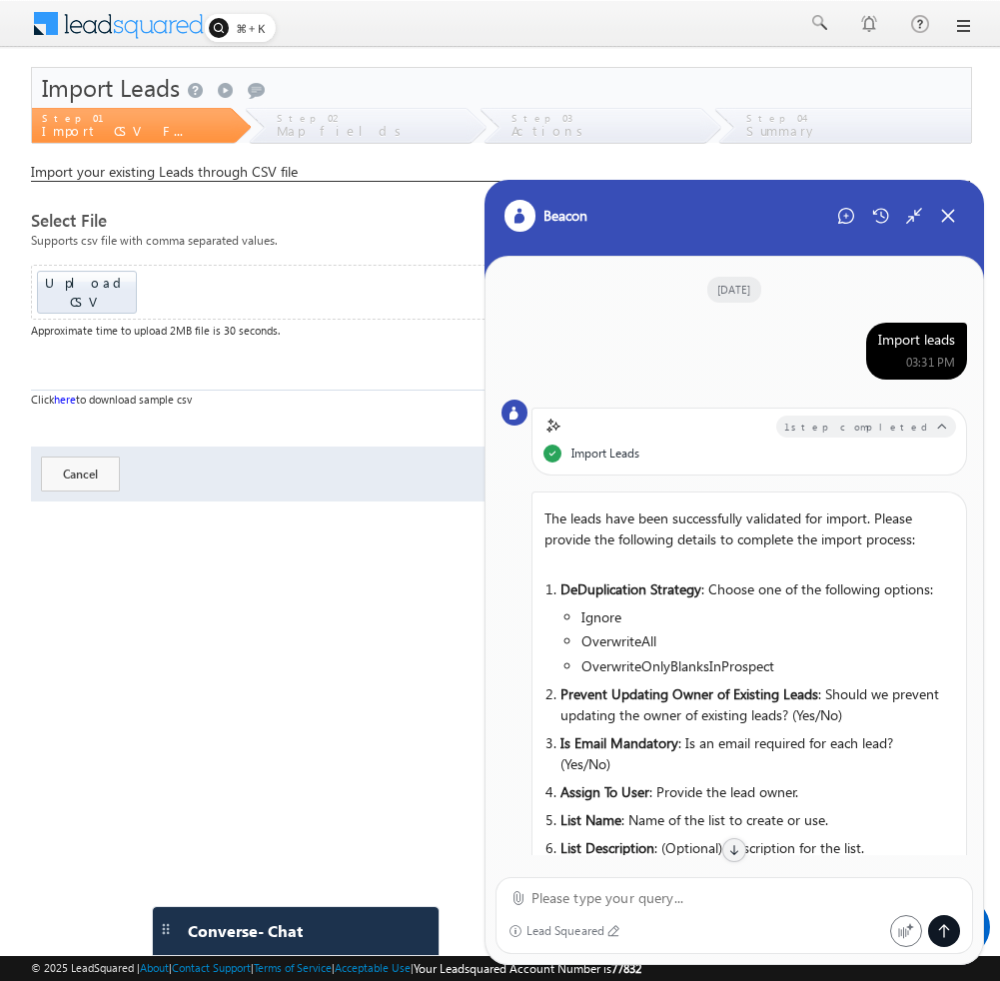
click at [319, 124] on div "Step 02" at bounding box center [371, 116] width 188 height 17
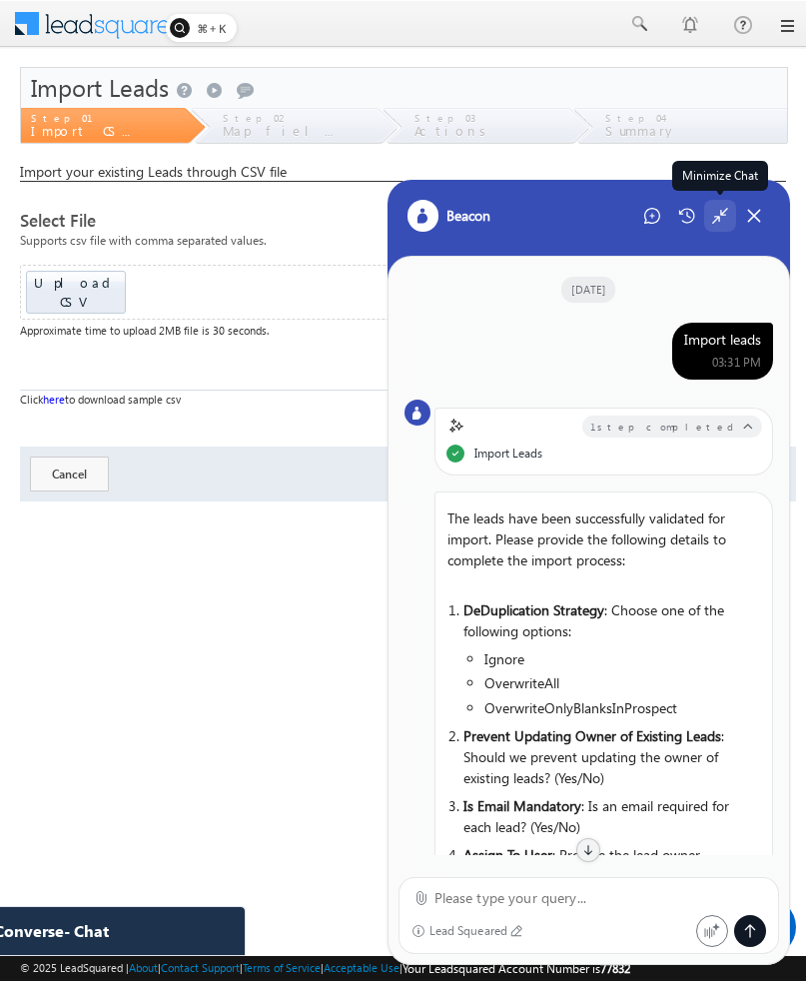
click at [724, 215] on icon at bounding box center [720, 217] width 16 height 16
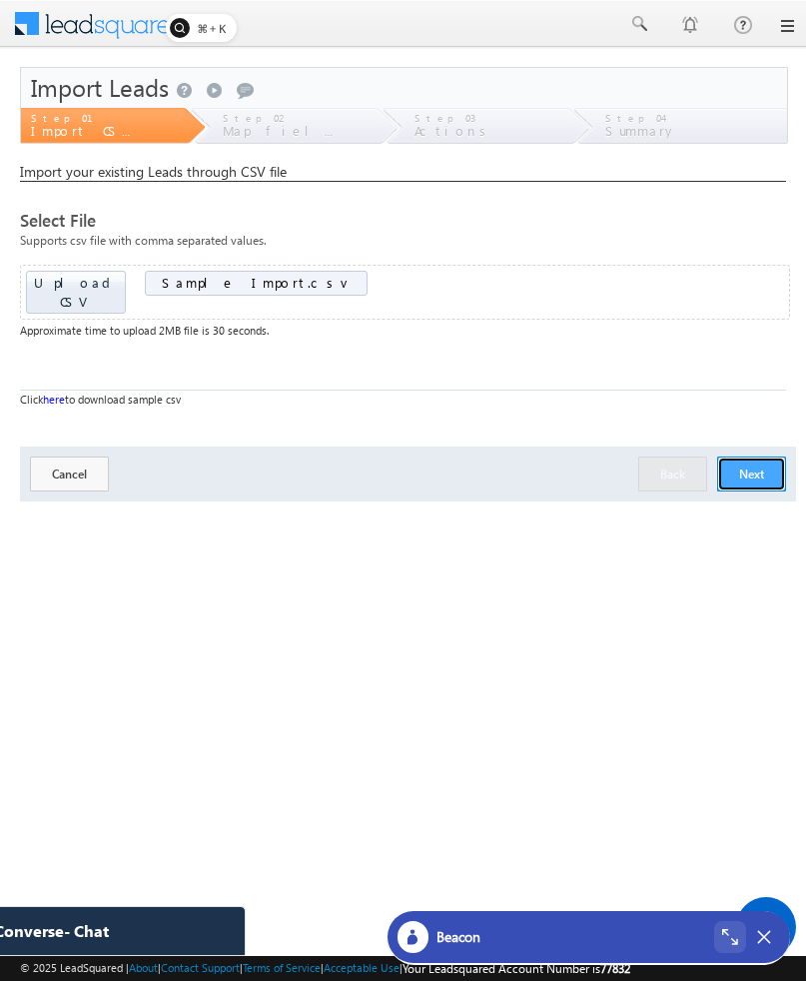
click at [730, 459] on button "Next" at bounding box center [751, 473] width 69 height 35
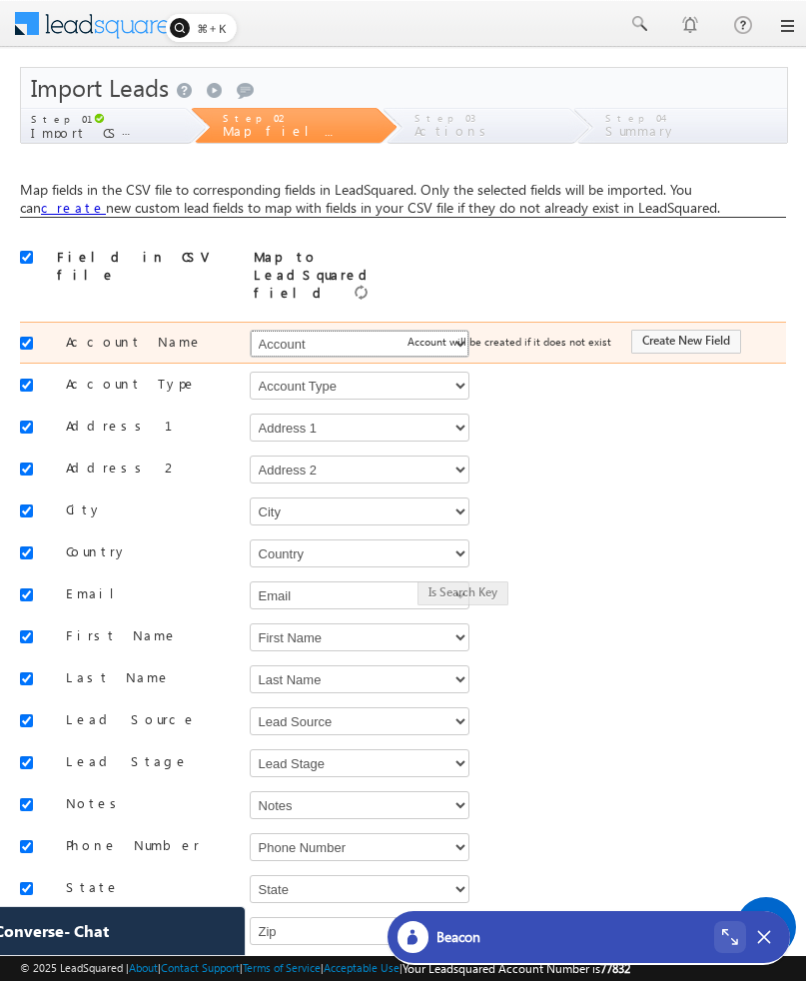
click at [352, 330] on select "Select Select Account Account Type Account Onwer Account Source Address 1 Addre…" at bounding box center [360, 344] width 220 height 28
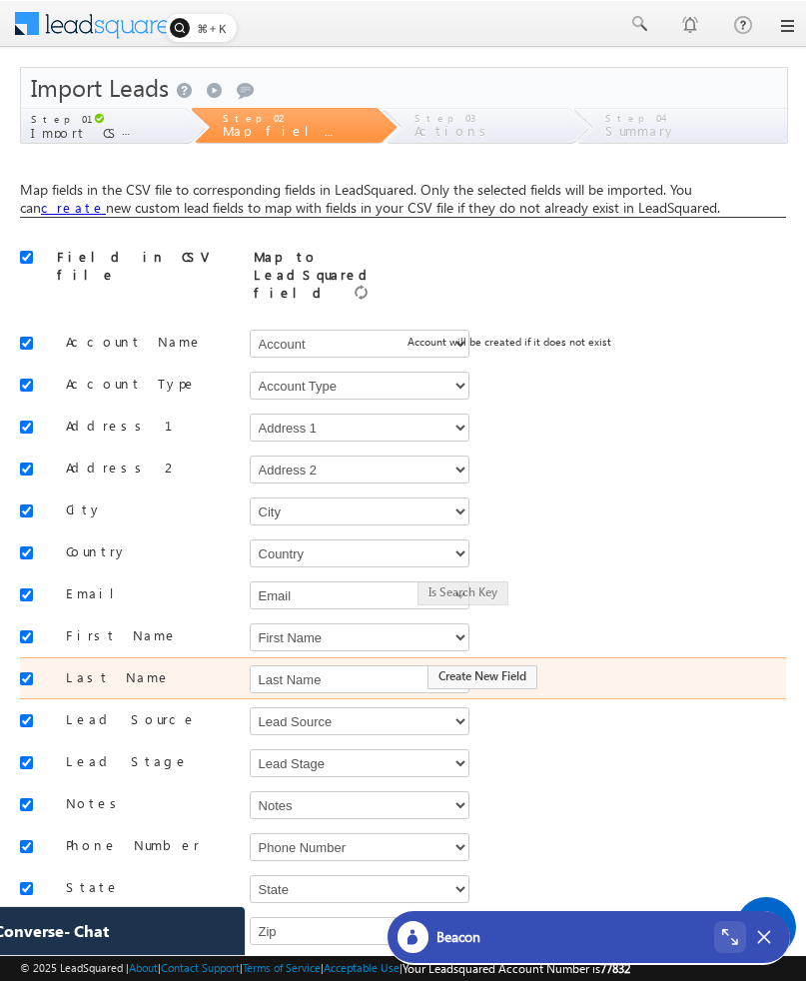
scroll to position [98, 0]
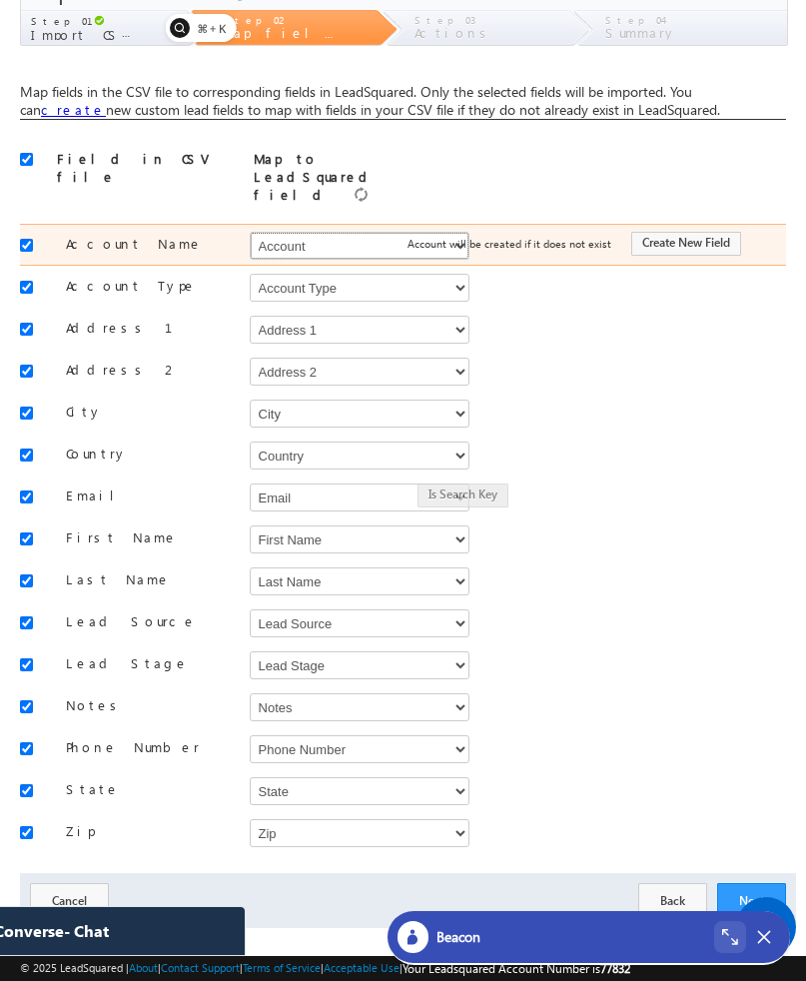
click at [374, 232] on select "Select Select Account Account Type Account Onwer Account Source Address 1 Addre…" at bounding box center [360, 246] width 220 height 28
select select "mx_Demo_Requirement_Form"
click at [250, 232] on select "Select Select Account Account Type Account Onwer Account Source Address 1 Addre…" at bounding box center [360, 246] width 220 height 28
click at [379, 232] on select "Select Select Account Account Type Account Onwer Account Source Address 1 Addre…" at bounding box center [360, 246] width 220 height 28
click at [250, 232] on select "Select Select Account Account Type Account Onwer Account Source Address 1 Addre…" at bounding box center [360, 246] width 220 height 28
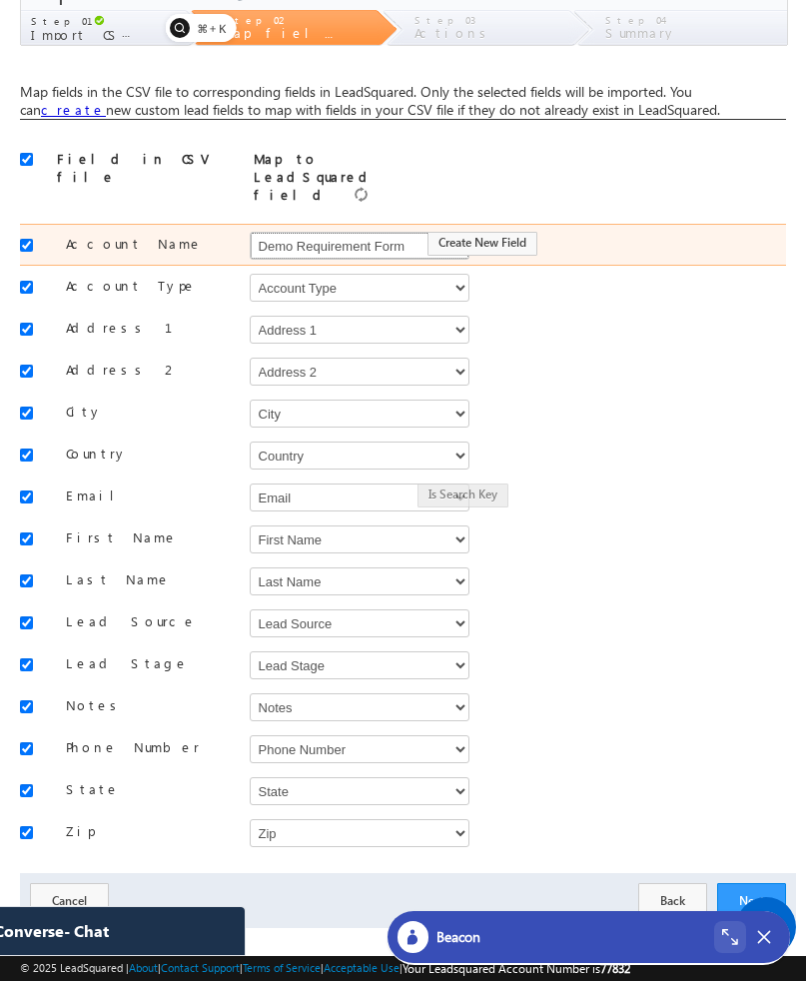
click at [358, 232] on select "Select Select Account Account Type Account Onwer Account Source Address 1 Addre…" at bounding box center [360, 246] width 220 height 28
click at [250, 232] on select "Select Select Account Account Type Account Onwer Account Source Address 1 Addre…" at bounding box center [360, 246] width 220 height 28
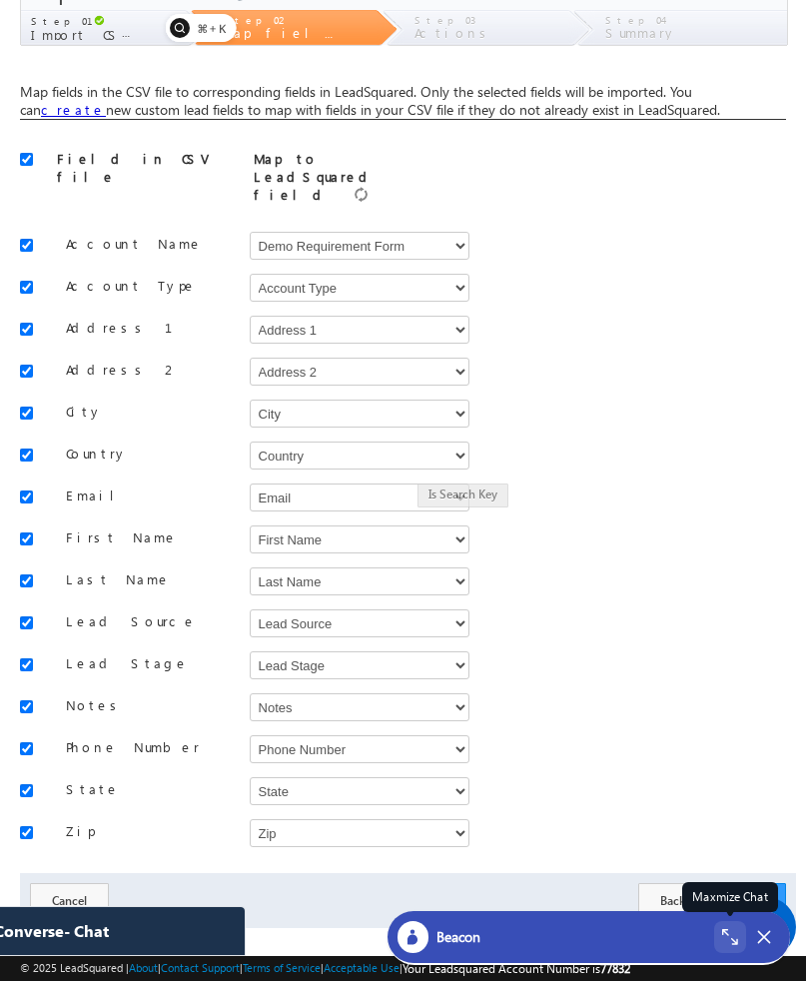
click at [726, 932] on icon at bounding box center [730, 937] width 16 height 16
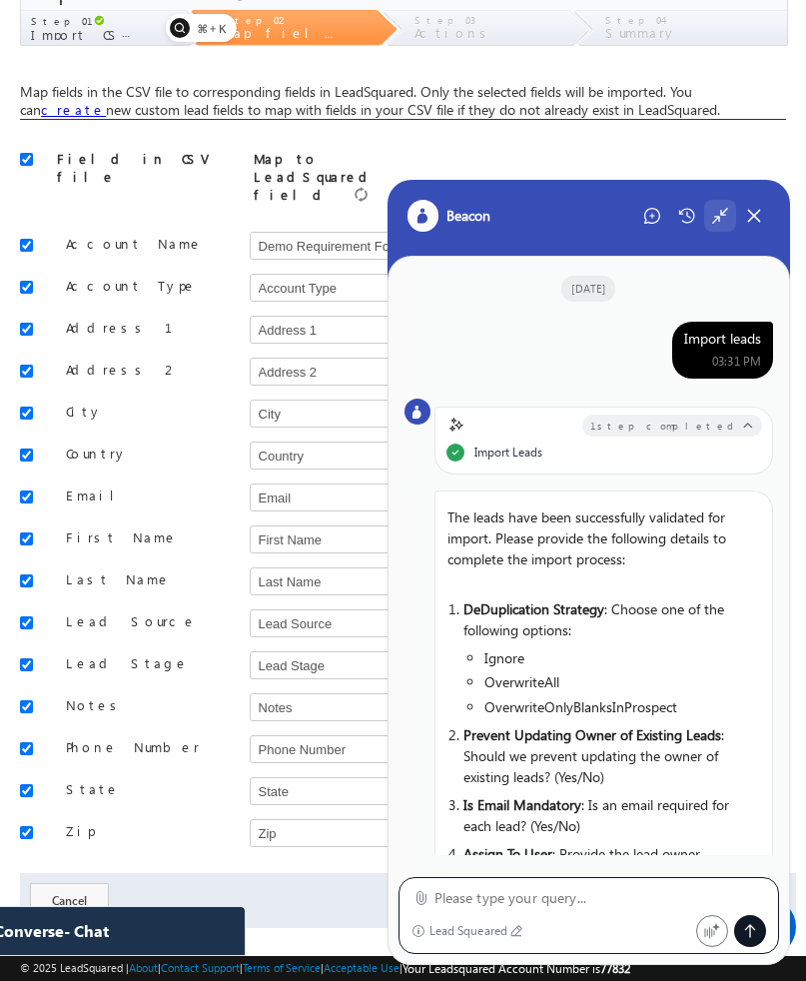
scroll to position [0, 0]
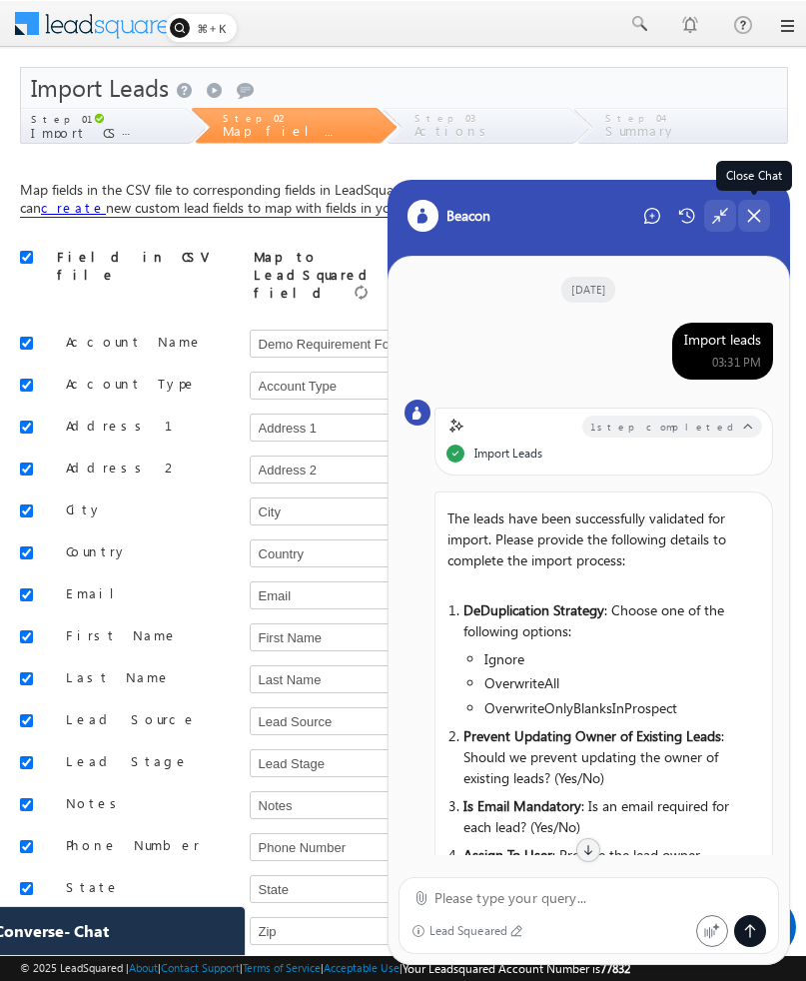
click at [748, 216] on icon at bounding box center [754, 216] width 18 height 18
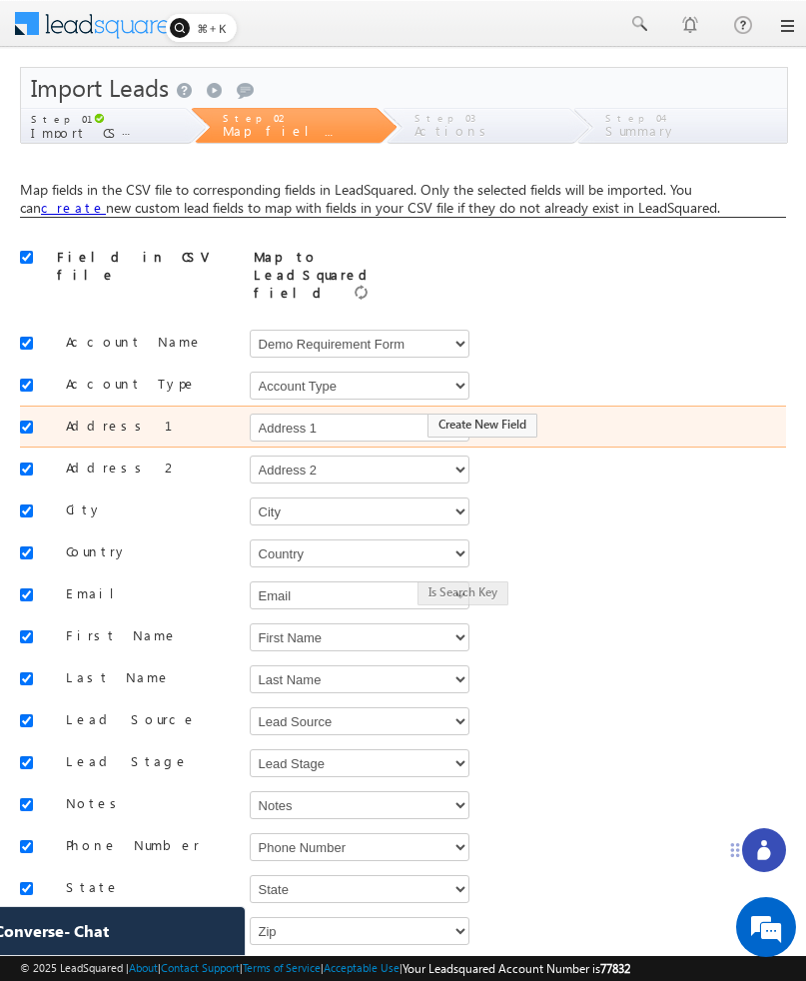
click at [544, 406] on div "Address 1 Select Select Account Account Type Account Onwer Account Source Addre…" at bounding box center [403, 427] width 766 height 42
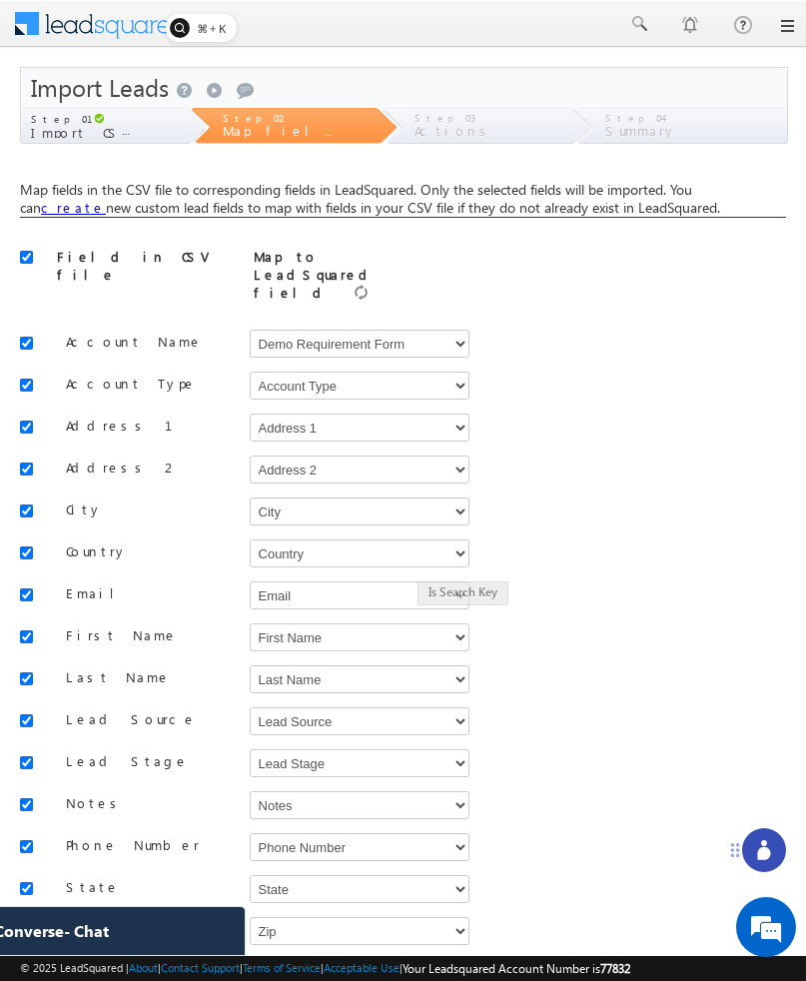
click at [604, 273] on div "Field in CSV file Map to LeadSquared field" at bounding box center [403, 276] width 766 height 56
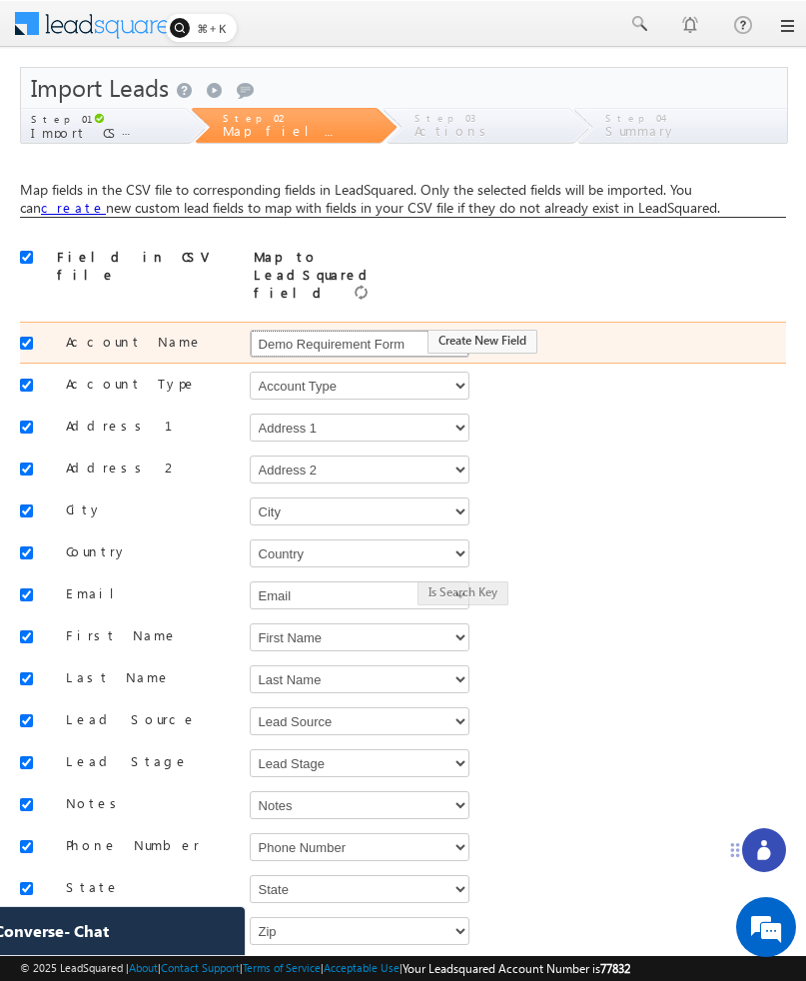
click at [311, 330] on select "Select Select Account Account Type Account Onwer Account Source Address 1 Addre…" at bounding box center [360, 344] width 220 height 28
click at [334, 330] on select "Select Select Account Account Type Account Onwer Account Source Address 1 Addre…" at bounding box center [360, 344] width 220 height 28
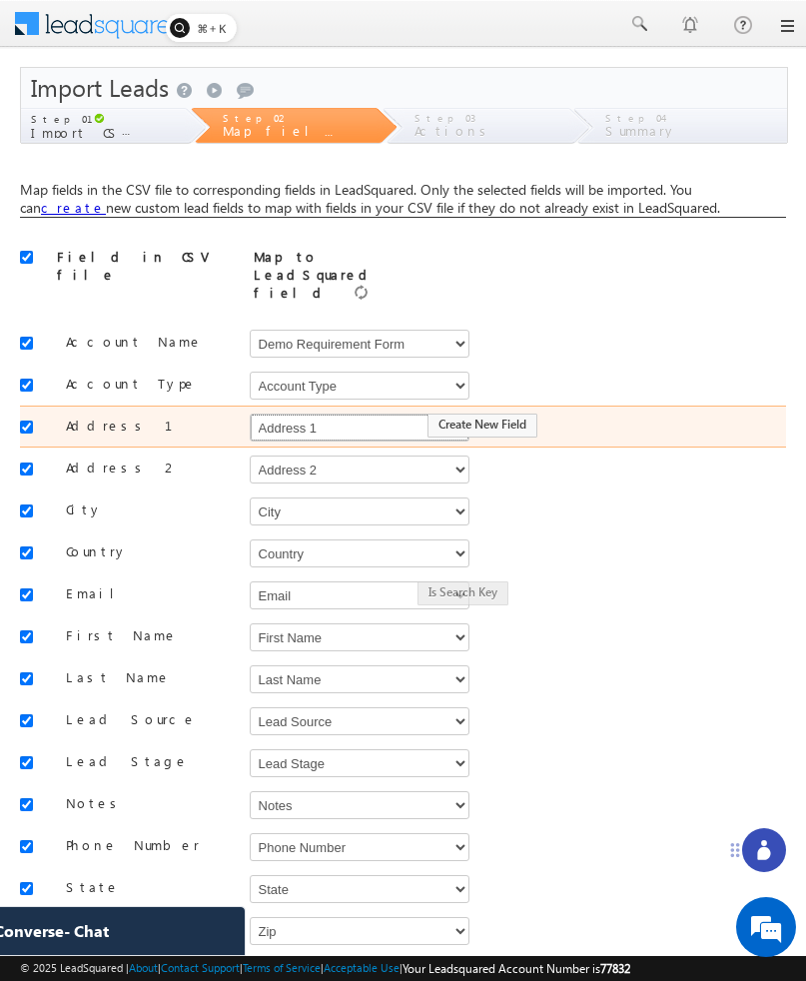
click at [334, 414] on select "Select Select Account Account Type Account Onwer Account Source Address 1 Addre…" at bounding box center [360, 428] width 220 height 28
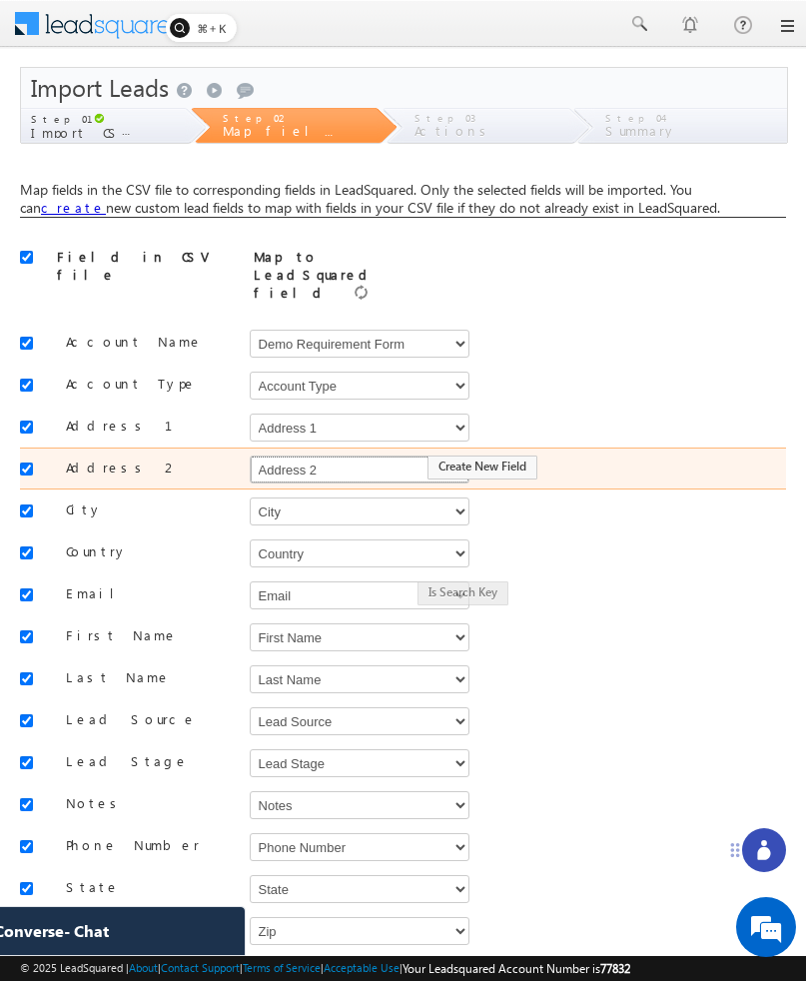
click at [335, 455] on select "Select Select Account Account Type Account Onwer Account Source Address 1 Addre…" at bounding box center [360, 469] width 220 height 28
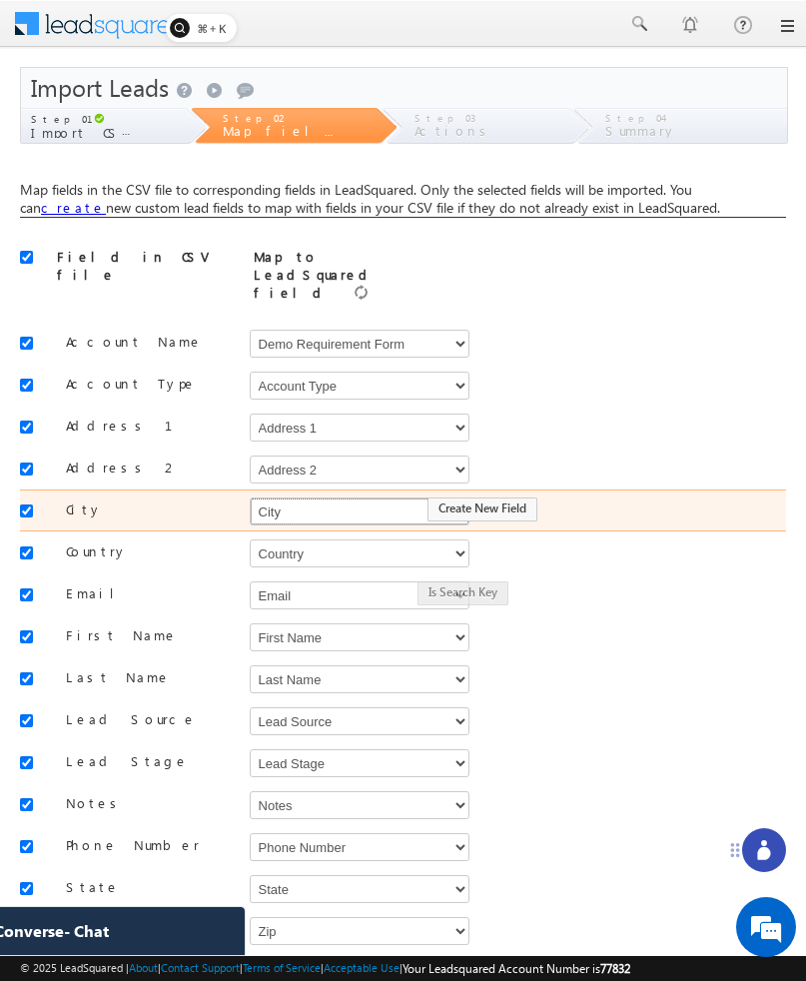
click at [354, 497] on select "Select Select Account Account Type Account Onwer Account Source Address 1 Addre…" at bounding box center [360, 511] width 220 height 28
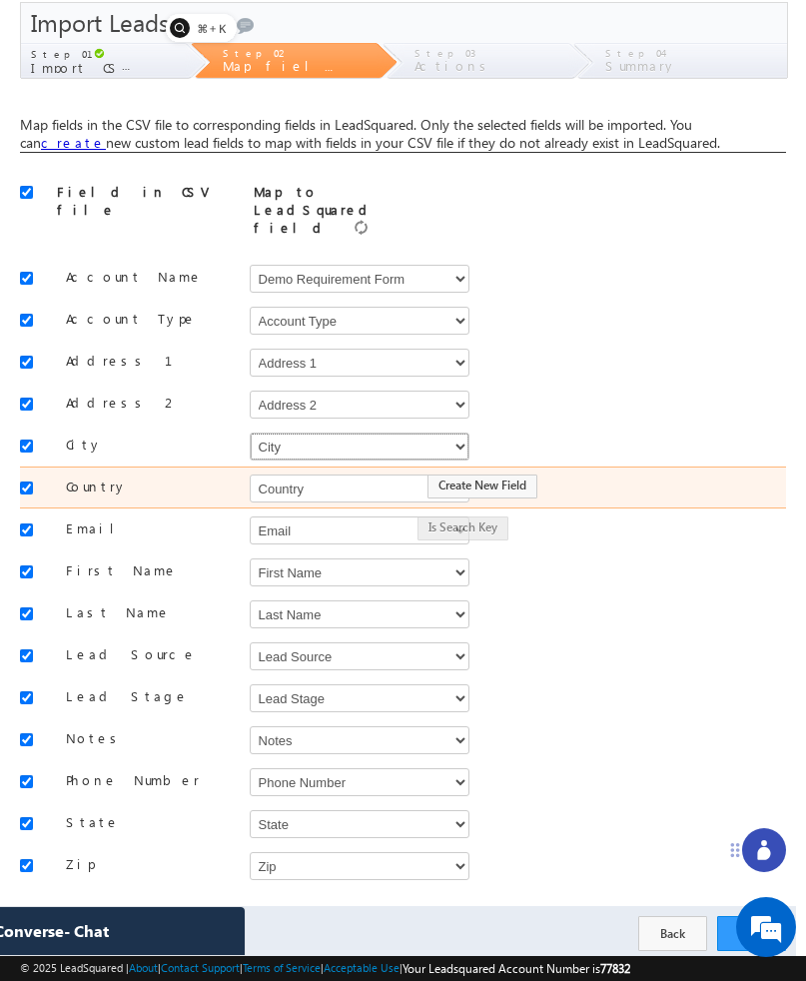
scroll to position [98, 0]
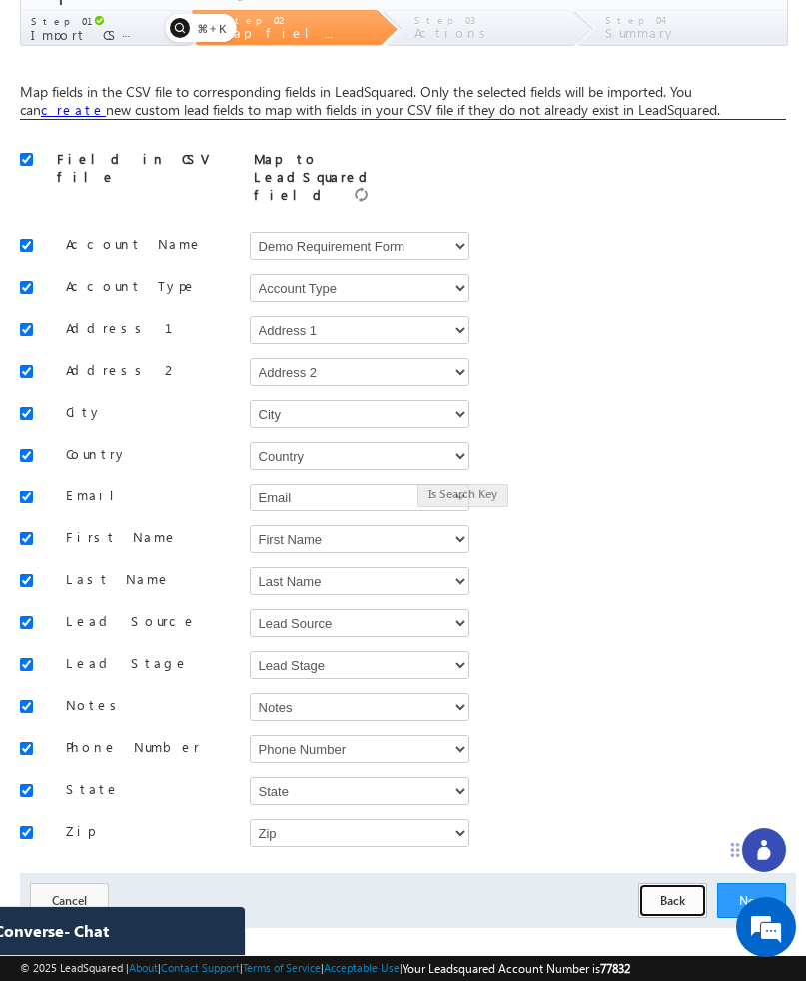
click at [666, 883] on button "Back" at bounding box center [672, 900] width 69 height 35
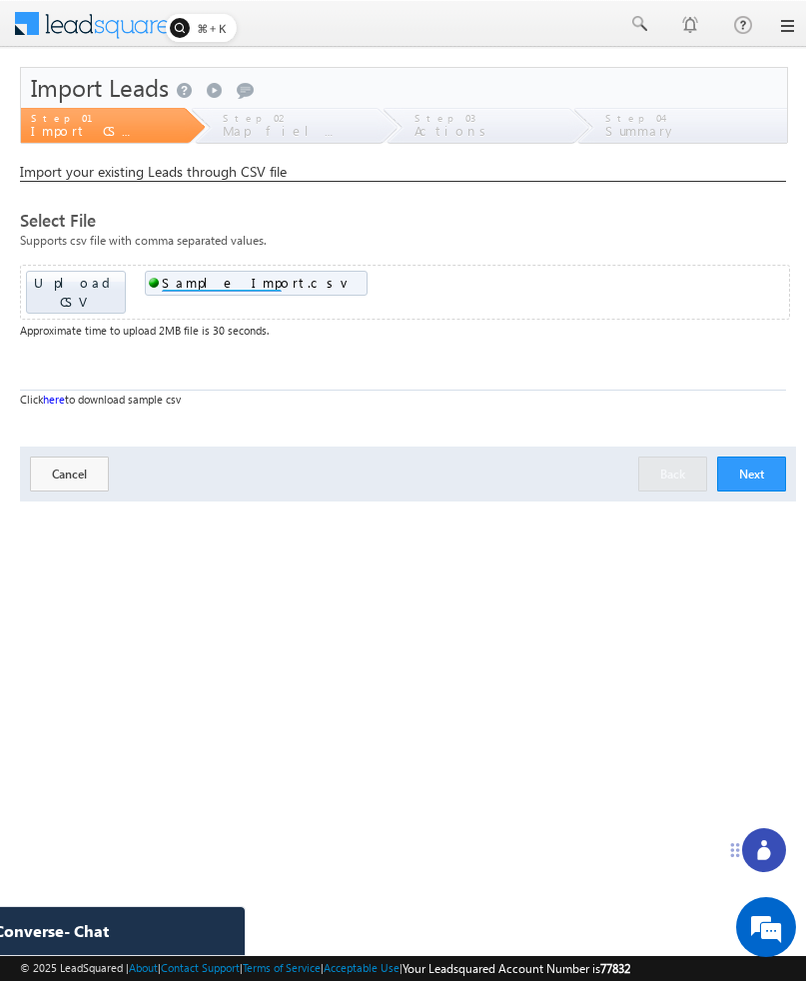
scroll to position [0, 0]
click at [724, 465] on button "Next" at bounding box center [751, 473] width 69 height 35
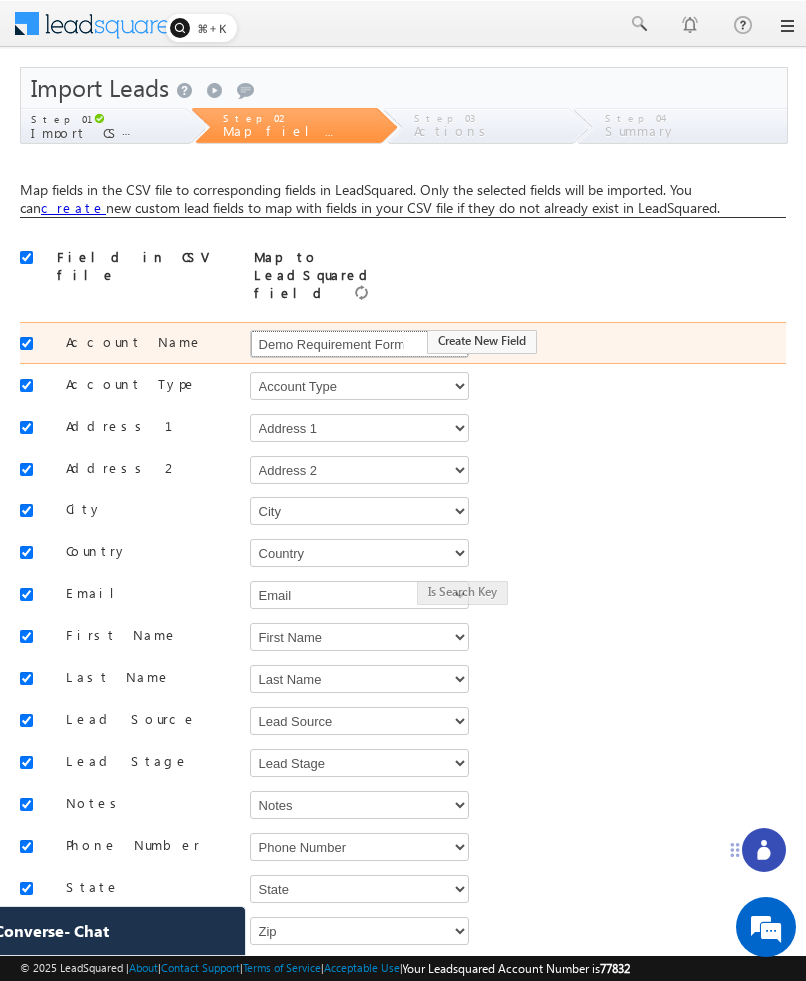
click at [380, 330] on select "Select Select Account Account Type Account Onwer Account Source Address 1 Addre…" at bounding box center [360, 344] width 220 height 28
click at [368, 330] on select "Select Select Account Account Type Account Onwer Account Source Address 1 Addre…" at bounding box center [360, 344] width 220 height 28
click at [250, 330] on select "Select Select Account Account Type Account Onwer Account Source Address 1 Addre…" at bounding box center [360, 344] width 220 height 28
click at [366, 330] on select "Select Select Account Account Type Account Onwer Account Source Address 1 Addre…" at bounding box center [360, 344] width 220 height 28
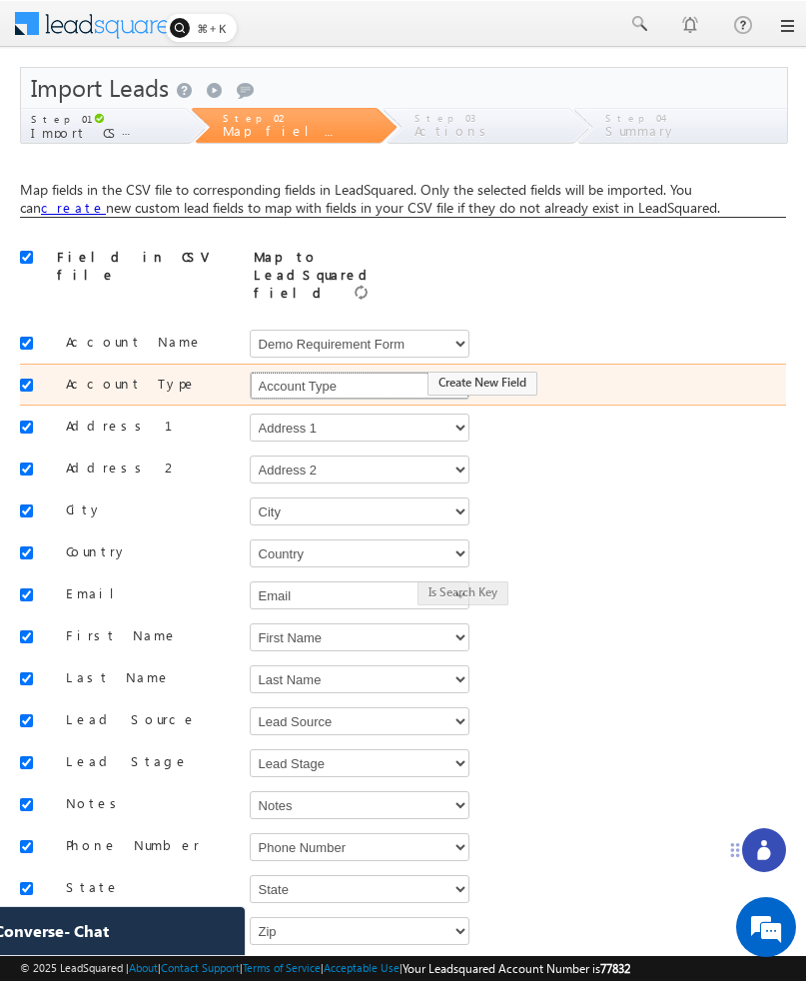
click at [344, 372] on select "Select Select Account Account Type Account Onwer Account Source Address 1 Addre…" at bounding box center [360, 386] width 220 height 28
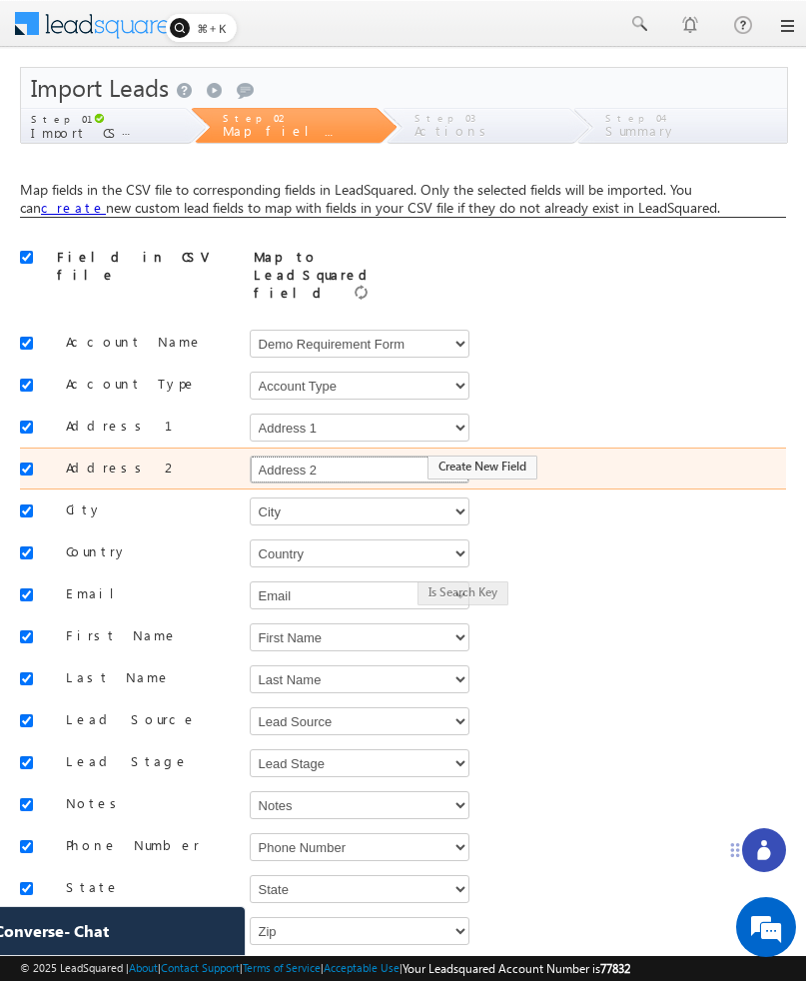
click at [330, 455] on select "Select Select Account Account Type Account Onwer Account Source Address 1 Addre…" at bounding box center [360, 469] width 220 height 28
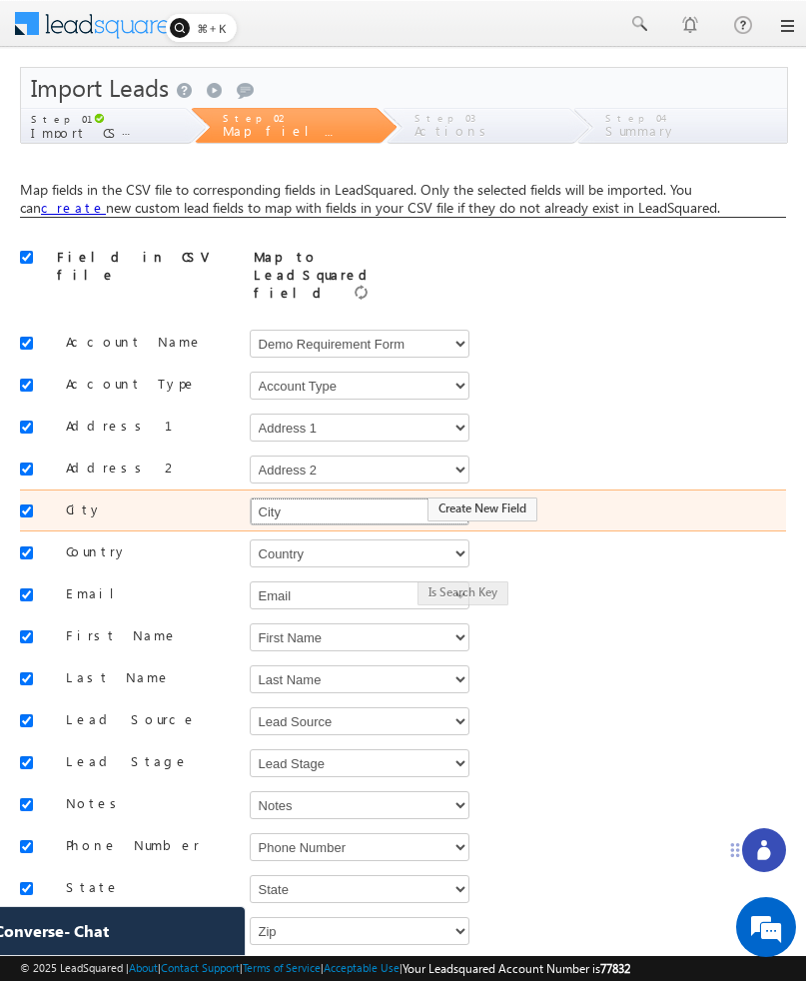
click at [293, 497] on select "Select Select Account Account Type Account Onwer Account Source Address 1 Addre…" at bounding box center [360, 511] width 220 height 28
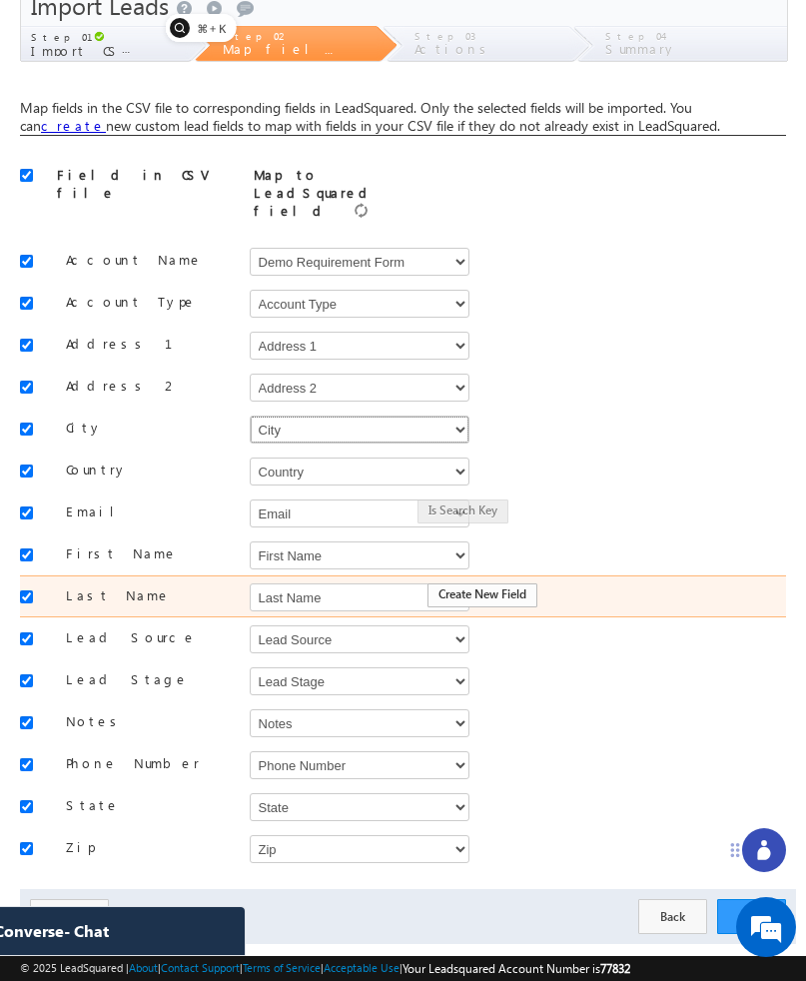
scroll to position [73, 0]
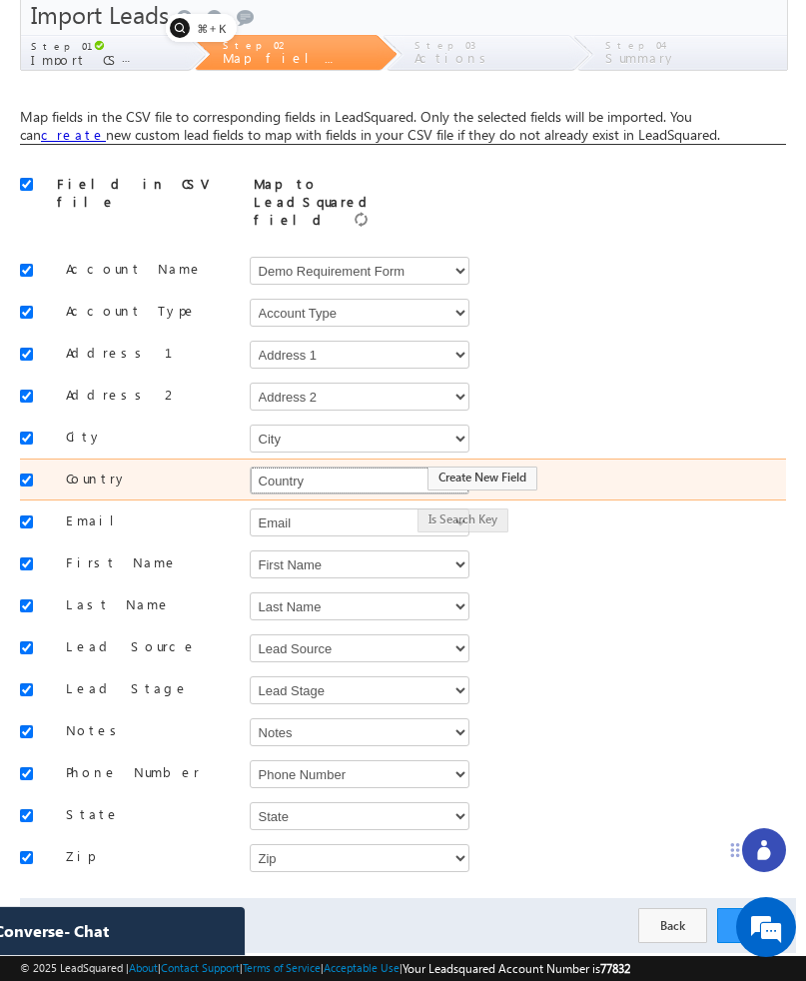
click at [353, 466] on select "Select Select Account Account Type Account Onwer Account Source Address 1 Addre…" at bounding box center [360, 480] width 220 height 28
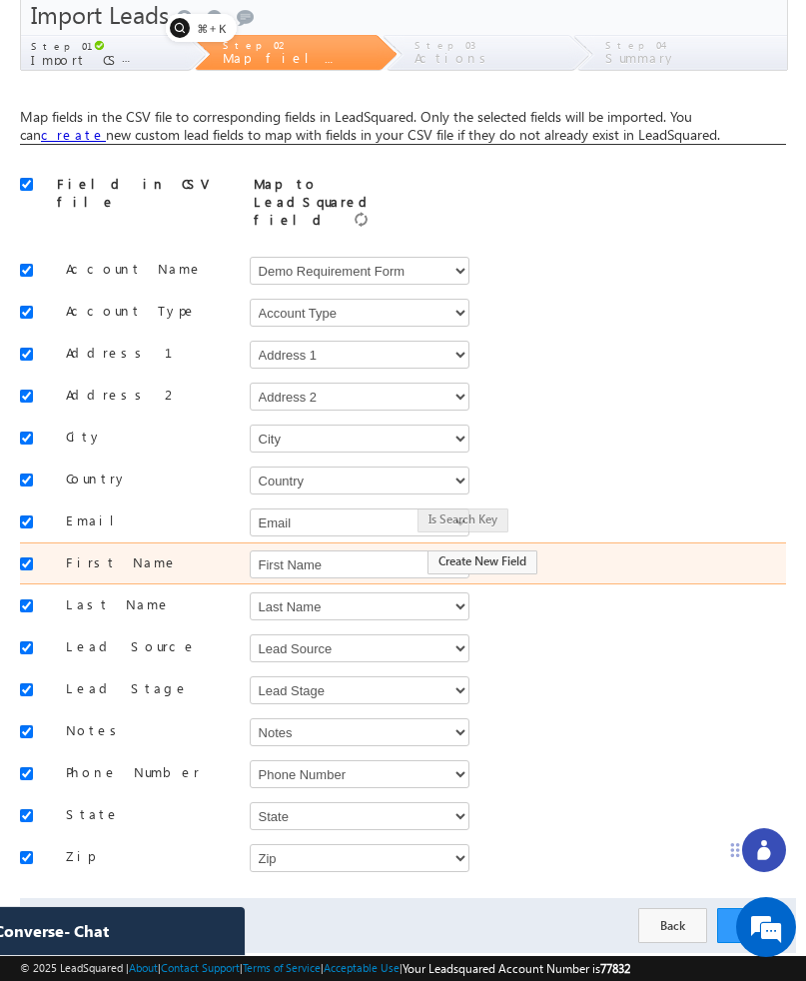
click at [616, 548] on div "Create New Field" at bounding box center [584, 562] width 373 height 28
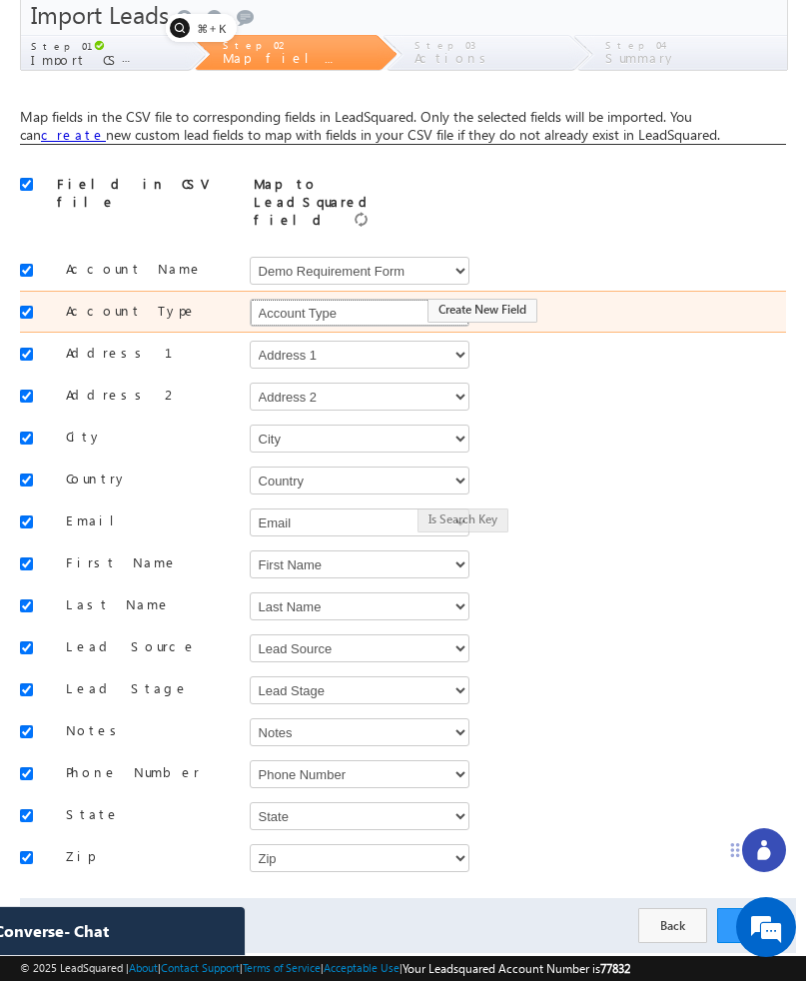
click at [379, 299] on select "Select Select Account Account Type Account Onwer Account Source Address 1 Addre…" at bounding box center [360, 313] width 220 height 28
click at [250, 299] on select "Select Select Account Account Type Account Onwer Account Source Address 1 Addre…" at bounding box center [360, 313] width 220 height 28
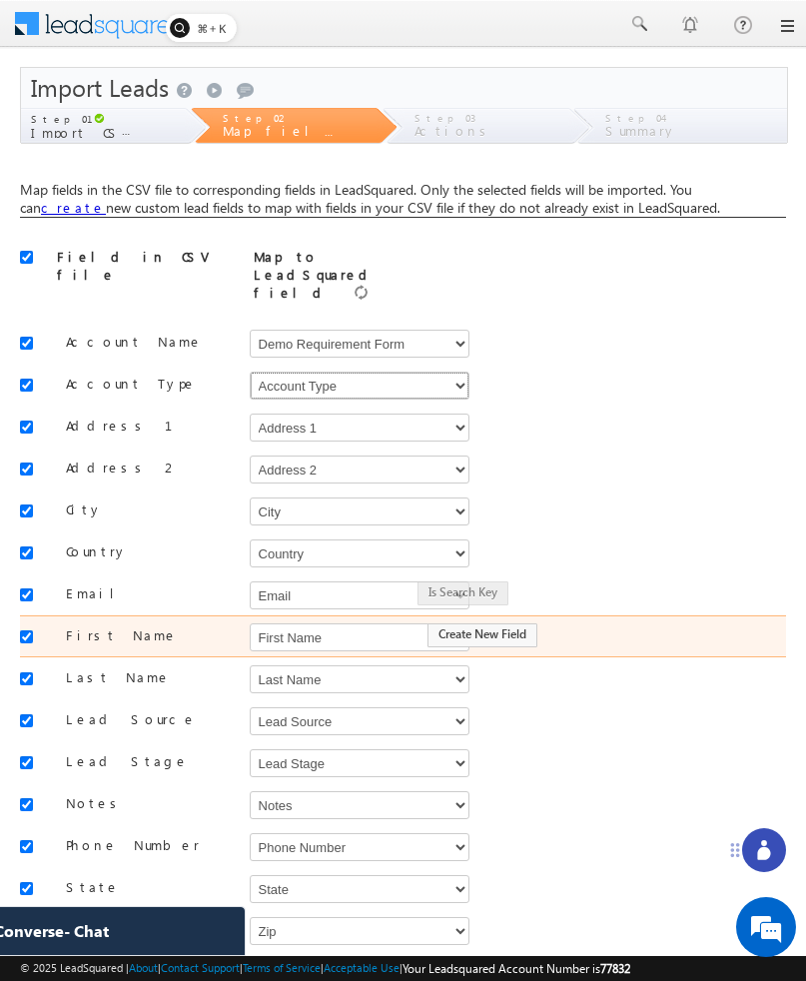
scroll to position [98, 0]
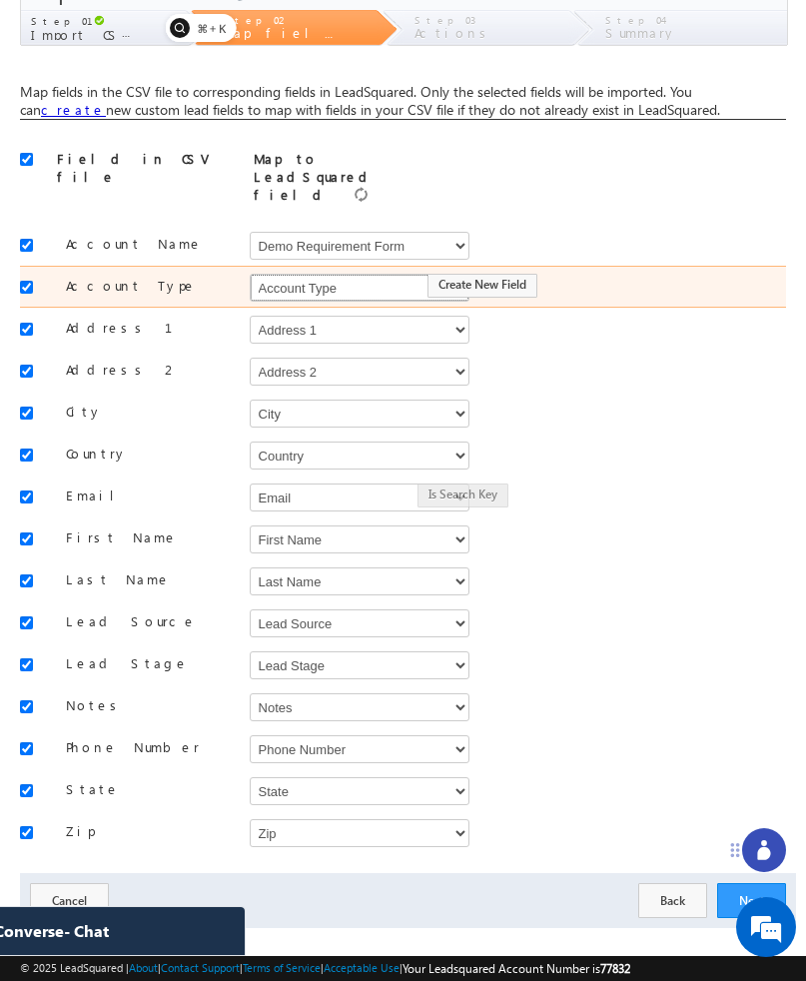
click at [298, 274] on select "Select Select Account Account Type Account Onwer Account Source Address 1 Addre…" at bounding box center [360, 288] width 220 height 28
click at [250, 274] on select "Select Select Account Account Type Account Onwer Account Source Address 1 Addre…" at bounding box center [360, 288] width 220 height 28
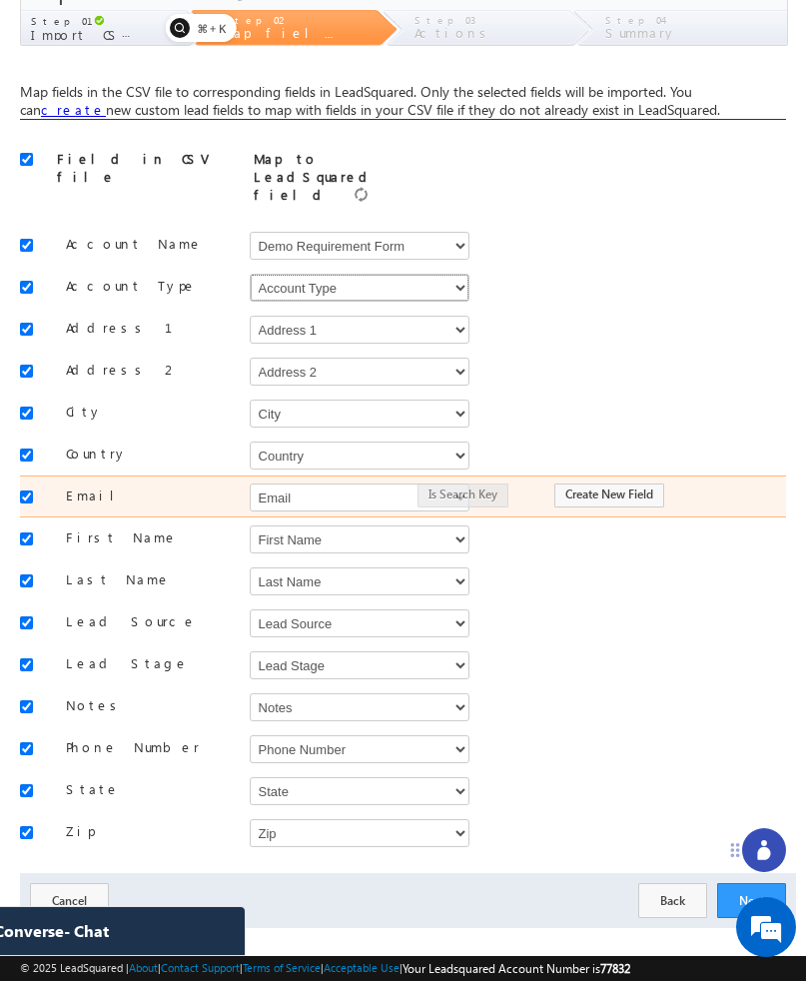
scroll to position [0, 0]
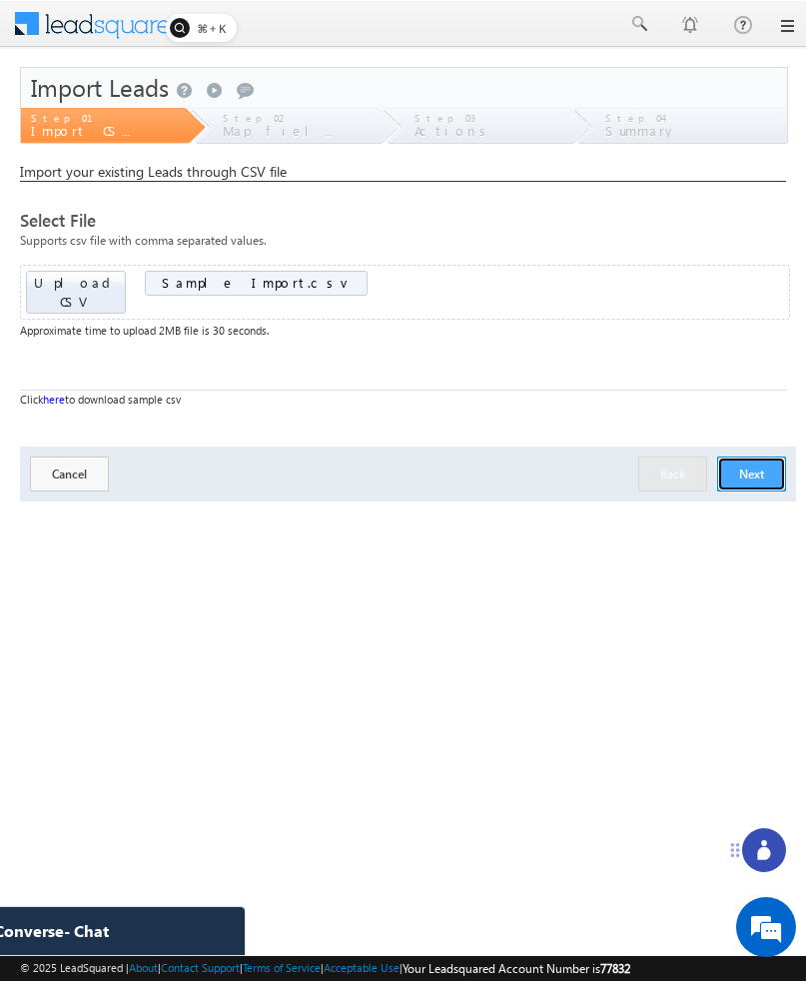
click at [737, 460] on button "Next" at bounding box center [751, 473] width 69 height 35
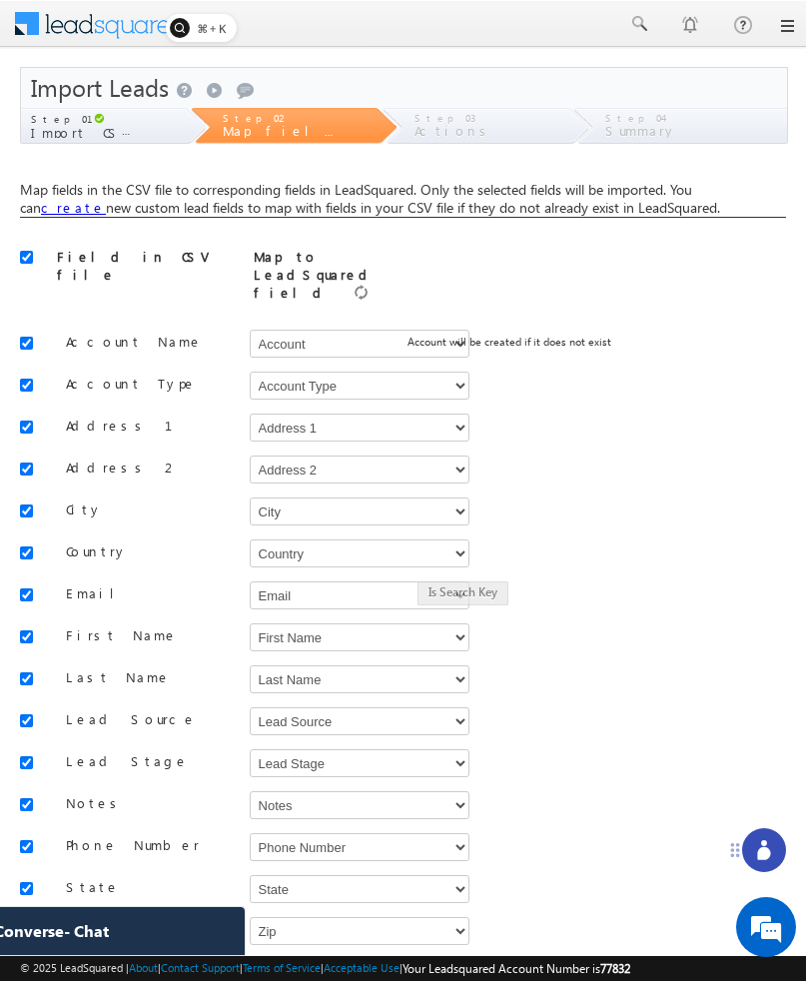
scroll to position [98, 0]
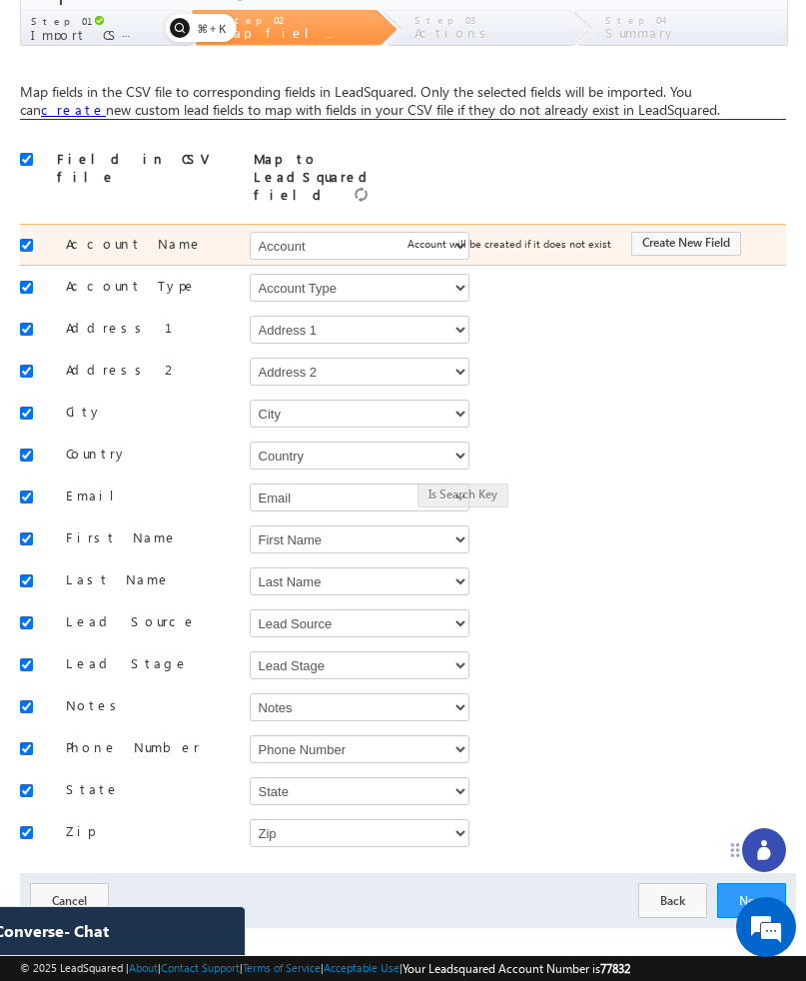
click at [444, 237] on span "Account will be created if it does not exist" at bounding box center [510, 243] width 204 height 13
click at [347, 232] on select "Select Select Account Account Type Account Onwer Account Source Address 1 Addre…" at bounding box center [360, 246] width 220 height 28
click at [276, 232] on select "Select Select Account Account Type Account Onwer Account Source Address 1 Addre…" at bounding box center [360, 246] width 220 height 28
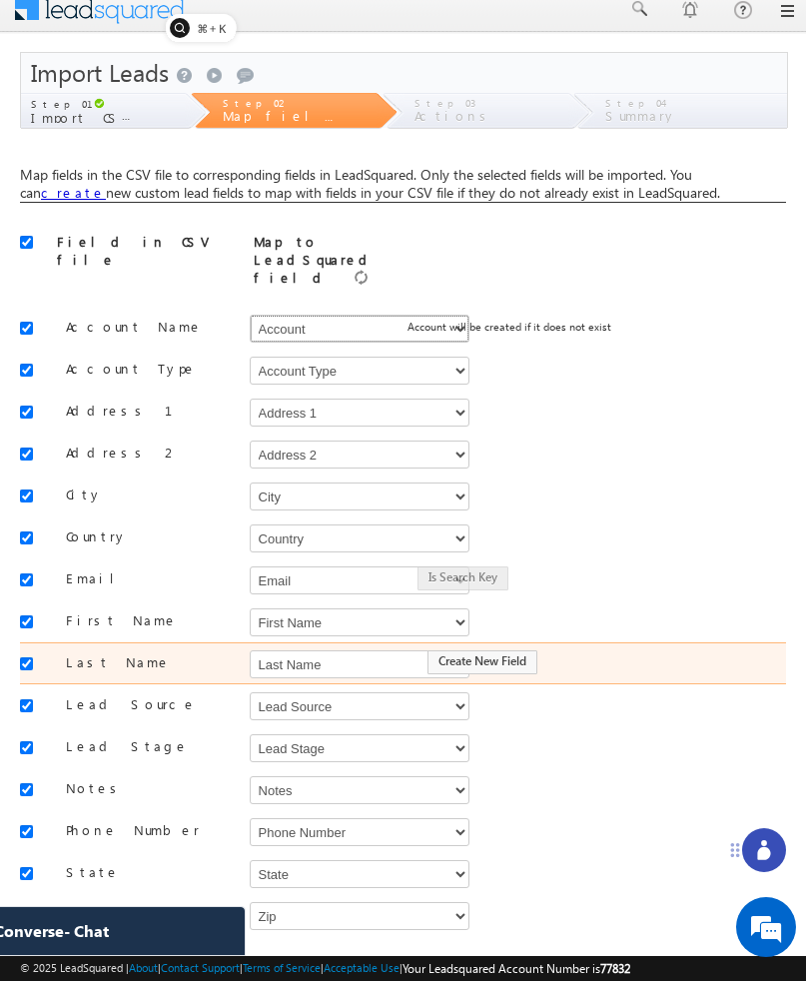
scroll to position [0, 0]
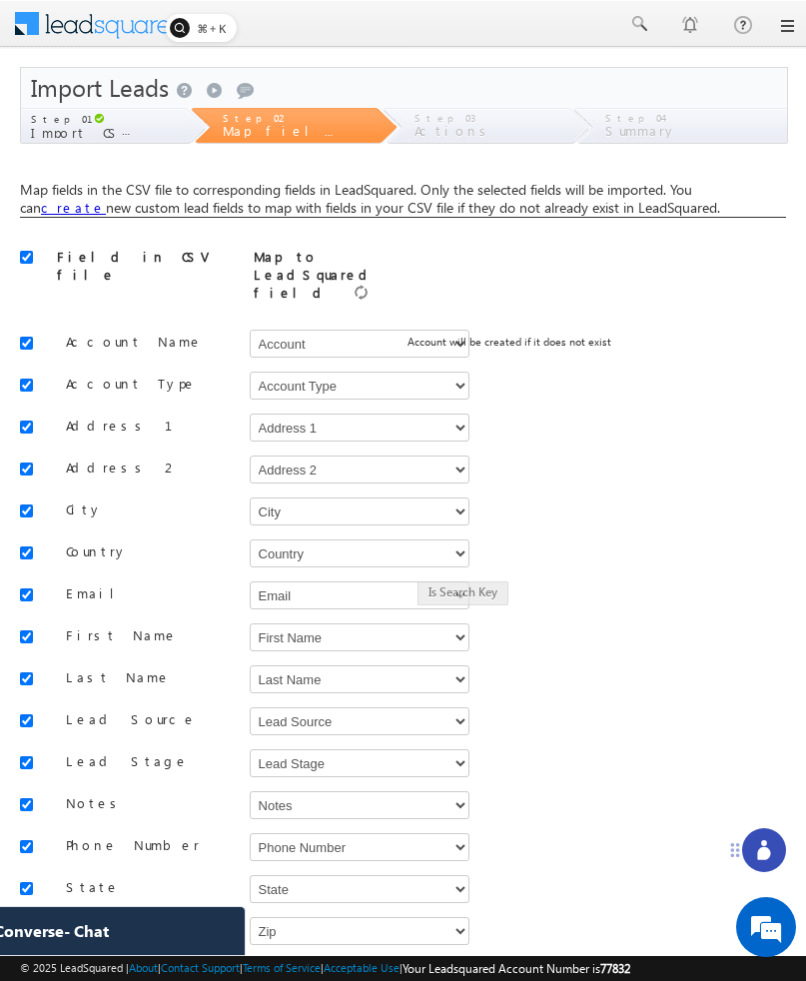
click at [768, 250] on div "Field in CSV file Map to LeadSquared field" at bounding box center [403, 276] width 766 height 56
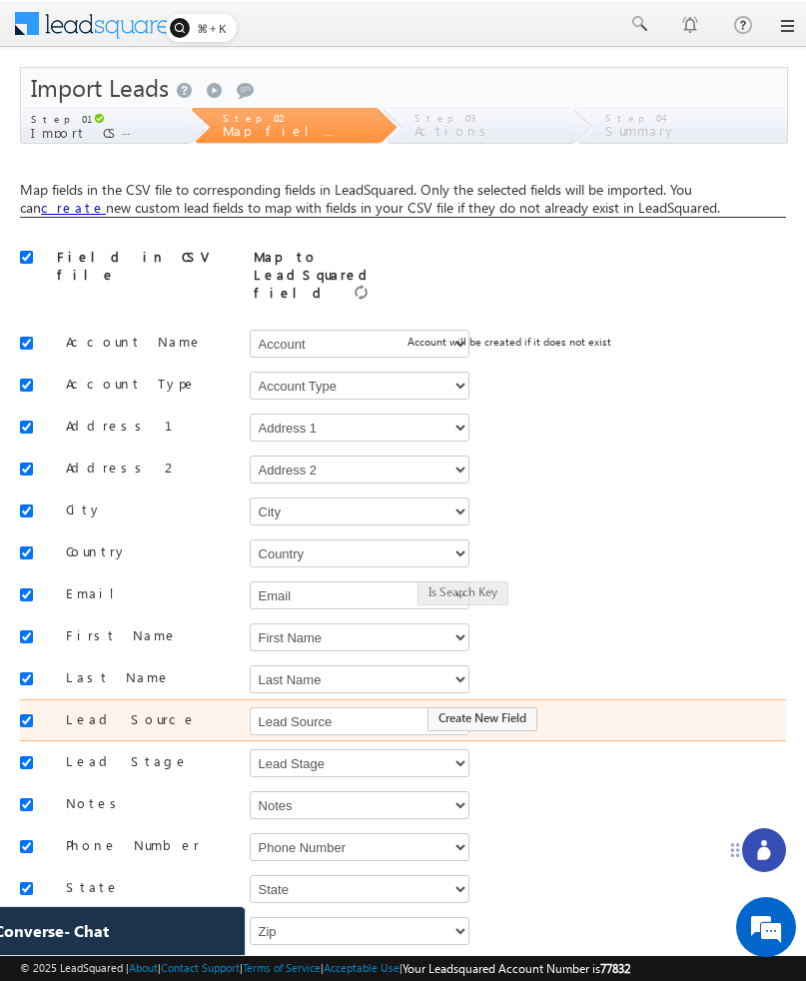
scroll to position [98, 0]
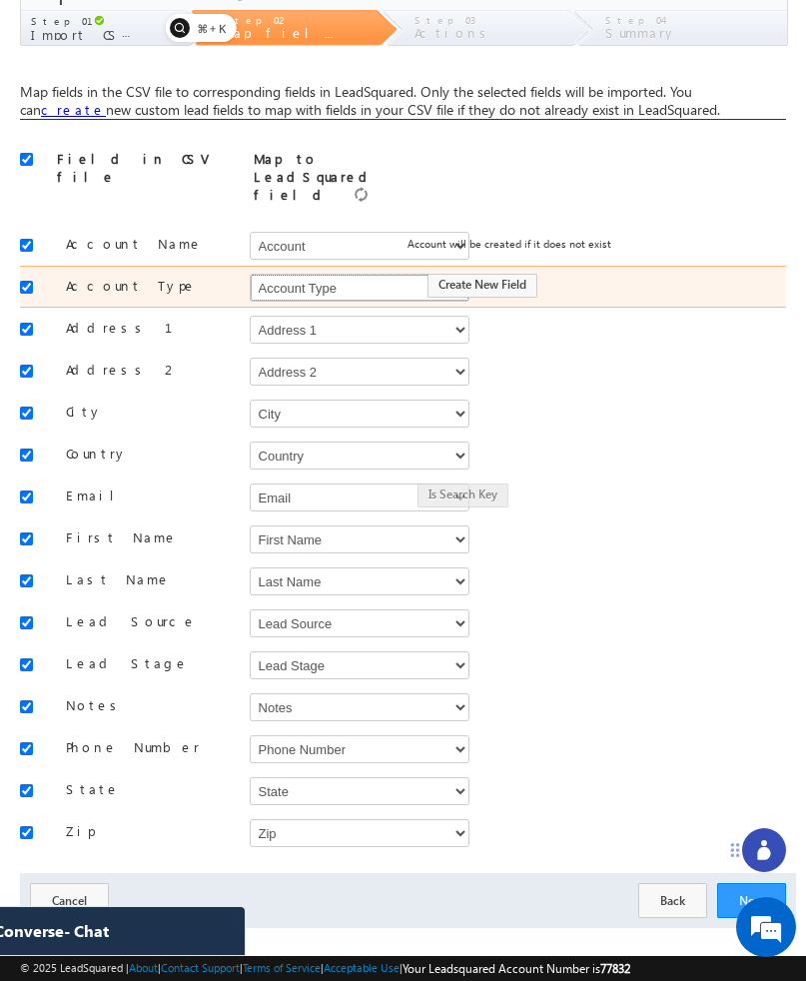
click at [355, 274] on select "Select Select Account Account Type Account Onwer Account Source Address 1 Addre…" at bounding box center [360, 288] width 220 height 28
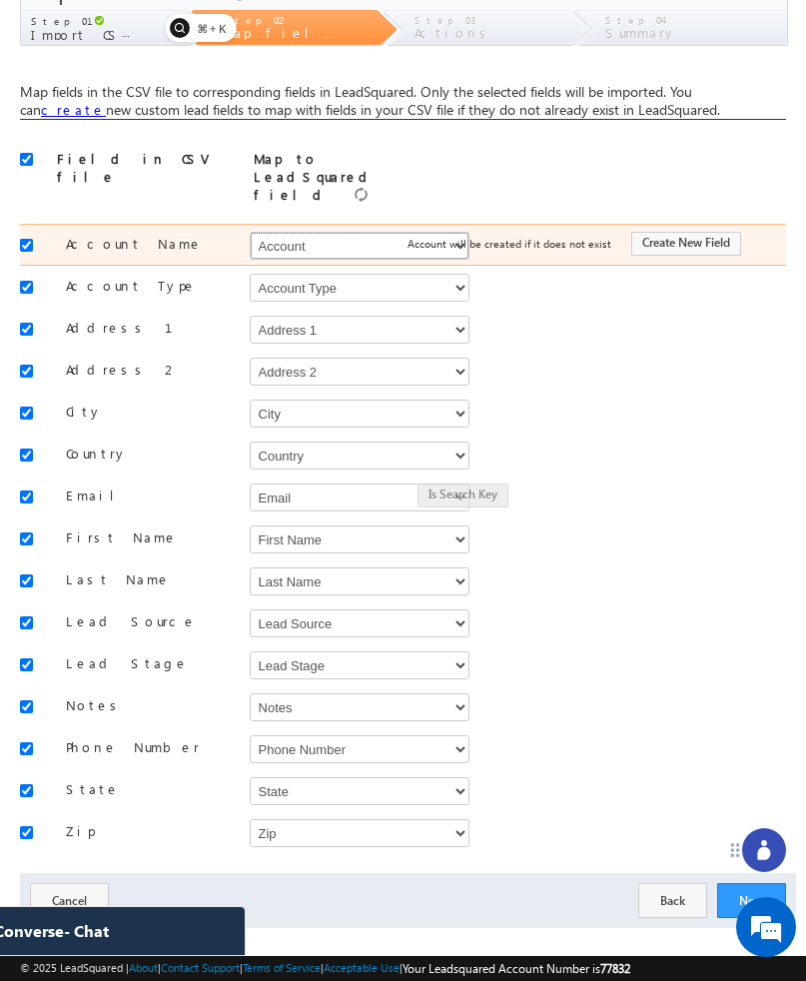
click at [389, 232] on select "Select Select Account Account Type Account Onwer Account Source Address 1 Addre…" at bounding box center [360, 246] width 220 height 28
click at [363, 232] on select "Select Select Account Account Type Account Onwer Account Source Address 1 Addre…" at bounding box center [360, 246] width 220 height 28
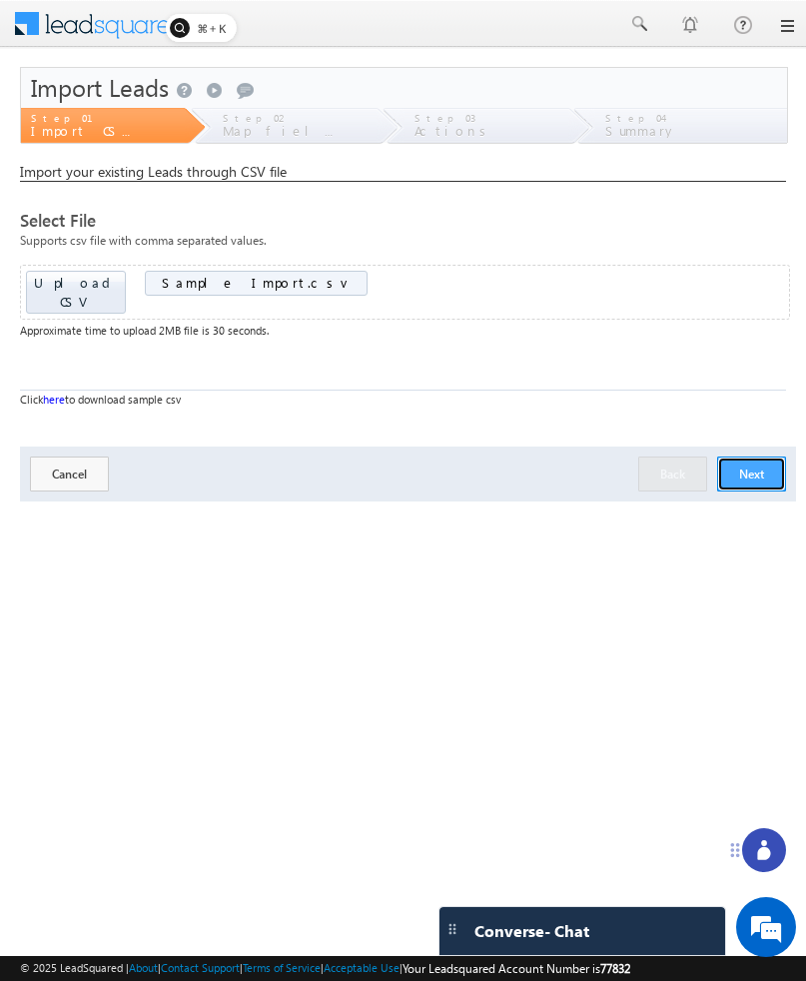
click at [763, 456] on button "Next" at bounding box center [751, 473] width 69 height 35
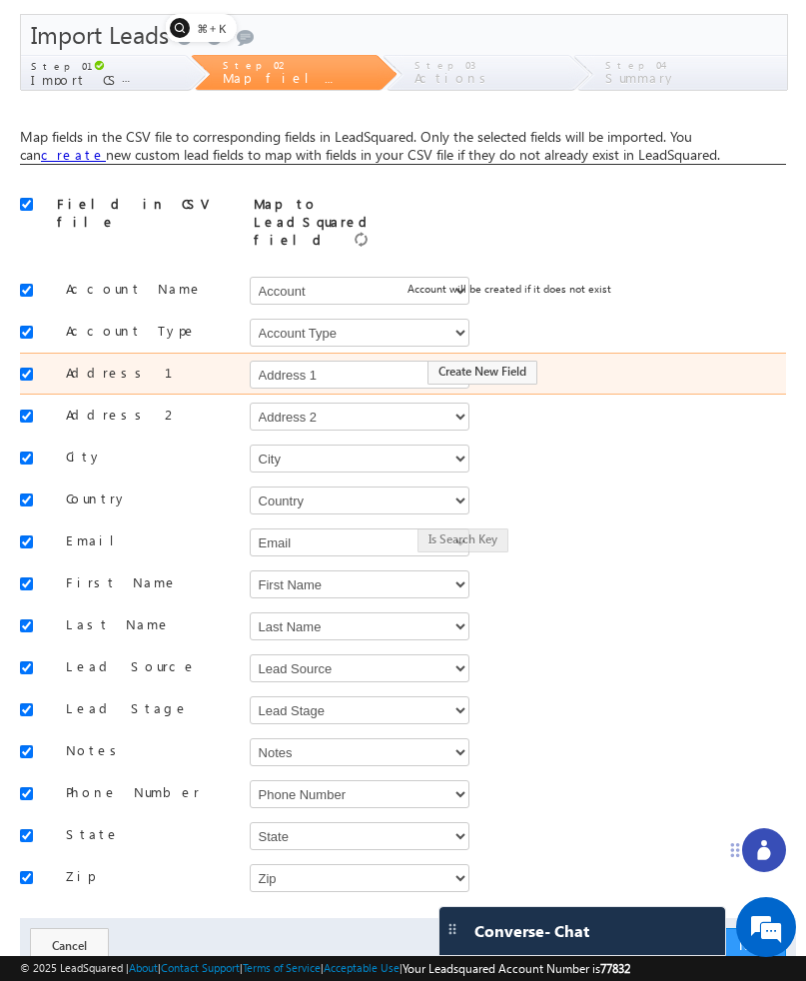
scroll to position [61, 0]
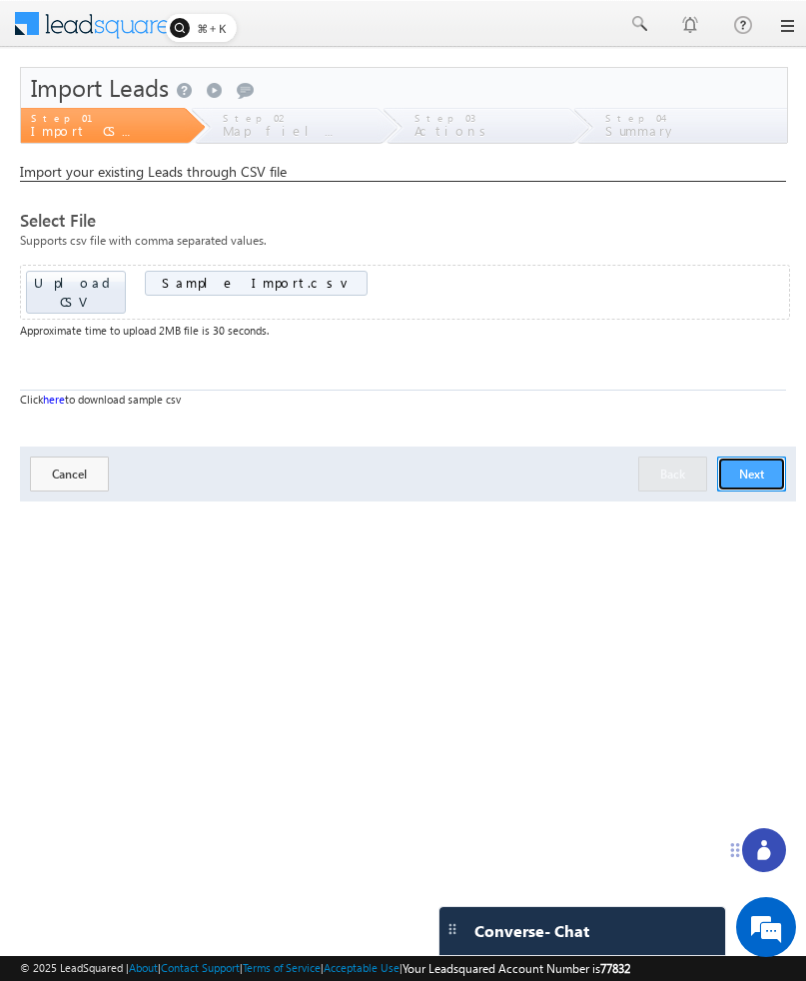
click at [738, 456] on button "Next" at bounding box center [751, 473] width 69 height 35
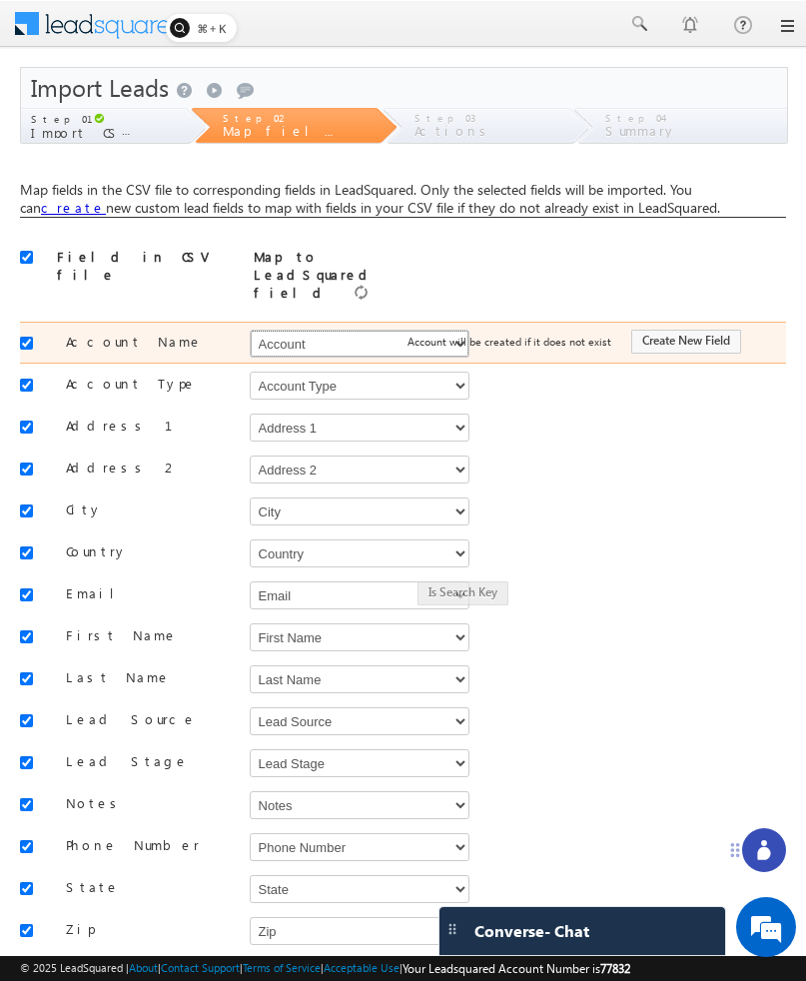
click at [349, 330] on select "Select Select Account Account Type Account Onwer Account Source Address 1 Addre…" at bounding box center [360, 344] width 220 height 28
click at [431, 335] on span "Account will be created if it does not exist" at bounding box center [510, 341] width 204 height 13
click at [361, 330] on select "Select Select Account Account Type Account Onwer Account Source Address 1 Addre…" at bounding box center [360, 344] width 220 height 28
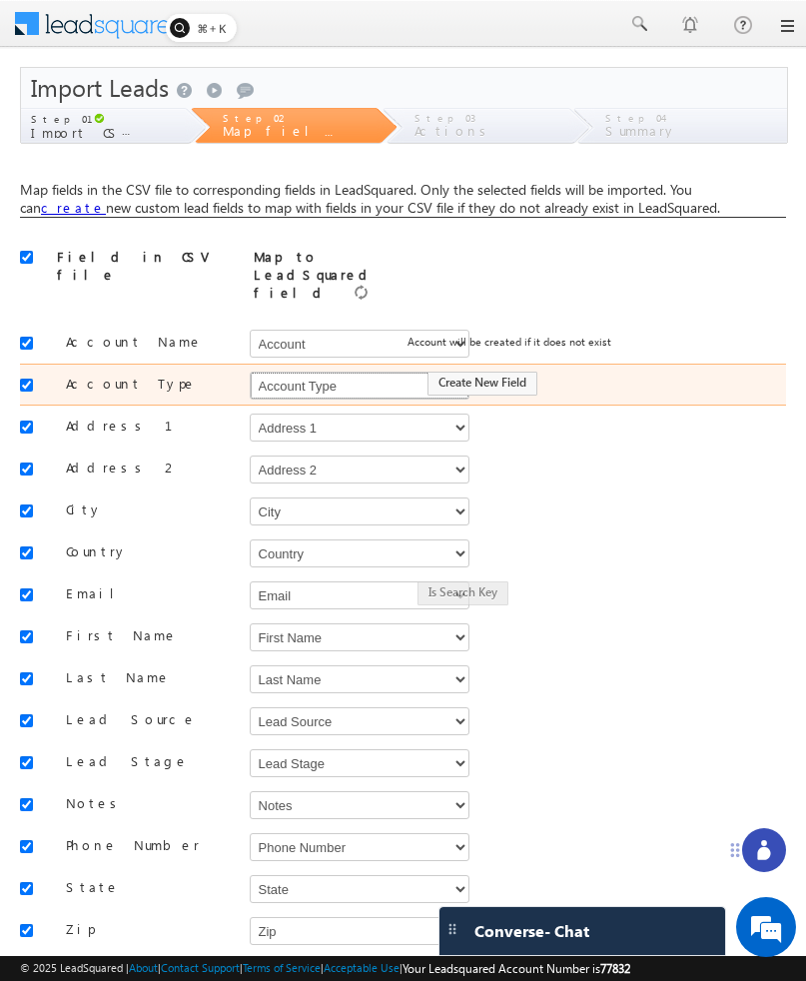
click at [322, 372] on select "Select Select Account Account Type Account Onwer Account Source Address 1 Addre…" at bounding box center [360, 386] width 220 height 28
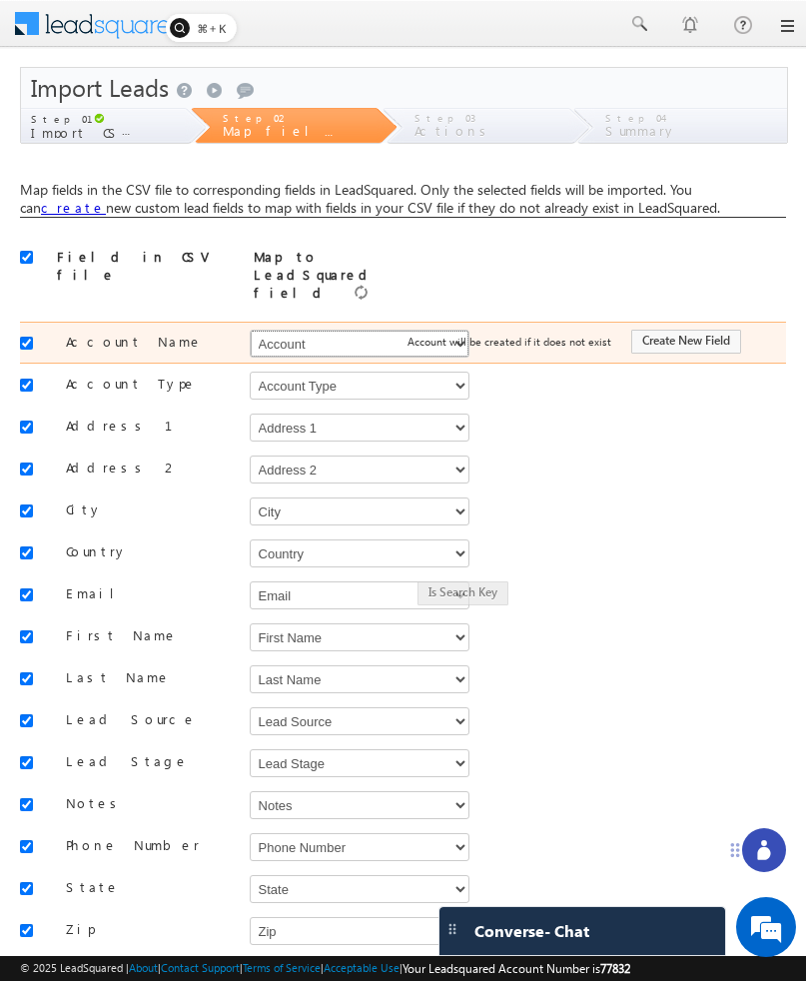
click at [378, 330] on select "Select Select Account Account Type Account Onwer Account Source Address 1 Addre…" at bounding box center [360, 344] width 220 height 28
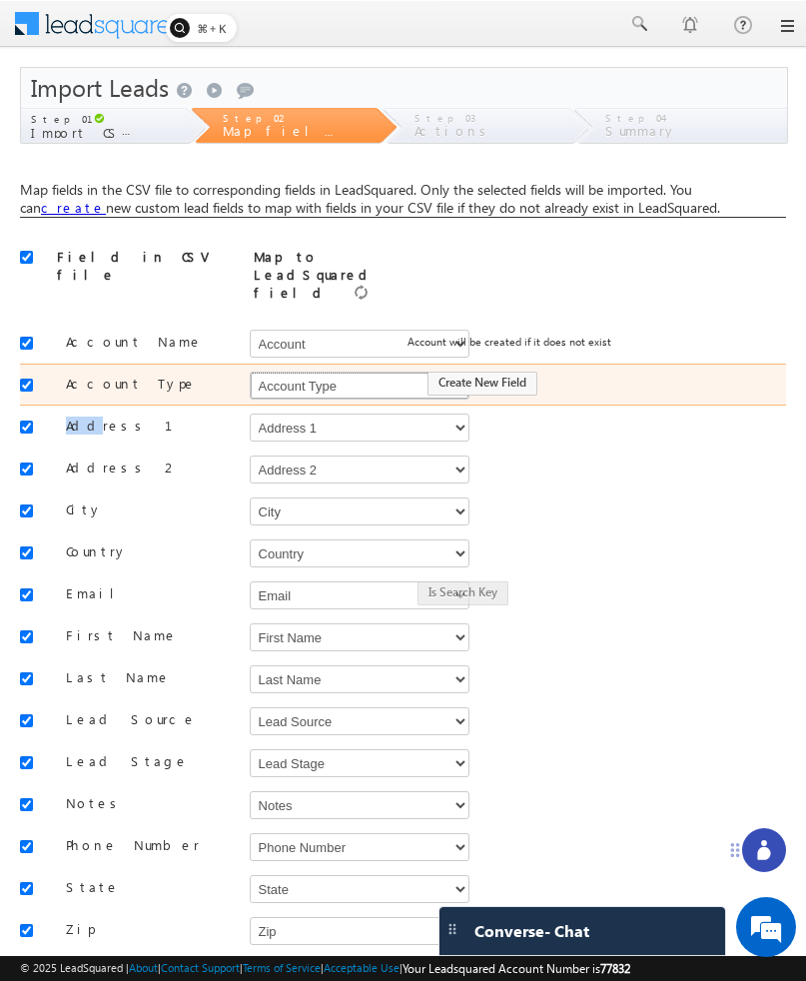
click at [340, 372] on select "Select Select Account Account Type Account Onwer Account Source Address 1 Addre…" at bounding box center [360, 386] width 220 height 28
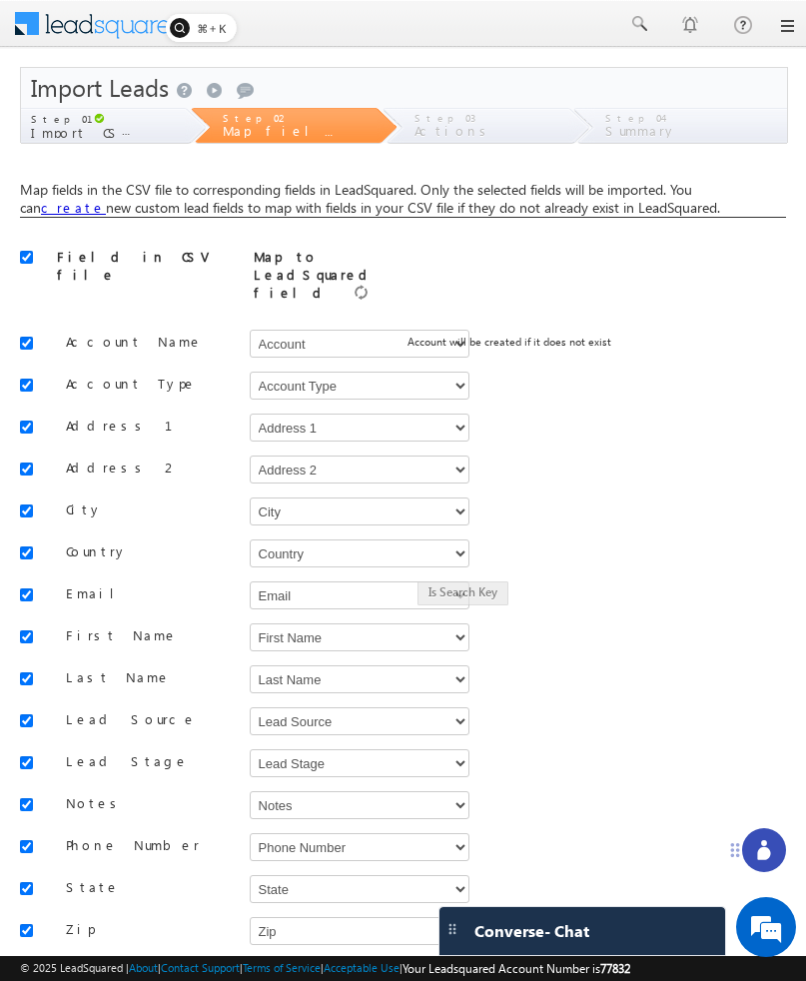
click at [434, 413] on div "Create a new field if you don't have a corresponding field for this CSV column …" at bounding box center [485, 413] width 266 height 68
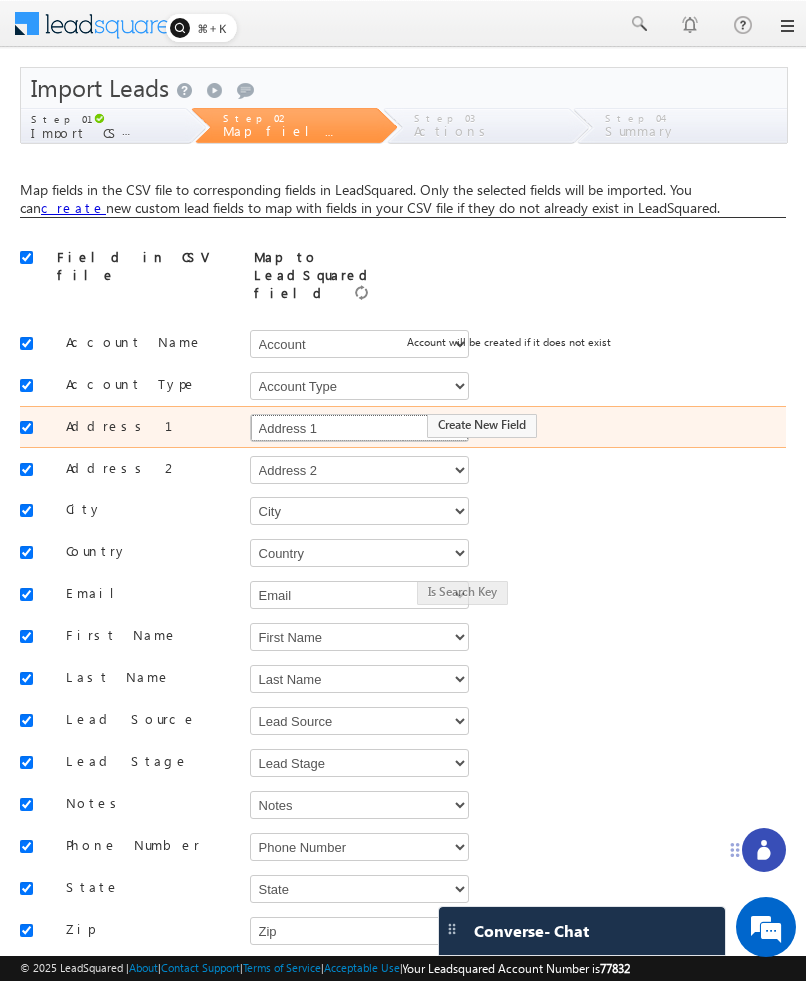
click at [394, 414] on select "Select Select Account Account Type Account Onwer Account Source Address 1 Addre…" at bounding box center [360, 428] width 220 height 28
click at [373, 414] on select "Select Select Account Account Type Account Onwer Account Source Address 1 Addre…" at bounding box center [360, 428] width 220 height 28
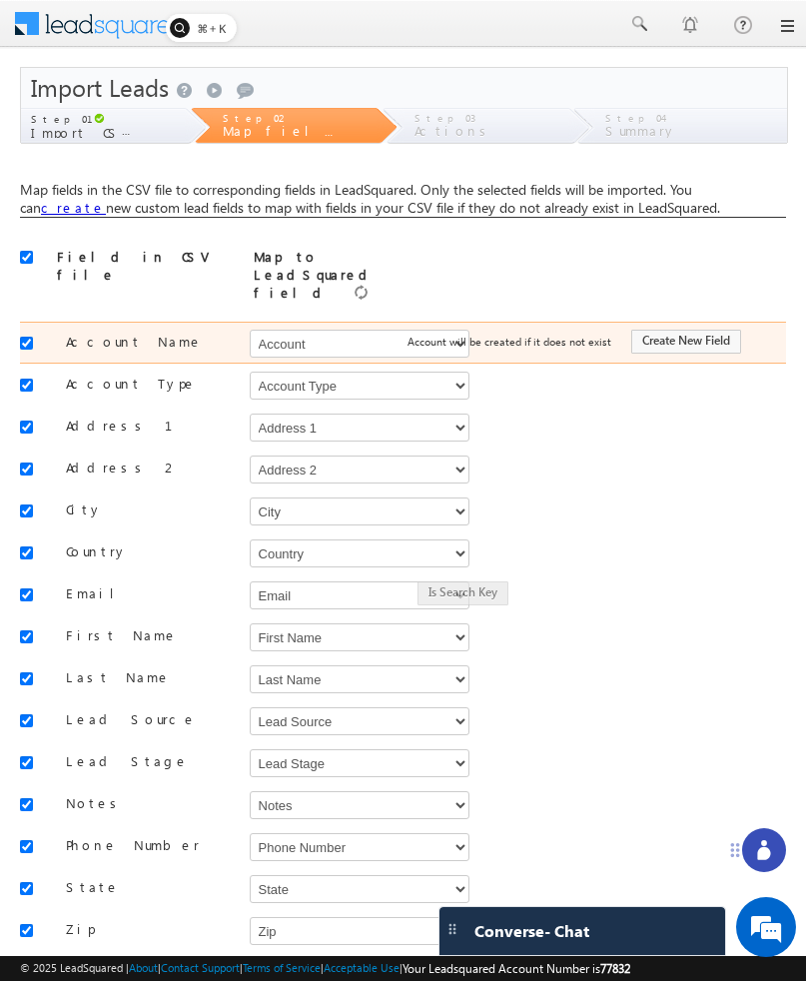
click at [410, 335] on span "Account will be created if it does not exist" at bounding box center [510, 341] width 204 height 13
click at [378, 330] on select "Select Select Account Account Type Account Onwer Account Source Address 1 Addre…" at bounding box center [360, 344] width 220 height 28
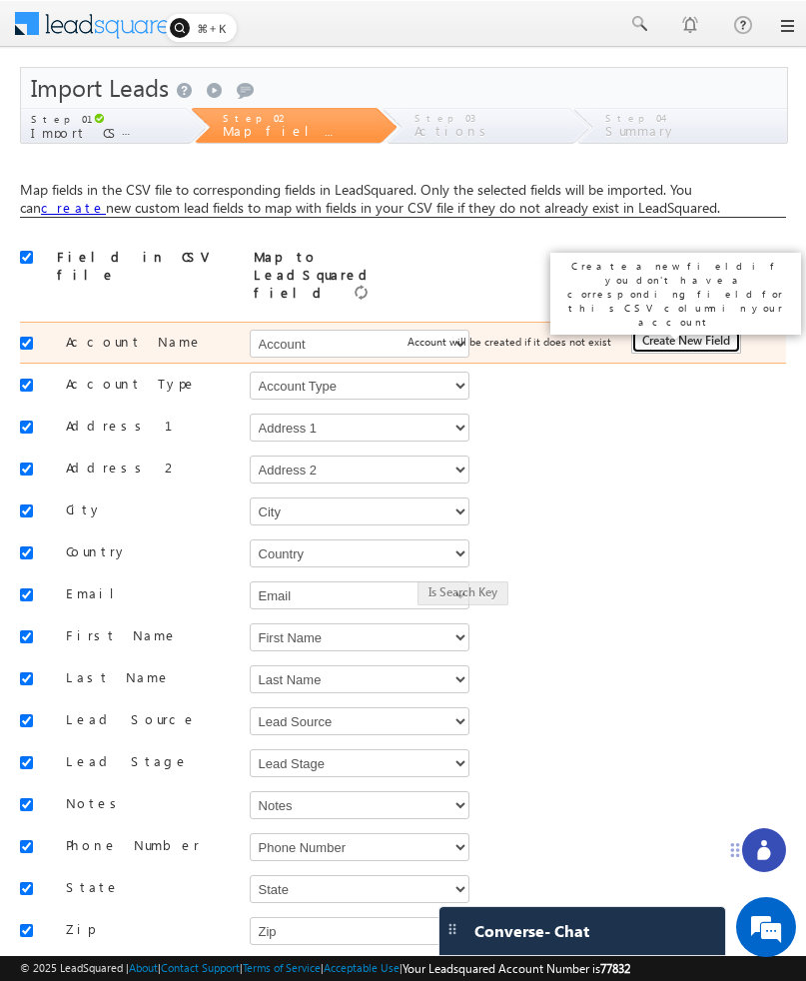
click at [675, 330] on button "Create New Field" at bounding box center [686, 342] width 110 height 24
type input "Account Name"
type input "50"
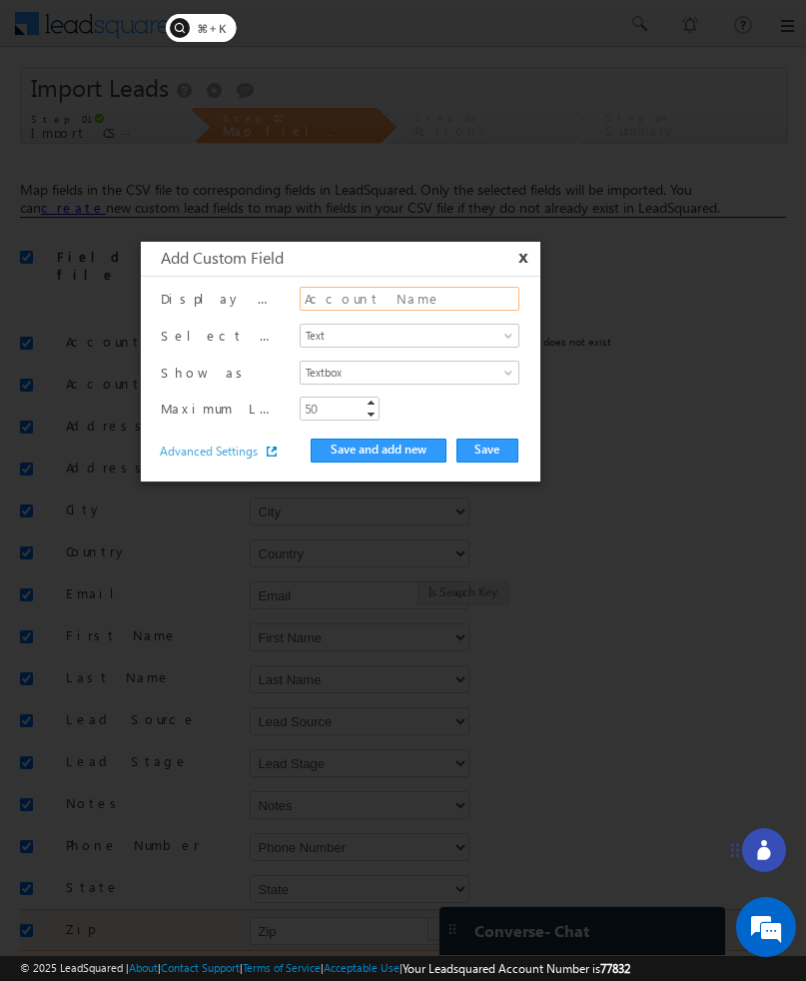
click at [419, 301] on input "Account Name" at bounding box center [410, 299] width 220 height 24
click at [450, 369] on span "Textbox" at bounding box center [398, 373] width 195 height 18
click at [684, 194] on div at bounding box center [403, 490] width 806 height 981
click at [524, 258] on button "x" at bounding box center [520, 258] width 24 height 19
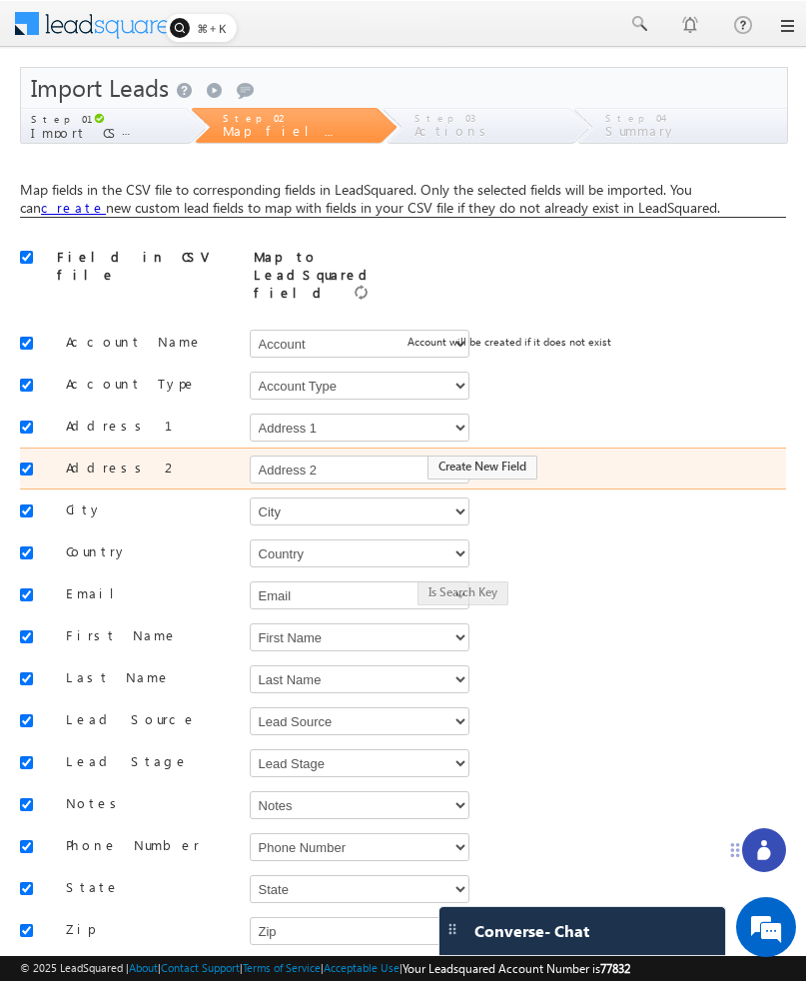
scroll to position [98, 0]
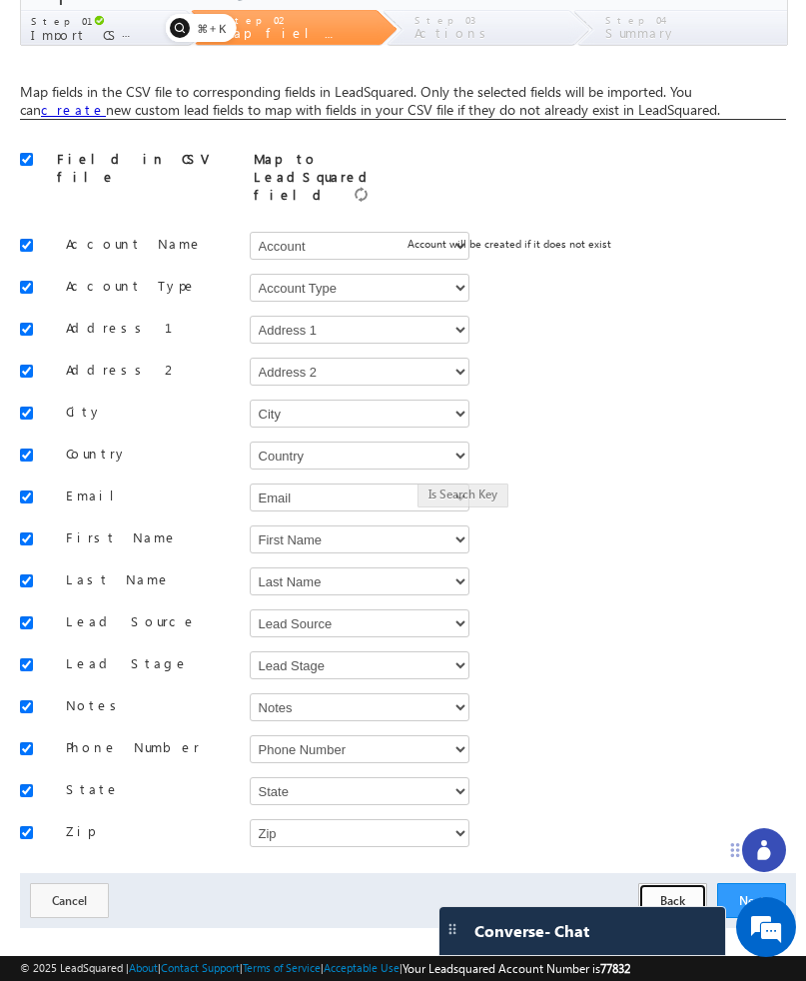
click at [645, 883] on button "Back" at bounding box center [672, 900] width 69 height 35
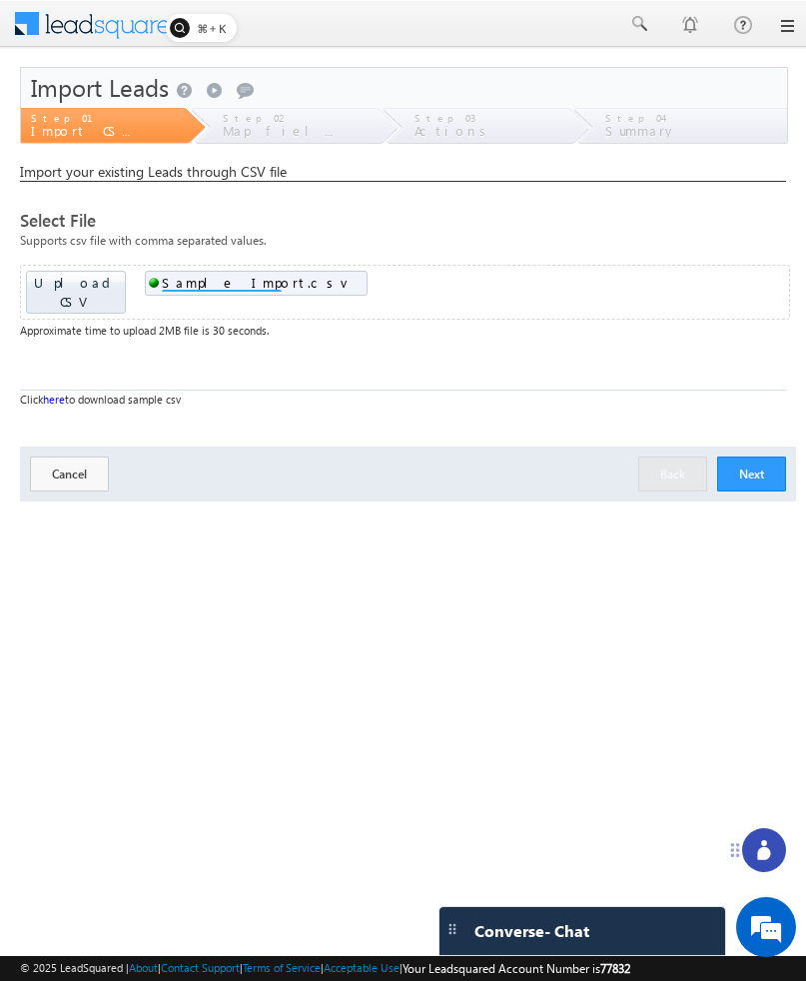
scroll to position [0, 0]
click at [736, 467] on button "Next" at bounding box center [751, 473] width 69 height 35
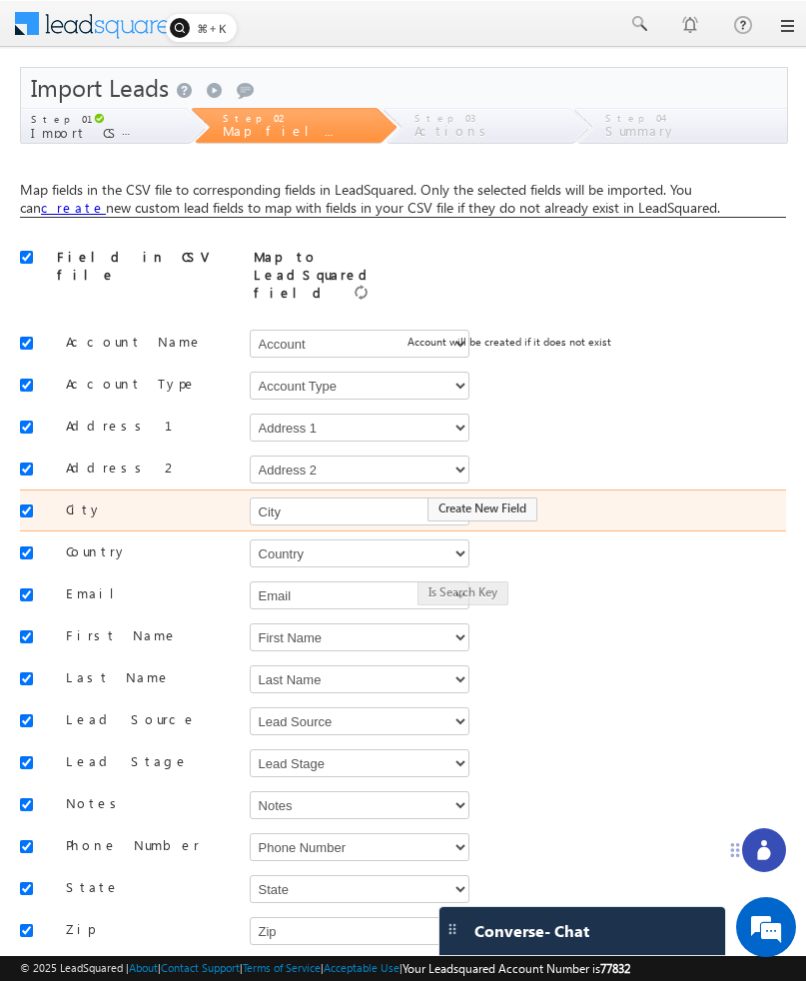
scroll to position [98, 0]
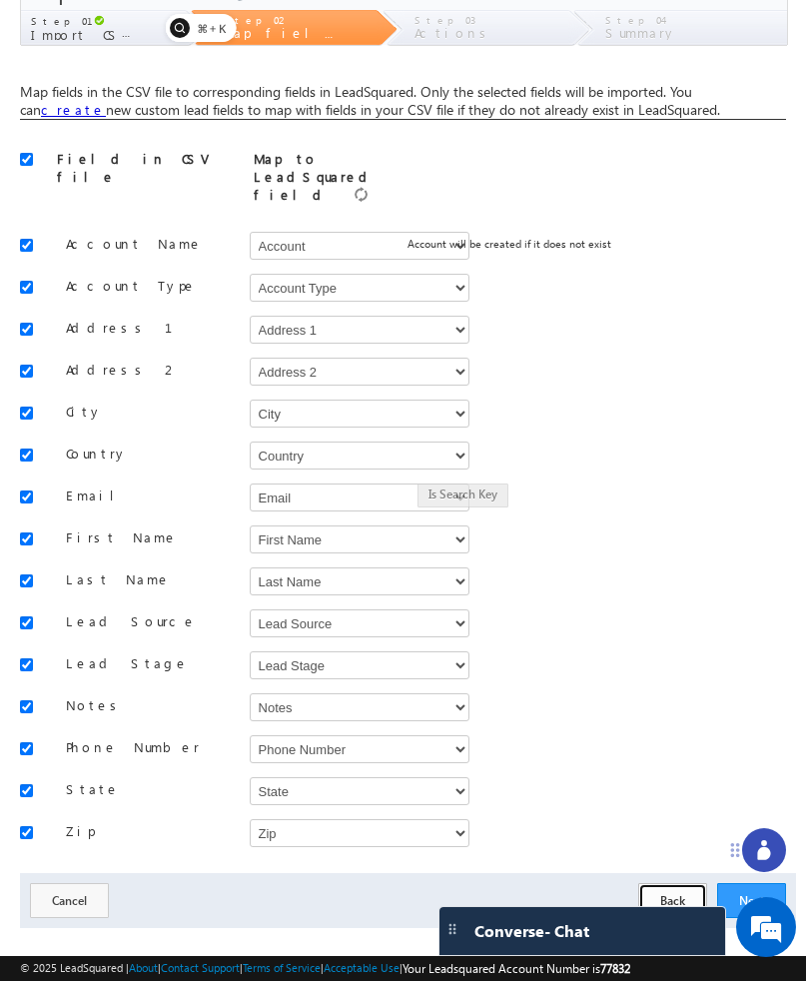
click at [665, 883] on button "Back" at bounding box center [672, 900] width 69 height 35
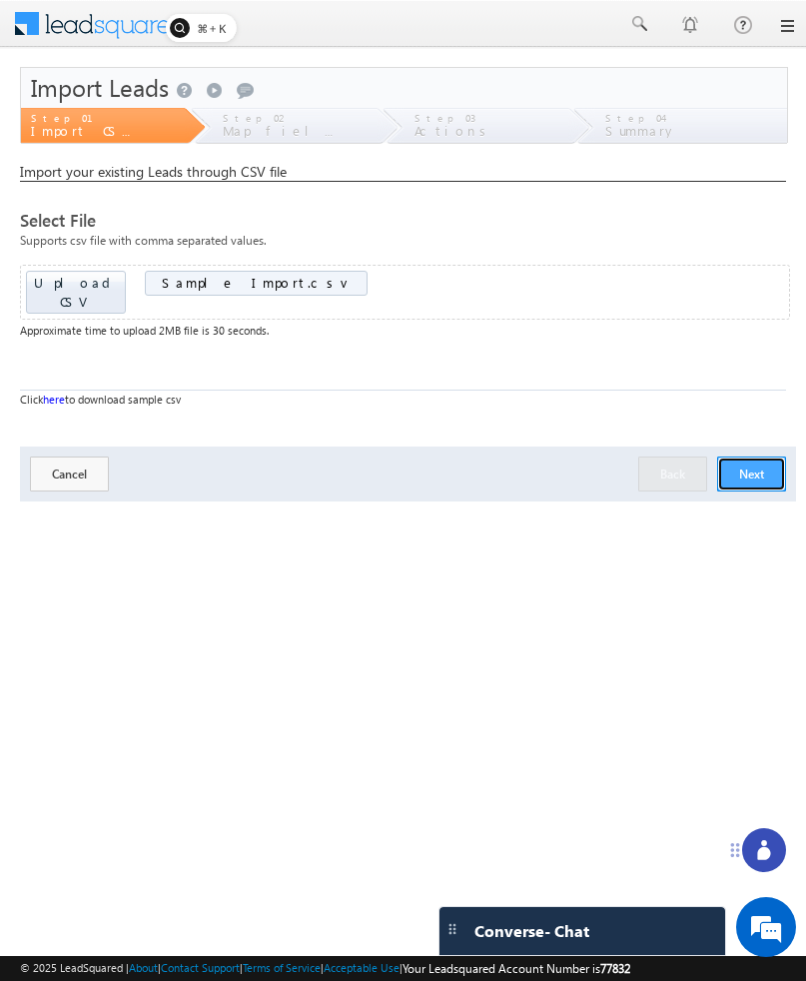
click at [738, 458] on button "Next" at bounding box center [751, 473] width 69 height 35
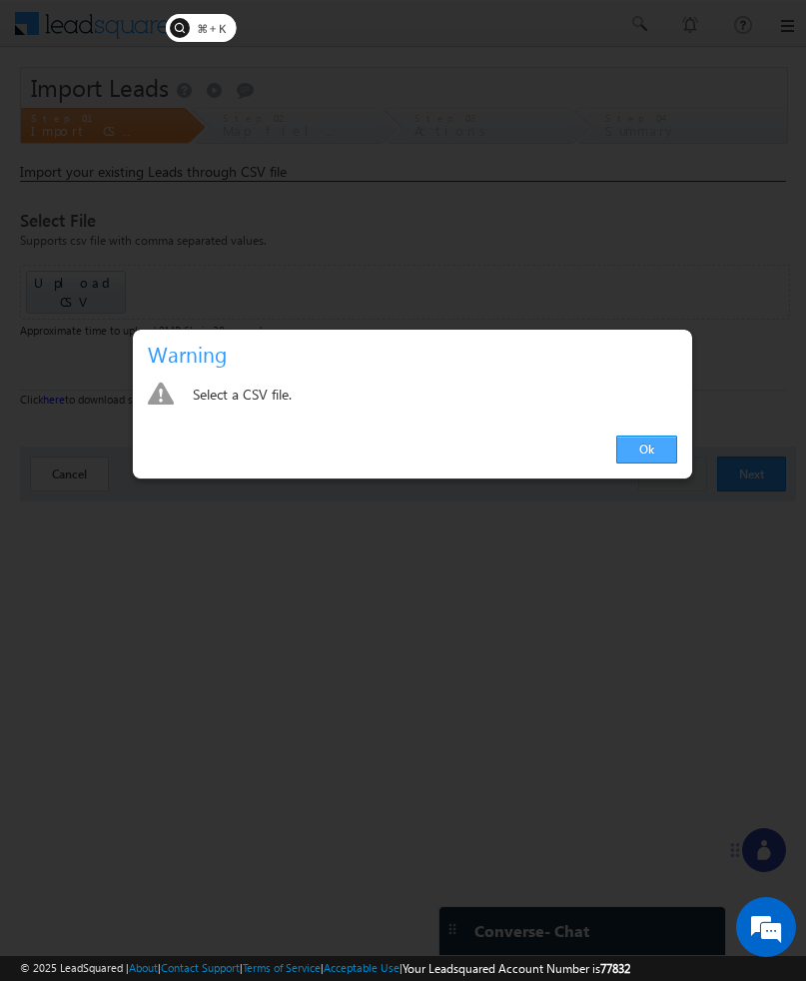
click at [636, 447] on link "Ok" at bounding box center [646, 449] width 61 height 28
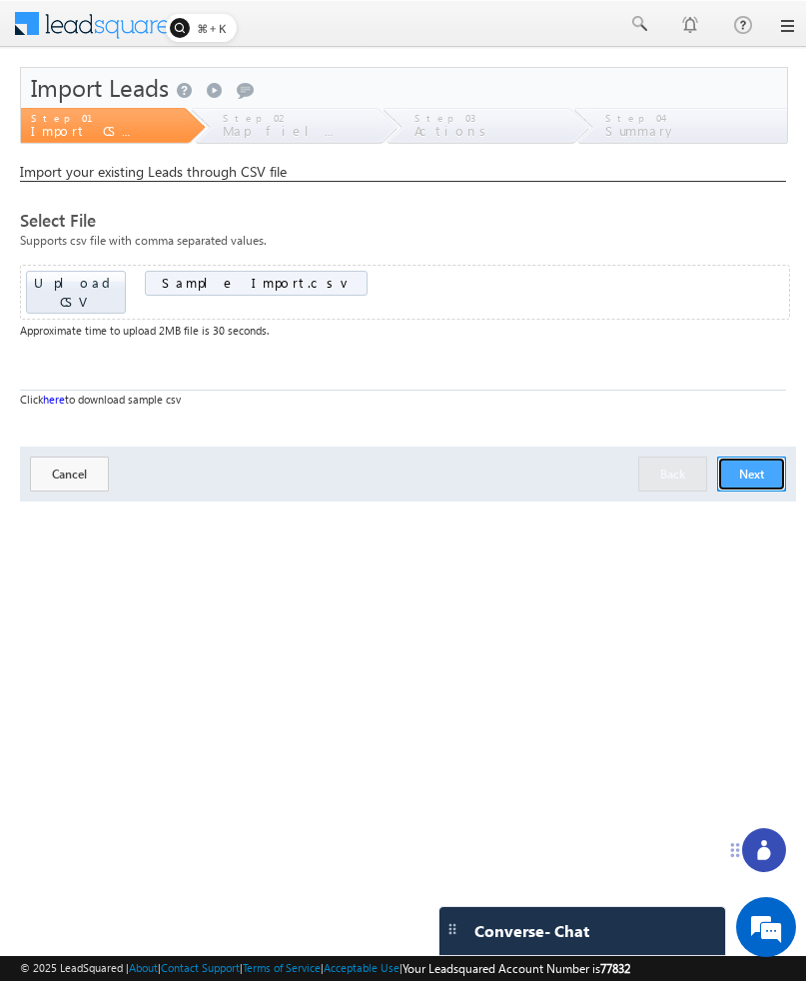
click at [748, 456] on button "Next" at bounding box center [751, 473] width 69 height 35
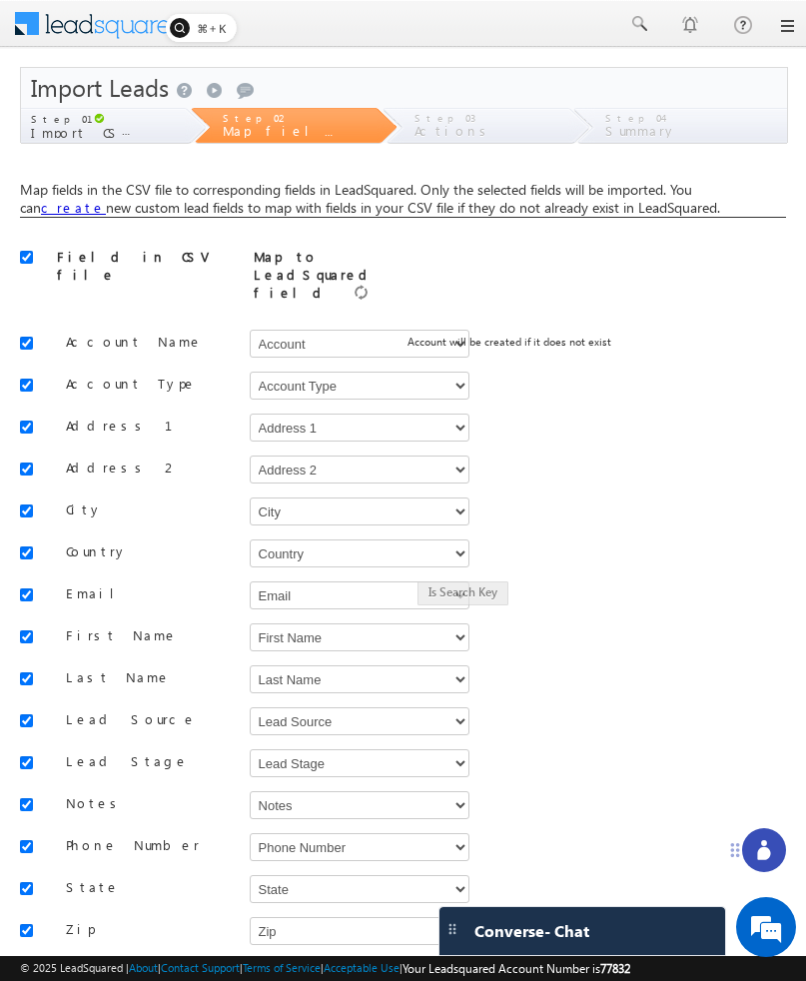
click at [782, 22] on link at bounding box center [786, 26] width 16 height 16
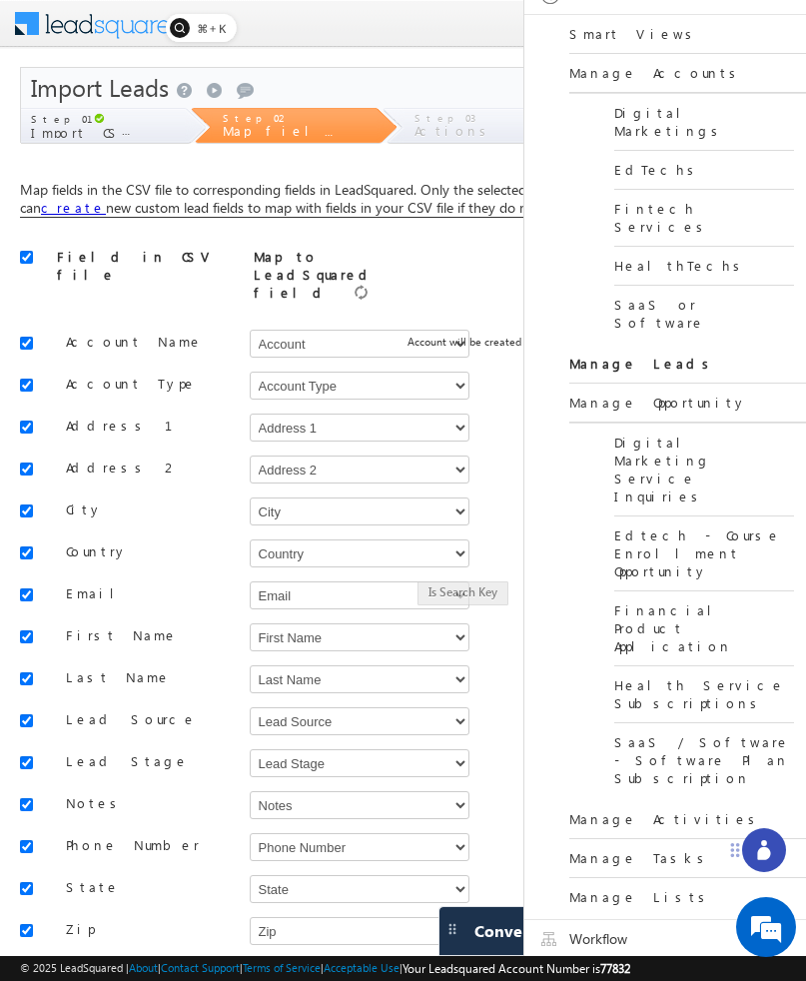
scroll to position [338, 0]
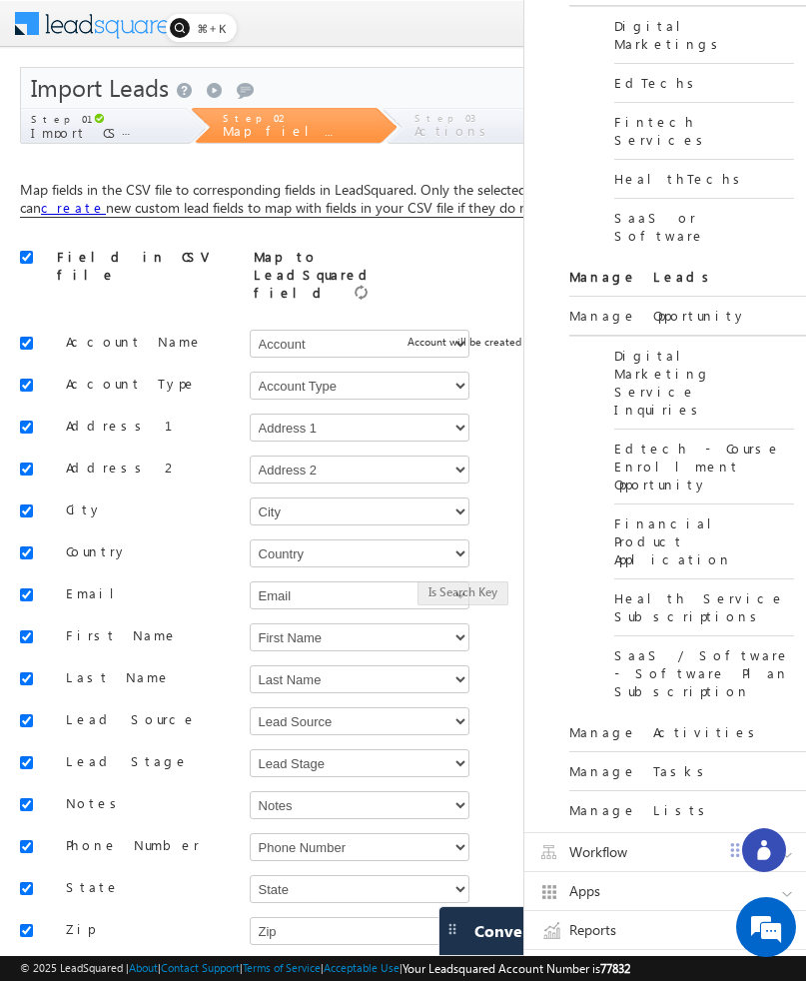
click at [610, 833] on link "Workflow" at bounding box center [674, 852] width 300 height 38
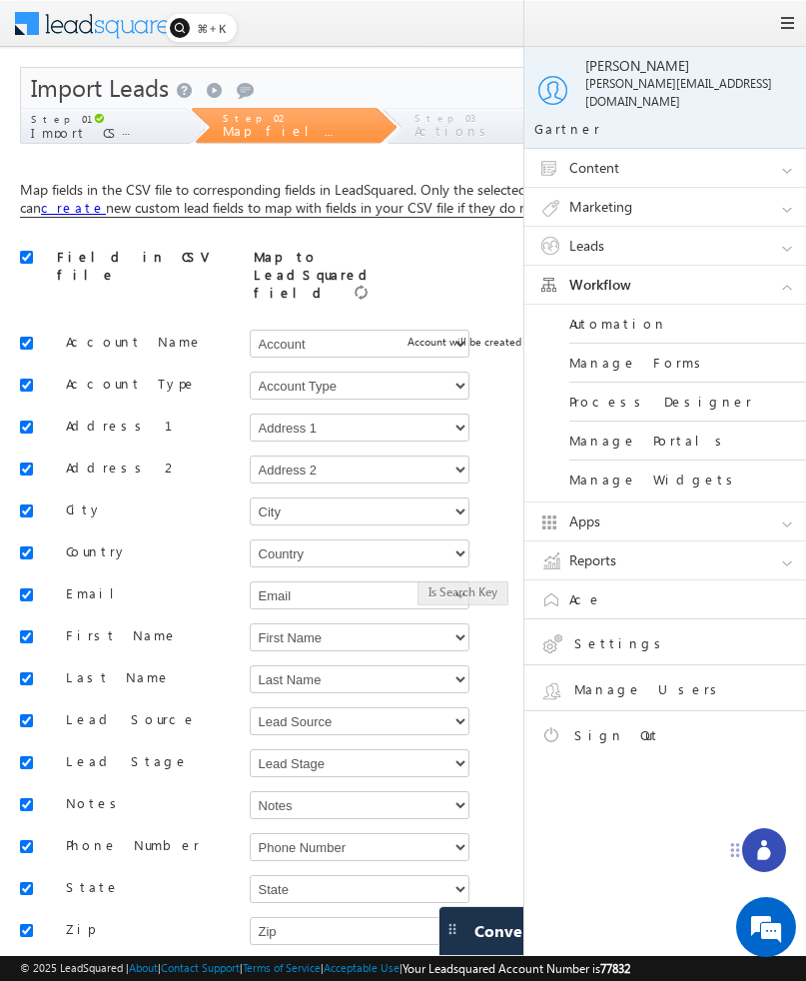
scroll to position [0, 0]
click at [601, 311] on link "Automation" at bounding box center [689, 324] width 240 height 39
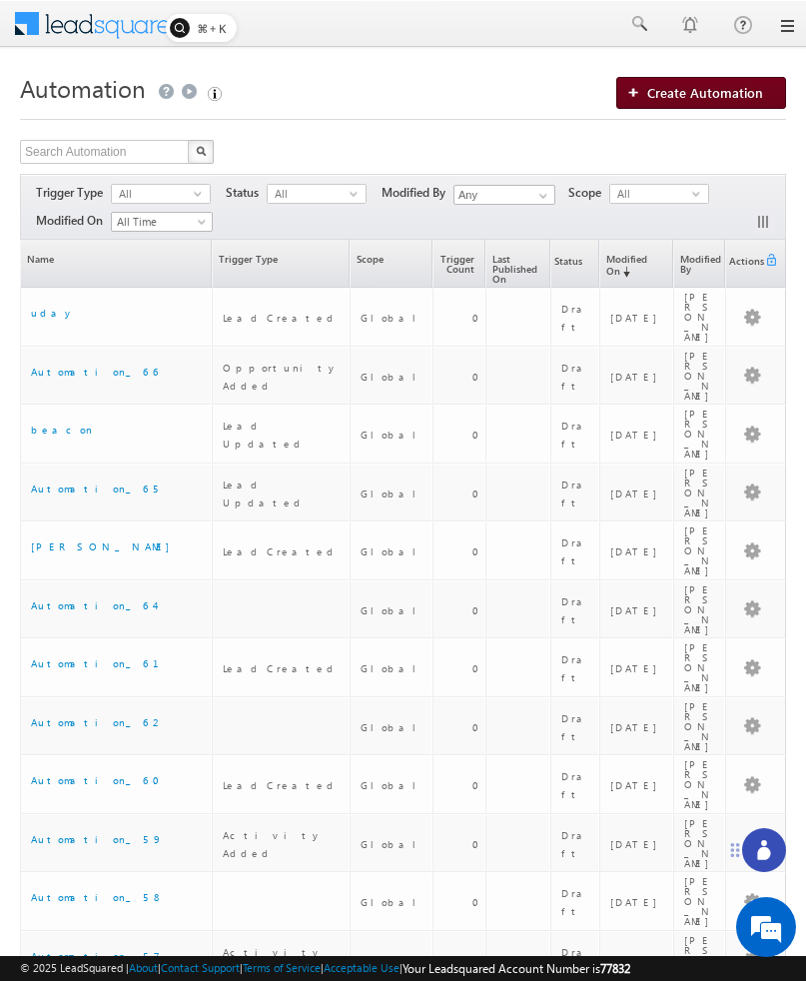
click at [657, 99] on span "Create Automation" at bounding box center [705, 92] width 116 height 17
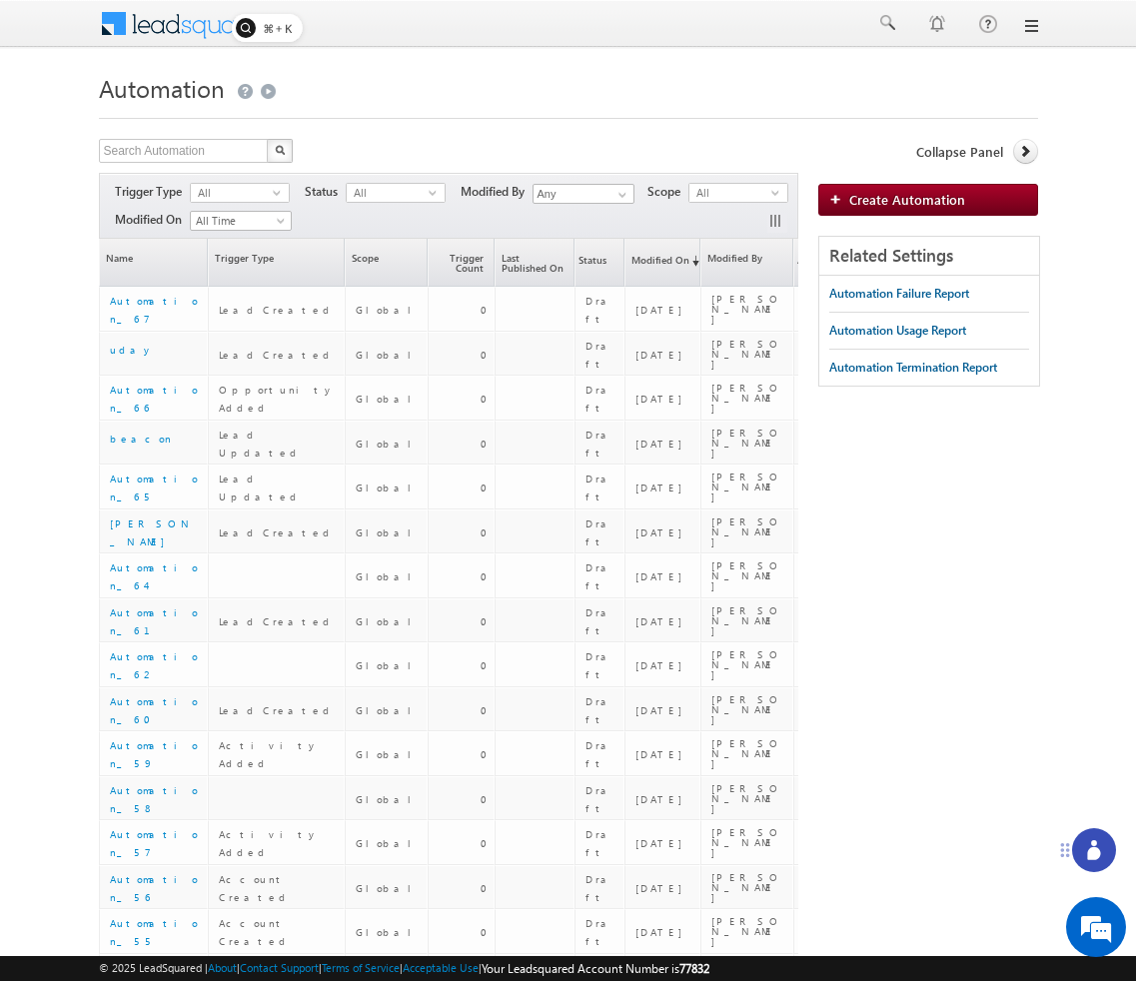
click at [1030, 22] on link at bounding box center [1030, 26] width 16 height 16
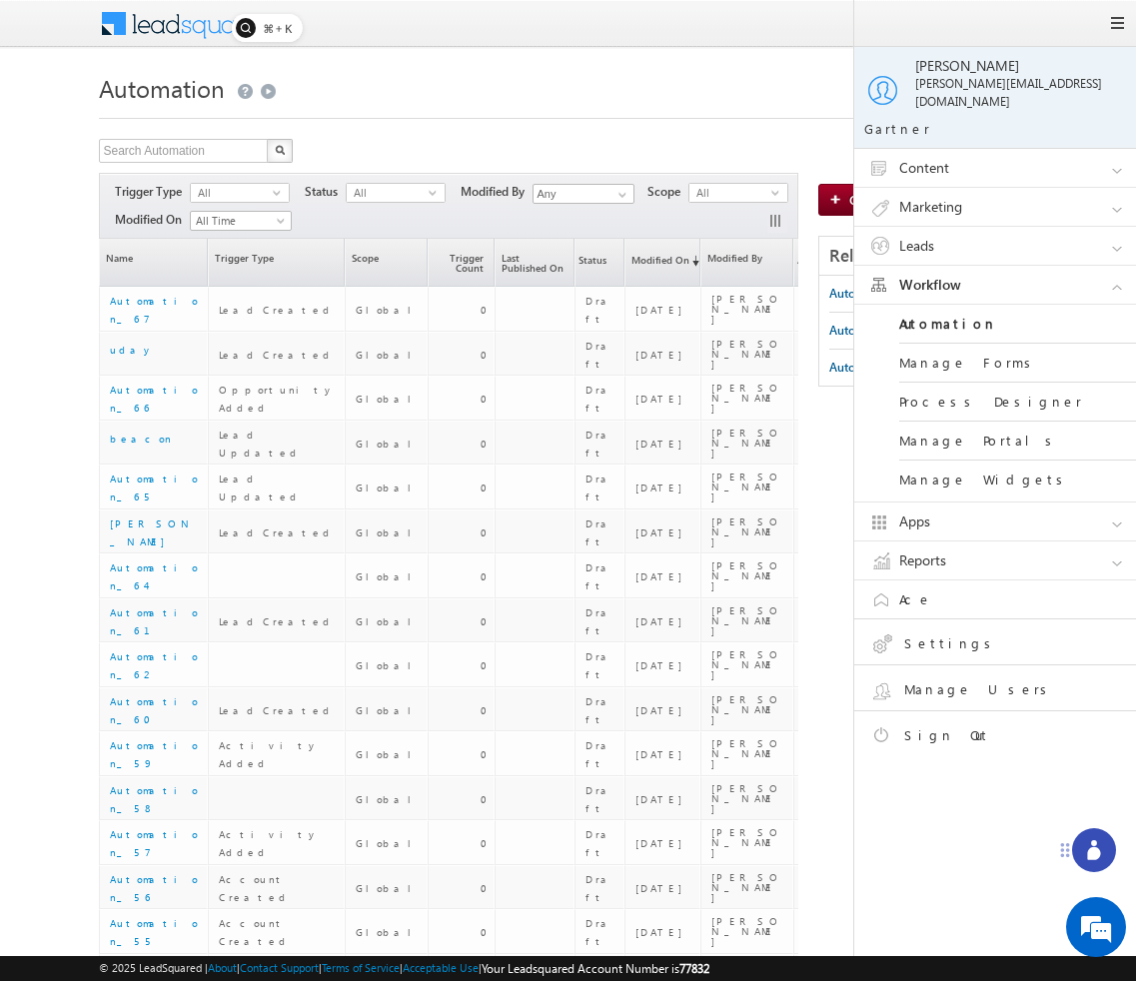
click at [977, 234] on link "Leads" at bounding box center [1004, 246] width 300 height 38
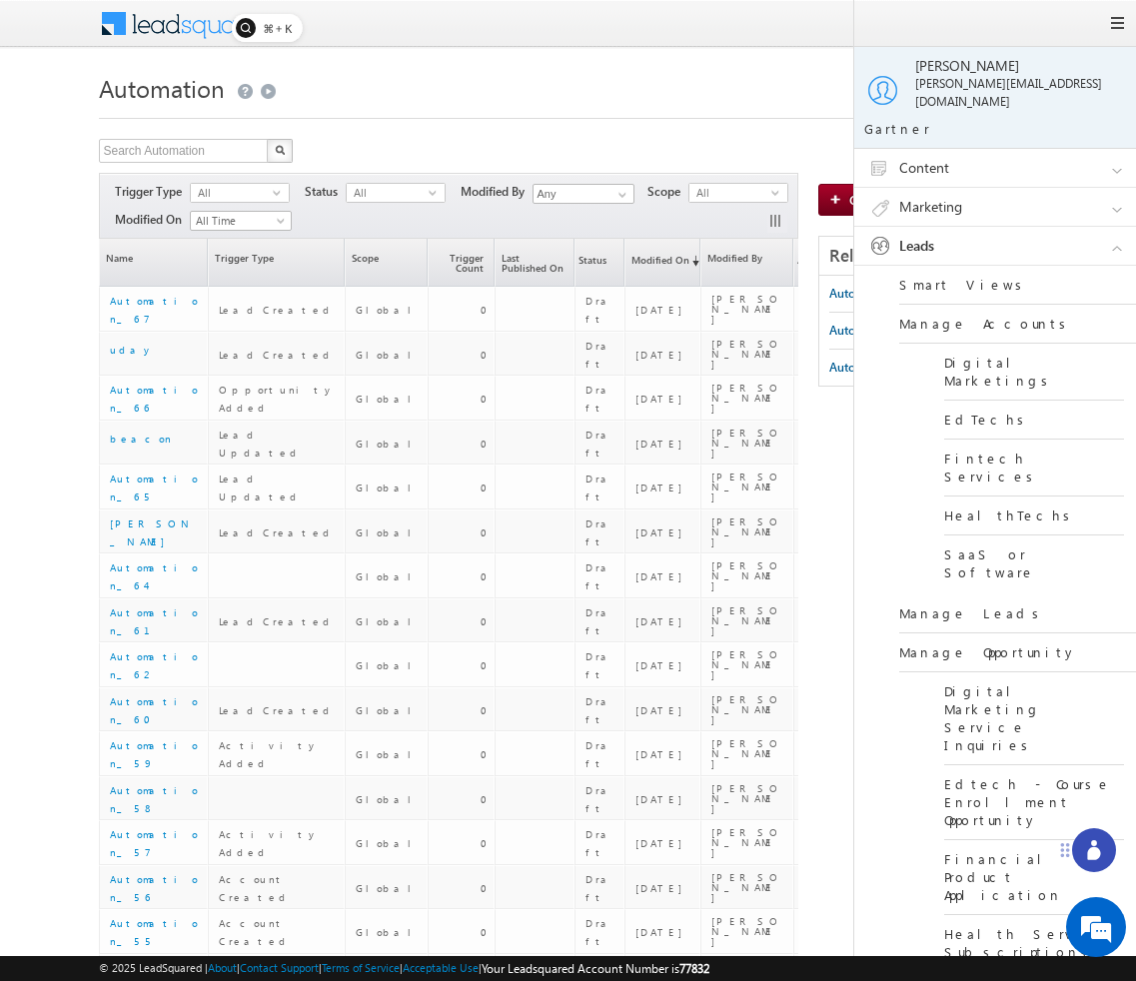
click at [962, 594] on link "Manage Leads" at bounding box center [1019, 613] width 240 height 39
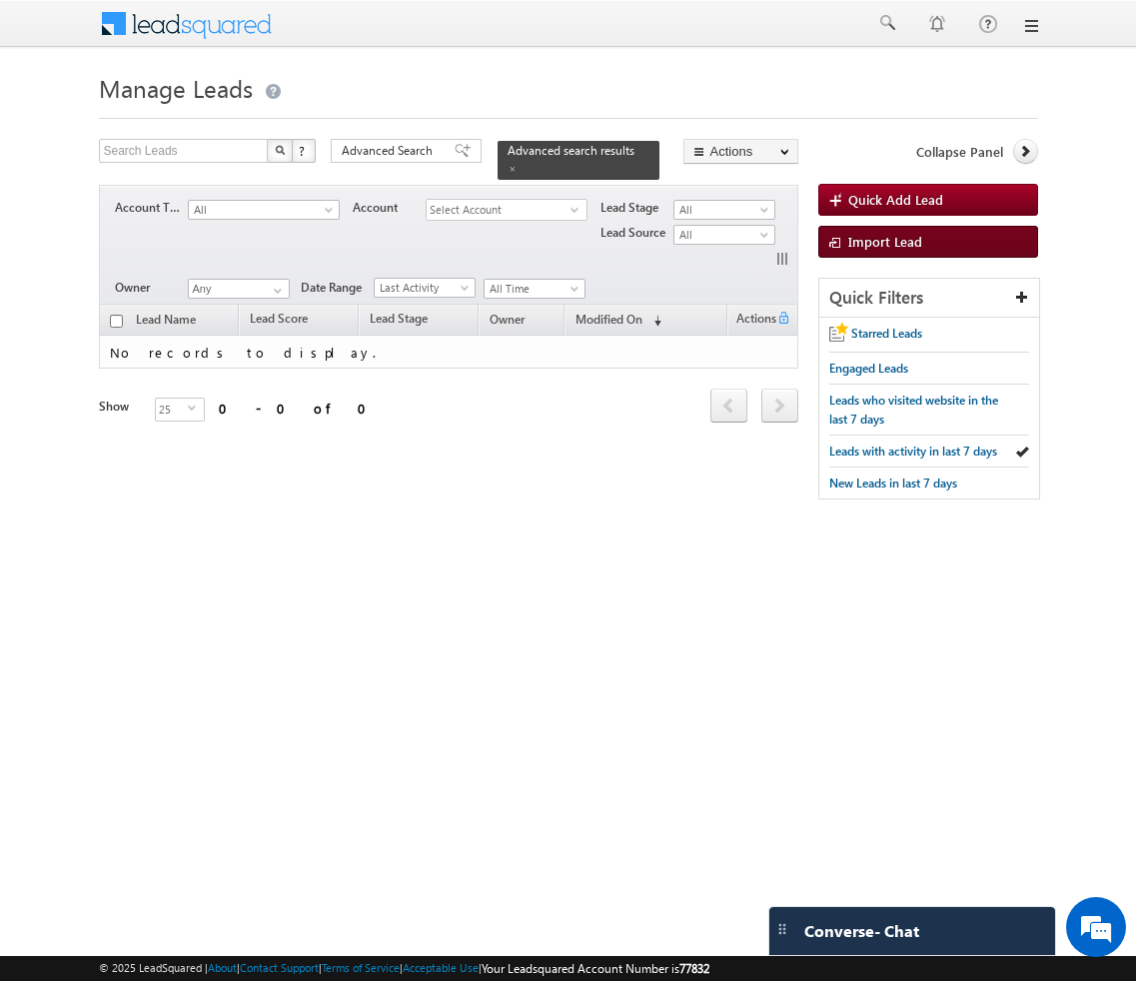
click at [858, 243] on span "Import Lead" at bounding box center [885, 241] width 74 height 17
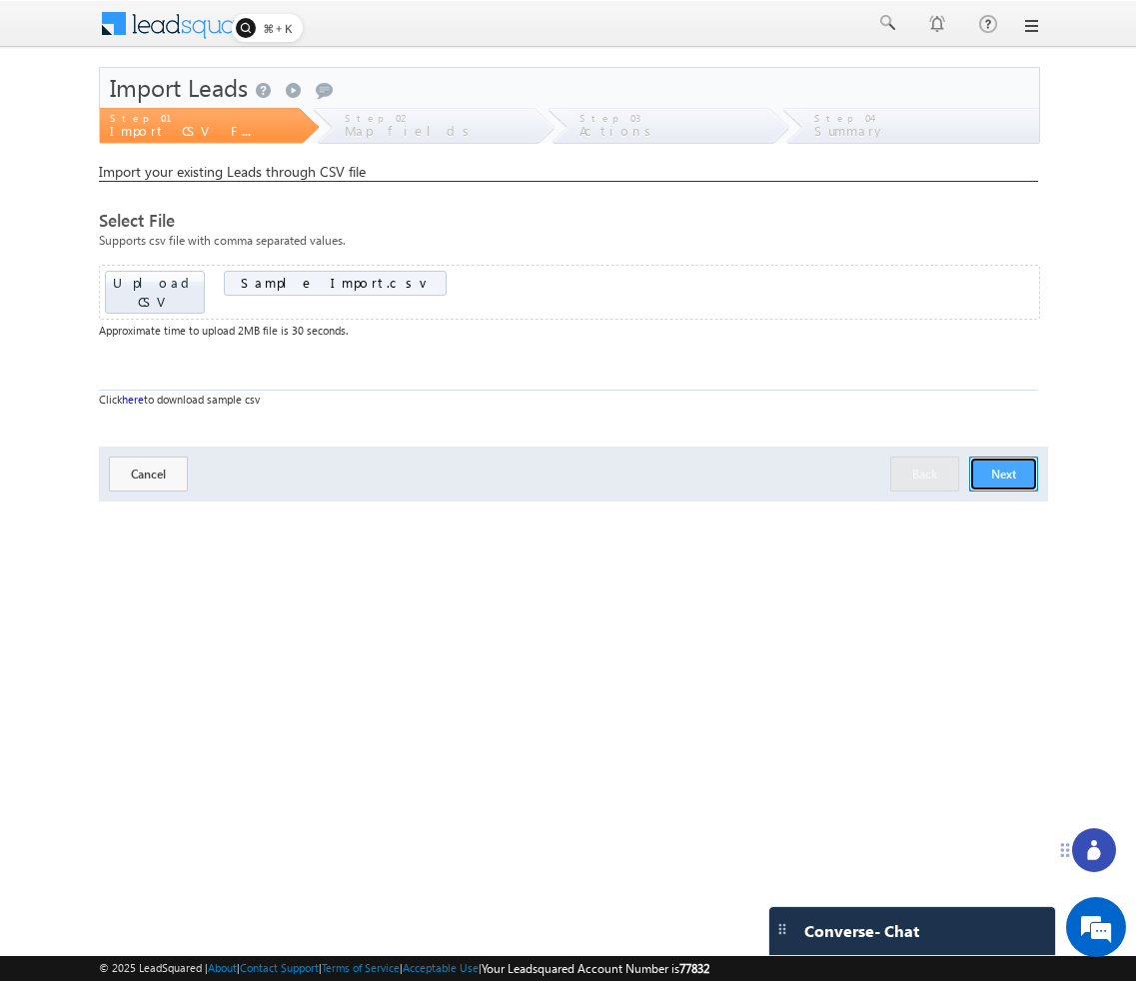
click at [1020, 456] on button "Next" at bounding box center [1003, 473] width 69 height 35
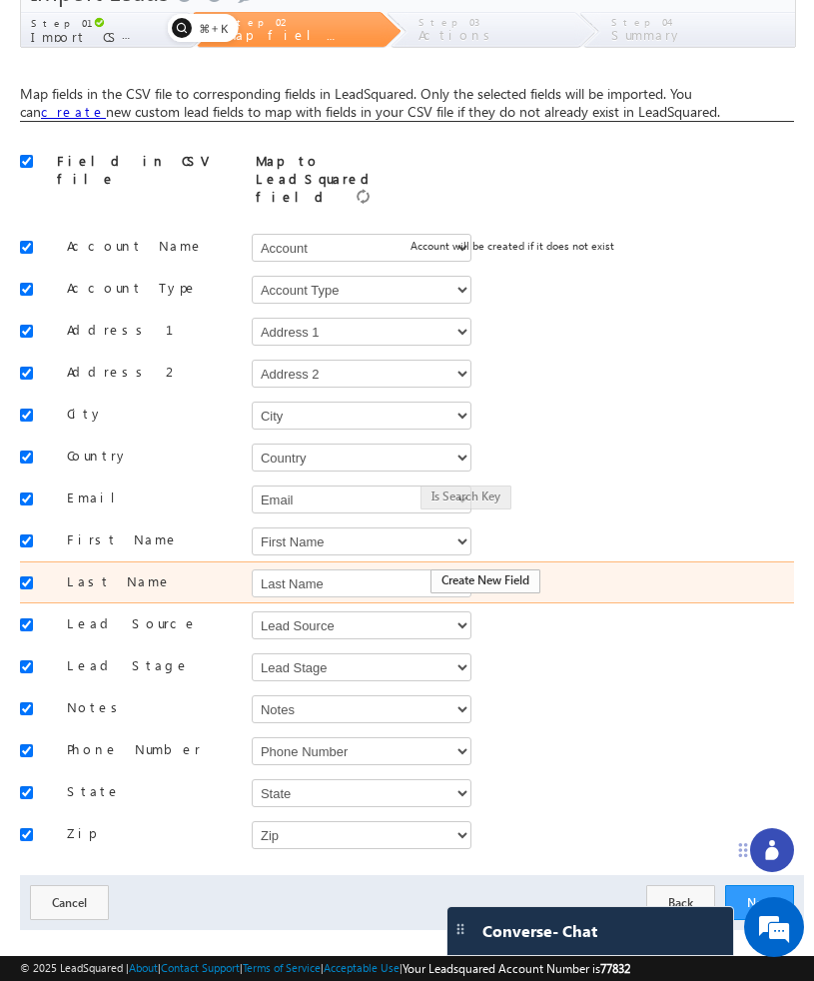
scroll to position [98, 0]
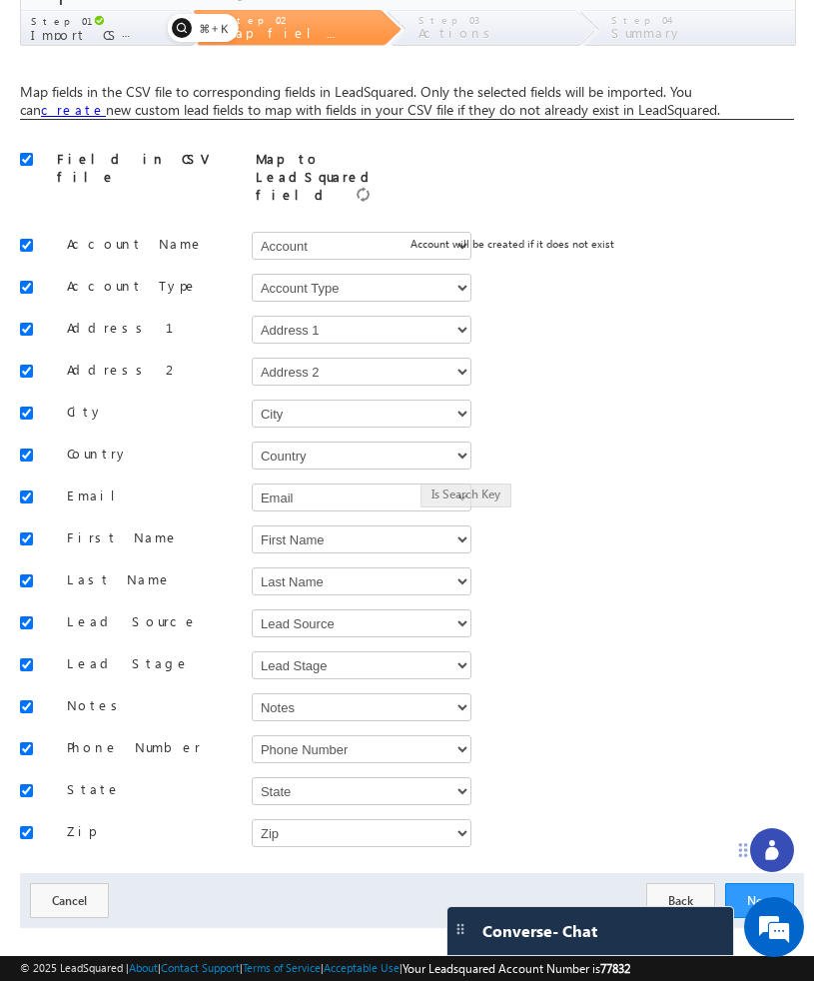
click at [319, 157] on div "Map to LeadSquared field" at bounding box center [345, 178] width 178 height 56
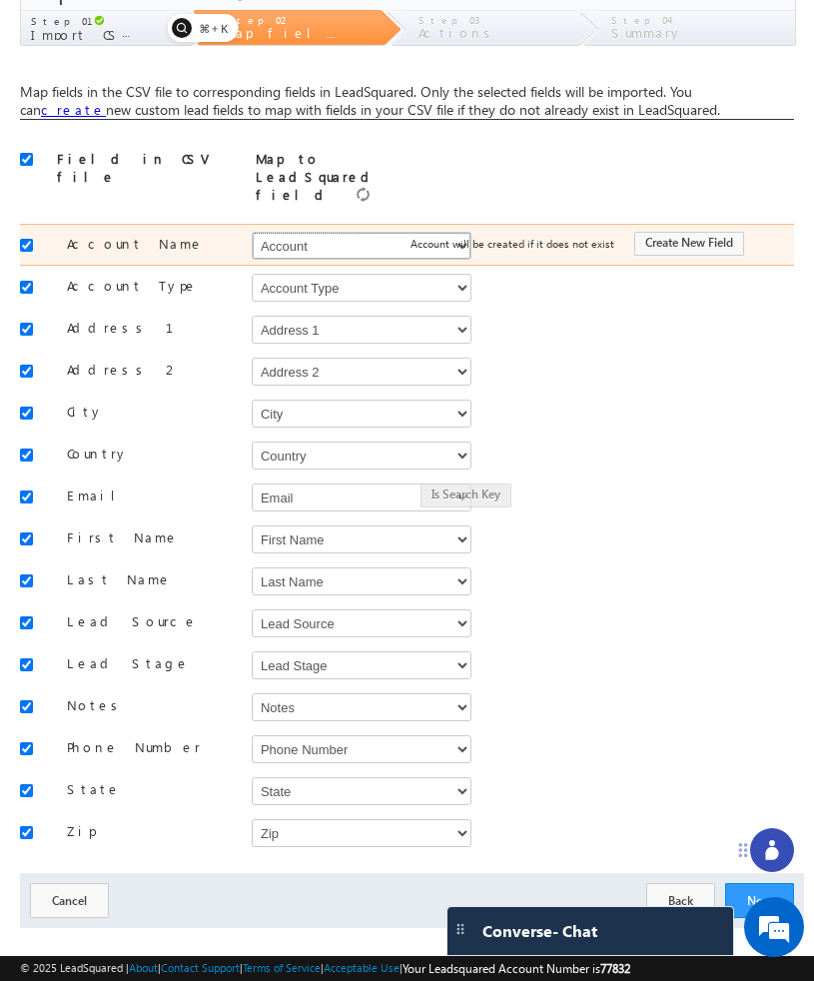
click at [309, 232] on select "Select Select Account Account Type Account Onwer Account Source Address 1 Addre…" at bounding box center [362, 246] width 220 height 28
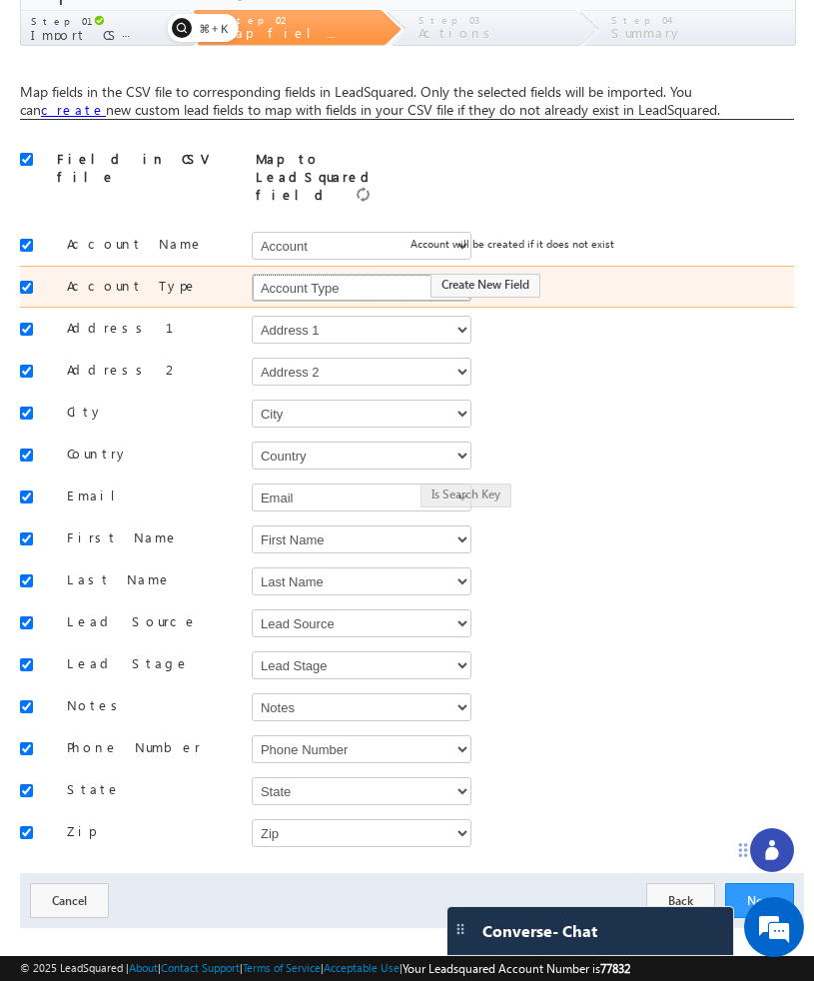
click at [305, 274] on select "Select Select Account Account Type Account Onwer Account Source Address 1 Addre…" at bounding box center [362, 288] width 220 height 28
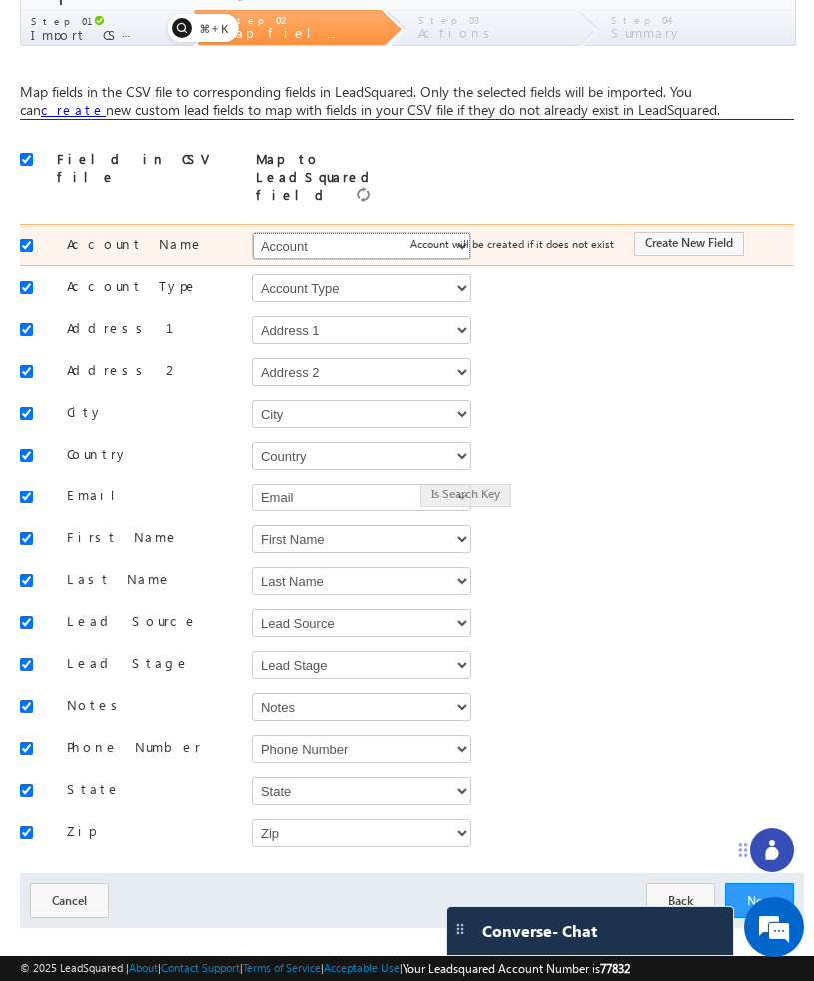
click at [323, 232] on select "Select Select Account Account Type Account Onwer Account Source Address 1 Addre…" at bounding box center [362, 246] width 220 height 28
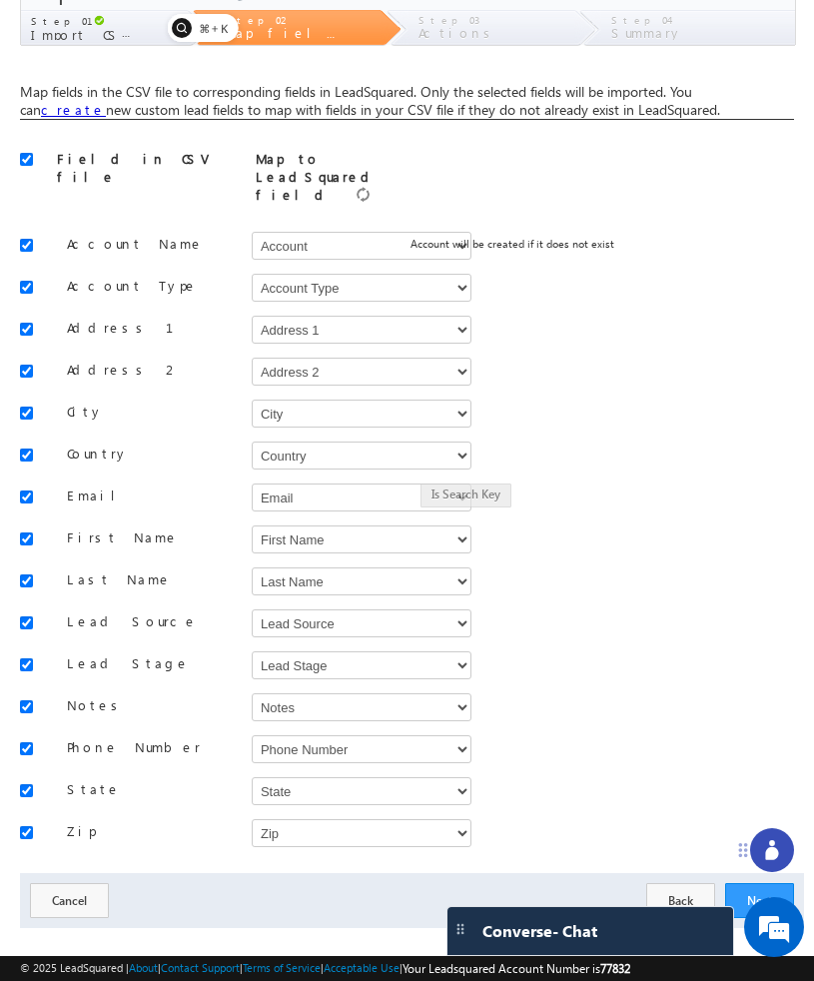
click at [762, 844] on icon at bounding box center [772, 850] width 20 height 20
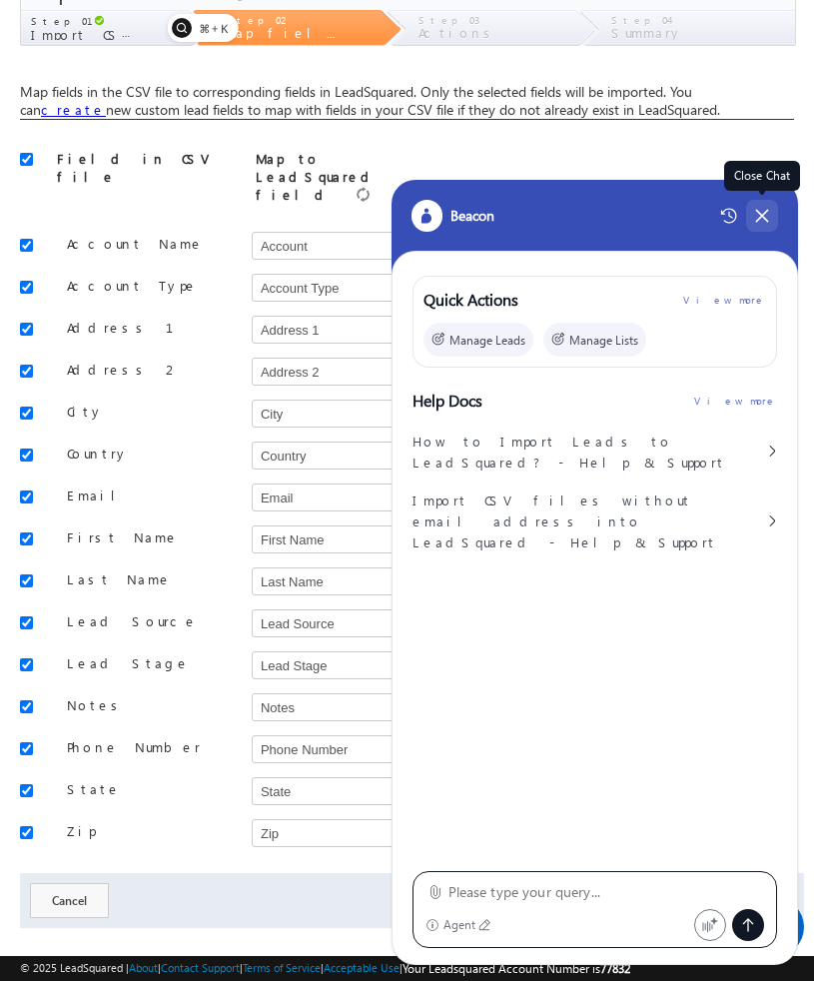
click at [761, 224] on icon at bounding box center [762, 216] width 18 height 18
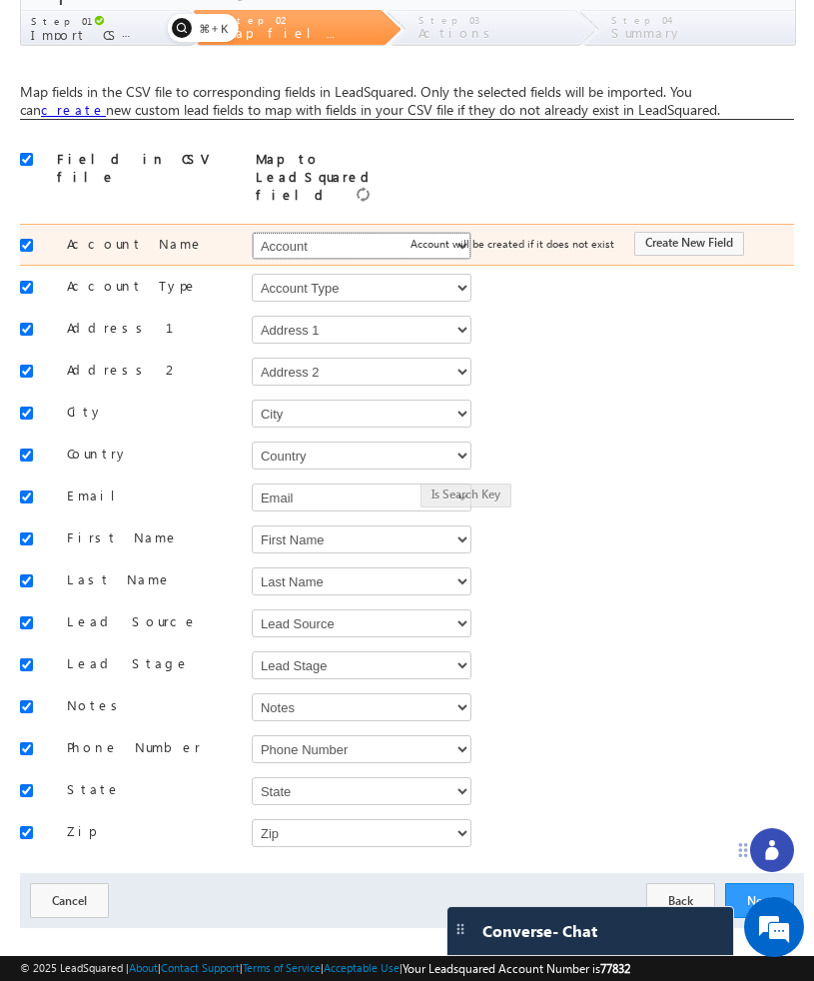
click at [354, 232] on select "Select Select Account Account Type Account Onwer Account Source Address 1 Addre…" at bounding box center [362, 246] width 220 height 28
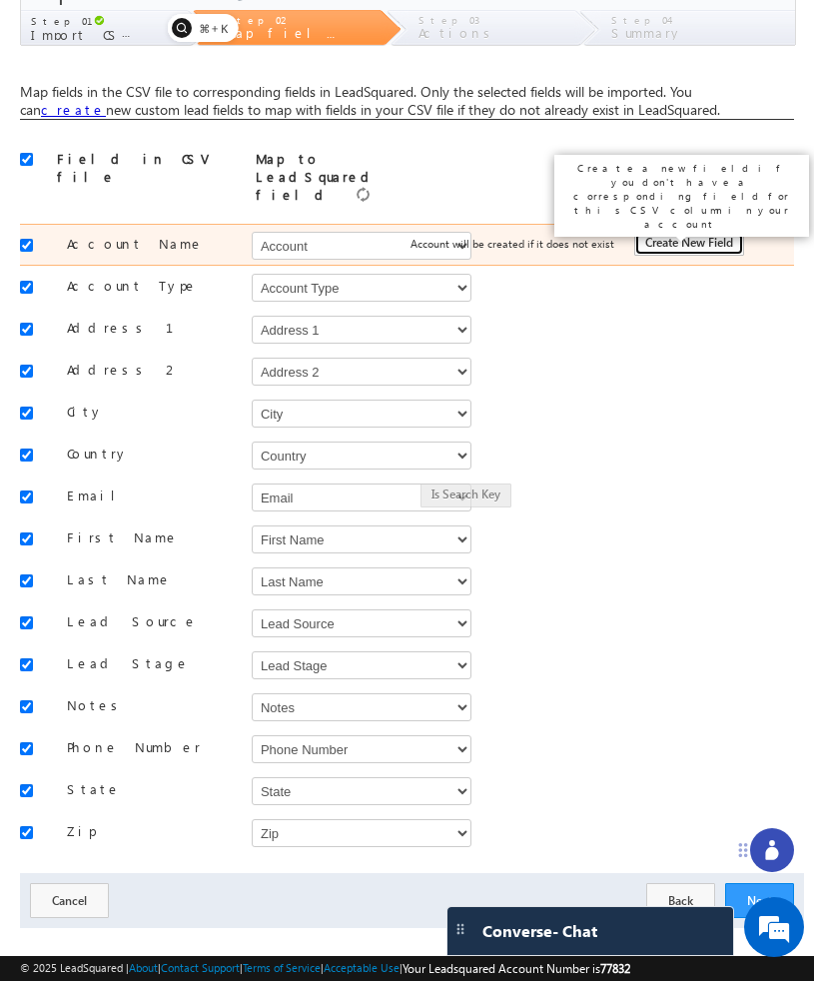
click at [706, 232] on button "Create New Field" at bounding box center [689, 244] width 110 height 24
type input "Account Name"
type input "50"
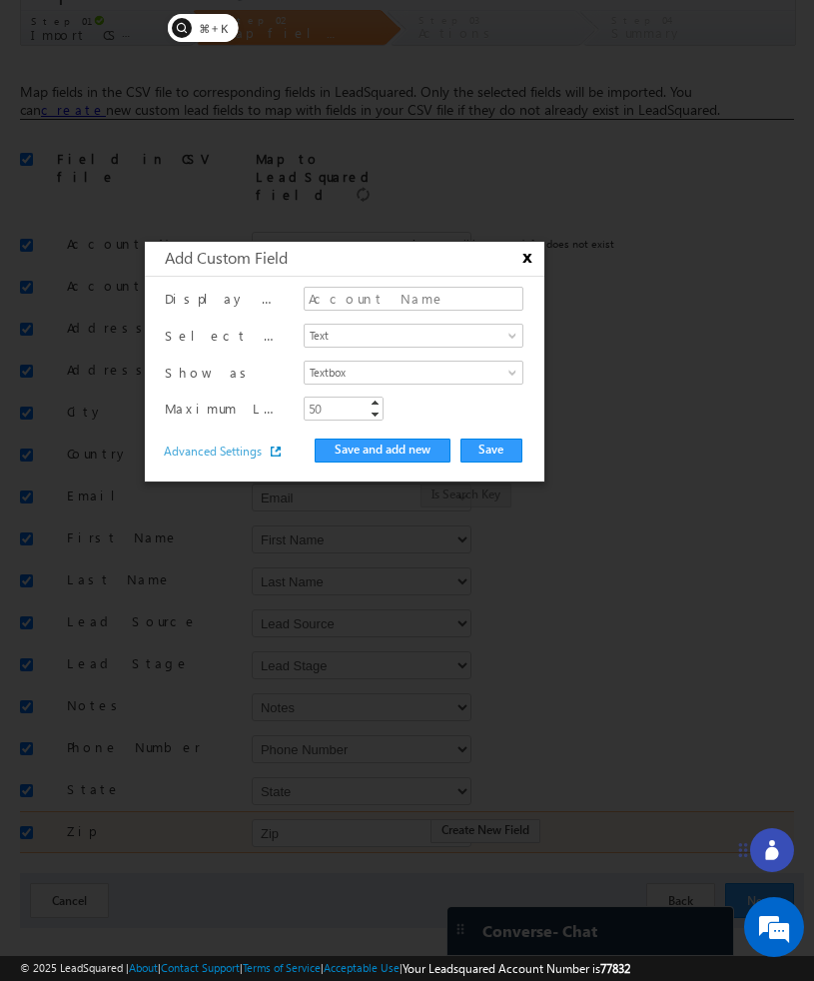
click at [531, 254] on button "x" at bounding box center [524, 258] width 24 height 19
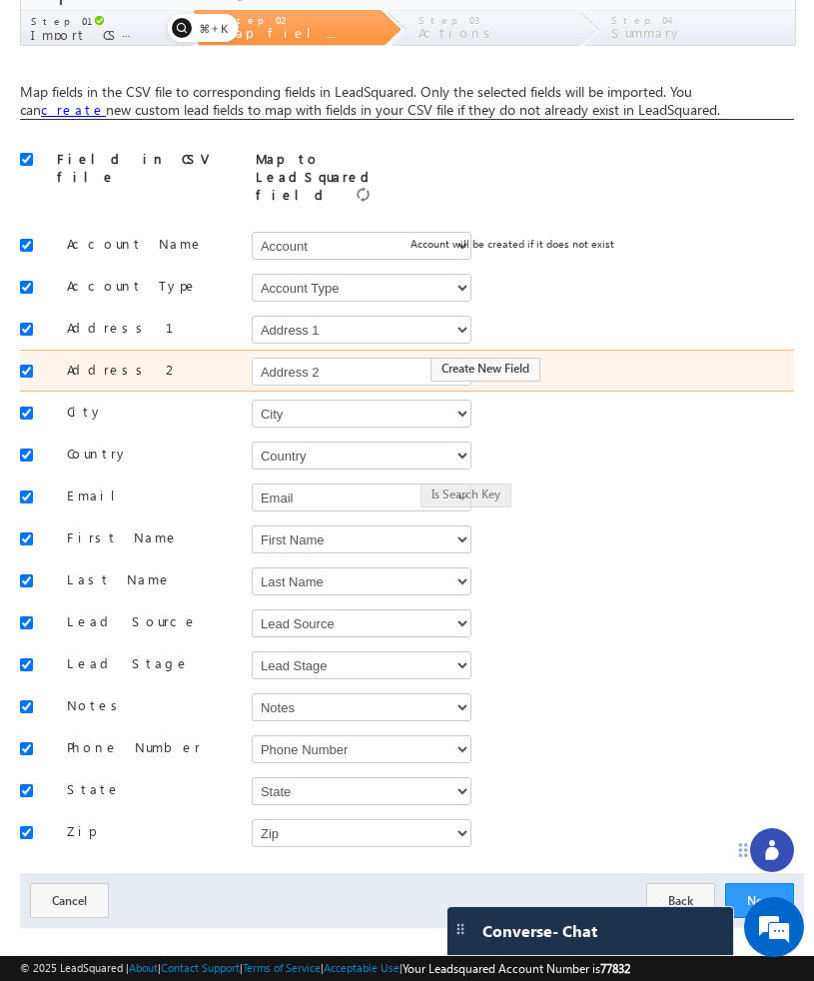
click at [642, 356] on div "Create New Field" at bounding box center [589, 370] width 377 height 28
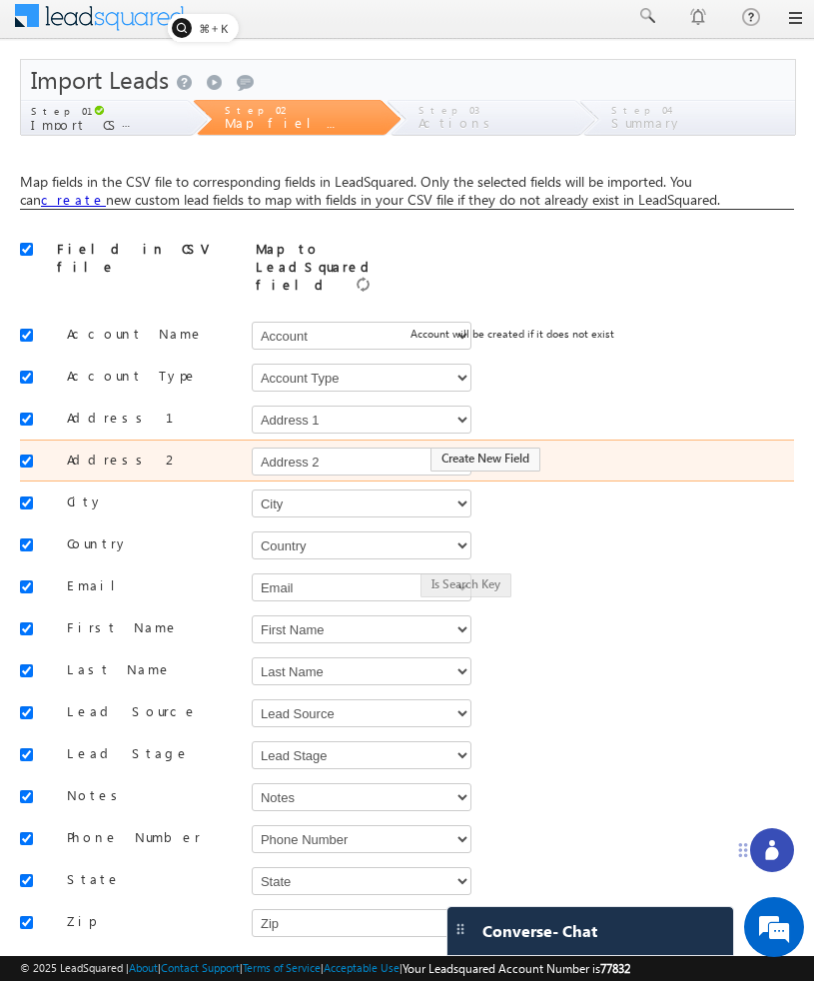
scroll to position [0, 0]
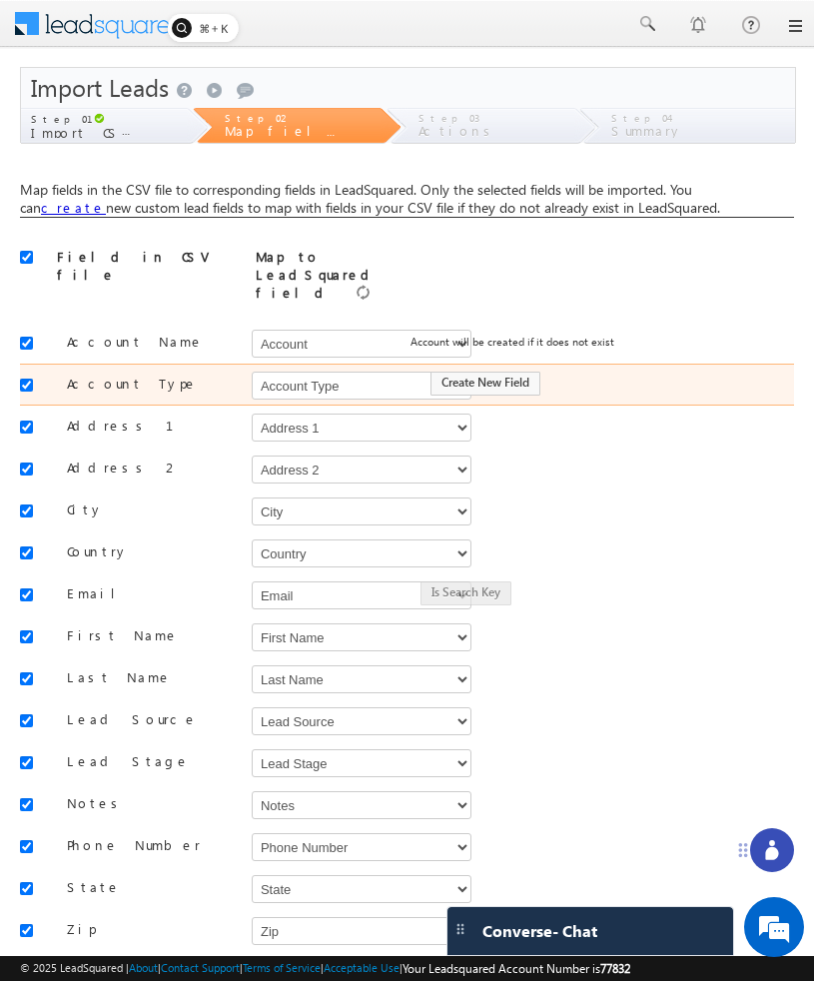
click at [401, 370] on div "Create New Field" at bounding box center [589, 384] width 377 height 28
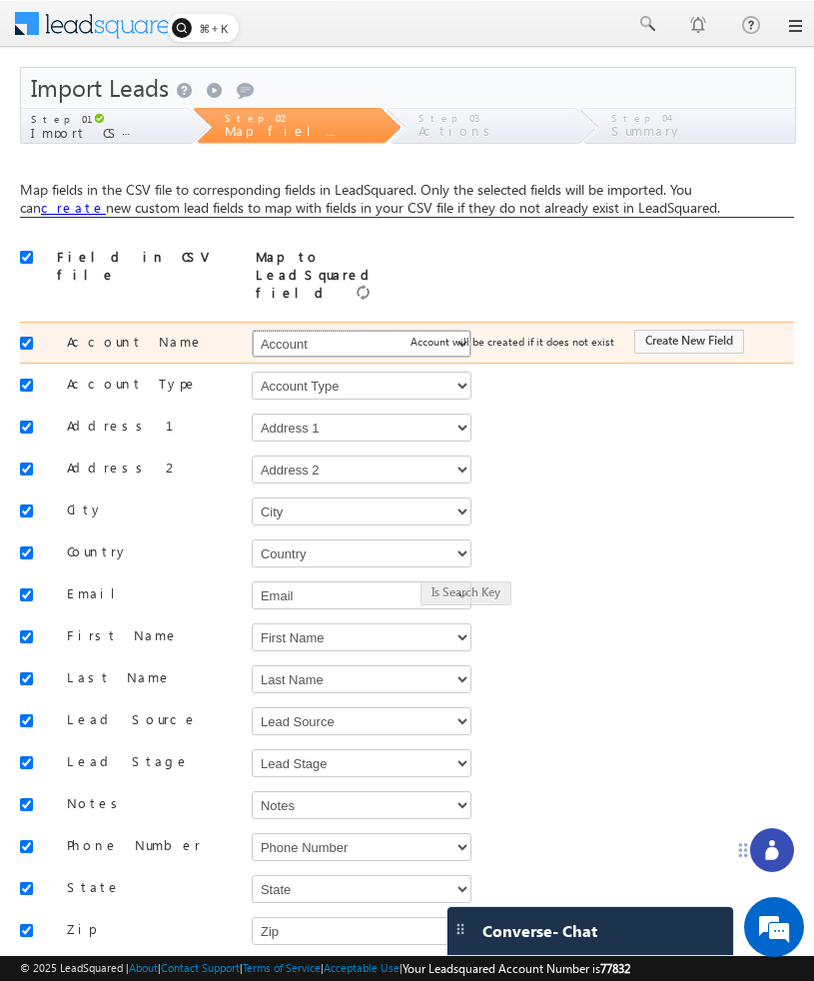
click at [347, 330] on select "Select Select Account Account Type Account Onwer Account Source Address 1 Addre…" at bounding box center [362, 344] width 220 height 28
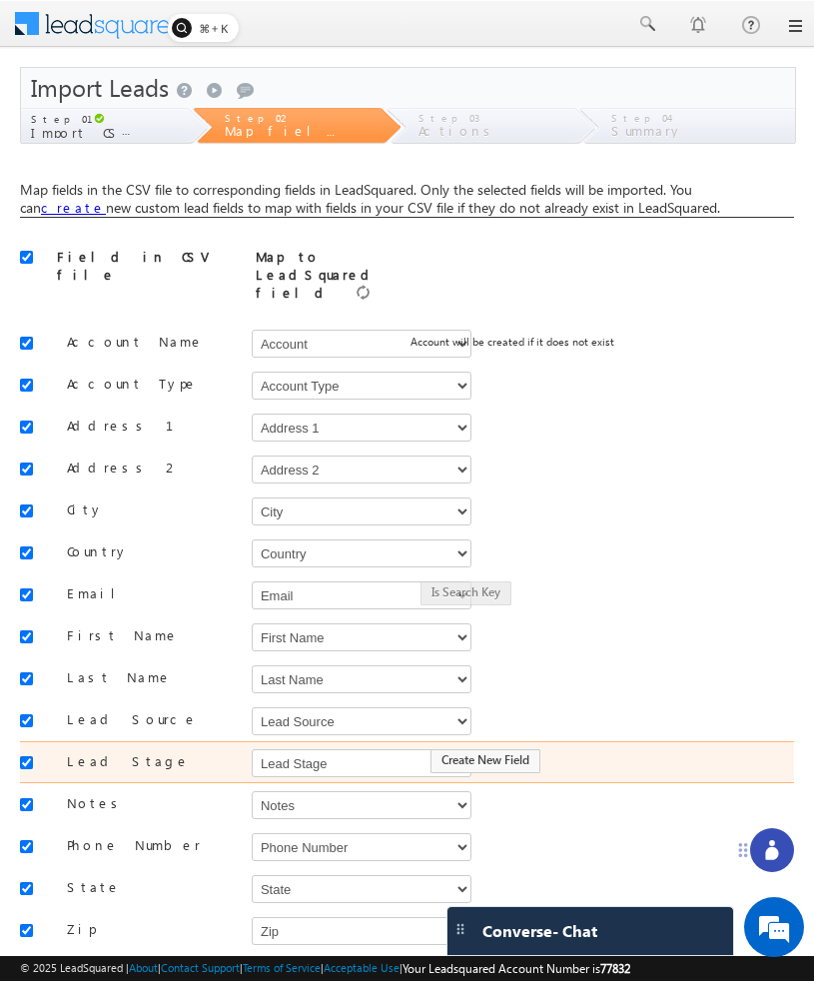
scroll to position [98, 0]
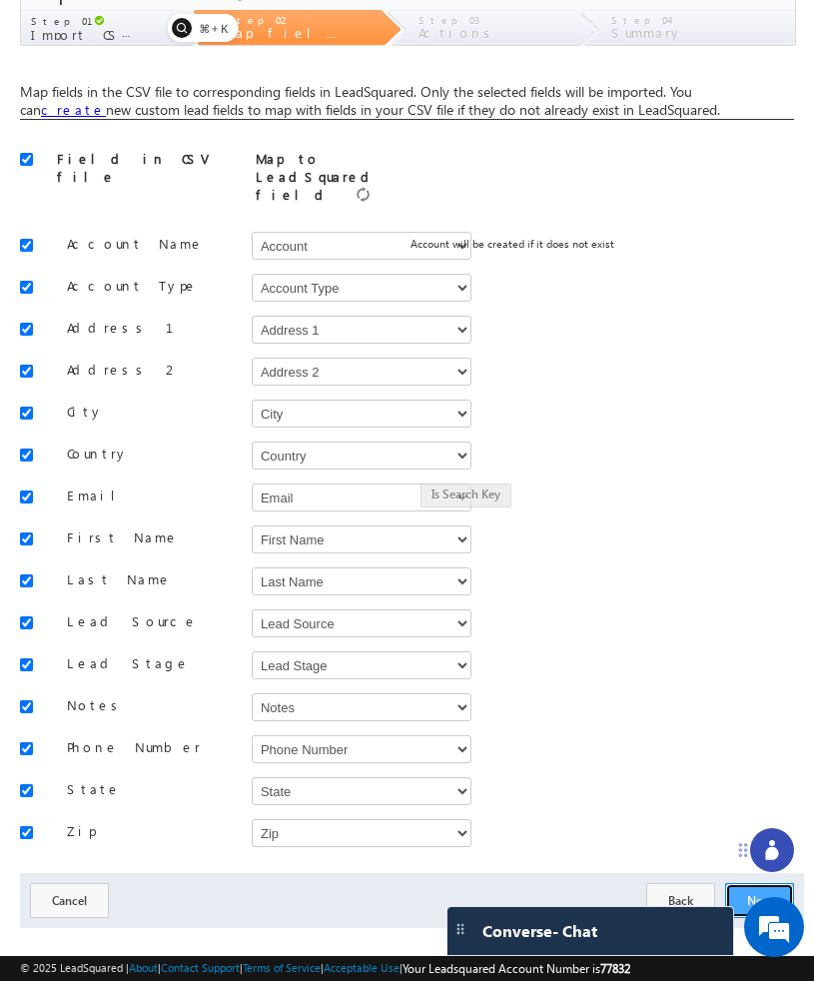
click at [736, 884] on button "Next" at bounding box center [759, 900] width 69 height 35
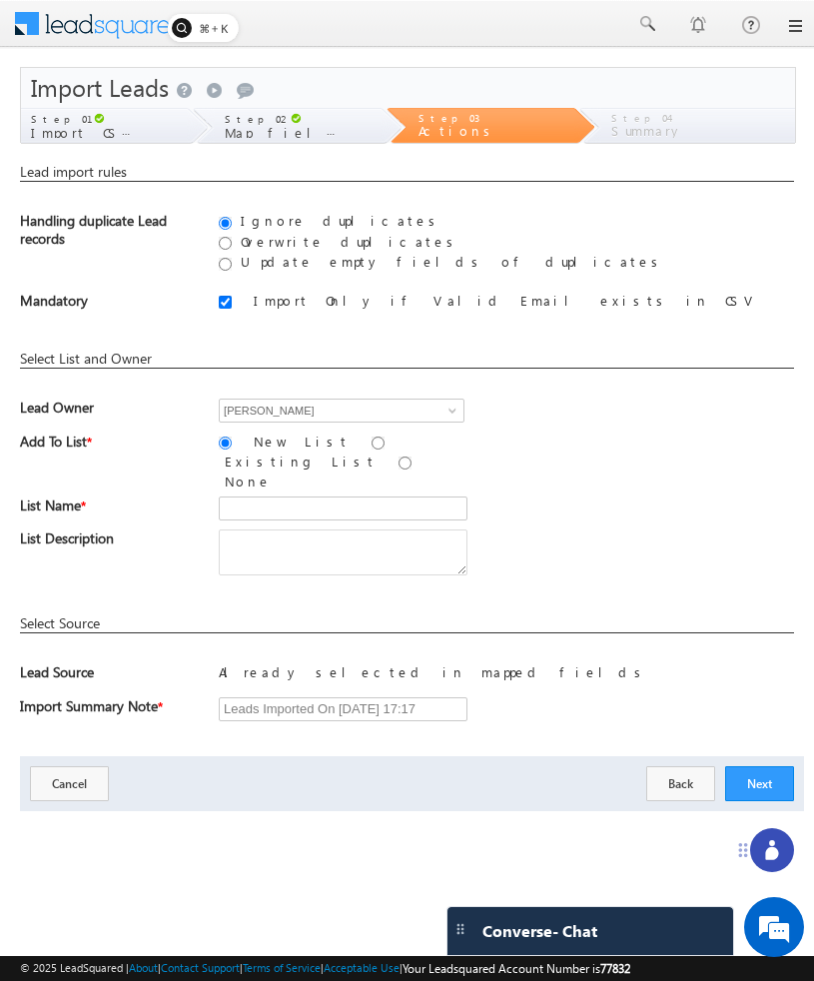
scroll to position [0, 0]
click at [358, 133] on div "Step 02 Map fields" at bounding box center [298, 126] width 166 height 37
click at [298, 131] on label "Map fields" at bounding box center [280, 132] width 110 height 14
click at [157, 137] on div "Step 01 Import CSV File" at bounding box center [104, 126] width 166 height 37
drag, startPoint x: 387, startPoint y: 140, endPoint x: 403, endPoint y: 116, distance: 28.8
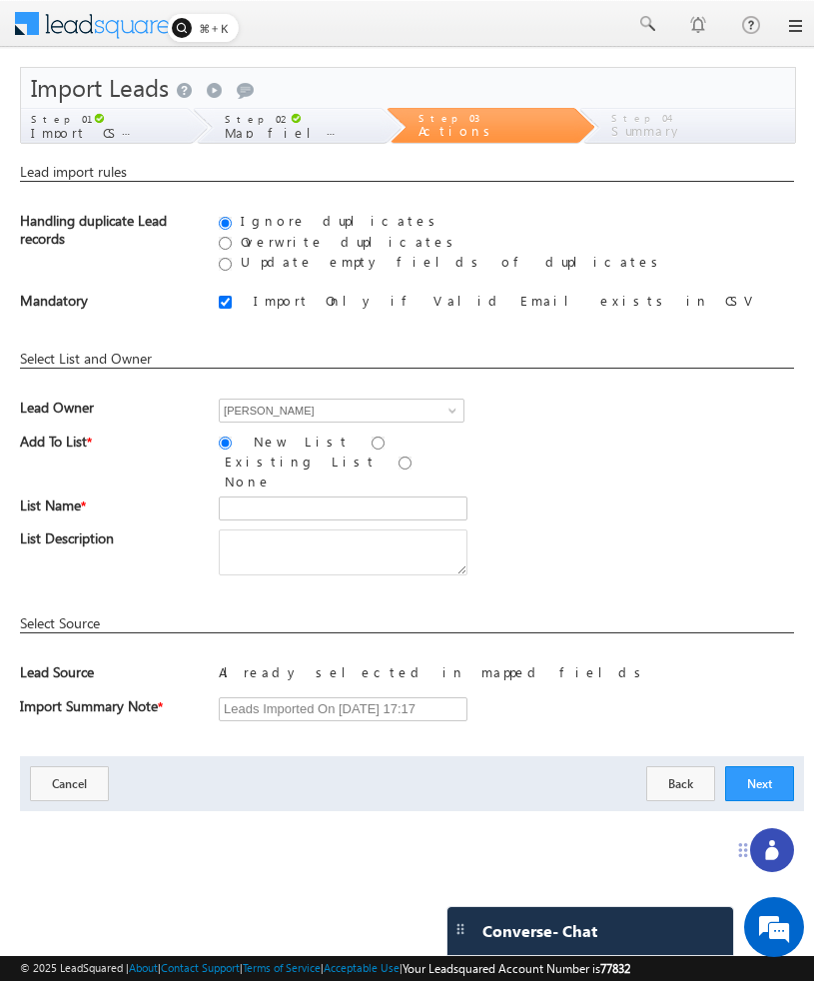
click at [409, 116] on div "Step 03 Actions" at bounding box center [492, 126] width 166 height 37
click at [409, 129] on div "Step 03 Actions" at bounding box center [492, 126] width 166 height 37
click at [381, 111] on div "Step 02 Map fields" at bounding box center [298, 126] width 166 height 37
click at [309, 128] on label "Map fields" at bounding box center [280, 132] width 110 height 14
click at [167, 128] on div "Step 01 Import CSV File" at bounding box center [104, 126] width 166 height 37
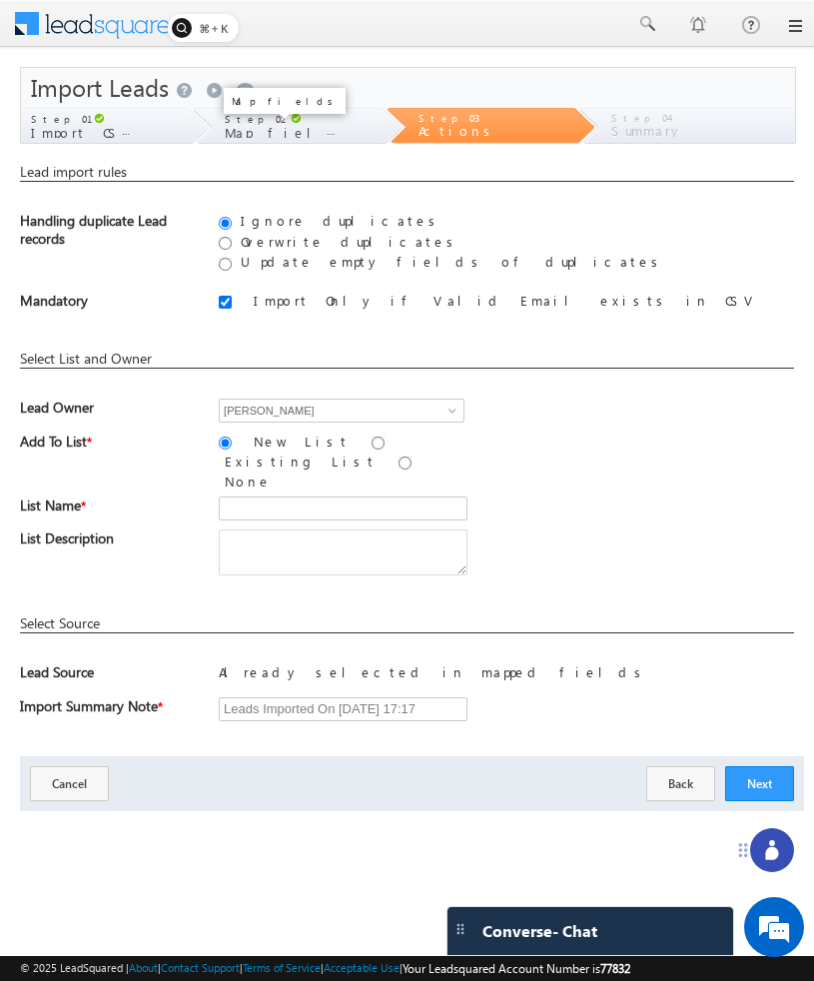
click at [260, 128] on span "Map fields" at bounding box center [291, 131] width 132 height 17
click at [336, 56] on body "Menu [GEOGRAPHIC_DATA][PERSON_NAME] a@bea con.l i" at bounding box center [407, 445] width 814 height 891
click at [346, 147] on div "Import Leads Send a smile Send a frown Submit feedback Step 01 Import CSV File …" at bounding box center [407, 439] width 774 height 744
click at [149, 144] on div "Step 01 Import CSV File" at bounding box center [104, 126] width 166 height 37
click at [273, 129] on span "Map fields" at bounding box center [291, 131] width 132 height 17
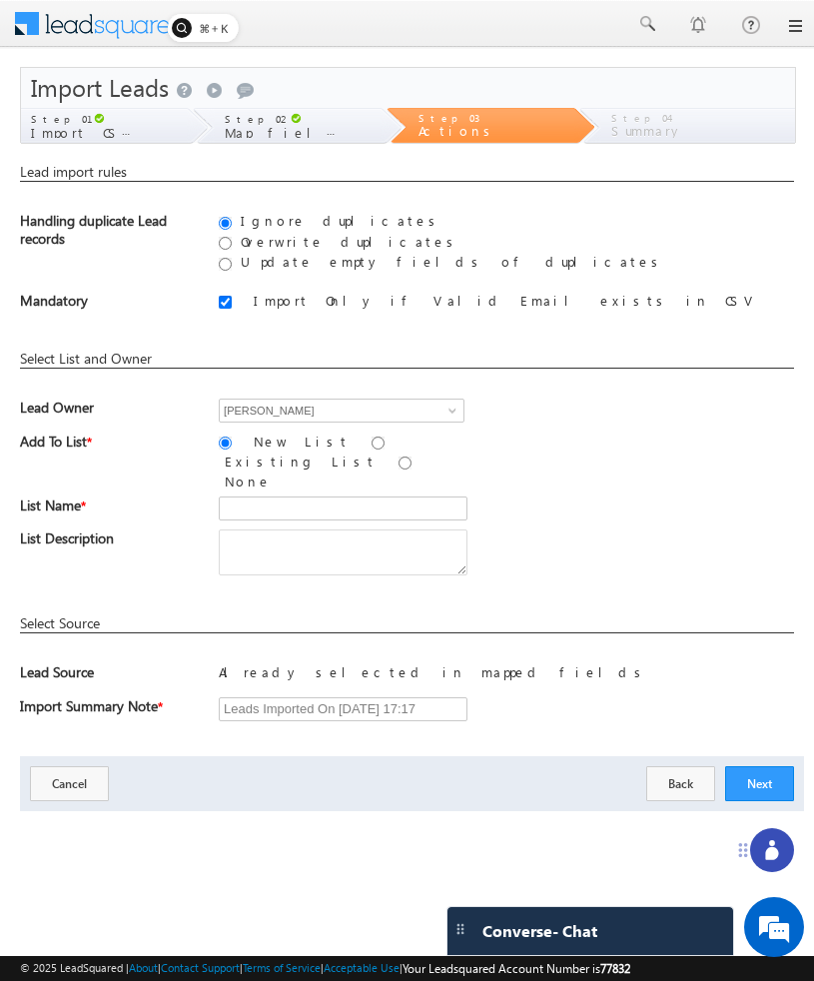
click at [418, 145] on div "Import Leads Send a smile Send a frown Submit feedback Step 01 Import CSV File …" at bounding box center [407, 439] width 774 height 744
click at [648, 124] on div "Step 04" at bounding box center [708, 116] width 194 height 17
click at [320, 129] on label "Map fields" at bounding box center [280, 132] width 110 height 14
click at [291, 122] on span at bounding box center [296, 118] width 11 height 11
click at [291, 115] on span at bounding box center [296, 118] width 11 height 11
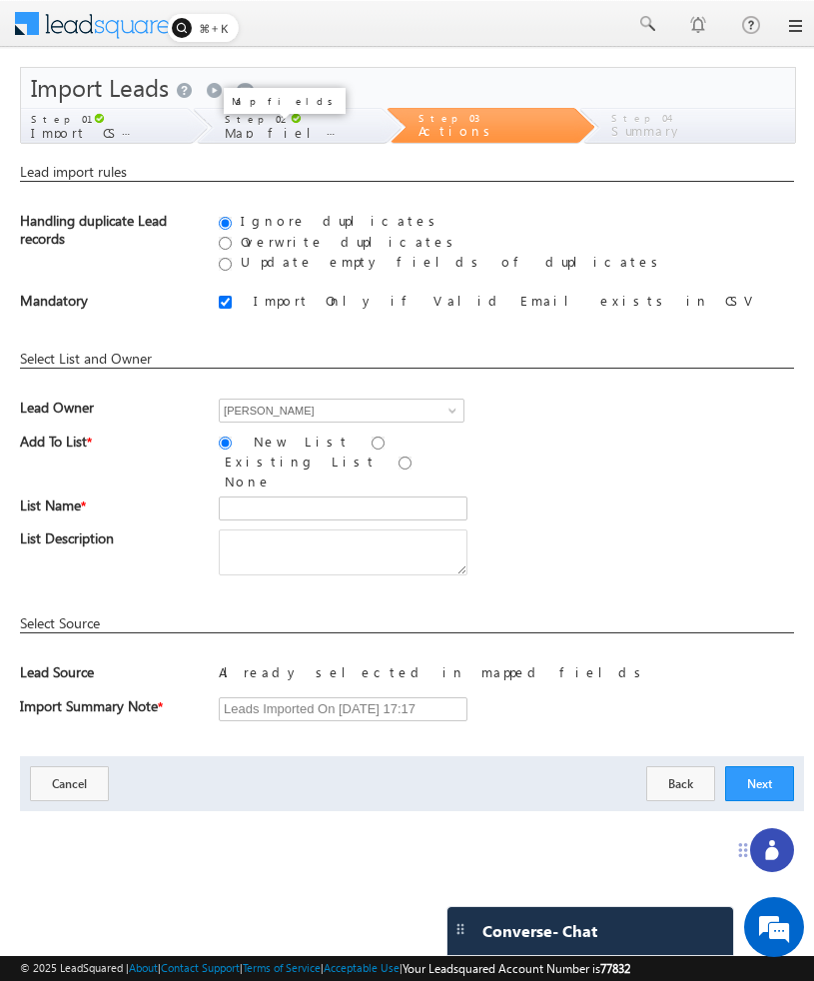
click at [276, 125] on span "Map fields" at bounding box center [291, 131] width 132 height 17
click at [685, 766] on button "Back" at bounding box center [680, 783] width 69 height 35
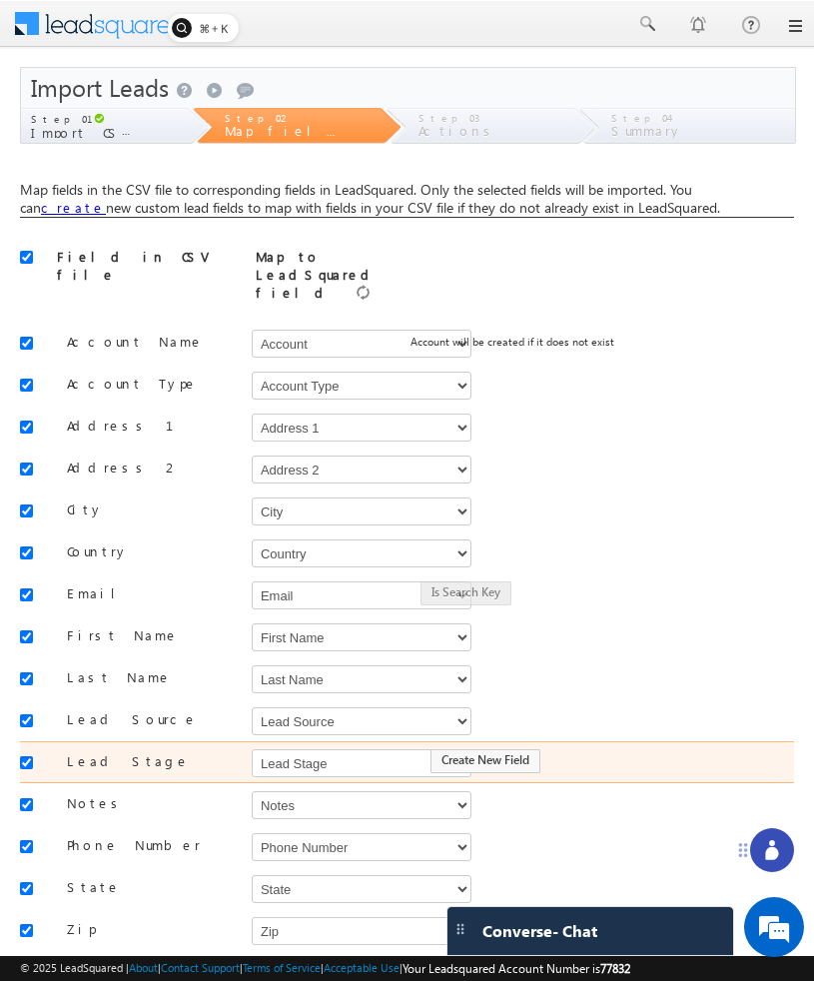
scroll to position [98, 0]
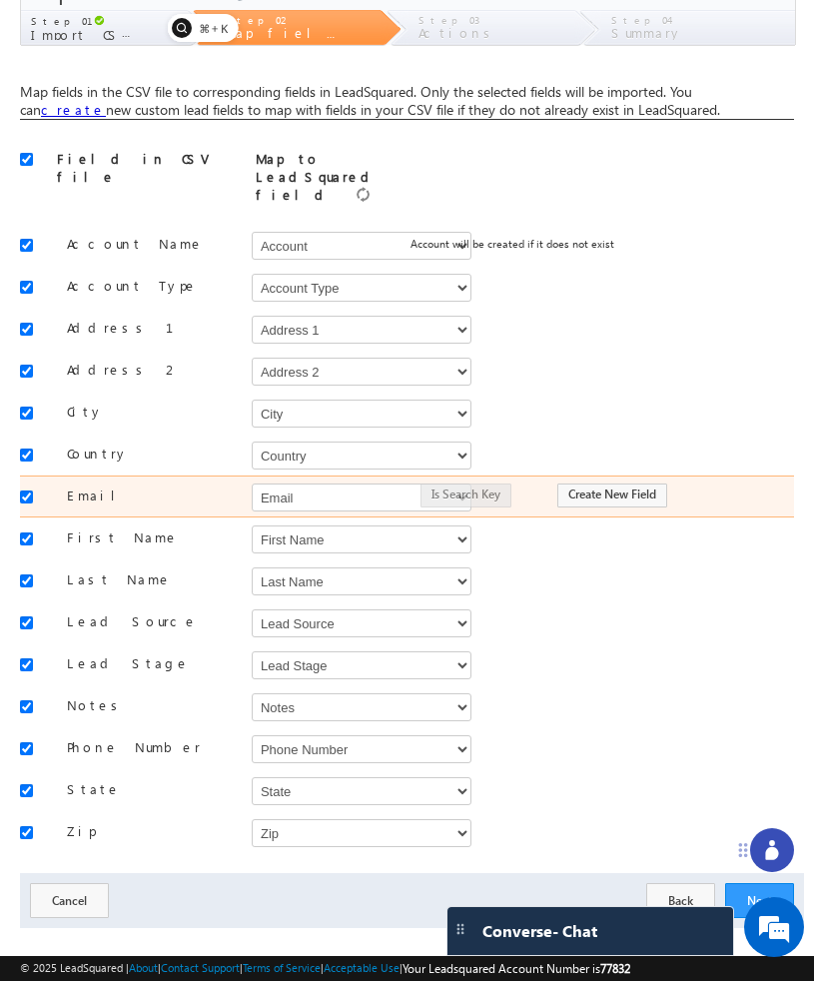
click at [473, 481] on div "Is Search Key Create New Field" at bounding box center [589, 495] width 377 height 28
click at [390, 483] on select "Select Select Account Account Type Account Onwer Account Source Address 1 Addre…" at bounding box center [362, 497] width 220 height 28
click at [252, 483] on select "Select Select Account Account Type Account Onwer Account Source Address 1 Addre…" at bounding box center [362, 497] width 220 height 28
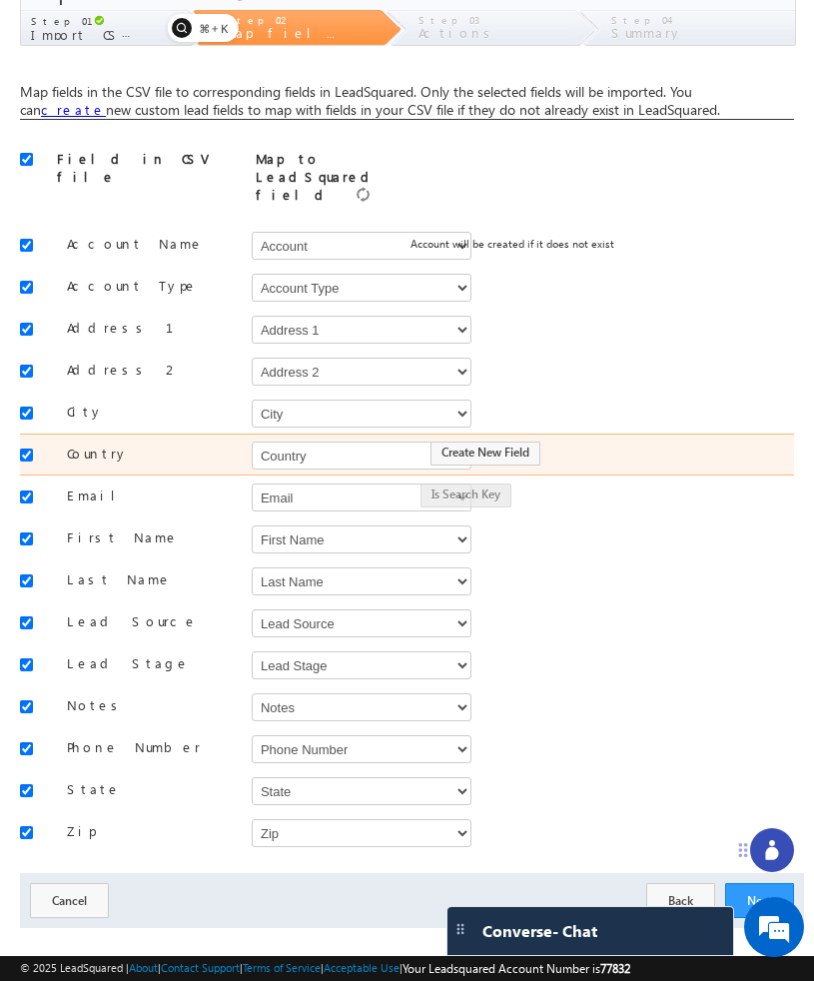
scroll to position [0, 0]
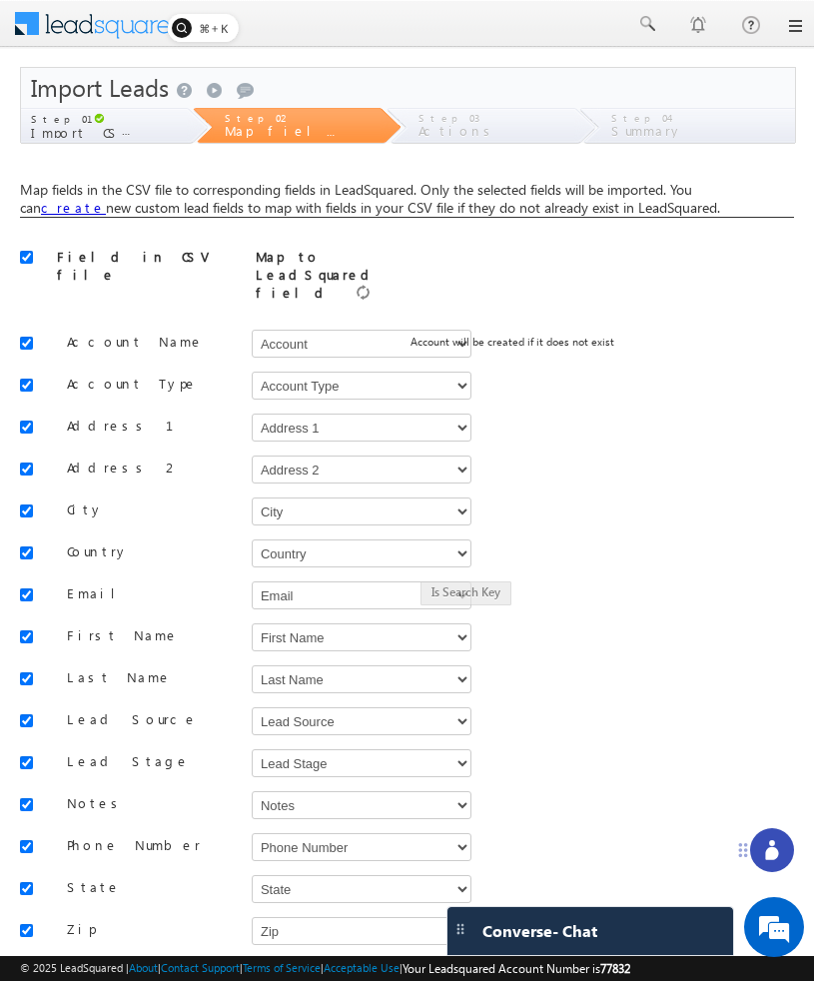
click at [536, 128] on div "Step 03 Actions" at bounding box center [492, 126] width 166 height 37
click at [691, 123] on div "Step 04" at bounding box center [708, 116] width 194 height 17
click at [143, 128] on div "Step 01 Import CSV File" at bounding box center [104, 126] width 166 height 37
click at [464, 129] on label "Actions" at bounding box center [474, 131] width 110 height 13
click at [705, 109] on div "Step 04" at bounding box center [708, 116] width 194 height 17
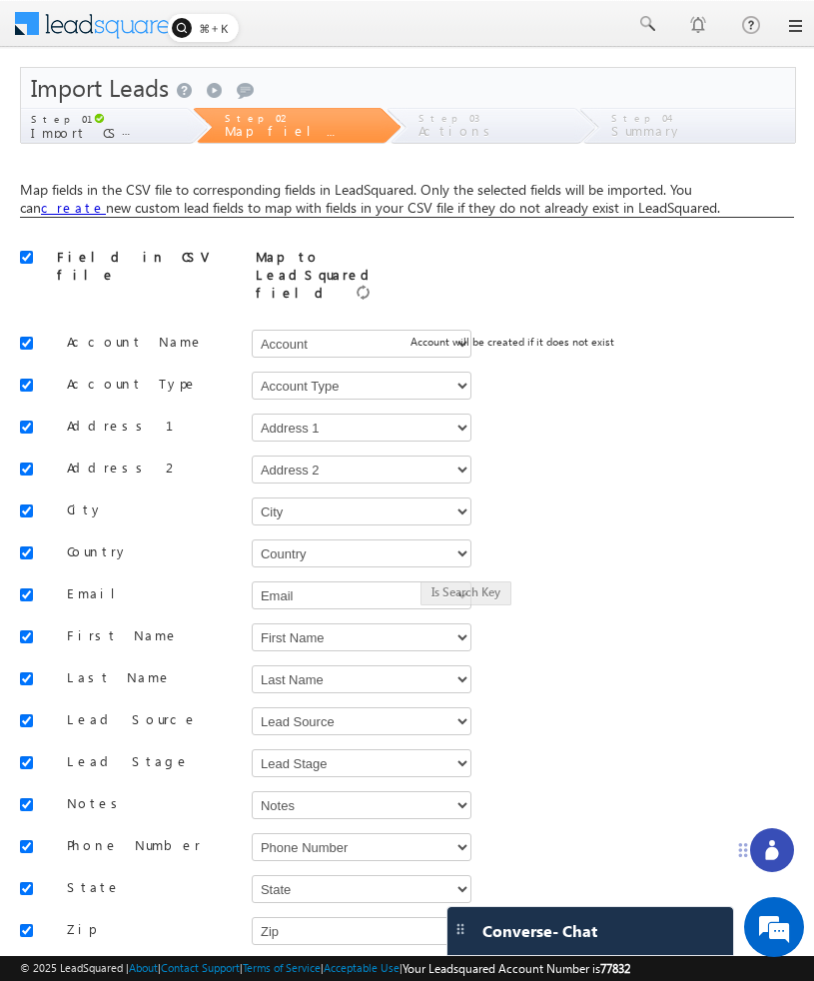
click at [318, 134] on label "Map fields" at bounding box center [280, 131] width 110 height 13
click at [171, 132] on div "Step 01 Import CSV File" at bounding box center [104, 126] width 166 height 37
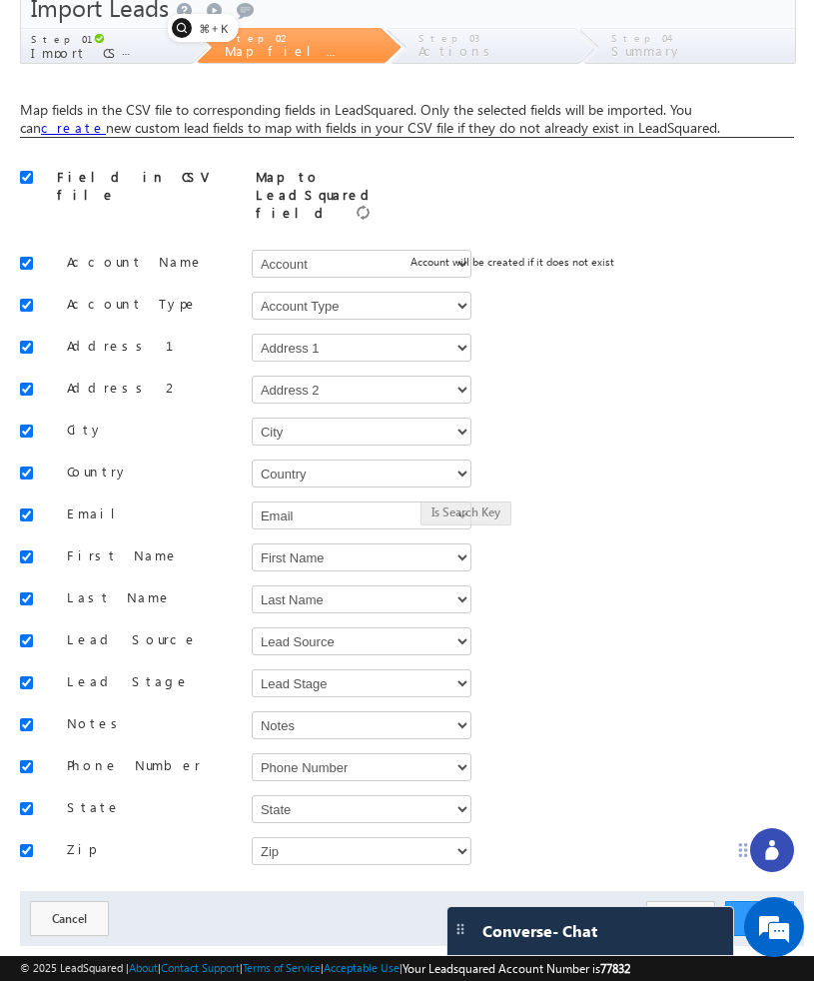
scroll to position [70, 0]
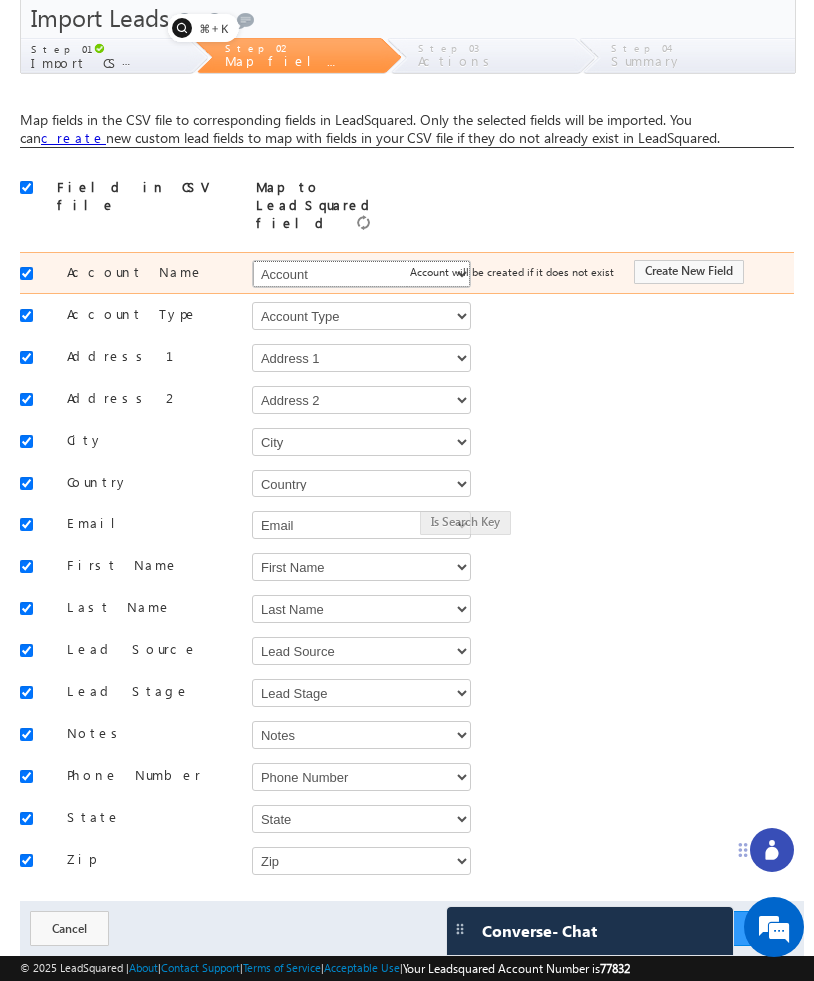
click at [377, 260] on select "Select Select Account Account Type Account Onwer Account Source Address 1 Addre…" at bounding box center [362, 274] width 220 height 28
click at [252, 260] on select "Select Select Account Account Type Account Onwer Account Source Address 1 Addre…" at bounding box center [362, 274] width 220 height 28
click at [377, 260] on select "Select Select Account Account Type Account Onwer Account Source Address 1 Addre…" at bounding box center [362, 274] width 220 height 28
click at [252, 260] on select "Select Select Account Account Type Account Onwer Account Source Address 1 Addre…" at bounding box center [362, 274] width 220 height 28
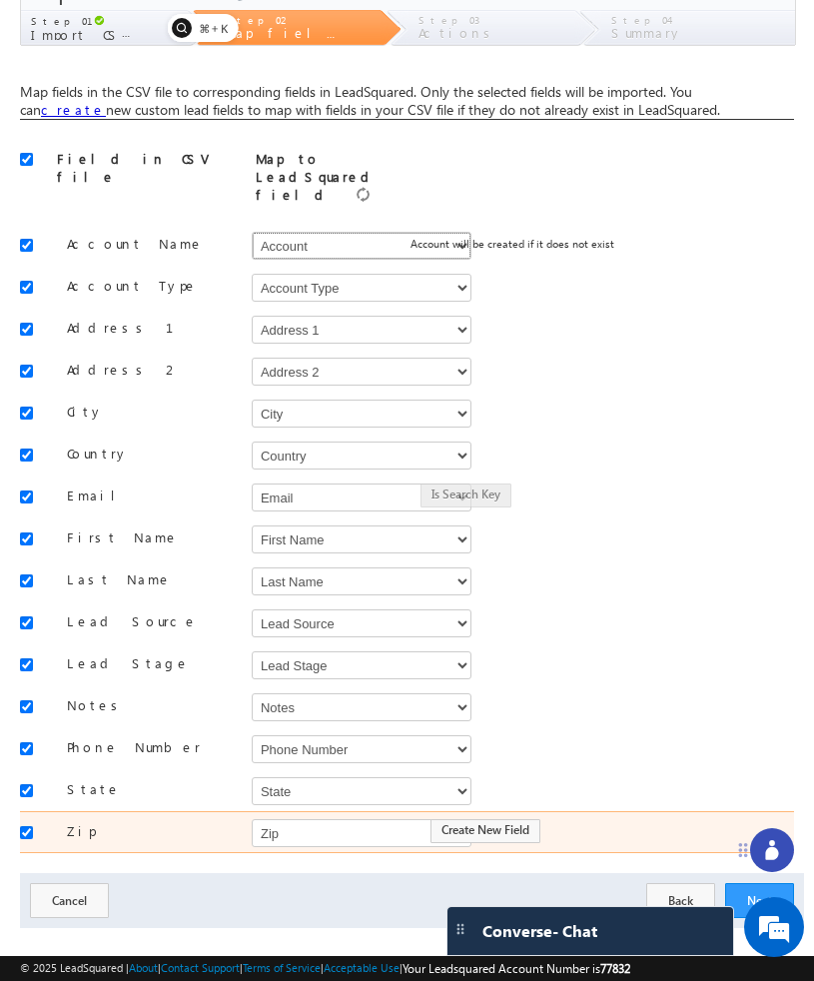
scroll to position [0, 0]
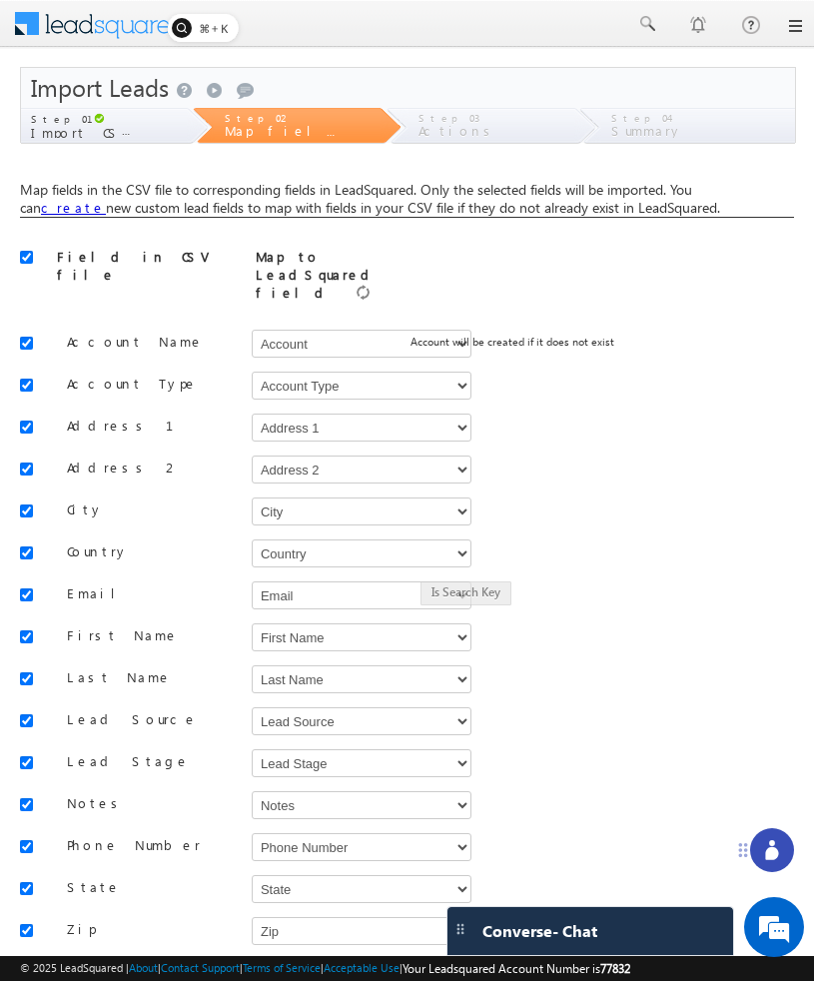
click at [763, 856] on icon at bounding box center [772, 850] width 20 height 20
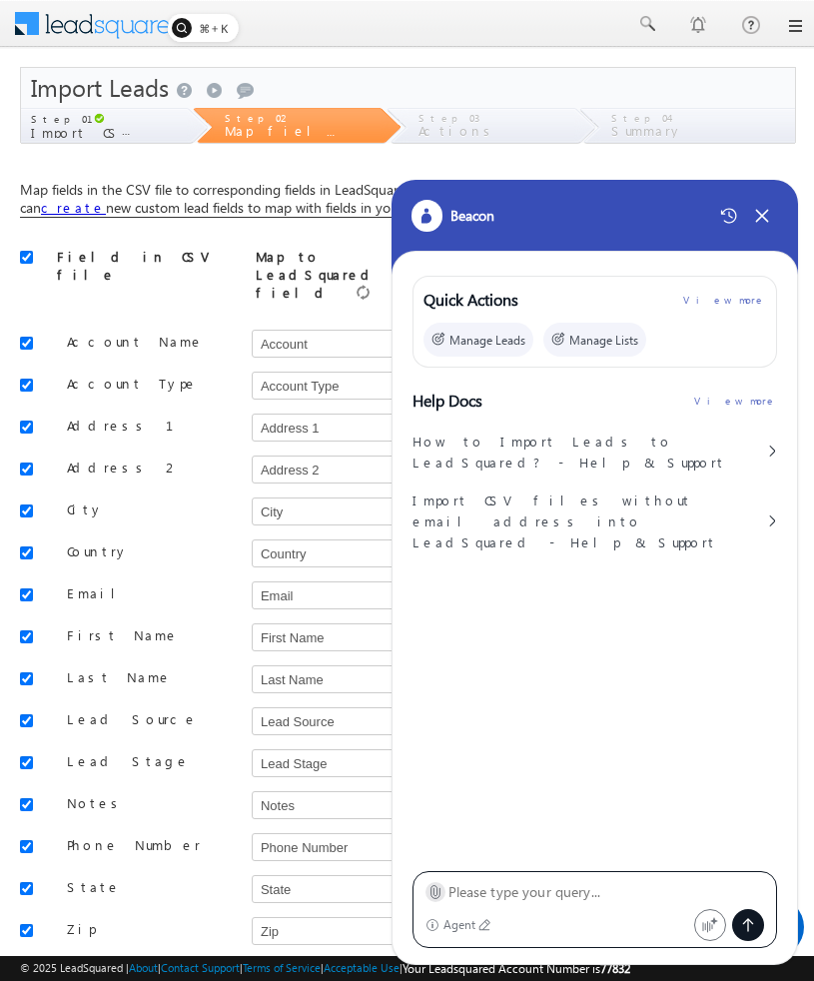
click at [439, 893] on icon at bounding box center [434, 892] width 9 height 13
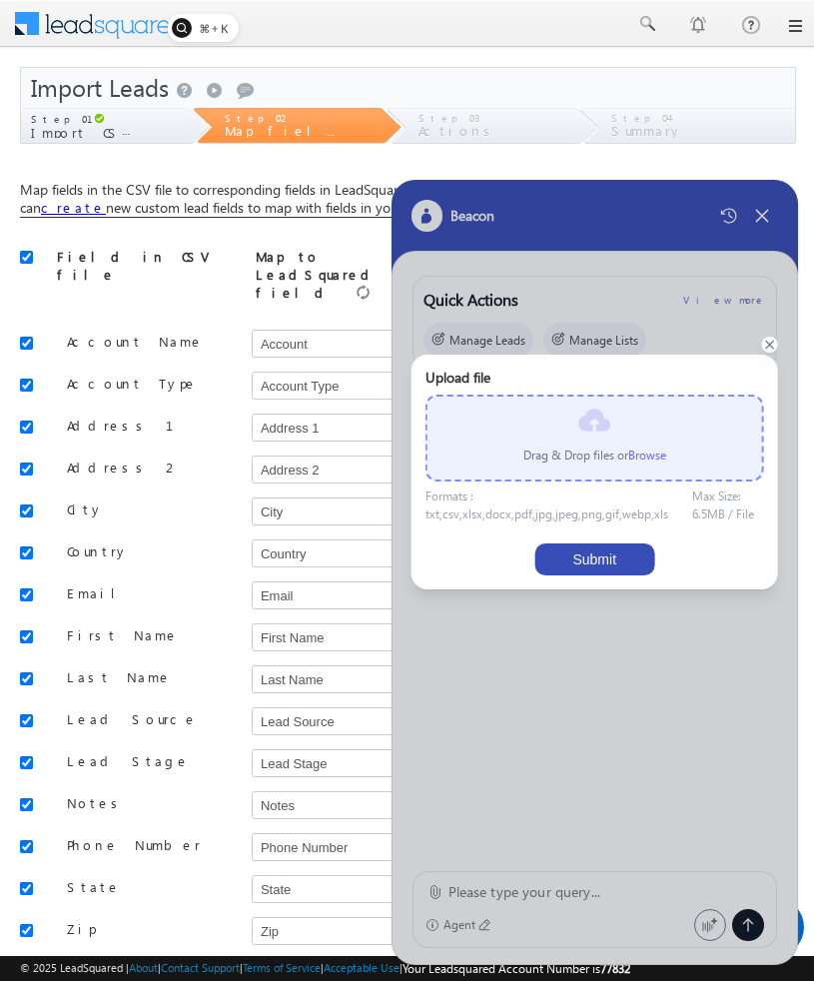
click at [647, 459] on label "Browse" at bounding box center [647, 454] width 38 height 15
click at [0, 0] on input "file" at bounding box center [0, 0] width 0 height 0
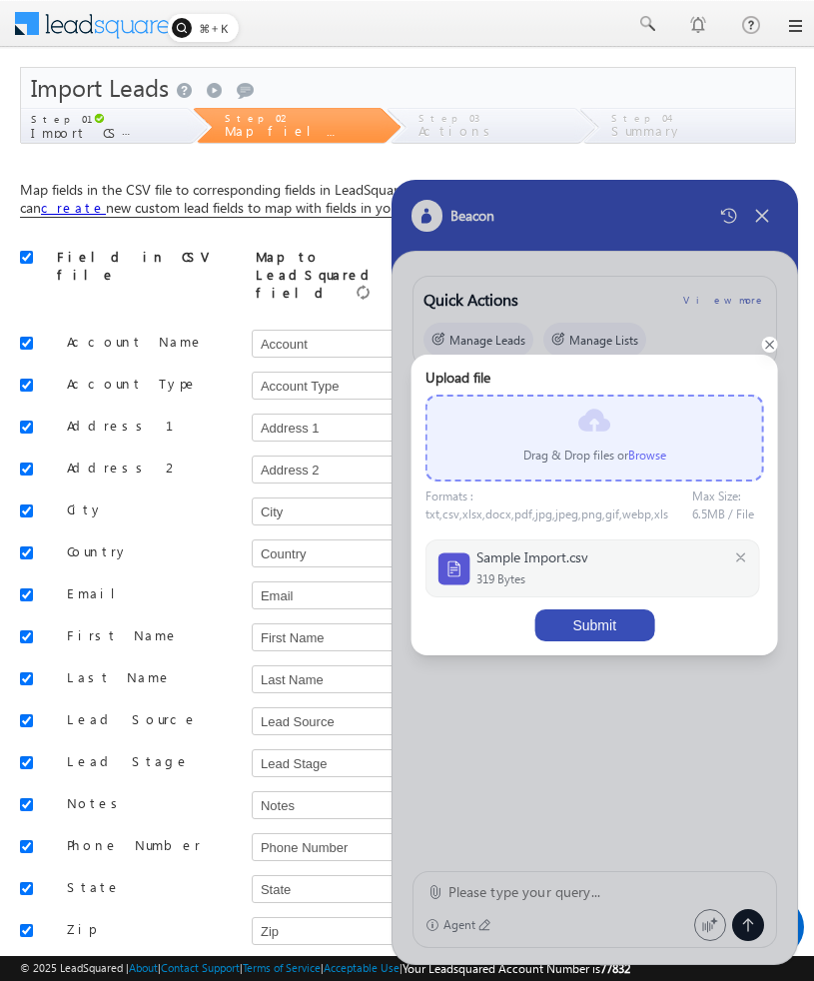
click at [589, 626] on button "Submit" at bounding box center [594, 625] width 120 height 32
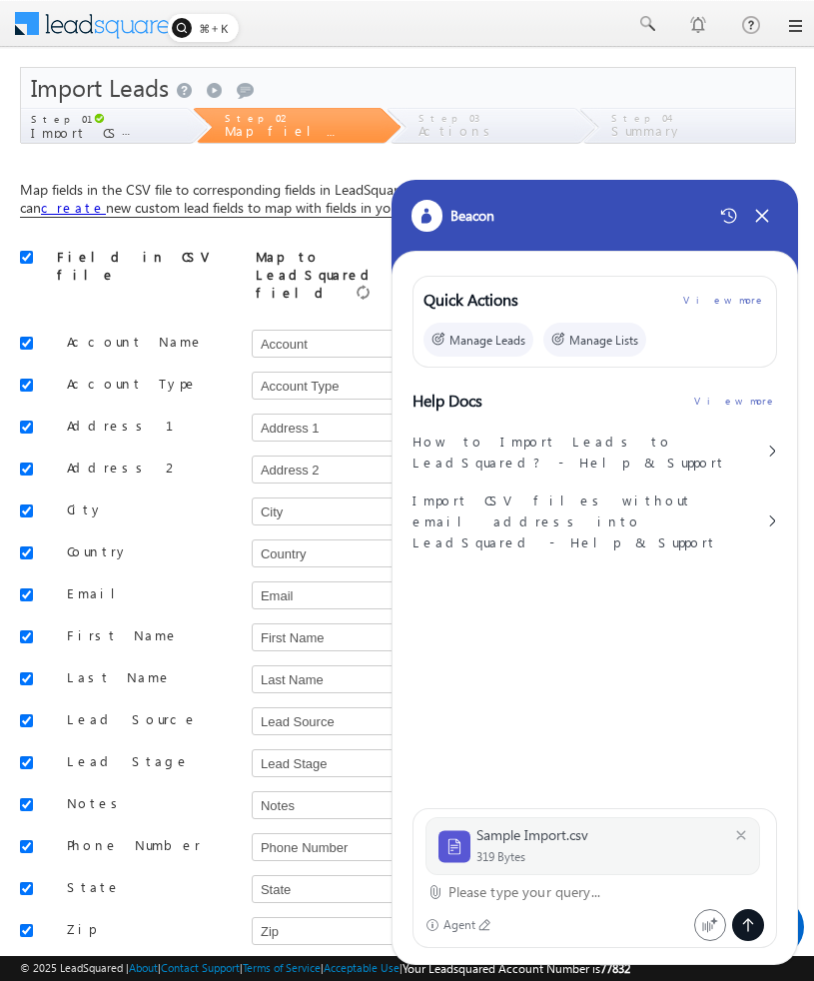
click at [503, 896] on textarea at bounding box center [606, 892] width 317 height 24
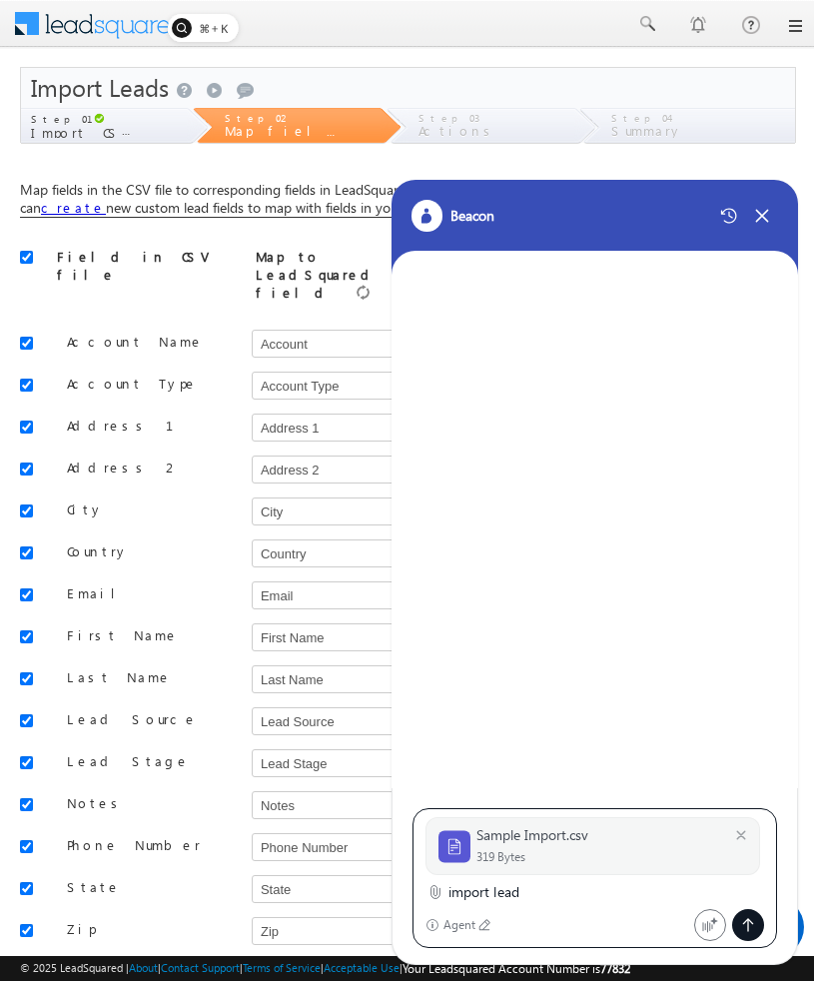
type textarea "import leads"
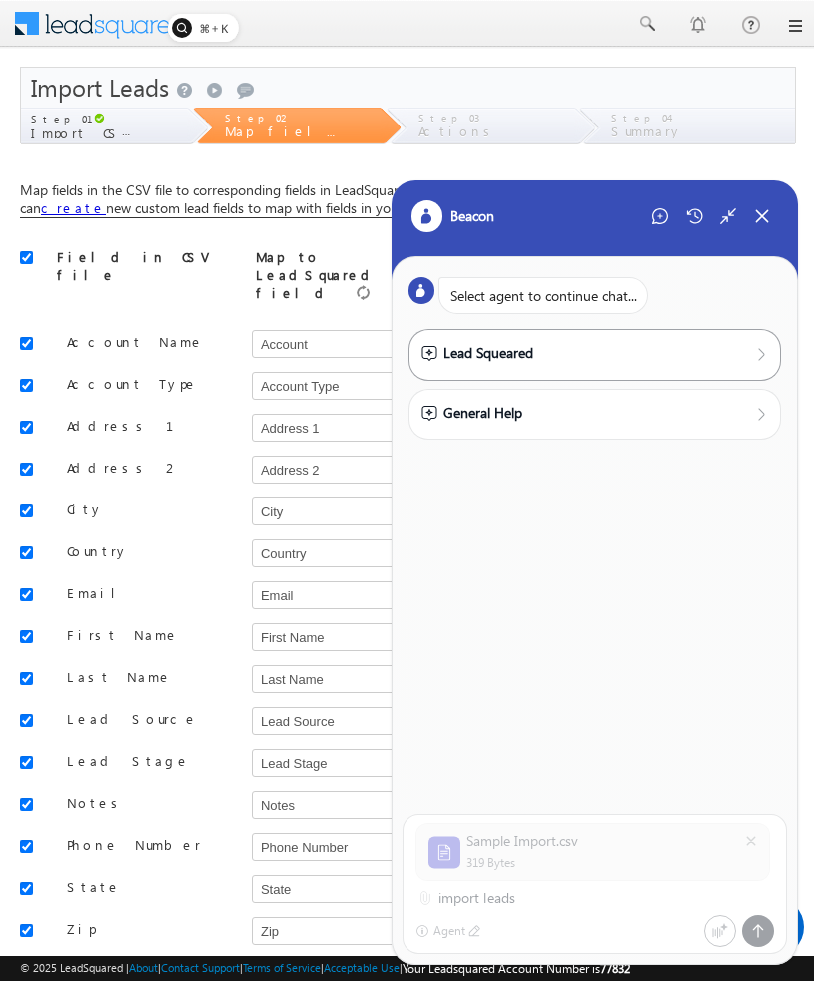
click at [564, 363] on div "Lead Squeared" at bounding box center [595, 353] width 348 height 22
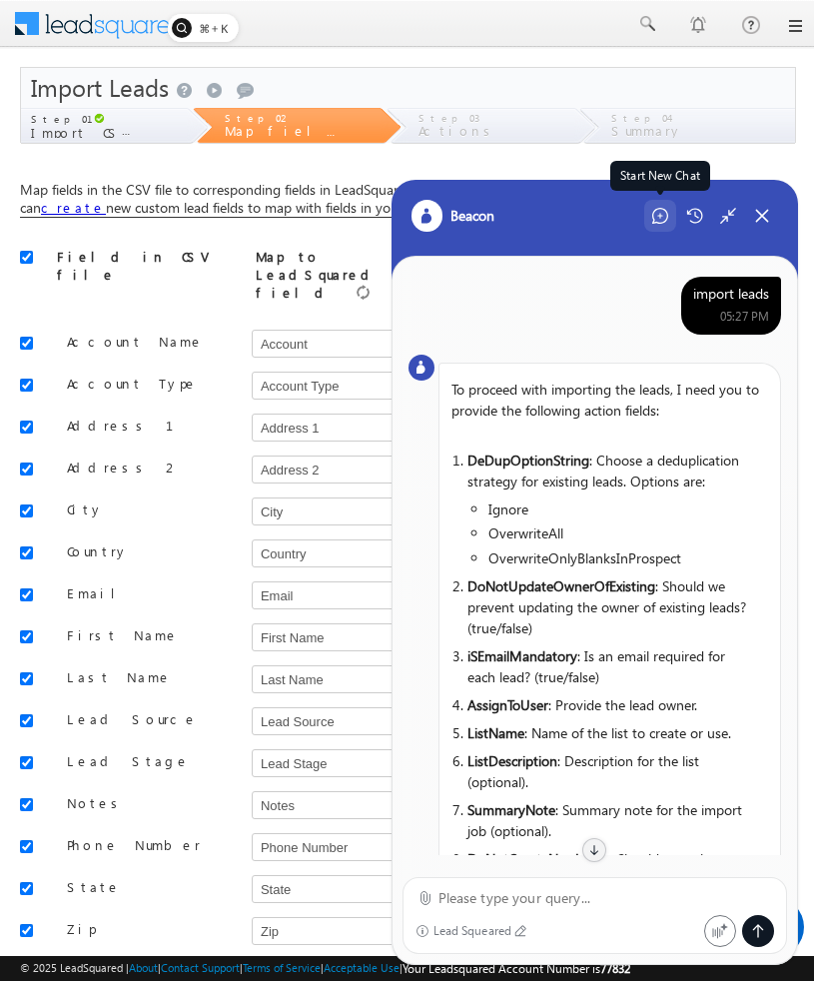
click at [658, 217] on icon at bounding box center [660, 216] width 16 height 16
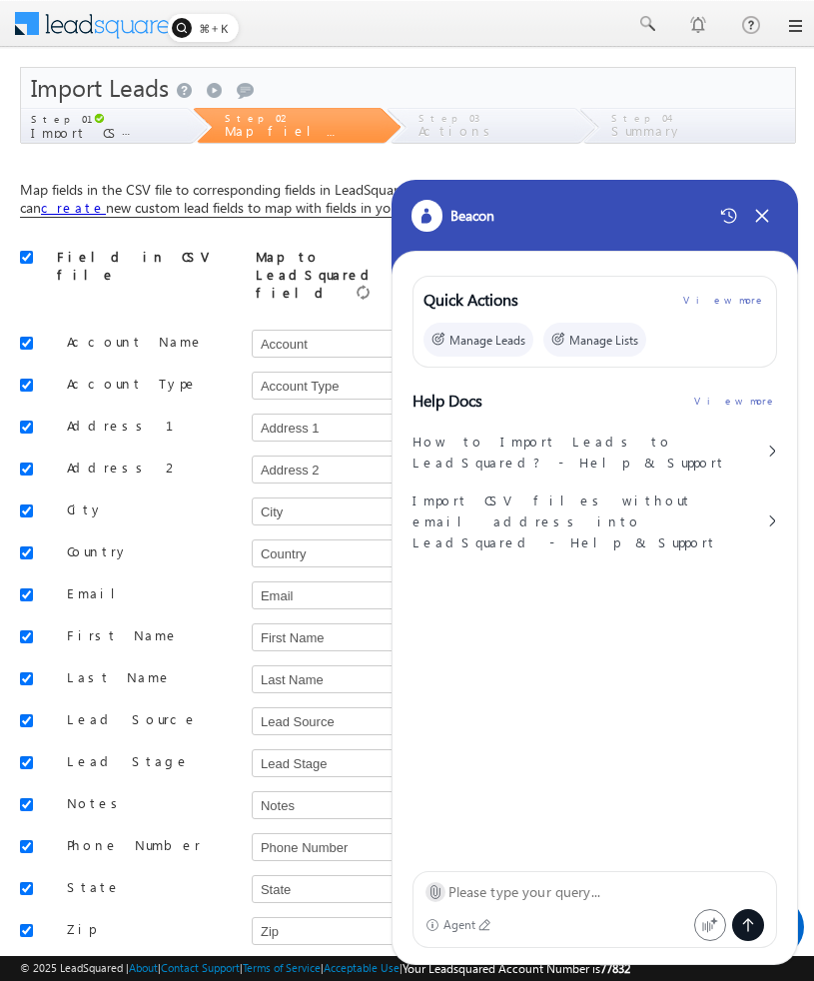
click at [431, 891] on icon at bounding box center [434, 891] width 15 height 15
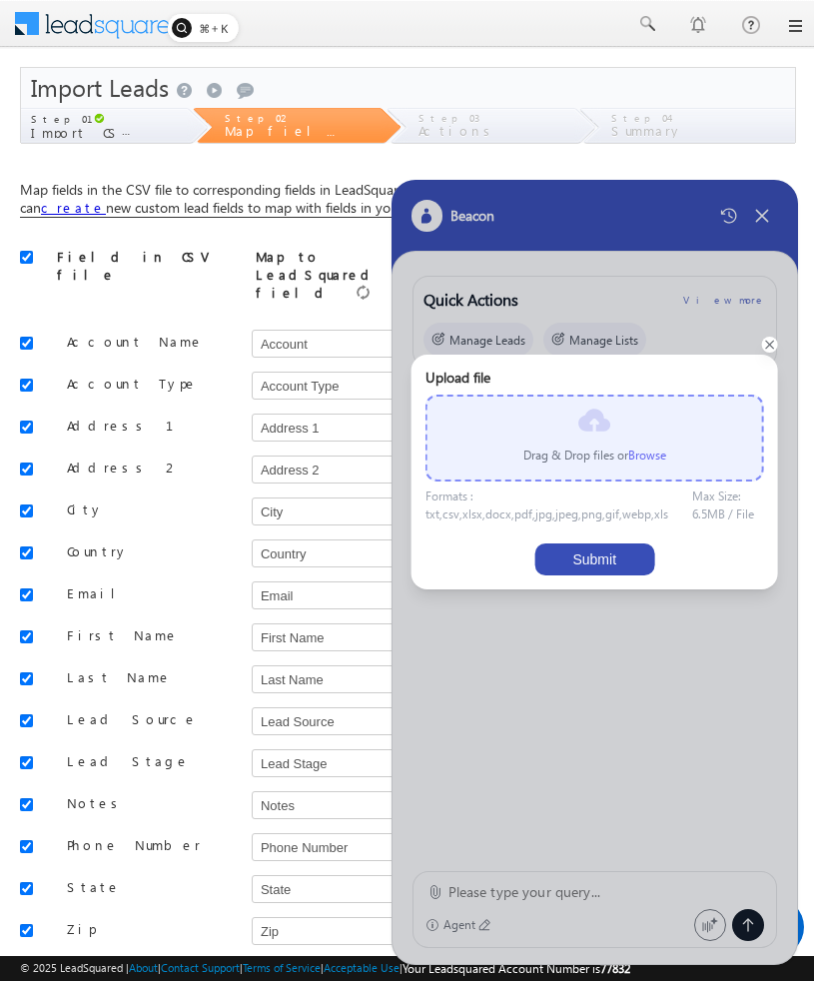
click at [652, 453] on label "Browse" at bounding box center [647, 454] width 38 height 15
click at [0, 0] on input "file" at bounding box center [0, 0] width 0 height 0
click at [653, 449] on label "Browse" at bounding box center [647, 454] width 38 height 15
click at [0, 0] on input "file" at bounding box center [0, 0] width 0 height 0
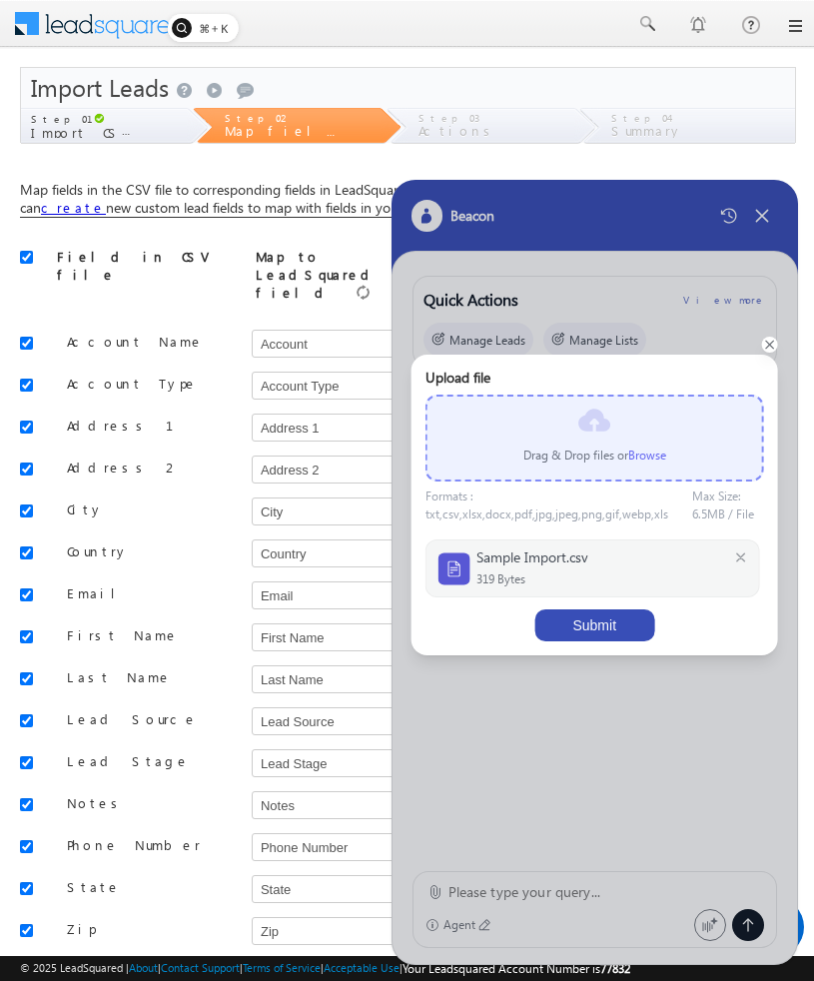
click at [595, 603] on div "Upload file Drag & Drop files or Browse Formats : txt,csv,xlsx,docx,pdf,jpg,jpe…" at bounding box center [594, 505] width 339 height 273
click at [592, 629] on button "Submit" at bounding box center [594, 625] width 120 height 32
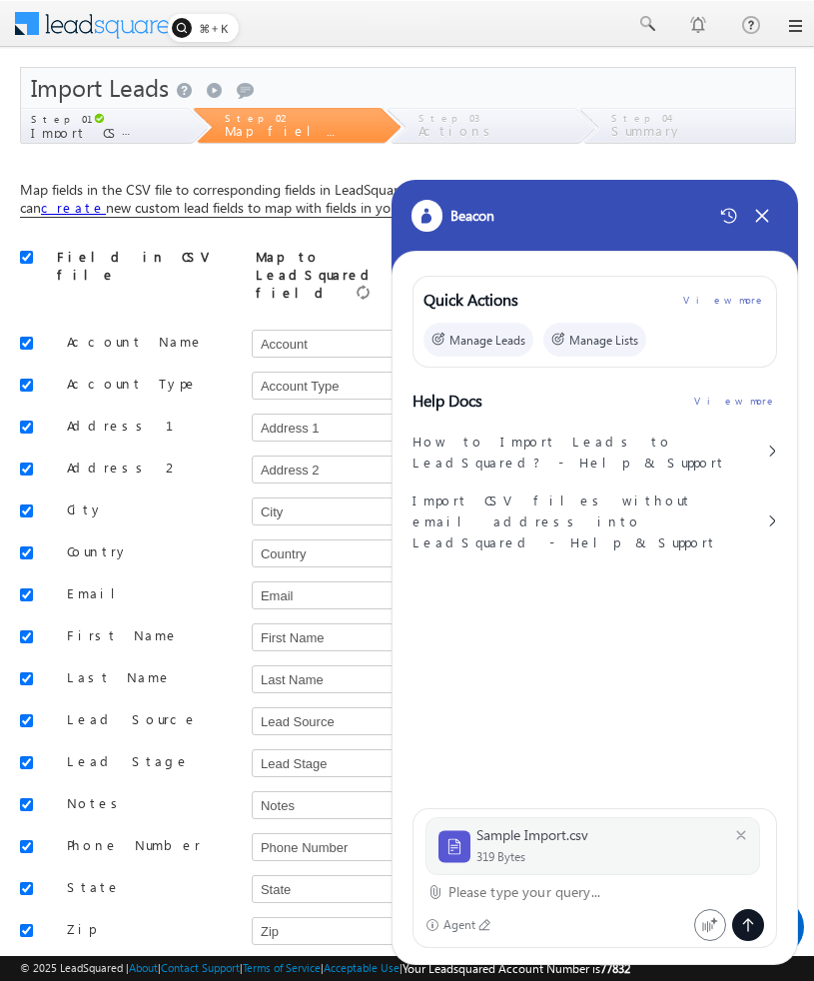
click at [541, 899] on textarea at bounding box center [606, 892] width 317 height 24
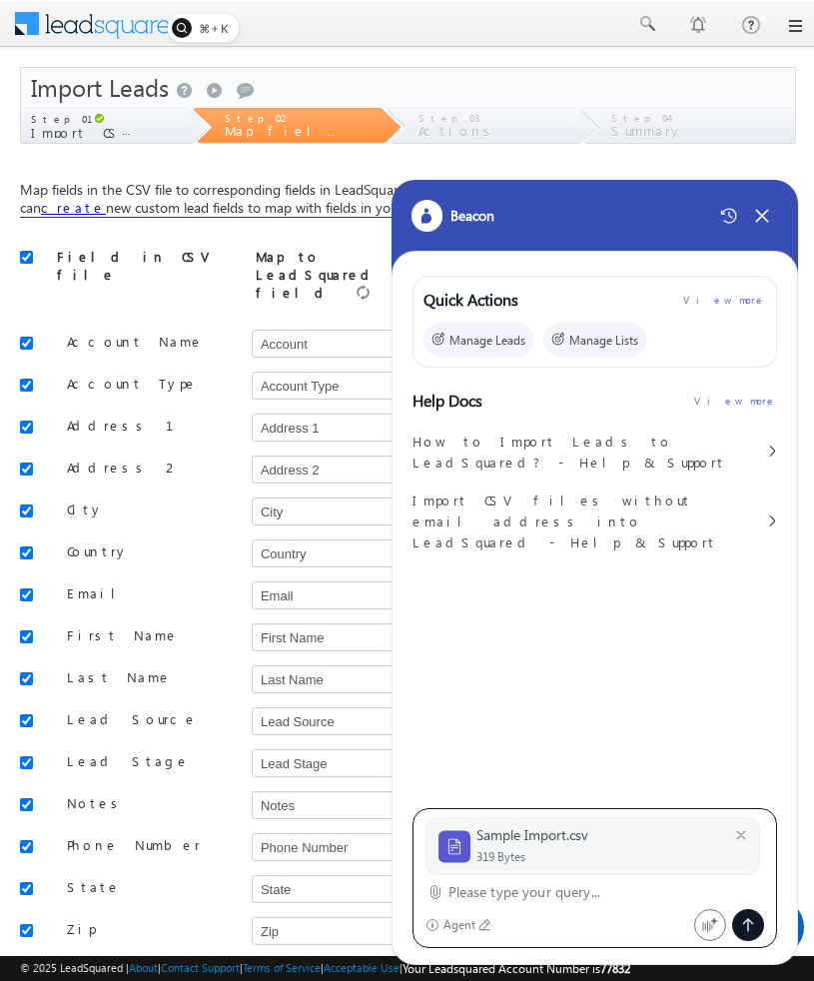
paste textarea "mappedData"
type textarea "mappedData"
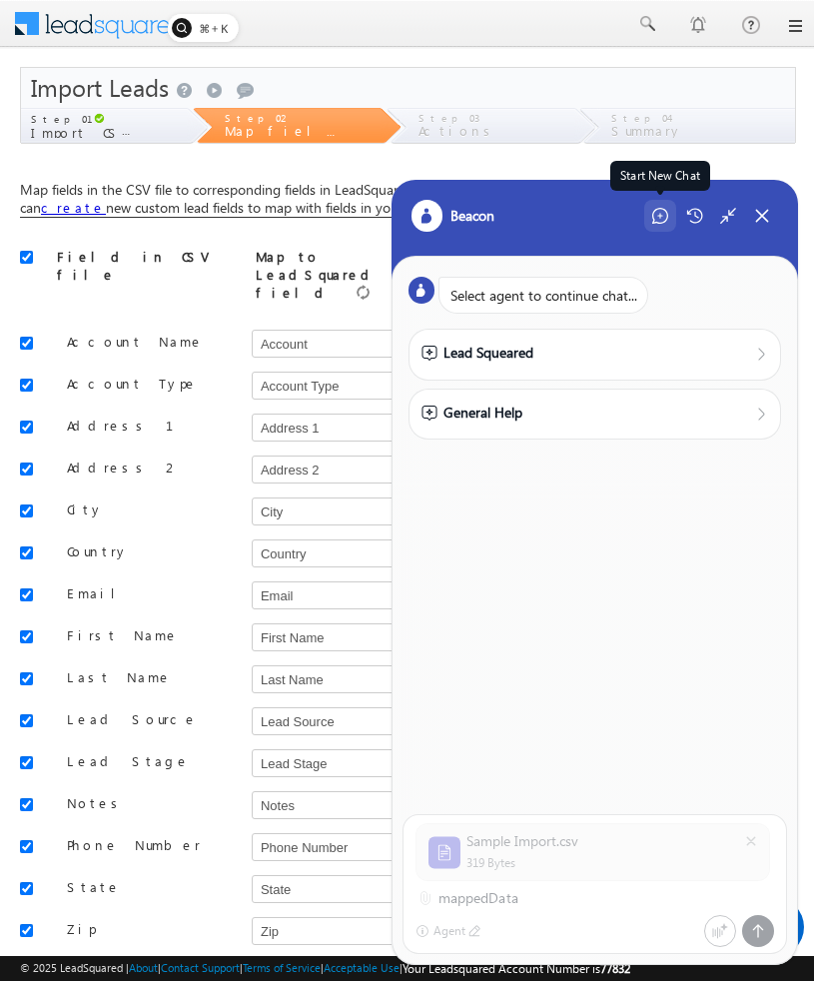
click at [655, 212] on icon at bounding box center [660, 216] width 16 height 16
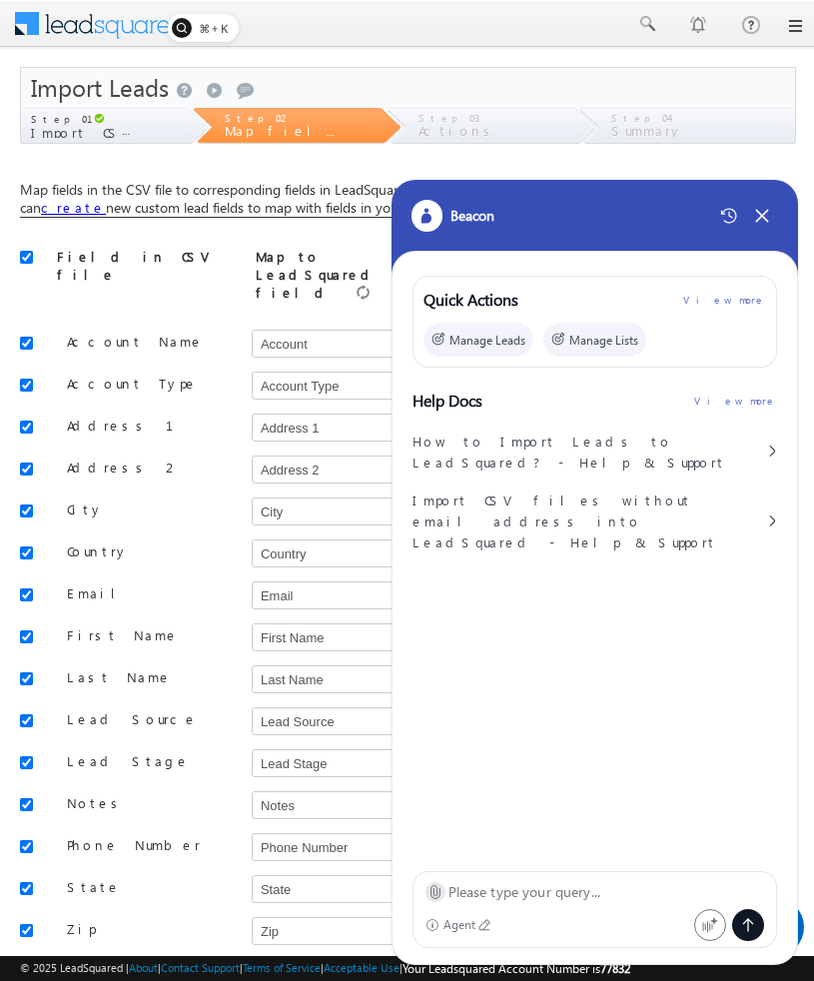
click at [436, 888] on icon at bounding box center [434, 891] width 15 height 15
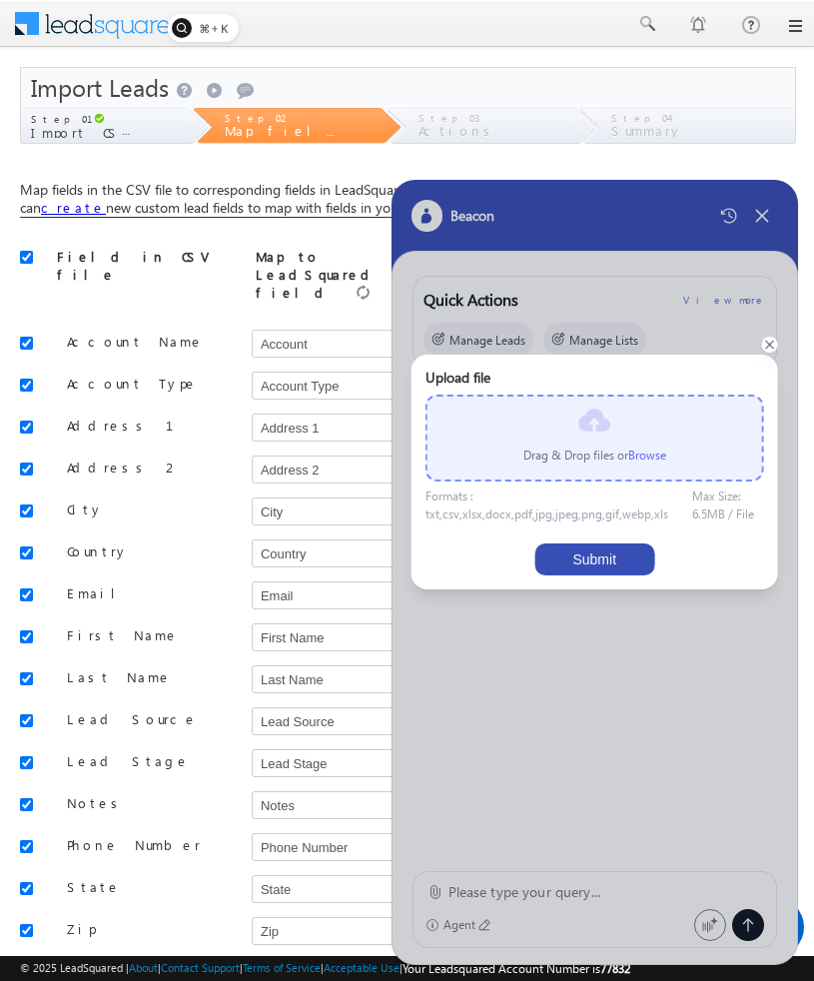
click at [655, 456] on label "Browse" at bounding box center [647, 454] width 38 height 15
click at [0, 0] on input "file" at bounding box center [0, 0] width 0 height 0
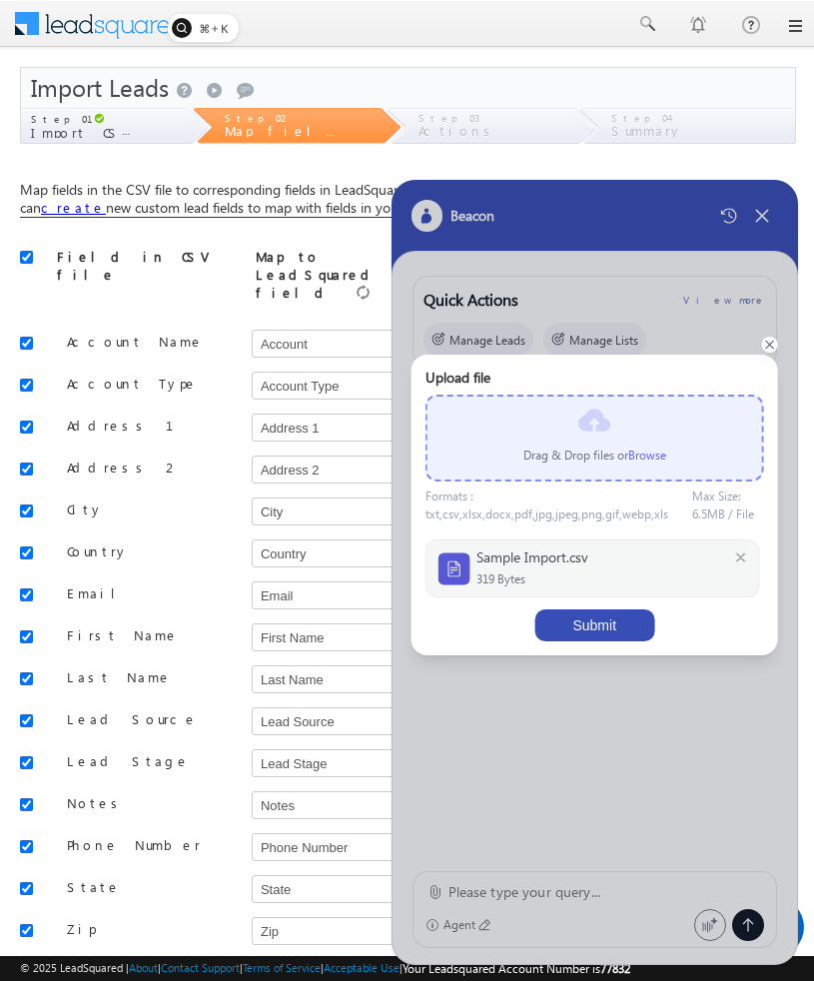
click at [592, 621] on button "Submit" at bounding box center [594, 625] width 120 height 32
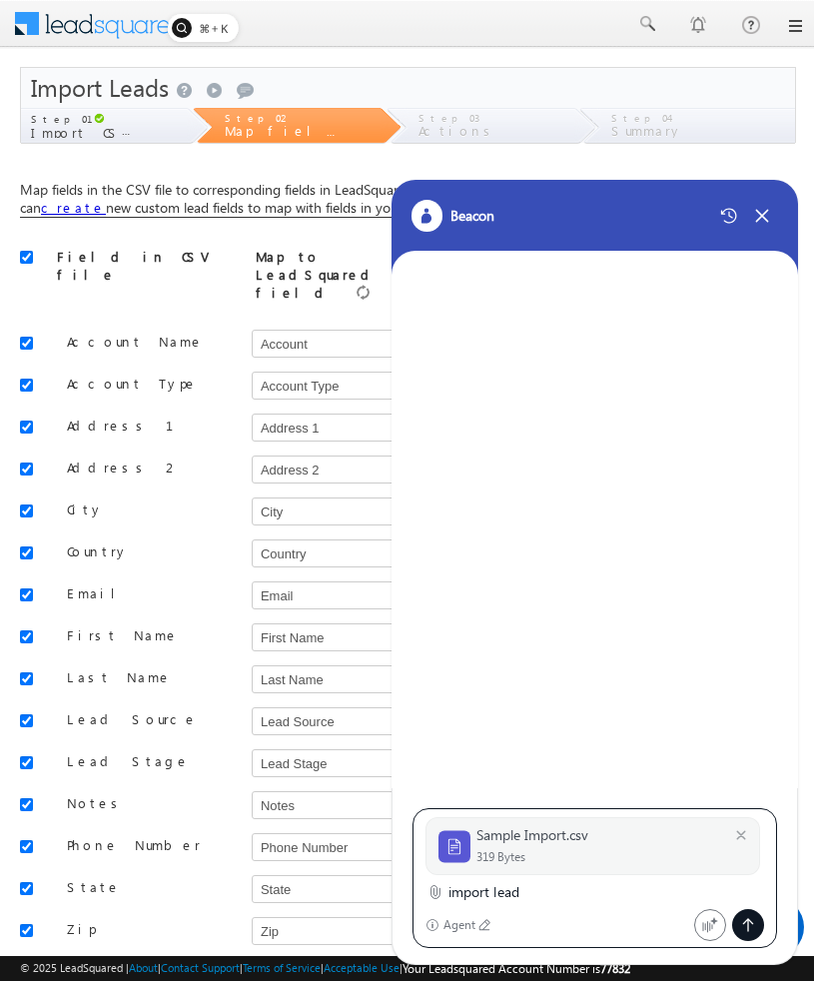
type textarea "import leads"
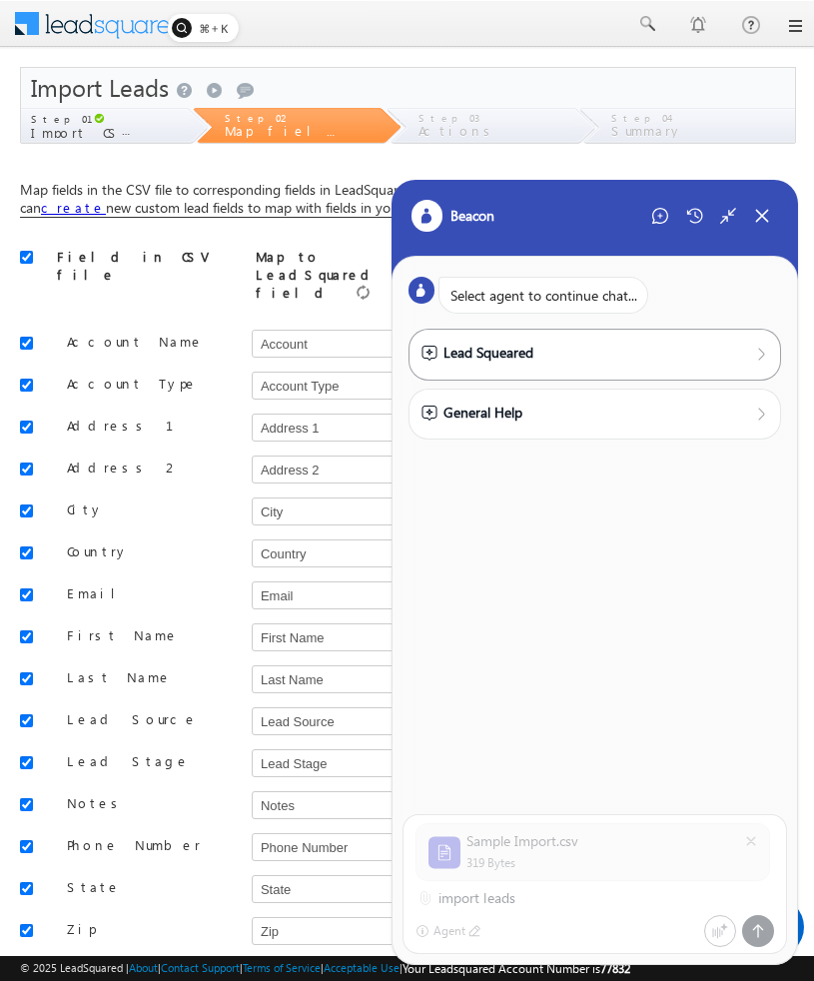
click at [582, 353] on div "Lead Squeared" at bounding box center [595, 353] width 348 height 22
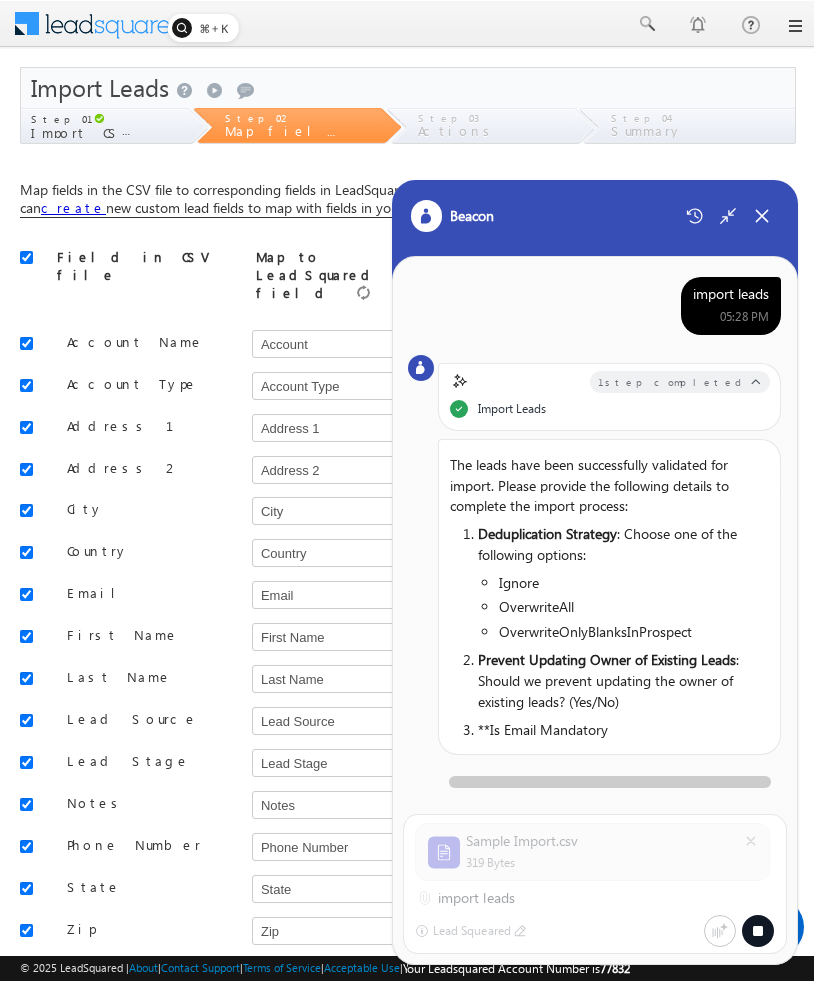
scroll to position [6, 0]
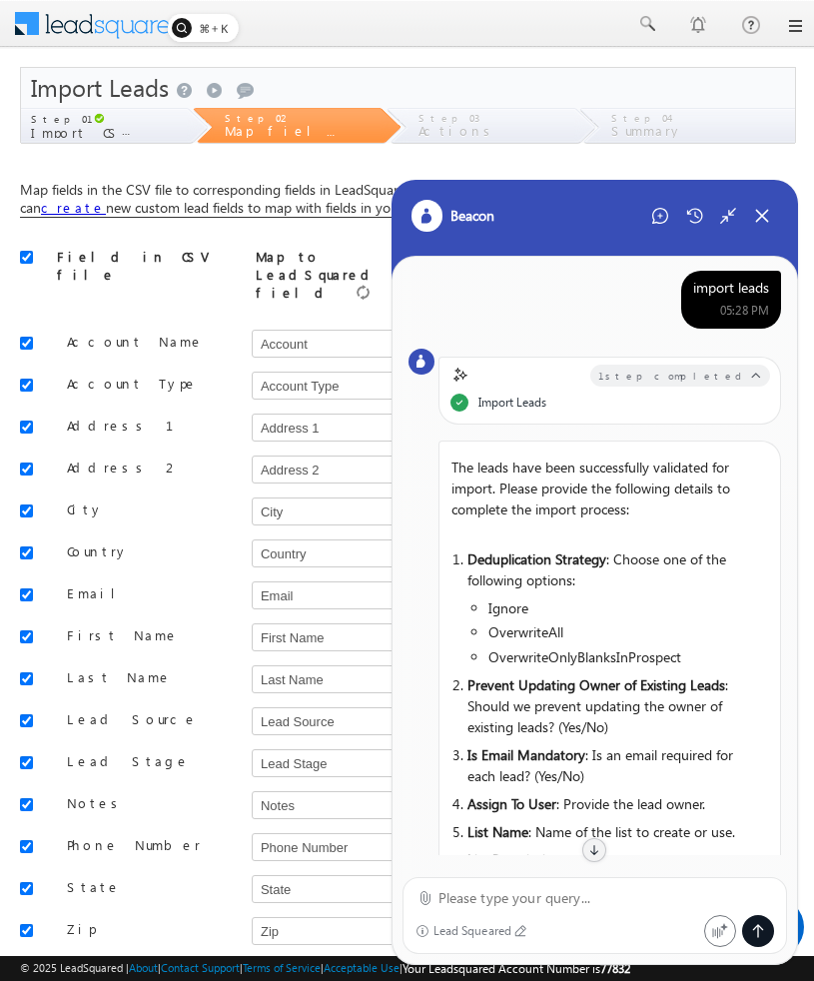
click at [454, 372] on icon at bounding box center [460, 375] width 20 height 20
click at [457, 374] on icon at bounding box center [460, 375] width 20 height 20
click at [423, 362] on icon at bounding box center [421, 364] width 9 height 9
click at [465, 377] on icon at bounding box center [460, 375] width 20 height 20
click at [548, 394] on div "Import Leads" at bounding box center [610, 403] width 320 height 18
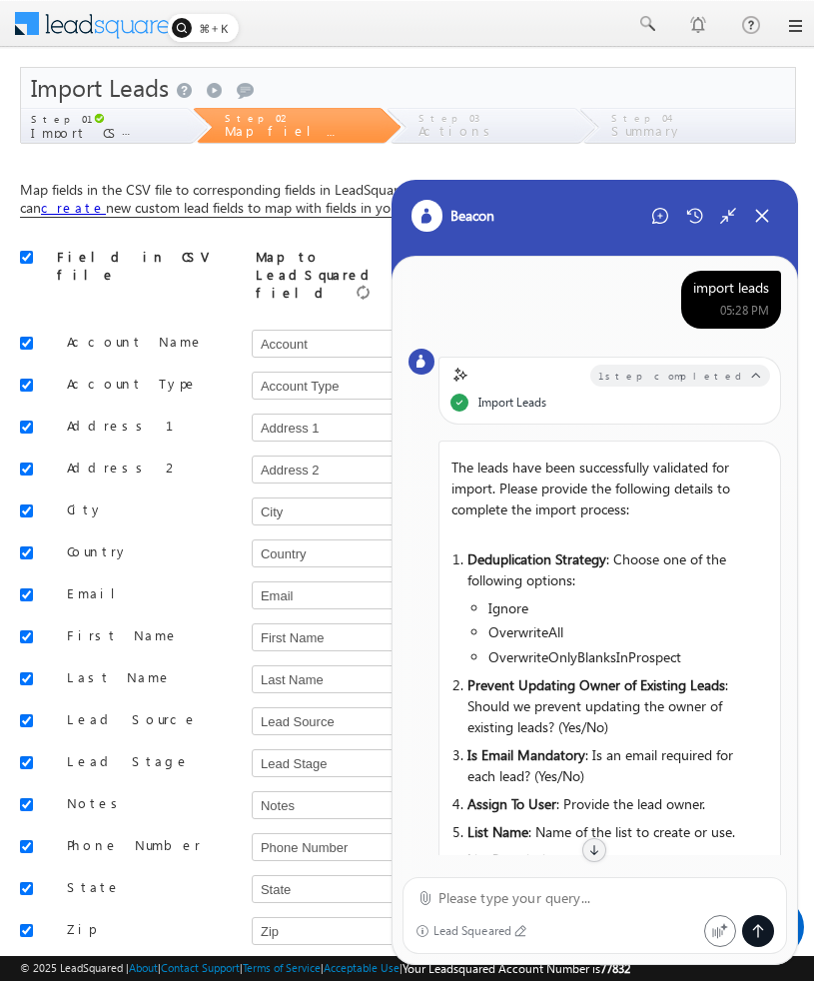
click at [670, 372] on span "1 step completed" at bounding box center [672, 376] width 148 height 14
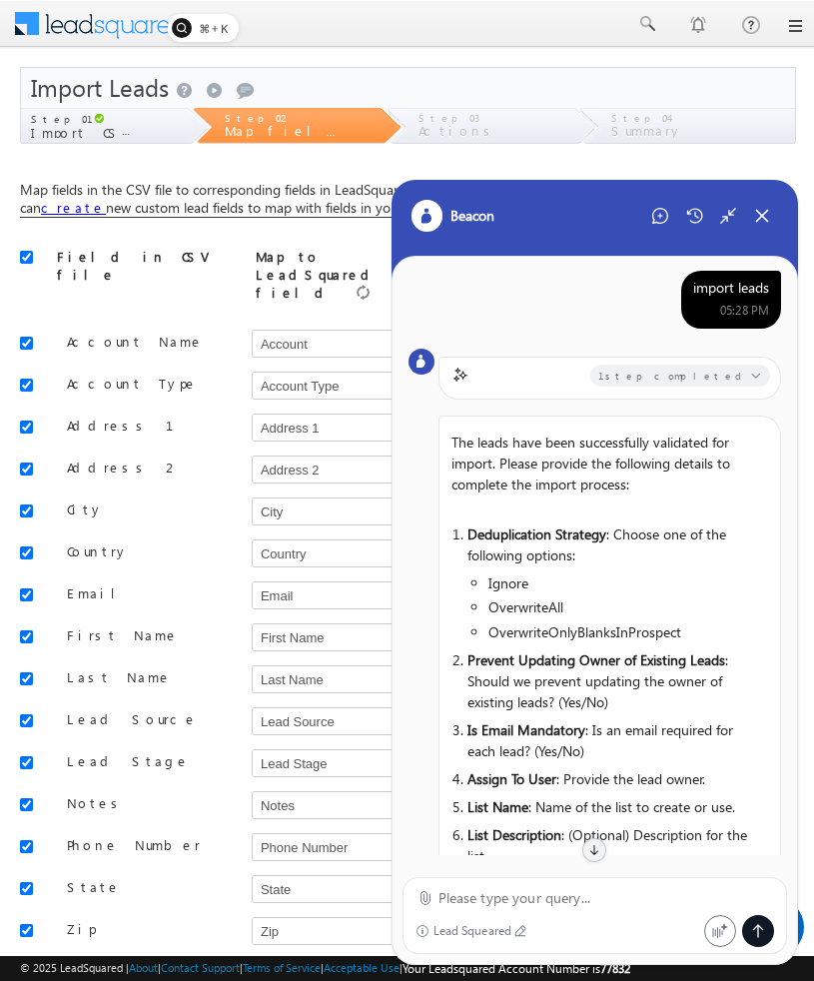
click at [670, 372] on span "1 step completed" at bounding box center [672, 376] width 148 height 14
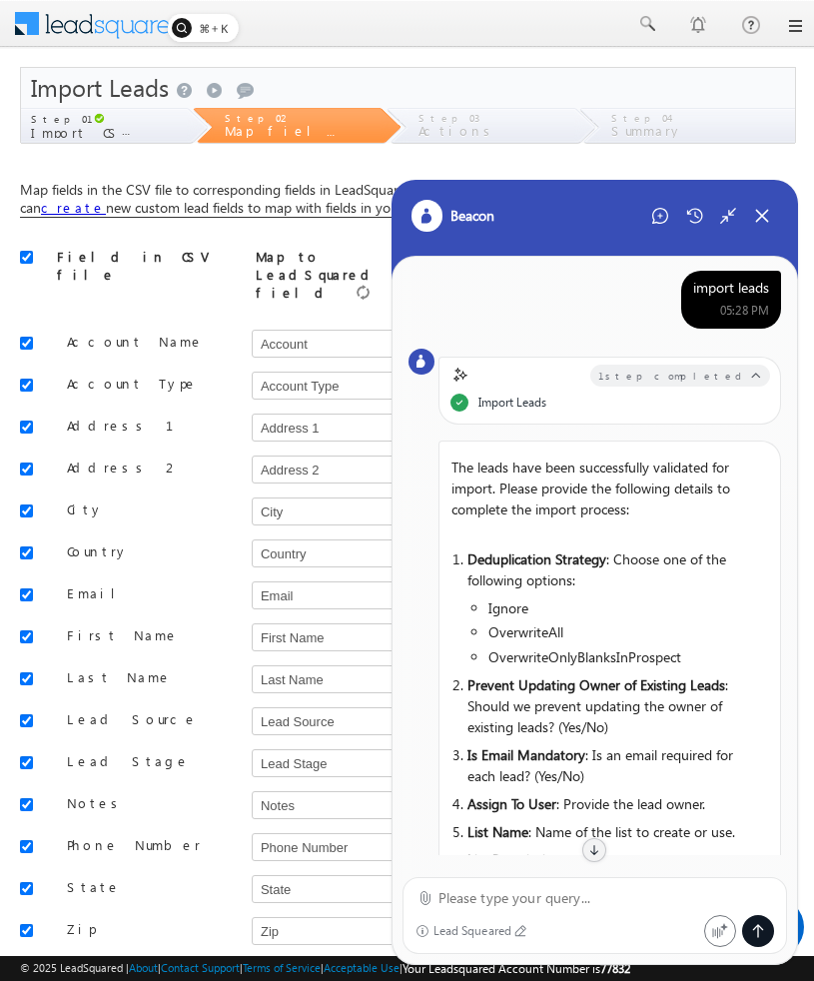
click at [670, 372] on span "1 step completed" at bounding box center [672, 376] width 148 height 14
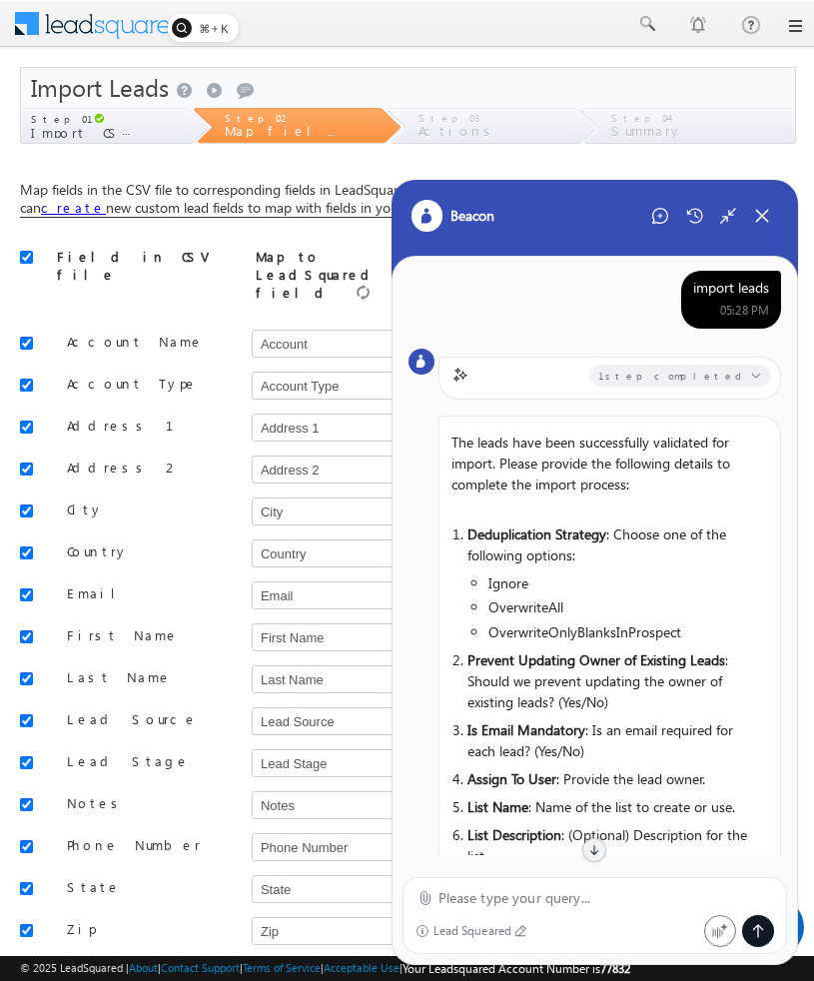
click at [670, 372] on span "1 step completed" at bounding box center [672, 376] width 148 height 14
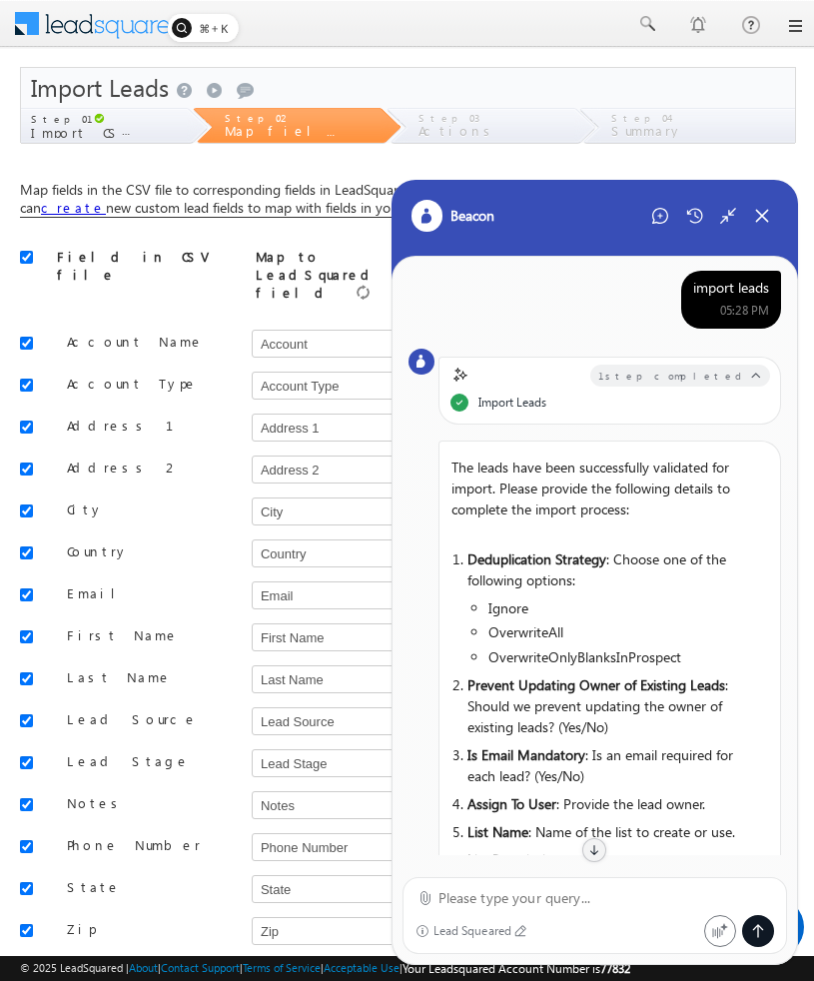
click at [670, 372] on span "1 step completed" at bounding box center [672, 376] width 148 height 14
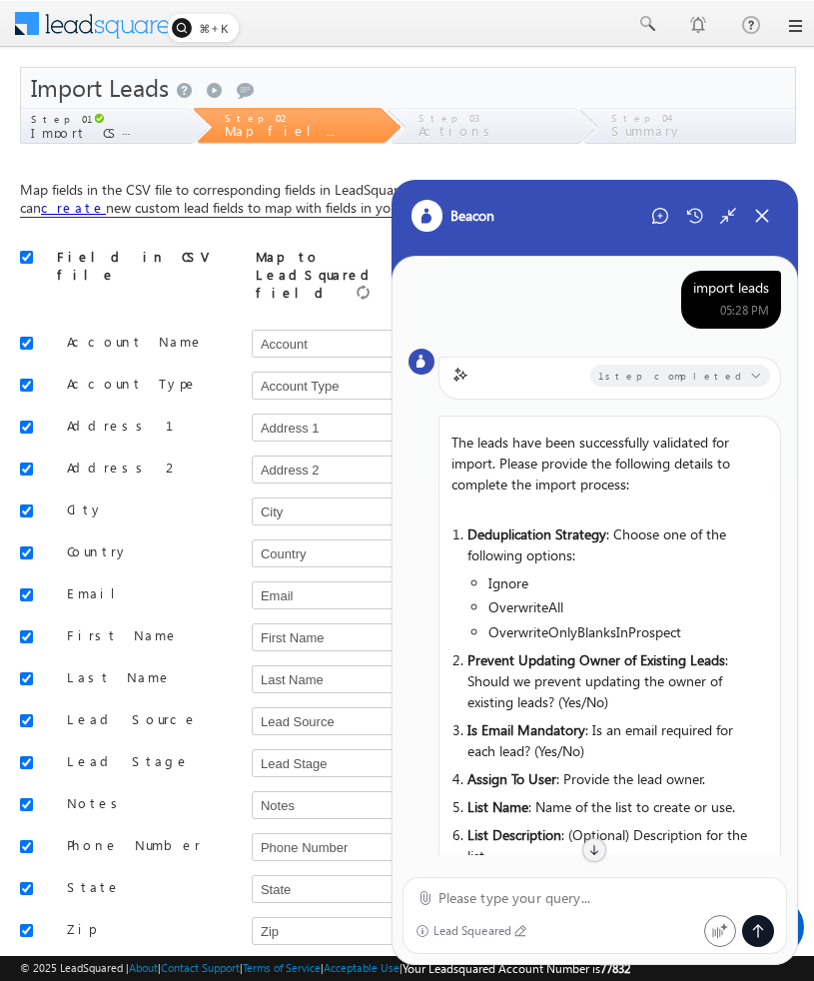
click at [670, 372] on span "1 step completed" at bounding box center [672, 376] width 148 height 14
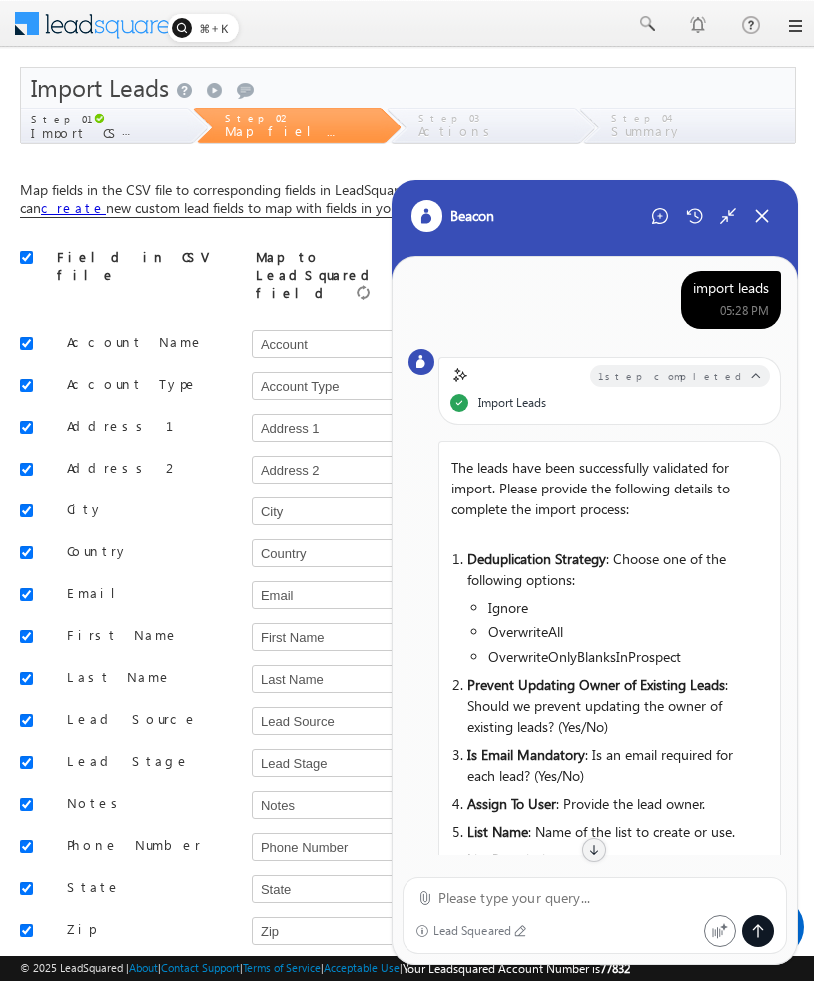
click at [670, 372] on span "1 step completed" at bounding box center [672, 376] width 148 height 14
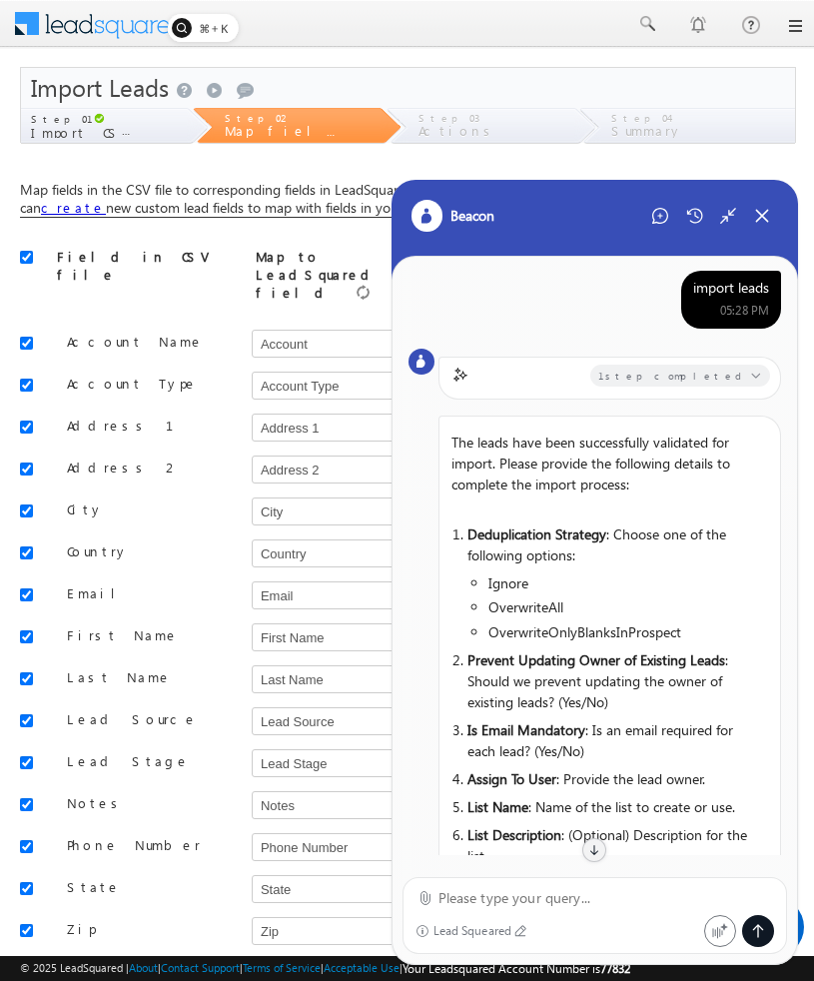
click at [670, 372] on span "1 step completed" at bounding box center [672, 376] width 148 height 14
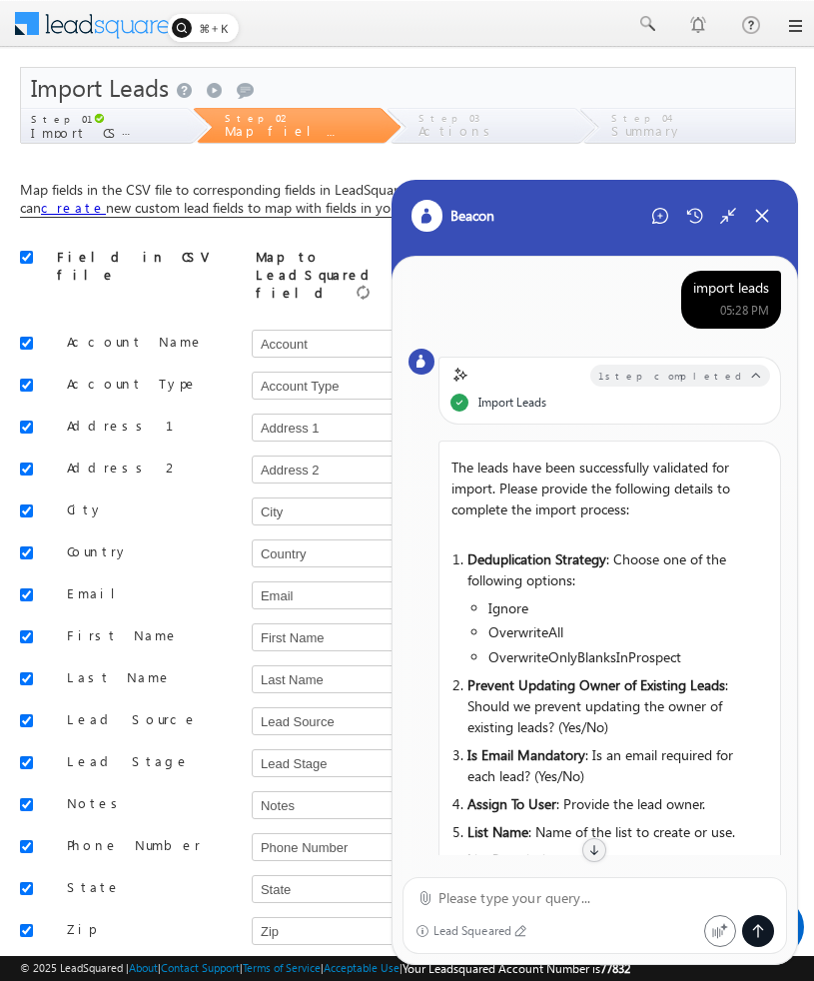
click at [670, 372] on span "1 step completed" at bounding box center [672, 376] width 148 height 14
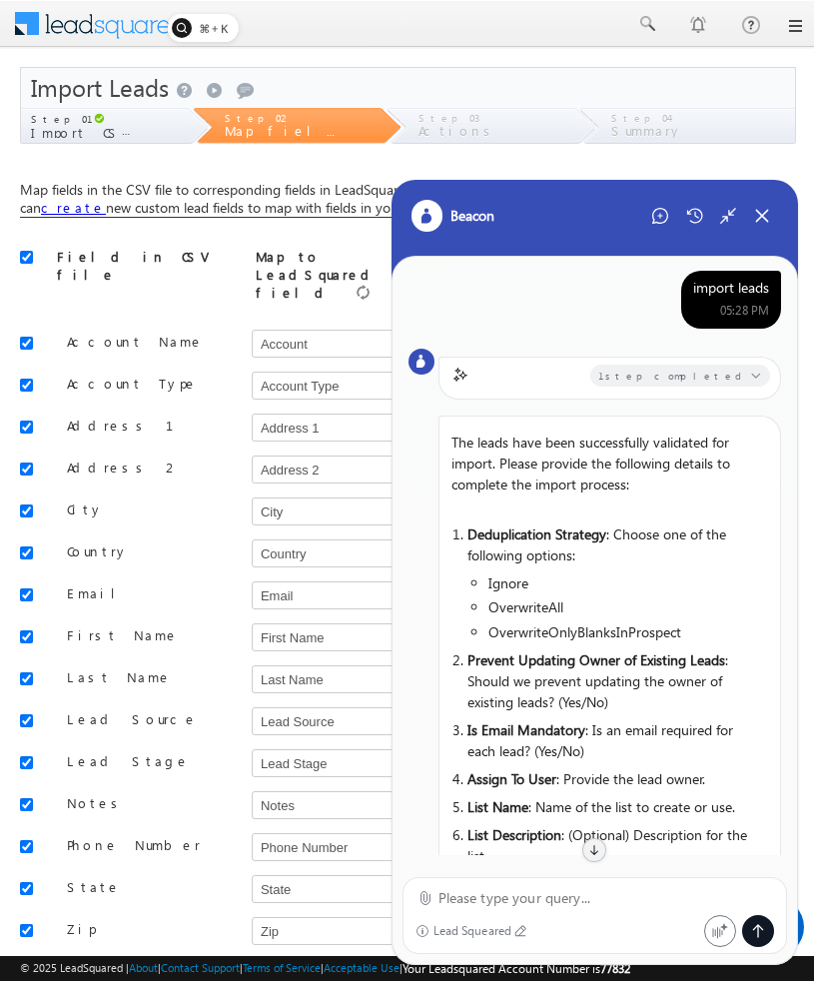
click at [670, 372] on span "1 step completed" at bounding box center [672, 376] width 148 height 14
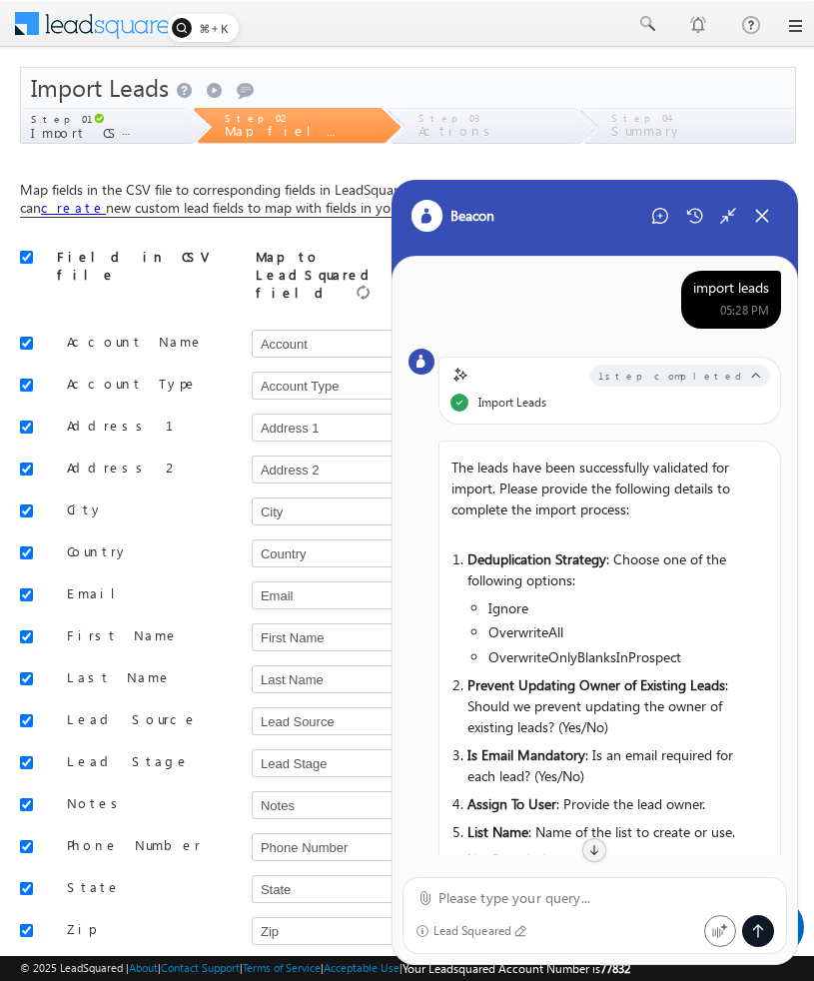
click at [670, 372] on span "1 step completed" at bounding box center [672, 376] width 148 height 14
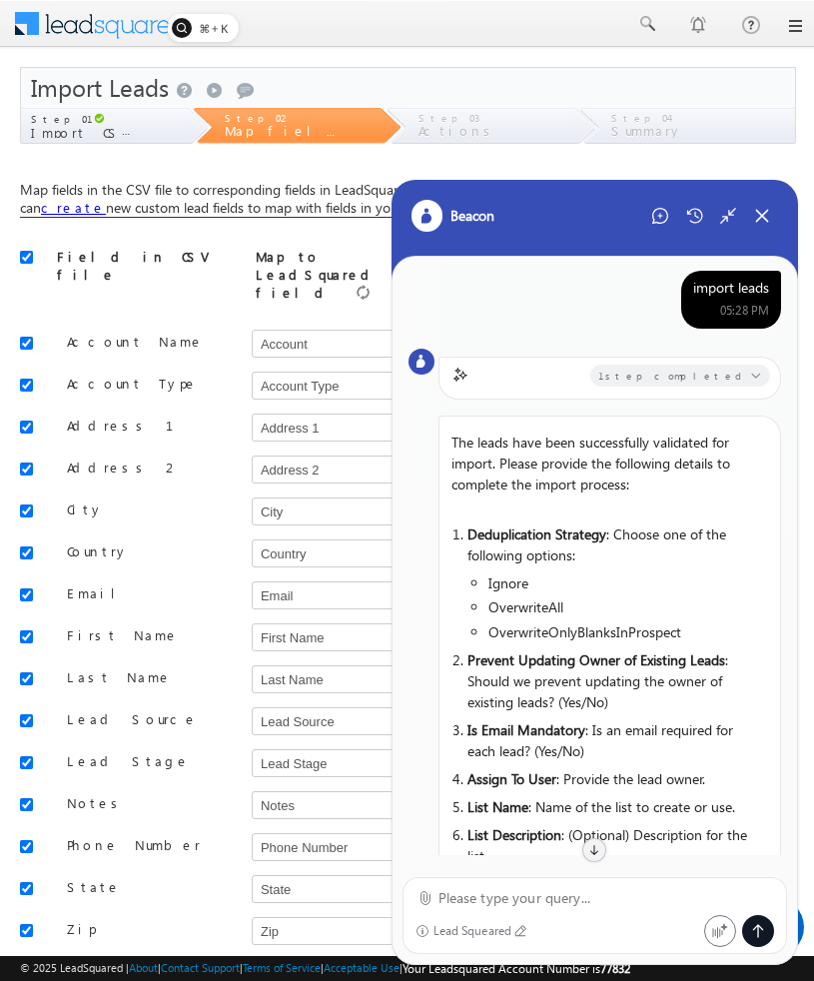
click at [670, 372] on span "1 step completed" at bounding box center [672, 376] width 148 height 14
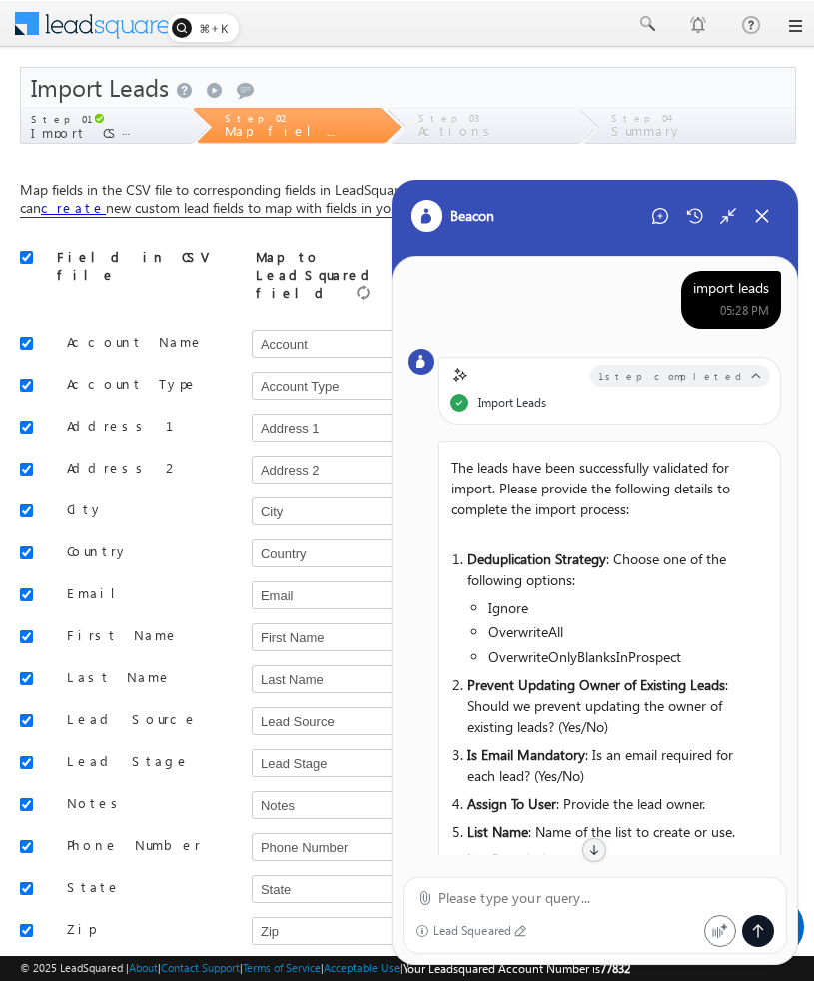
click at [670, 372] on span "1 step completed" at bounding box center [672, 376] width 148 height 14
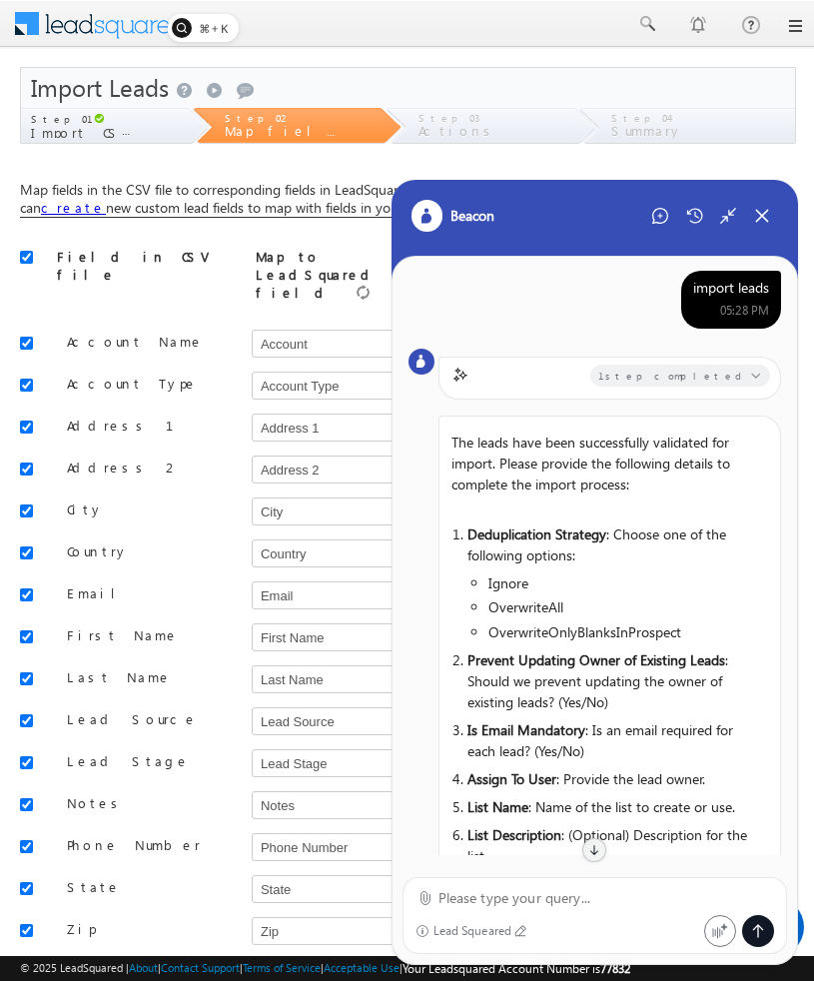
click at [670, 372] on span "1 step completed" at bounding box center [672, 376] width 148 height 14
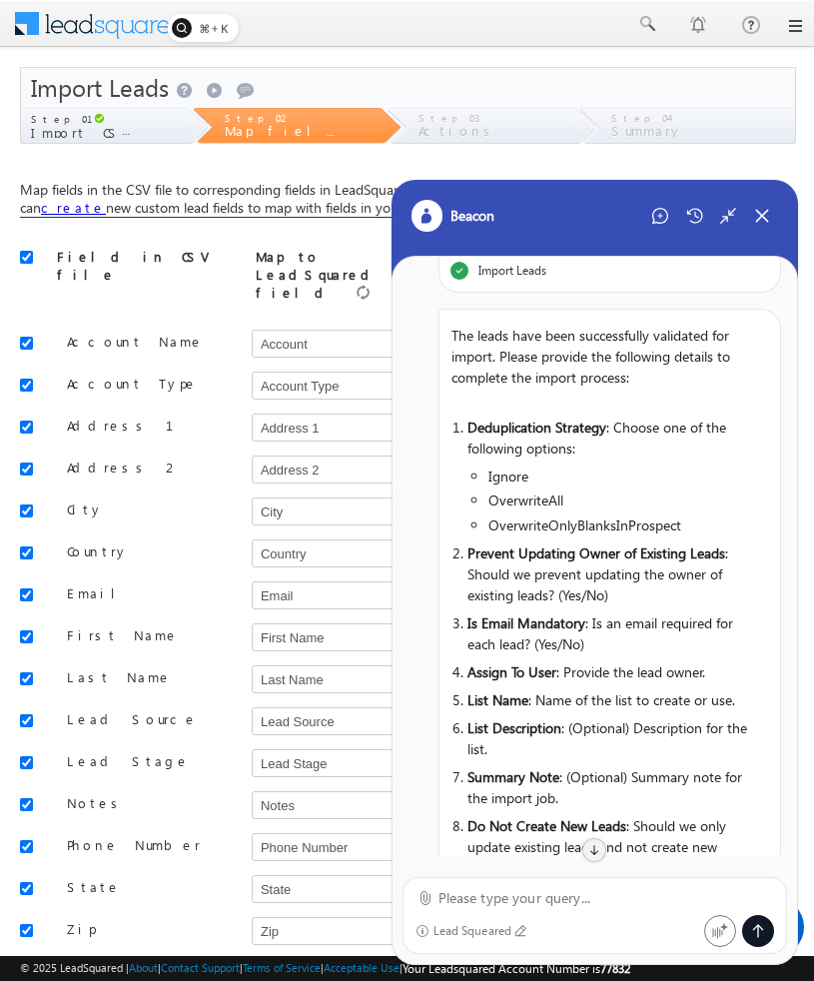
scroll to position [0, 0]
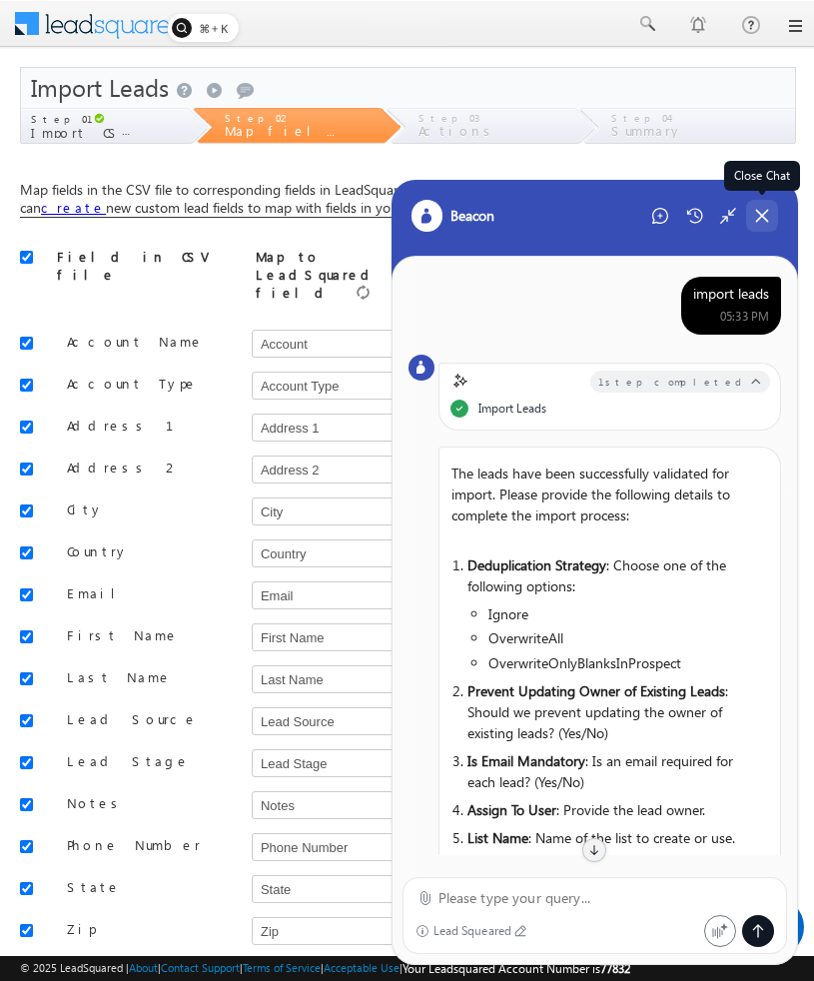
click at [759, 217] on icon at bounding box center [762, 216] width 18 height 18
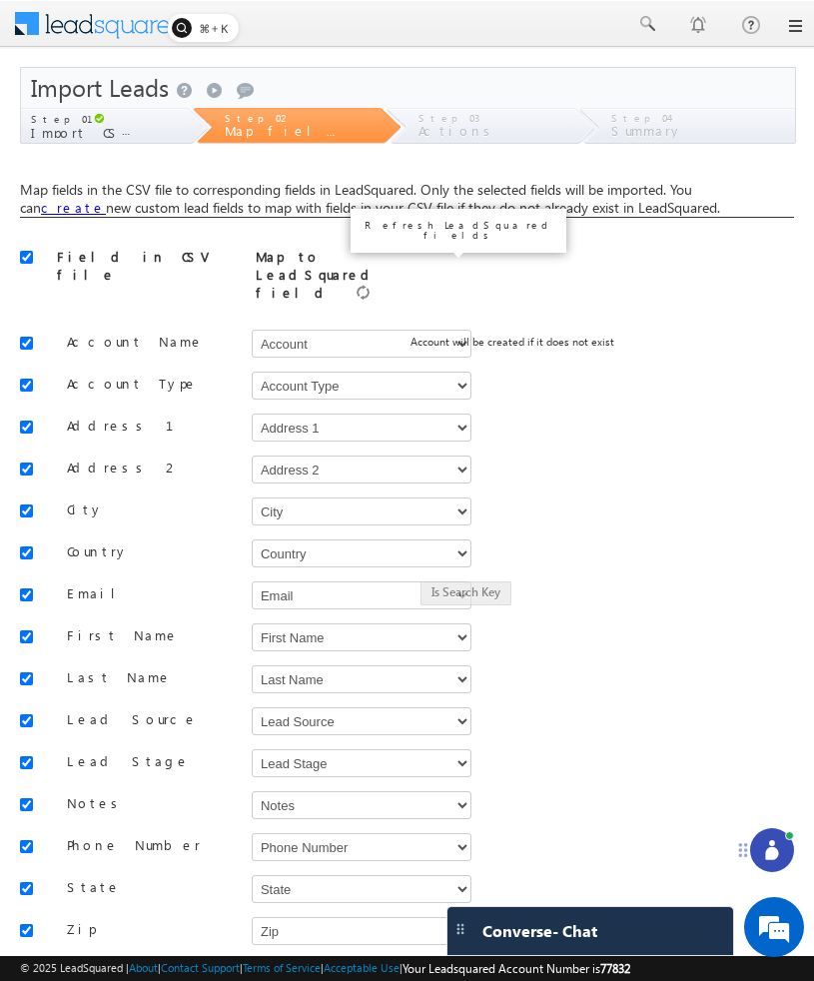
click at [370, 285] on img at bounding box center [363, 292] width 13 height 15
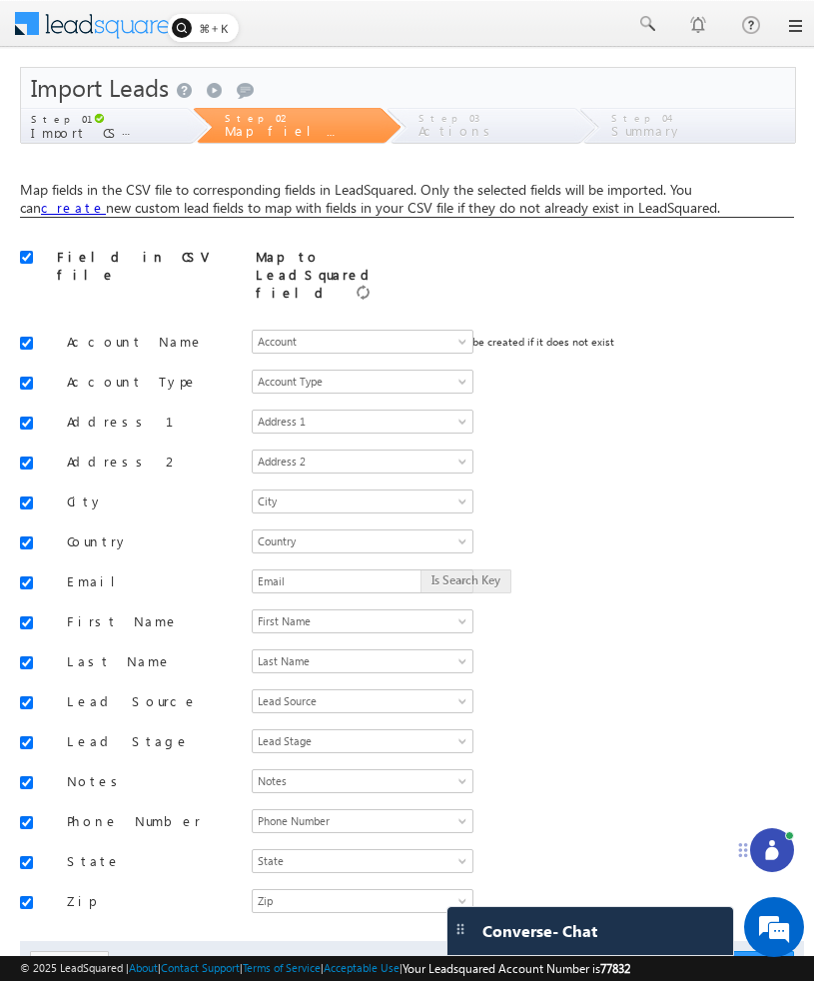
click at [416, 263] on div "Map to LeadSquared field" at bounding box center [345, 276] width 178 height 56
click at [370, 285] on img at bounding box center [363, 292] width 13 height 15
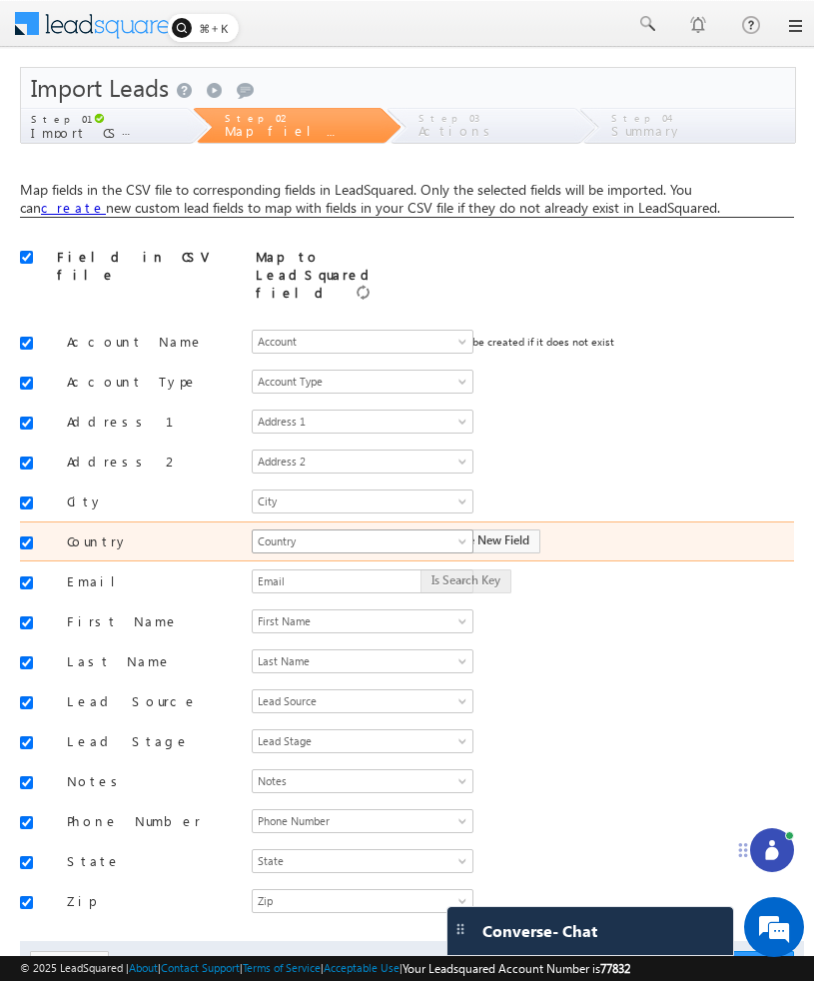
scroll to position [320, 0]
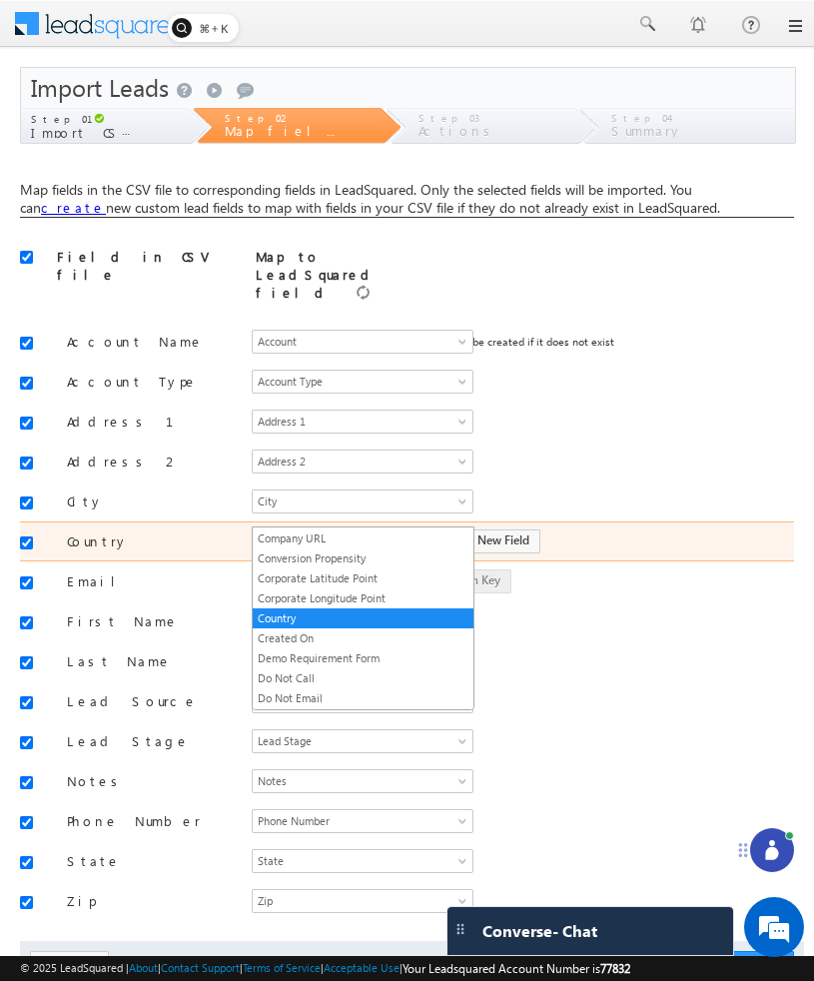
click at [463, 537] on span at bounding box center [464, 545] width 16 height 16
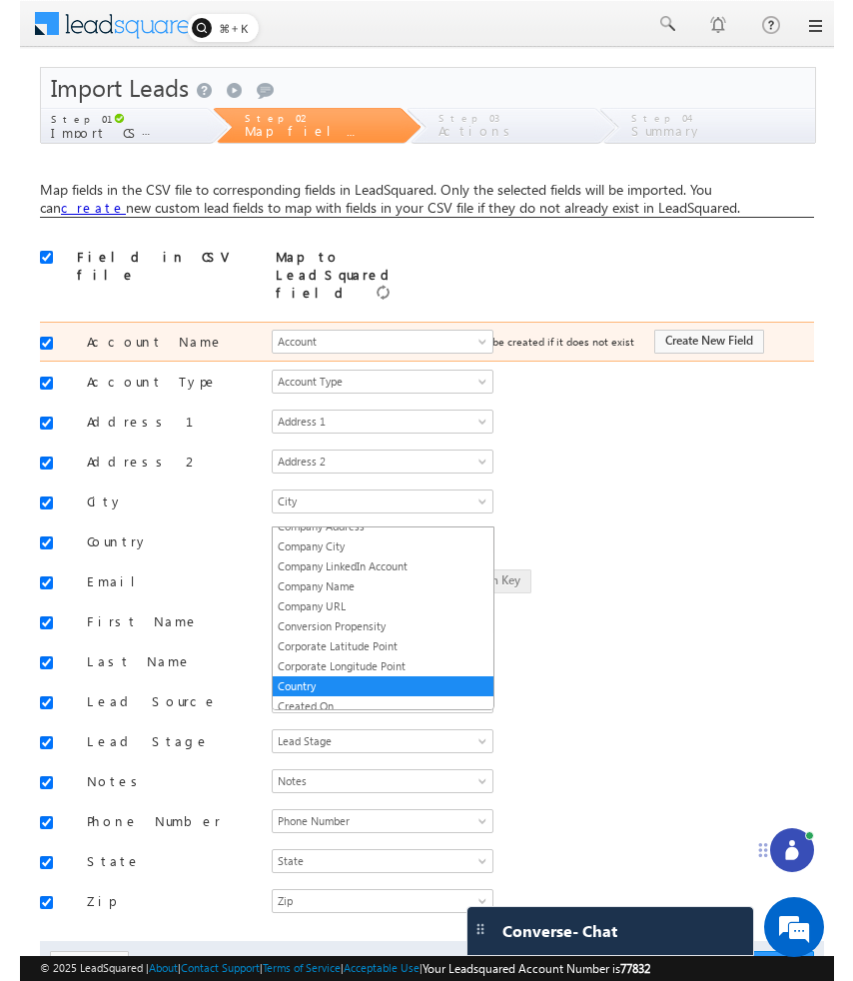
scroll to position [258, 0]
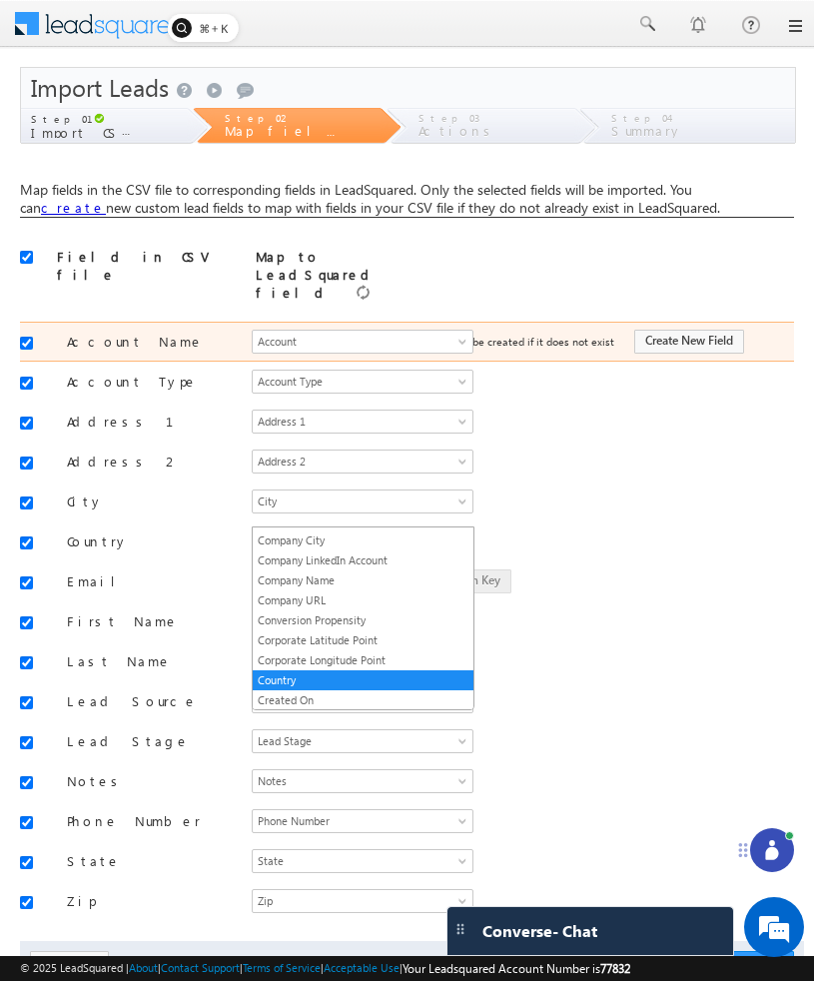
click at [524, 335] on span "Account will be created if it does not exist" at bounding box center [513, 341] width 204 height 13
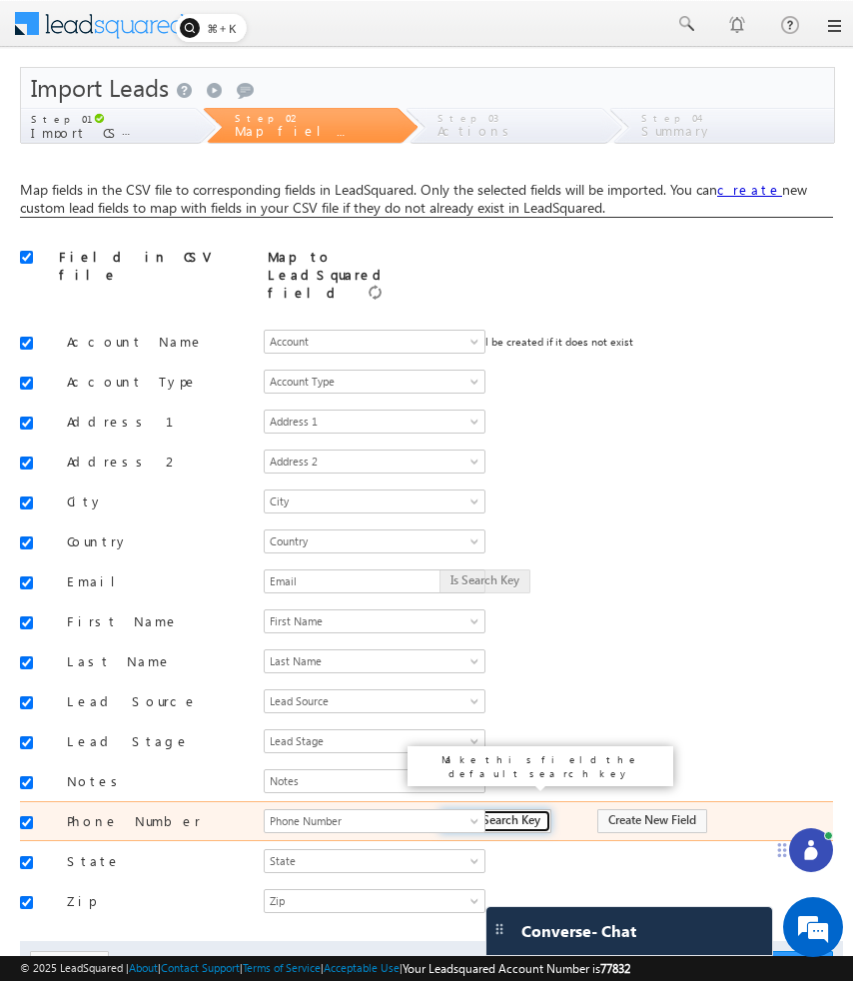
click at [516, 809] on input "Make Search Key" at bounding box center [495, 821] width 112 height 24
type input "Make Search Key"
type input "Is Search Key"
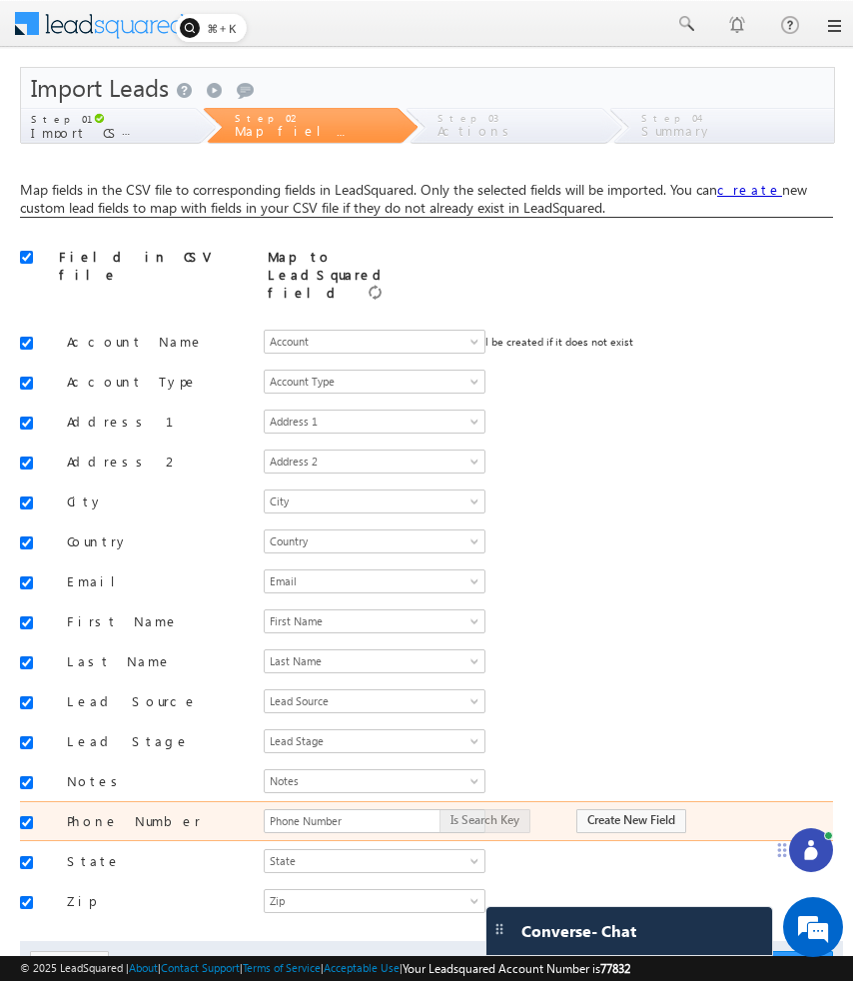
click at [508, 807] on div "Is Search Key Create New Field" at bounding box center [617, 821] width 396 height 28
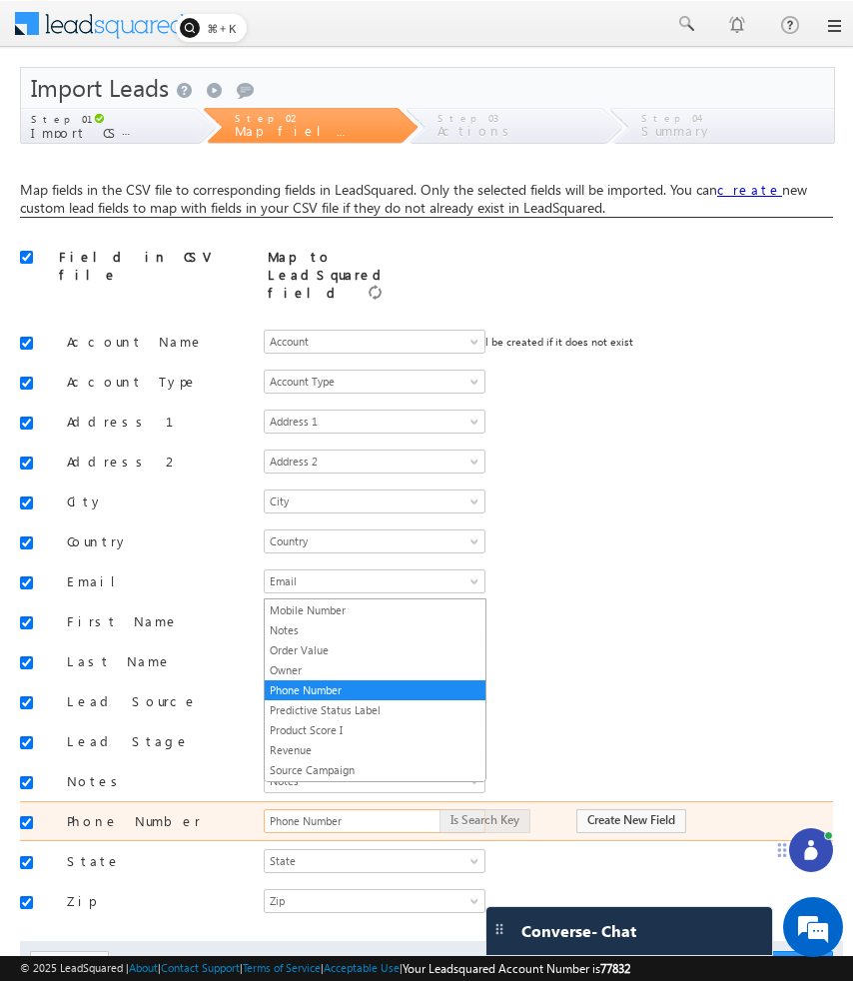
click at [403, 812] on span "Phone Number" at bounding box center [363, 821] width 197 height 18
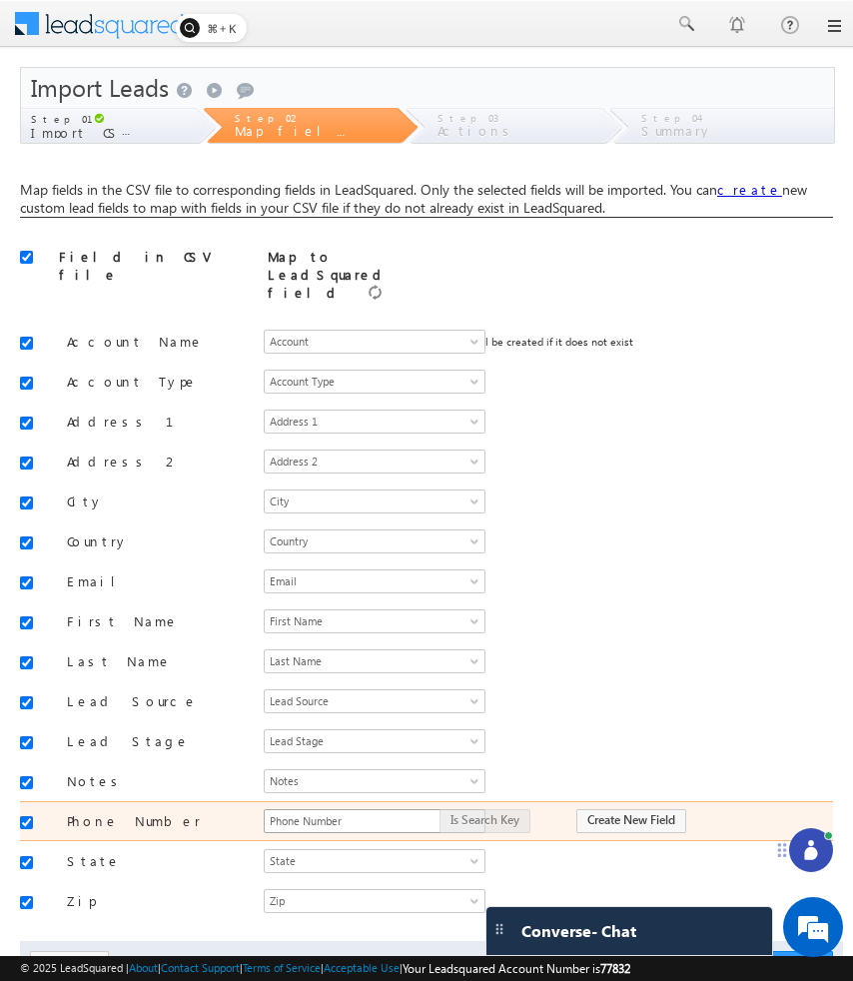
click at [406, 812] on span "Phone Number" at bounding box center [363, 821] width 197 height 18
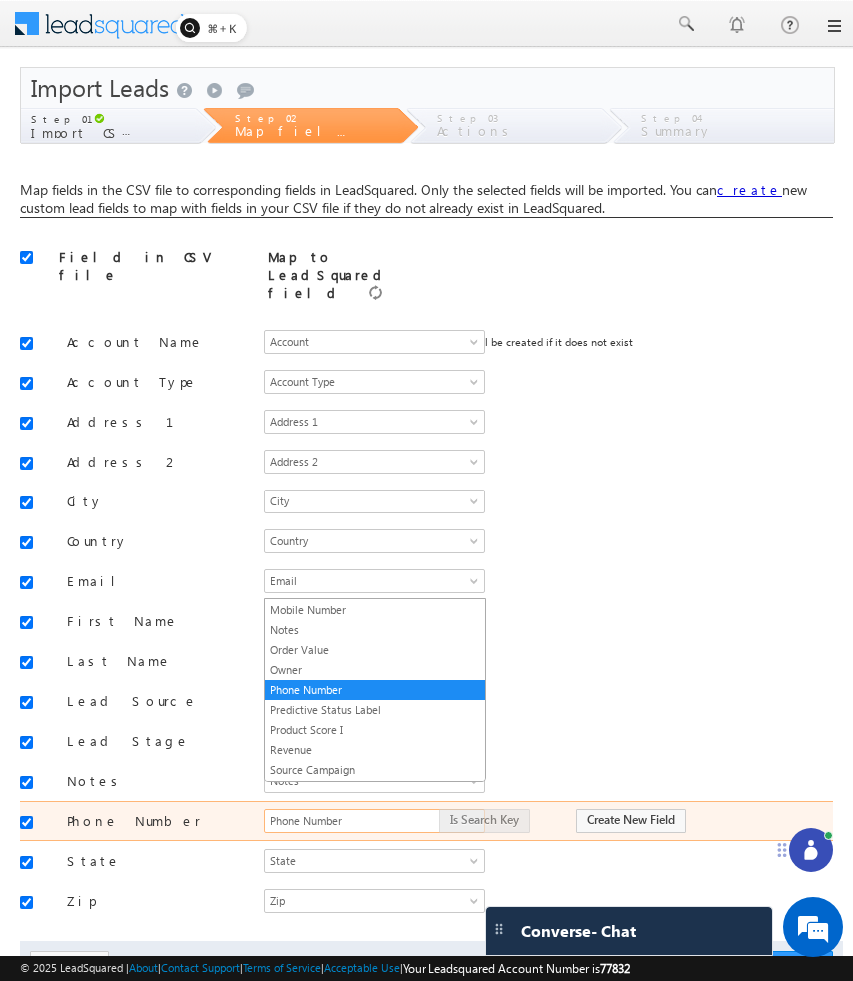
click at [406, 812] on span "Phone Number" at bounding box center [363, 821] width 197 height 18
click at [620, 809] on button "Create New Field" at bounding box center [631, 821] width 110 height 24
type input "Phone Number"
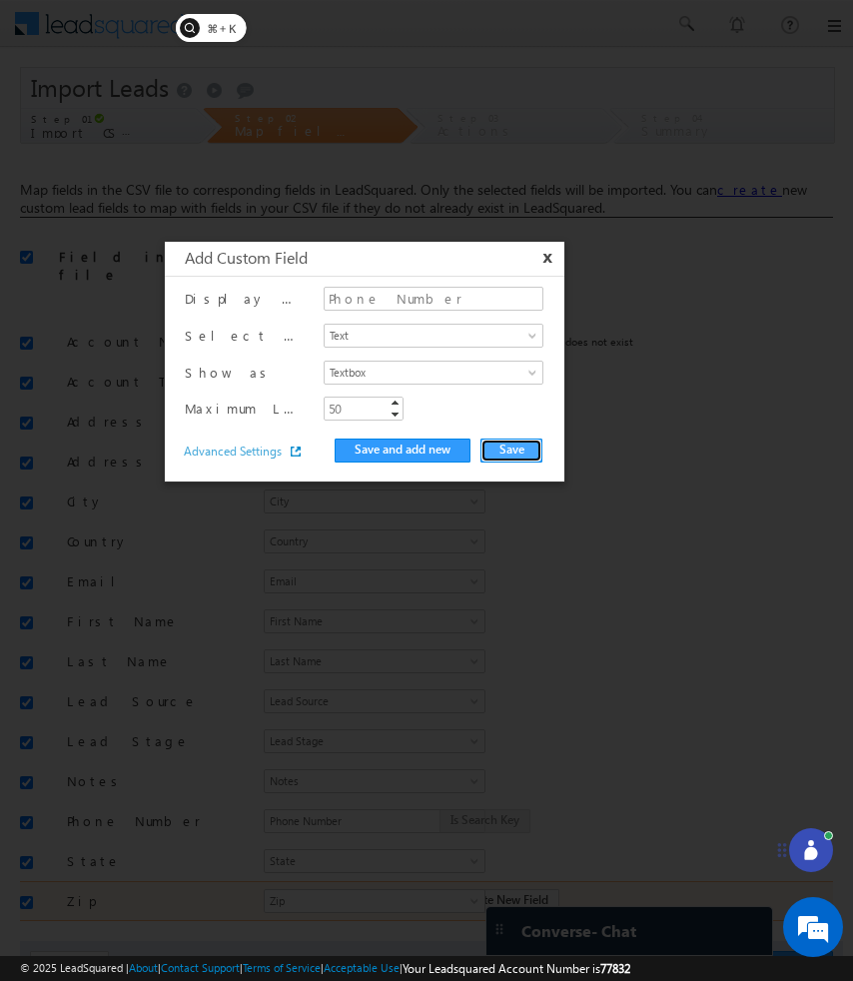
click at [532, 457] on button "Save" at bounding box center [511, 450] width 62 height 24
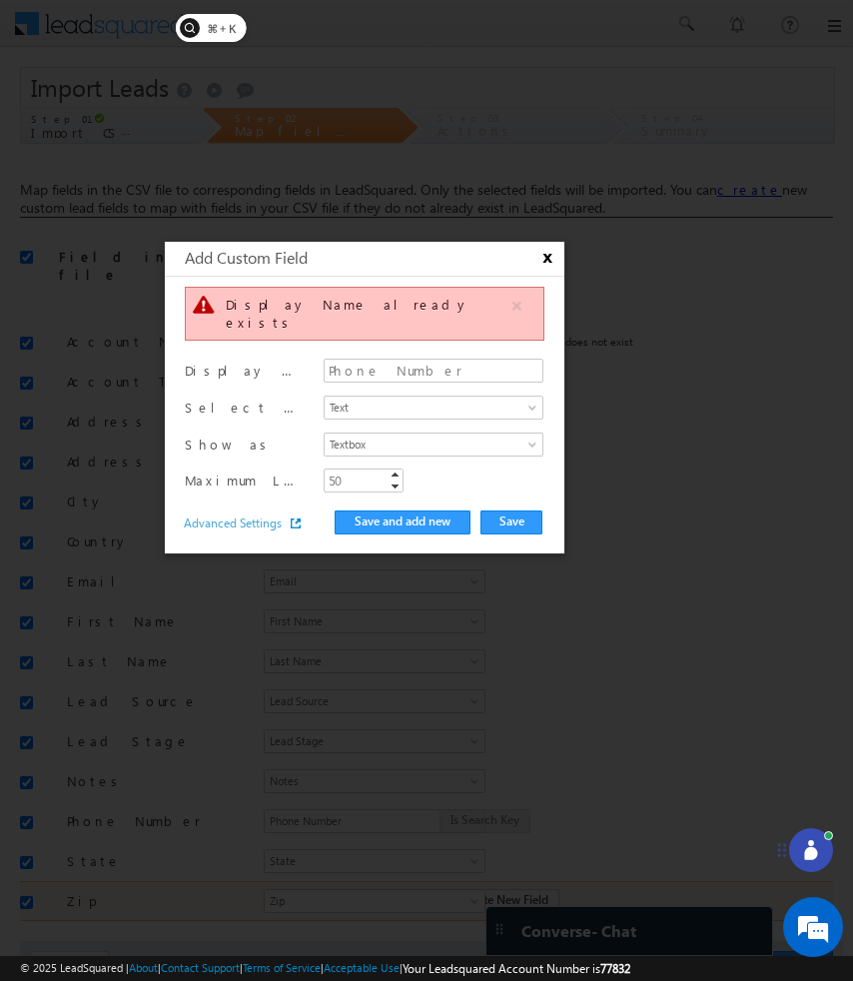
click at [556, 252] on button "x" at bounding box center [545, 258] width 24 height 19
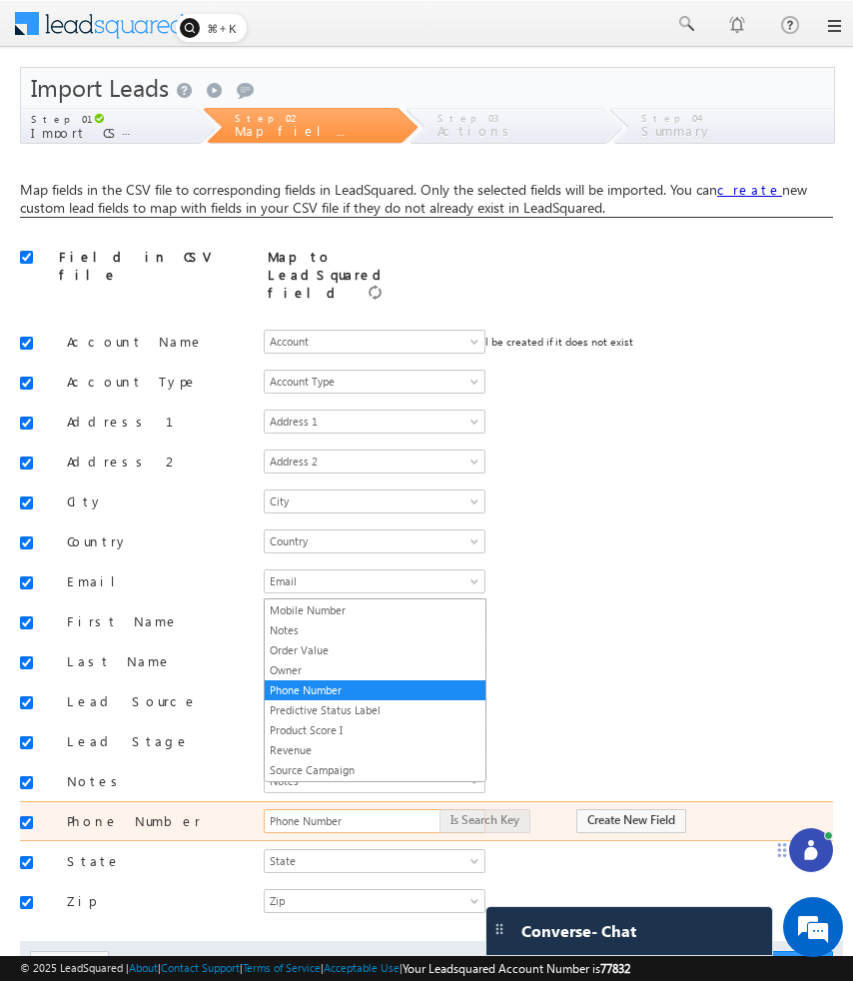
click at [406, 812] on span "Phone Number" at bounding box center [363, 821] width 197 height 18
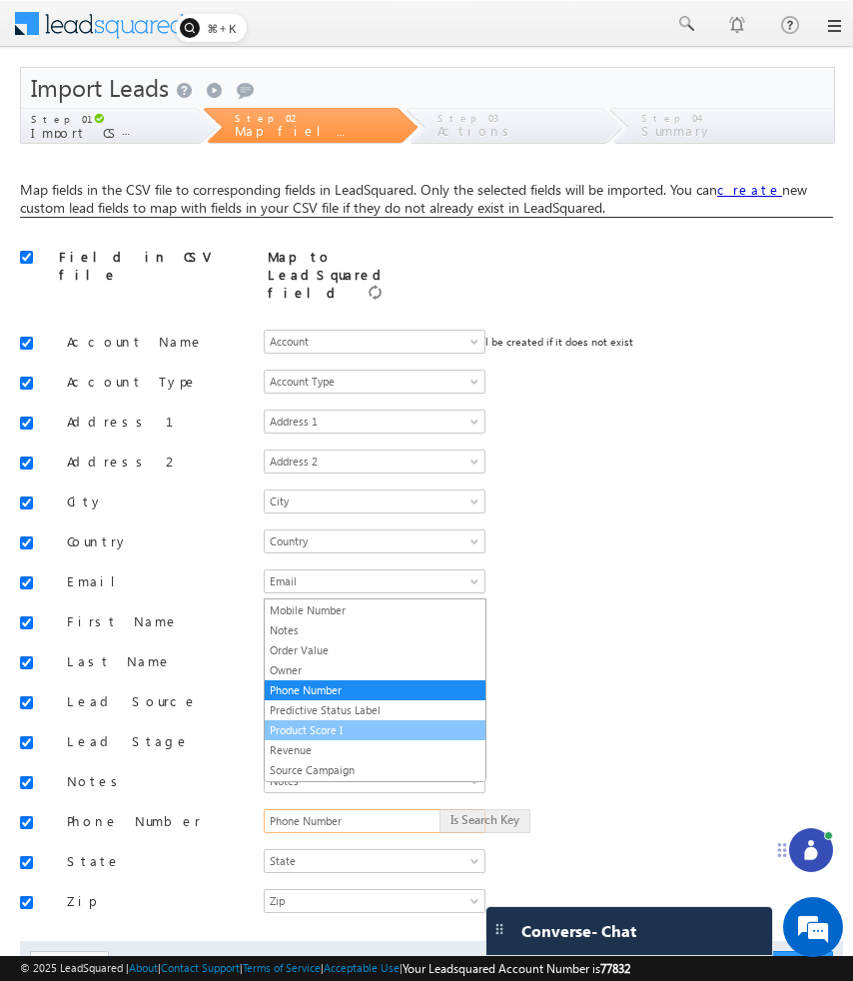
click at [384, 724] on link "Product Score I" at bounding box center [375, 730] width 221 height 18
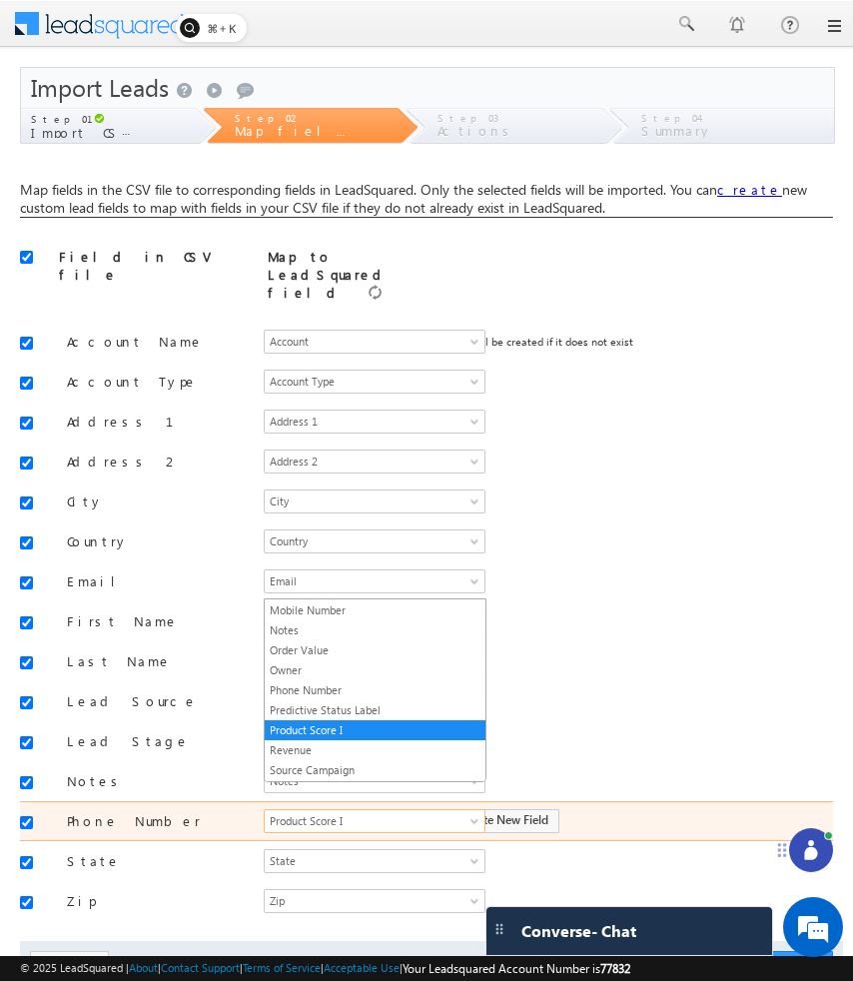
click at [473, 817] on span at bounding box center [476, 825] width 16 height 16
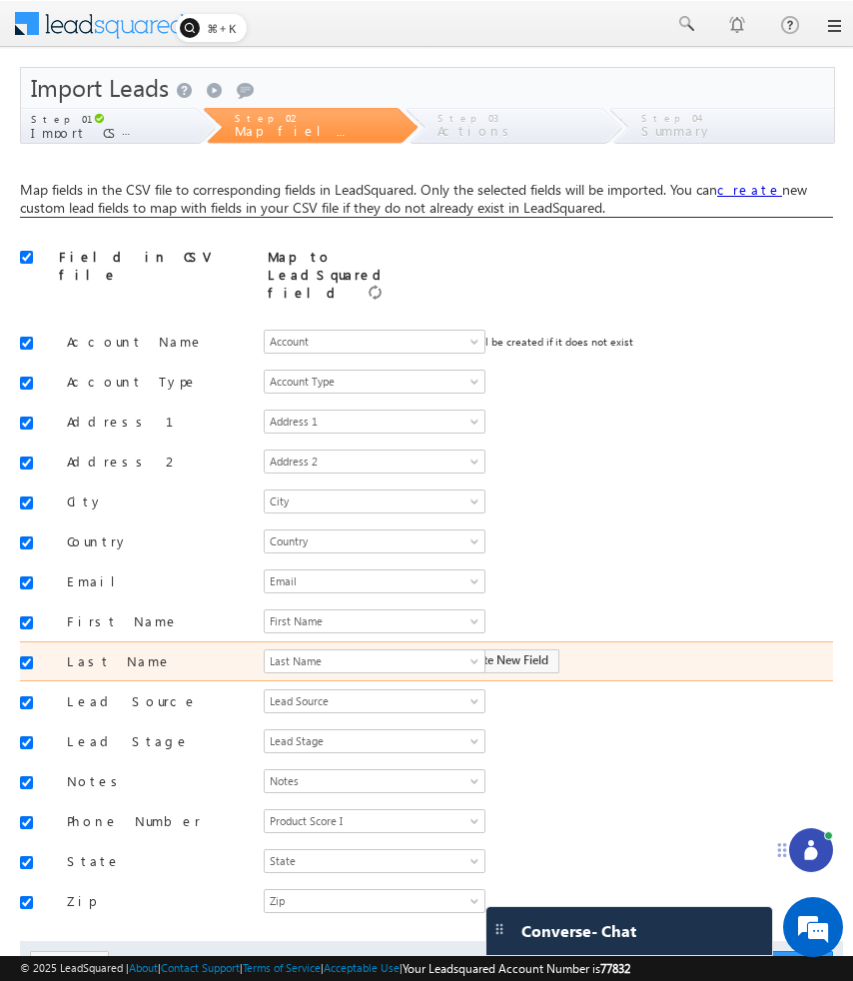
click at [527, 641] on div "Last Name Select Account Account Type Account Onwer Account Source Address 1 Ad…" at bounding box center [426, 661] width 813 height 40
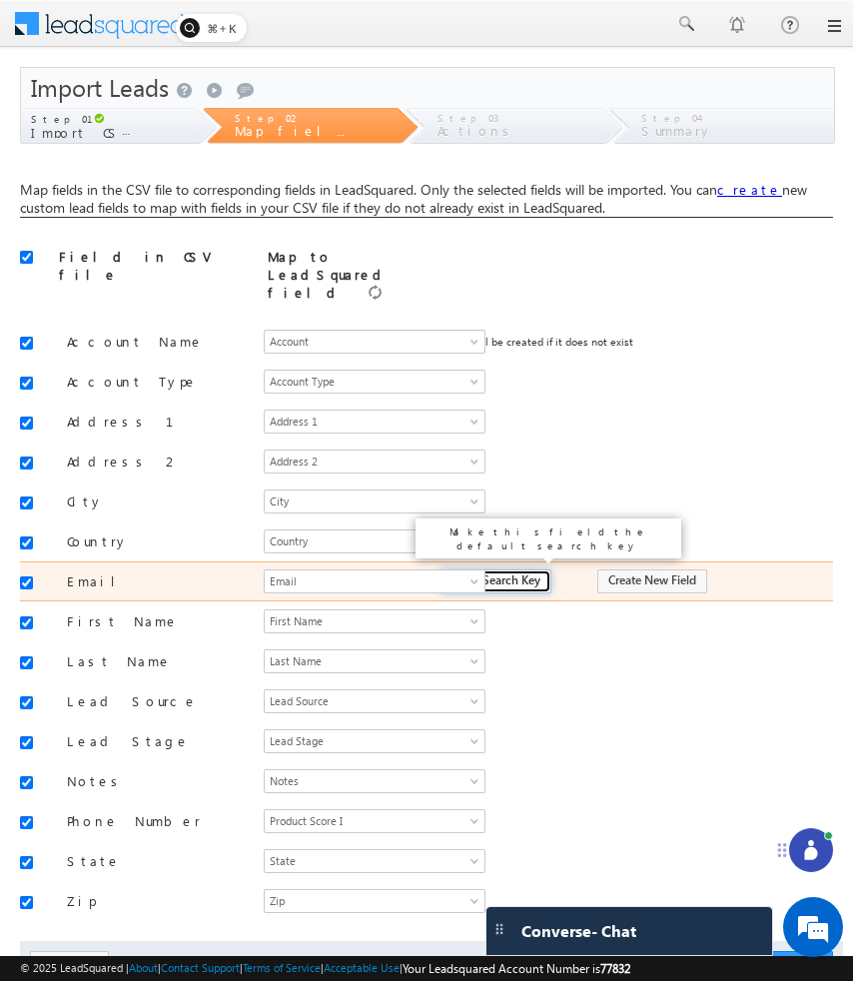
click at [516, 569] on input "Make Search Key" at bounding box center [495, 581] width 112 height 24
type input "Is Search Key"
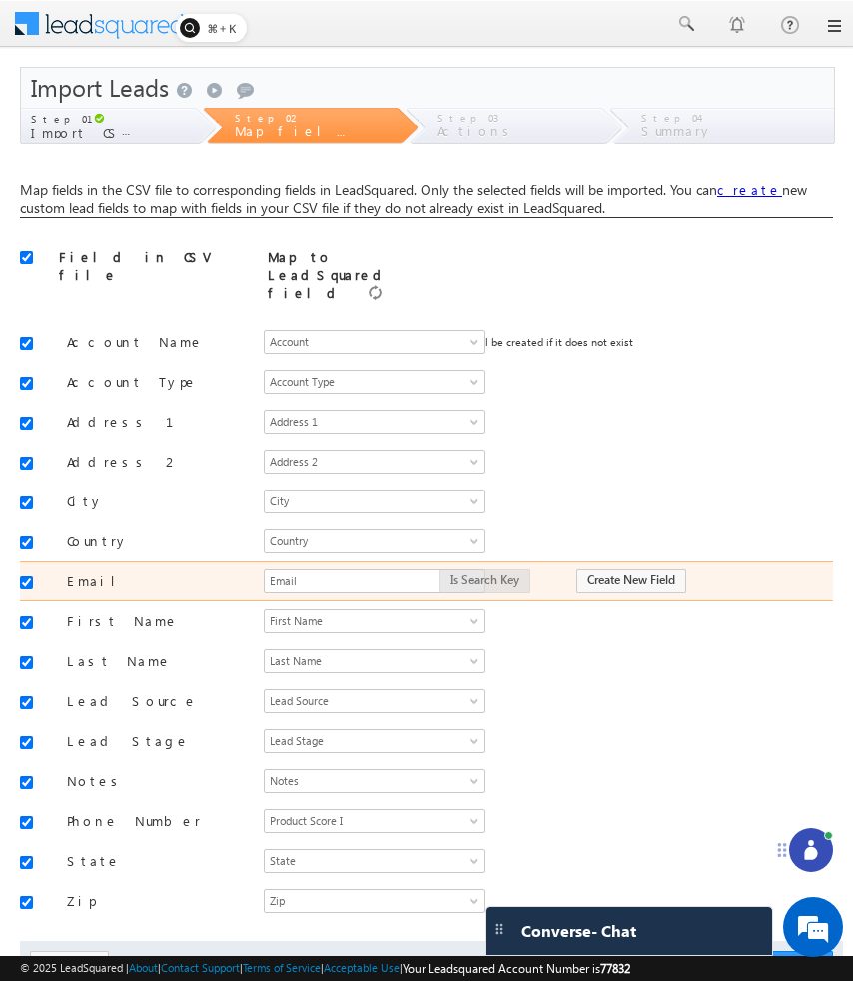
click at [516, 567] on div "Is Search Key Create New Field" at bounding box center [617, 581] width 396 height 28
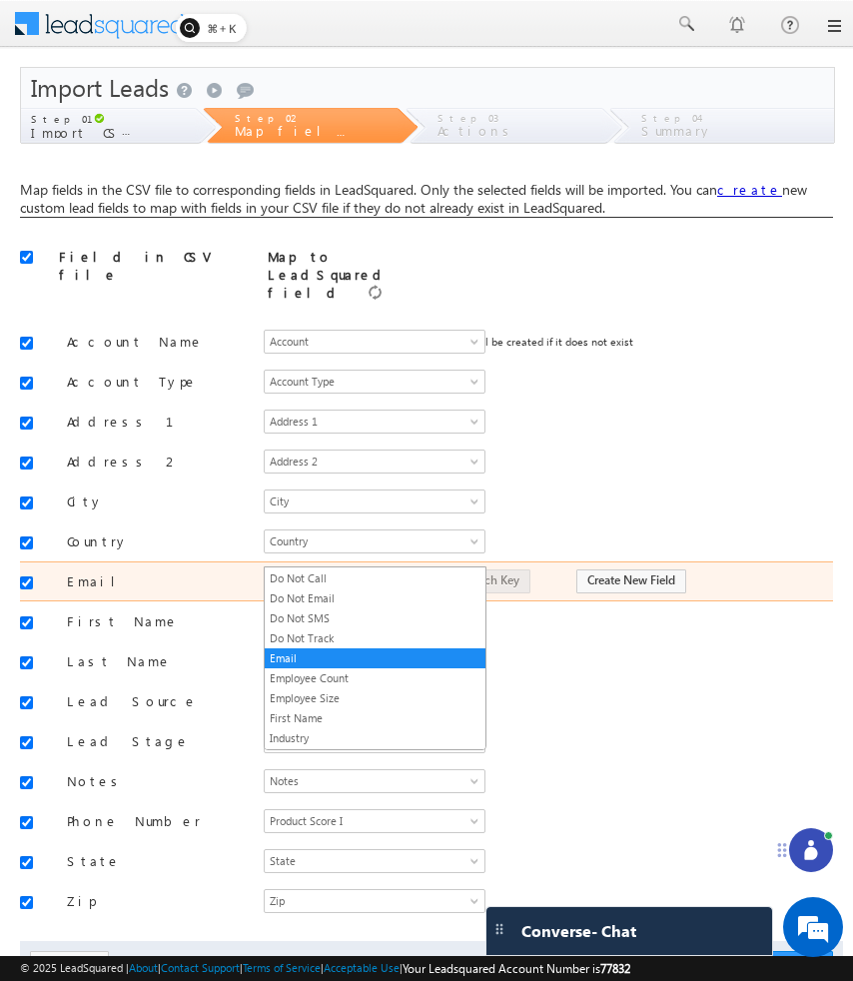
click at [438, 572] on span "Email" at bounding box center [363, 581] width 197 height 18
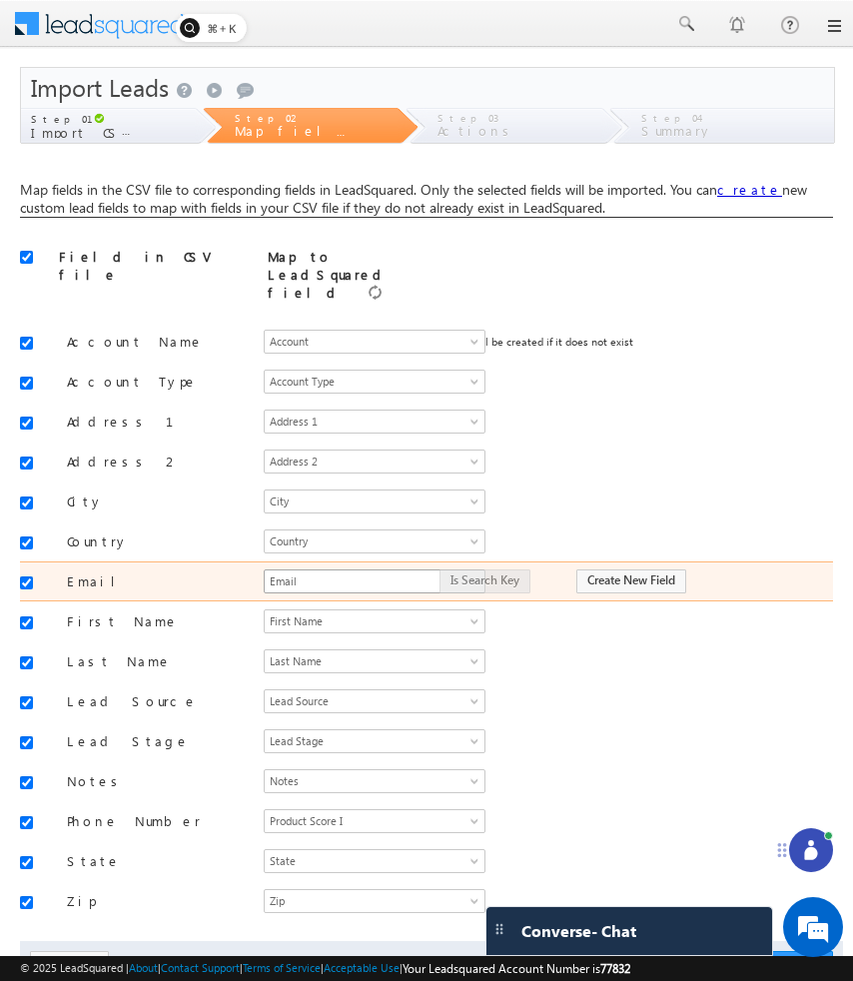
click at [438, 572] on span "Email" at bounding box center [363, 581] width 197 height 18
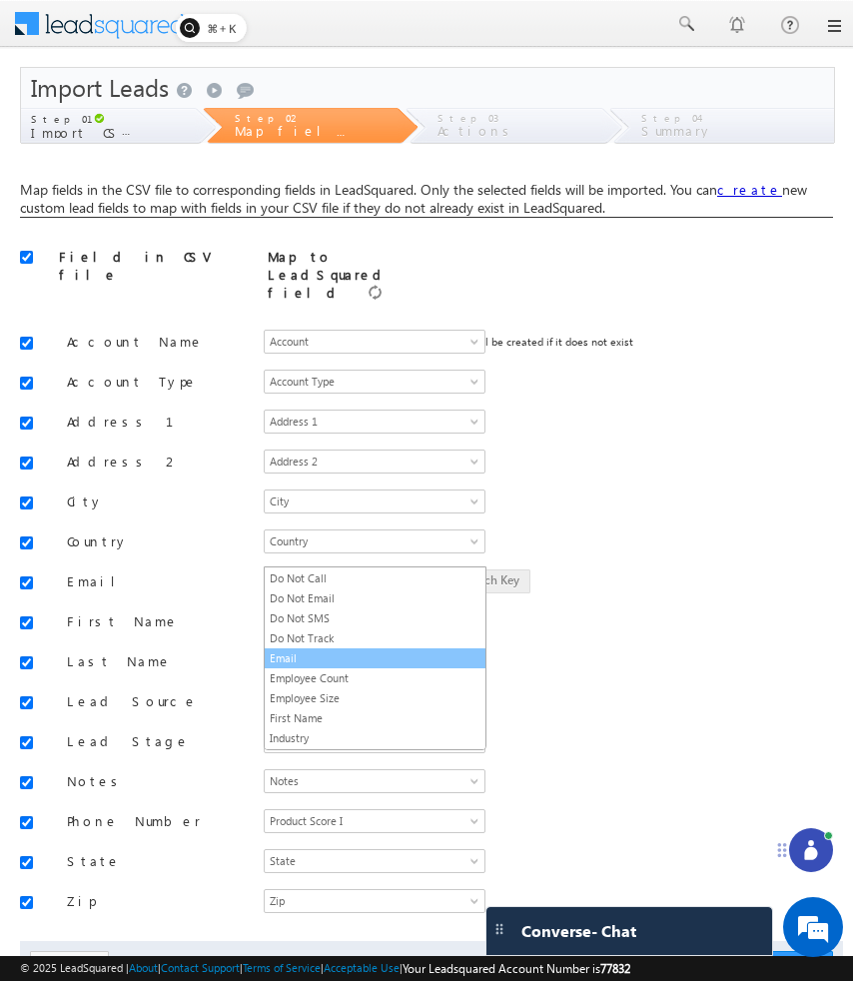
click at [424, 656] on link "Email" at bounding box center [375, 658] width 221 height 18
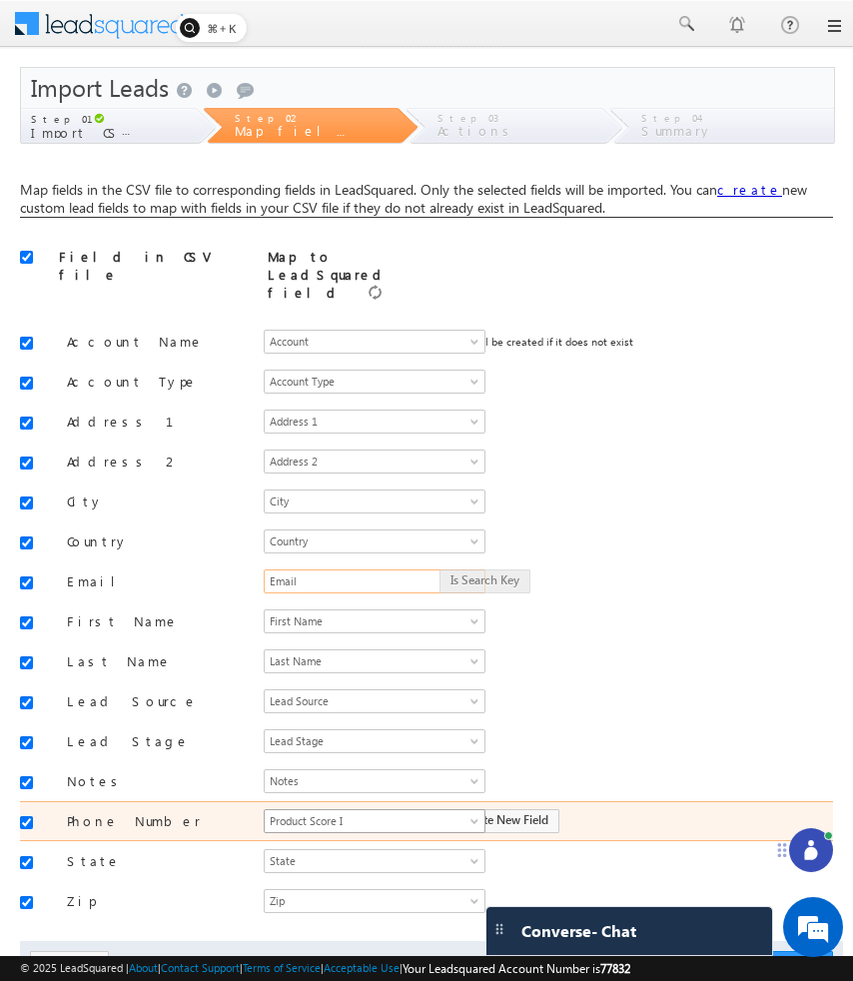
click at [438, 812] on span "Product Score I" at bounding box center [363, 821] width 197 height 18
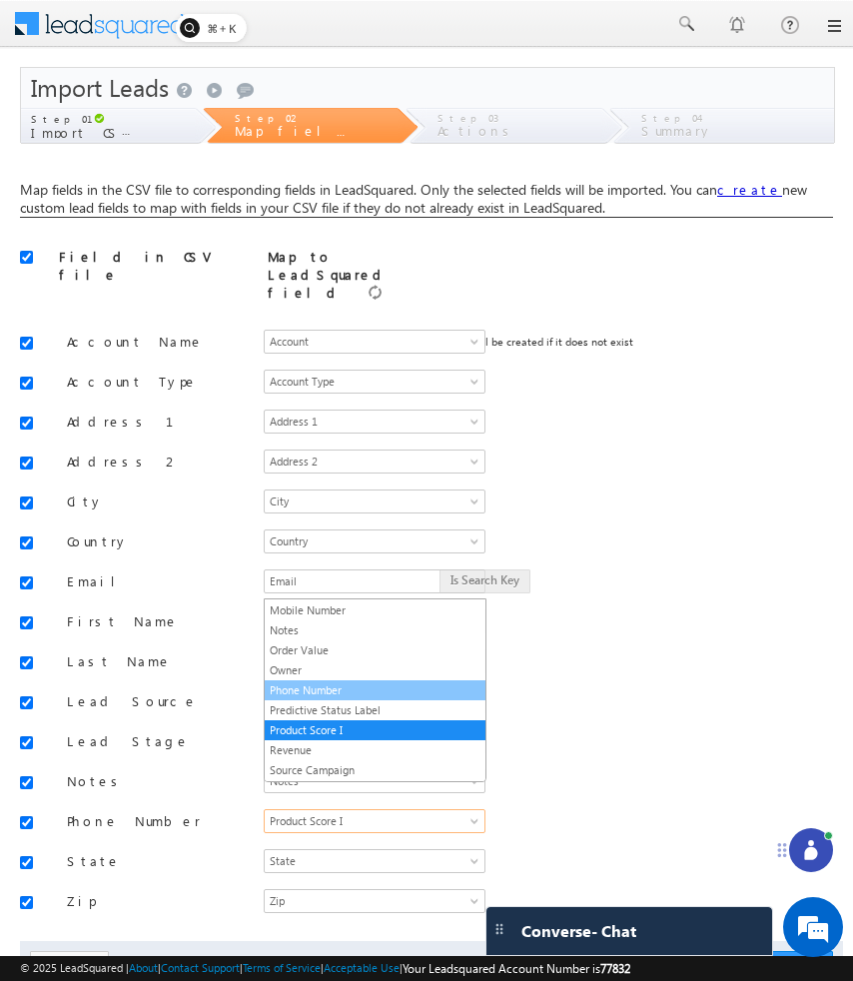
click at [433, 683] on link "Phone Number" at bounding box center [375, 690] width 221 height 18
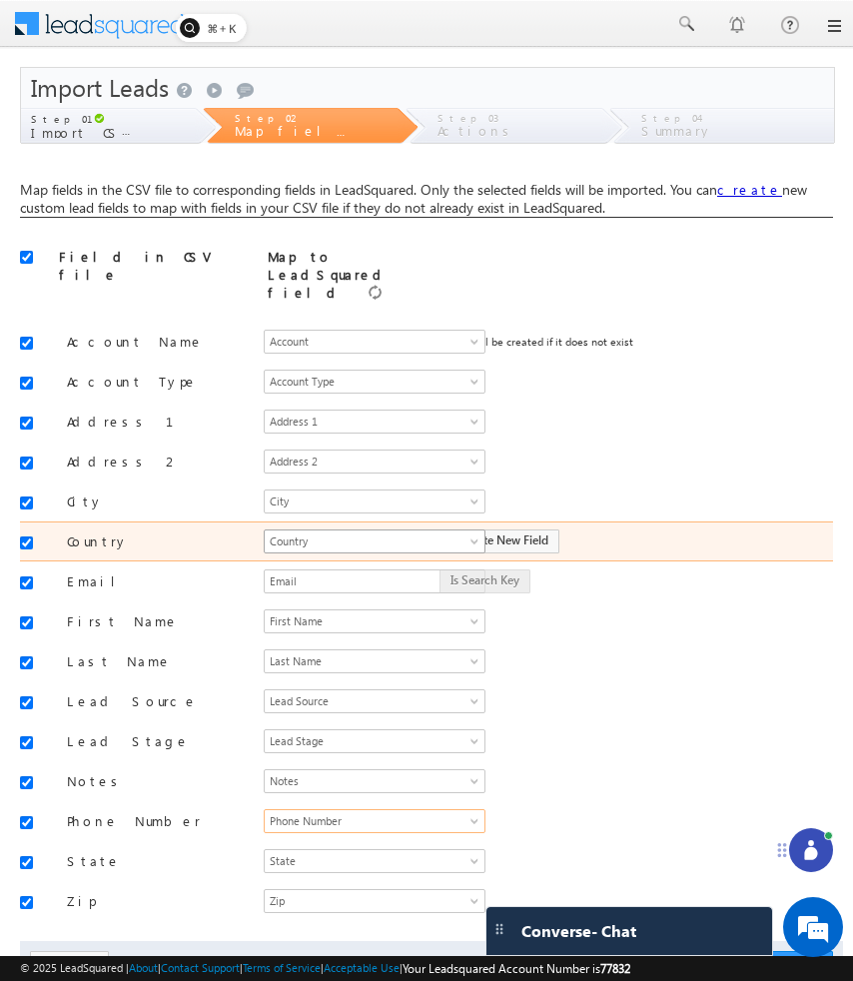
click at [466, 529] on link "Country" at bounding box center [375, 541] width 222 height 24
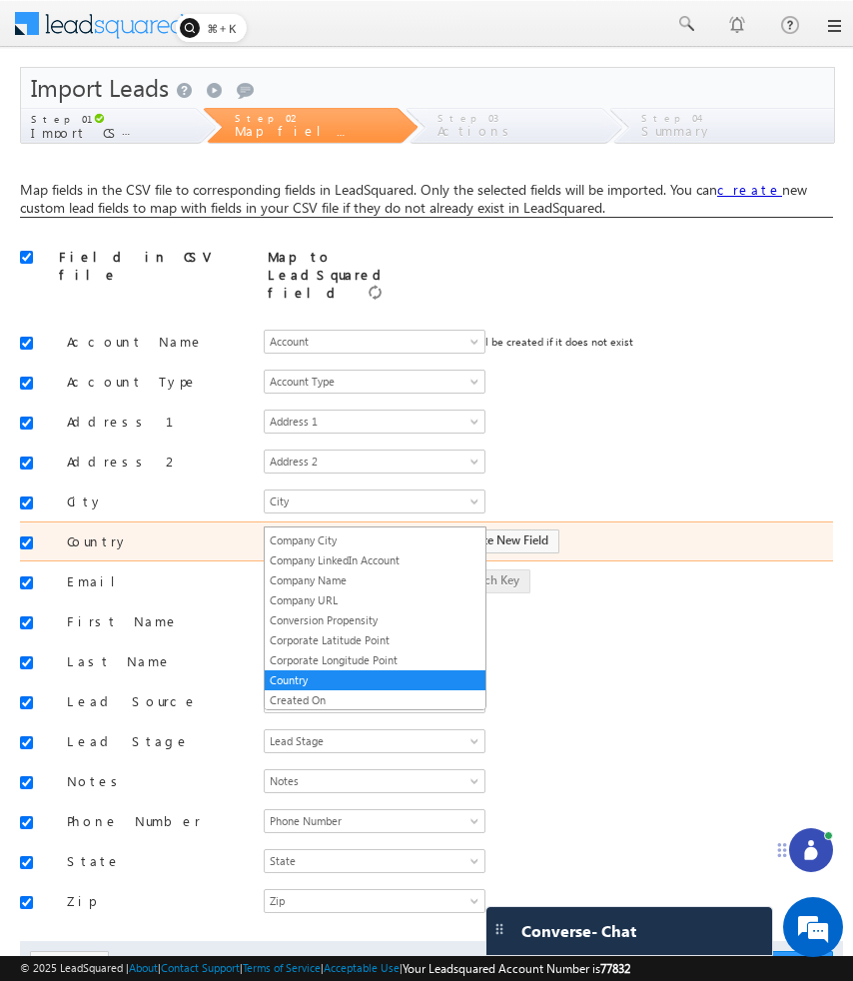
click at [466, 529] on link "Country" at bounding box center [375, 541] width 222 height 24
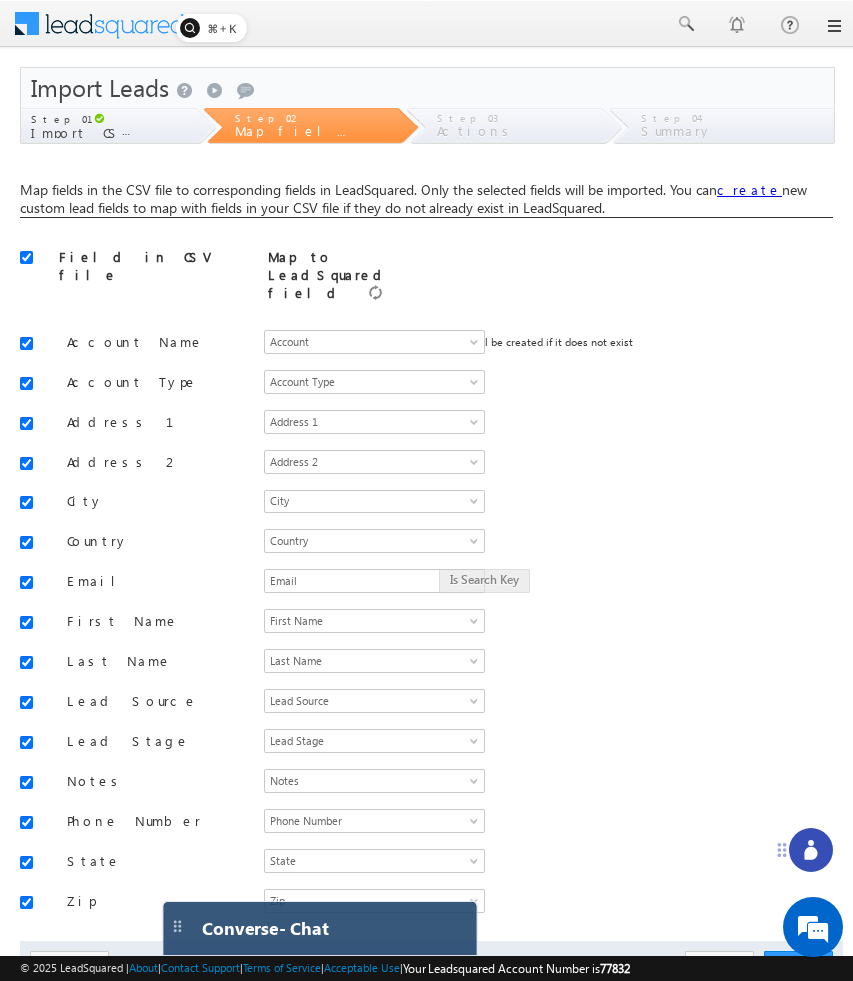
drag, startPoint x: 560, startPoint y: 937, endPoint x: 257, endPoint y: 941, distance: 303.7
click at [256, 941] on div "Converse - Chat" at bounding box center [320, 928] width 315 height 53
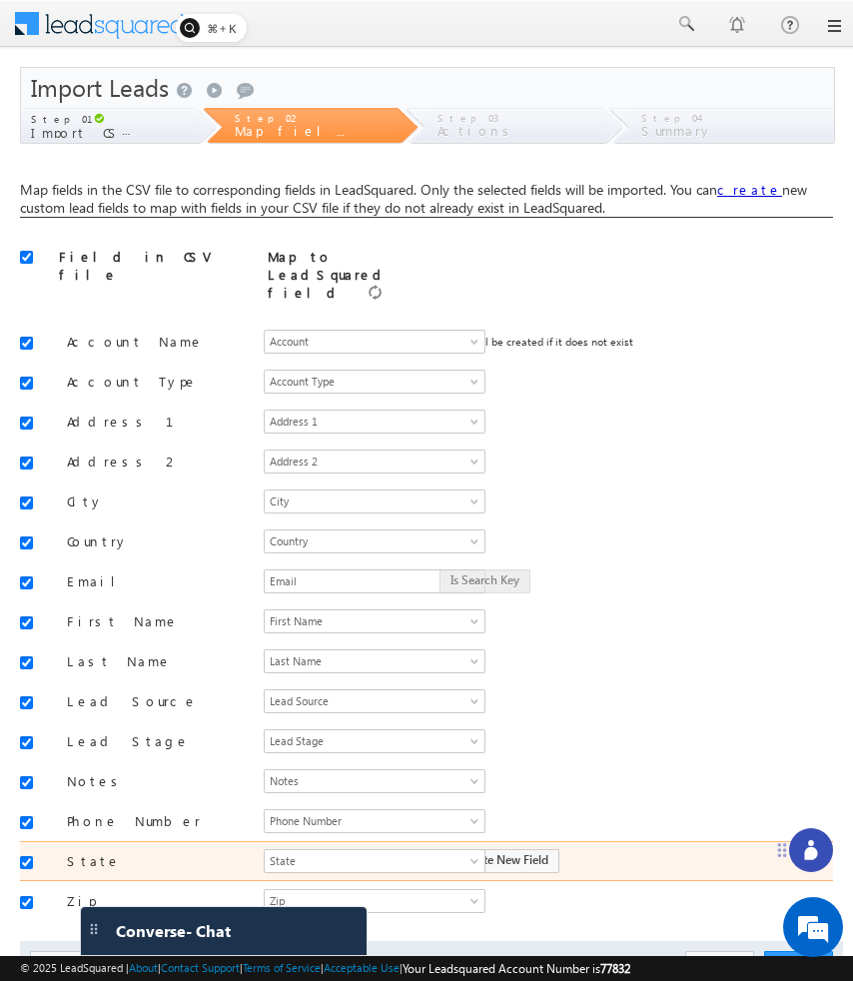
scroll to position [68, 0]
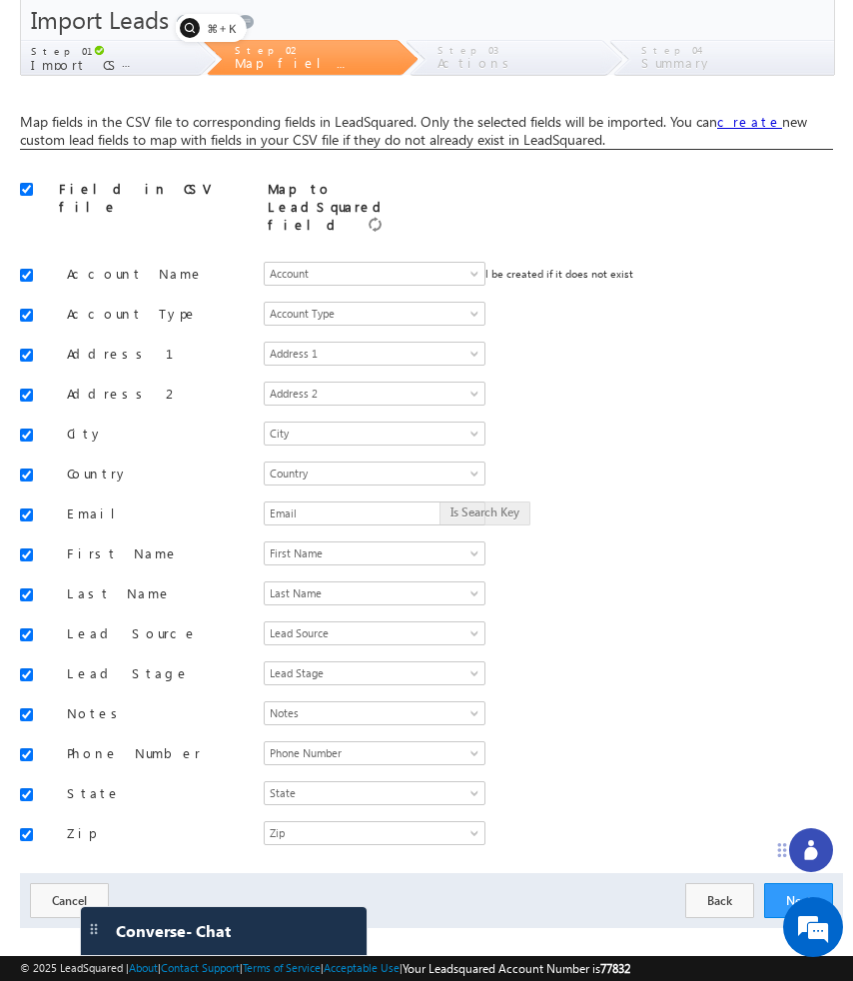
click at [495, 57] on label "Actions" at bounding box center [492, 63] width 110 height 13
click at [660, 62] on span "Summary" at bounding box center [677, 62] width 72 height 17
click at [553, 68] on div "Step 03 Actions" at bounding box center [514, 58] width 174 height 37
drag, startPoint x: 617, startPoint y: 145, endPoint x: 9, endPoint y: 136, distance: 608.3
click at [8, 134] on body "Menu [GEOGRAPHIC_DATA][PERSON_NAME] a@bea con.l i" at bounding box center [426, 470] width 853 height 1076
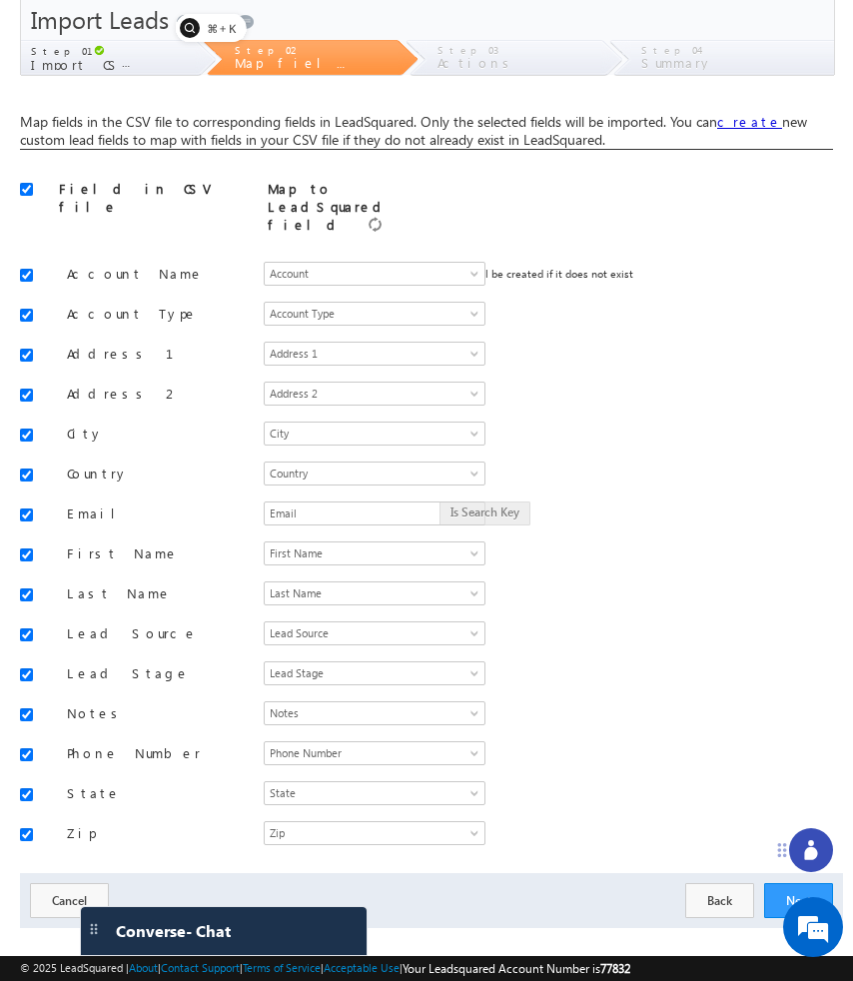
click at [551, 146] on div "Map fields in the CSV file to corresponding fields in LeadSquared. Only the sel…" at bounding box center [426, 131] width 813 height 37
drag, startPoint x: 620, startPoint y: 141, endPoint x: 8, endPoint y: 120, distance: 612.6
click at [8, 120] on body "Menu [GEOGRAPHIC_DATA][PERSON_NAME] a@bea con.l i" at bounding box center [426, 470] width 853 height 1076
click at [450, 98] on div "Map fields in the CSV file to corresponding fields in LeadSquared. Only the sel…" at bounding box center [426, 511] width 813 height 833
drag, startPoint x: 615, startPoint y: 137, endPoint x: 0, endPoint y: 114, distance: 615.7
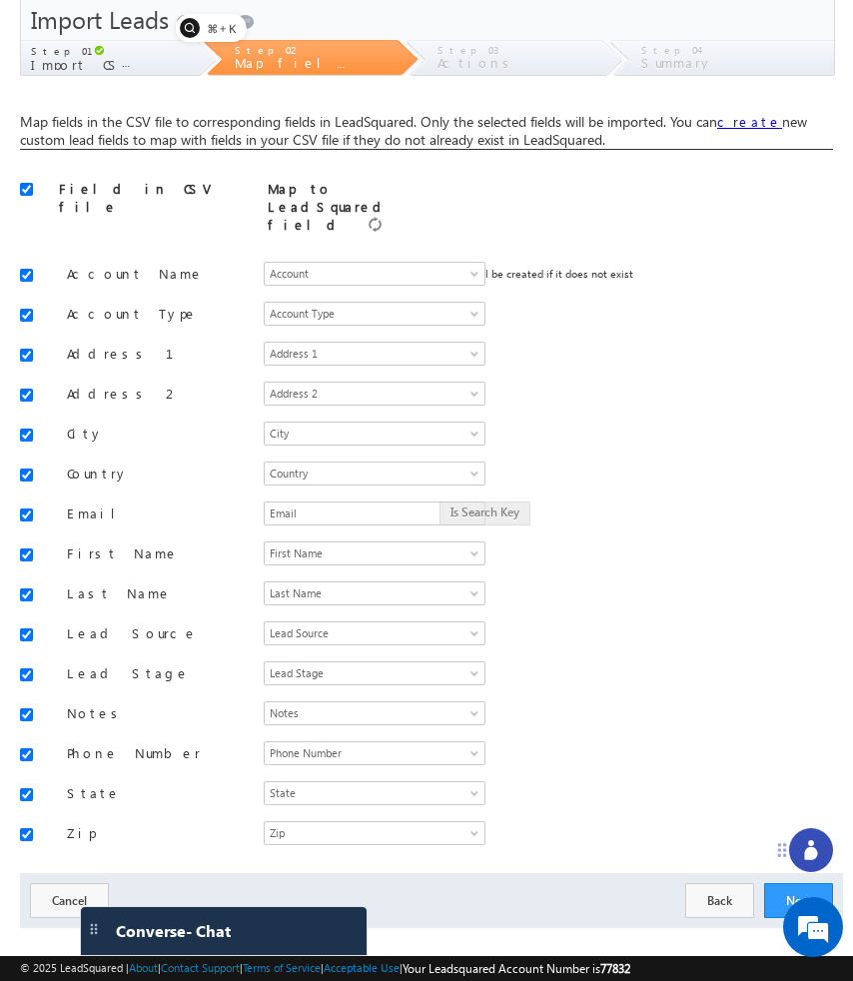
click at [0, 114] on body "Menu [GEOGRAPHIC_DATA][PERSON_NAME] a@bea con.l i" at bounding box center [426, 470] width 853 height 1076
click at [269, 104] on div "Map fields in the CSV file to corresponding fields in LeadSquared. Only the sel…" at bounding box center [426, 511] width 813 height 833
click at [427, 60] on div "Step 03 Actions" at bounding box center [514, 58] width 174 height 37
click at [332, 64] on label "Map fields" at bounding box center [290, 63] width 110 height 13
click at [112, 69] on span "Import CSV File" at bounding box center [118, 63] width 175 height 17
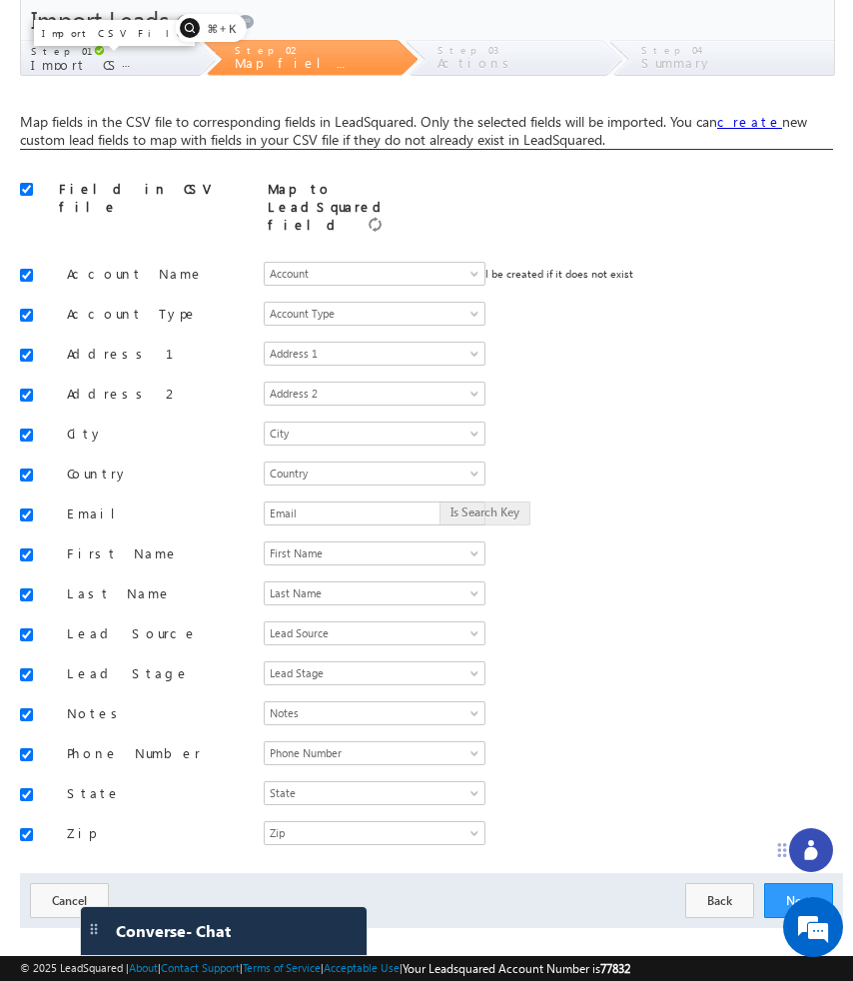
click at [110, 69] on span "Import CSV File" at bounding box center [118, 63] width 175 height 17
click at [770, 883] on button "Next" at bounding box center [798, 900] width 69 height 35
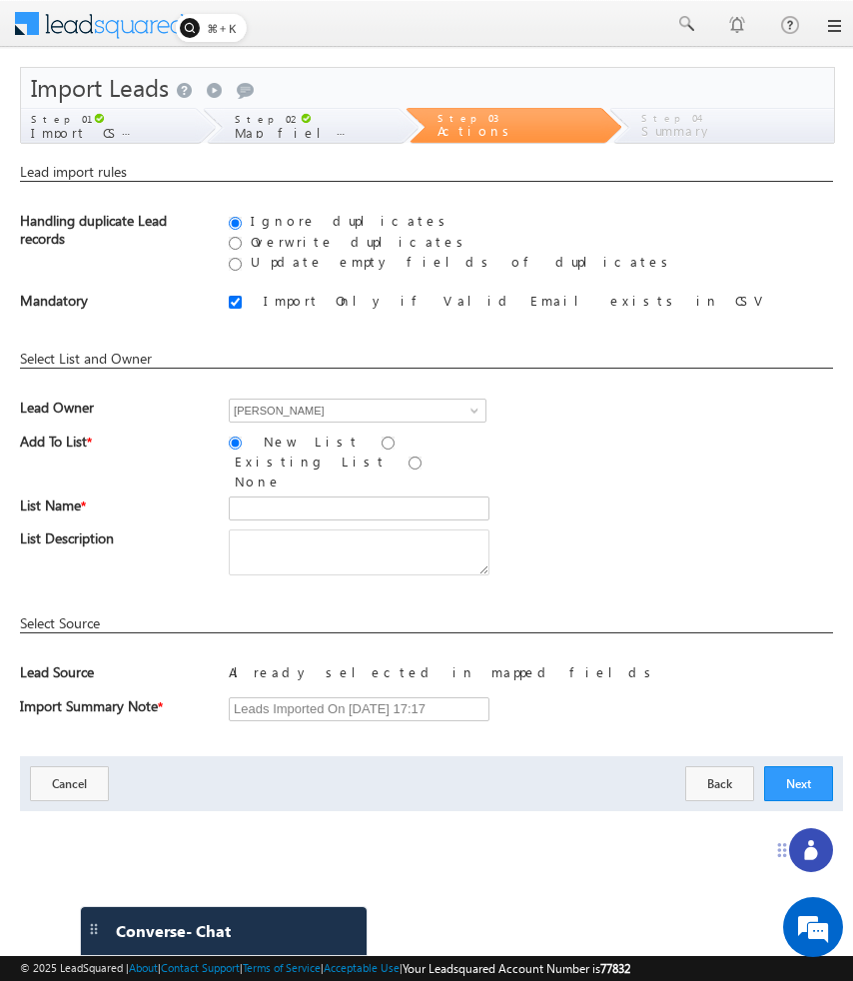
scroll to position [0, 0]
